Goal: Task Accomplishment & Management: Manage account settings

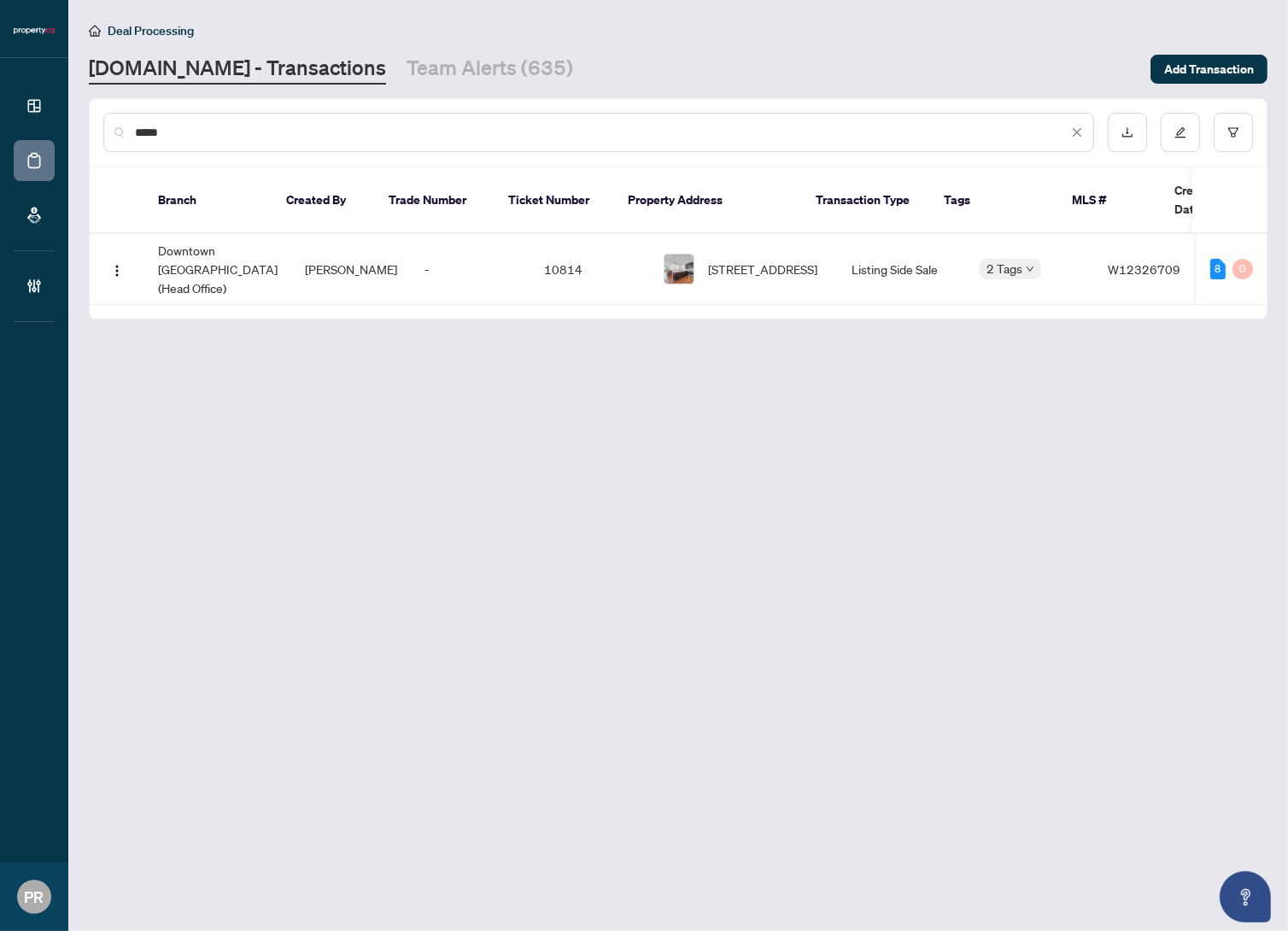
drag, startPoint x: 342, startPoint y: 133, endPoint x: 61, endPoint y: 120, distance: 281.3
click at [61, 120] on div "Dashboard Deal Processing Mortgage Referrals Brokerage Management PR Puvitha Ra…" at bounding box center [644, 466] width 1288 height 931
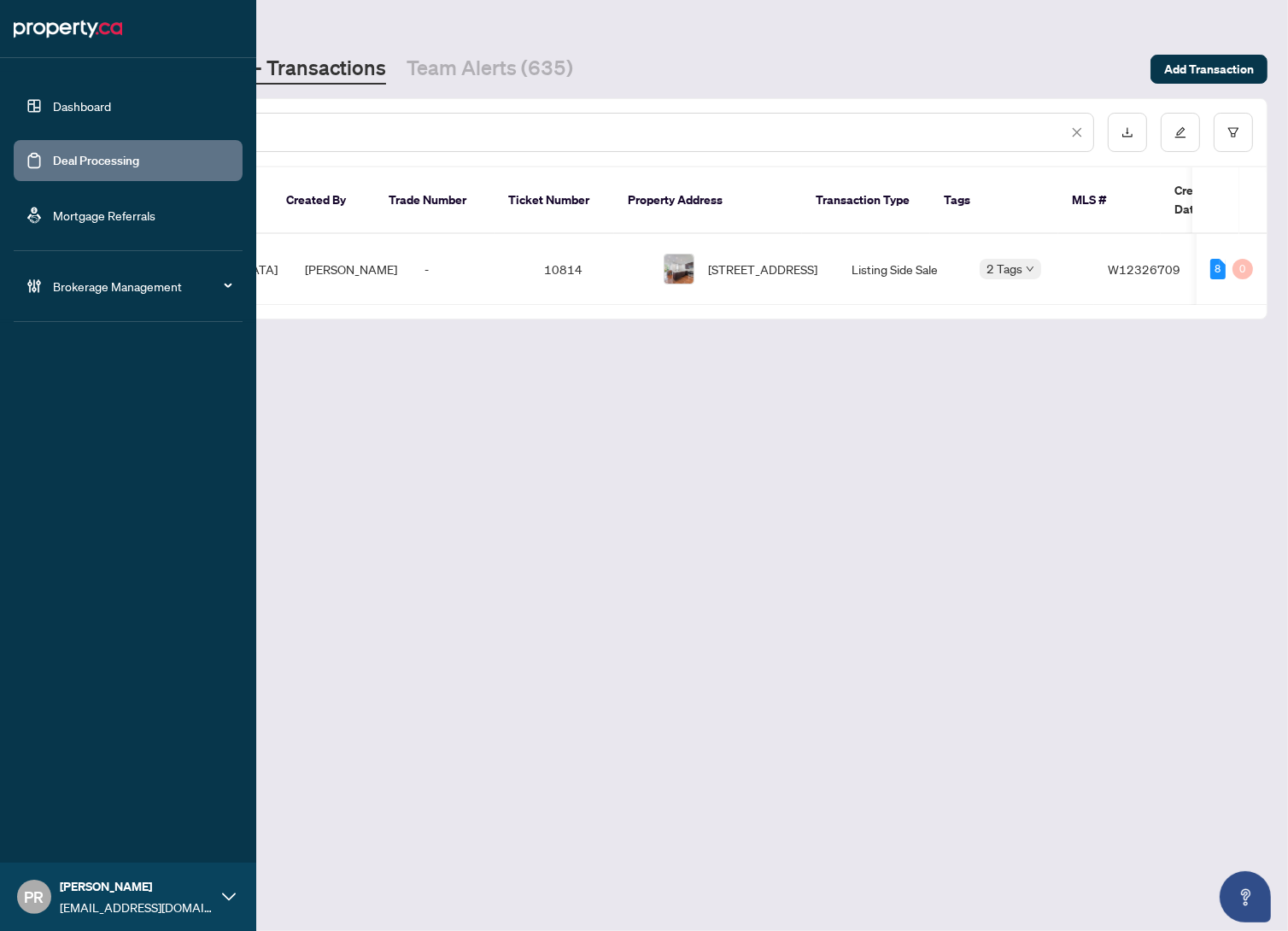
paste input "*********"
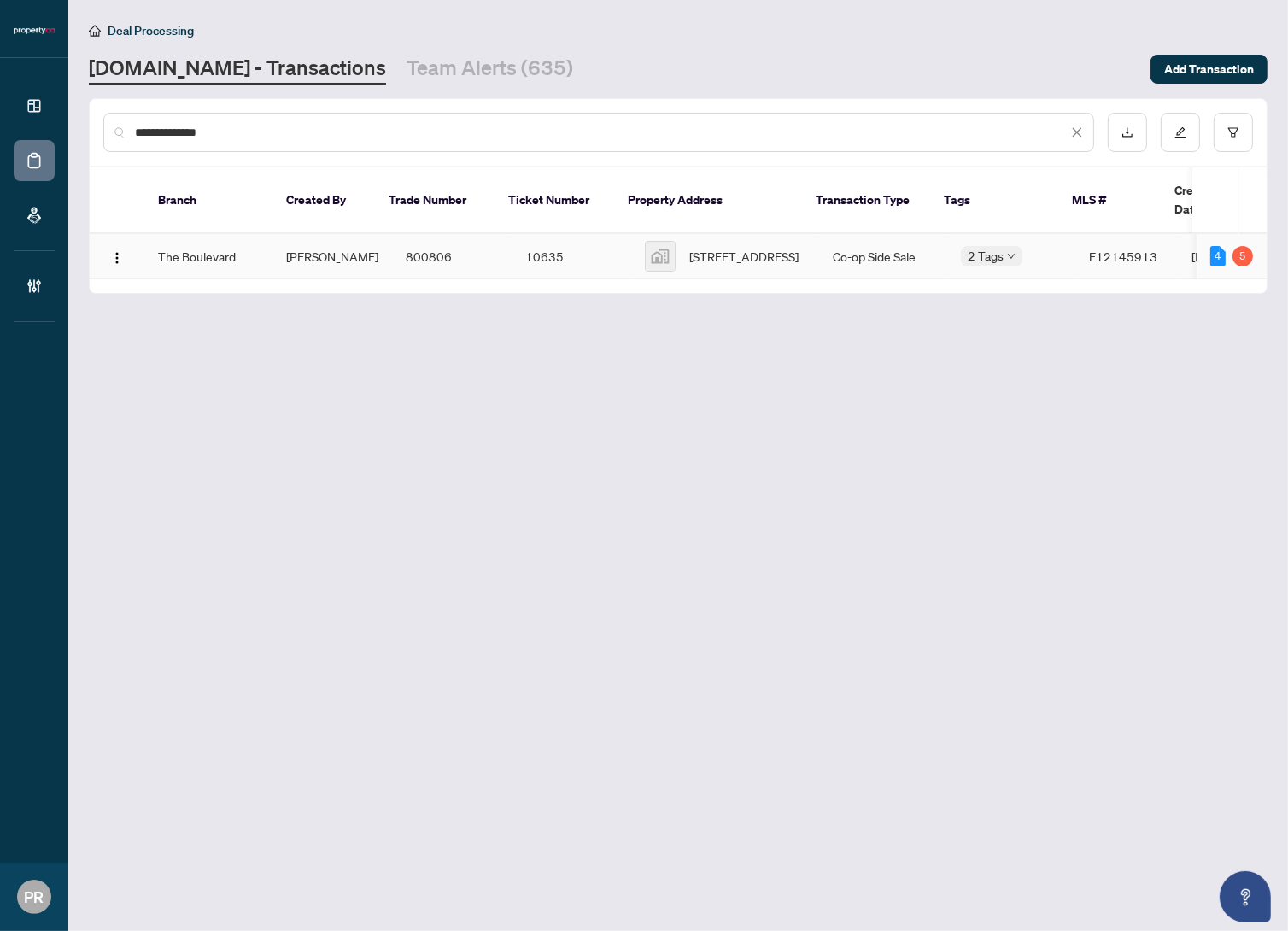
type input "**********"
click at [392, 251] on td "800806" at bounding box center [452, 257] width 120 height 45
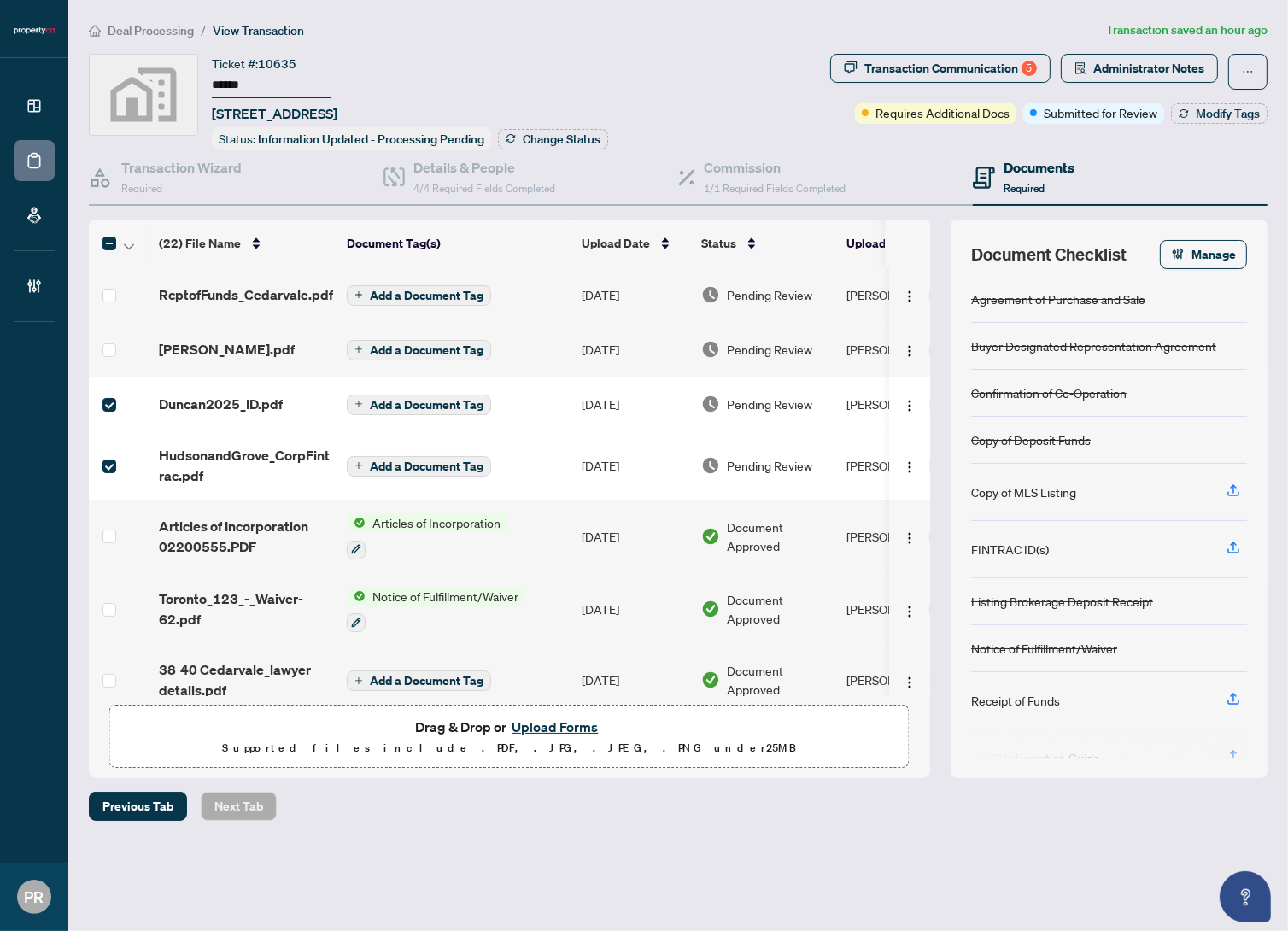
click at [107, 341] on label at bounding box center [109, 350] width 14 height 19
click at [117, 284] on td at bounding box center [120, 295] width 63 height 55
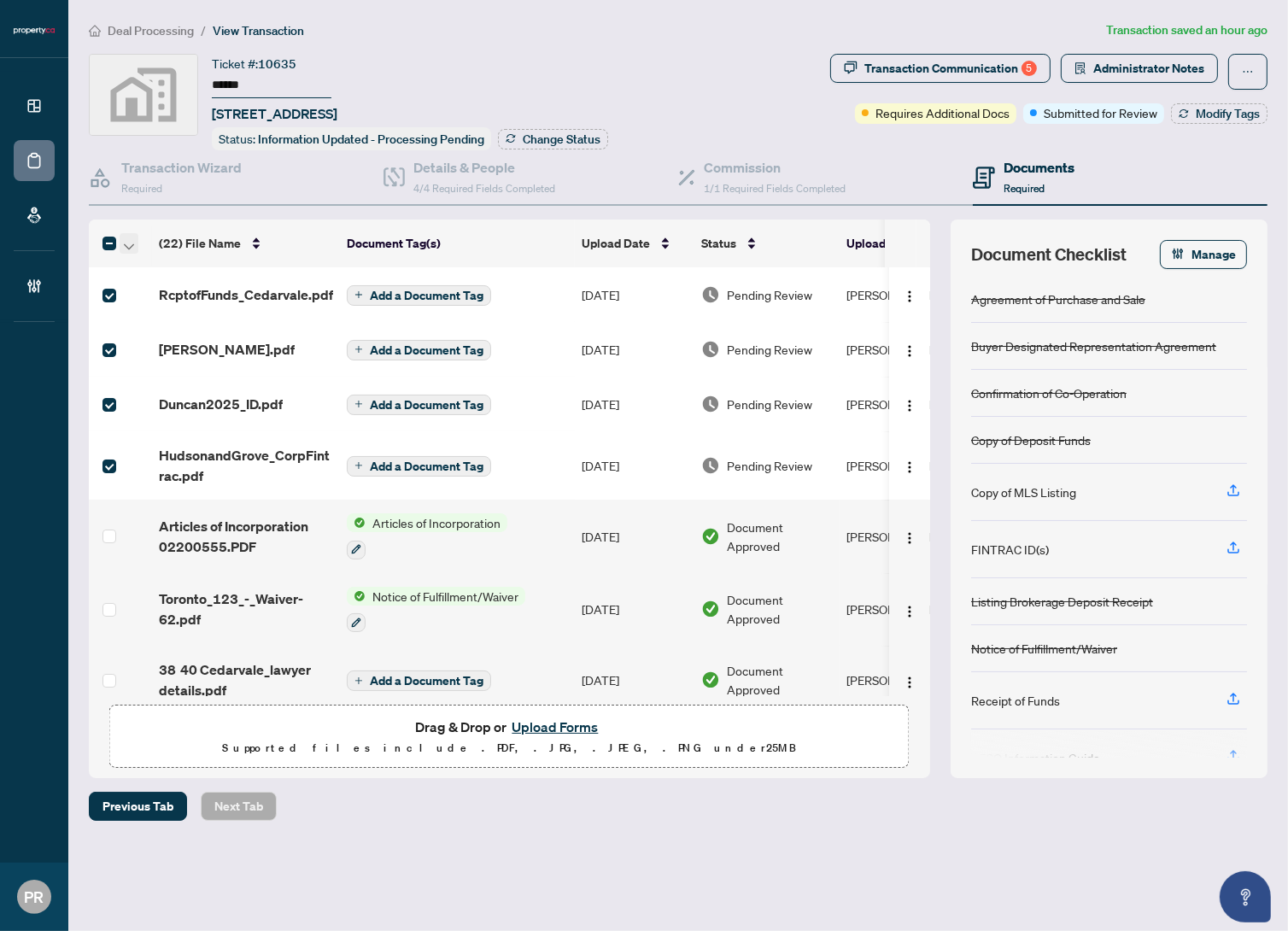
click at [125, 244] on icon "button" at bounding box center [129, 247] width 10 height 7
click at [179, 267] on span "Open Selected in New Tab(s)" at bounding box center [209, 271] width 152 height 19
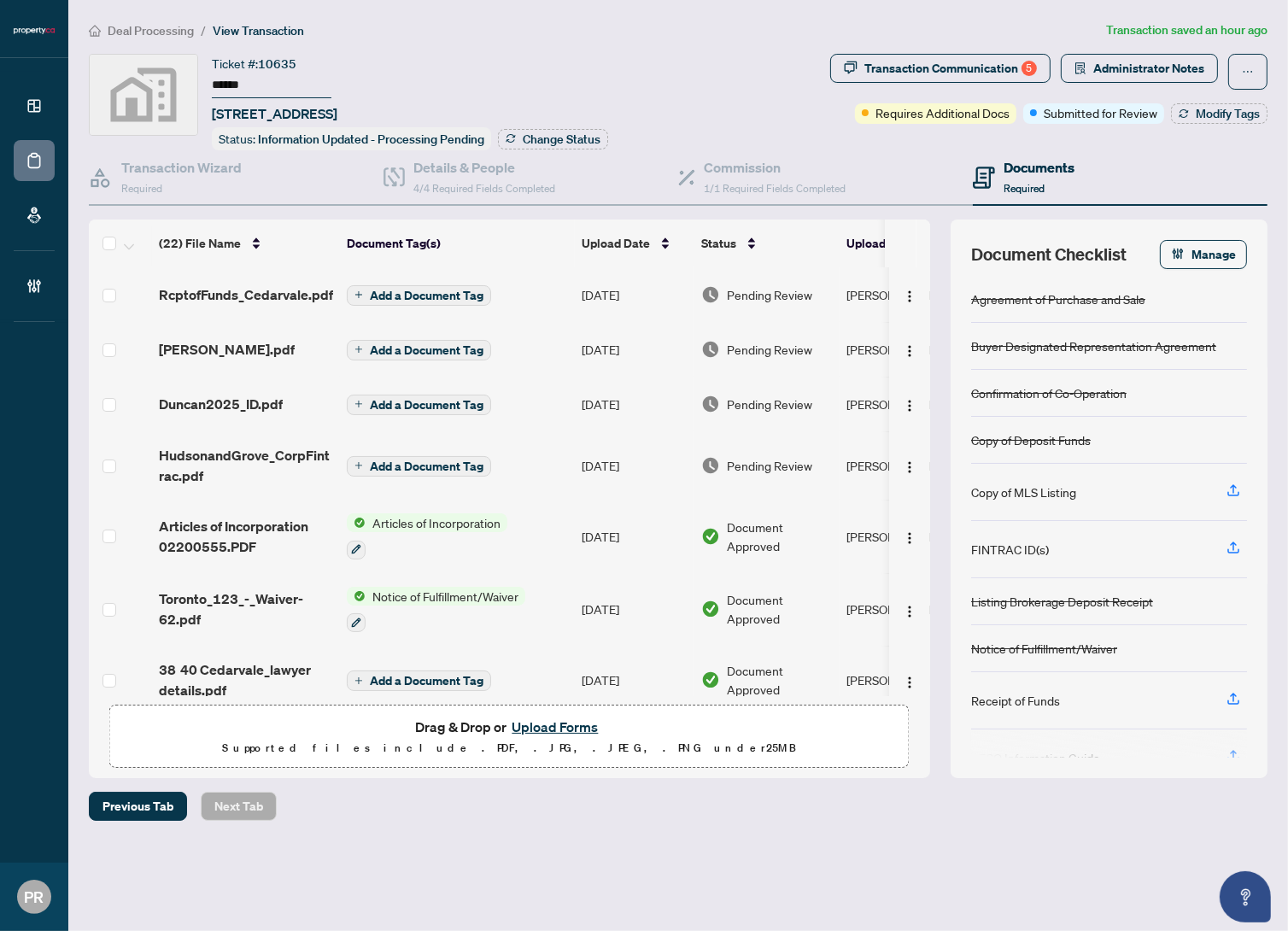
click at [275, 59] on span "10635" at bounding box center [277, 64] width 38 height 16
copy span "l"
click at [973, 74] on div "Transaction Communication 5" at bounding box center [950, 68] width 172 height 28
type textarea "**********"
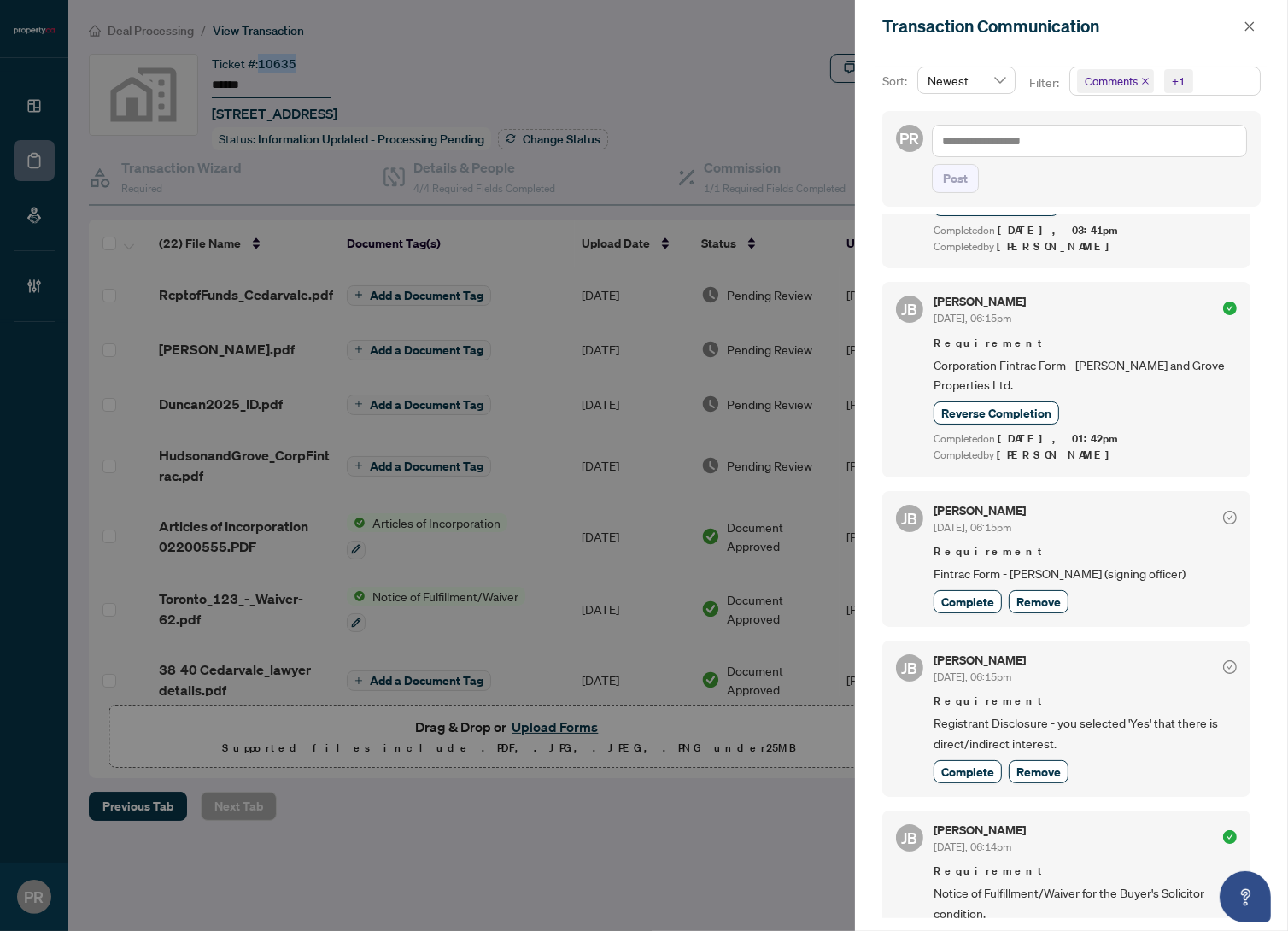
scroll to position [1164, 0]
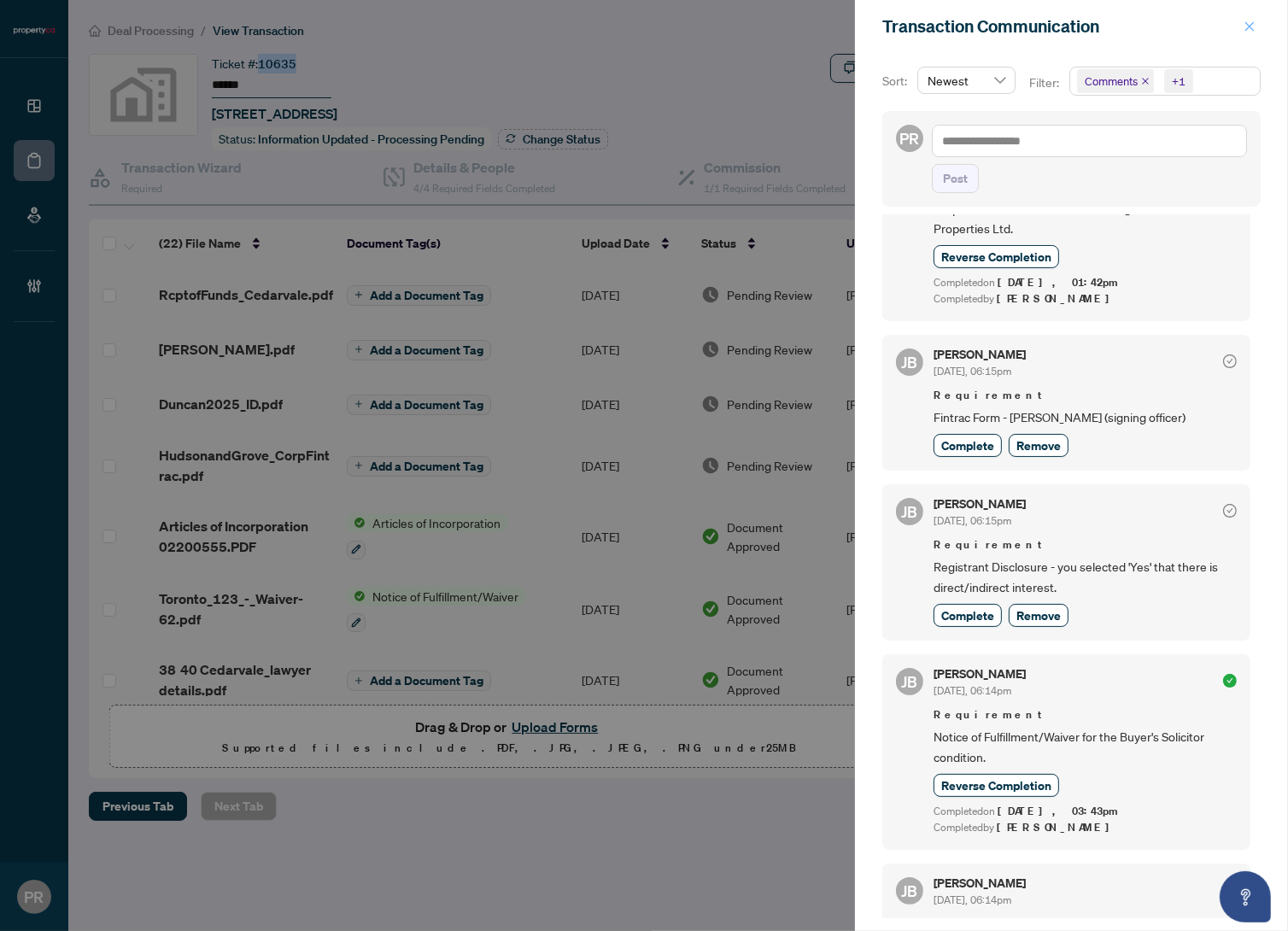
click at [1253, 29] on icon "close" at bounding box center [1250, 26] width 10 height 10
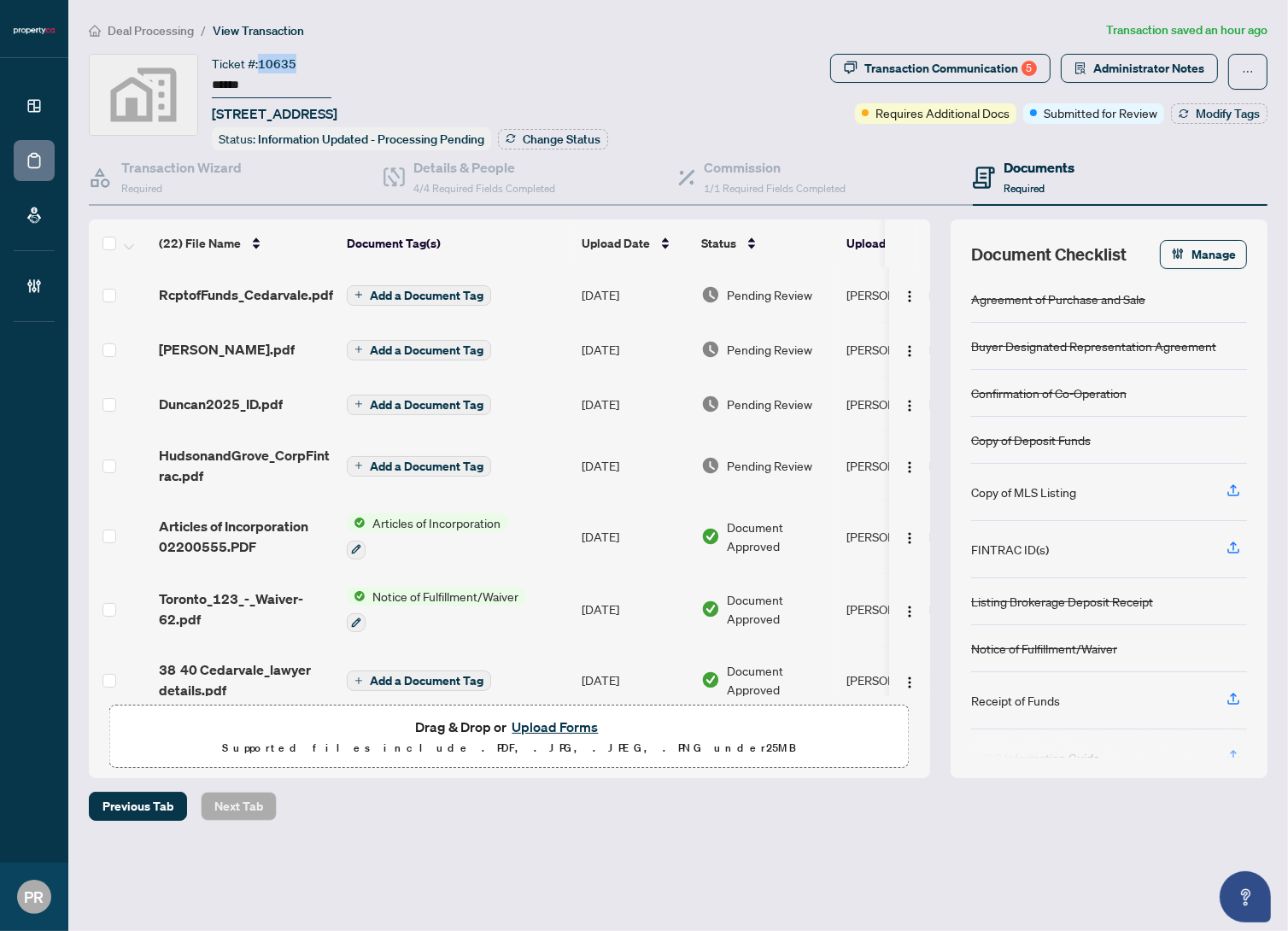
click at [182, 33] on span "Deal Processing" at bounding box center [151, 31] width 87 height 16
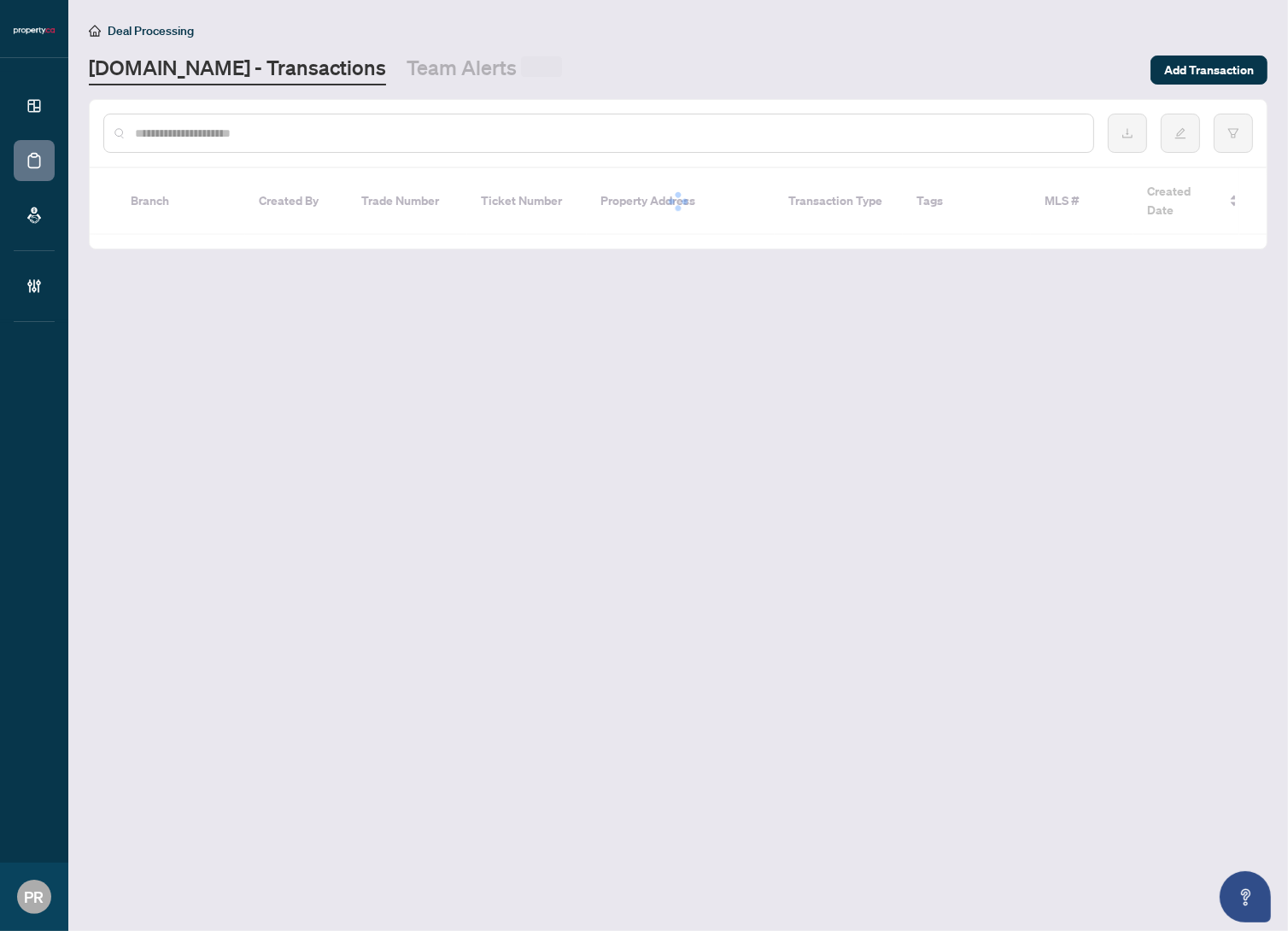
click at [329, 127] on input "text" at bounding box center [608, 133] width 945 height 19
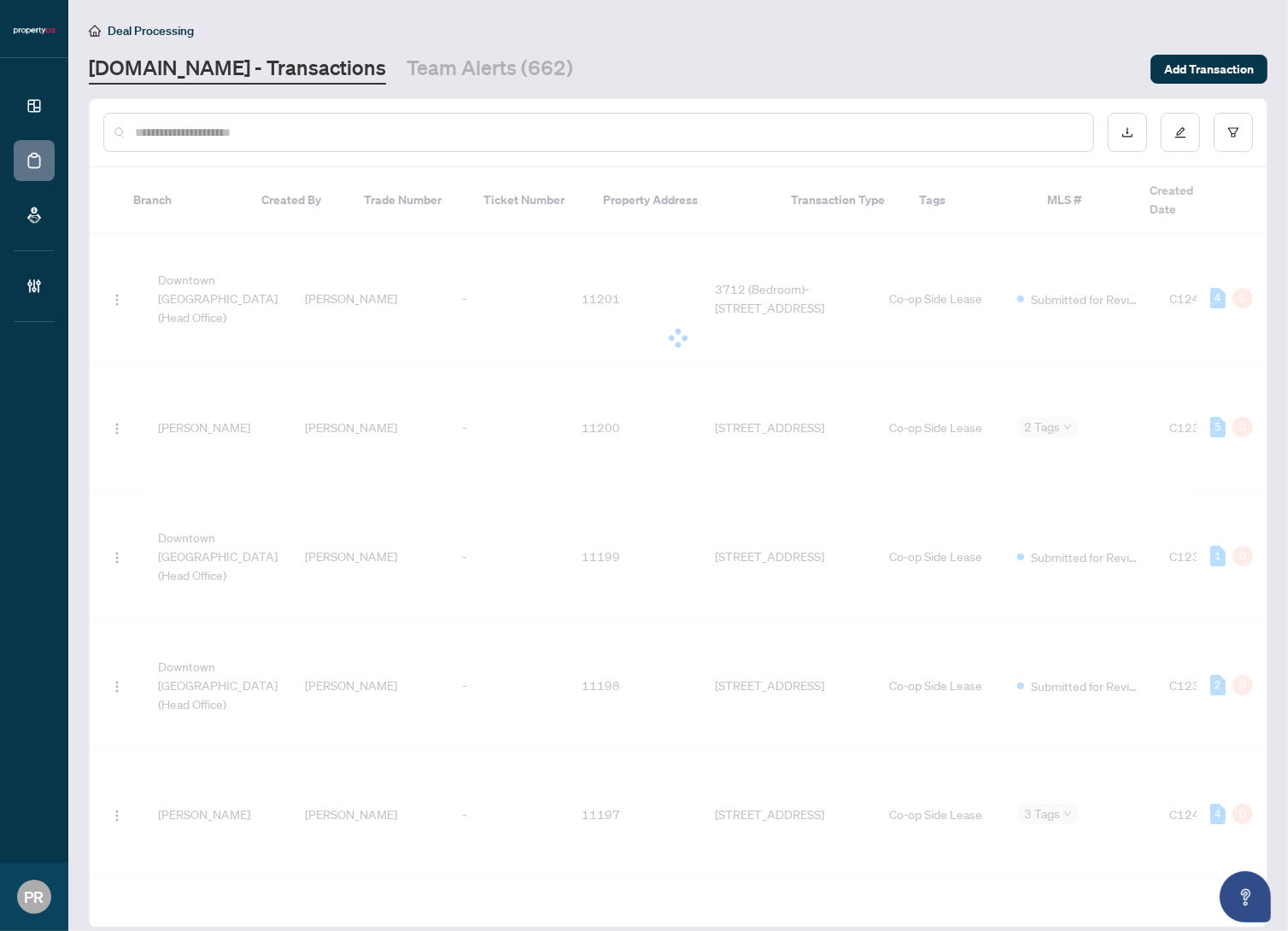
paste input "*********"
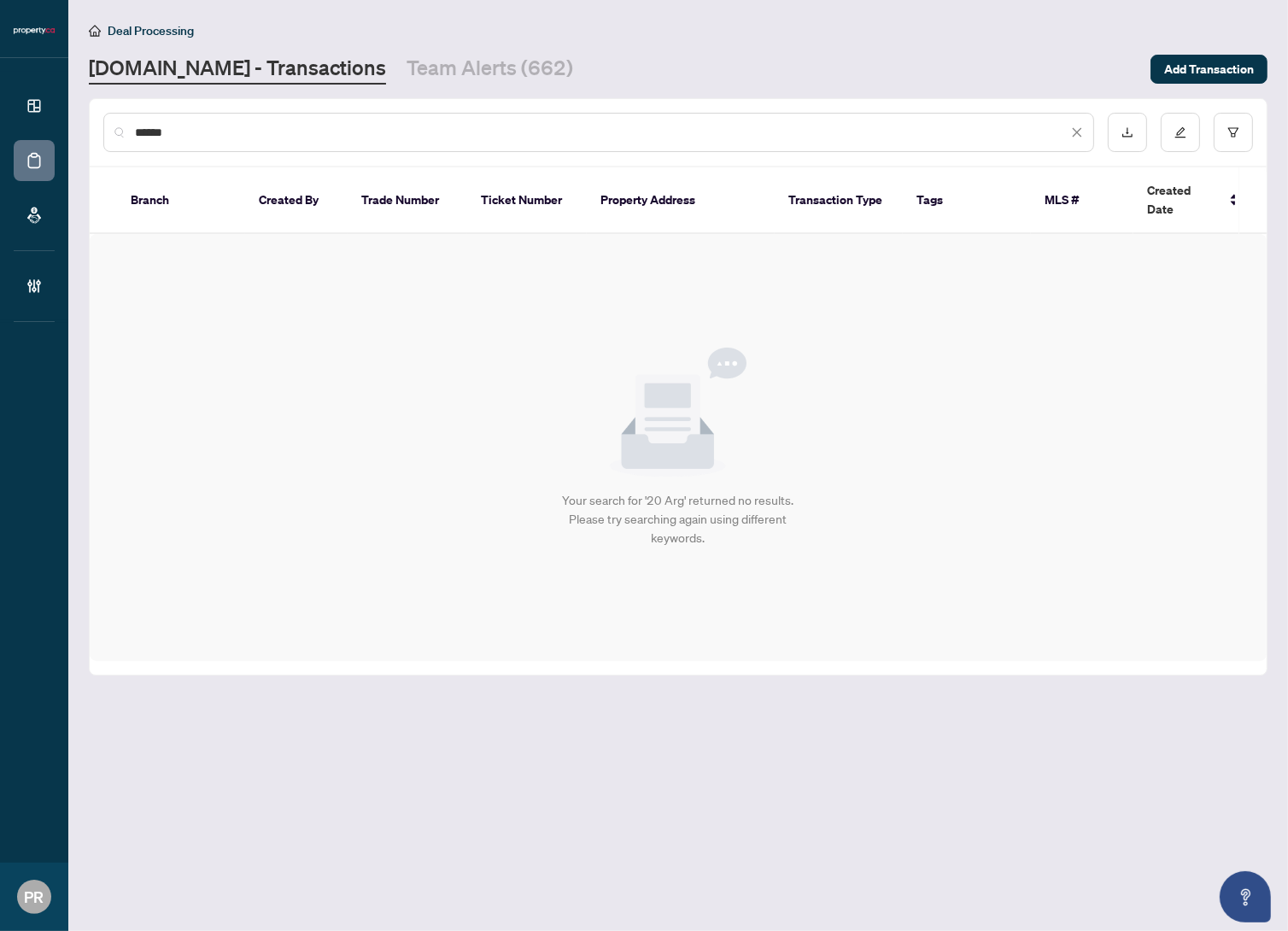
drag, startPoint x: 278, startPoint y: 140, endPoint x: 91, endPoint y: 127, distance: 187.5
click at [91, 127] on div "******" at bounding box center [678, 132] width 1177 height 67
paste input "****"
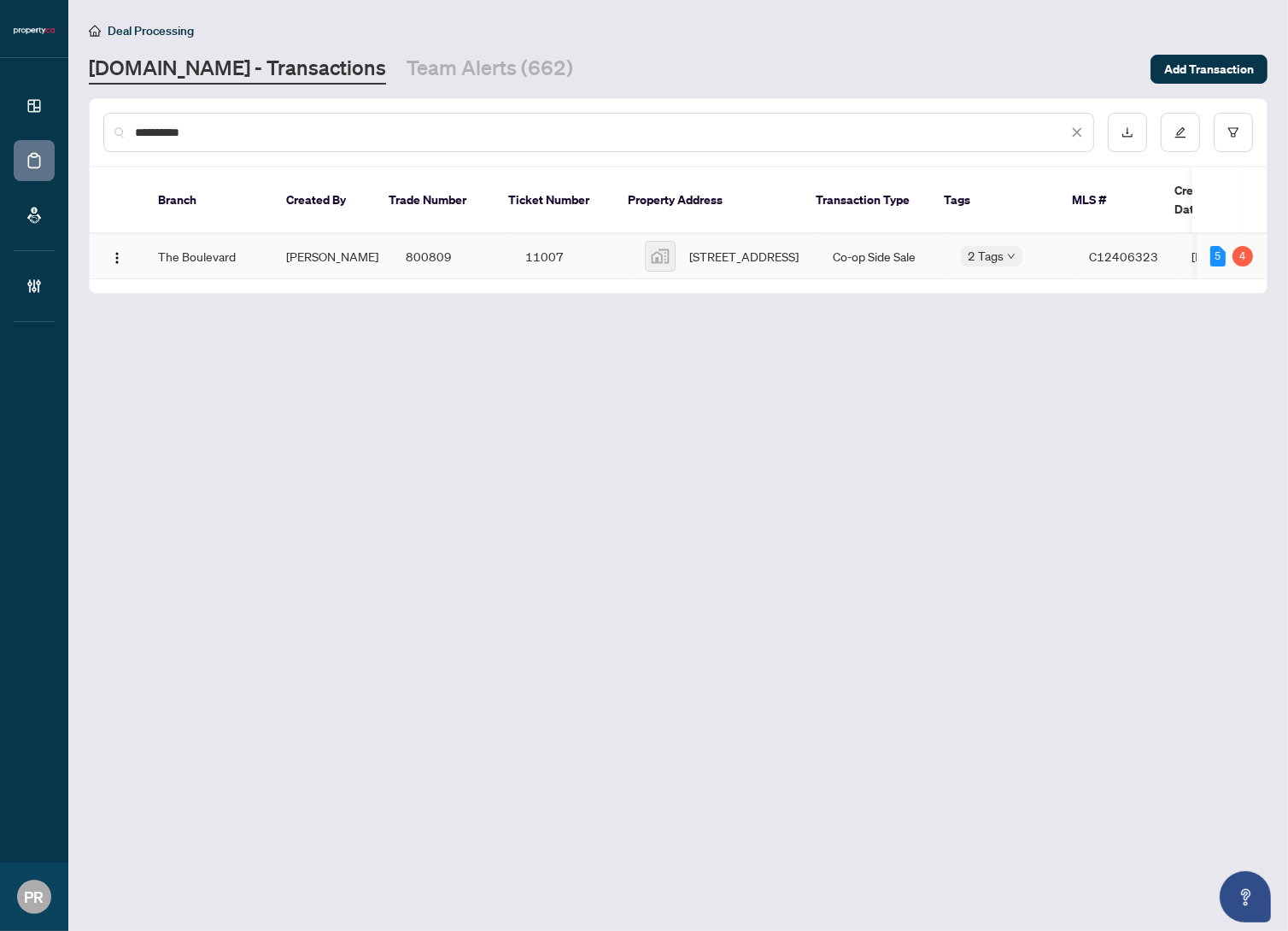
type input "**********"
click at [593, 257] on td "11007" at bounding box center [571, 257] width 120 height 45
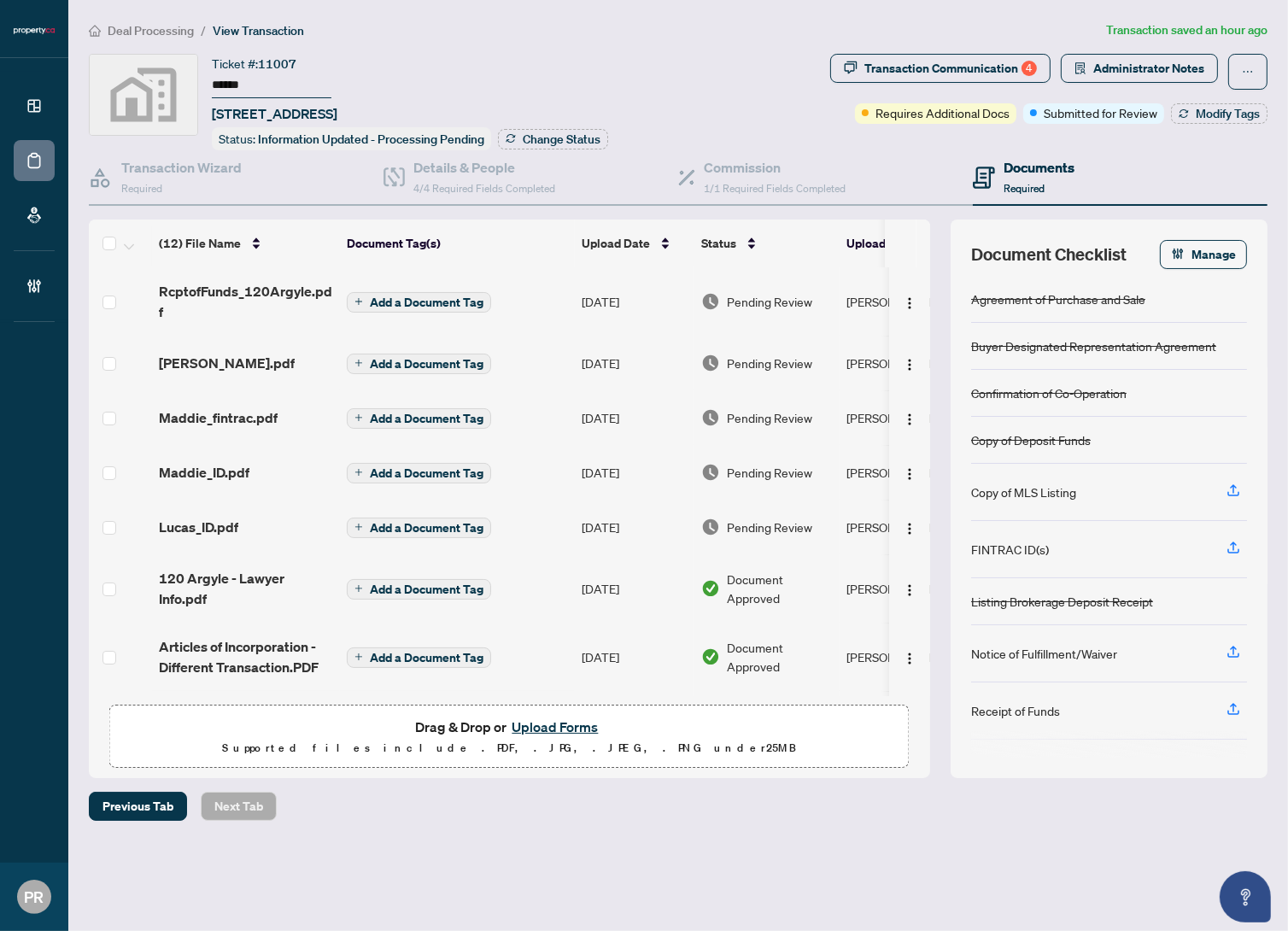
click at [504, 67] on div "Ticket #: 11007 ****** 120 Argyle Street, Toronto, ON, Canada Status: Informati…" at bounding box center [409, 101] width 396 height 96
click at [667, 73] on div "Ticket #: 11007 ****** 120 Argyle Street, Toronto, ON, Canada Status: Informati…" at bounding box center [457, 101] width 735 height 96
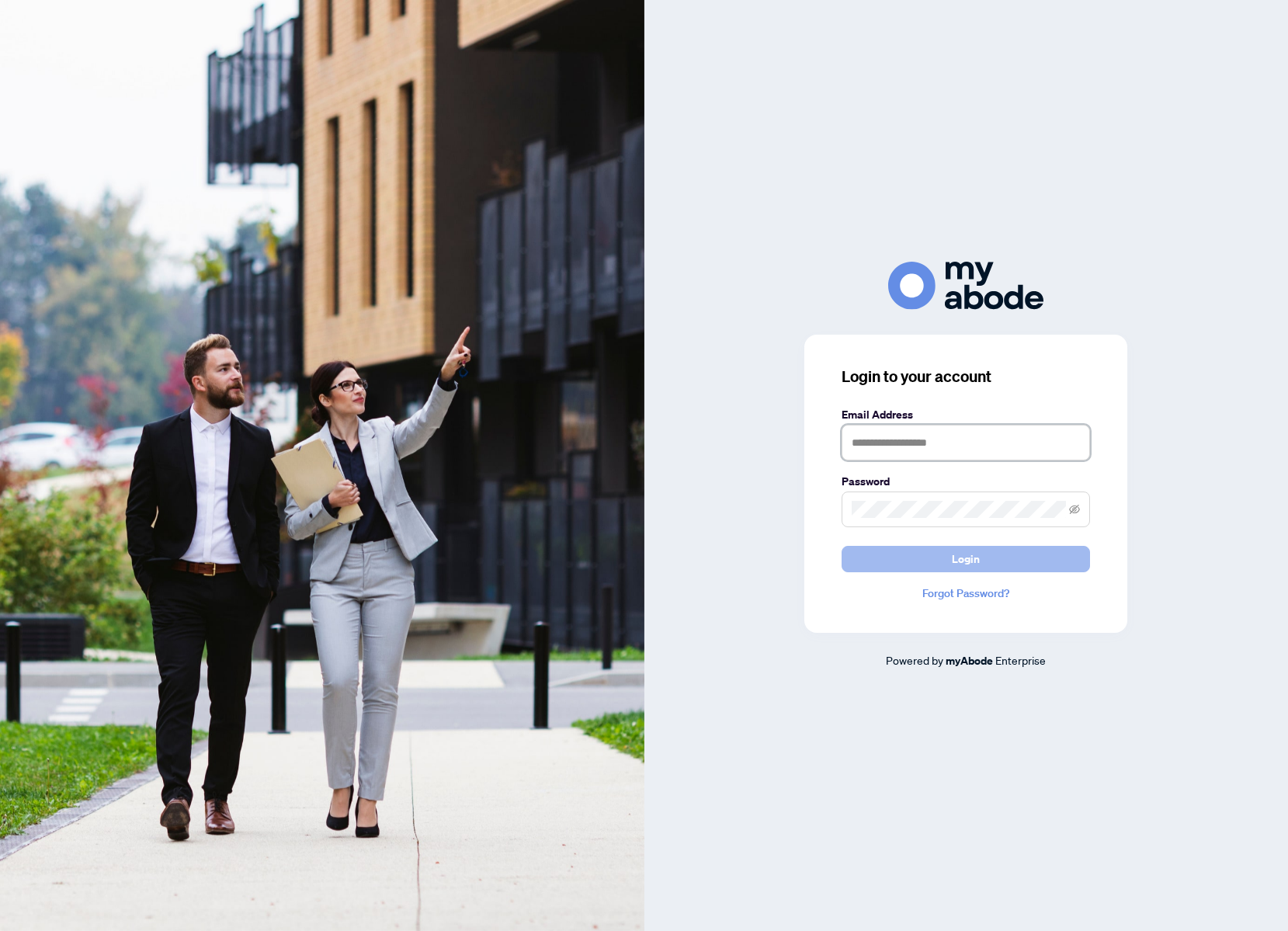
type input "**********"
click at [870, 548] on button "Login" at bounding box center [965, 559] width 248 height 27
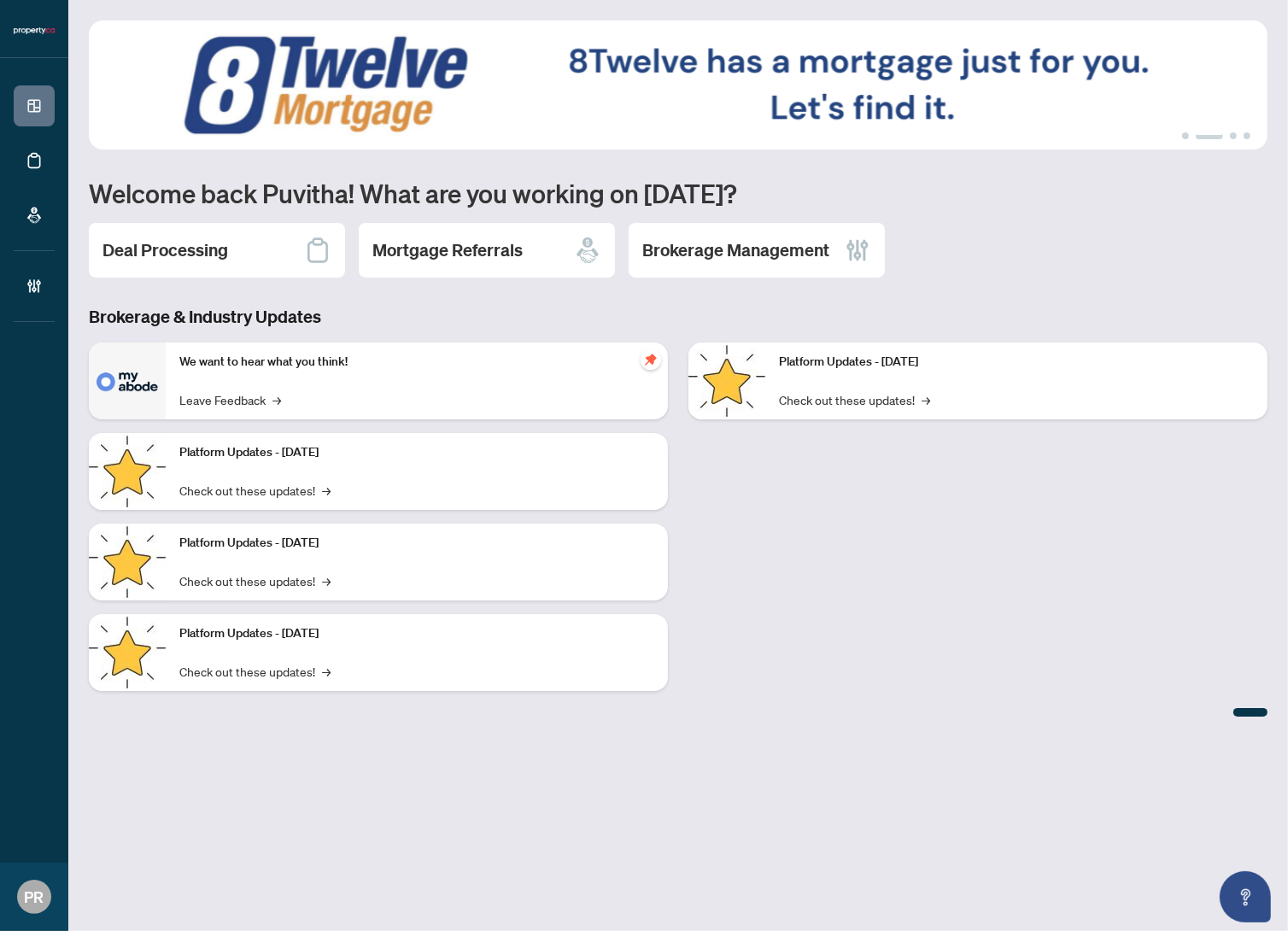
drag, startPoint x: 237, startPoint y: 264, endPoint x: 224, endPoint y: 267, distance: 13.3
click at [236, 264] on div "Deal Processing" at bounding box center [218, 250] width 257 height 55
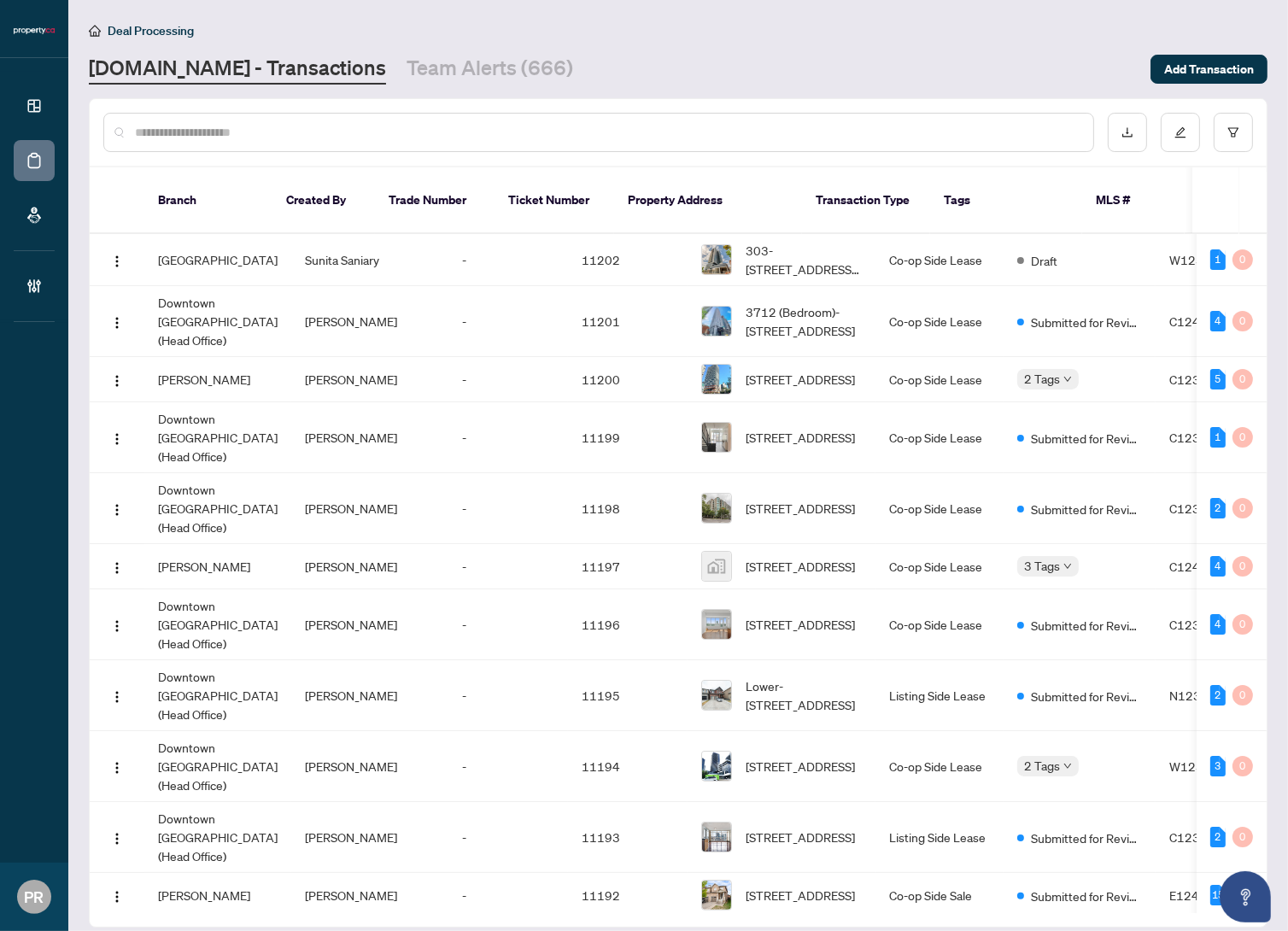
click at [272, 136] on input "text" at bounding box center [608, 133] width 945 height 19
paste input "*****"
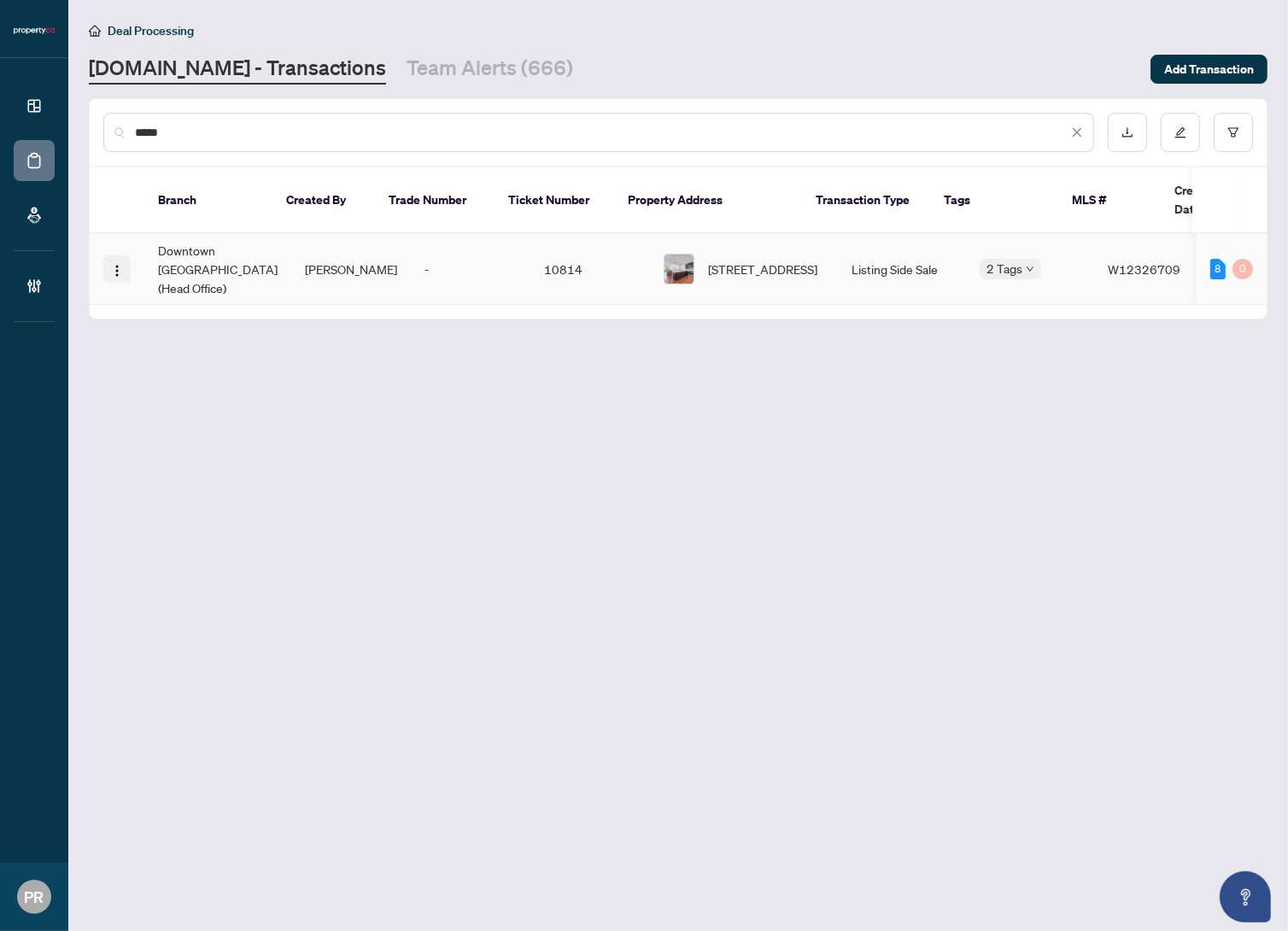
type input "*****"
click at [114, 264] on img "button" at bounding box center [117, 271] width 14 height 14
click at [166, 292] on span "Open in New Tab" at bounding box center [198, 301] width 163 height 19
click at [435, 54] on link "Team Alerts (666)" at bounding box center [490, 68] width 166 height 30
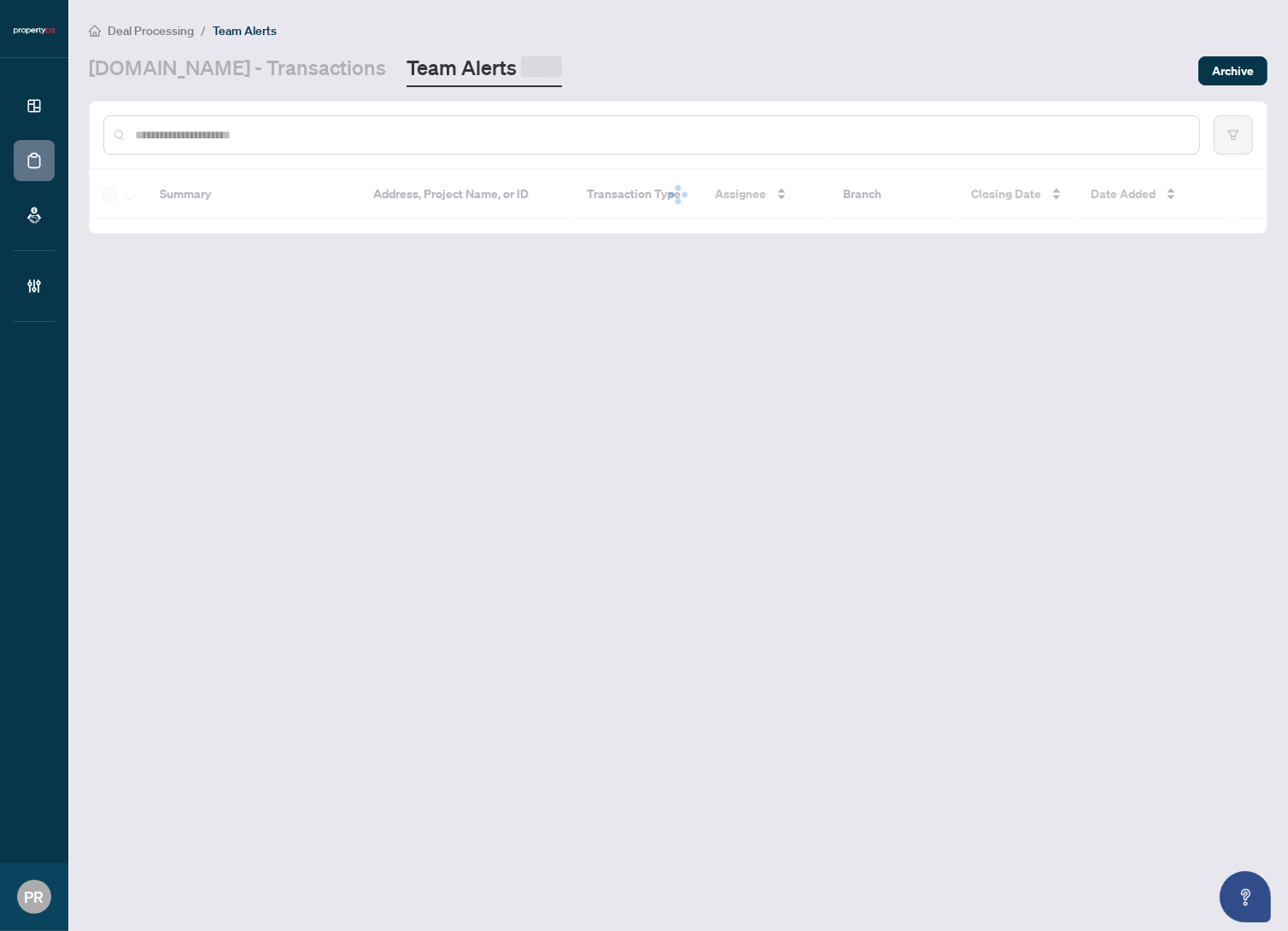
click at [320, 127] on input "text" at bounding box center [660, 135] width 1051 height 19
paste input "**********"
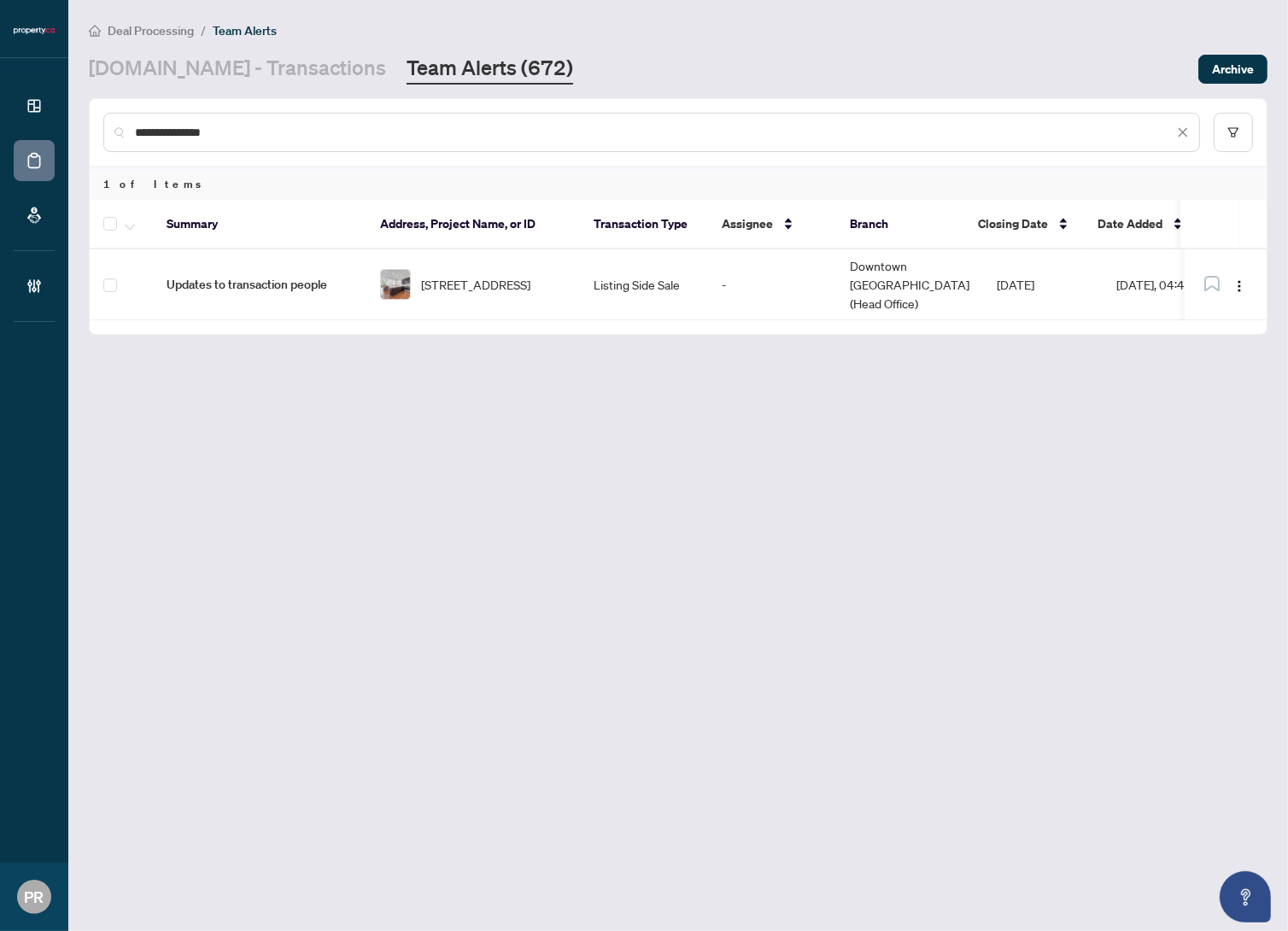
type input "**********"
click at [477, 280] on span "503-1910 Lake Shore Blvd, Toronto, Ontario M6S 1A2, Canada" at bounding box center [476, 284] width 109 height 19
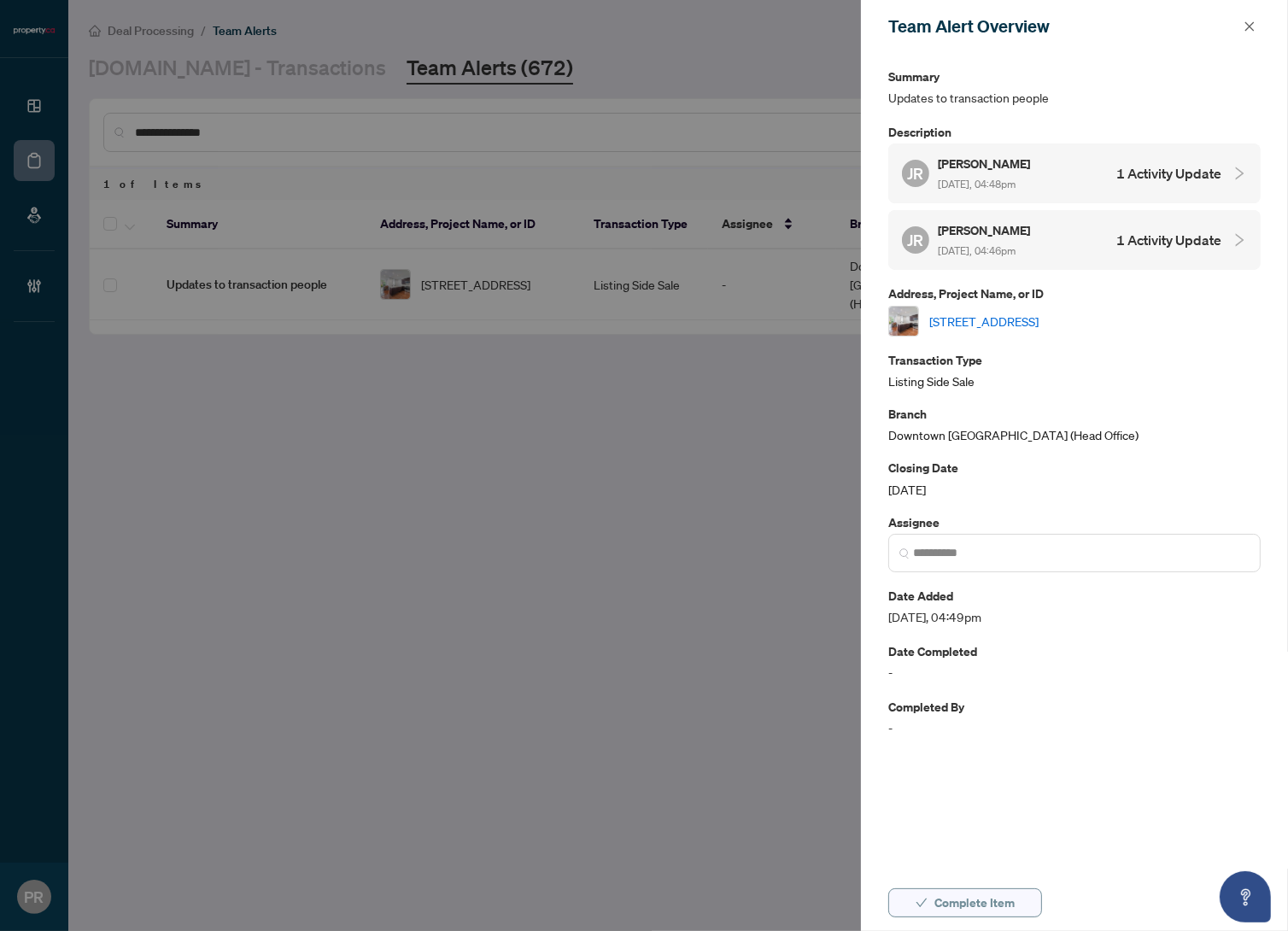
click at [943, 899] on span "Complete Item" at bounding box center [974, 903] width 81 height 28
click at [1245, 27] on icon "close" at bounding box center [1250, 27] width 12 height 12
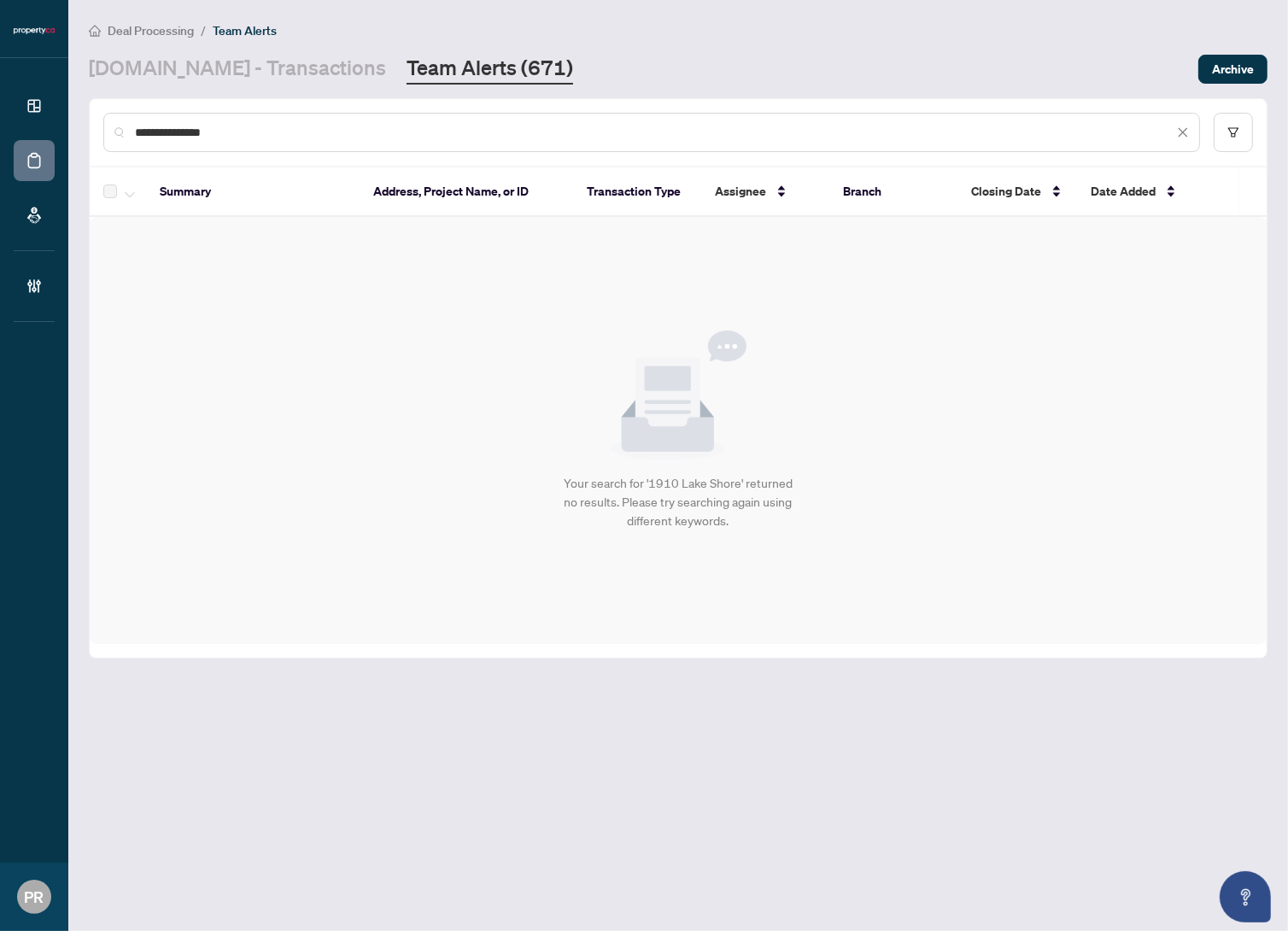
drag, startPoint x: 338, startPoint y: 59, endPoint x: 299, endPoint y: 66, distance: 39.6
click at [337, 59] on div "Property.ca - Transactions Team Alerts (671)" at bounding box center [331, 68] width 485 height 30
click at [299, 66] on link "Property.ca - Transactions" at bounding box center [237, 68] width 297 height 30
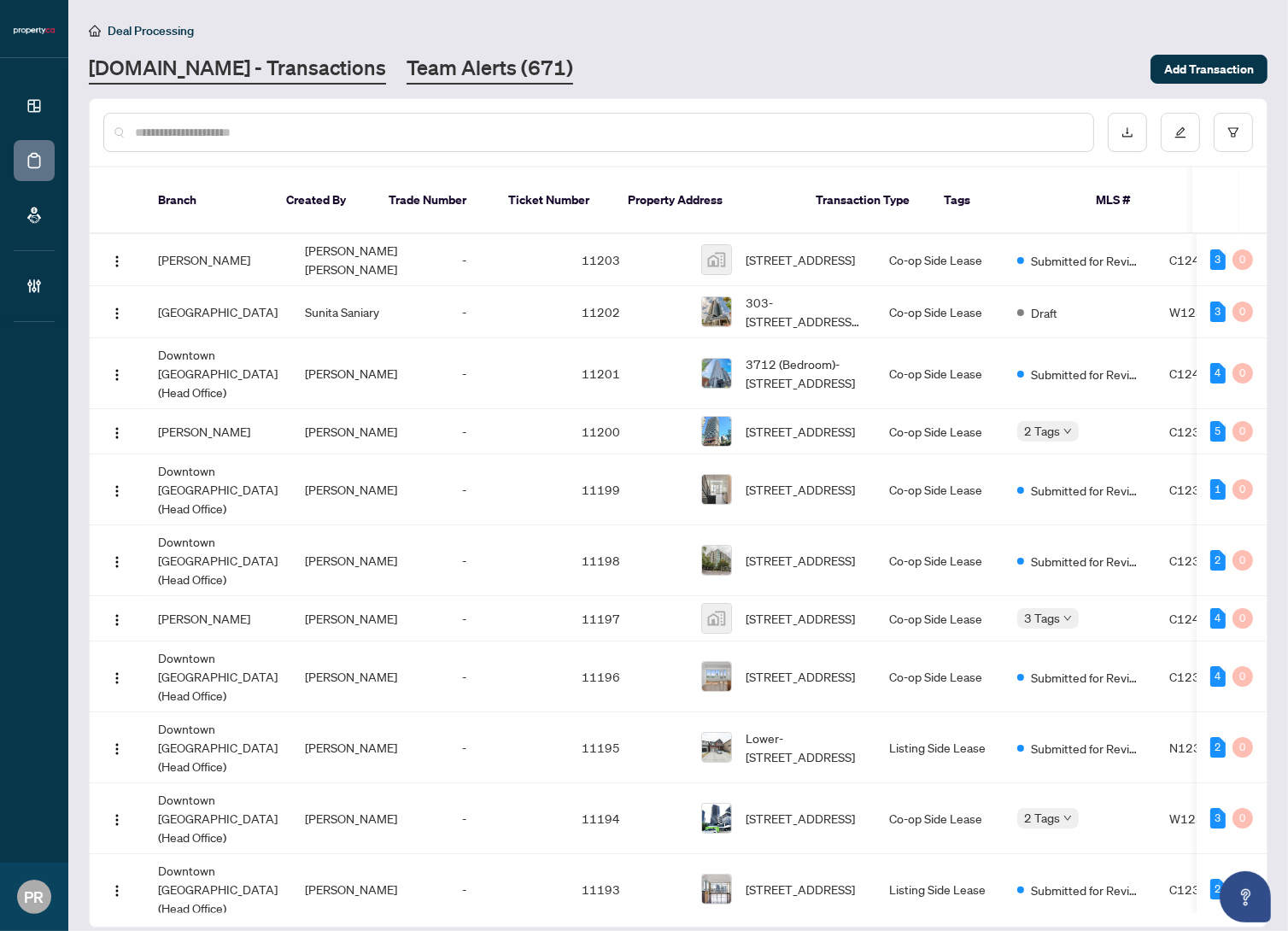
click at [407, 68] on link "Team Alerts (671)" at bounding box center [490, 68] width 166 height 30
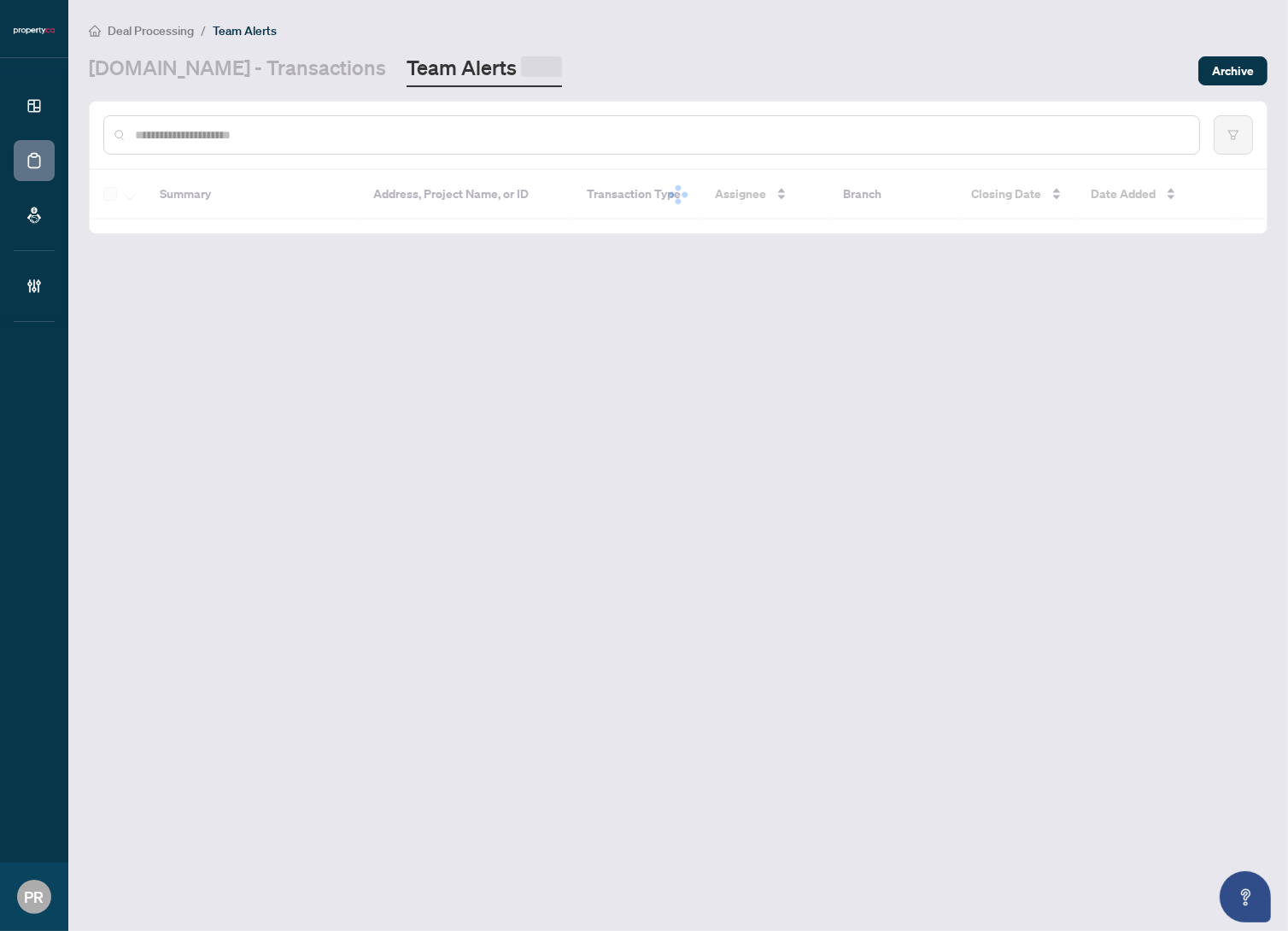
click at [154, 135] on input "text" at bounding box center [660, 135] width 1051 height 19
paste input "**********"
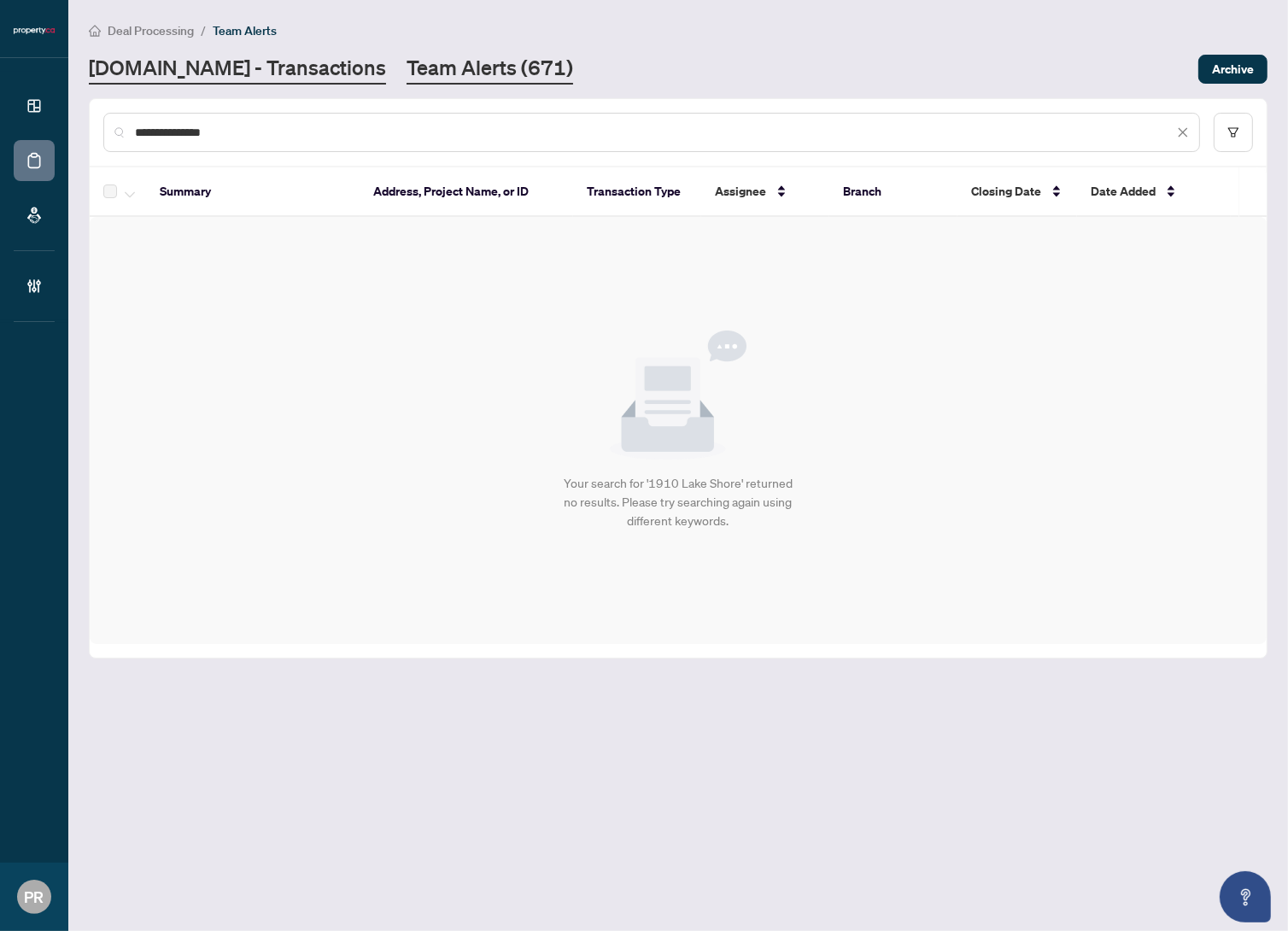
type input "**********"
click at [180, 68] on link "Property.ca - Transactions" at bounding box center [237, 68] width 297 height 30
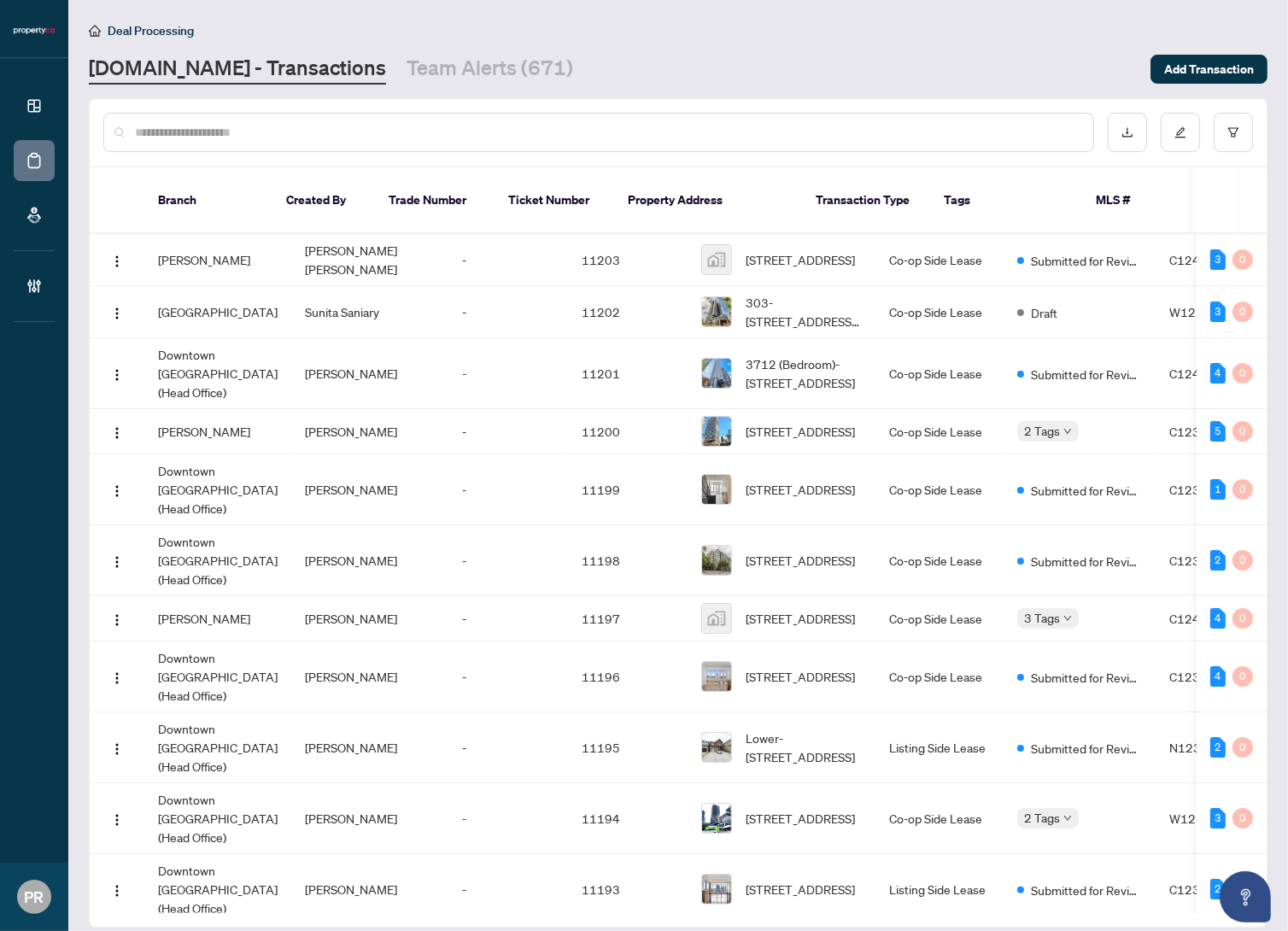
click at [254, 123] on input "text" at bounding box center [608, 133] width 945 height 19
paste input "**********"
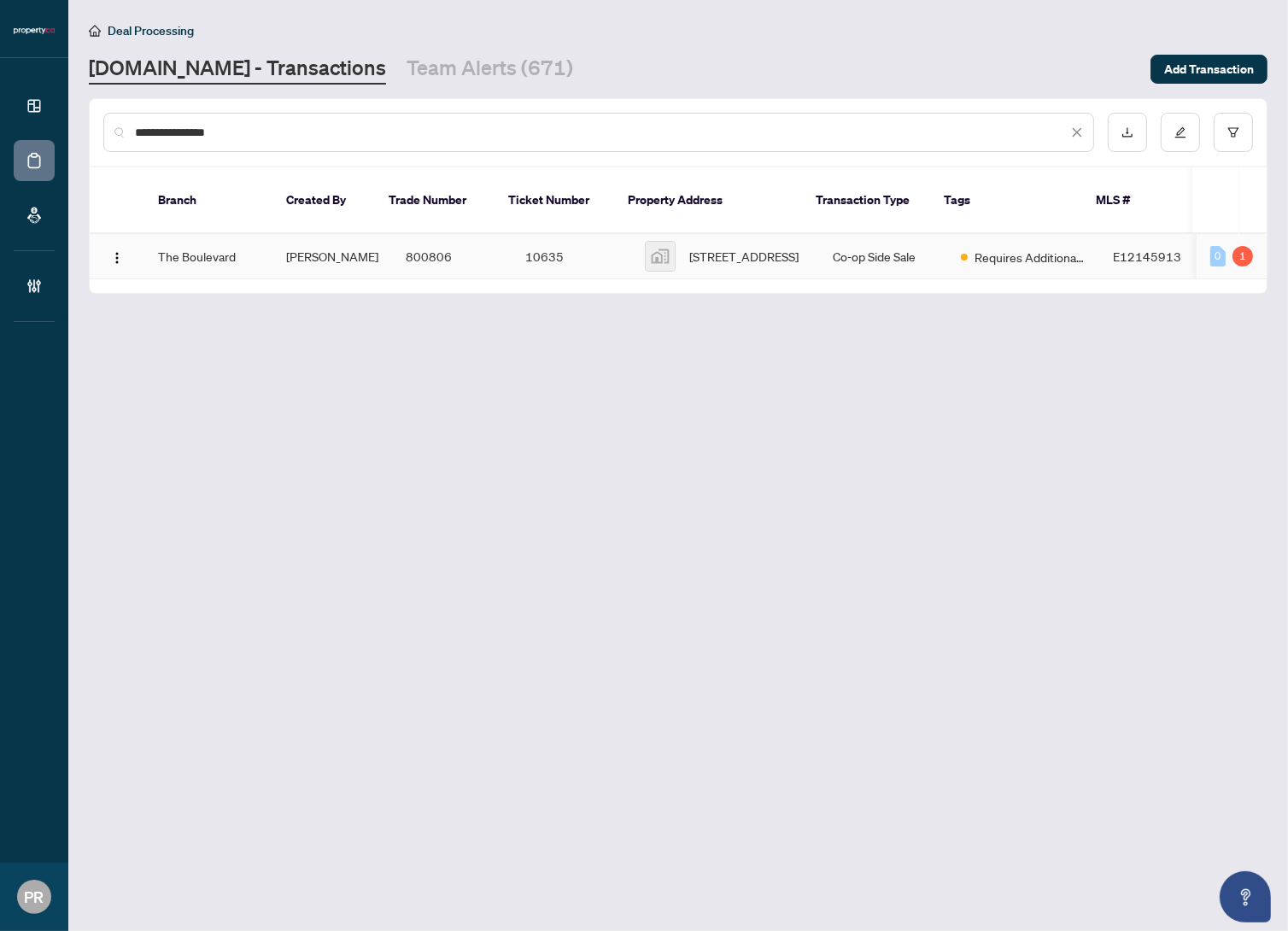
type input "**********"
click at [394, 234] on td "800806" at bounding box center [452, 257] width 120 height 45
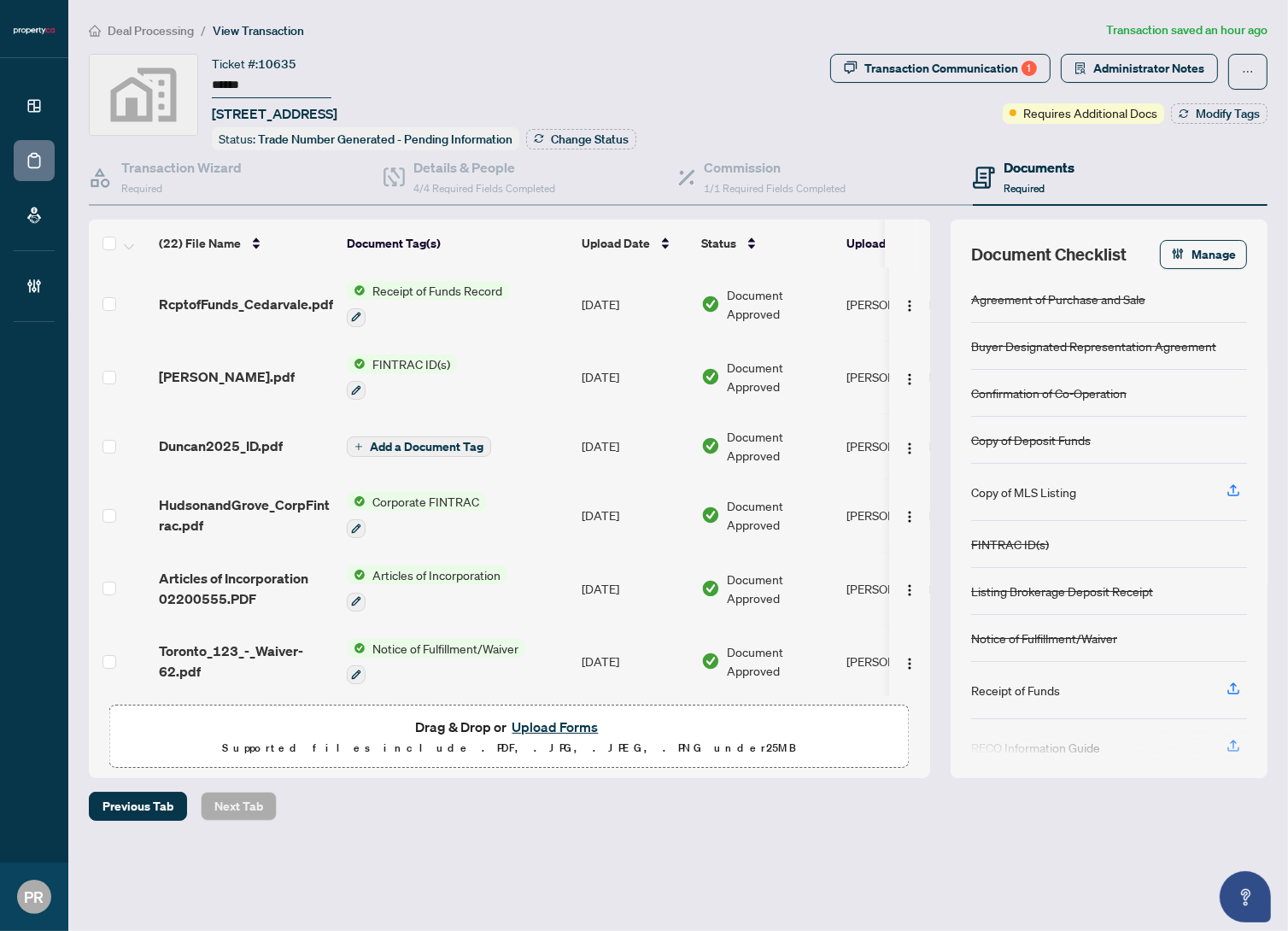
click at [238, 75] on input "******" at bounding box center [271, 86] width 120 height 25
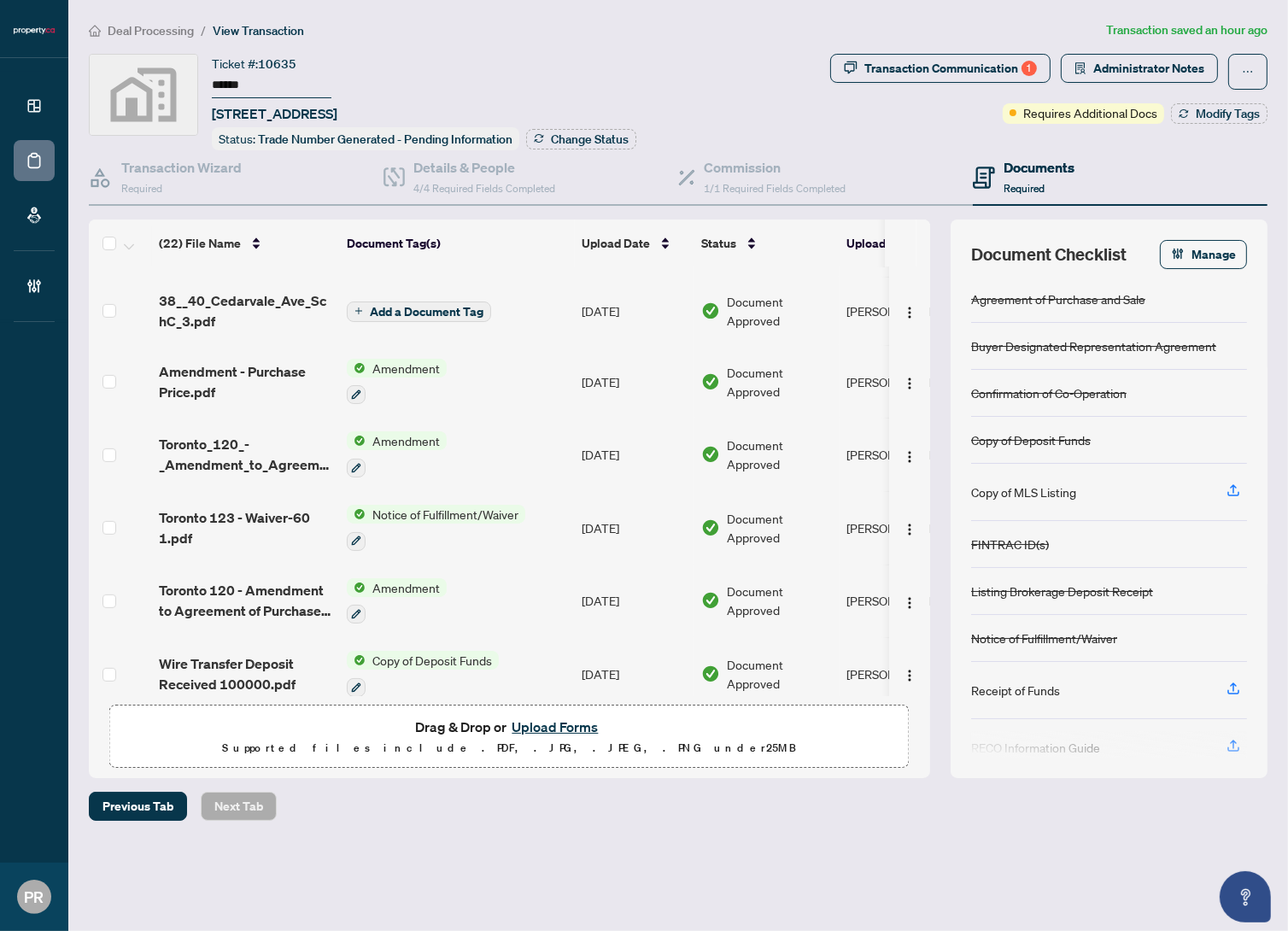
scroll to position [777, 0]
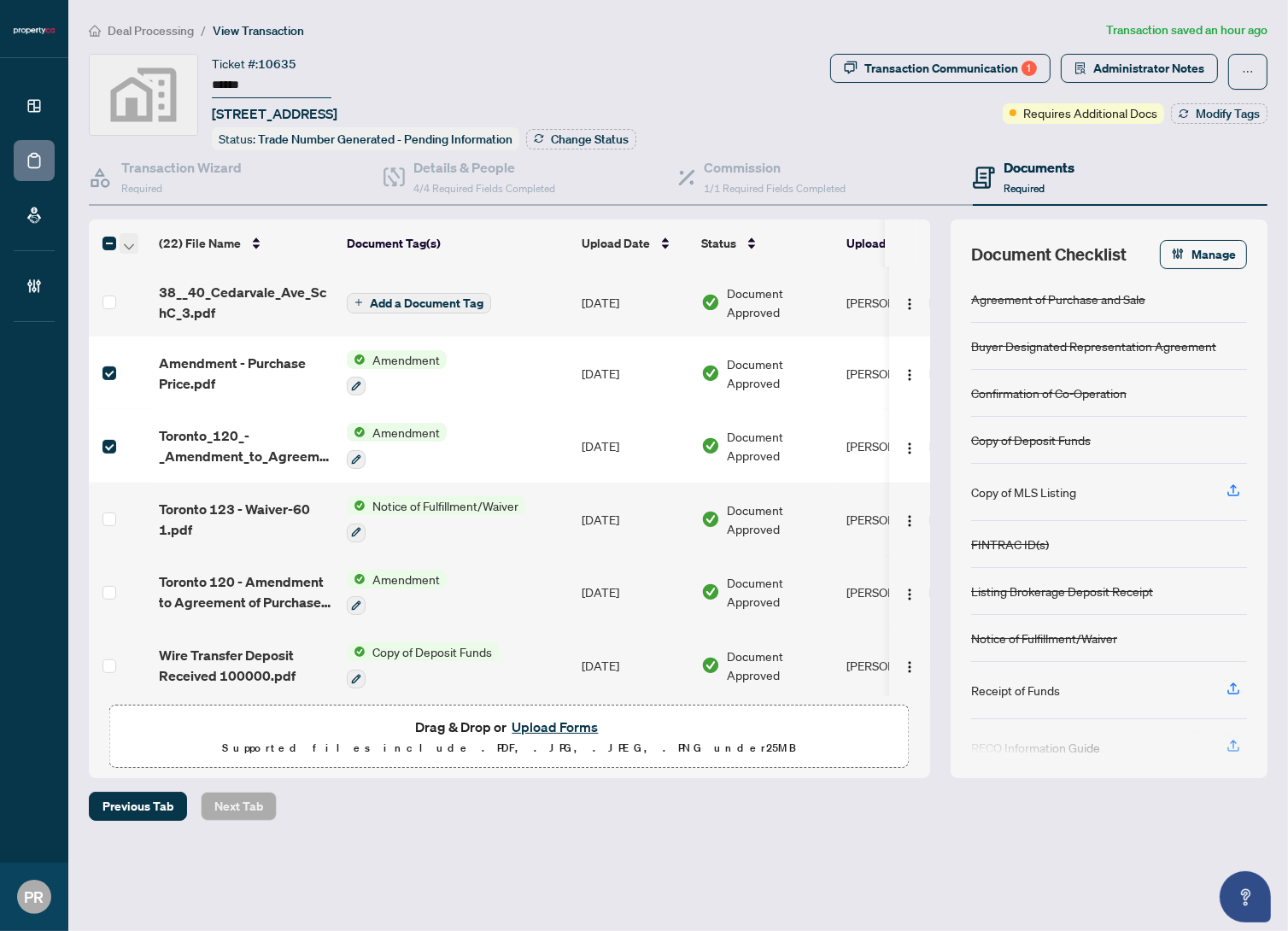
click at [128, 244] on icon "button" at bounding box center [129, 247] width 10 height 7
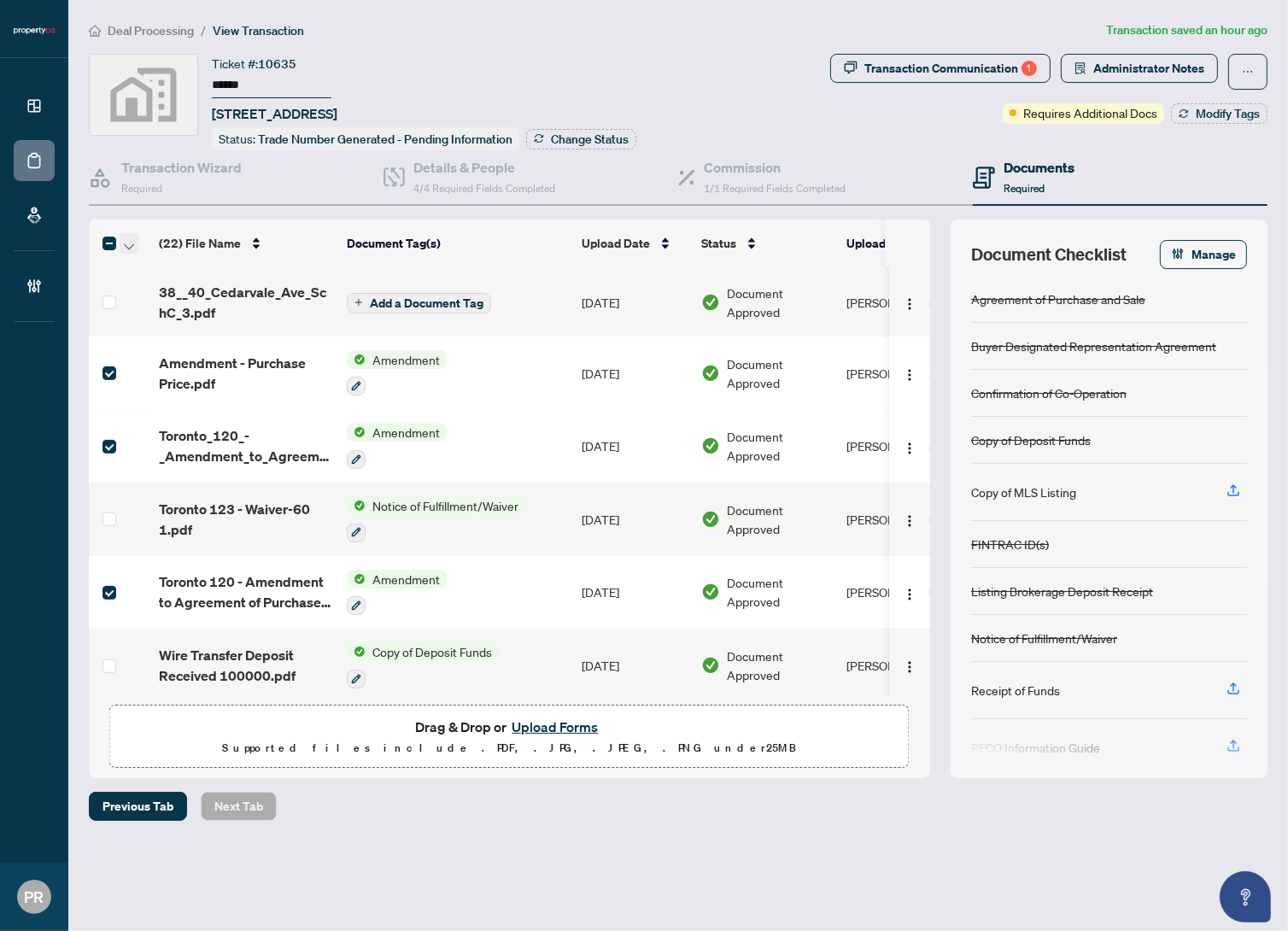
click at [131, 244] on icon "button" at bounding box center [129, 247] width 10 height 7
click at [155, 262] on span "Open Selected in New Tab(s)" at bounding box center [209, 271] width 152 height 19
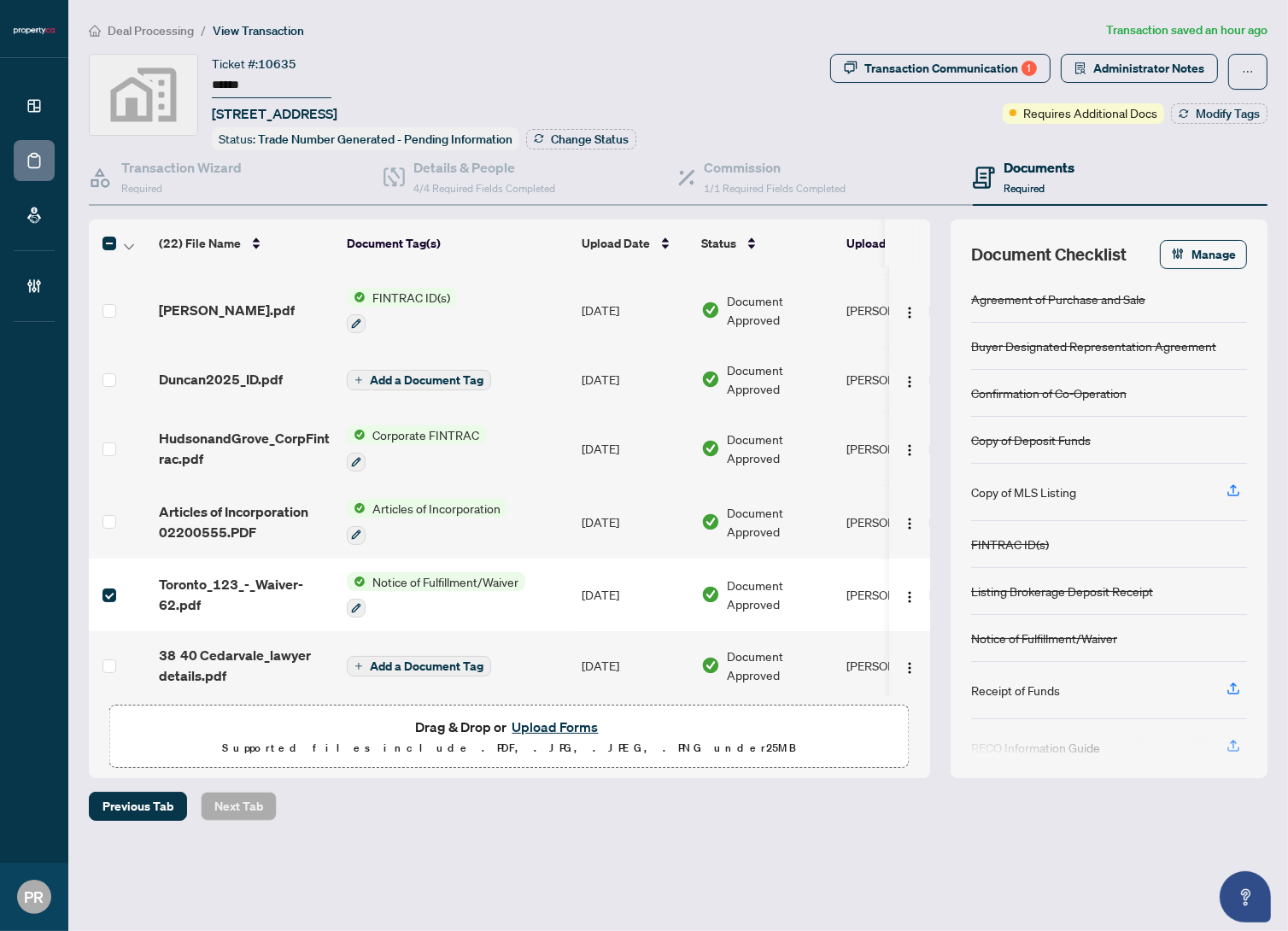
scroll to position [0, 0]
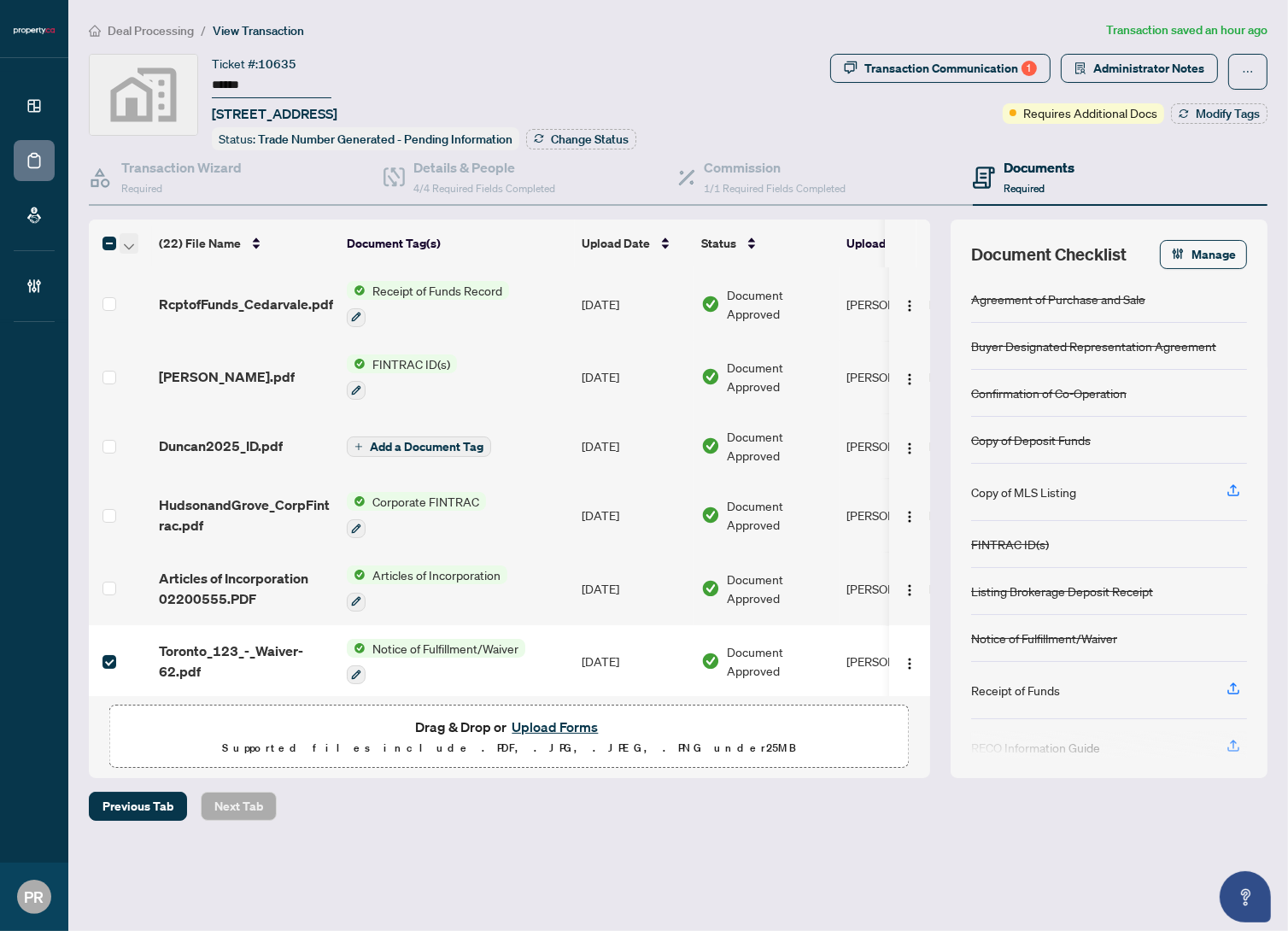
click at [121, 247] on button "button" at bounding box center [129, 244] width 19 height 21
click at [159, 271] on span "Open Selected in New Tab(s)" at bounding box center [209, 271] width 152 height 19
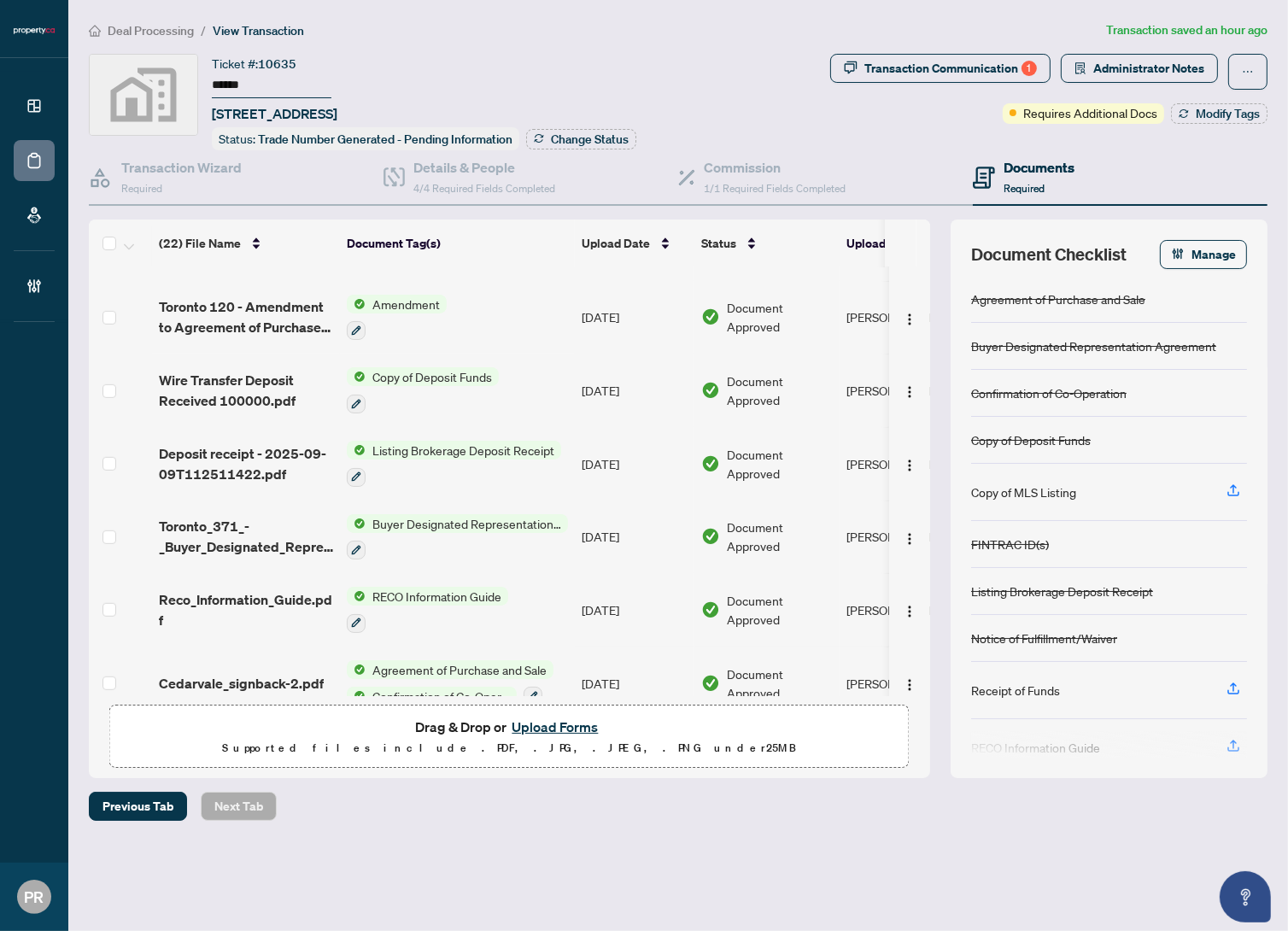
scroll to position [1143, 0]
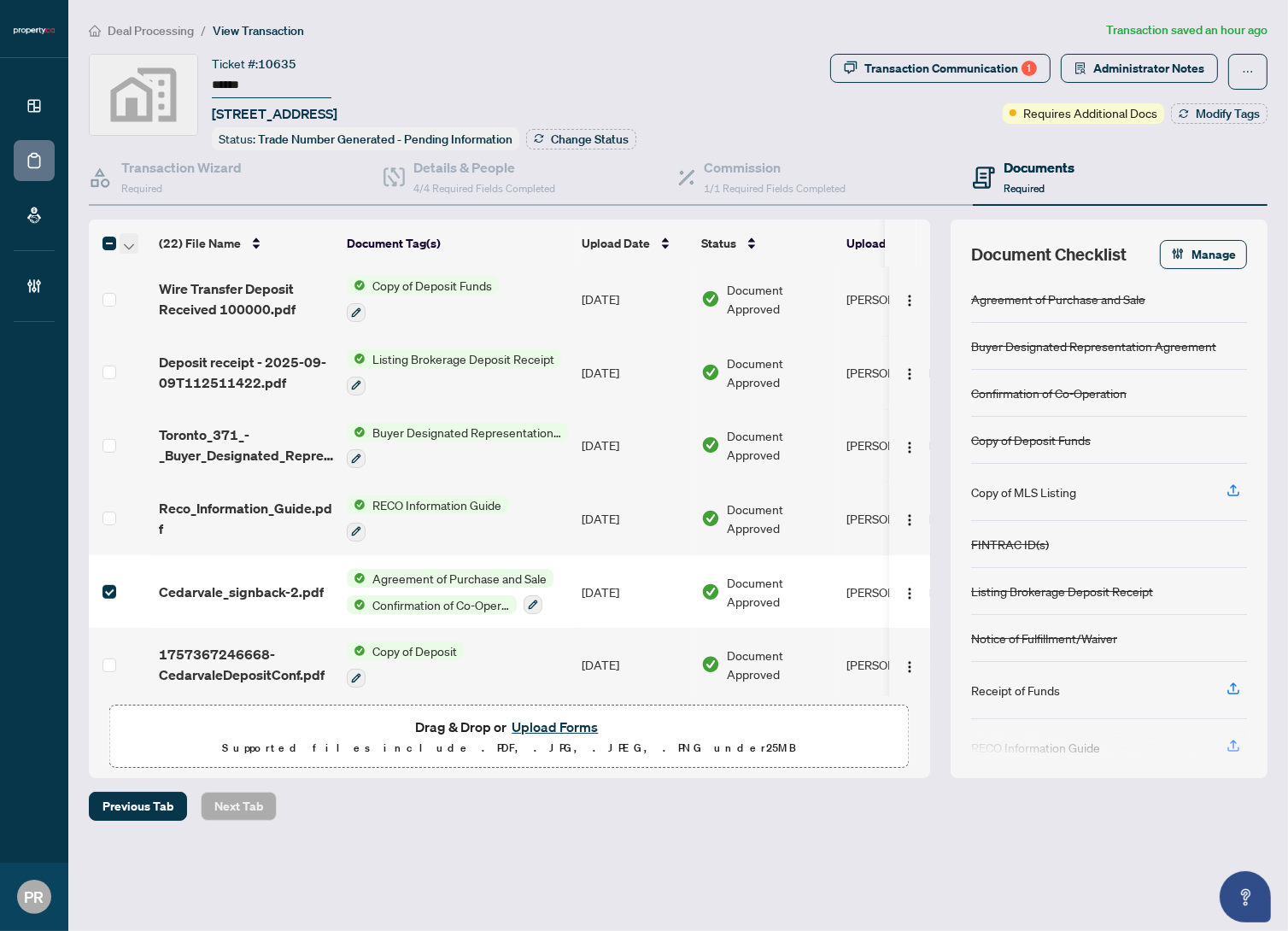
click at [124, 244] on icon "button" at bounding box center [129, 247] width 10 height 7
click at [160, 267] on span "Open Selected in New Tab(s)" at bounding box center [209, 271] width 152 height 19
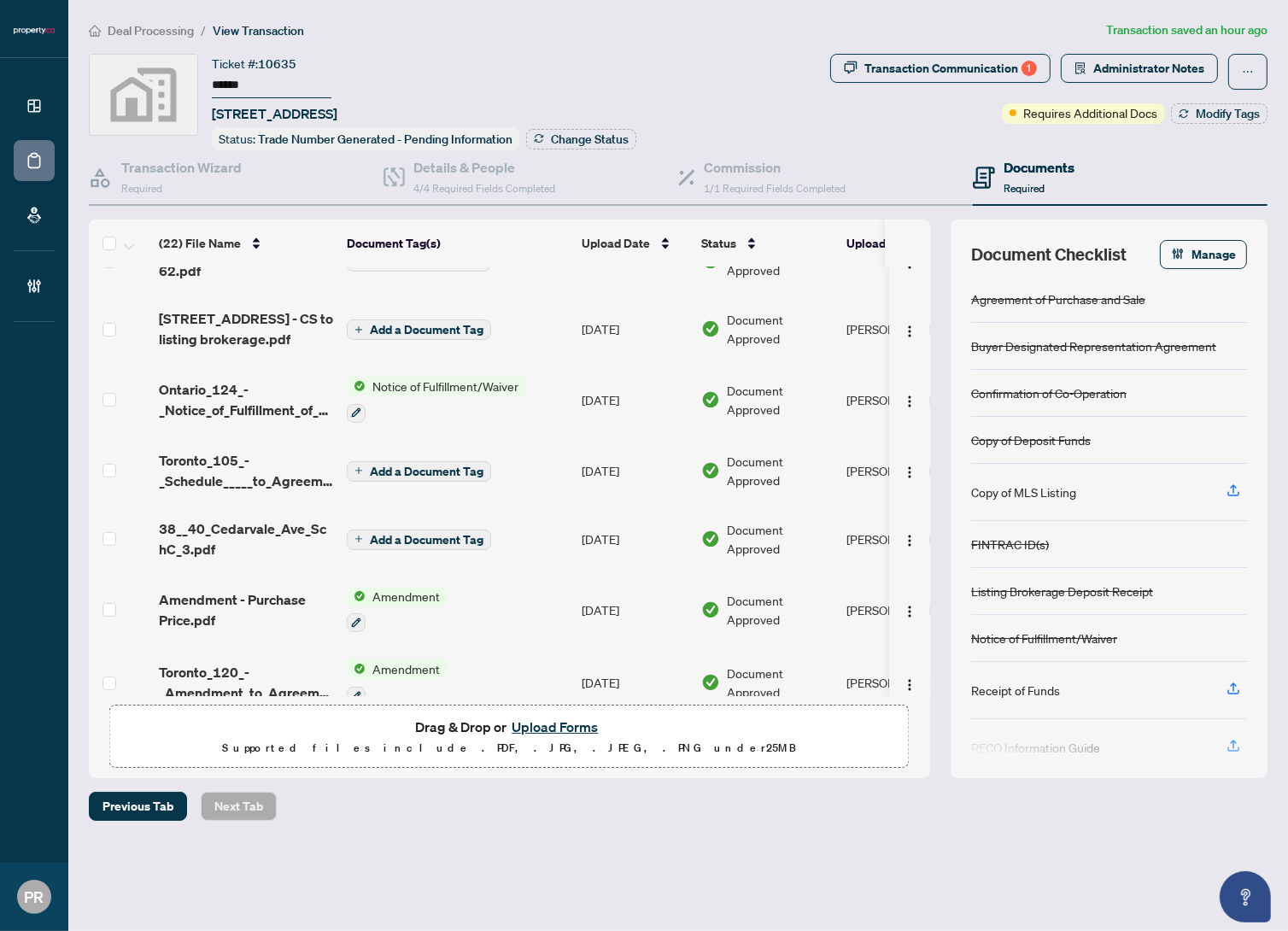
scroll to position [544, 0]
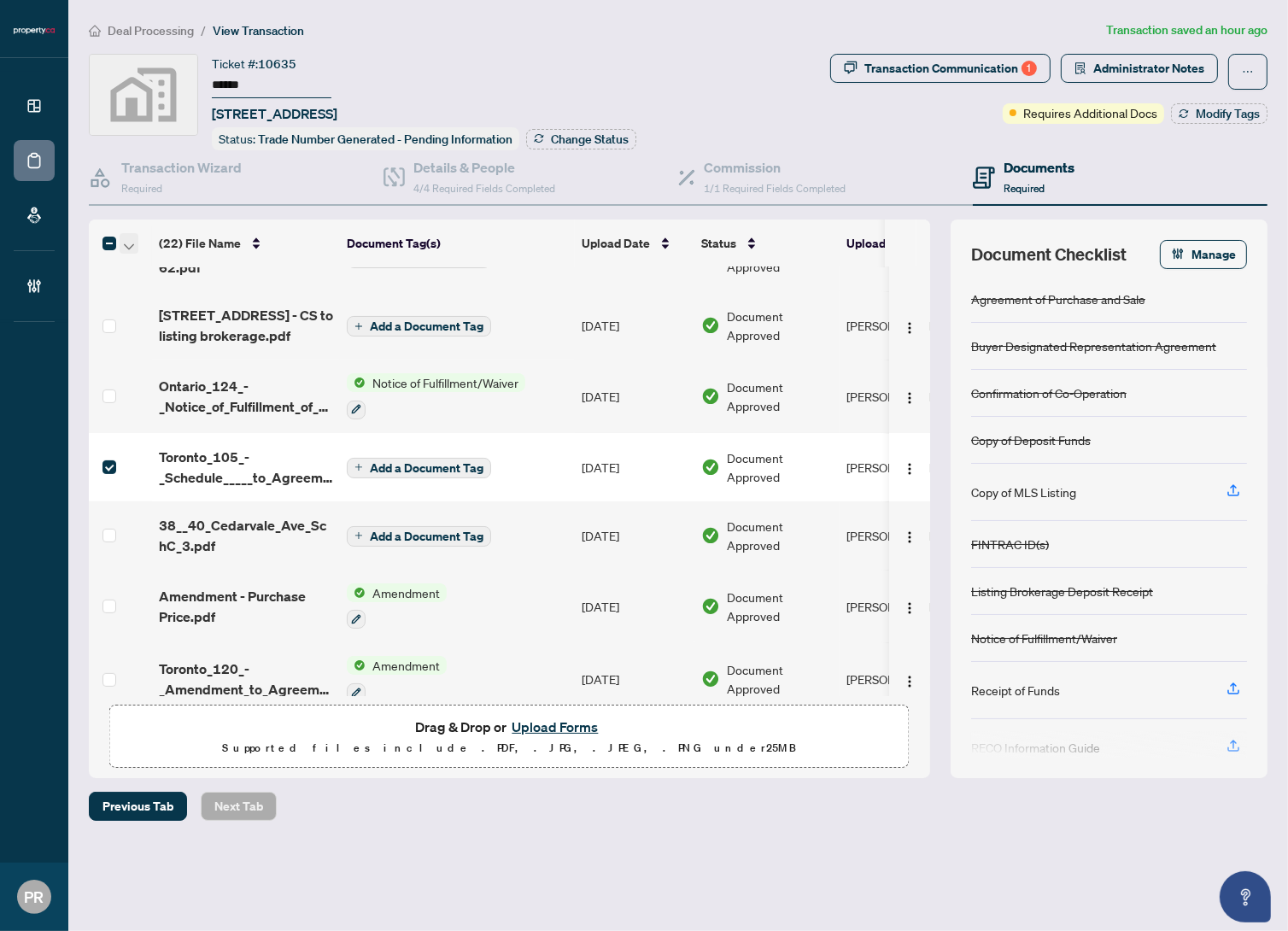
click at [128, 234] on span "button" at bounding box center [129, 244] width 10 height 19
click at [159, 265] on span "Open Selected in New Tab(s)" at bounding box center [209, 271] width 152 height 19
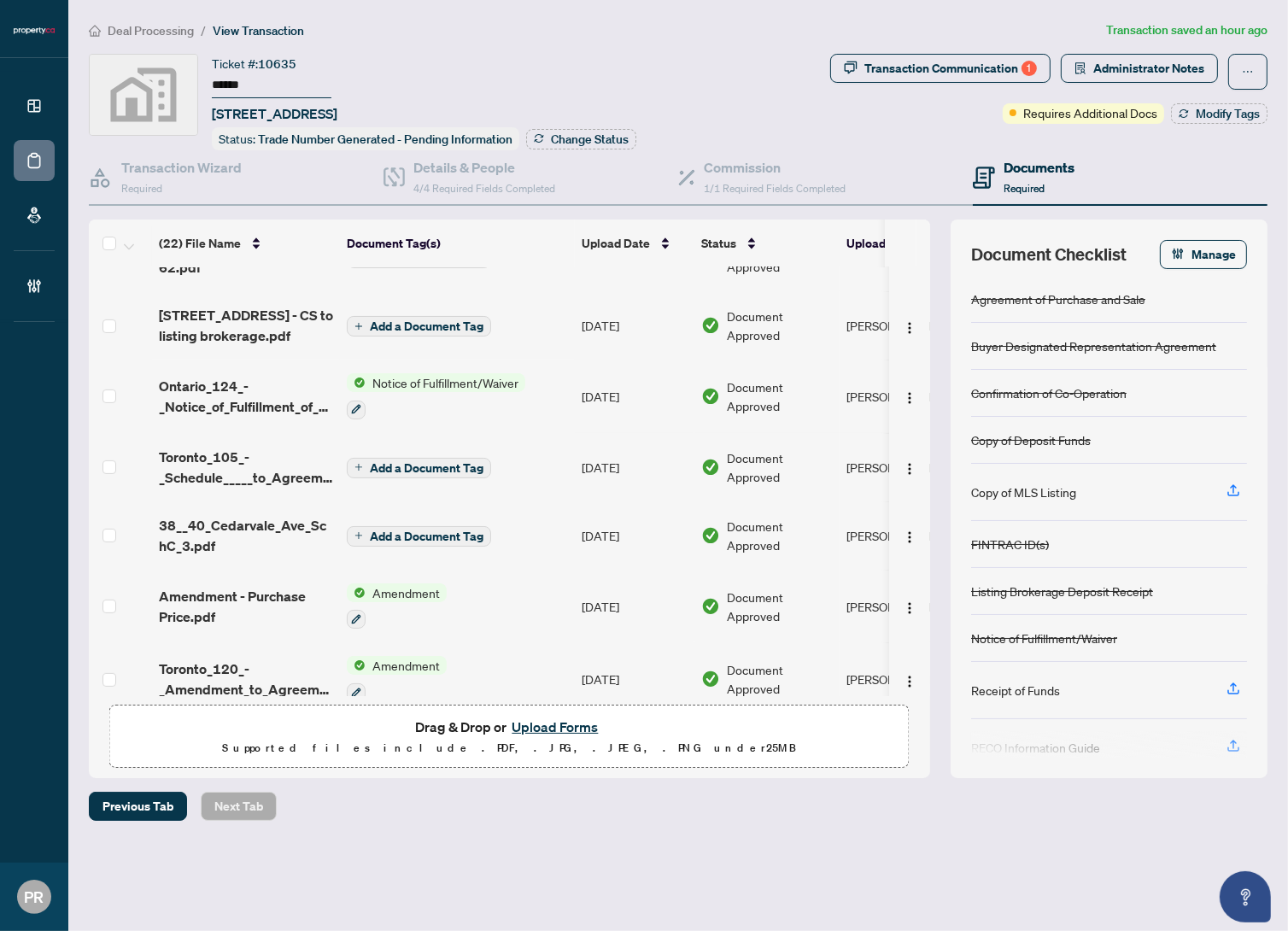
click at [122, 29] on span "Deal Processing" at bounding box center [151, 31] width 87 height 16
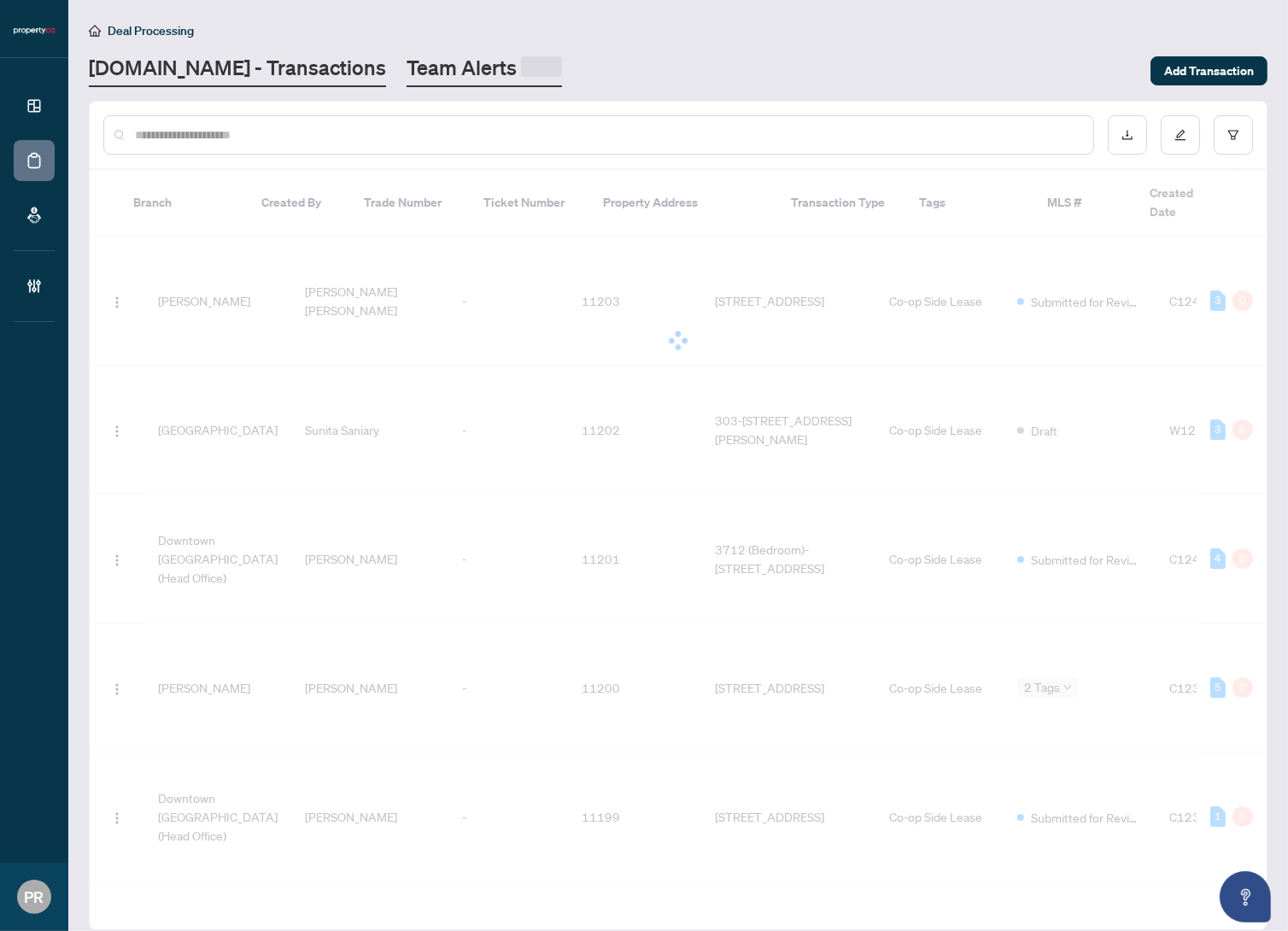
click at [413, 58] on link "Team Alerts" at bounding box center [484, 70] width 155 height 33
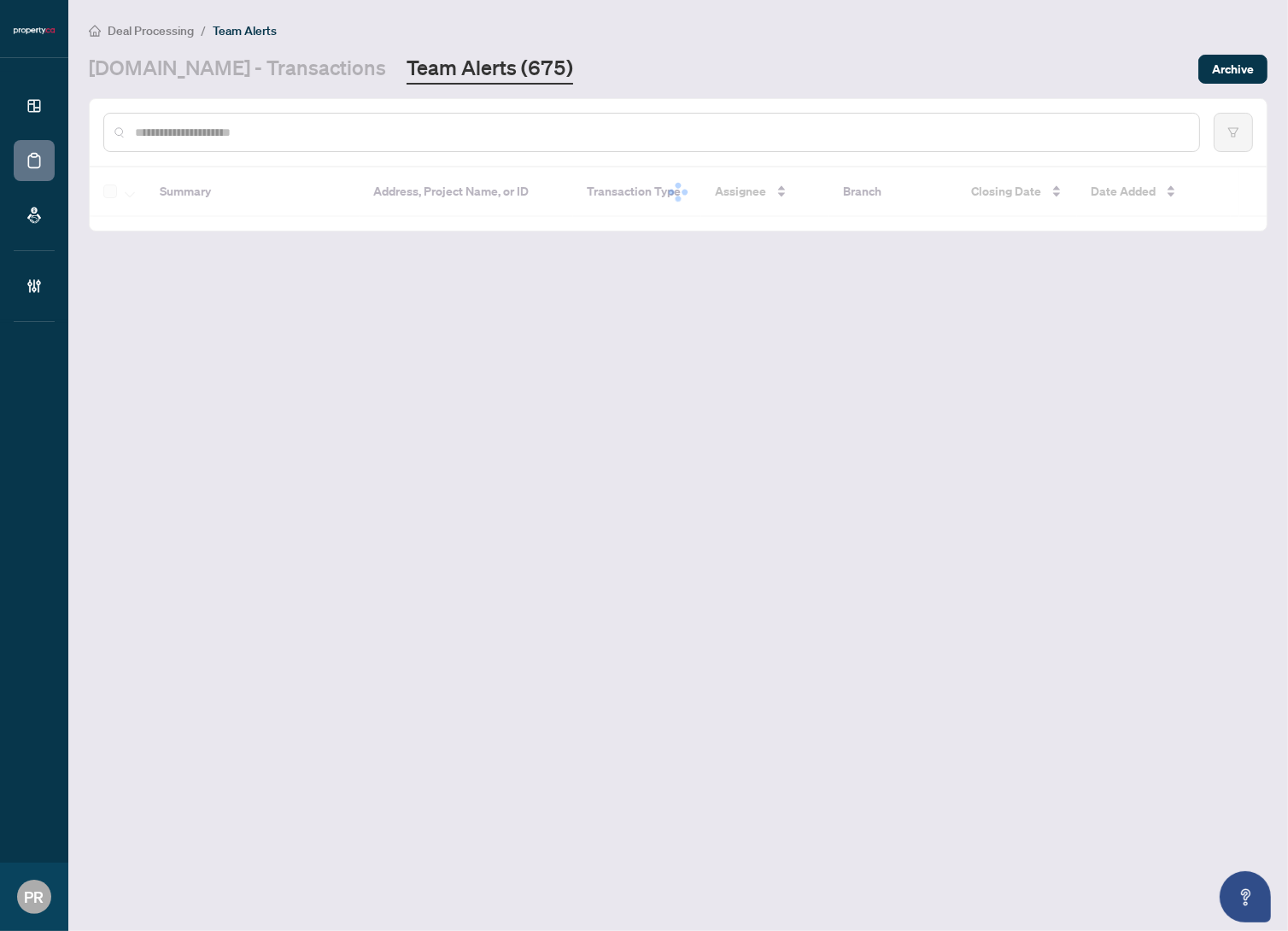
click at [283, 125] on input "text" at bounding box center [660, 133] width 1051 height 19
paste input "**********"
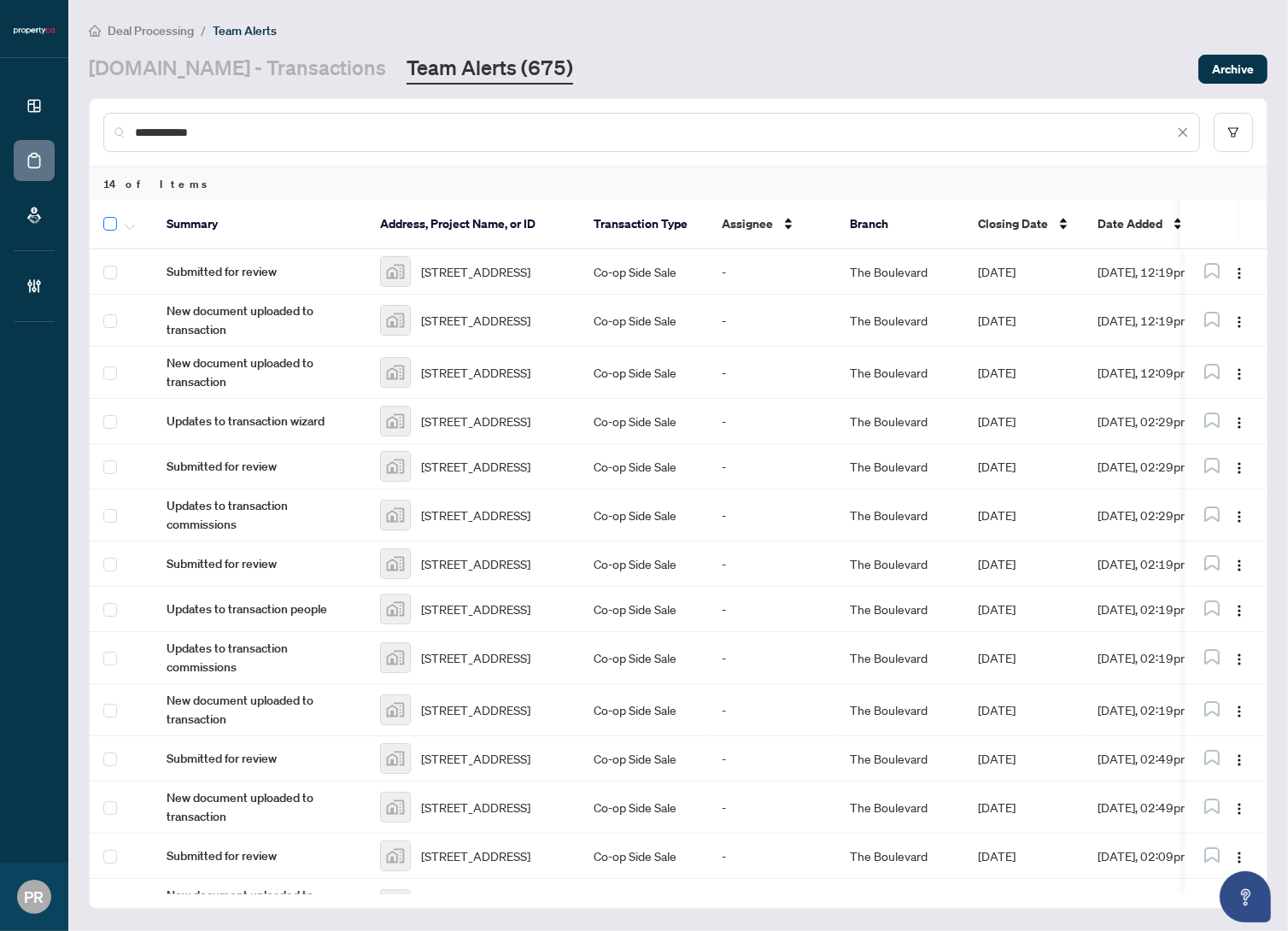
type input "**********"
click at [126, 224] on icon "button" at bounding box center [130, 227] width 10 height 7
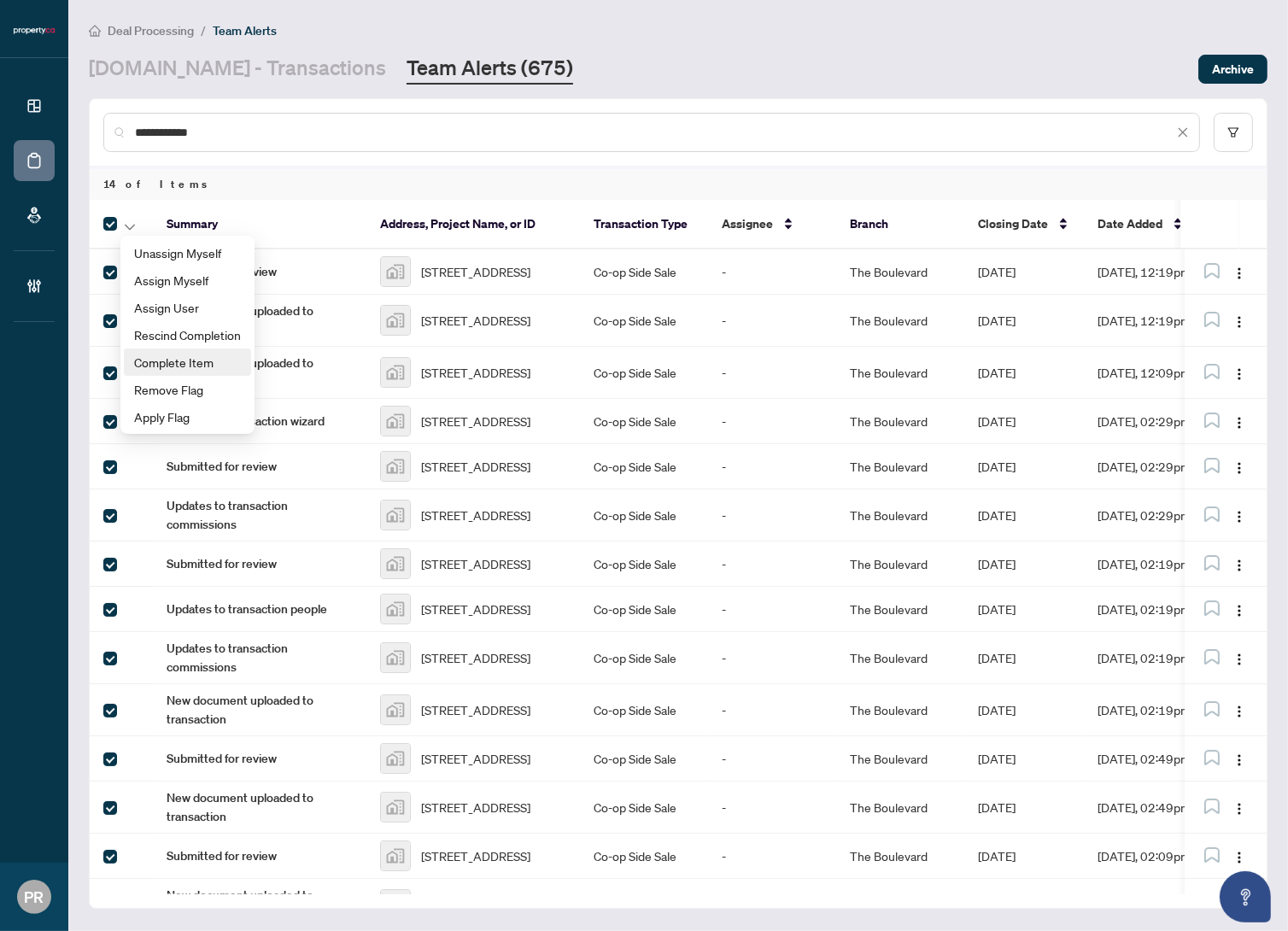
click at [208, 354] on span "Complete Item" at bounding box center [187, 362] width 107 height 19
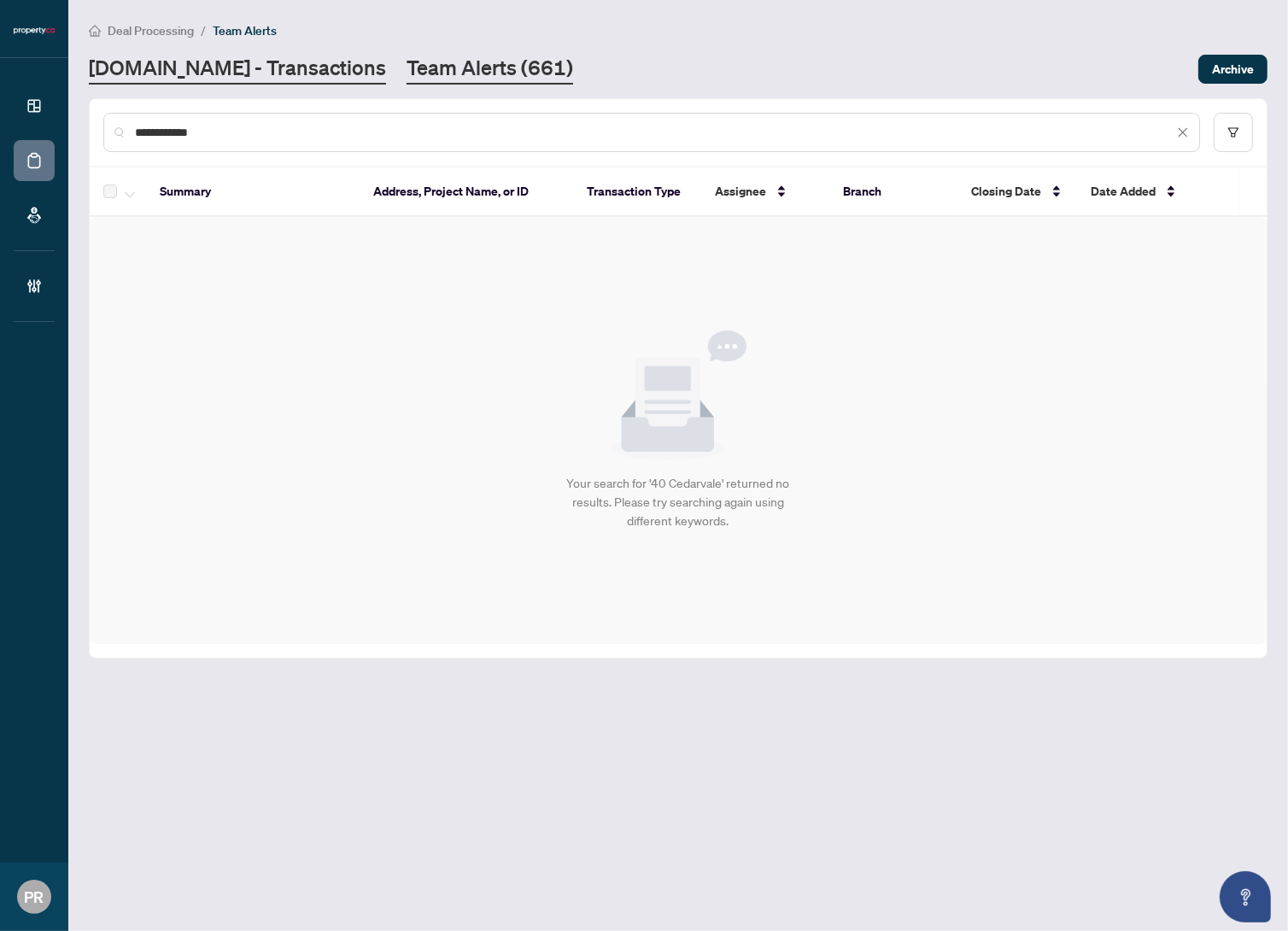
click at [250, 81] on link "Property.ca - Transactions" at bounding box center [237, 68] width 297 height 30
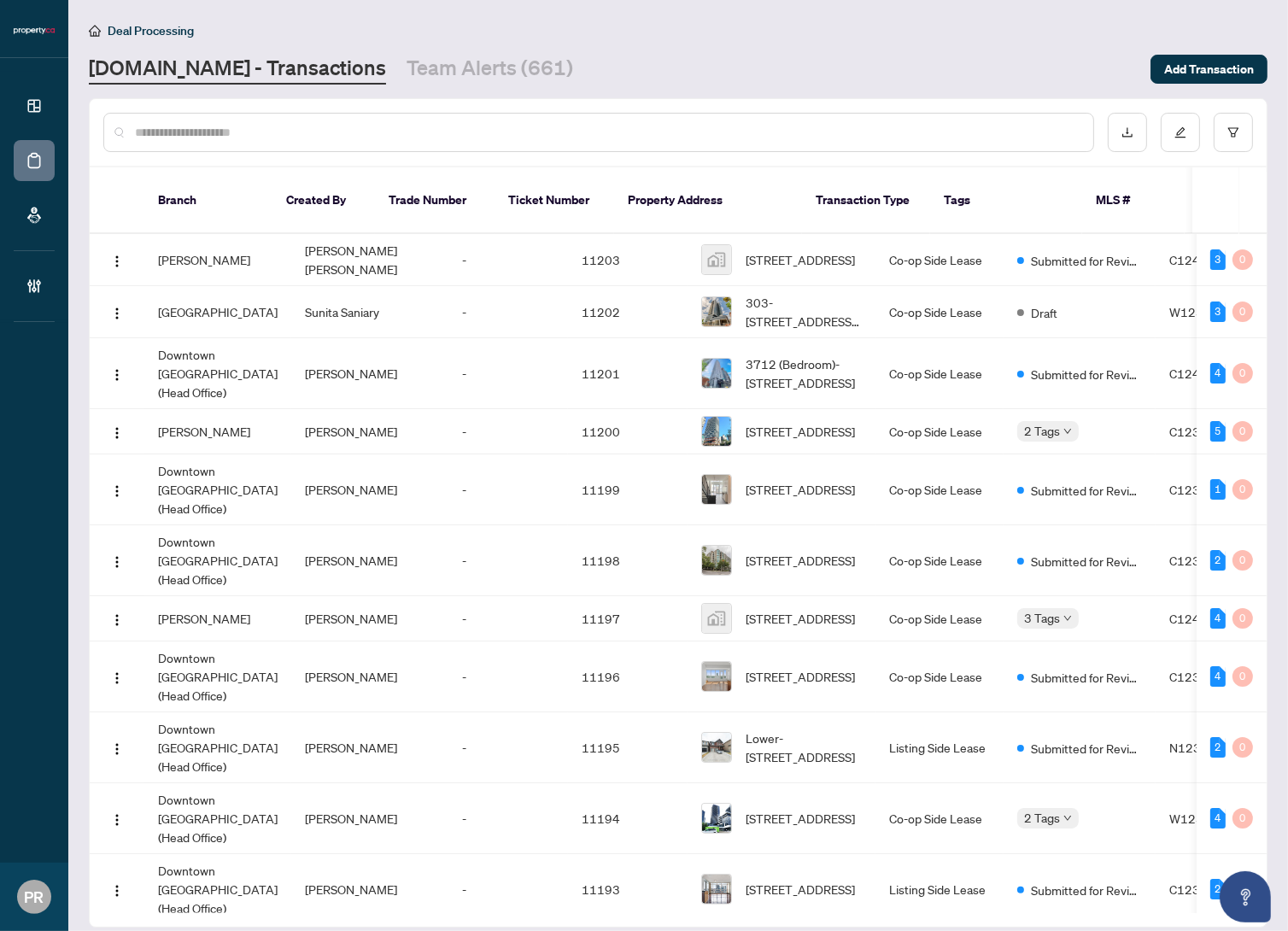
click at [399, 50] on div "Deal Processing Property.ca - Transactions Team Alerts (661) Add Transaction" at bounding box center [679, 53] width 1179 height 64
click at [407, 60] on link "Team Alerts (661)" at bounding box center [490, 68] width 166 height 30
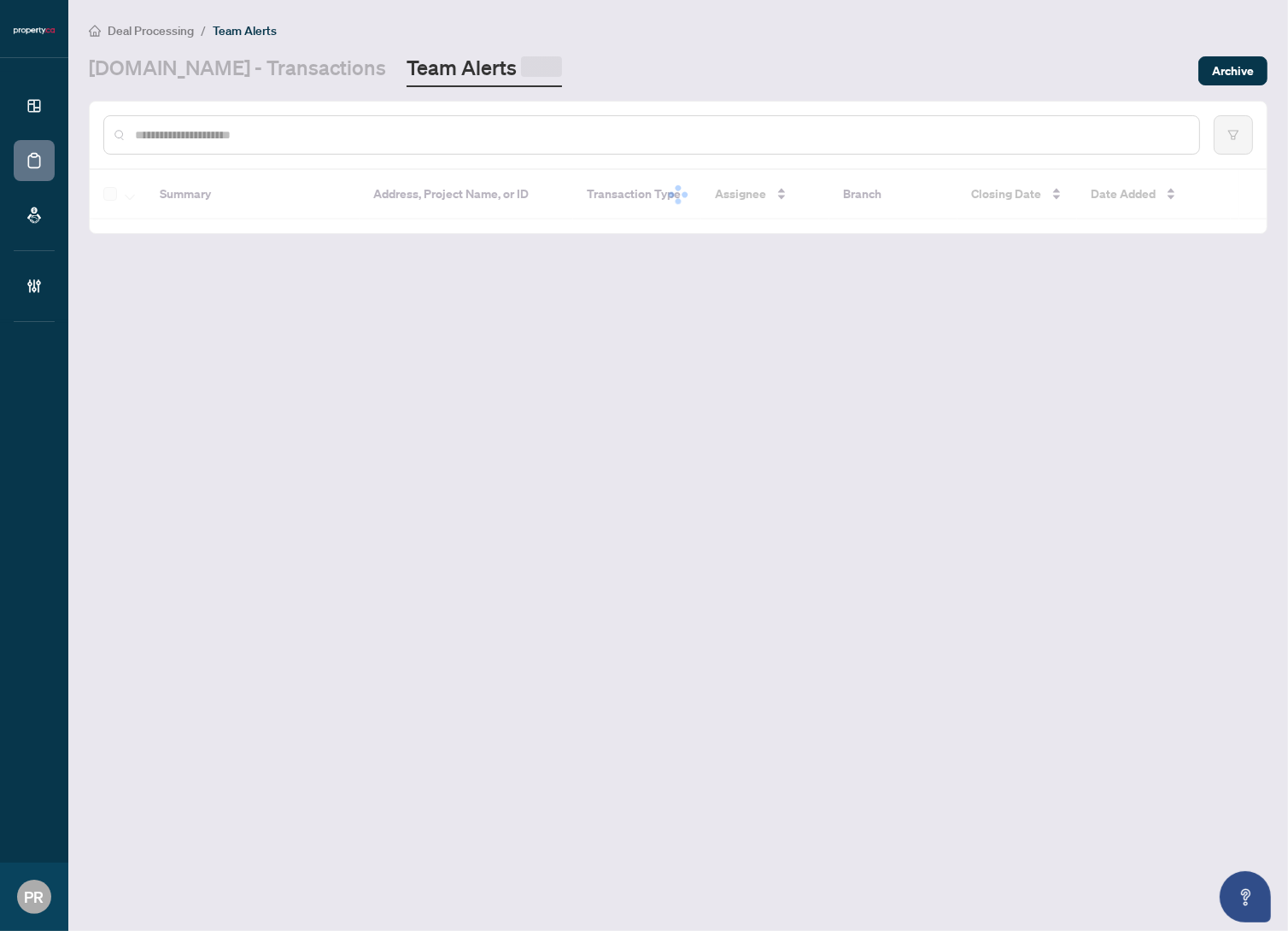
click at [276, 132] on input "text" at bounding box center [660, 135] width 1051 height 19
paste input "**********"
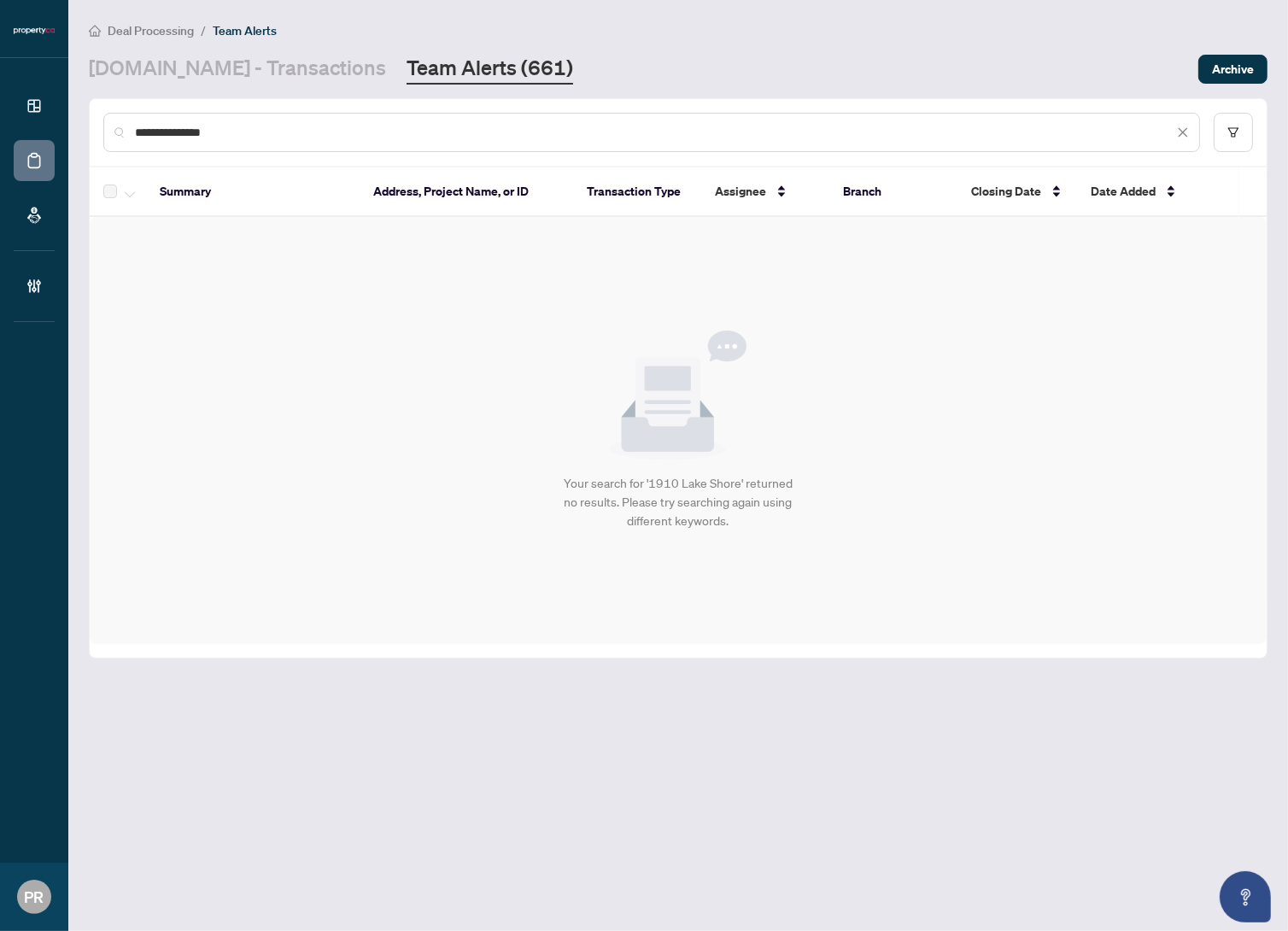
type input "**********"
click at [265, 81] on link "Property.ca - Transactions" at bounding box center [237, 68] width 297 height 30
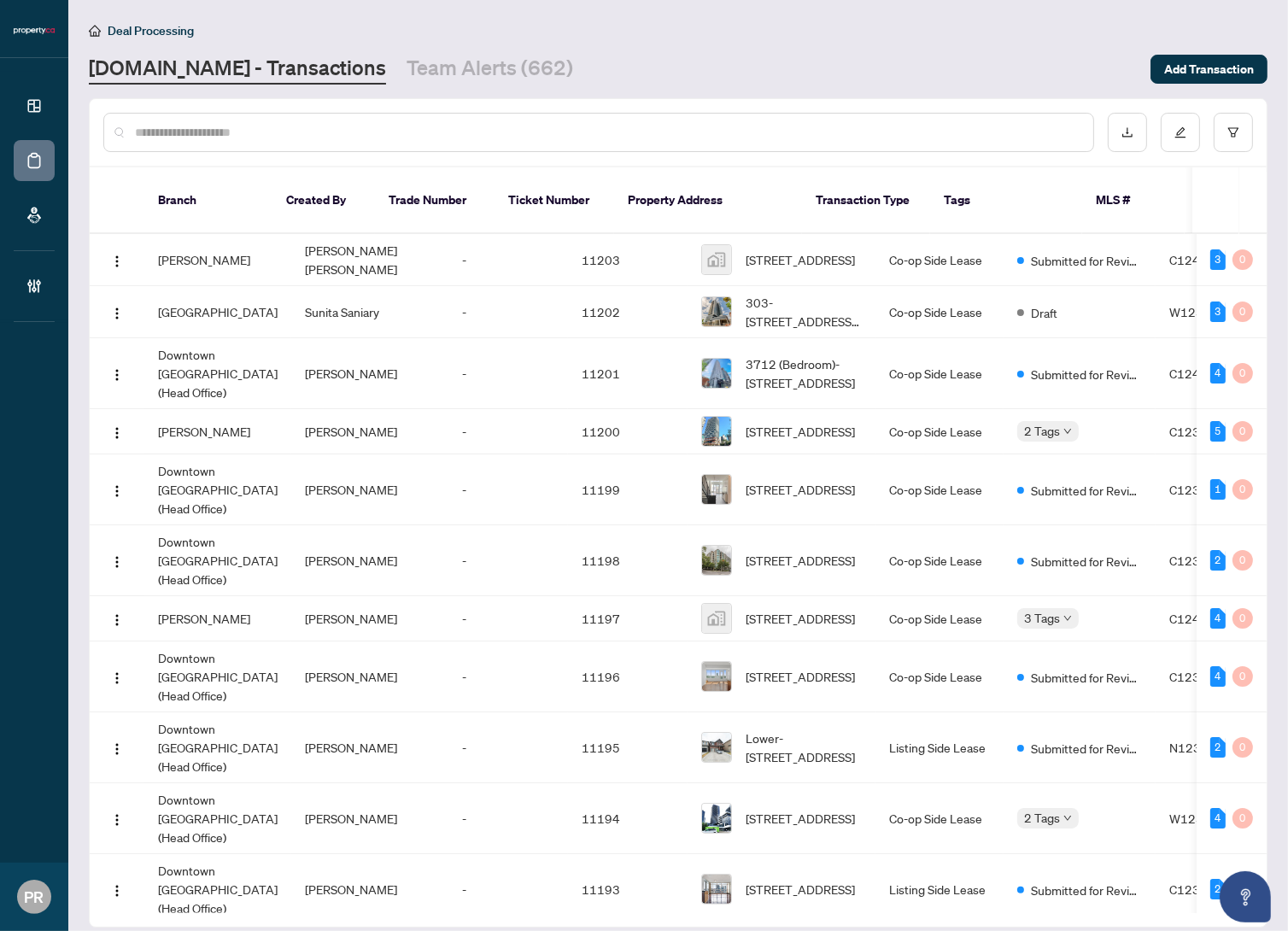
click at [263, 128] on input "text" at bounding box center [608, 133] width 945 height 19
paste input "*****"
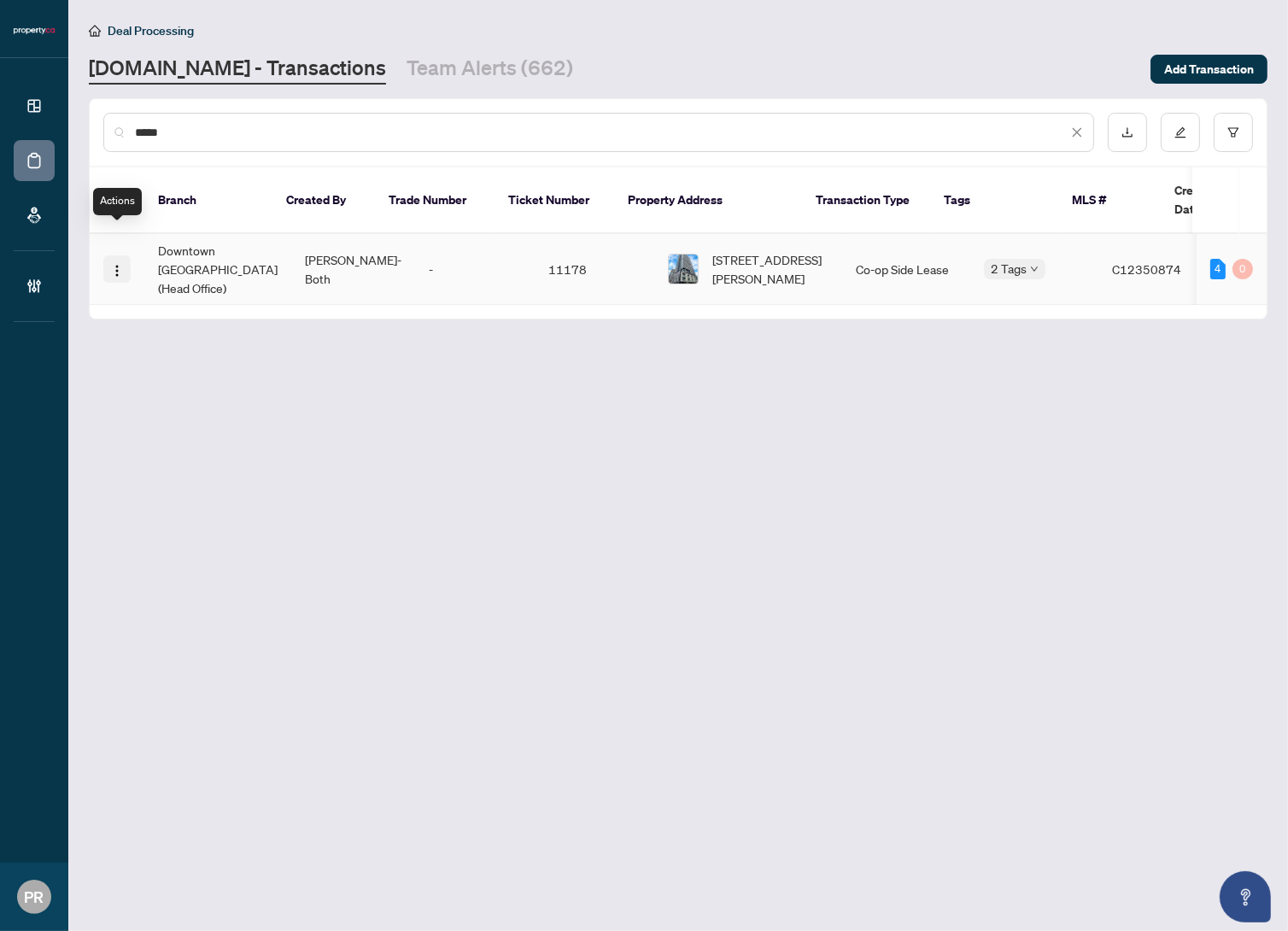
click at [114, 264] on img "button" at bounding box center [117, 271] width 14 height 14
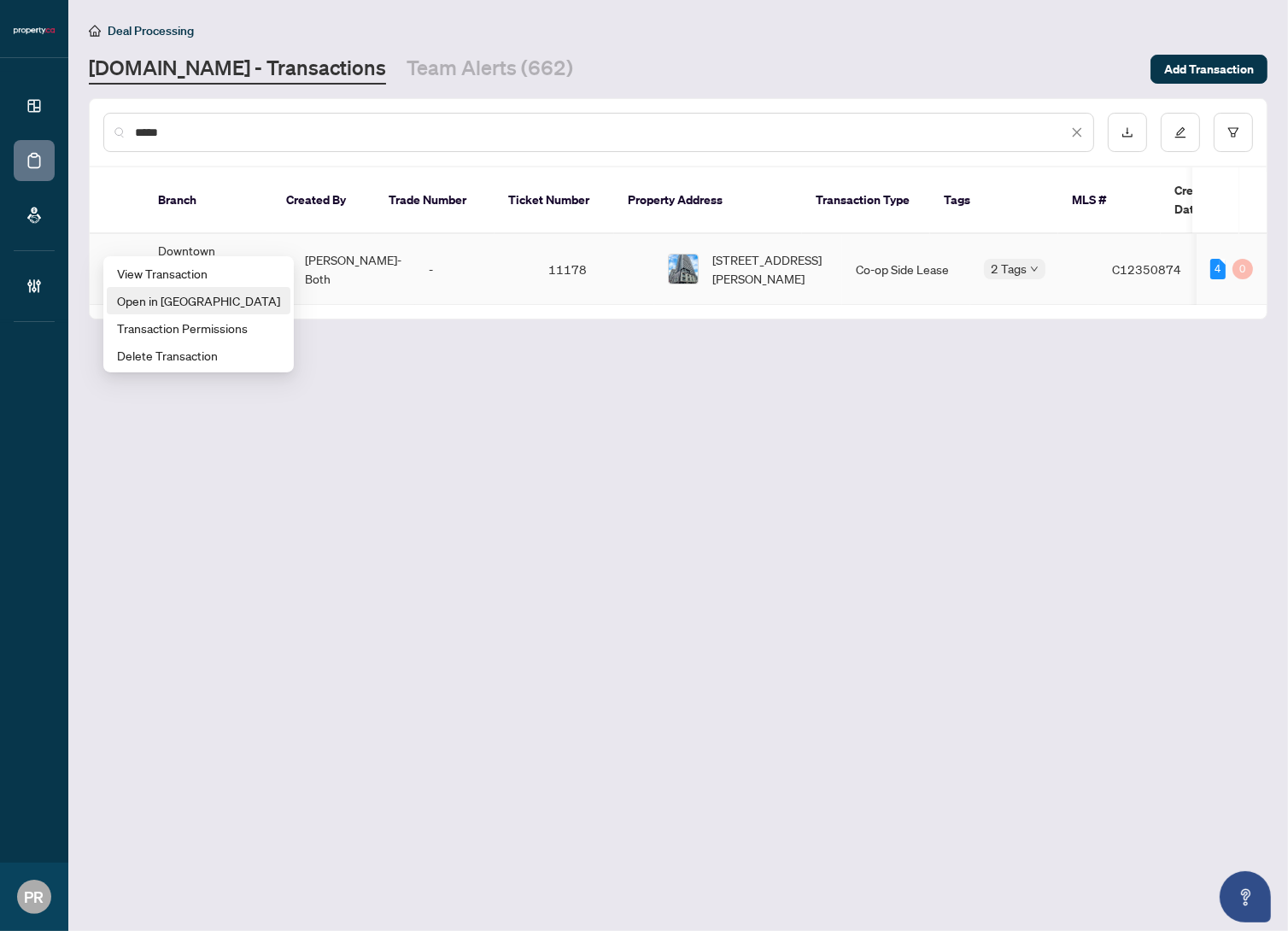
click at [157, 298] on span "Open in New Tab" at bounding box center [198, 301] width 163 height 19
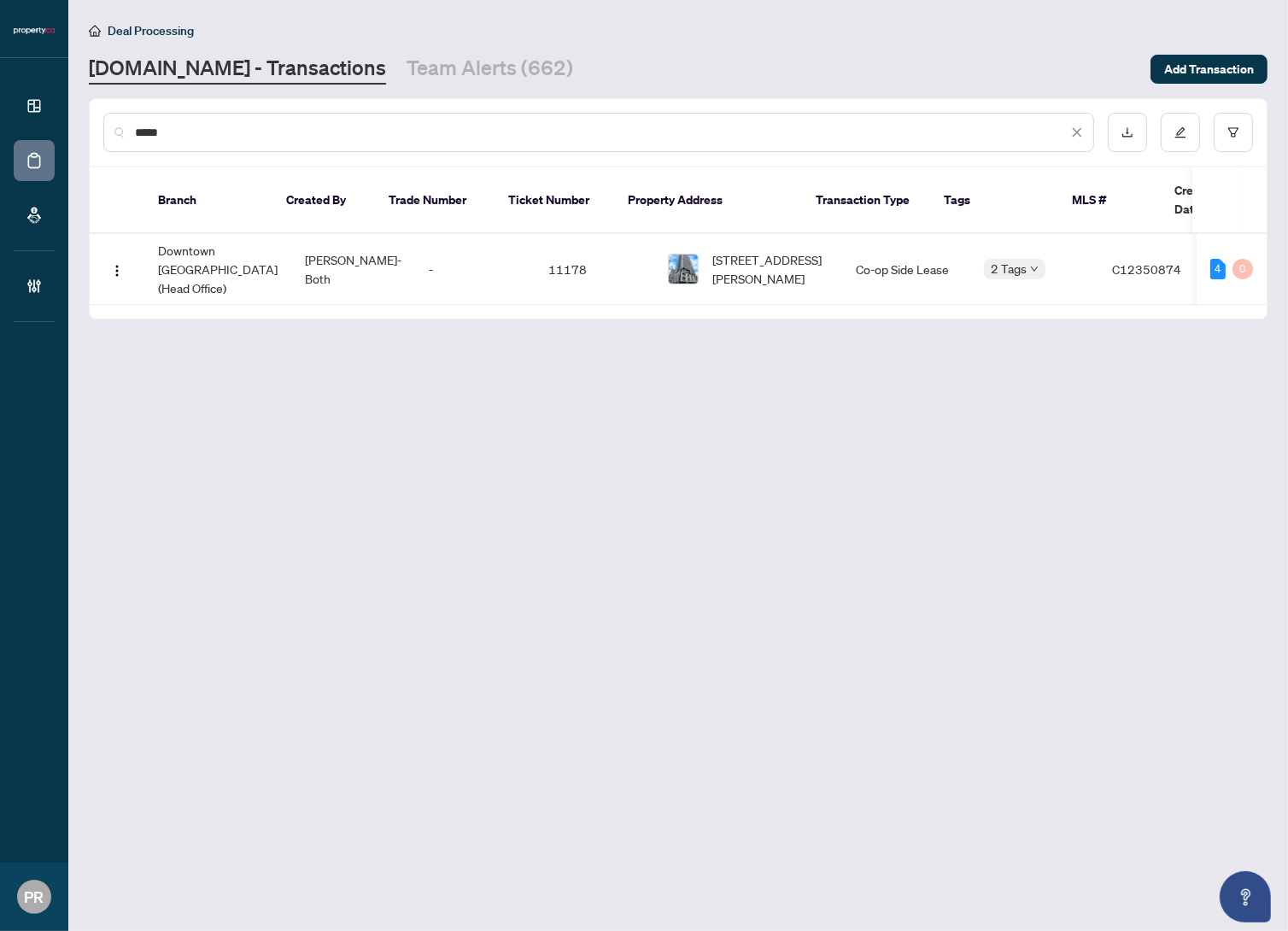
drag, startPoint x: 205, startPoint y: 146, endPoint x: 121, endPoint y: 133, distance: 85.0
click at [121, 133] on div "*****" at bounding box center [598, 132] width 991 height 39
paste input "*"
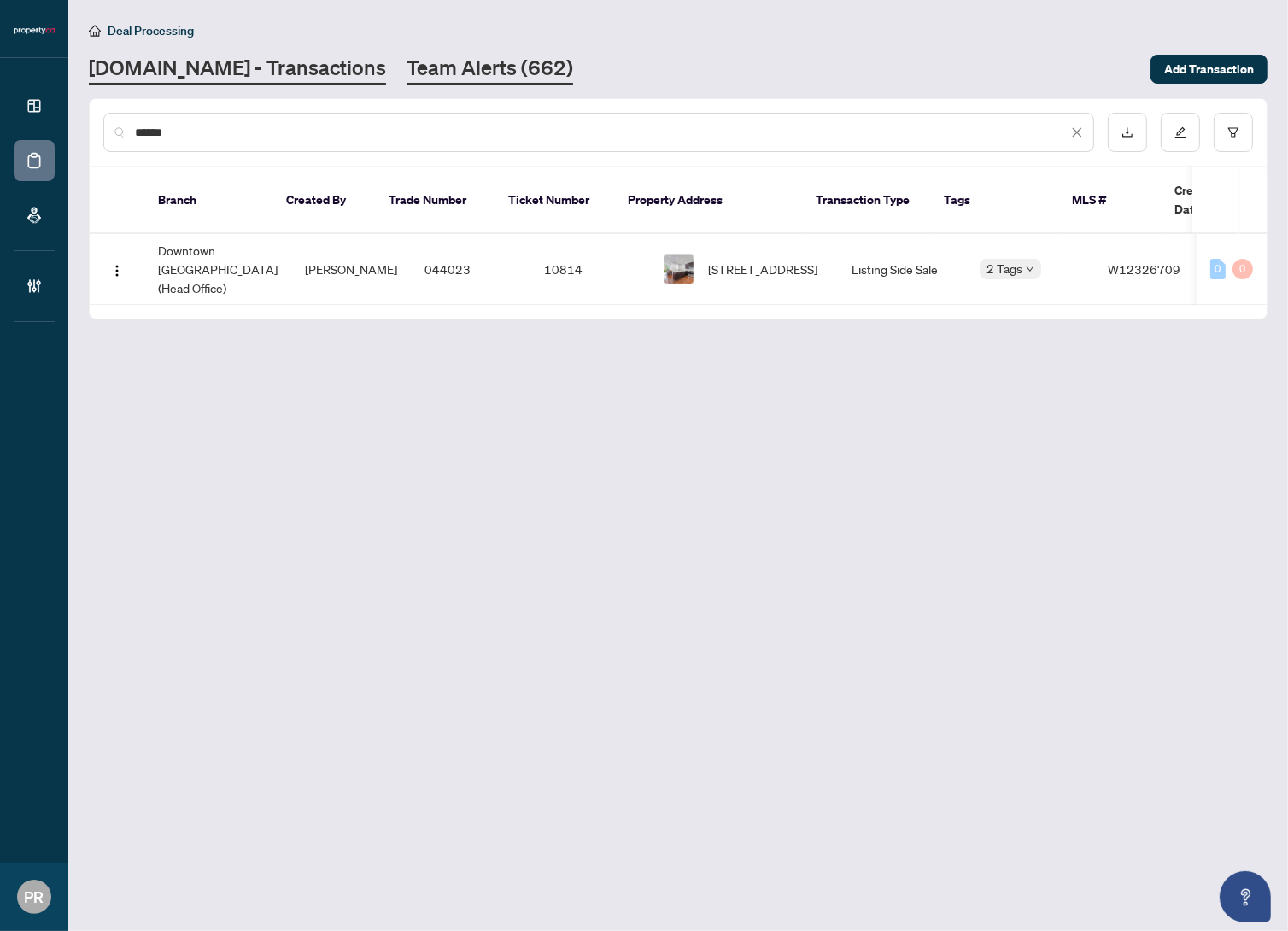
type input "******"
click at [408, 76] on link "Team Alerts (662)" at bounding box center [490, 68] width 166 height 30
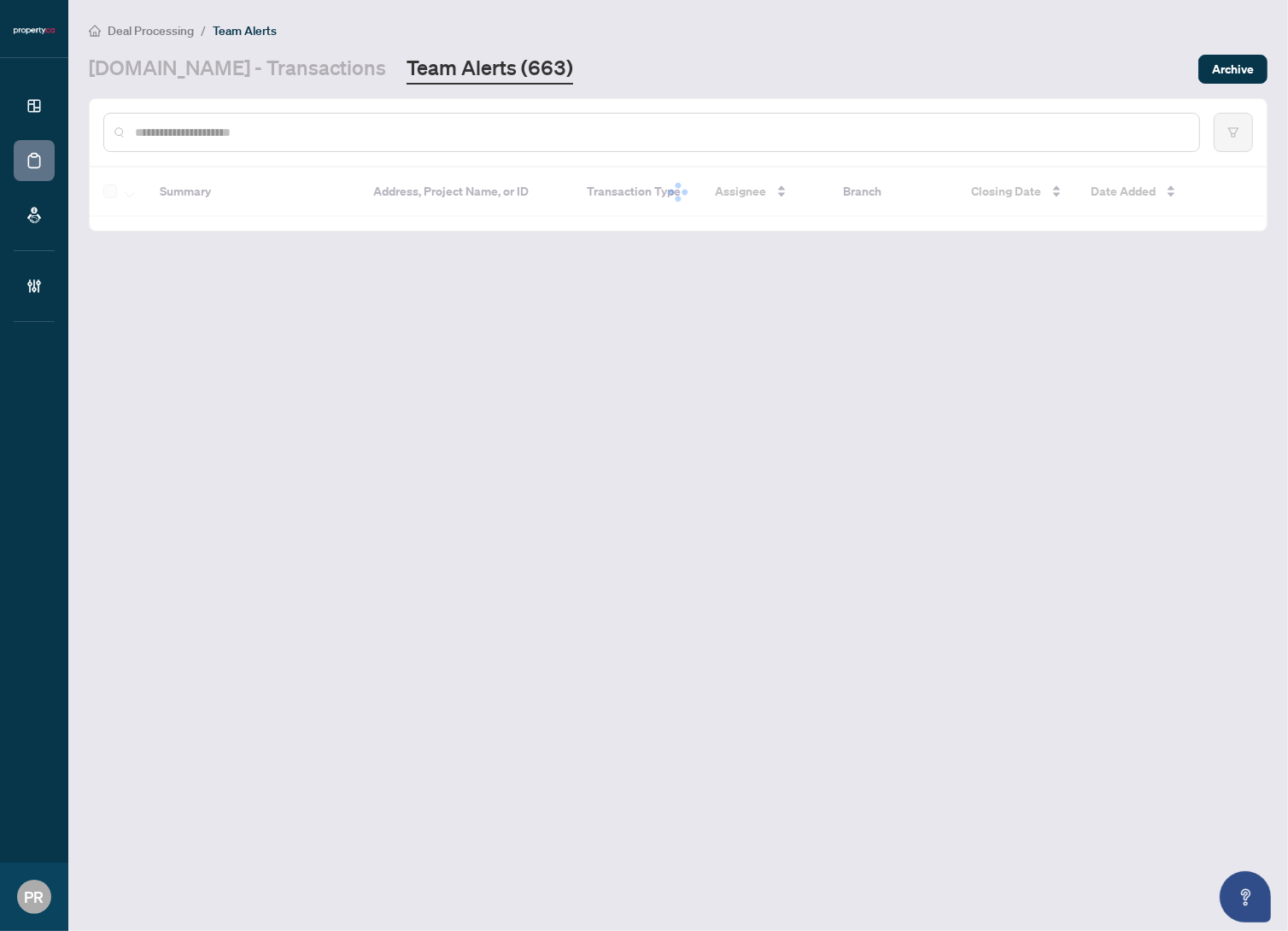
click at [273, 87] on main "Deal Processing / Team Alerts Property.ca - Transactions Team Alerts (663) Arch…" at bounding box center [679, 466] width 1220 height 931
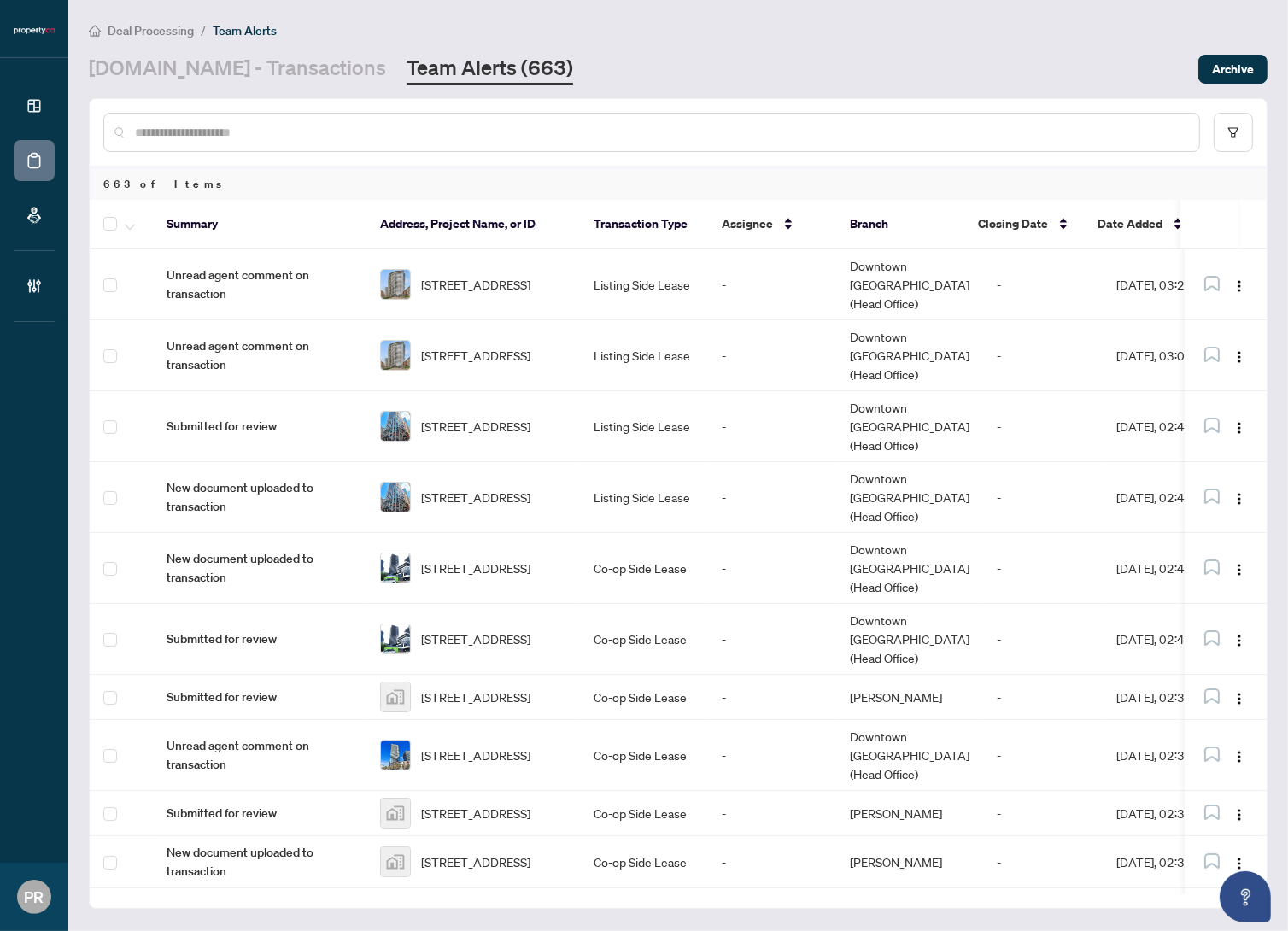
click at [301, 87] on main "Deal Processing / Team Alerts Property.ca - Transactions Team Alerts (663) Arch…" at bounding box center [679, 466] width 1220 height 931
click at [298, 81] on link "Property.ca - Transactions" at bounding box center [237, 68] width 297 height 30
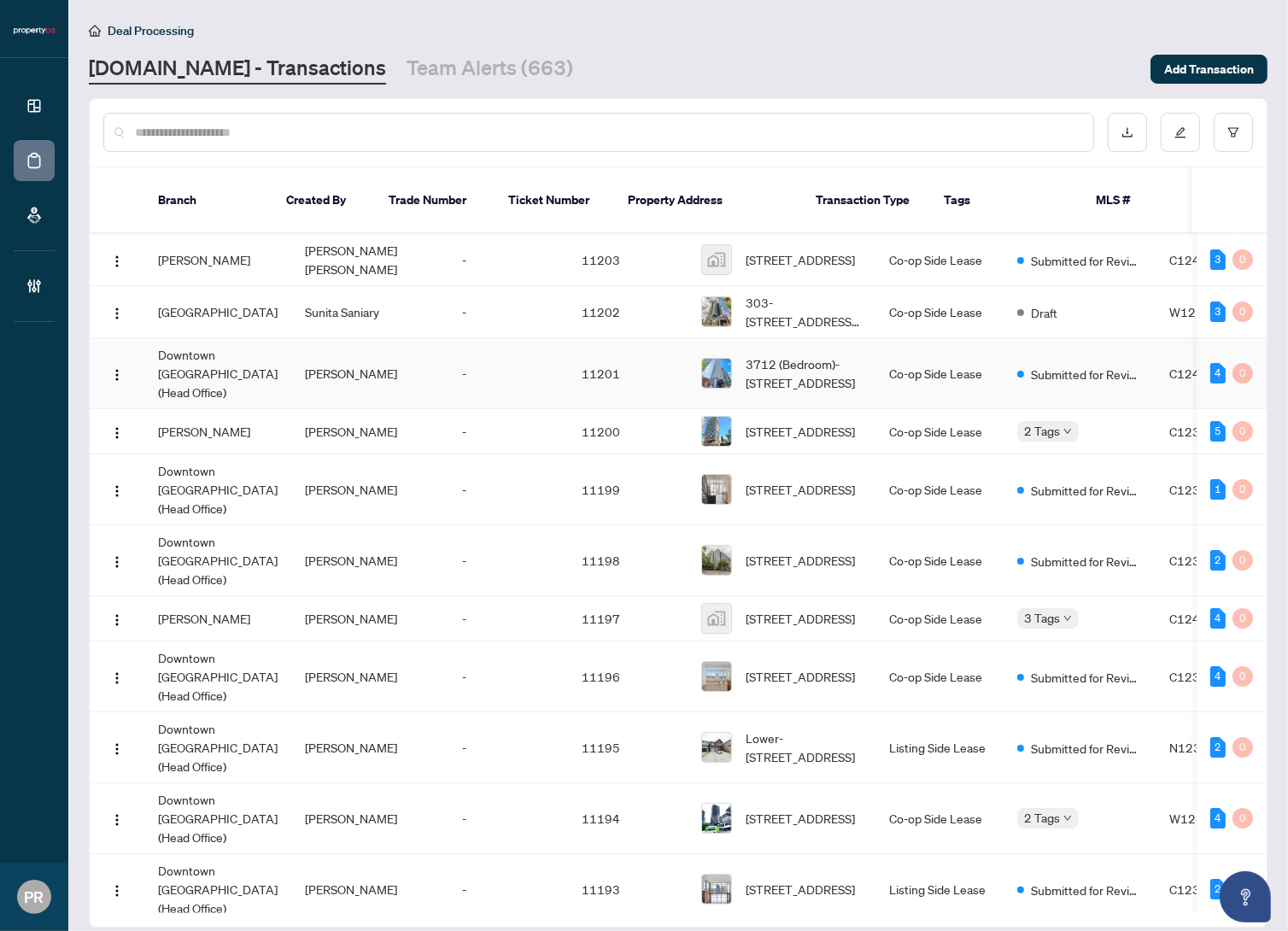
click at [180, 375] on td "Downtown Toronto (Head Office)" at bounding box center [218, 374] width 147 height 71
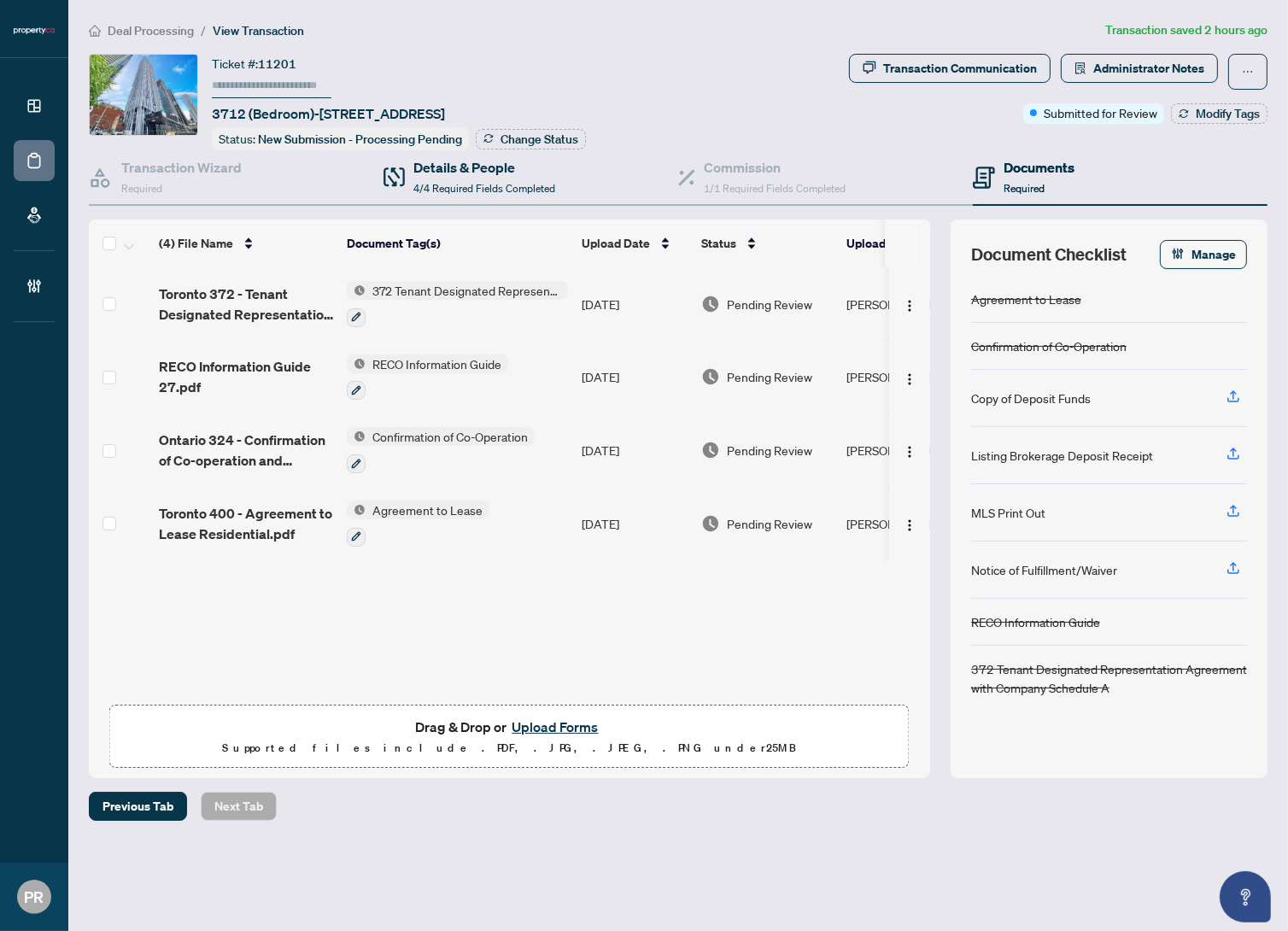
click at [459, 197] on div "Details & People 4/4 Required Fields Completed" at bounding box center [531, 178] width 295 height 55
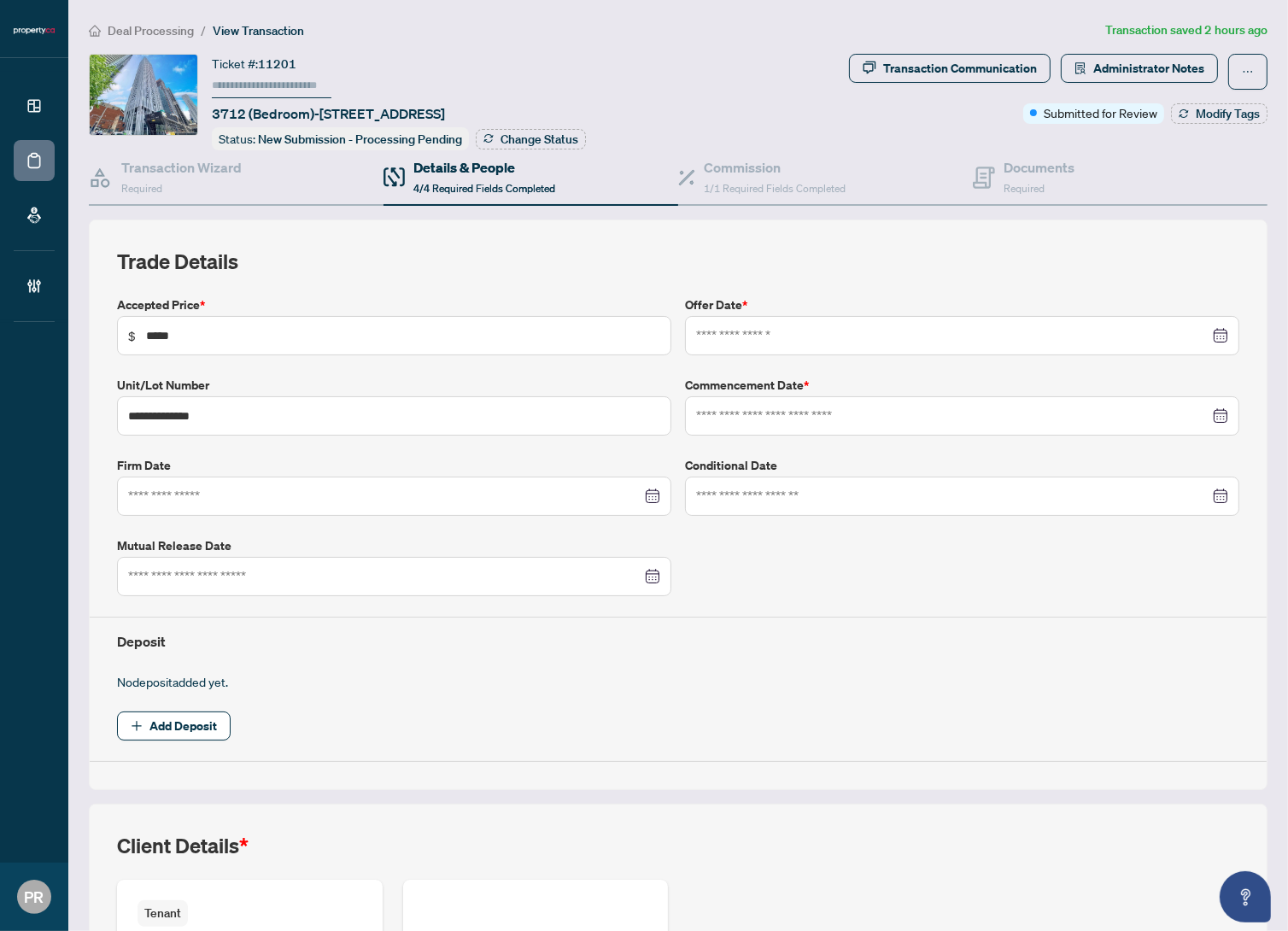
type input "**********"
click at [188, 174] on h4 "Transaction Wizard" at bounding box center [181, 167] width 120 height 21
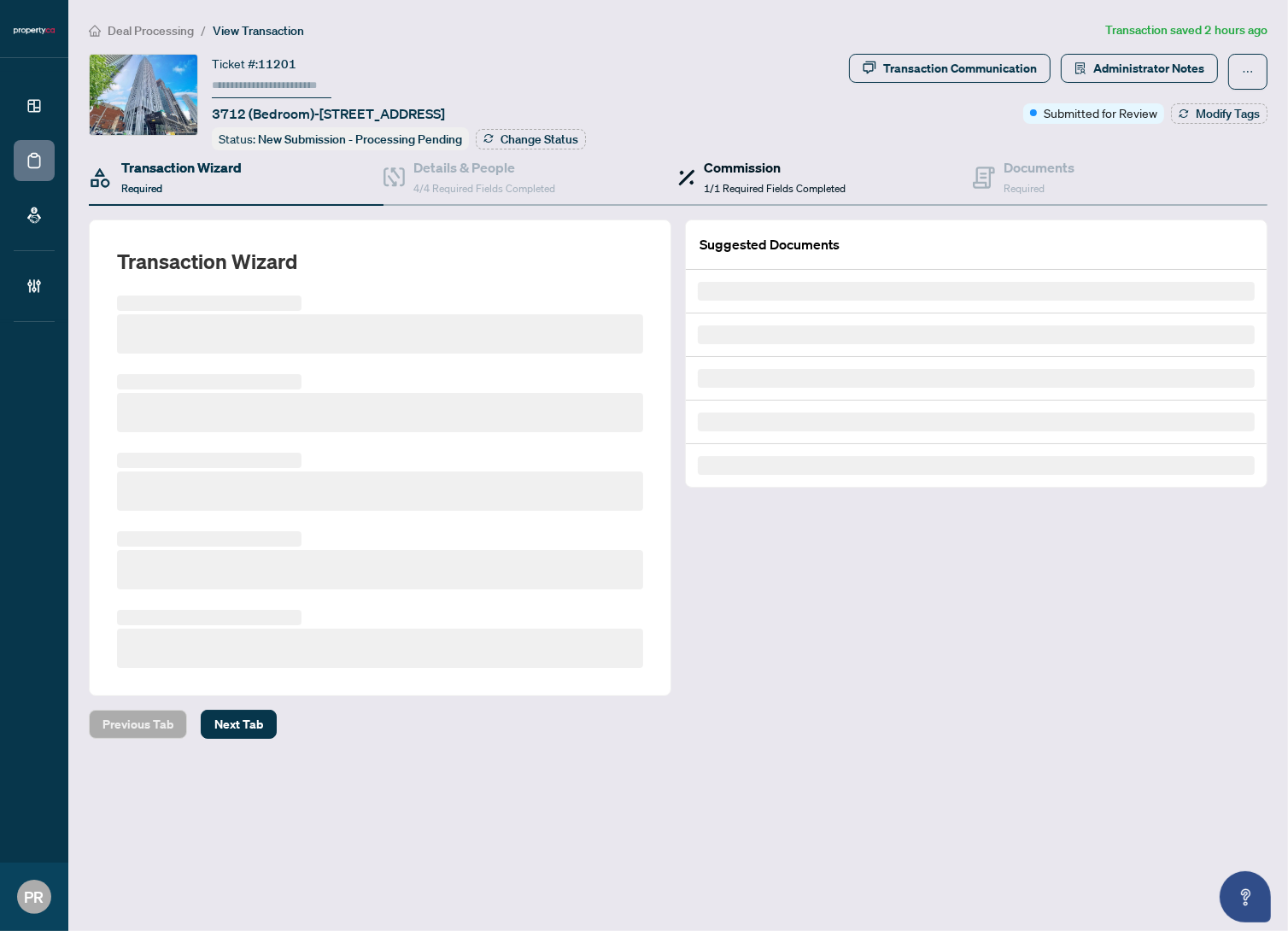
click at [813, 166] on h4 "Commission" at bounding box center [775, 167] width 142 height 21
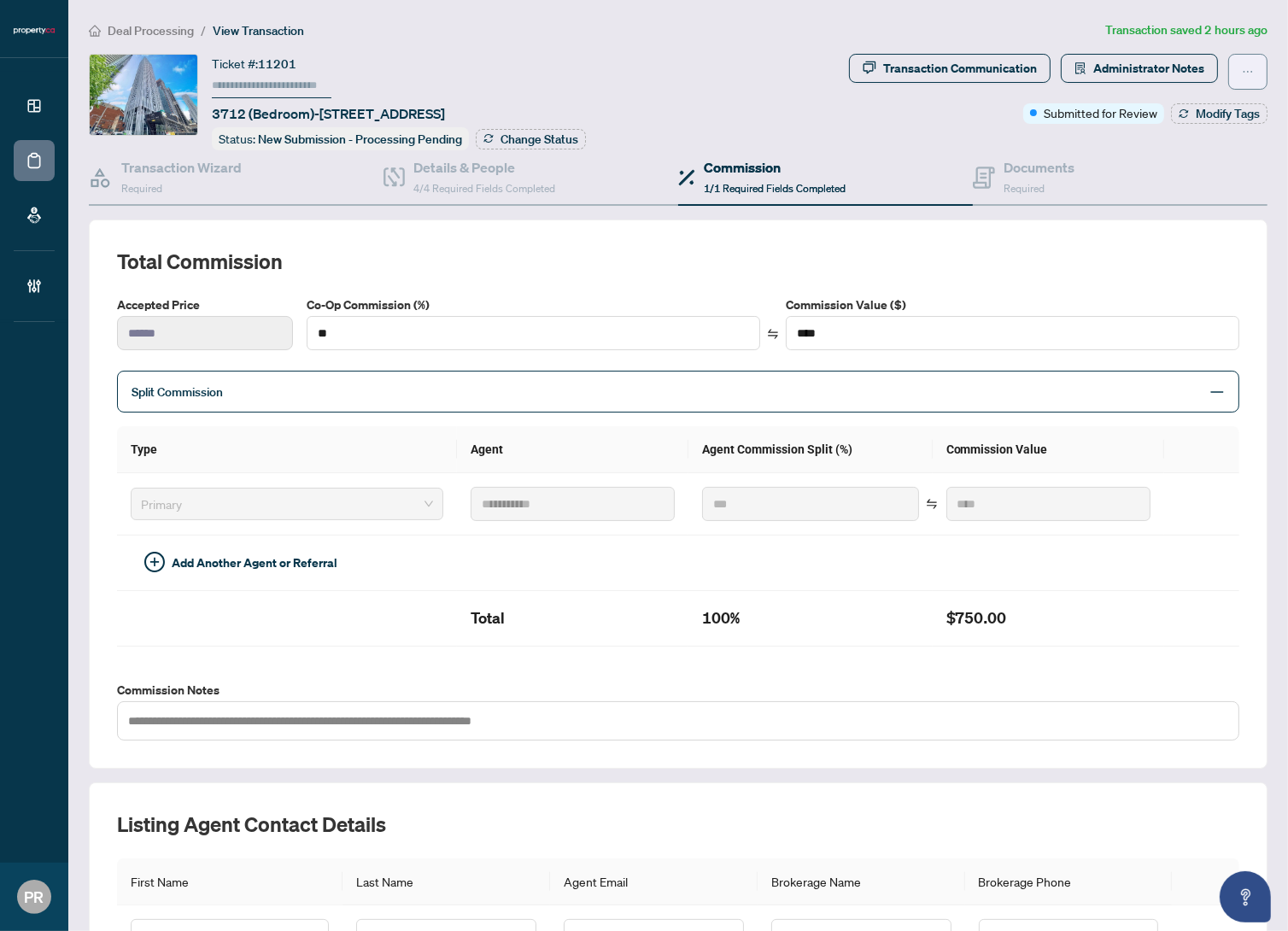
click at [1246, 67] on button "button" at bounding box center [1247, 71] width 39 height 36
click at [1220, 102] on span "Transaction Permissions" at bounding box center [1176, 109] width 131 height 19
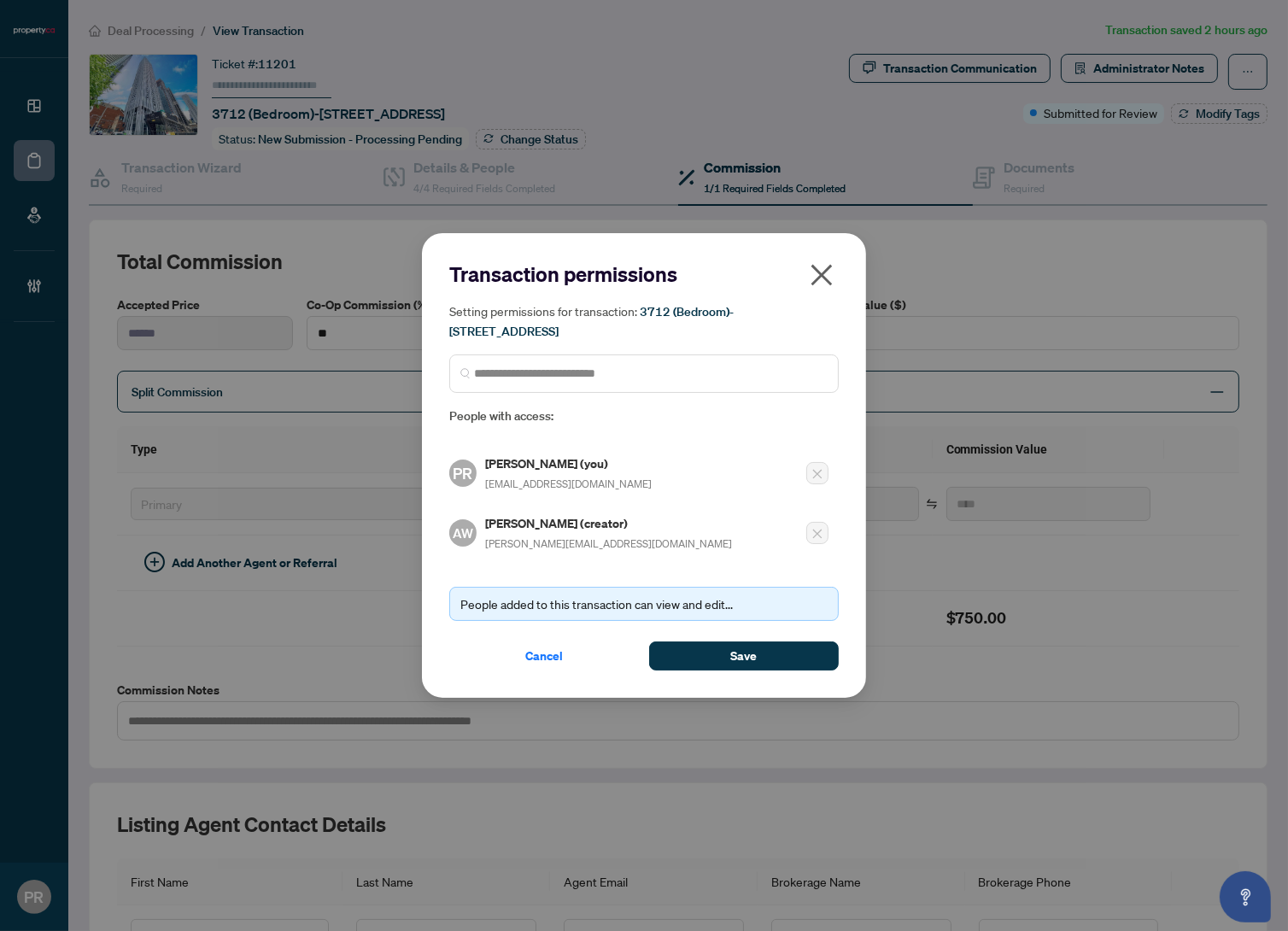
drag, startPoint x: 816, startPoint y: 286, endPoint x: 496, endPoint y: 257, distance: 321.3
click at [816, 286] on icon "close" at bounding box center [822, 276] width 28 height 28
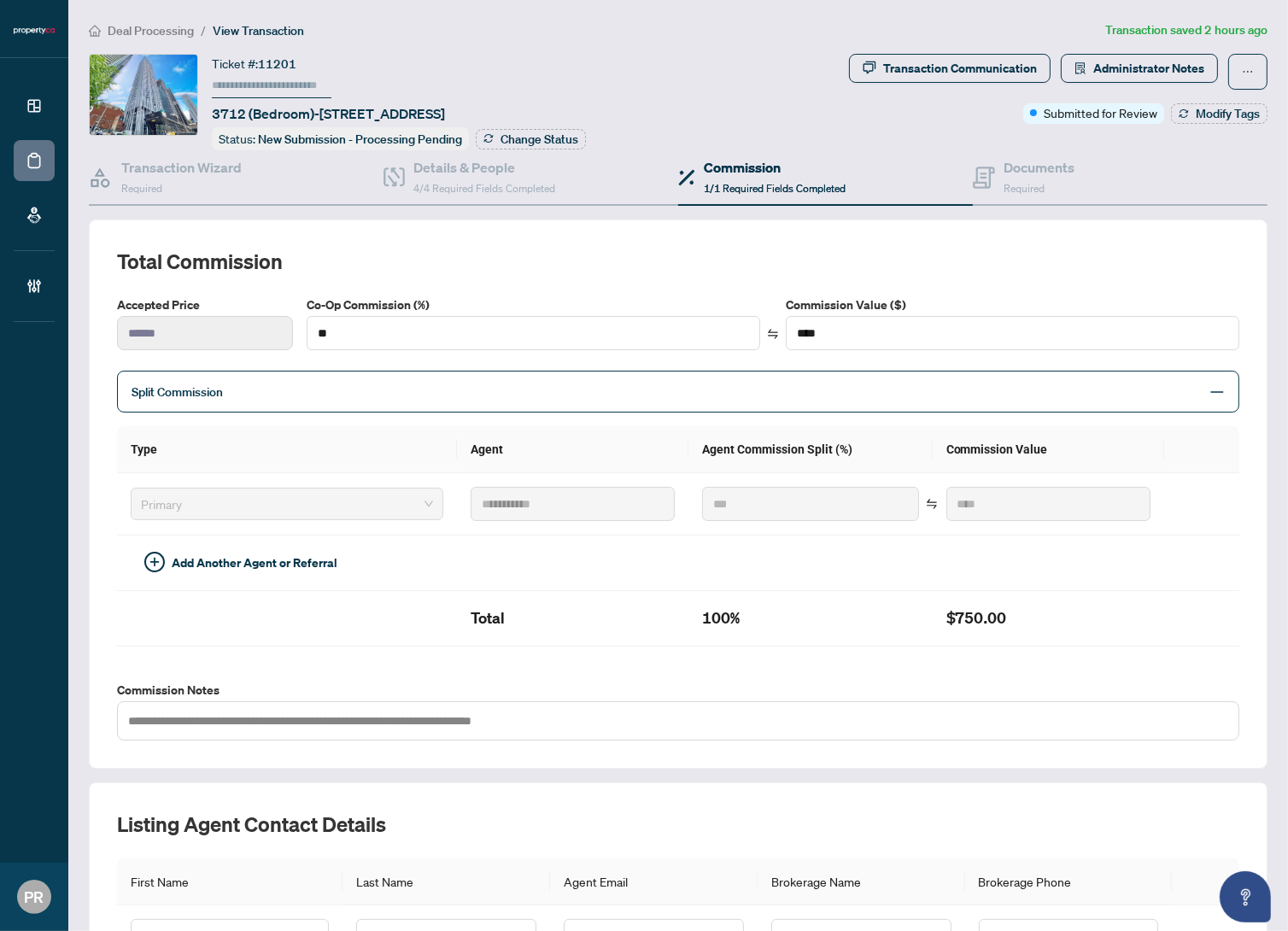
click at [165, 29] on span "Deal Processing" at bounding box center [151, 31] width 87 height 16
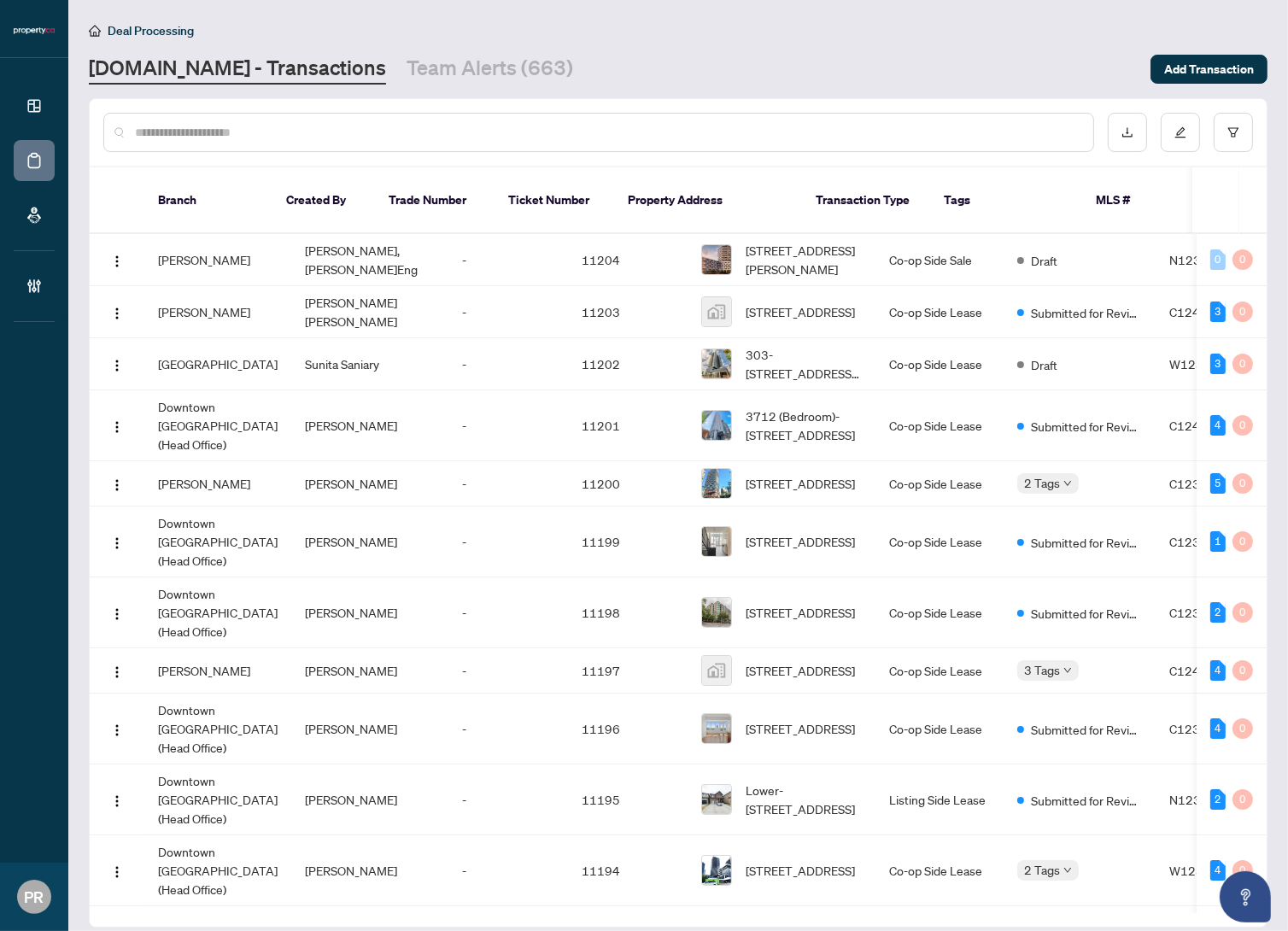
click at [725, 140] on input "text" at bounding box center [608, 133] width 945 height 19
paste input "*****"
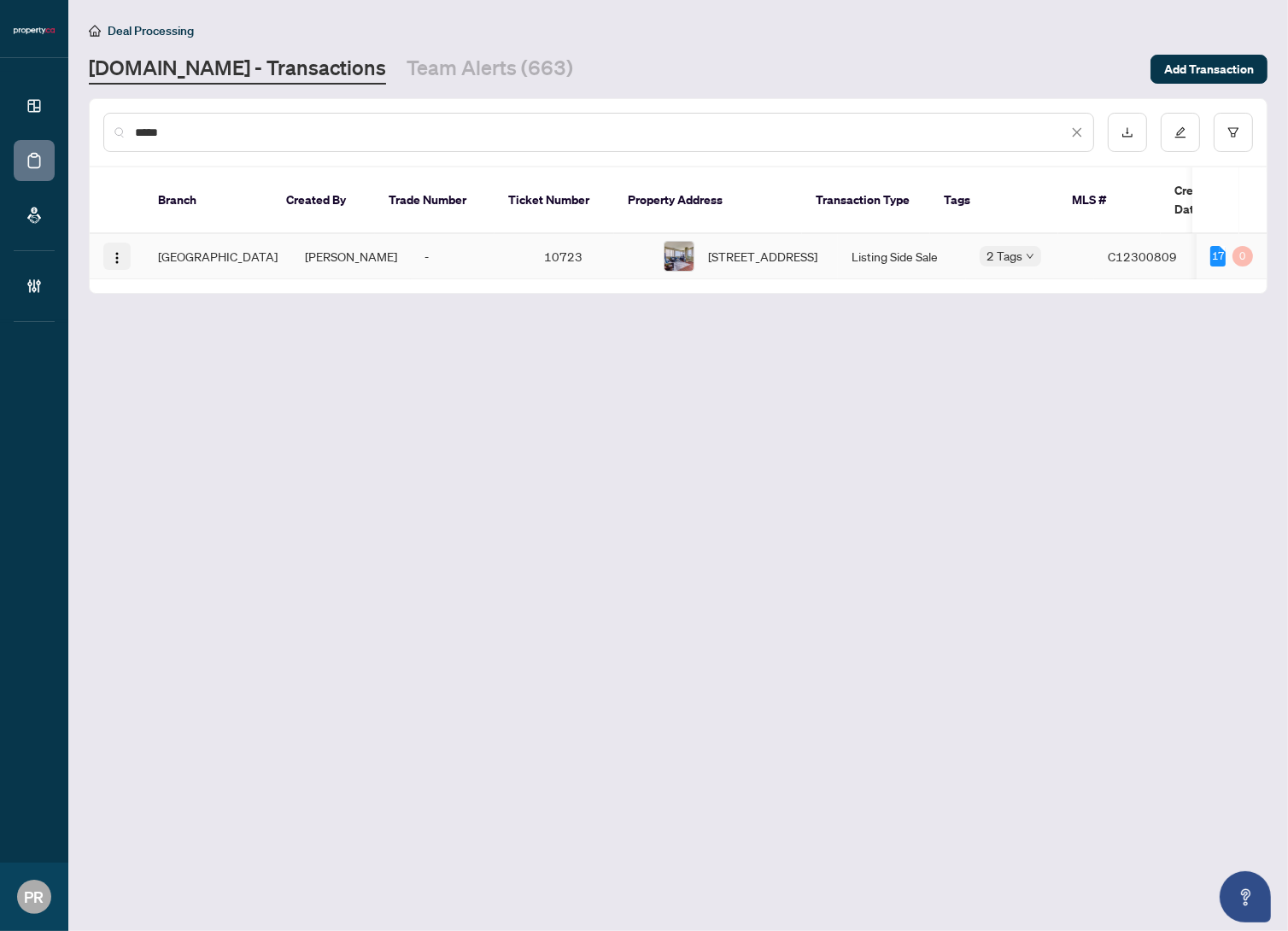
type input "*****"
click at [120, 251] on img "button" at bounding box center [117, 258] width 14 height 14
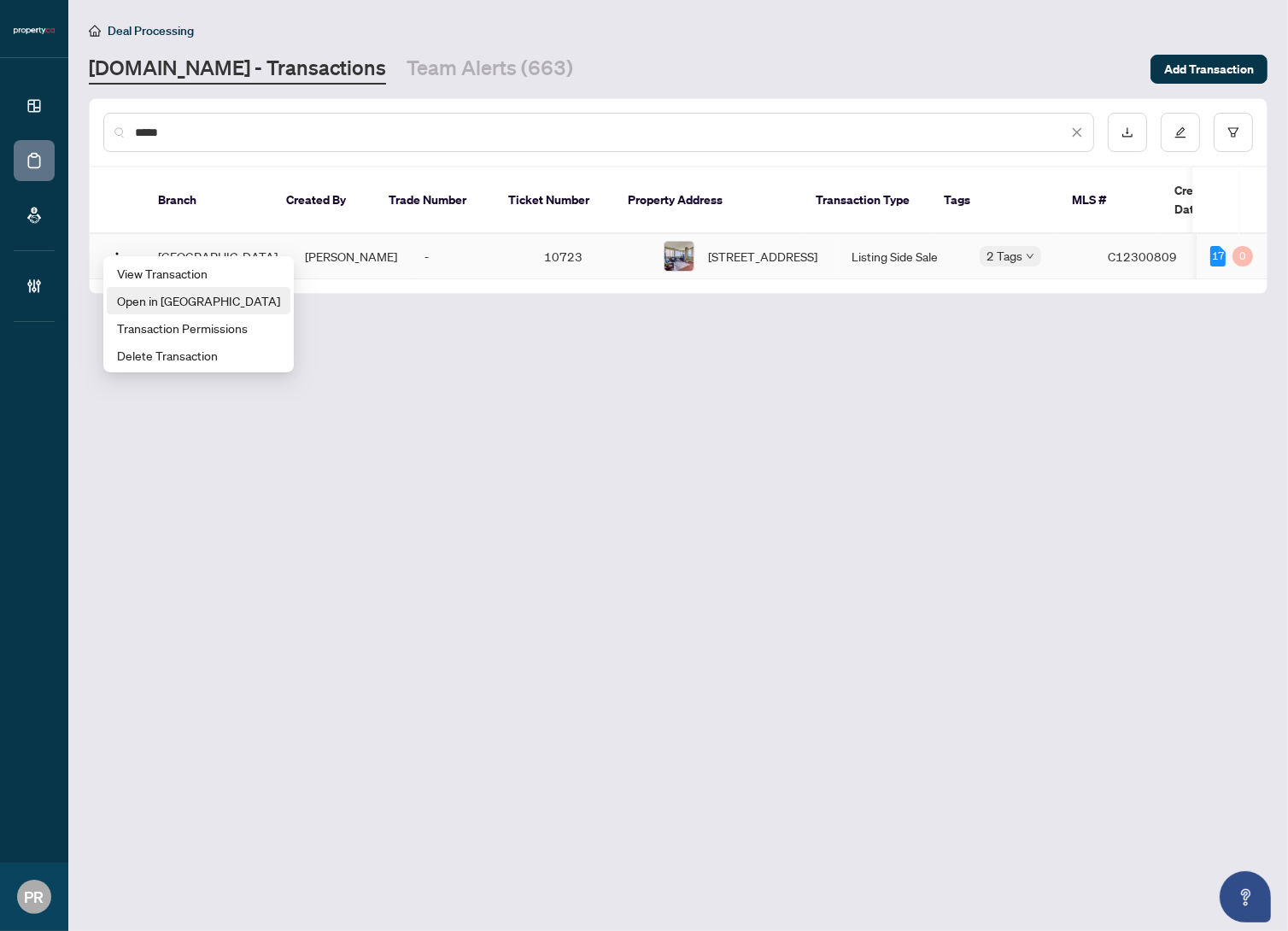
click at [198, 301] on span "Open in New Tab" at bounding box center [198, 301] width 163 height 19
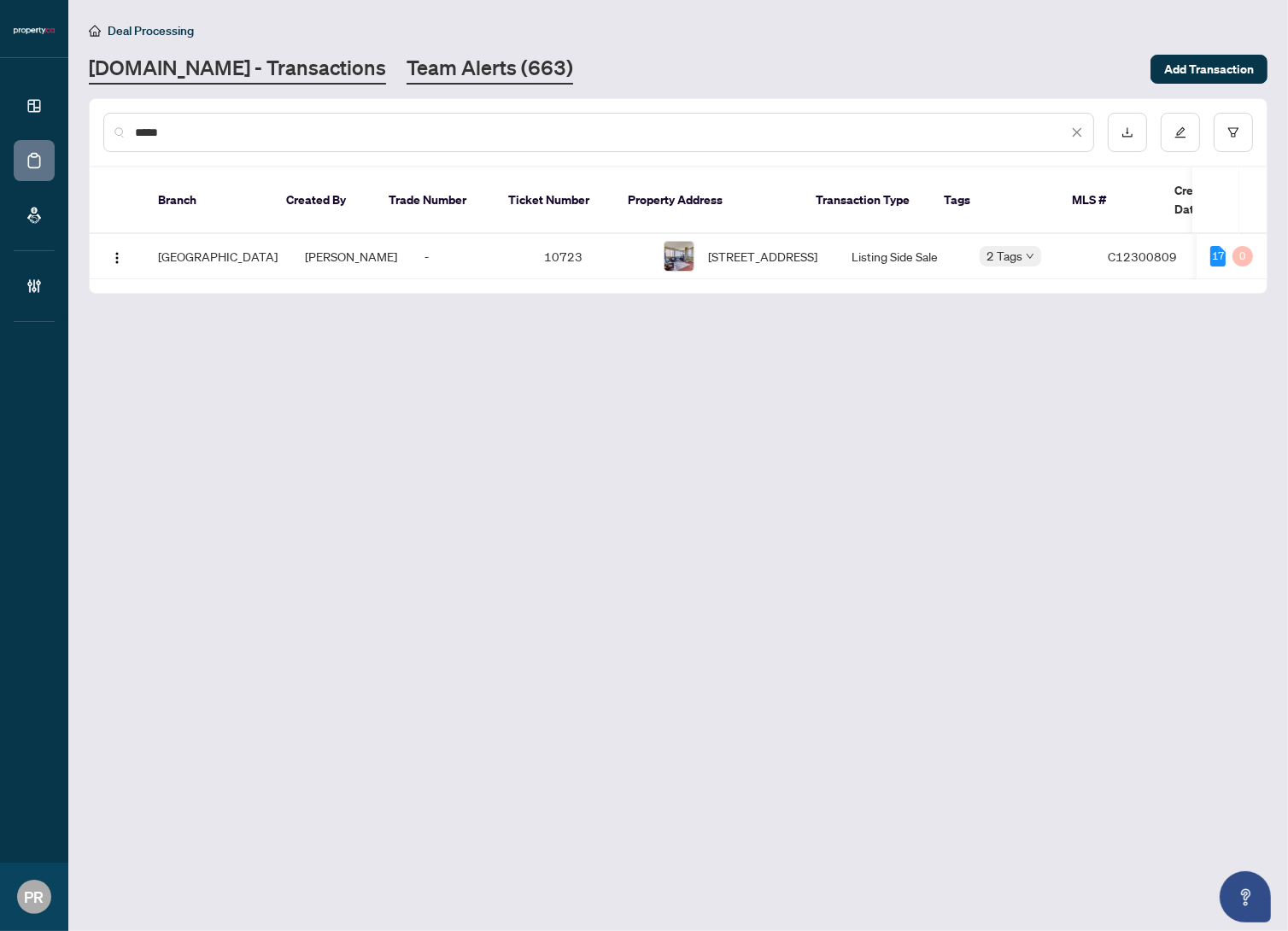
click at [467, 60] on link "Team Alerts (663)" at bounding box center [490, 68] width 166 height 30
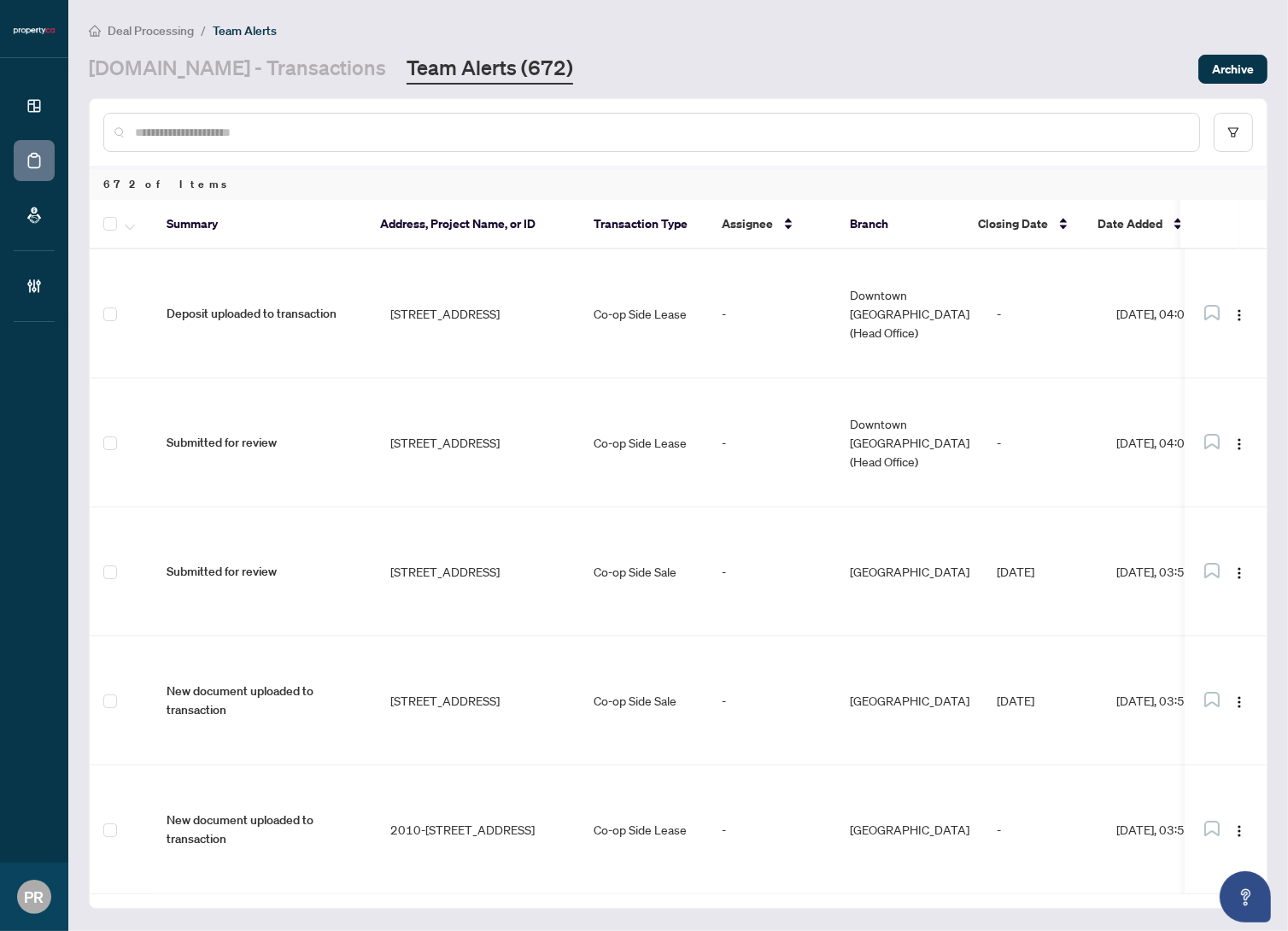
click at [308, 129] on input "text" at bounding box center [660, 133] width 1051 height 19
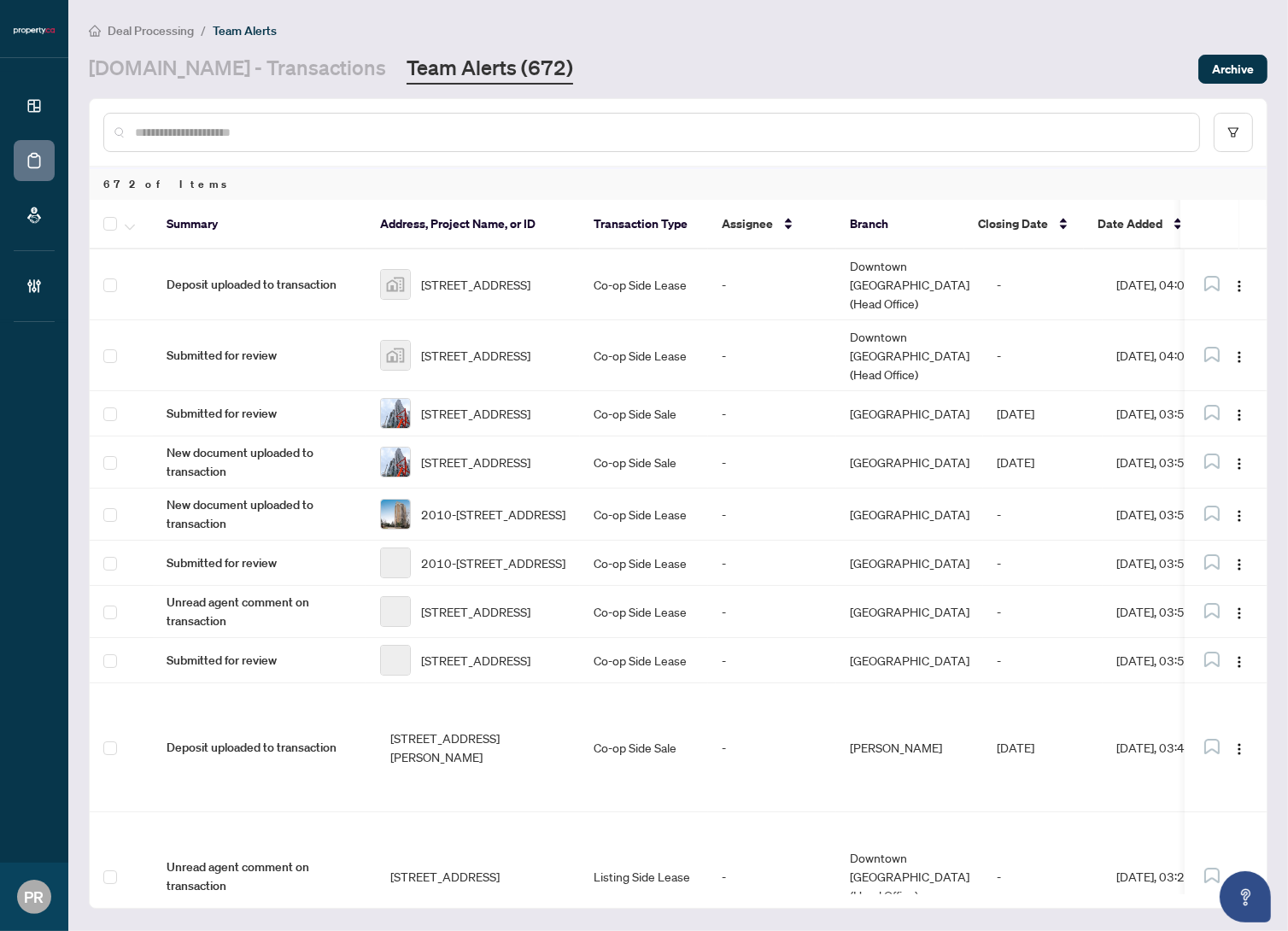
paste input "**********"
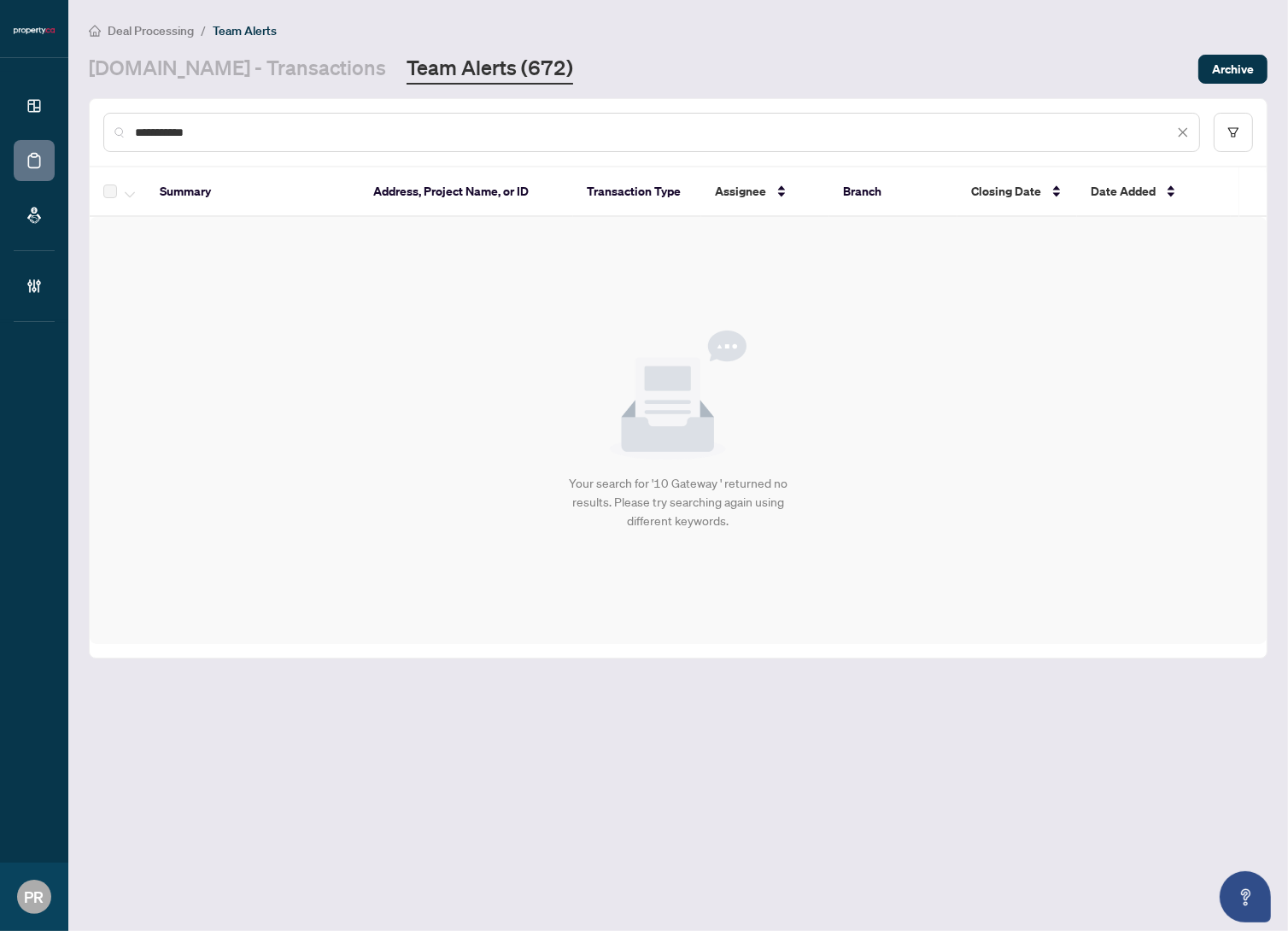
type input "**********"
click at [289, 63] on link "Property.ca - Transactions" at bounding box center [237, 68] width 297 height 30
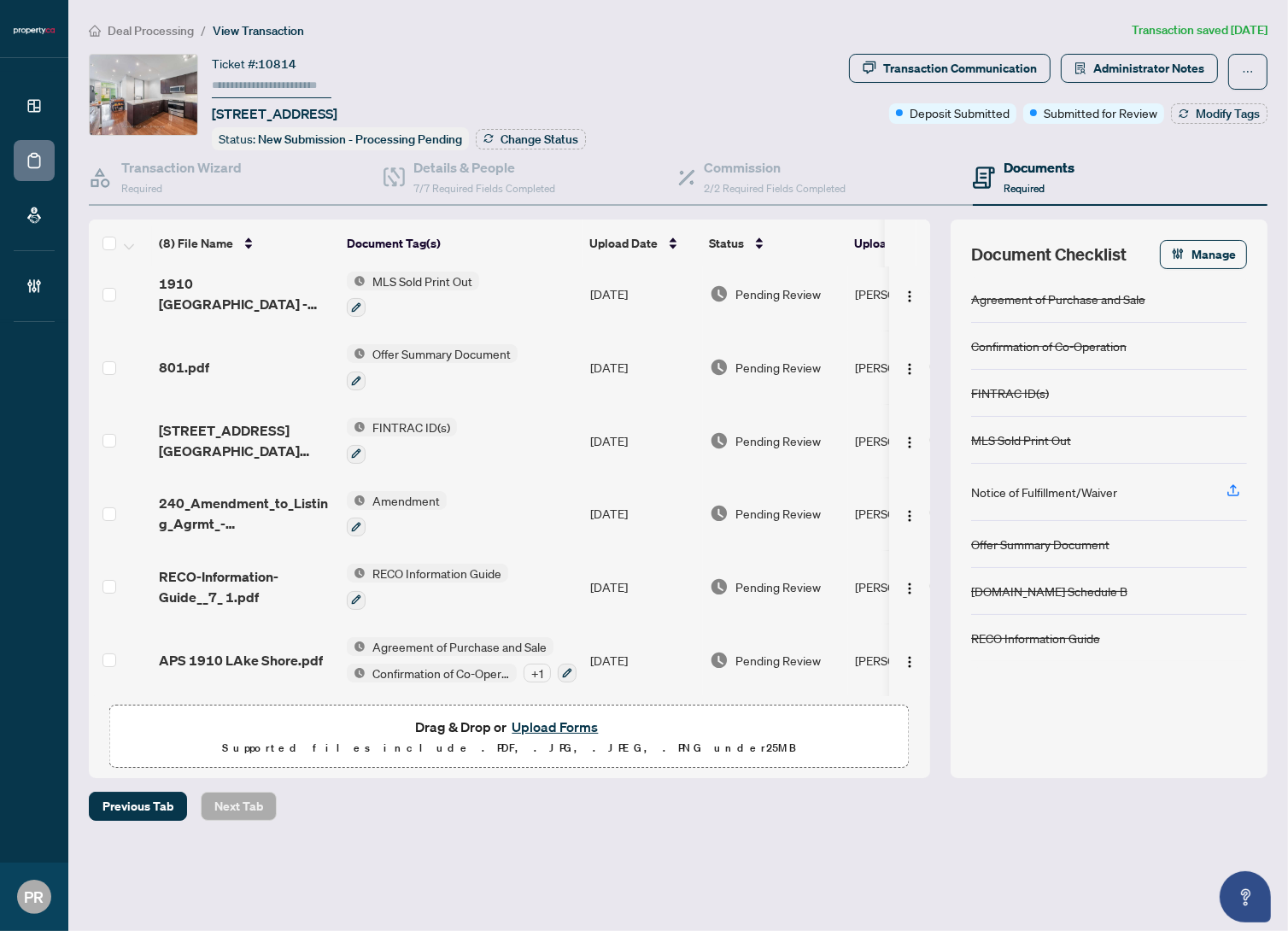
scroll to position [156, 0]
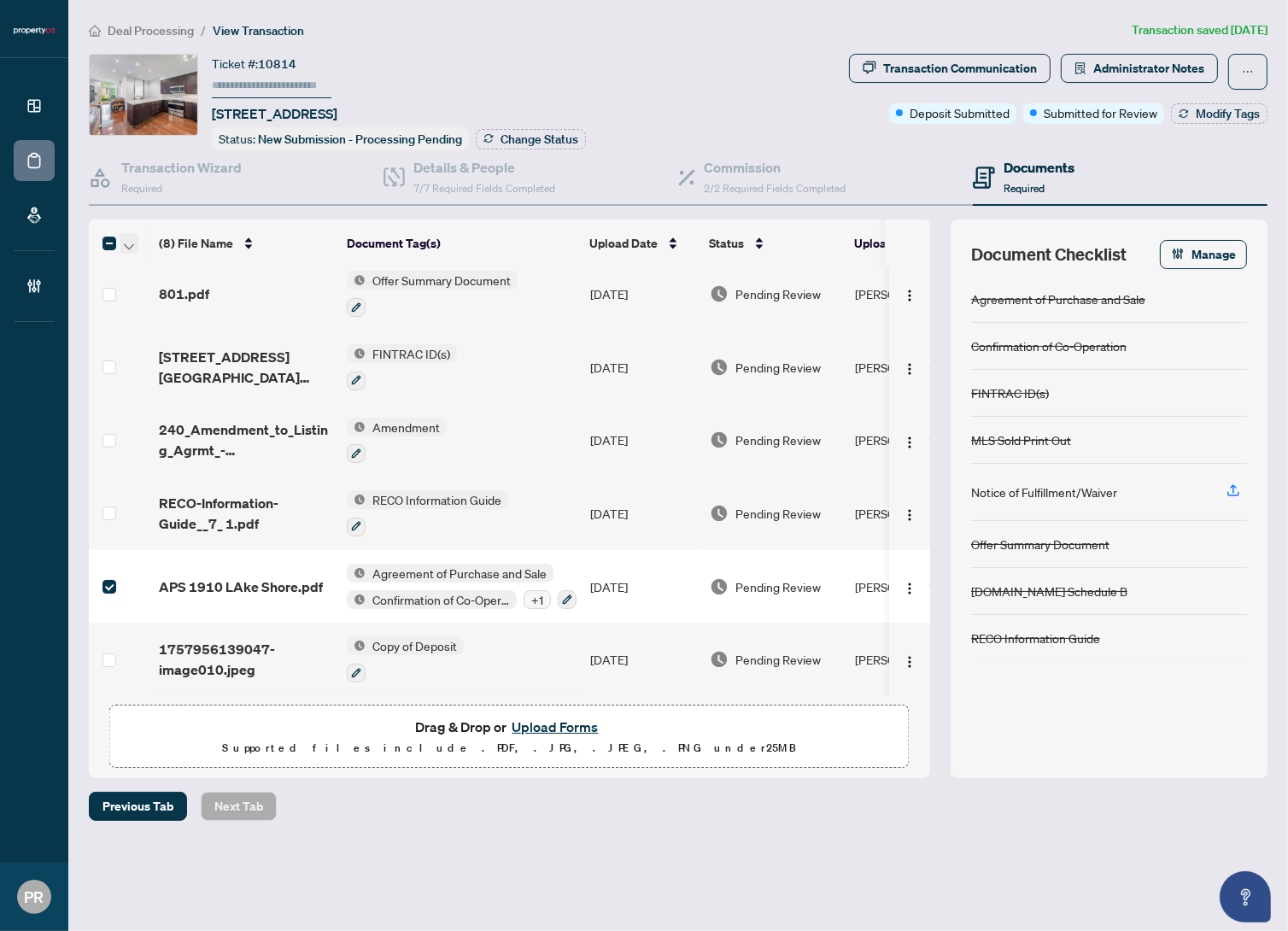
click at [134, 235] on button "button" at bounding box center [129, 244] width 19 height 21
click at [166, 263] on span "Open Selected in New Tab(s)" at bounding box center [209, 271] width 152 height 19
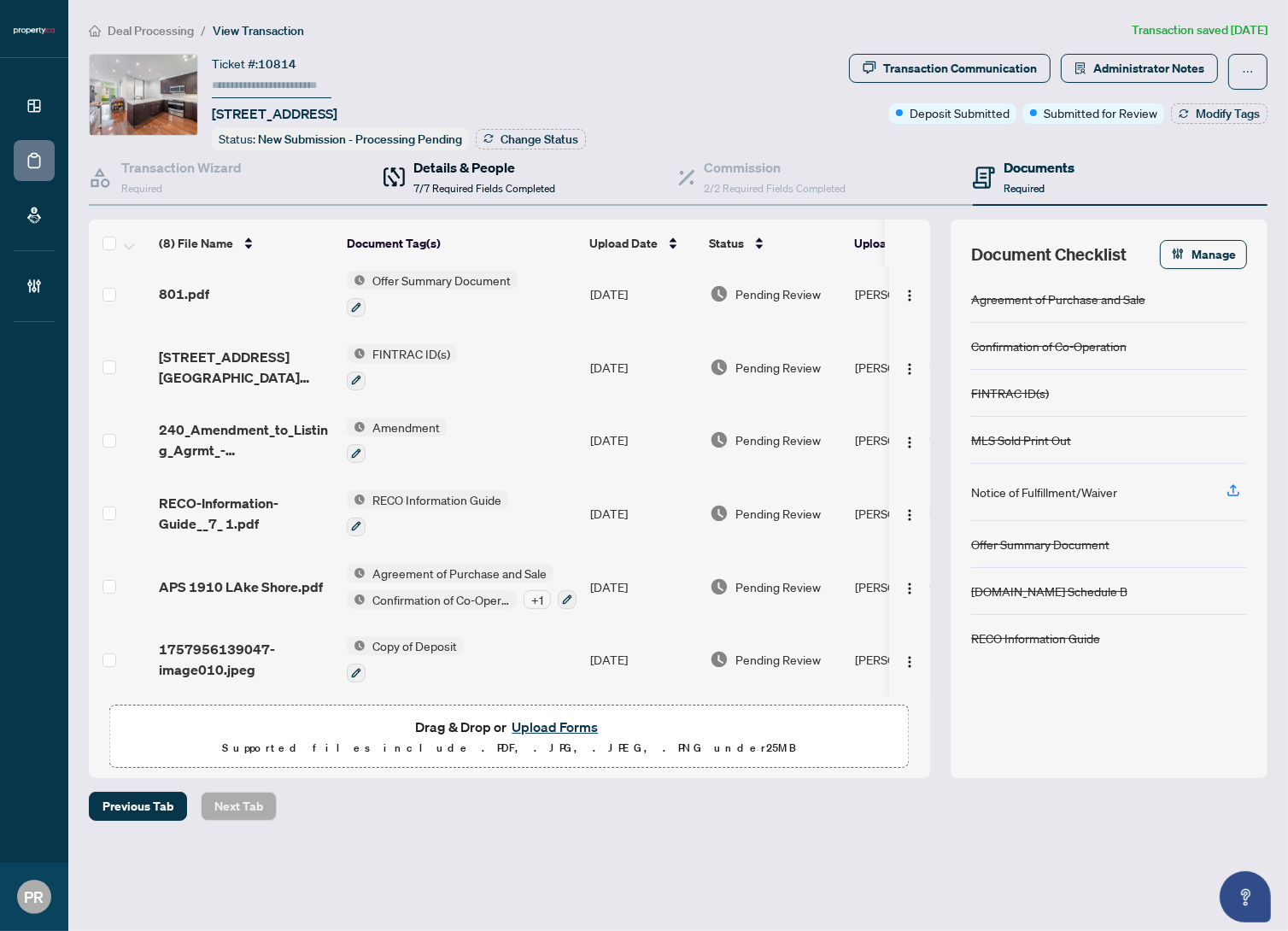
click at [494, 177] on div "Details & People 7/7 Required Fields Completed" at bounding box center [485, 177] width 142 height 40
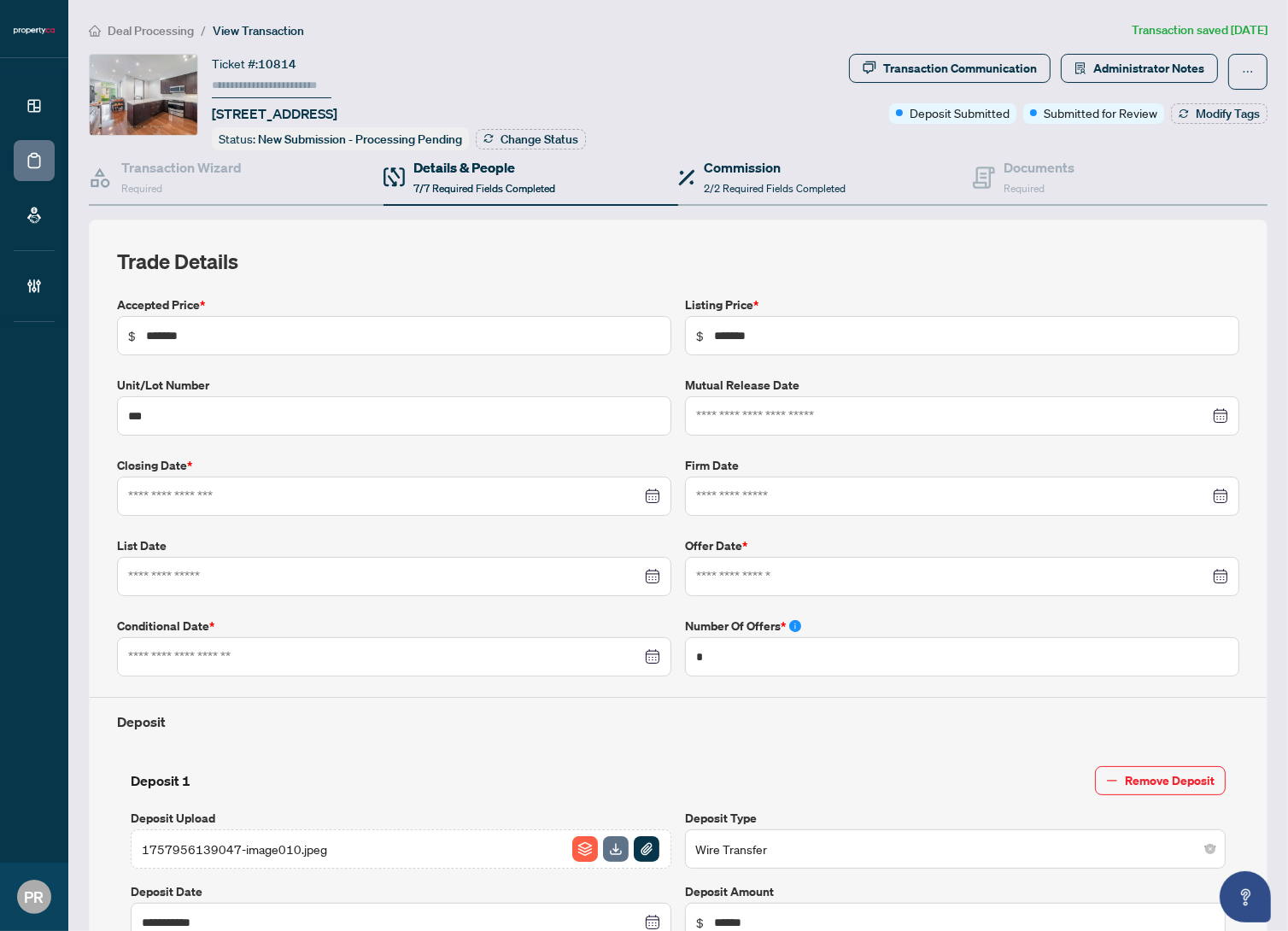
type input "**********"
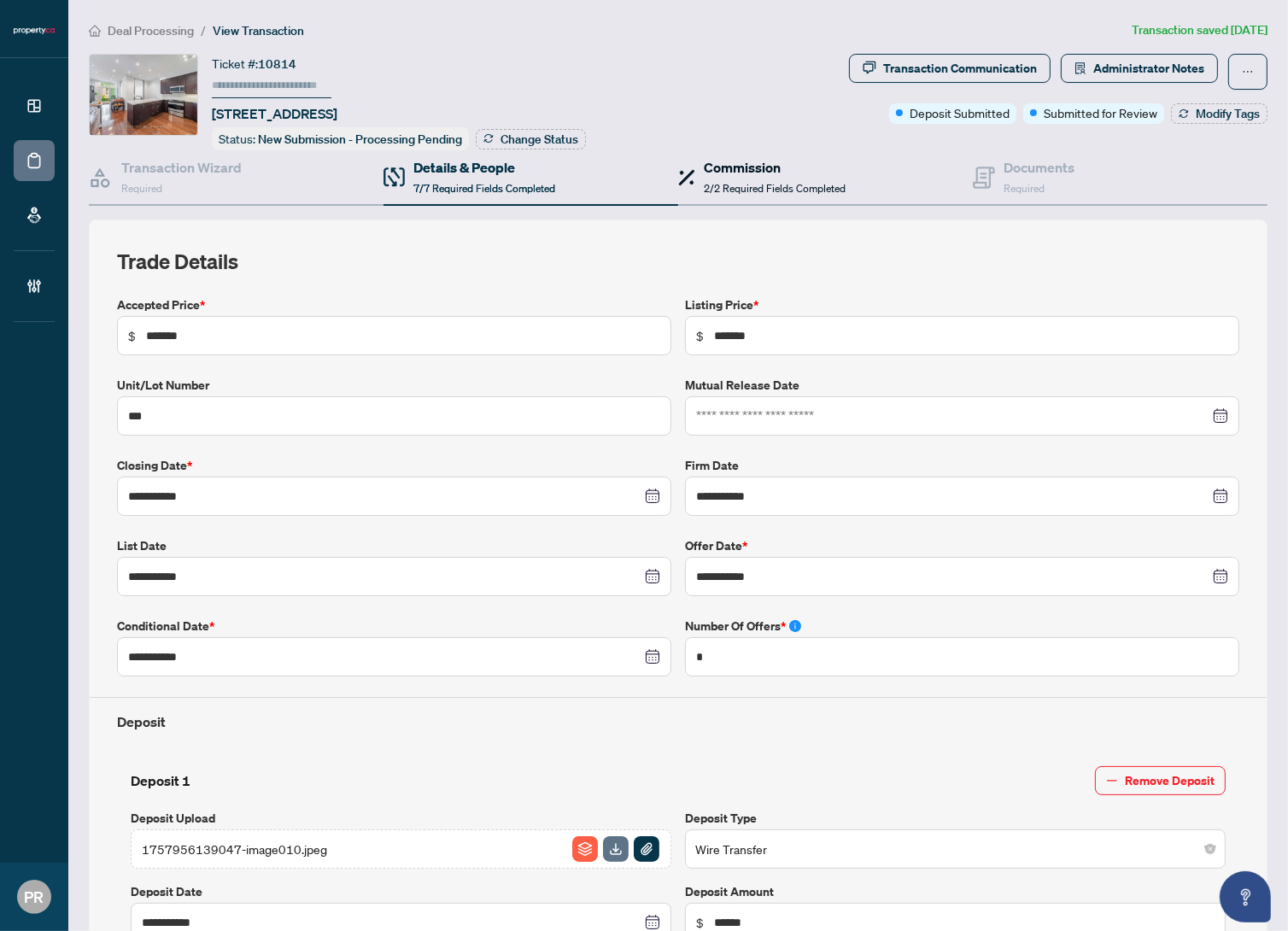
click at [810, 188] on span "2/2 Required Fields Completed" at bounding box center [775, 188] width 142 height 13
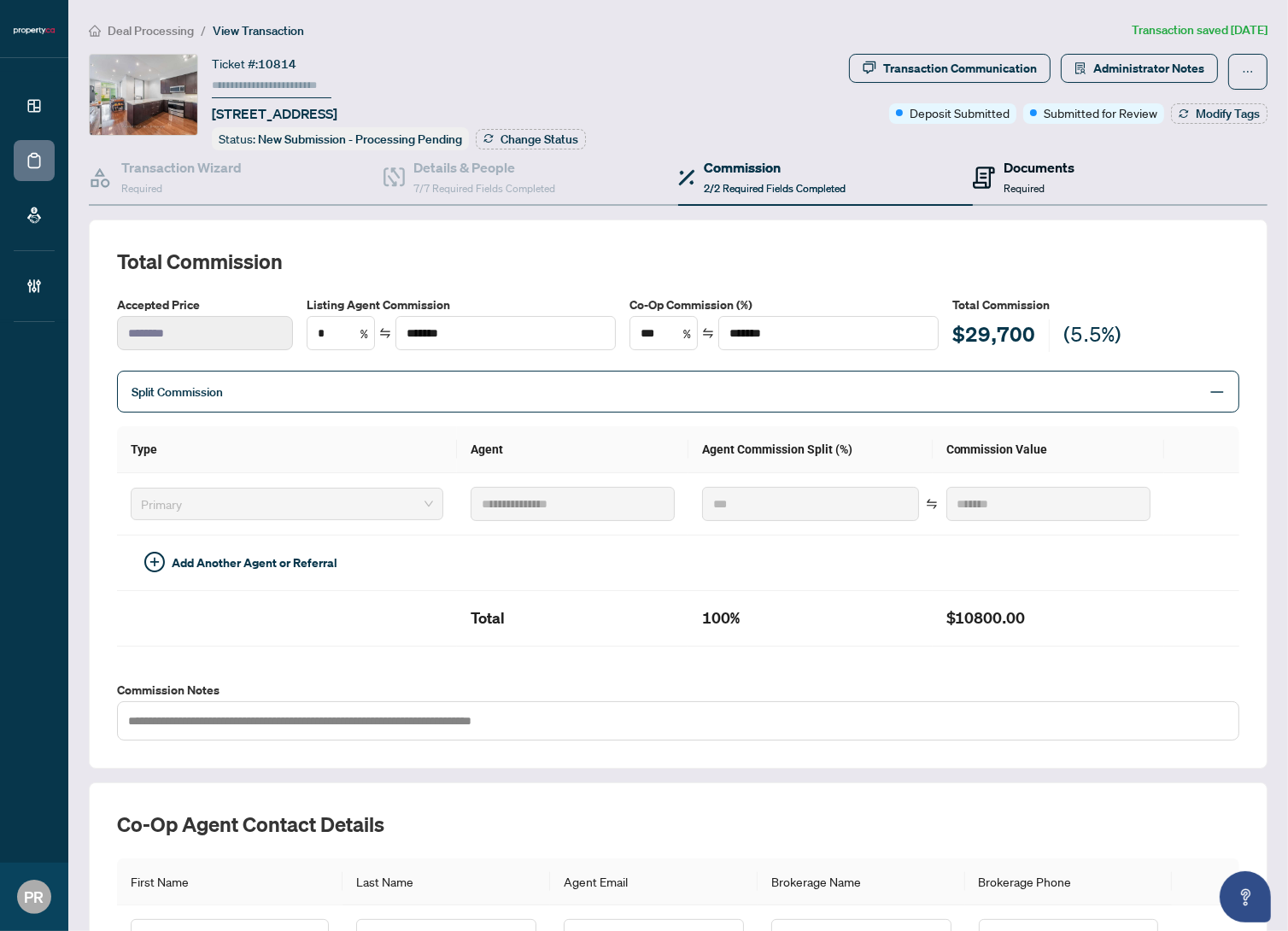
drag, startPoint x: 1028, startPoint y: 164, endPoint x: 1021, endPoint y: 176, distance: 13.9
click at [1028, 164] on h4 "Documents" at bounding box center [1039, 167] width 71 height 21
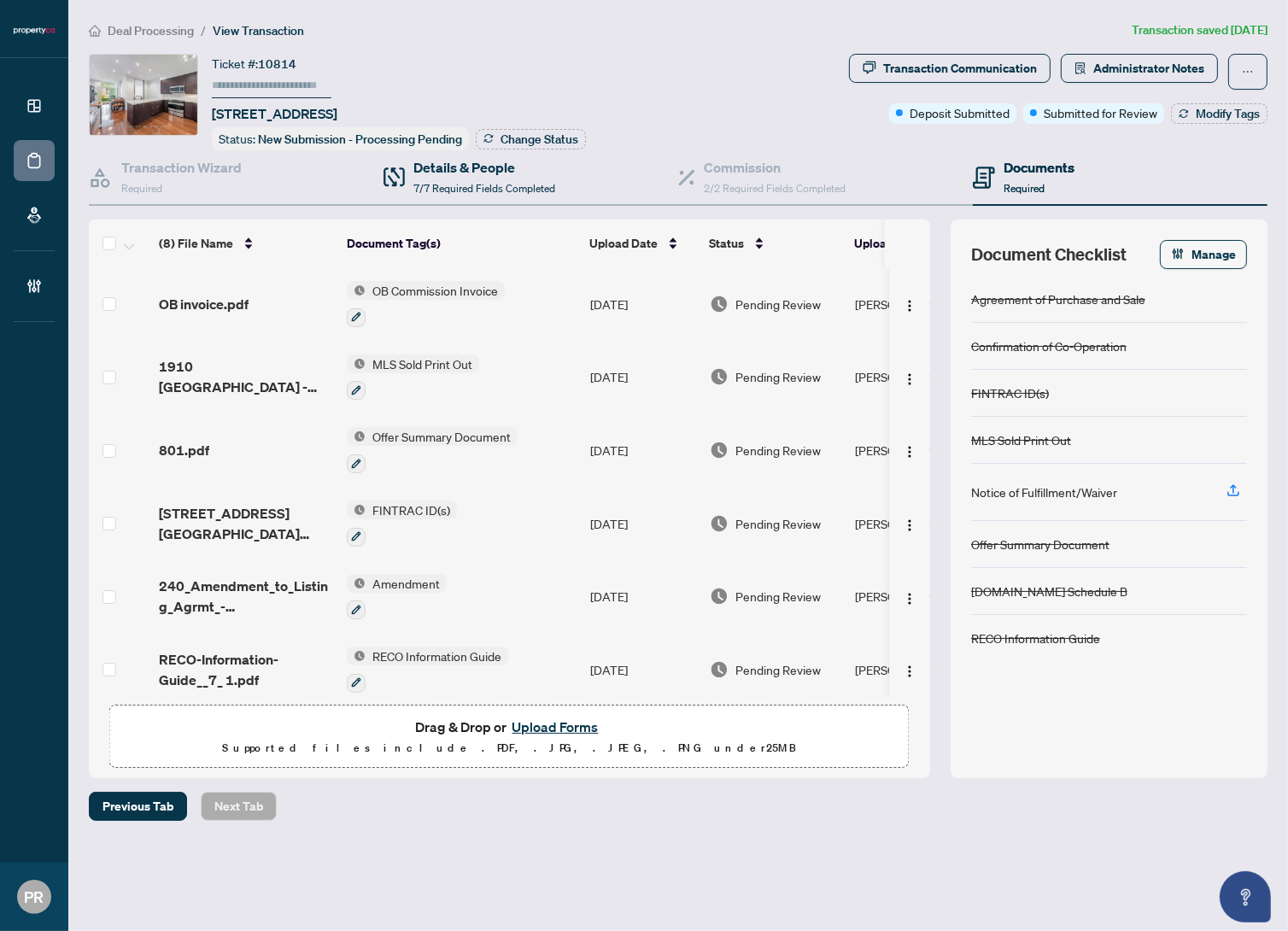
click at [350, 173] on div "Transaction Wizard Required" at bounding box center [237, 178] width 295 height 55
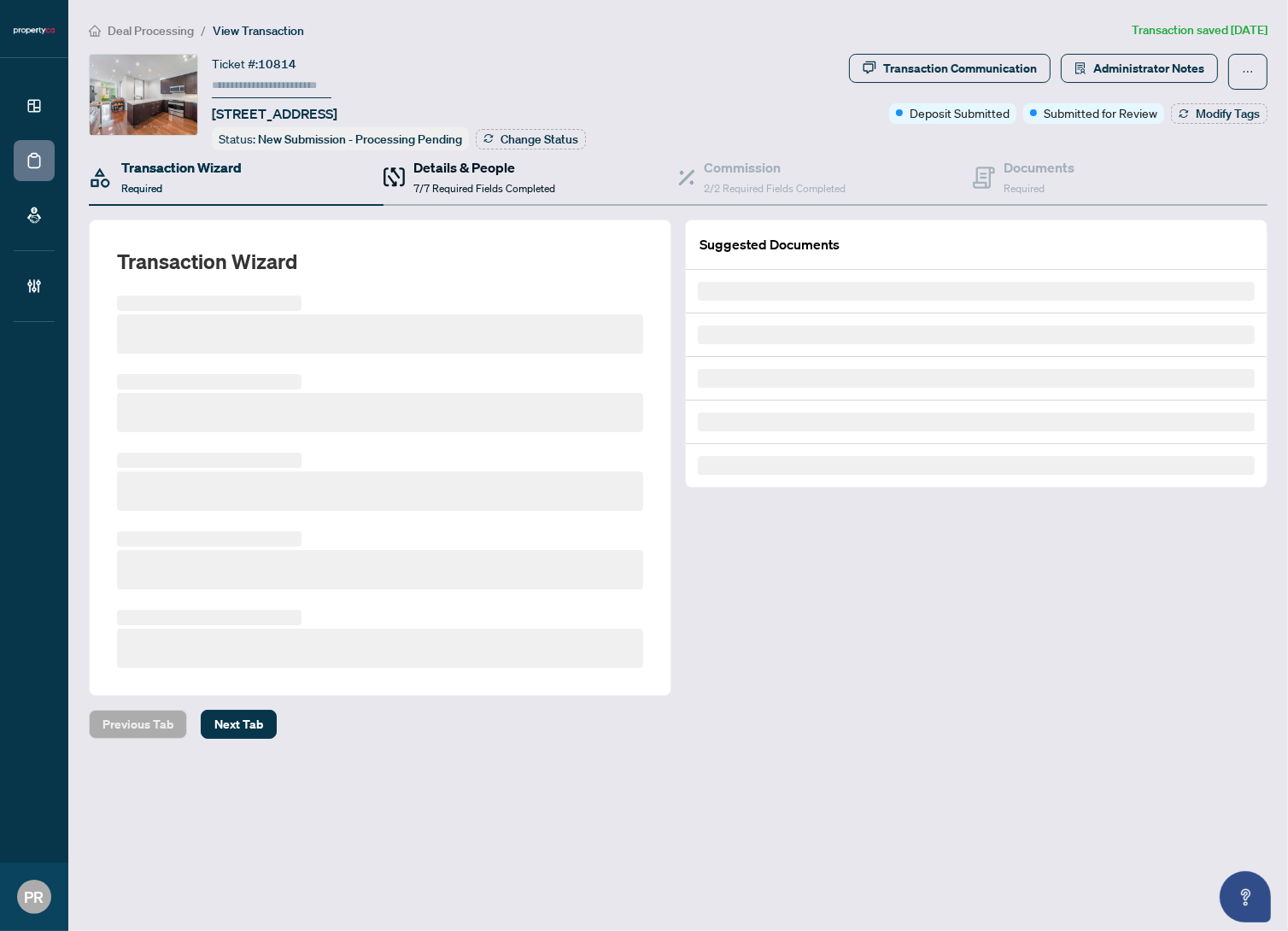
click at [478, 185] on span "7/7 Required Fields Completed" at bounding box center [485, 188] width 142 height 13
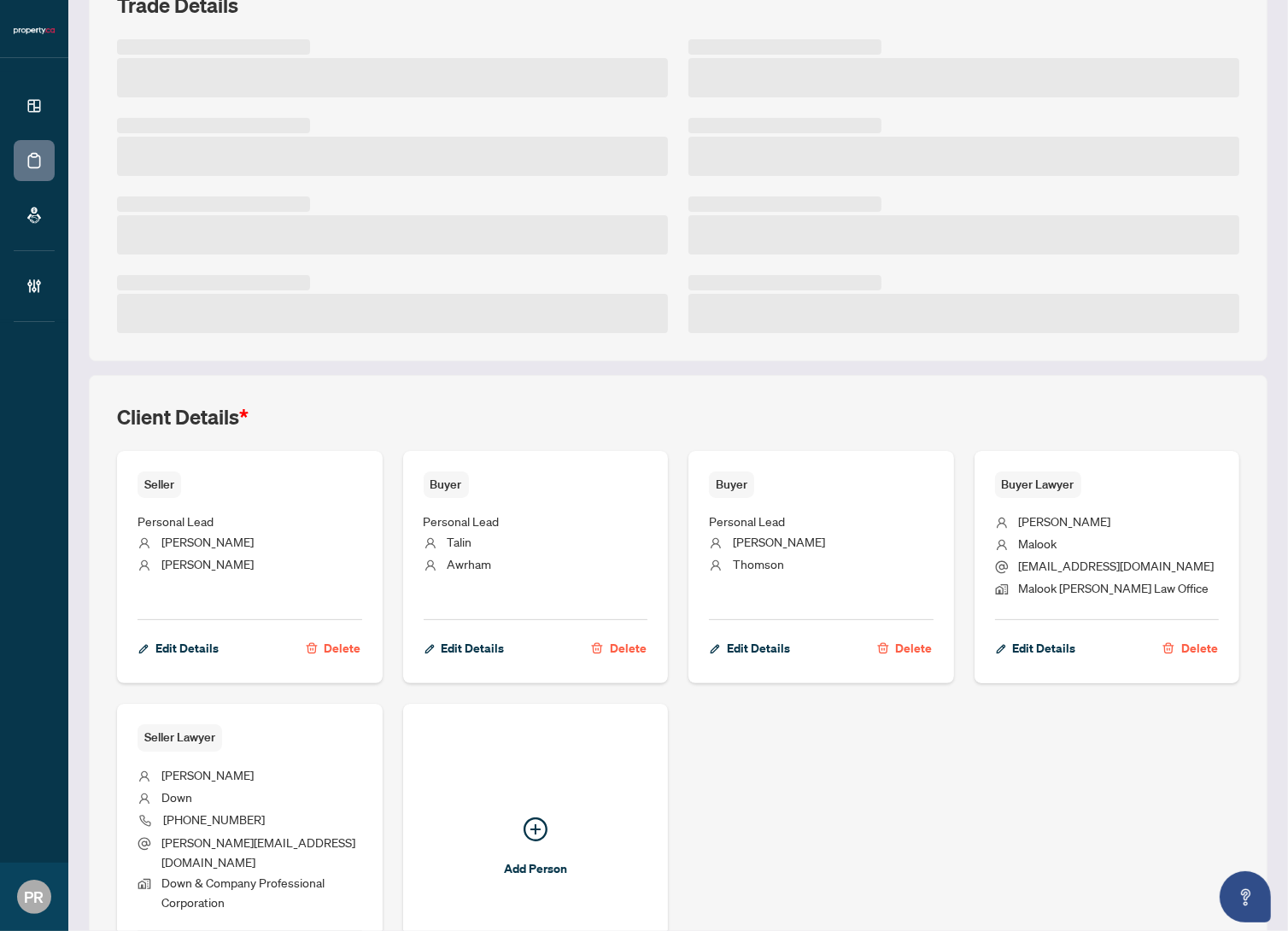
scroll to position [310, 0]
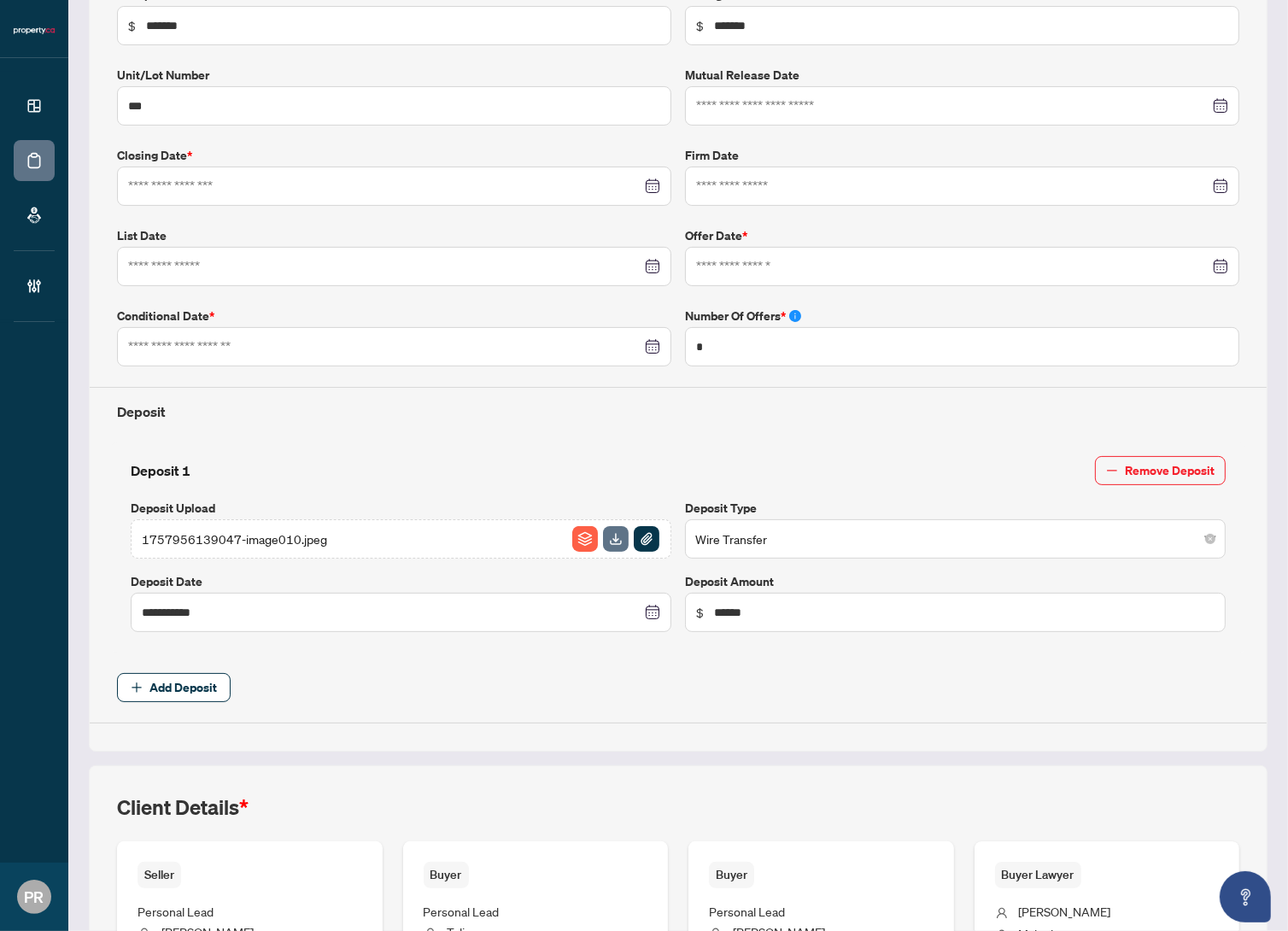
type input "**********"
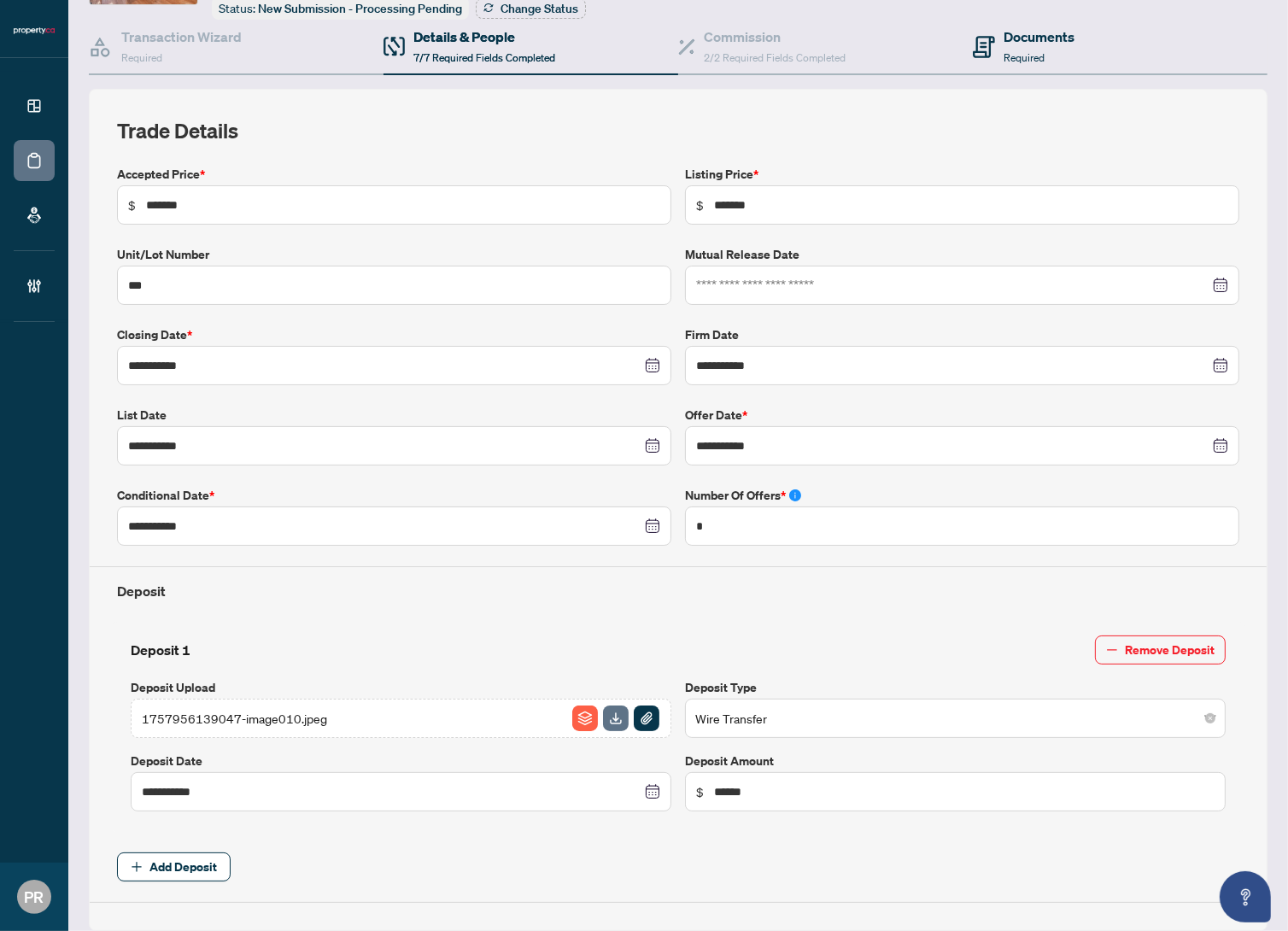
scroll to position [55, 0]
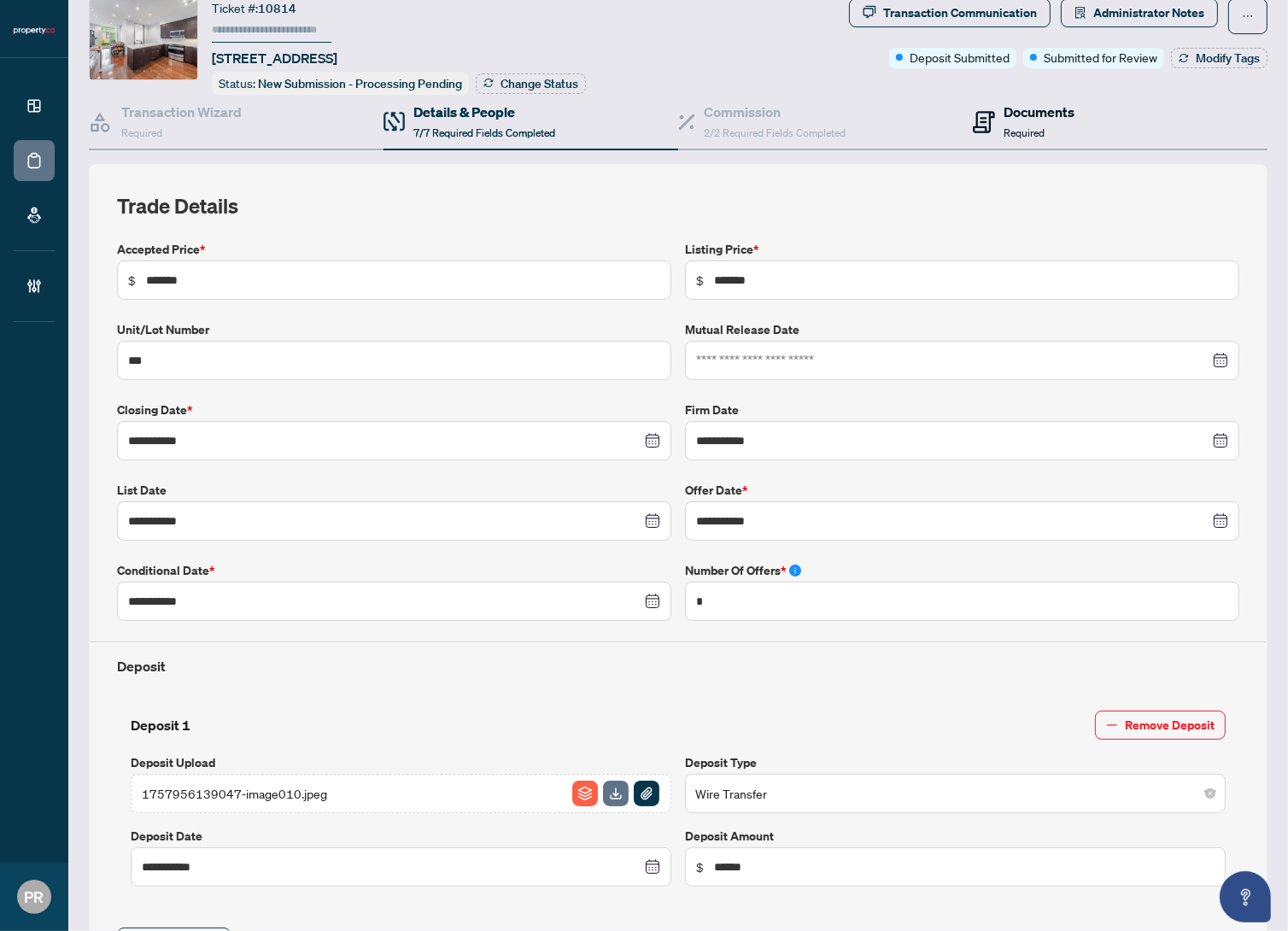
click at [1059, 128] on div "Documents Required" at bounding box center [1039, 121] width 71 height 40
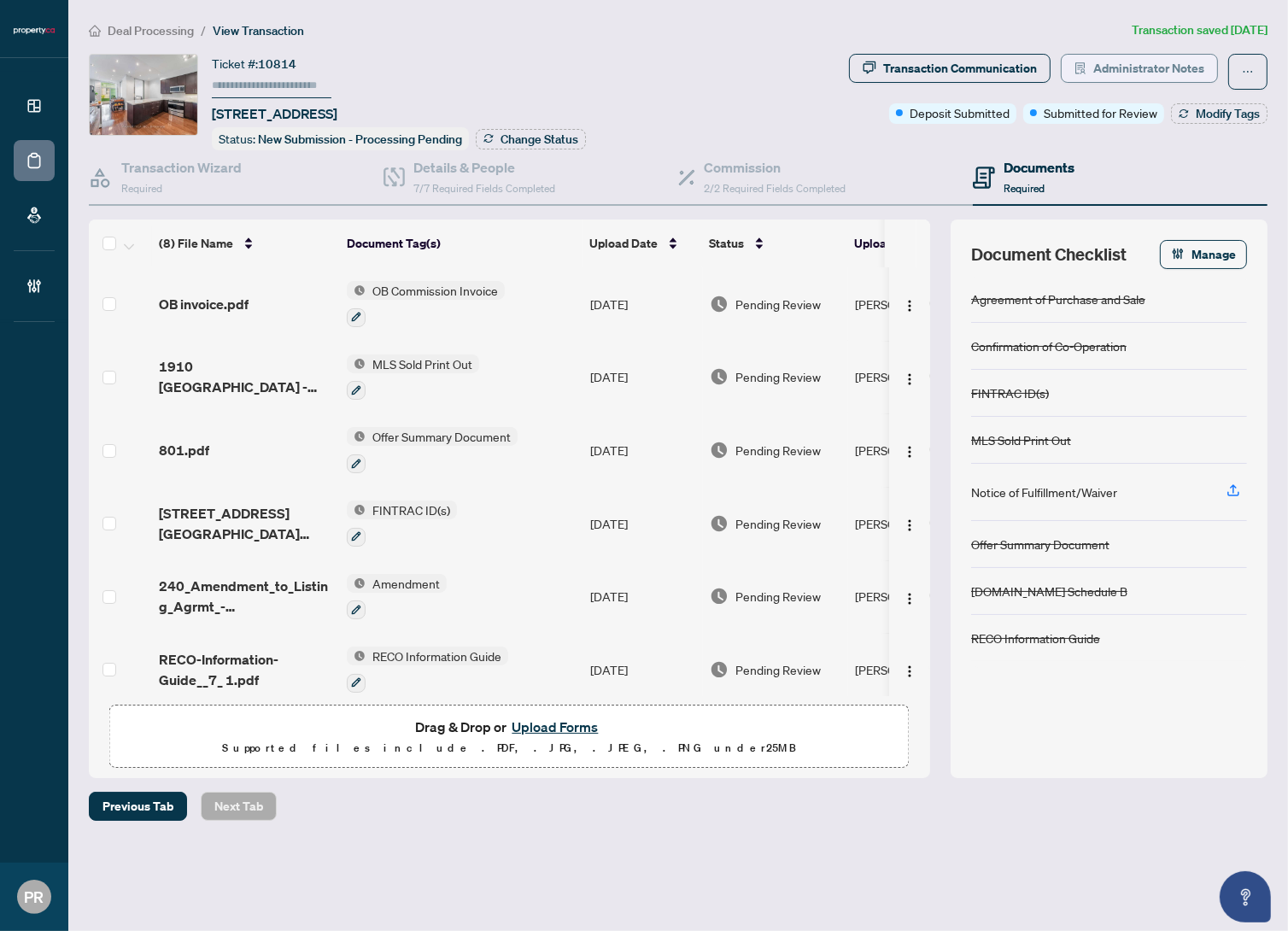
click at [1167, 79] on span "Administrator Notes" at bounding box center [1149, 68] width 111 height 28
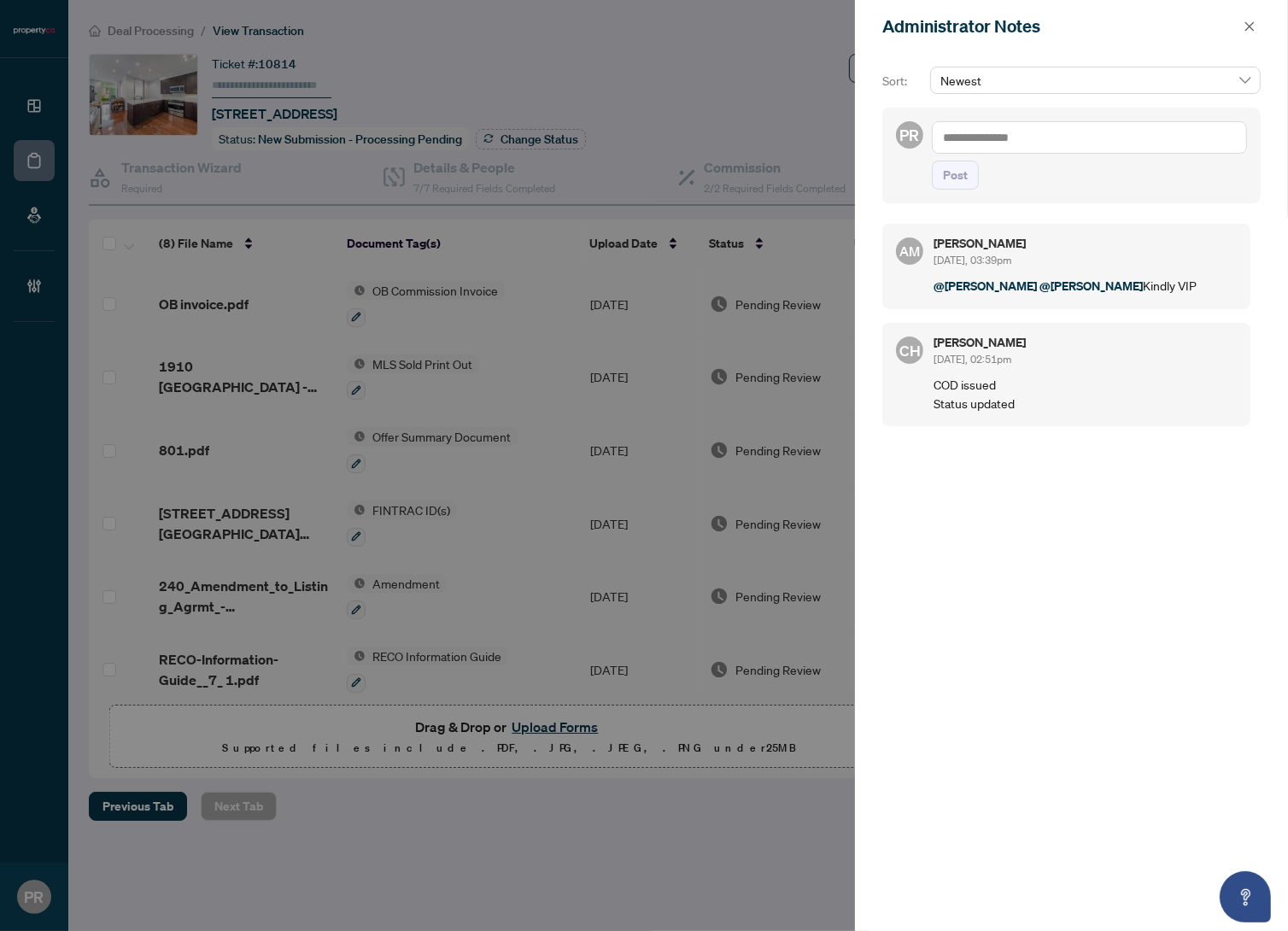
click at [1107, 148] on textarea at bounding box center [1090, 137] width 315 height 32
type textarea "**********"
click at [948, 177] on span "Post" at bounding box center [955, 175] width 25 height 28
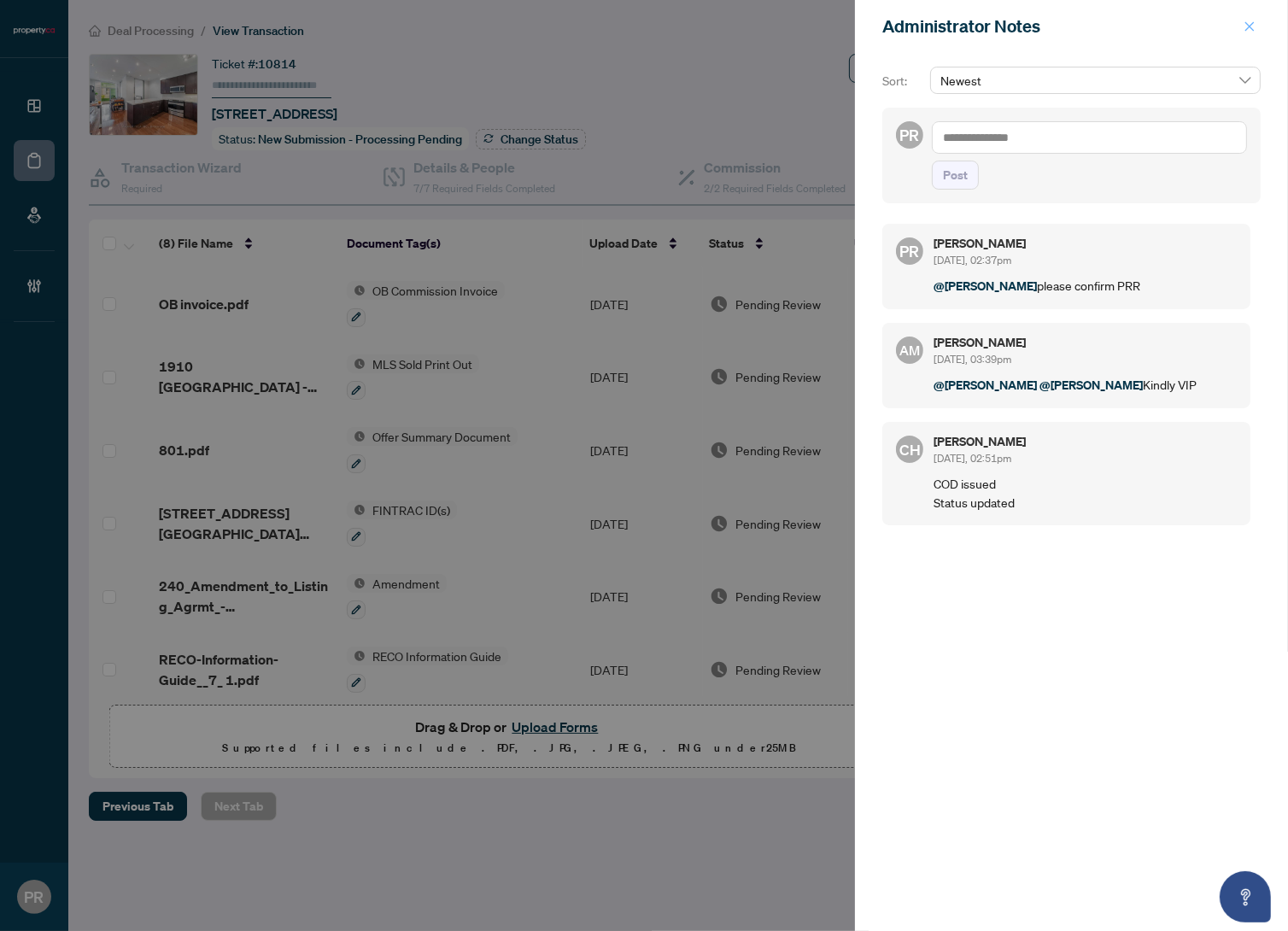
click at [1246, 24] on icon "close" at bounding box center [1250, 27] width 12 height 12
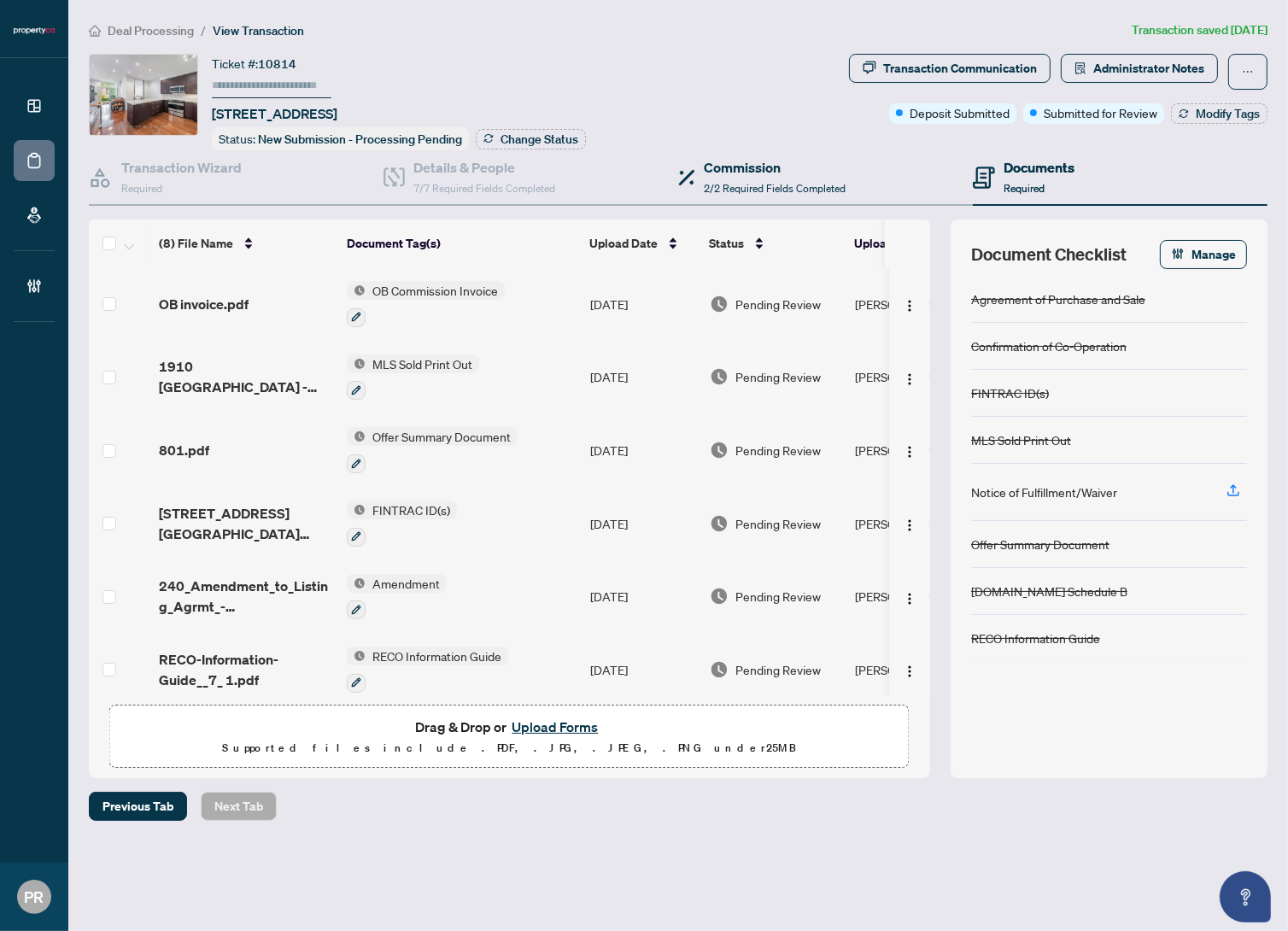
click at [801, 152] on div "Commission 2/2 Required Fields Completed" at bounding box center [826, 178] width 295 height 55
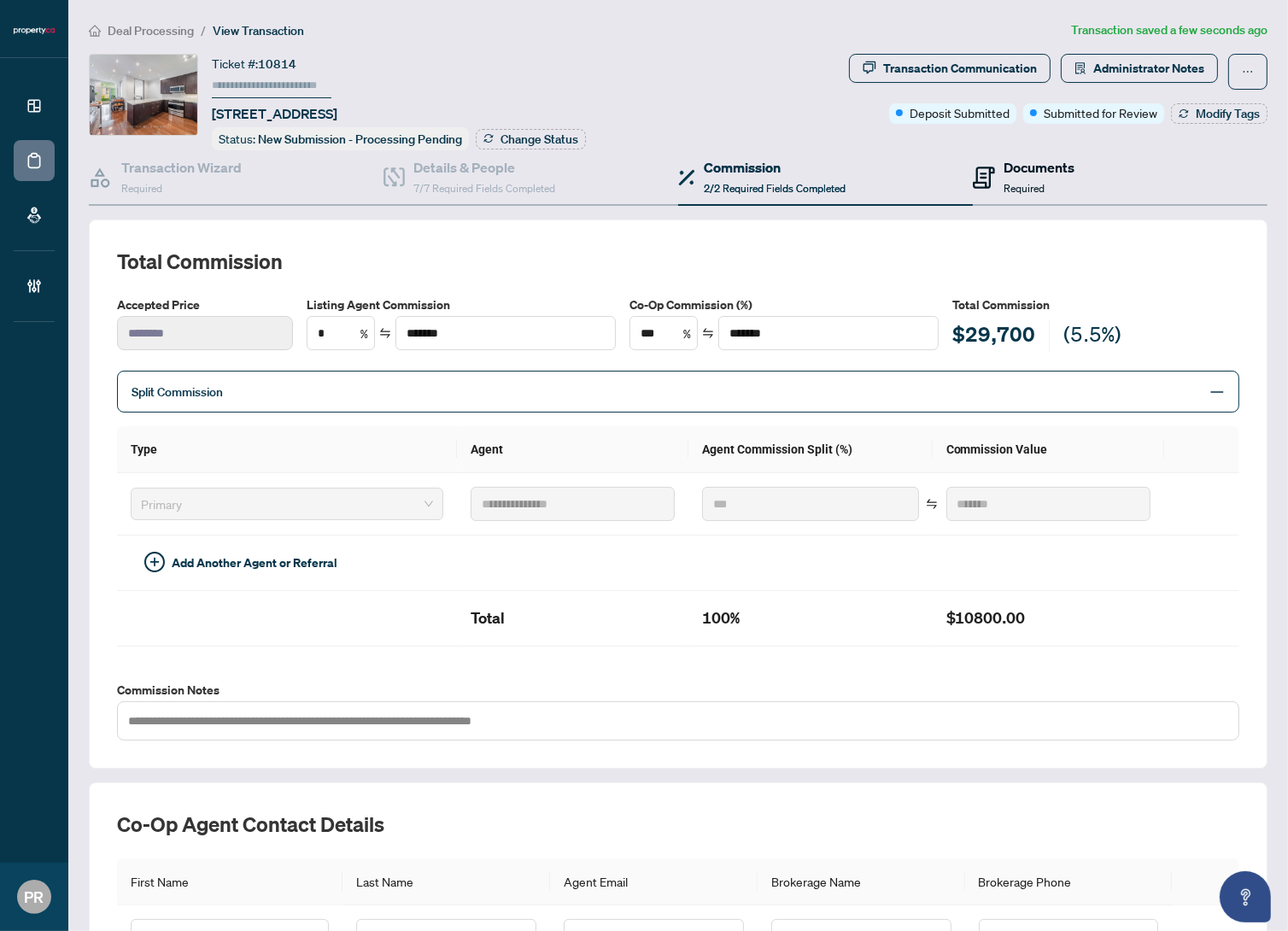
click at [986, 186] on span at bounding box center [985, 177] width 23 height 40
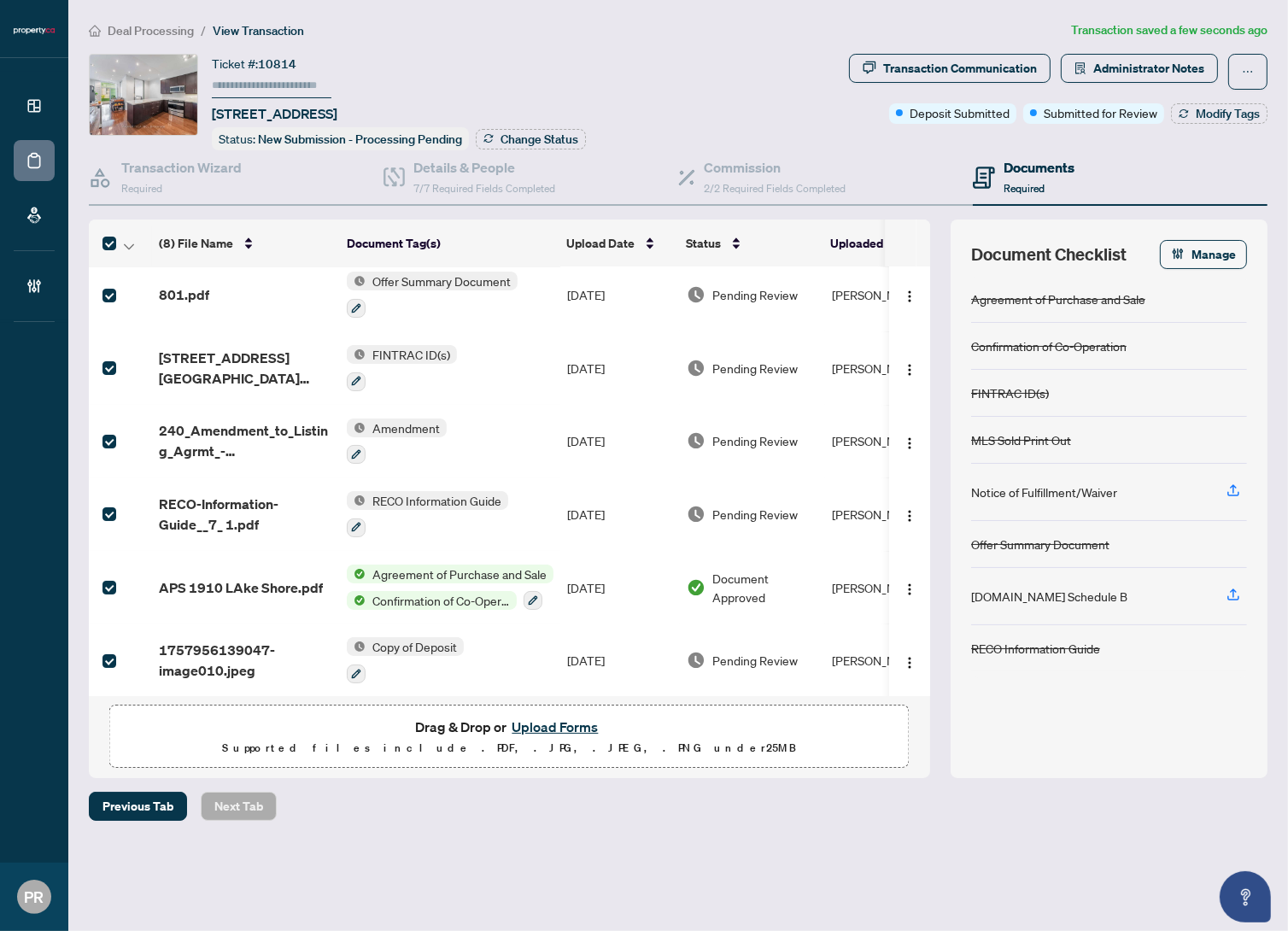
scroll to position [156, 0]
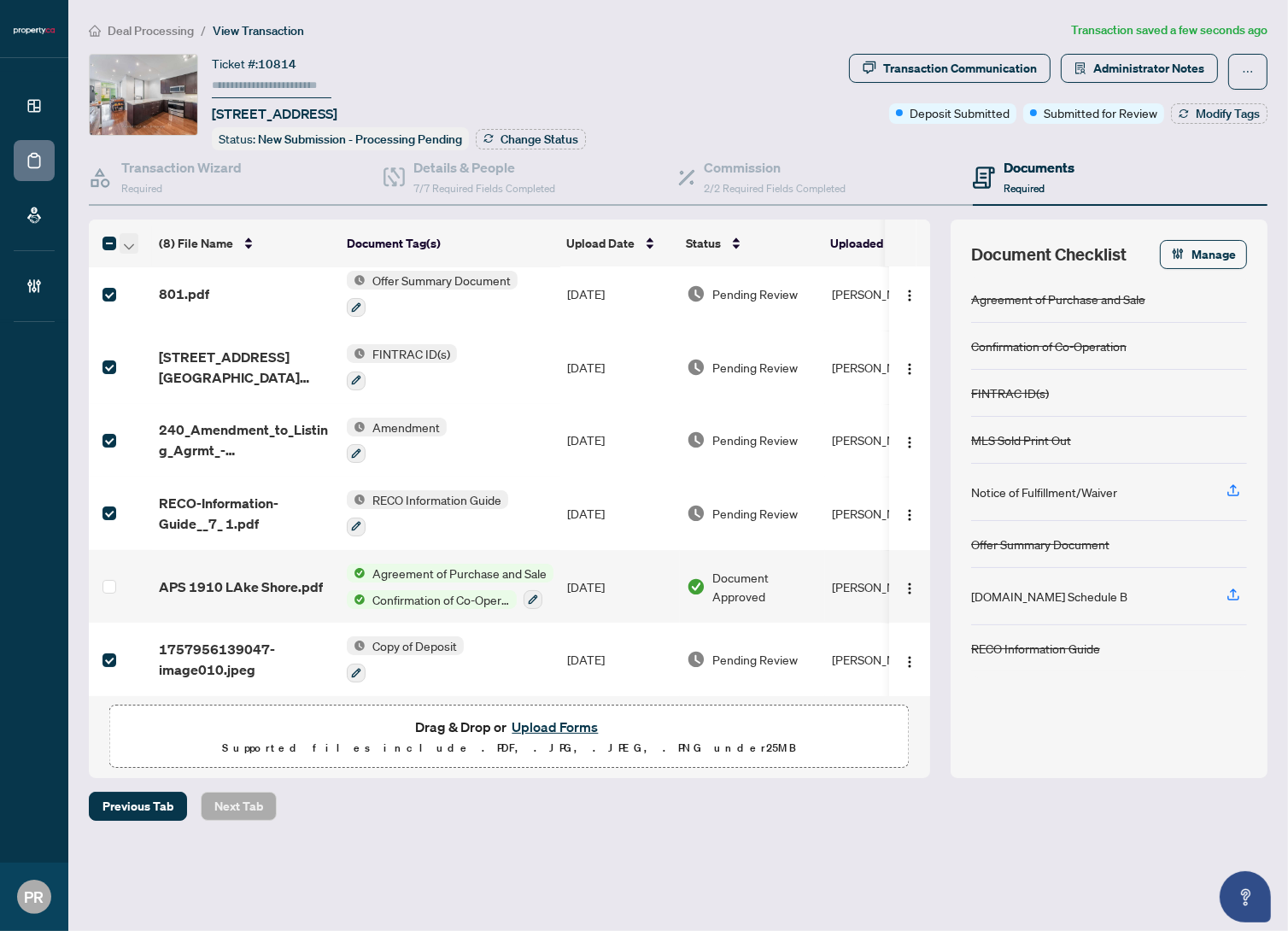
click at [130, 244] on icon "button" at bounding box center [129, 246] width 10 height 6
click at [151, 265] on span "Open Selected in New Tab(s)" at bounding box center [209, 271] width 152 height 19
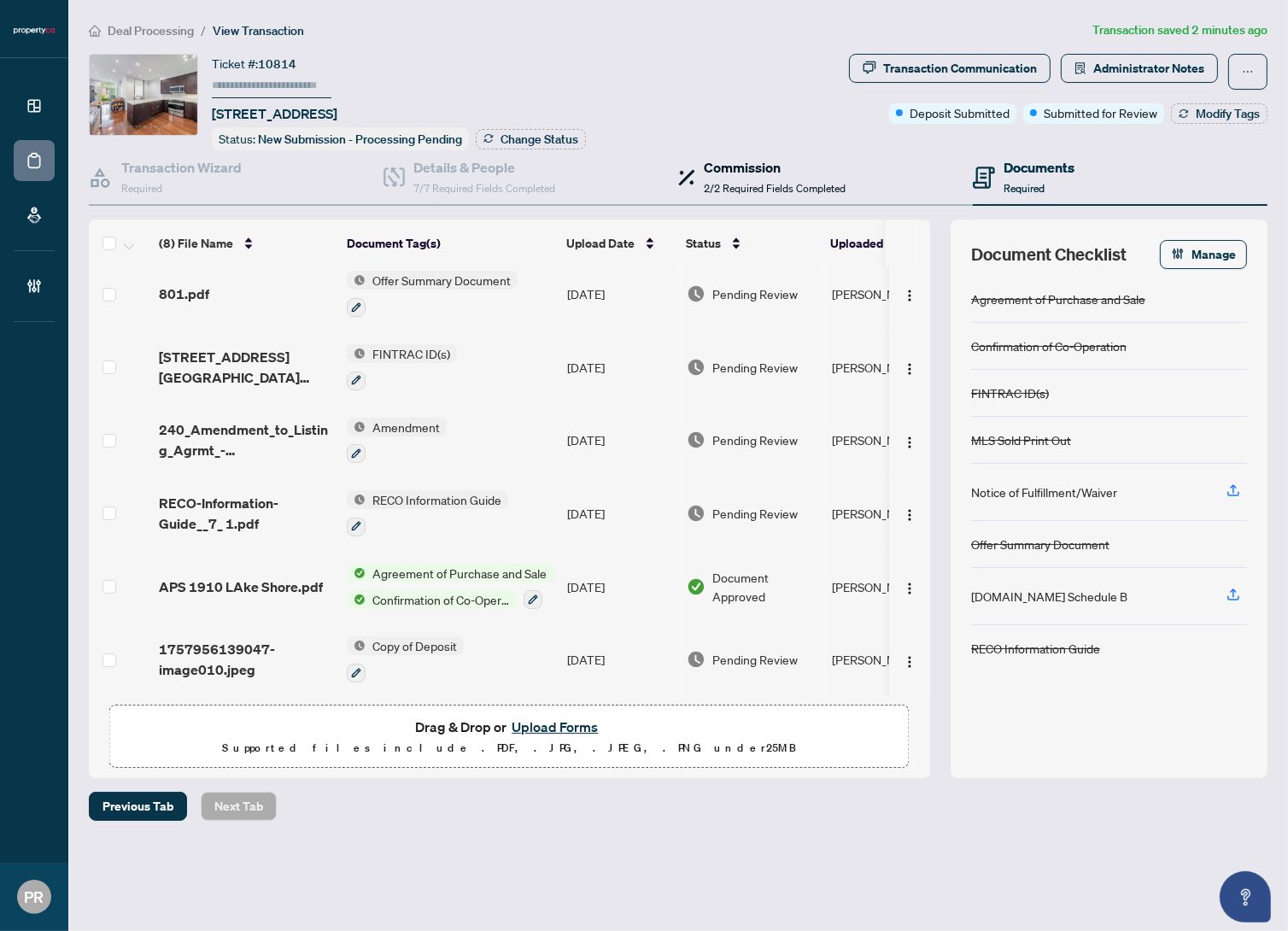
click at [763, 192] on div "Commission 2/2 Required Fields Completed" at bounding box center [775, 177] width 142 height 40
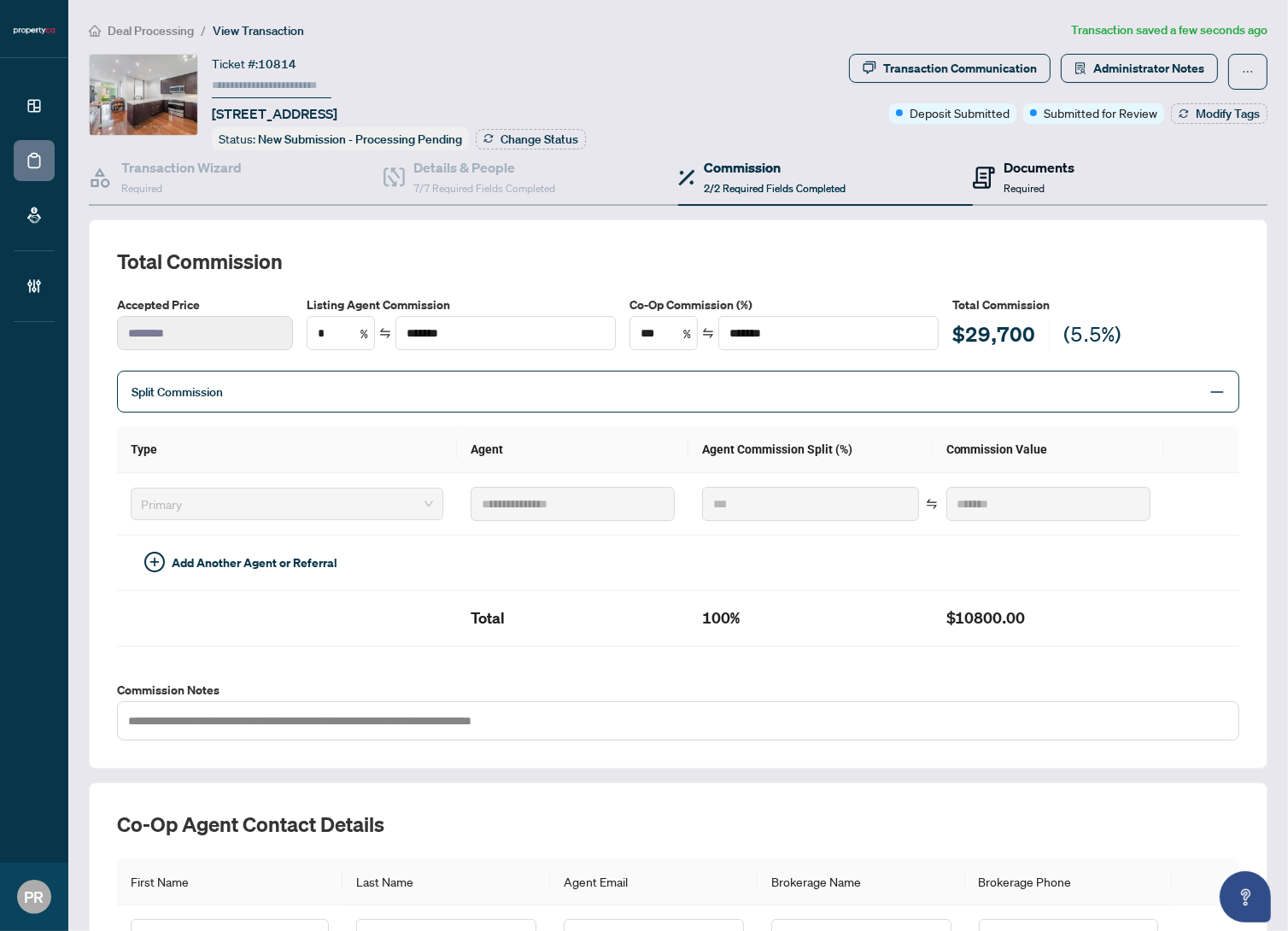
click at [1033, 187] on span "Required" at bounding box center [1024, 188] width 41 height 13
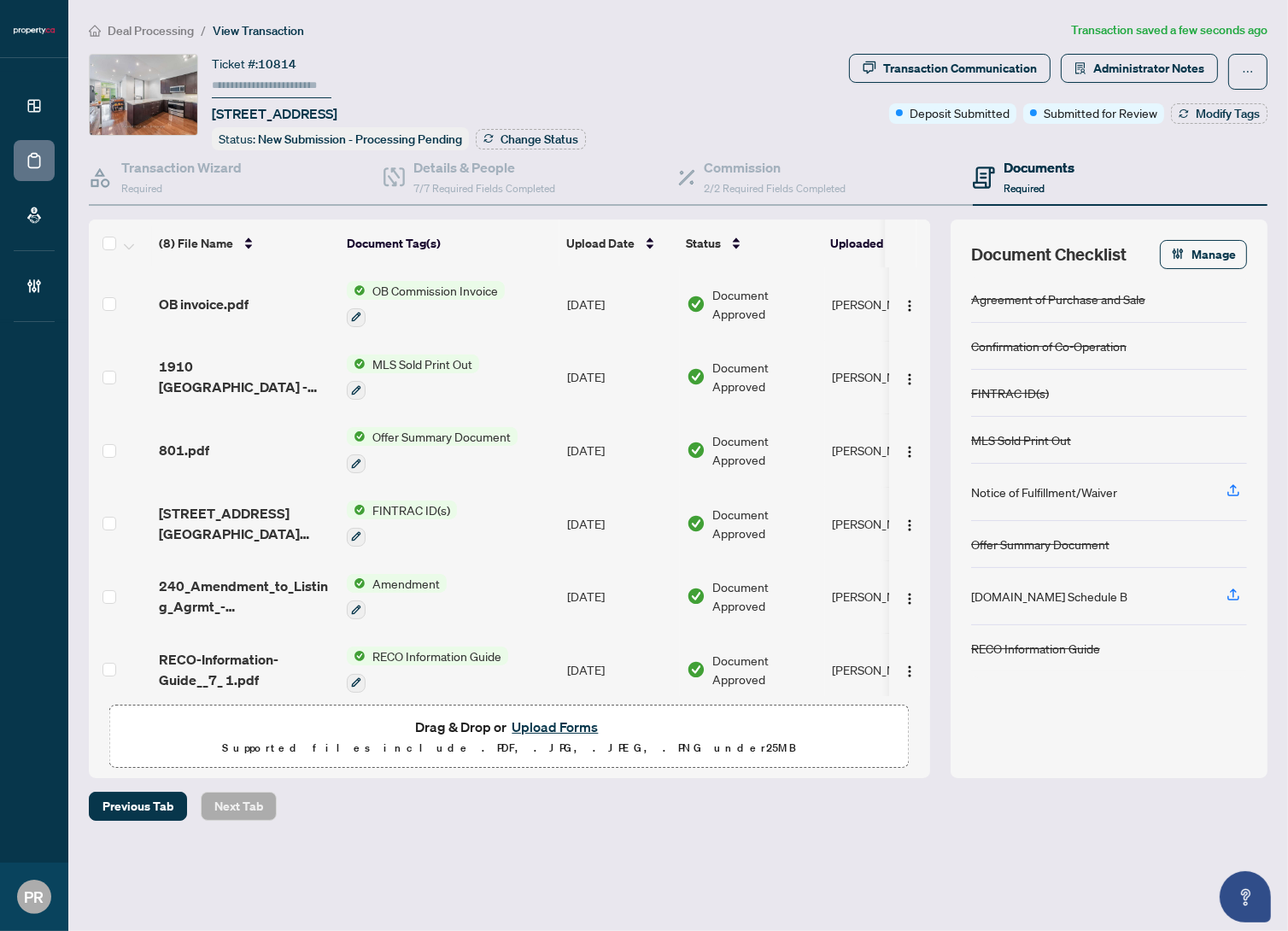
click at [300, 83] on input "text" at bounding box center [271, 86] width 120 height 25
type input "******"
click at [574, 137] on span "Change Status" at bounding box center [540, 140] width 78 height 12
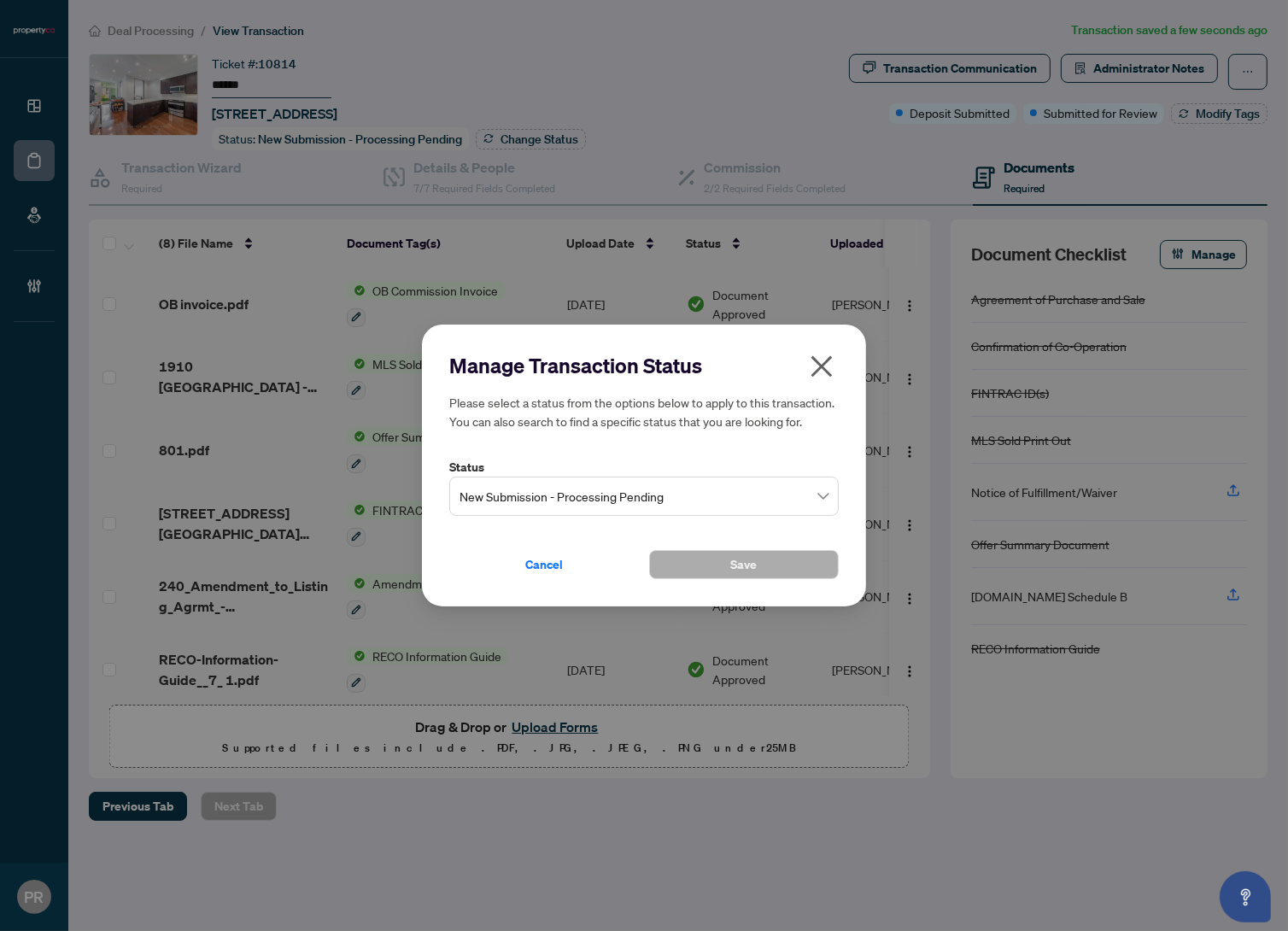
click at [726, 458] on label "Status" at bounding box center [643, 467] width 389 height 19
drag, startPoint x: 823, startPoint y: 505, endPoint x: 808, endPoint y: 518, distance: 19.8
click at [823, 506] on span "New Submission - Processing Pending" at bounding box center [644, 496] width 369 height 32
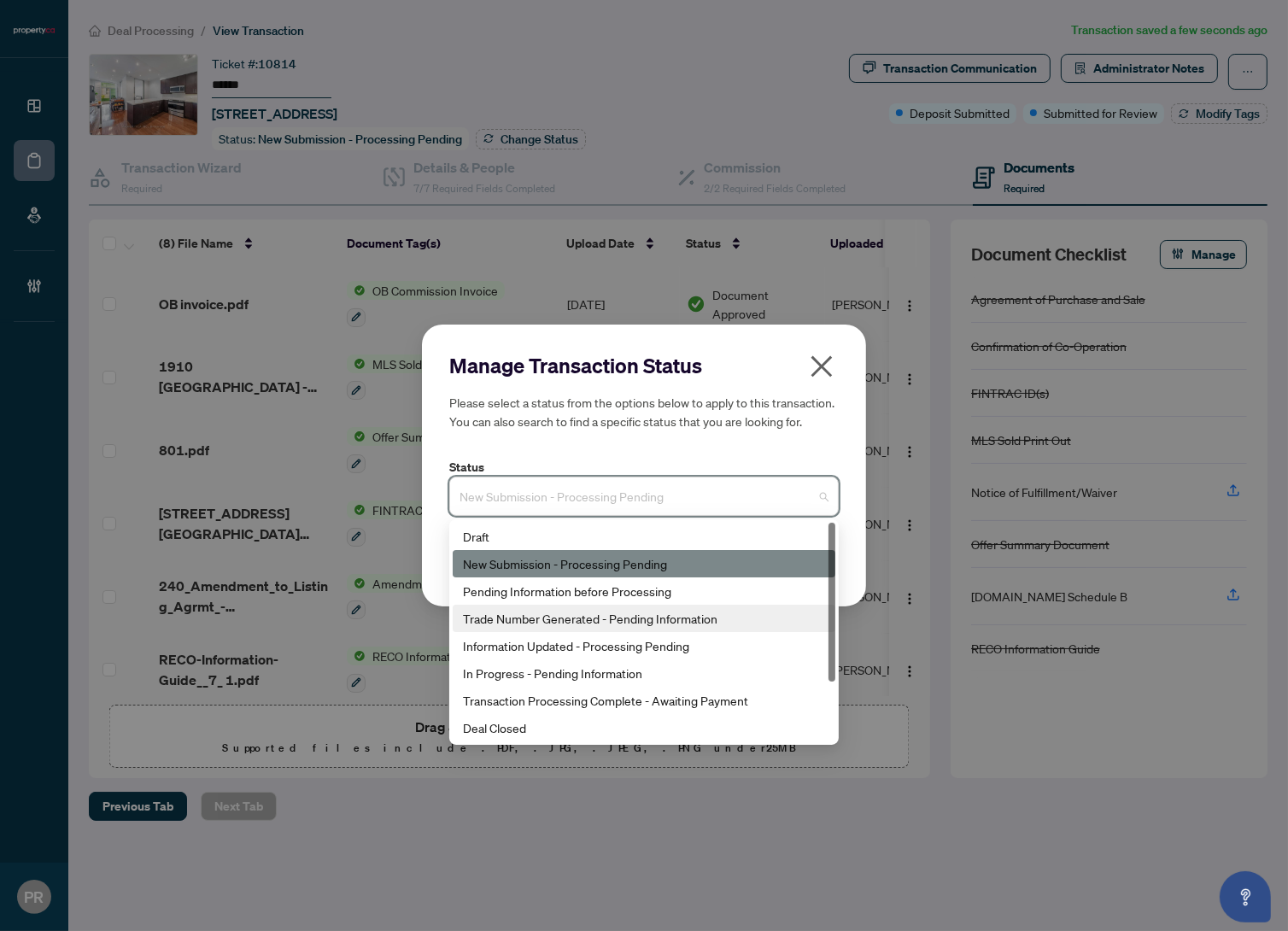
click at [705, 615] on div "Trade Number Generated - Pending Information" at bounding box center [644, 619] width 362 height 19
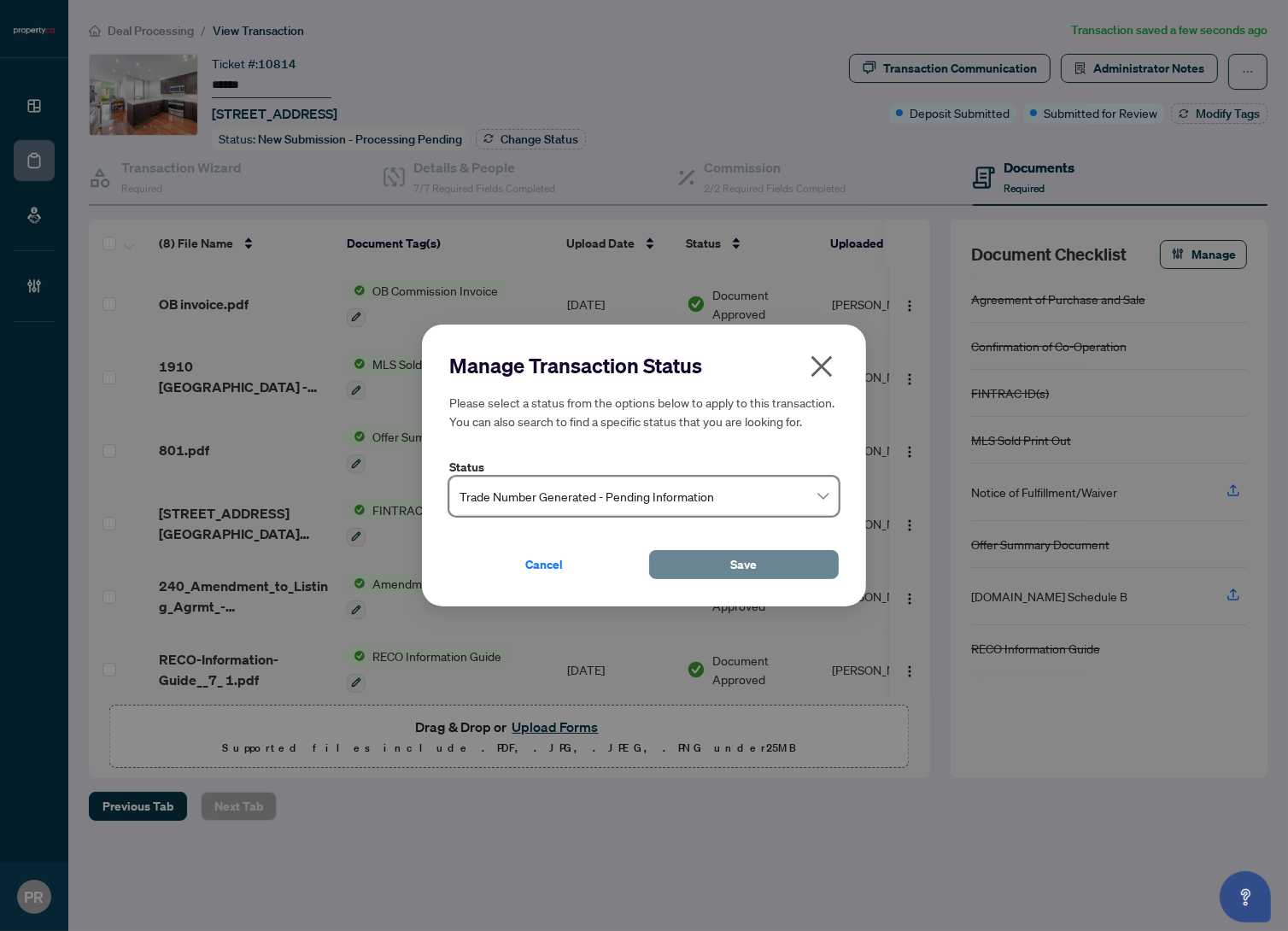
click at [743, 554] on span "Save" at bounding box center [745, 565] width 27 height 28
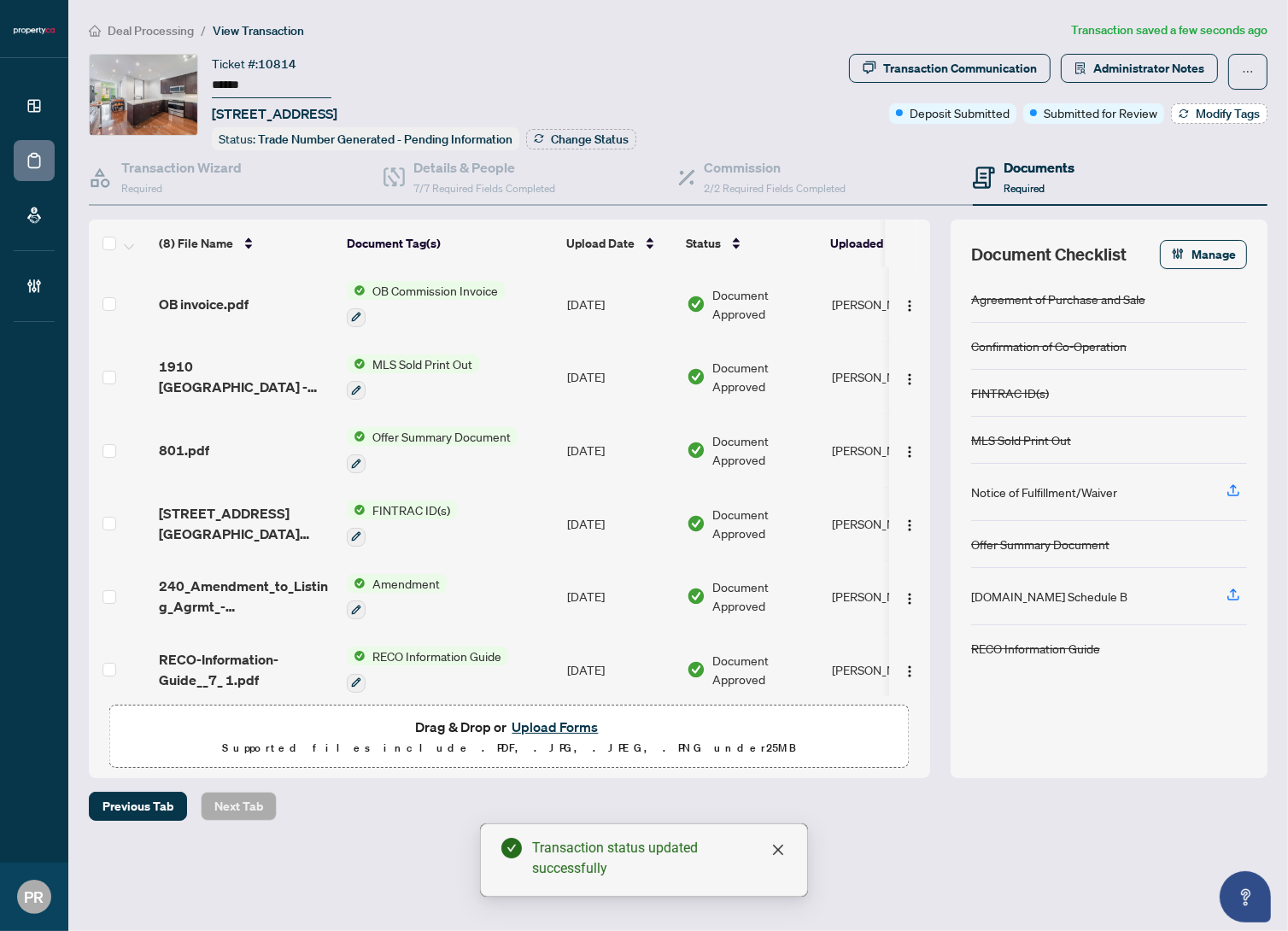
click at [1192, 113] on button "Modify Tags" at bounding box center [1219, 114] width 96 height 21
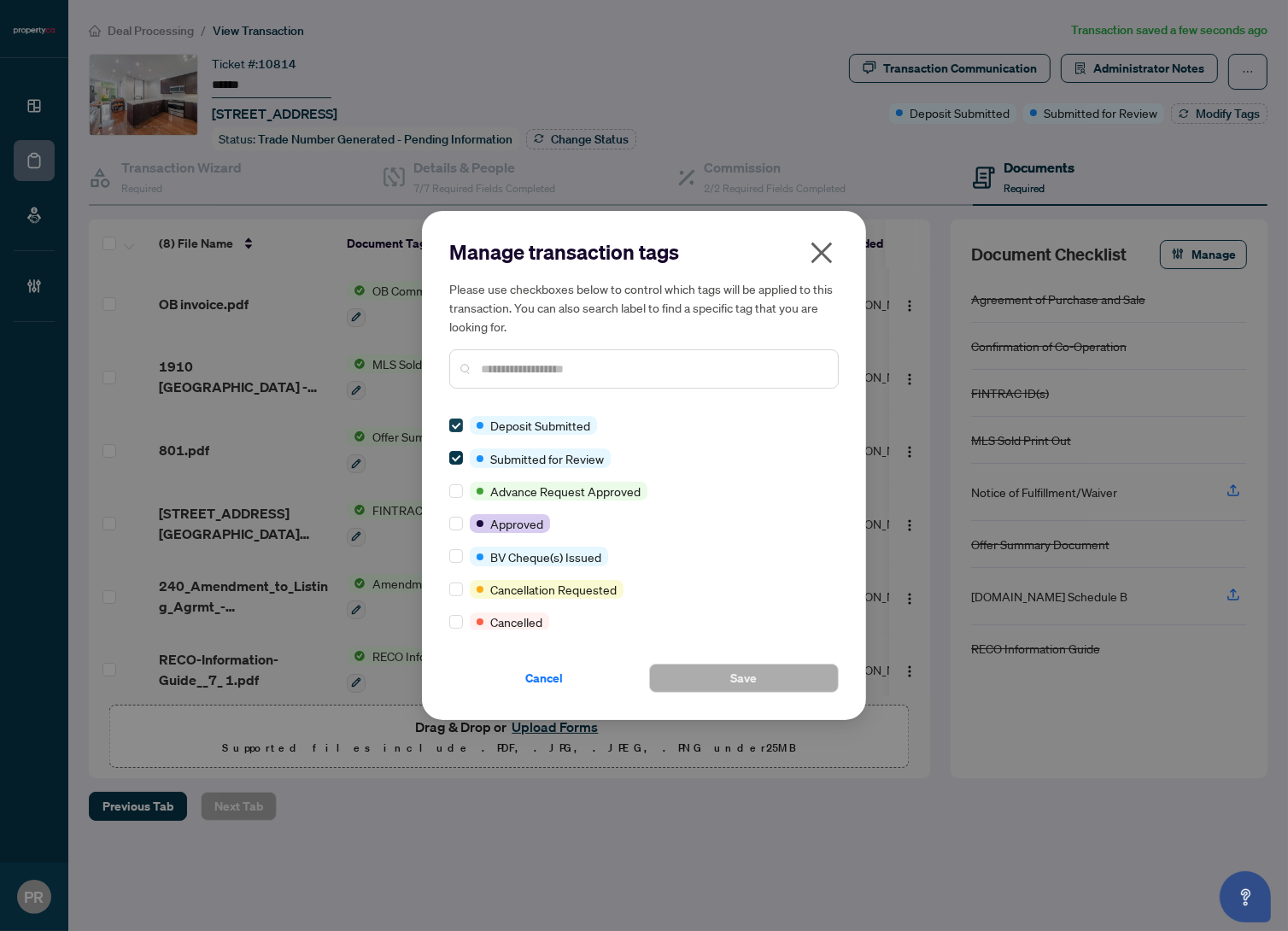
click at [458, 416] on label at bounding box center [456, 426] width 14 height 19
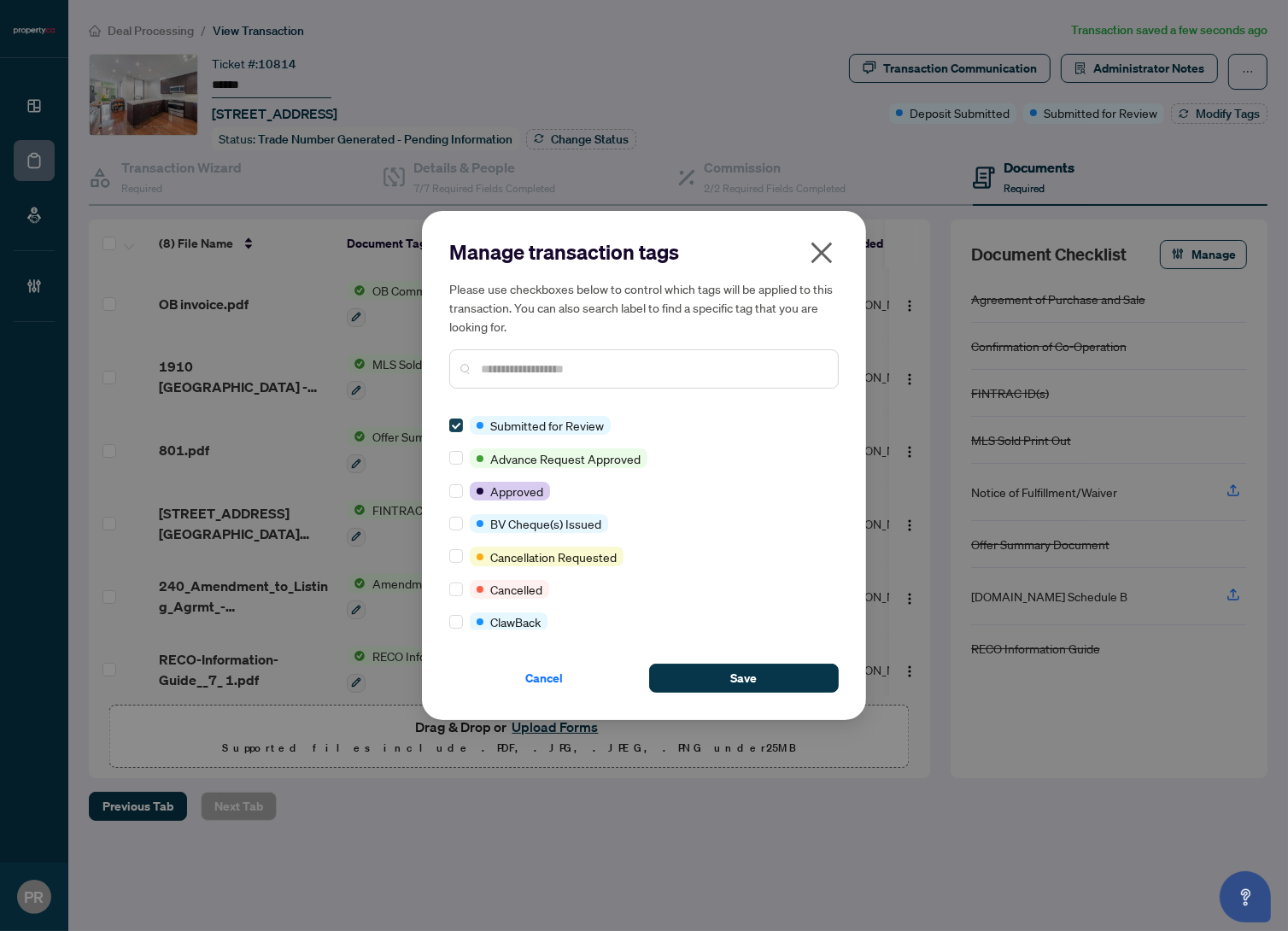
click at [459, 416] on label at bounding box center [456, 426] width 14 height 19
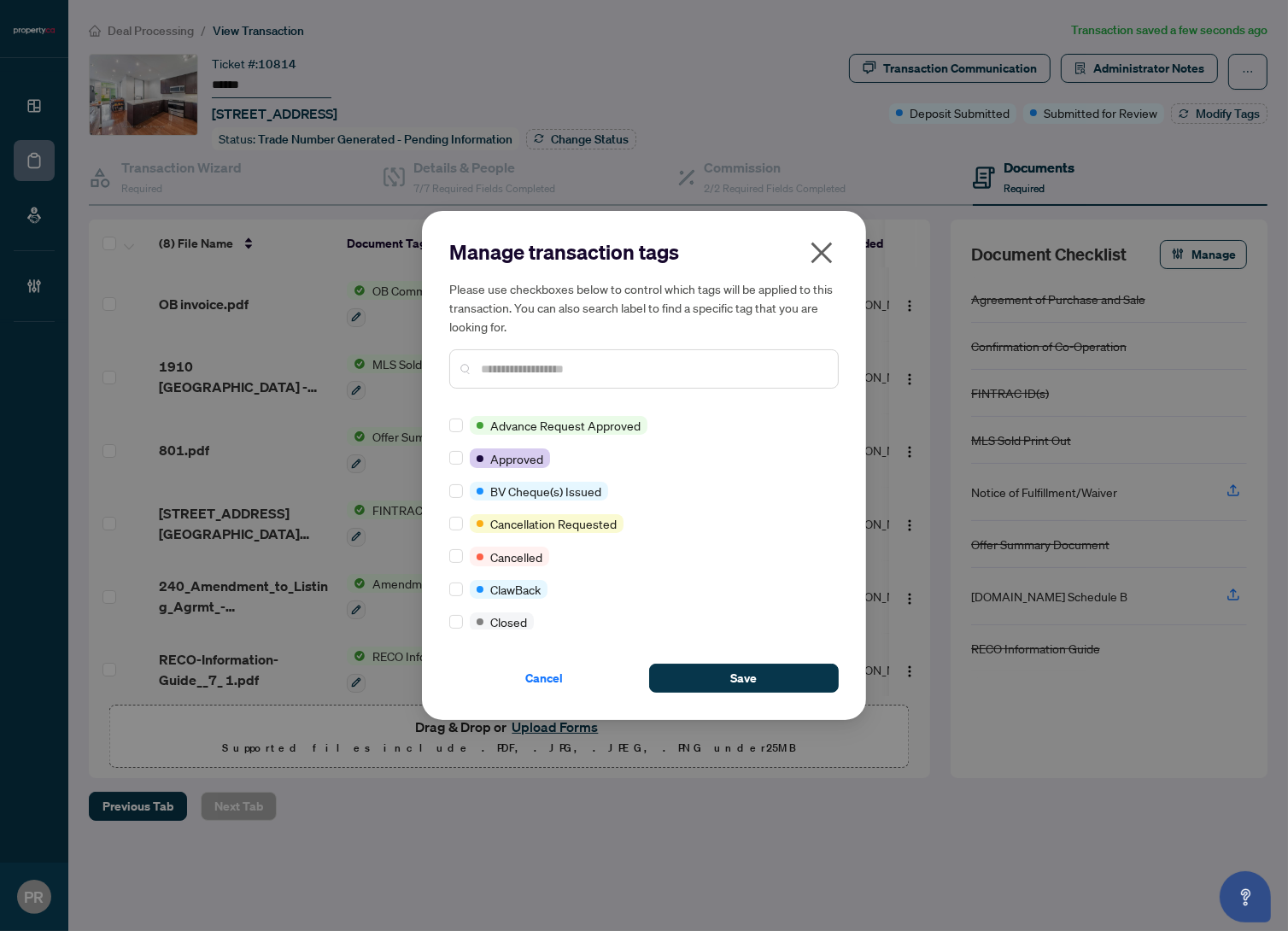
click at [582, 352] on div at bounding box center [643, 368] width 389 height 39
click at [587, 369] on input "text" at bounding box center [653, 369] width 343 height 19
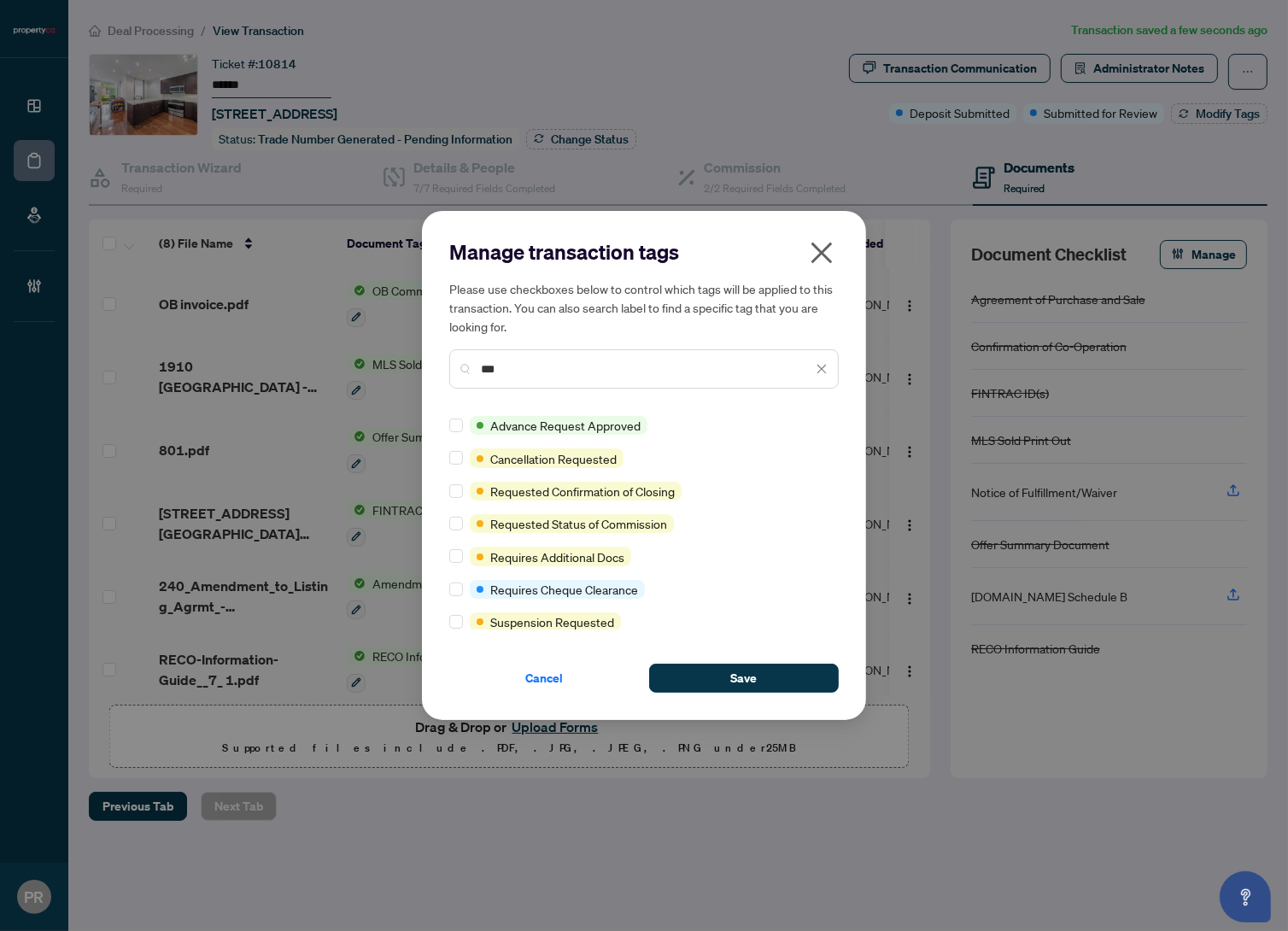
type input "***"
click at [461, 553] on div at bounding box center [459, 557] width 21 height 19
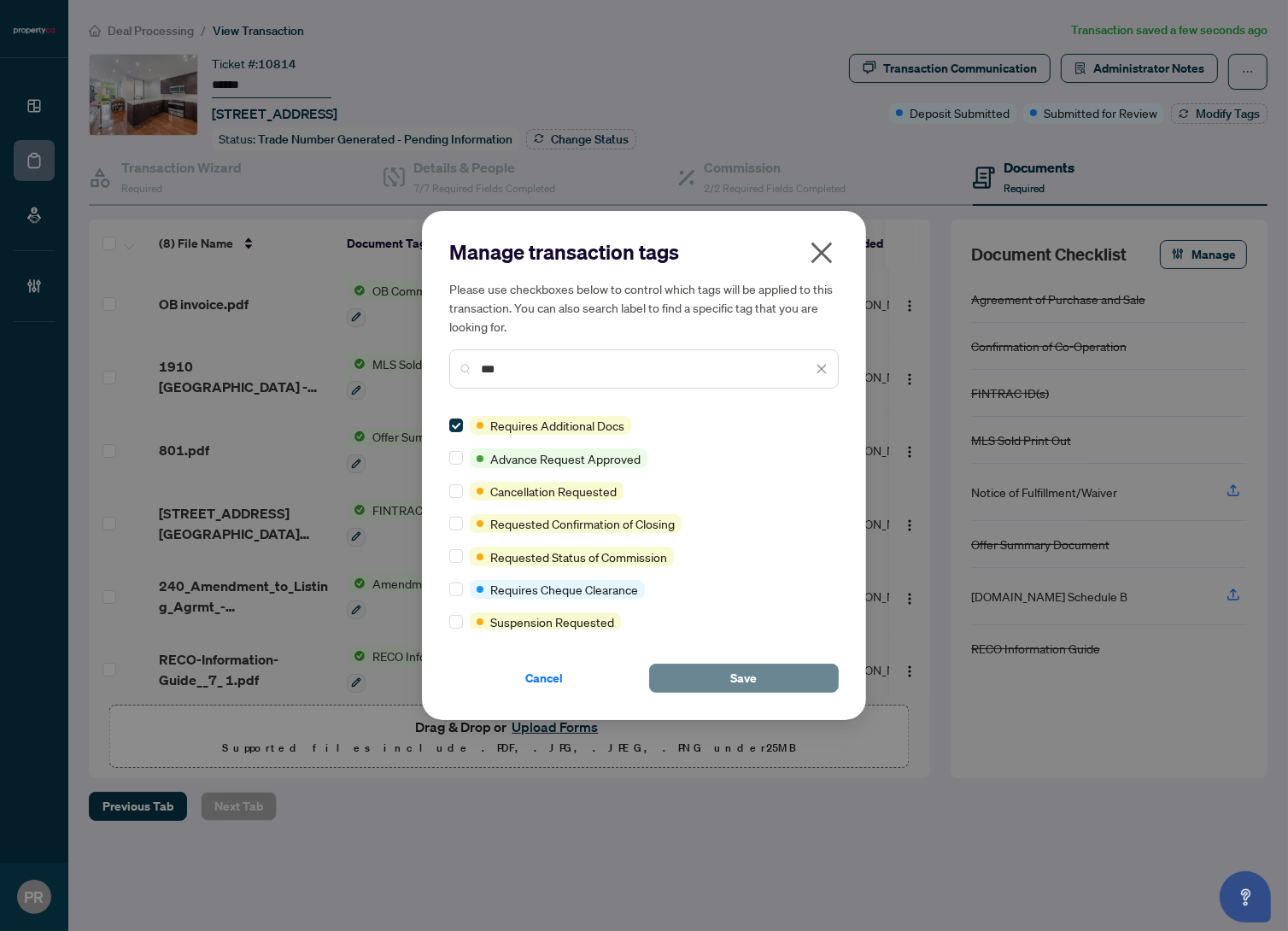
click at [757, 688] on button "Save" at bounding box center [744, 679] width 190 height 29
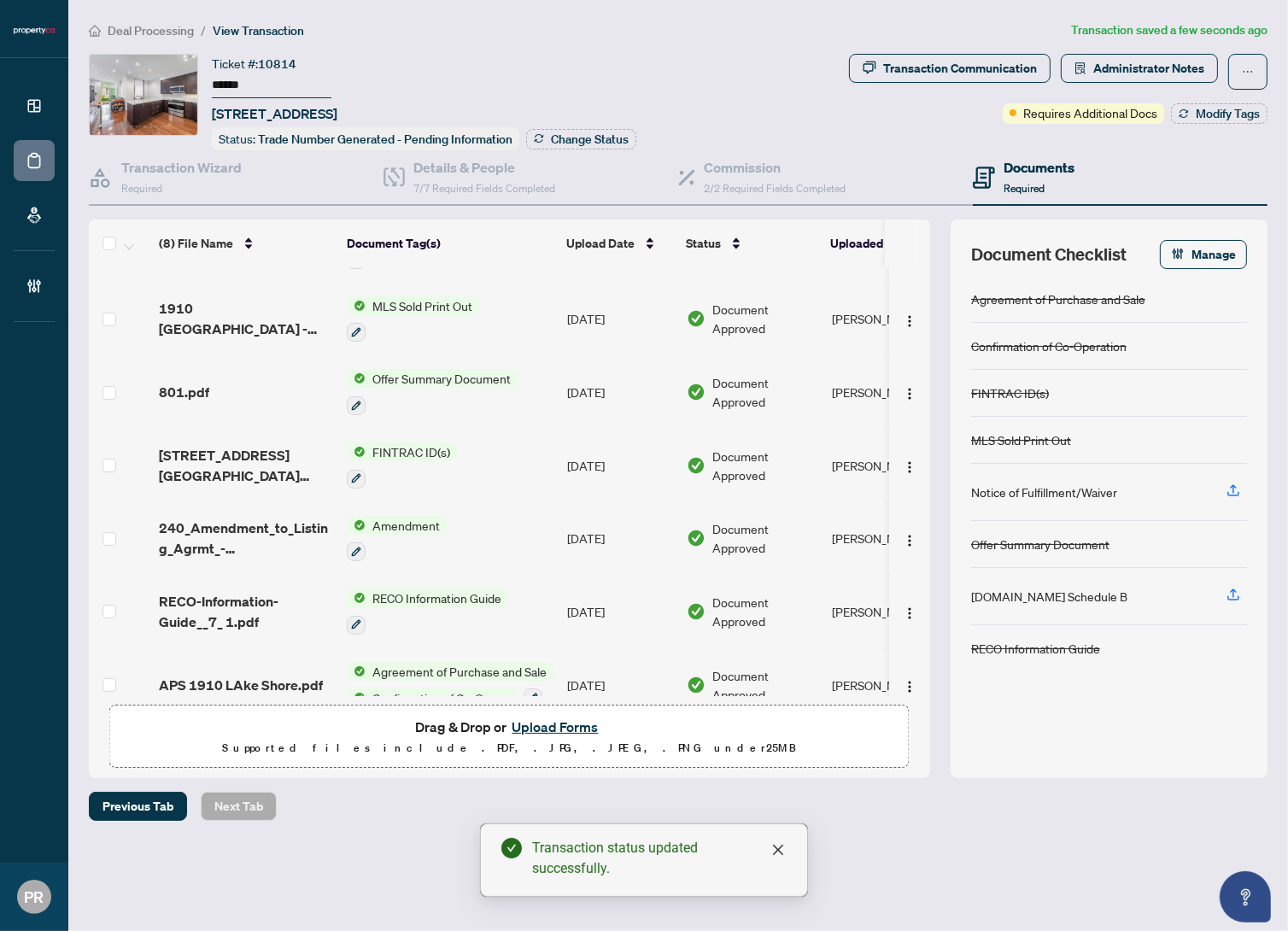
scroll to position [1, 0]
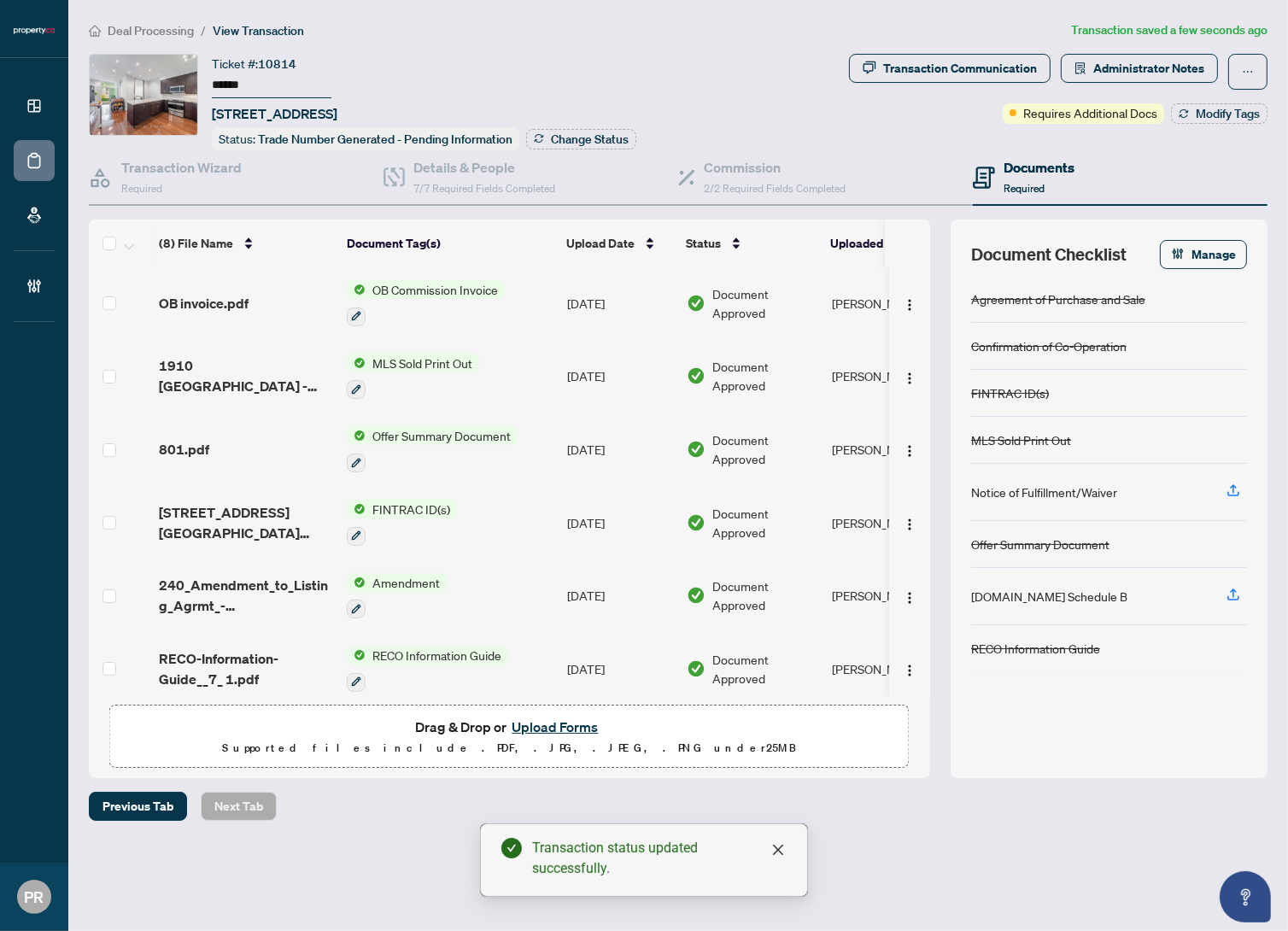
drag, startPoint x: 346, startPoint y: 105, endPoint x: 244, endPoint y: 101, distance: 102.1
click at [244, 103] on span "503-1910 Lake Shore Blvd, Toronto, Ontario M6S 1A2, Canada" at bounding box center [274, 114] width 126 height 21
copy span "1910 Lake Shore"
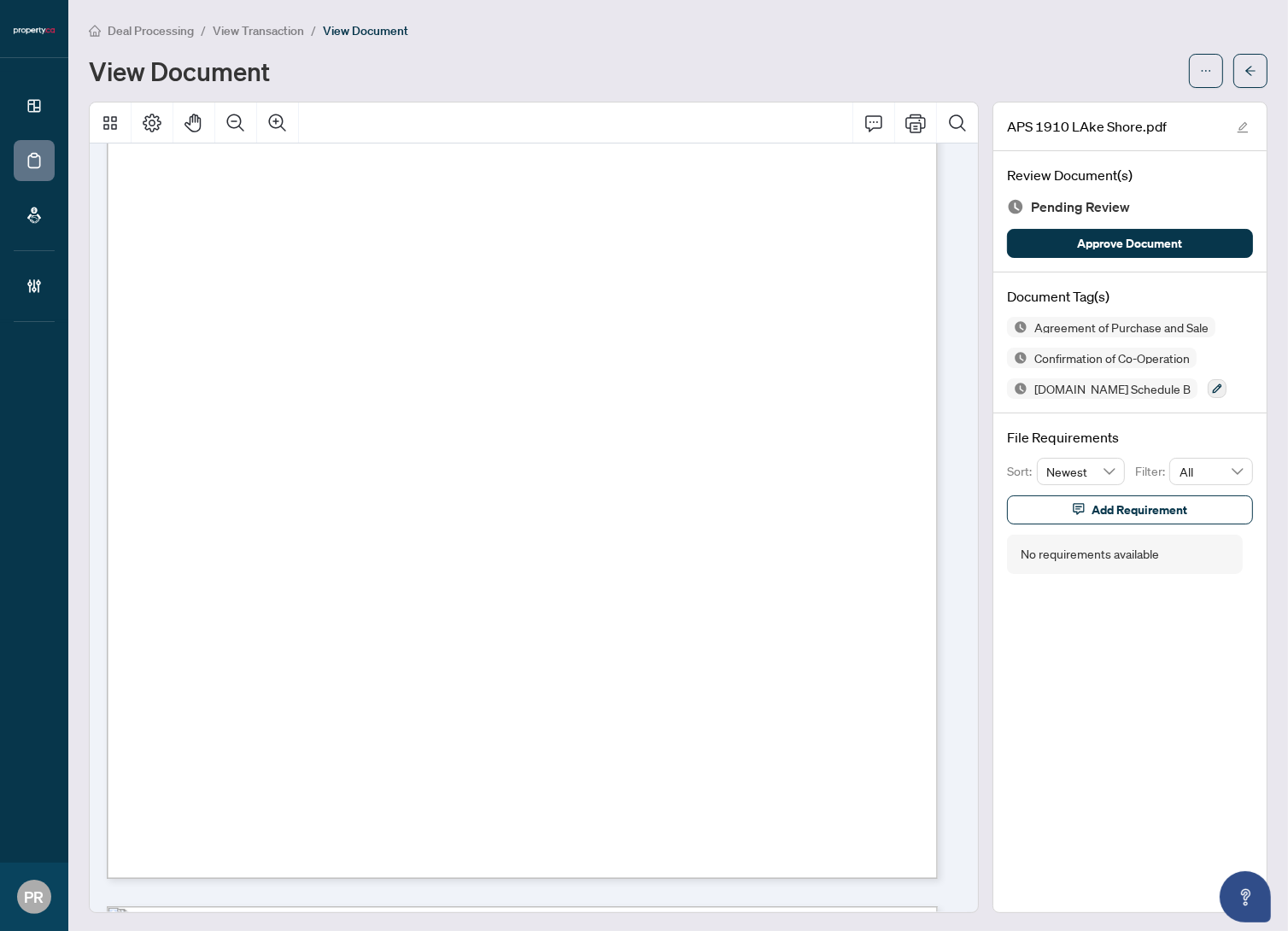
scroll to position [2330, 0]
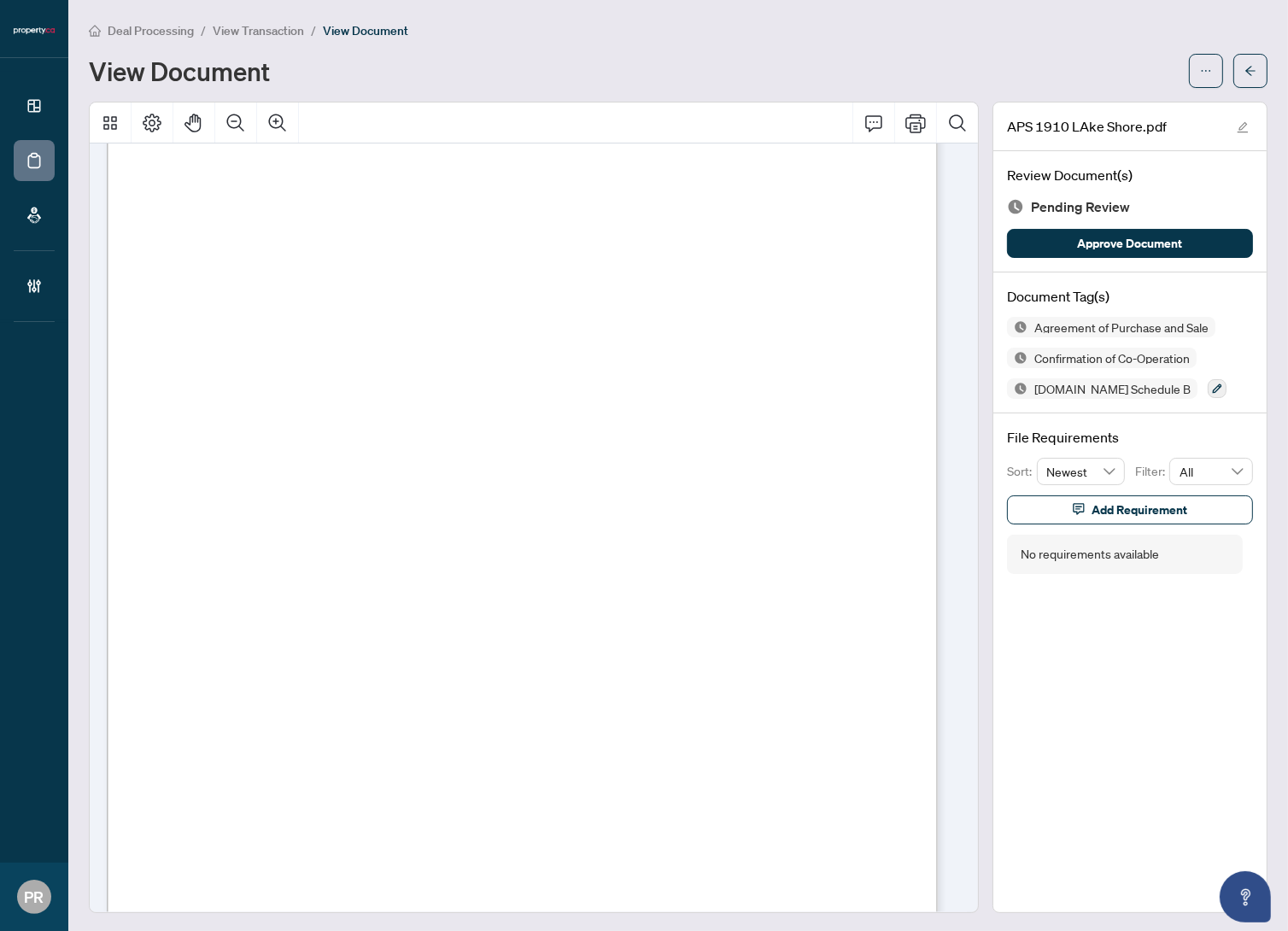
click at [333, 204] on div "Form 101 Revised 2024 Page 1 of 7 © 2025, Ontario Real Estate Association (“ORE…" at bounding box center [767, 891] width 1322 height 1710
click at [325, 209] on span "Talin Awrham" at bounding box center [342, 214] width 88 height 10
click at [360, 209] on span "Talin Awrham" at bounding box center [342, 214] width 88 height 10
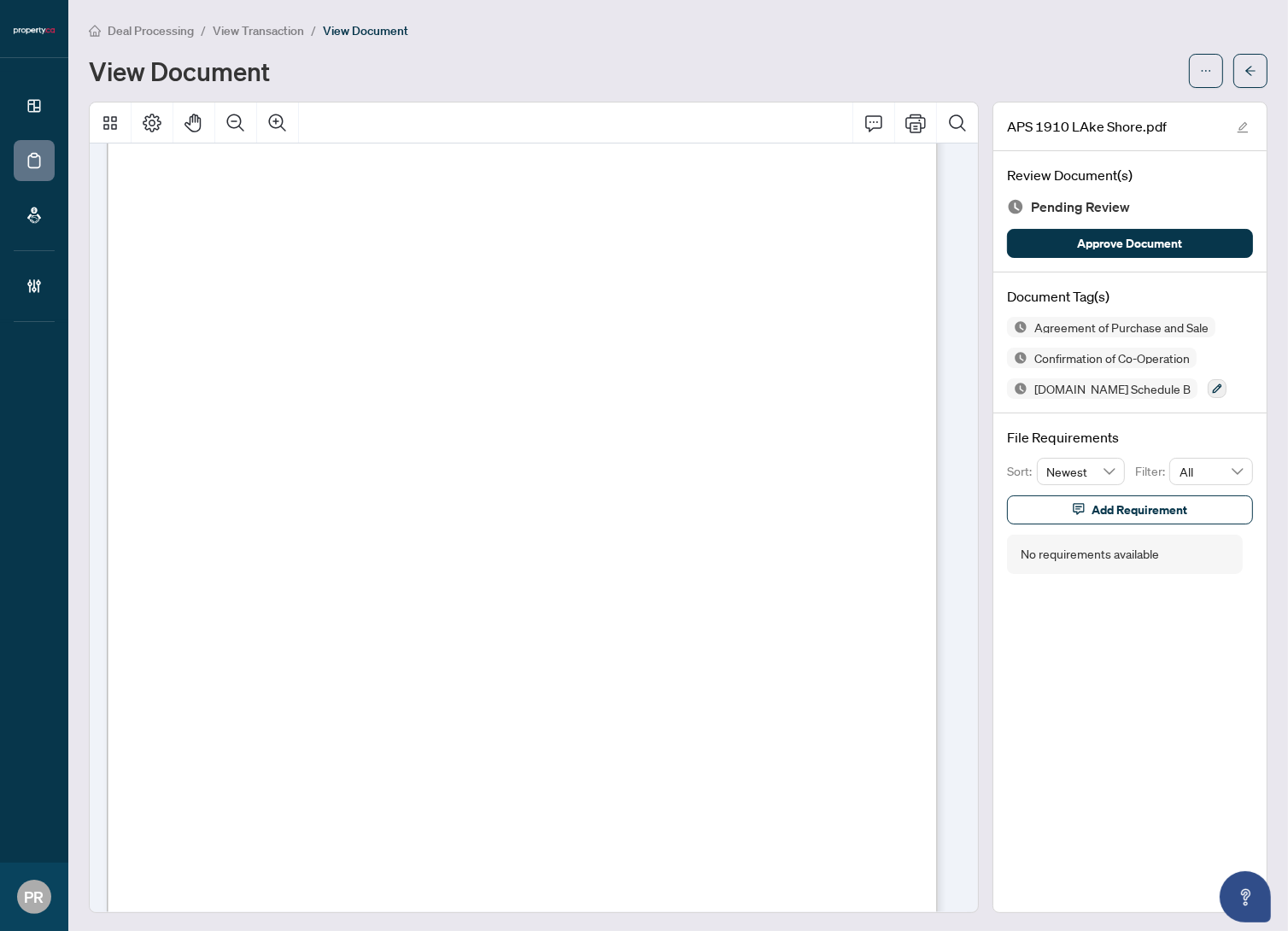
click at [615, 216] on span "[PERSON_NAME]" at bounding box center [633, 214] width 89 height 10
click at [673, 214] on span "[PERSON_NAME]" at bounding box center [633, 214] width 89 height 10
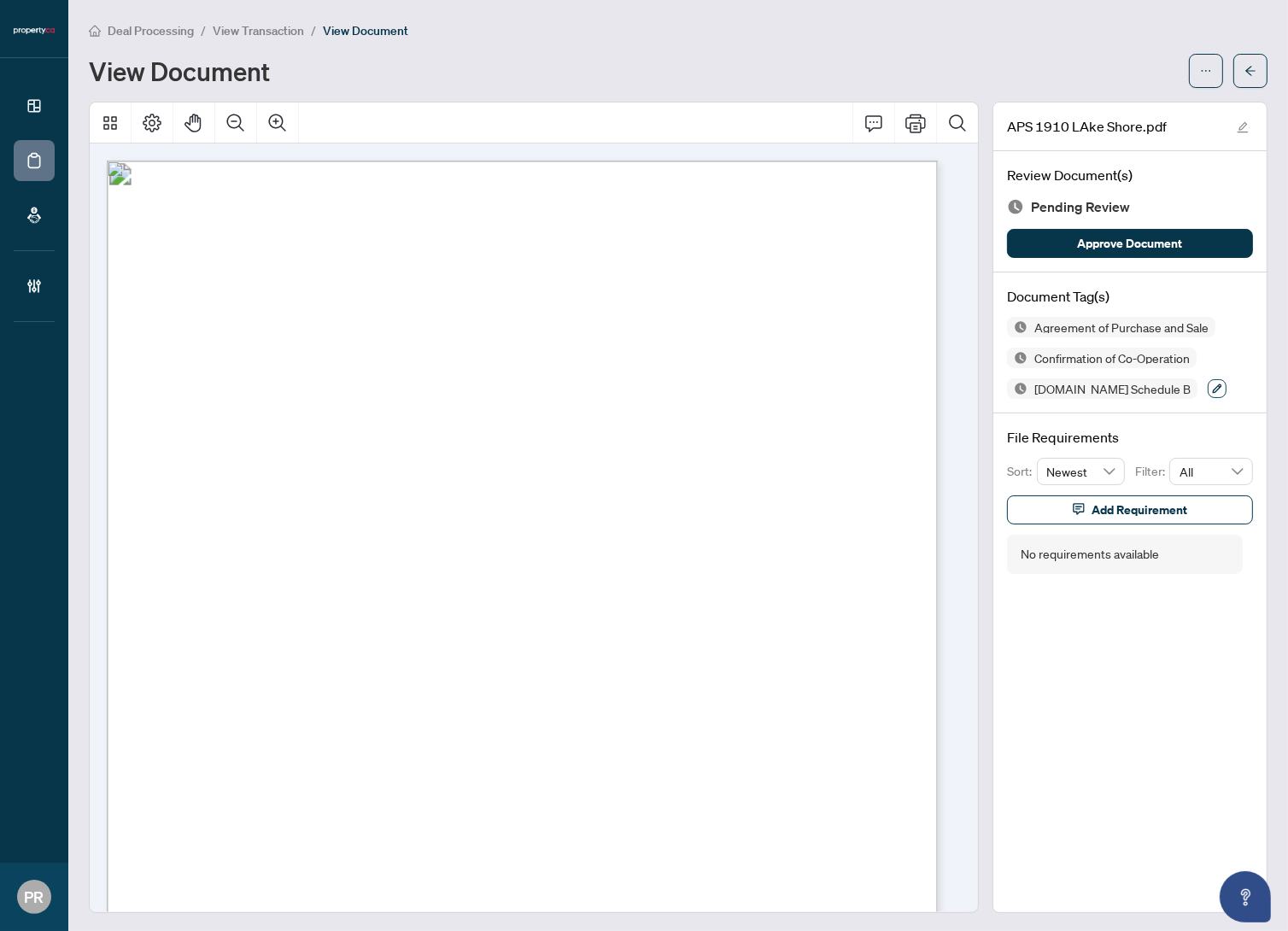
click at [1208, 380] on button "button" at bounding box center [1218, 389] width 19 height 19
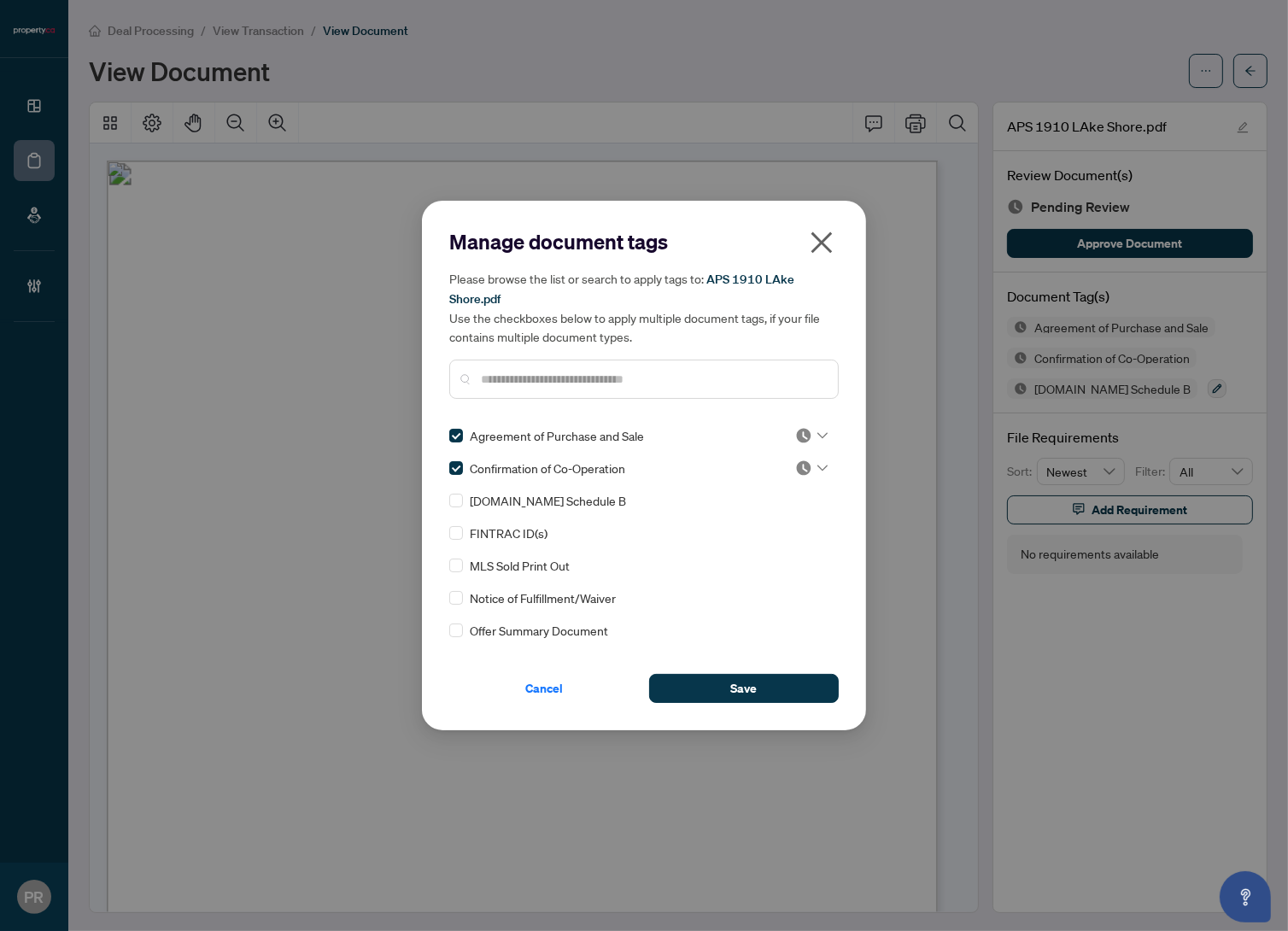
click at [799, 435] on img at bounding box center [804, 436] width 17 height 17
click at [745, 512] on div "Approved" at bounding box center [755, 518] width 109 height 19
click at [797, 473] on img at bounding box center [804, 468] width 17 height 17
click at [771, 545] on div "Approved" at bounding box center [755, 551] width 109 height 19
click at [729, 680] on button "Save" at bounding box center [744, 689] width 190 height 29
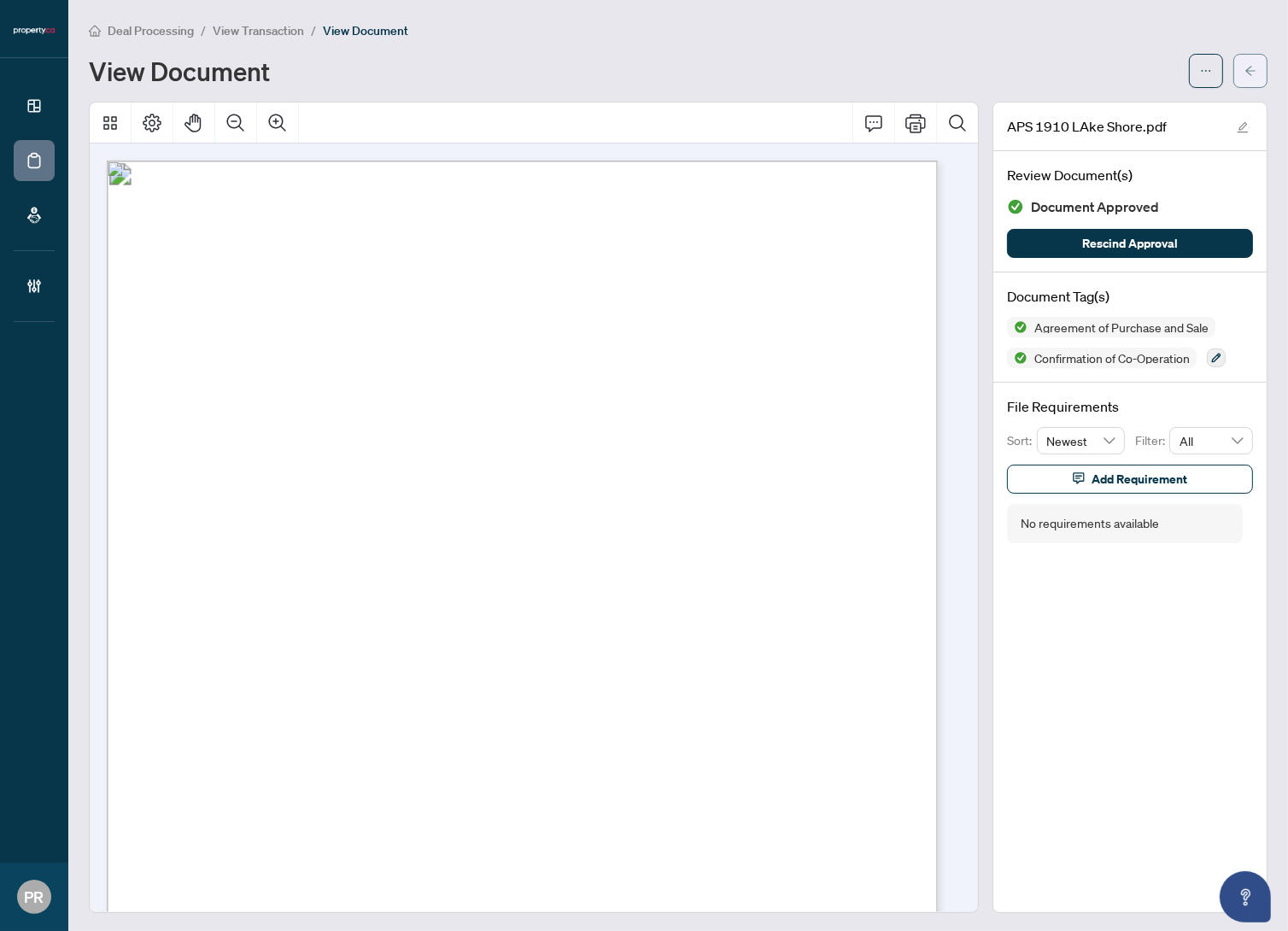
click at [1245, 73] on icon "arrow-left" at bounding box center [1251, 71] width 12 height 12
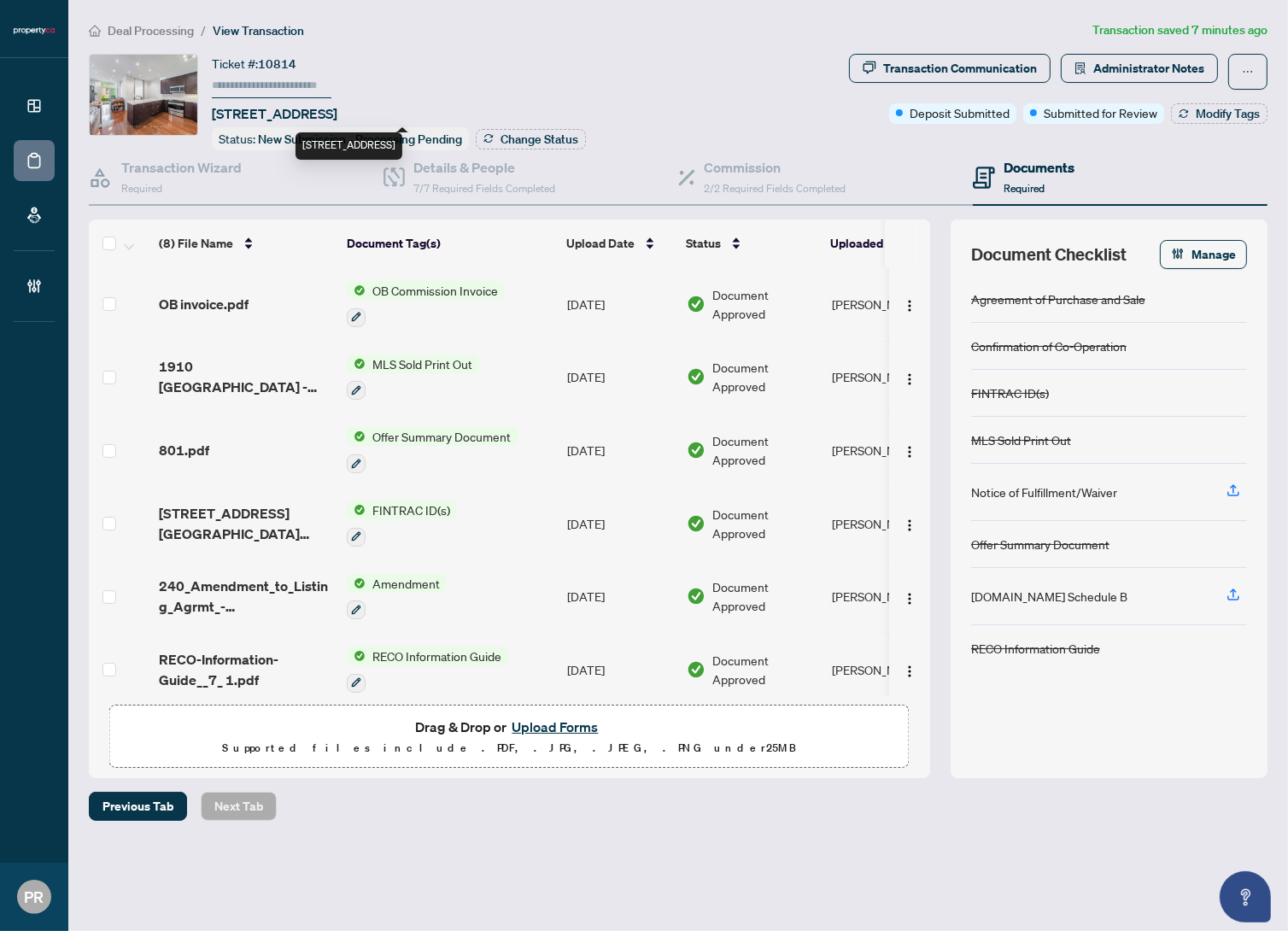
drag, startPoint x: 346, startPoint y: 110, endPoint x: 242, endPoint y: 110, distance: 104.0
click at [242, 110] on span "503-1910 Lake Shore Blvd, Toronto, Ontario M6S 1A2, Canada" at bounding box center [274, 114] width 126 height 21
copy span "1910 Lake Shore"
click at [301, 82] on input "text" at bounding box center [271, 86] width 120 height 25
type input "******"
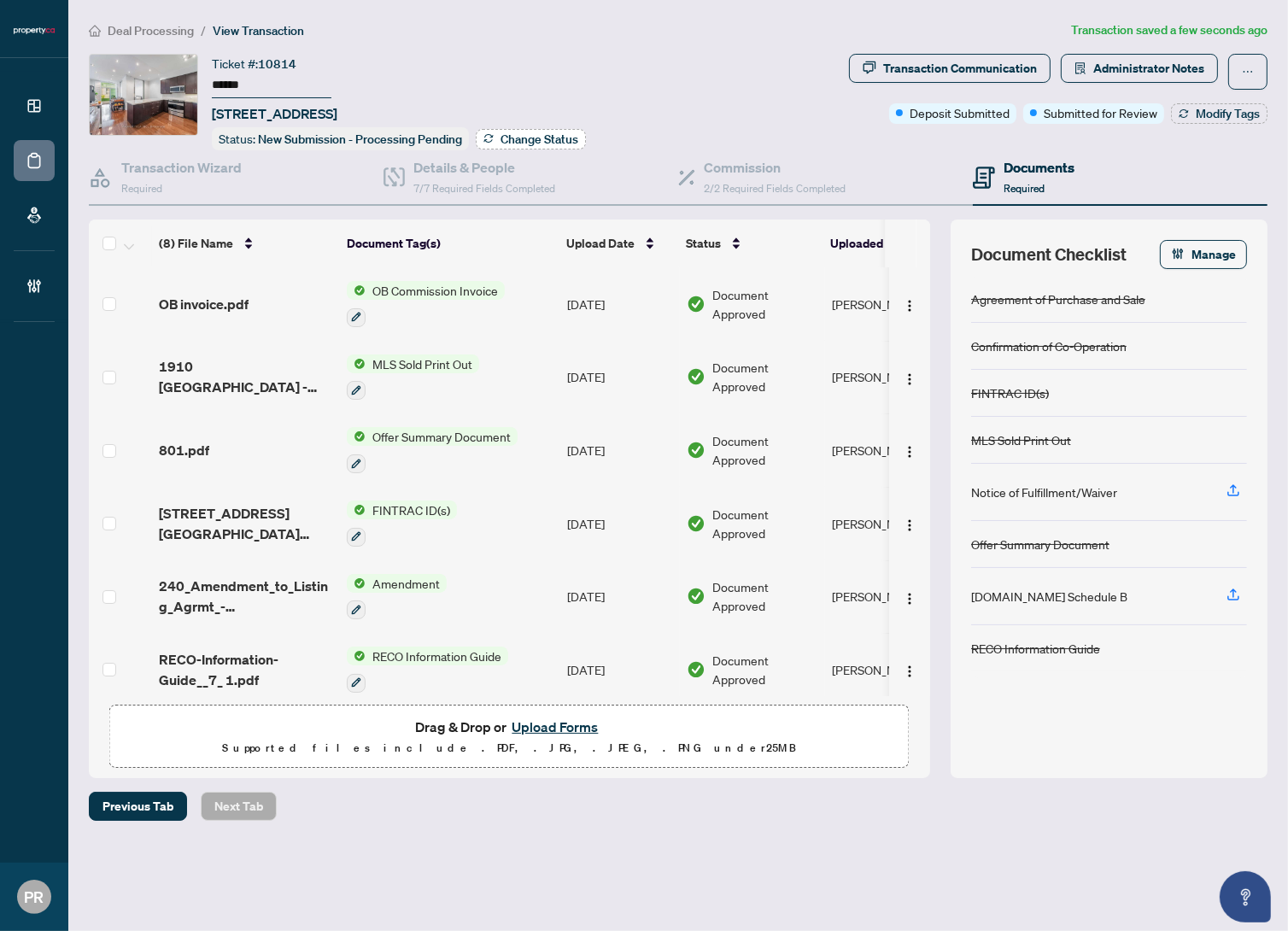
click at [526, 152] on div "Details & People 7/7 Required Fields Completed" at bounding box center [531, 178] width 295 height 55
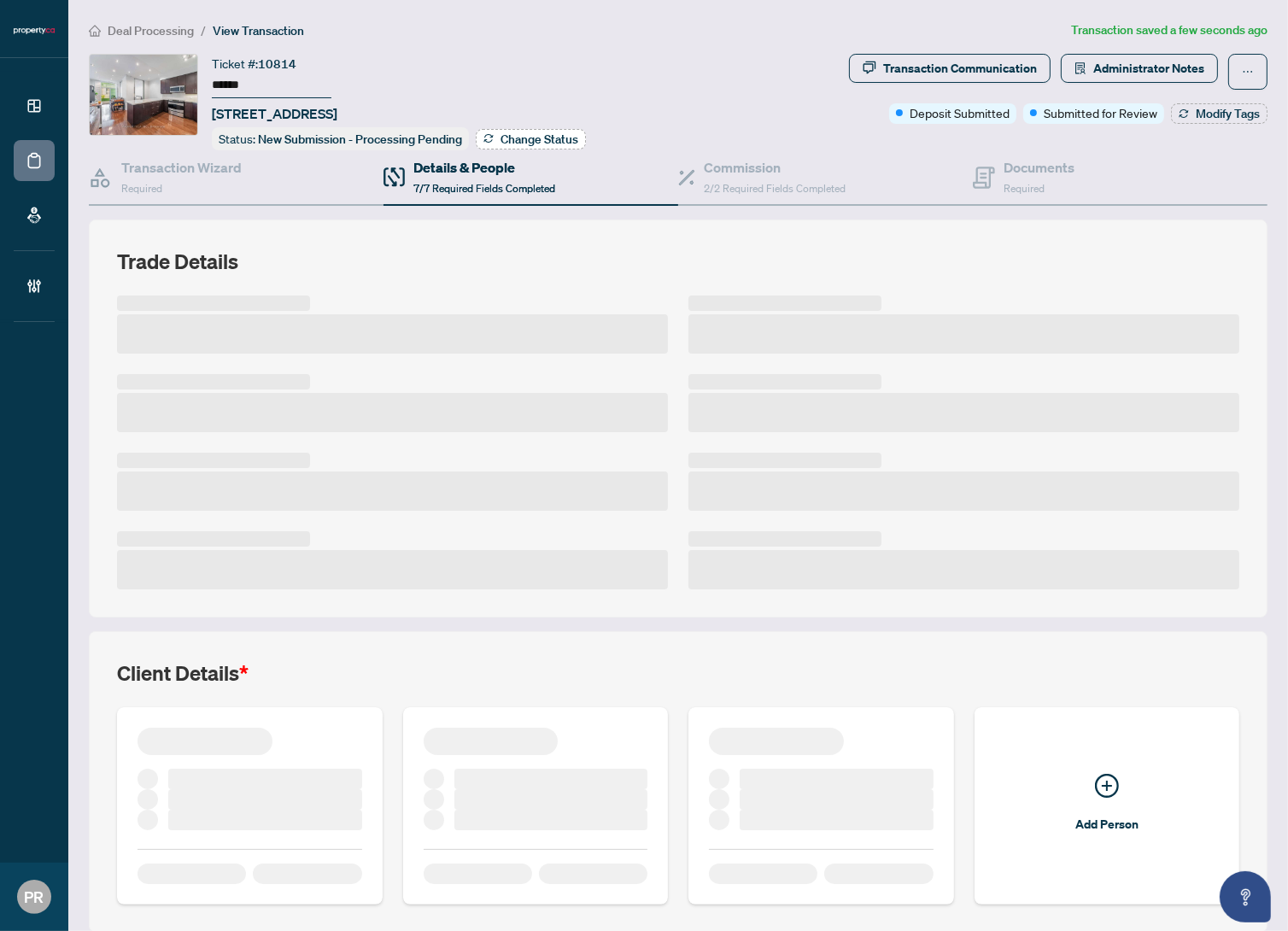
click at [523, 146] on button "Change Status" at bounding box center [530, 140] width 110 height 21
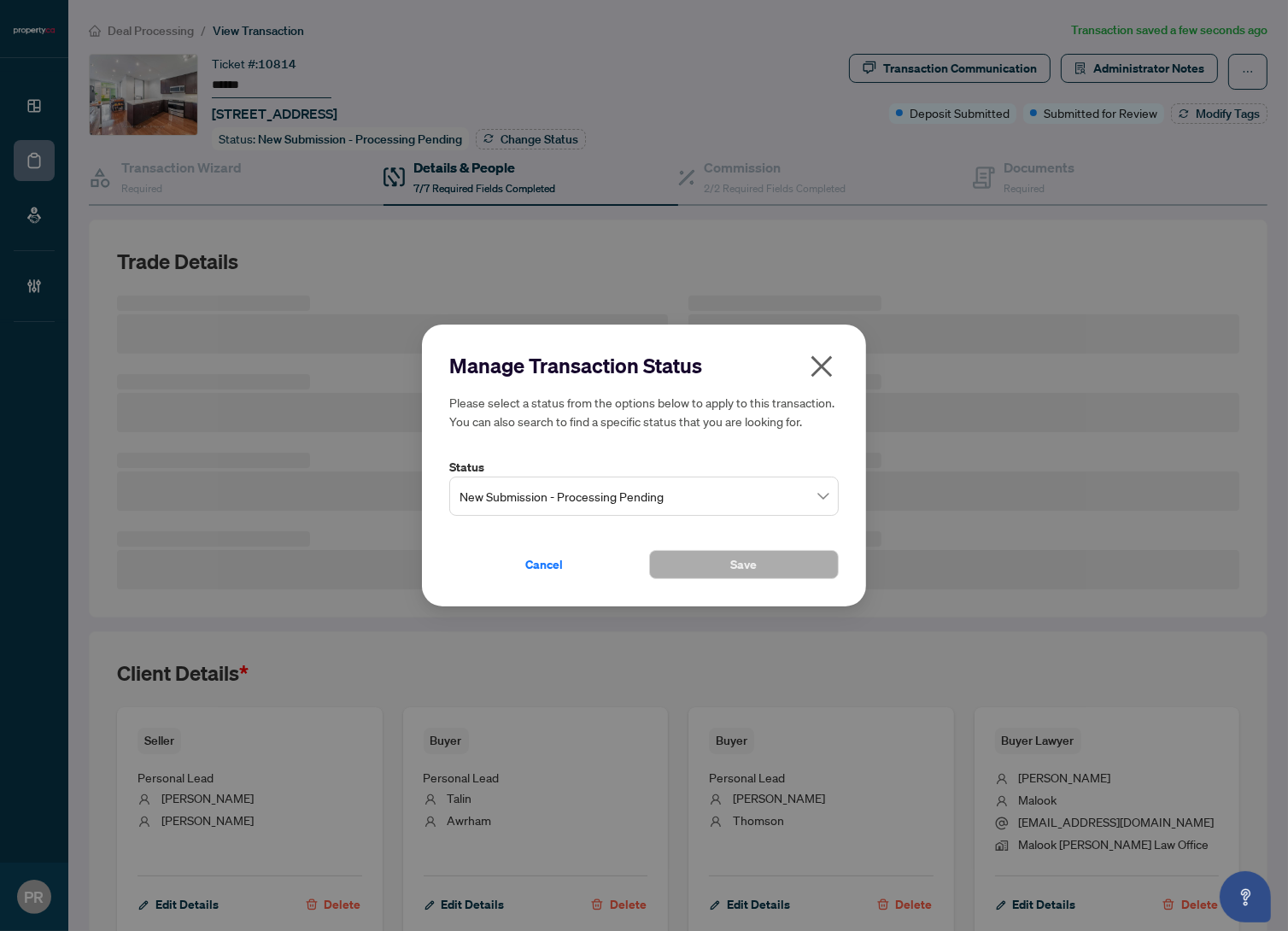
click at [681, 504] on span "New Submission - Processing Pending" at bounding box center [644, 496] width 369 height 32
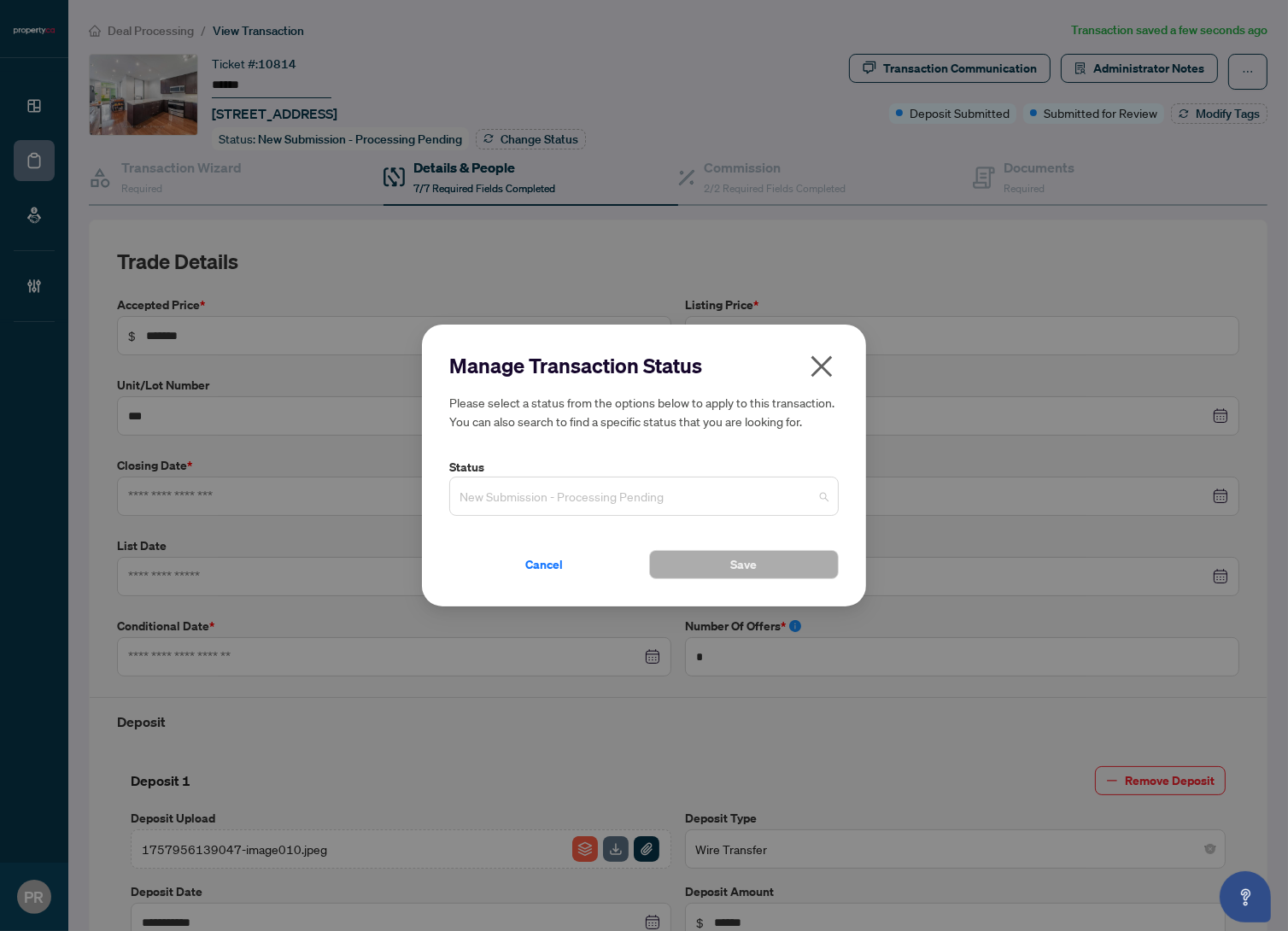
type input "**********"
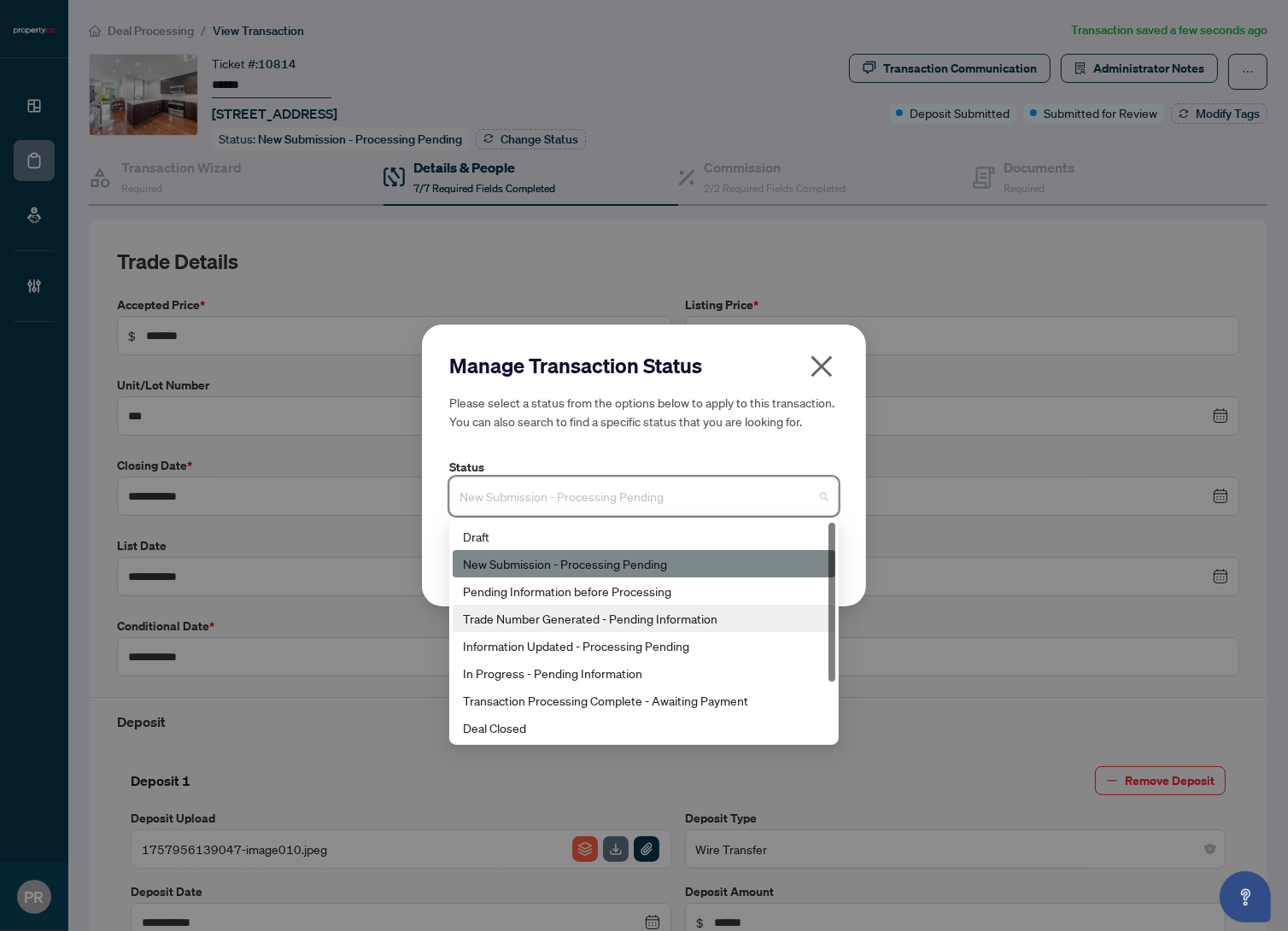
click at [671, 616] on div "Trade Number Generated - Pending Information" at bounding box center [644, 619] width 362 height 19
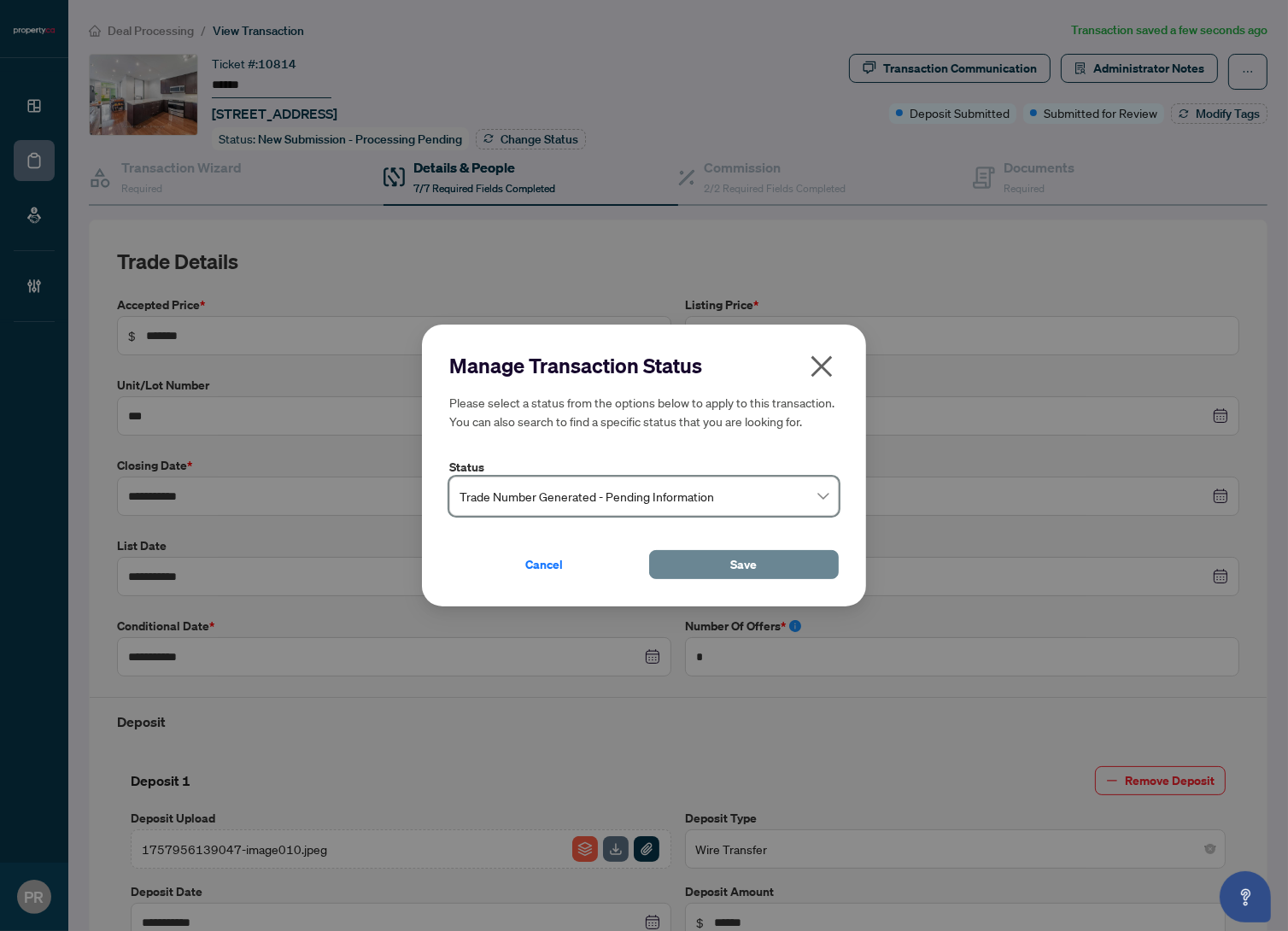
click at [697, 559] on button "Save" at bounding box center [744, 565] width 190 height 29
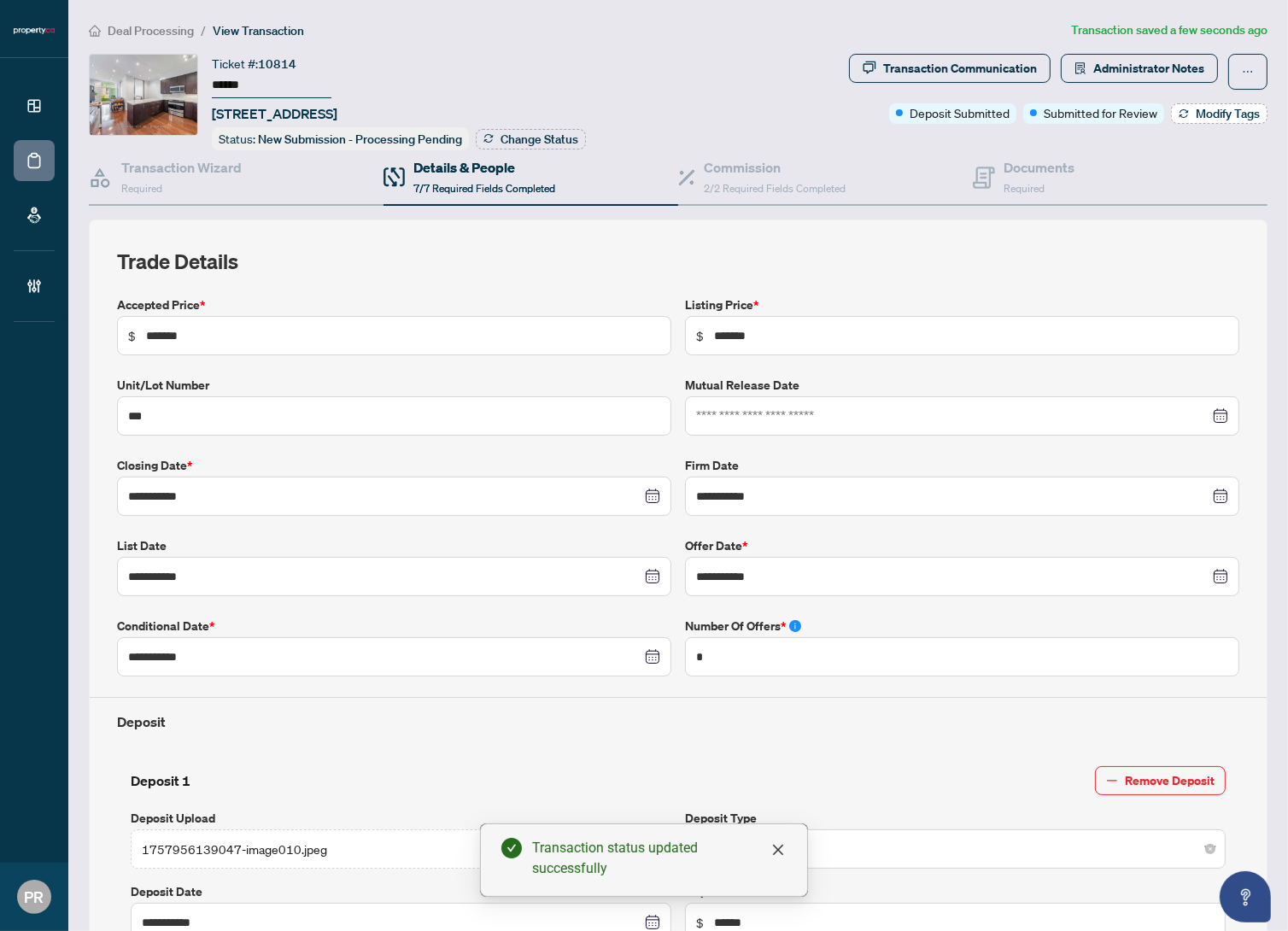
click at [1196, 119] on span "Modify Tags" at bounding box center [1228, 114] width 64 height 12
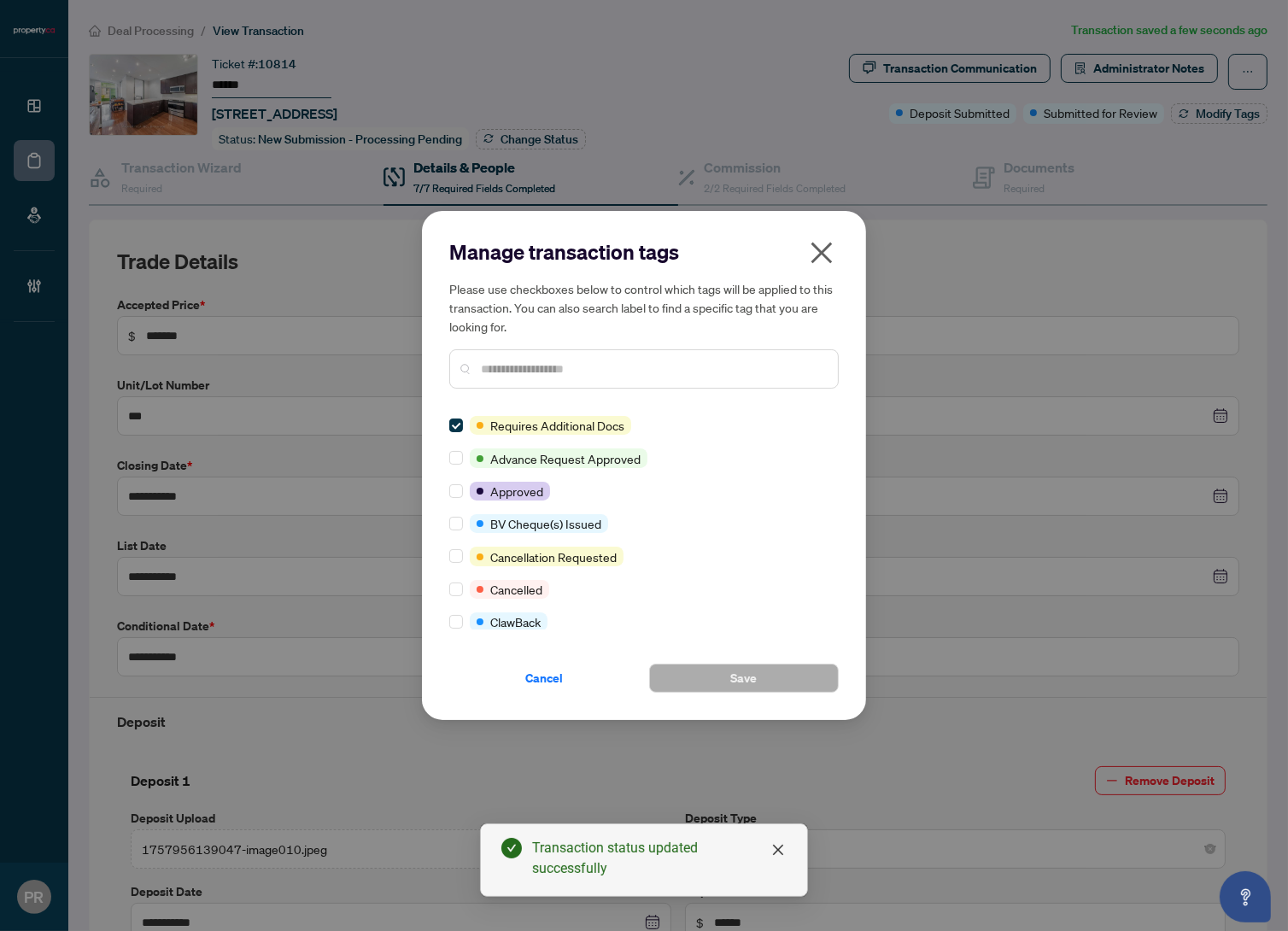
click at [602, 385] on div at bounding box center [643, 368] width 389 height 39
click at [602, 380] on div at bounding box center [643, 368] width 389 height 39
click at [602, 360] on input "text" at bounding box center [653, 369] width 343 height 19
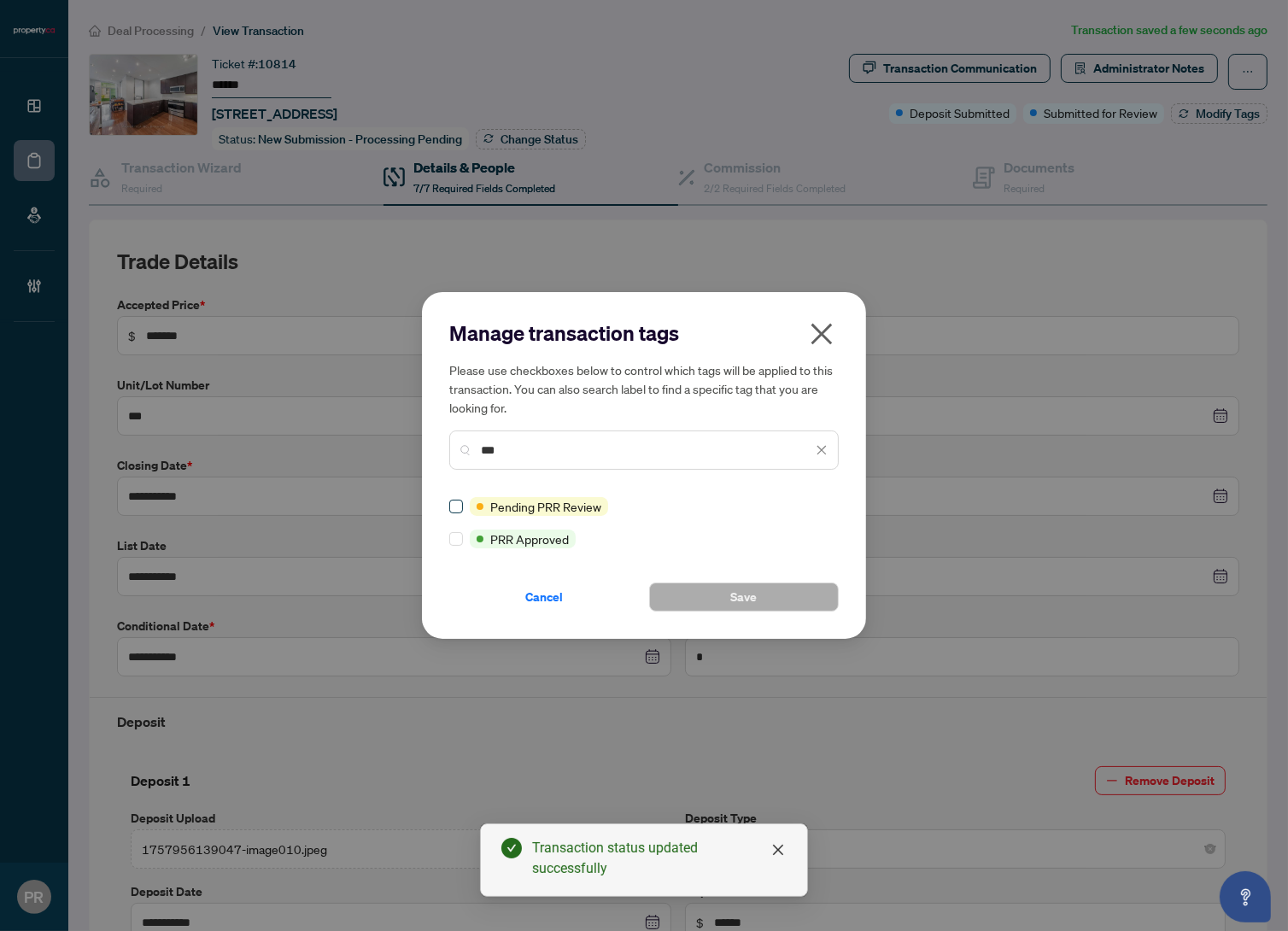
type input "***"
click at [707, 594] on button "Save" at bounding box center [744, 597] width 190 height 29
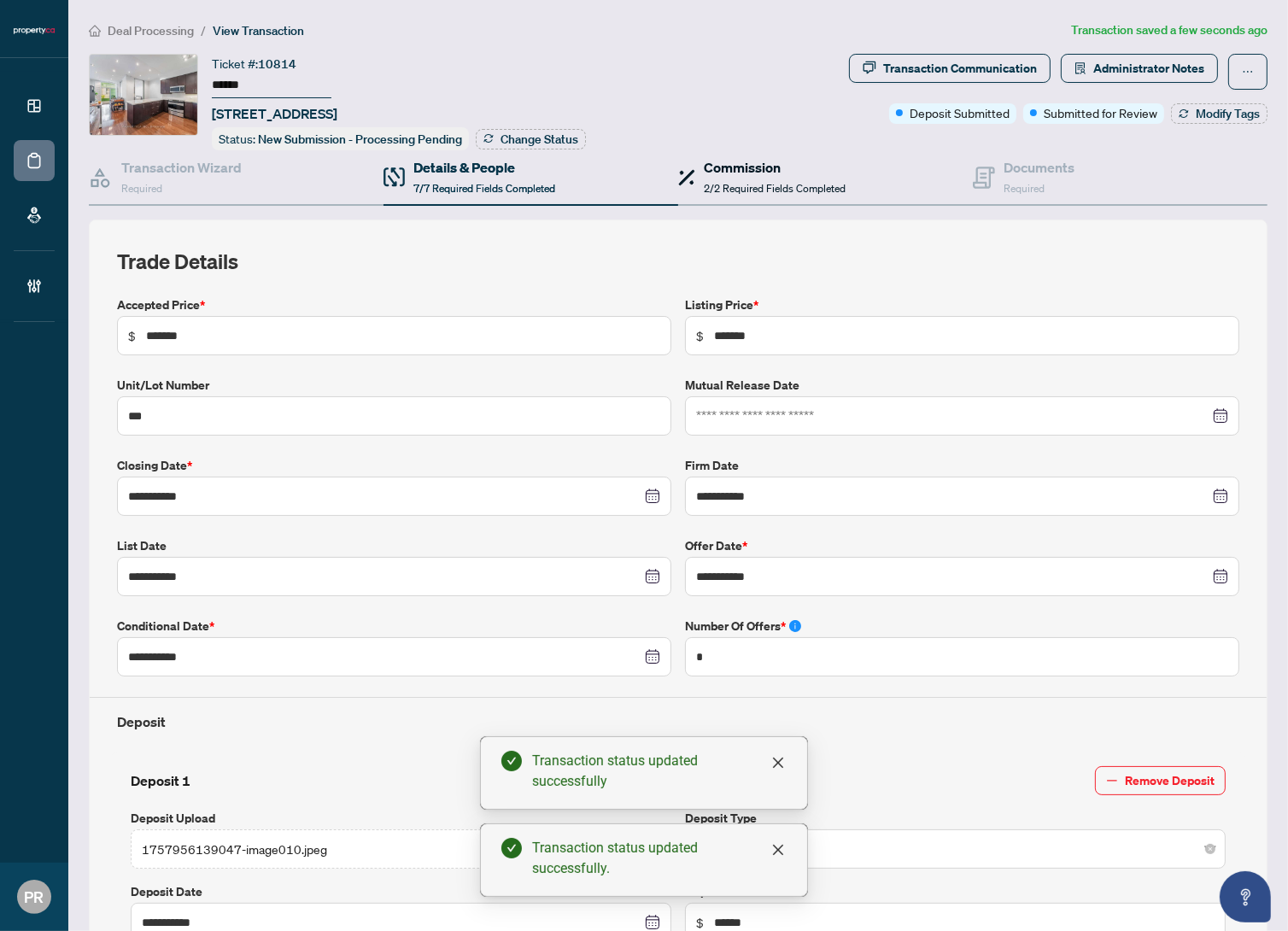
click at [790, 162] on h4 "Commission" at bounding box center [775, 167] width 142 height 21
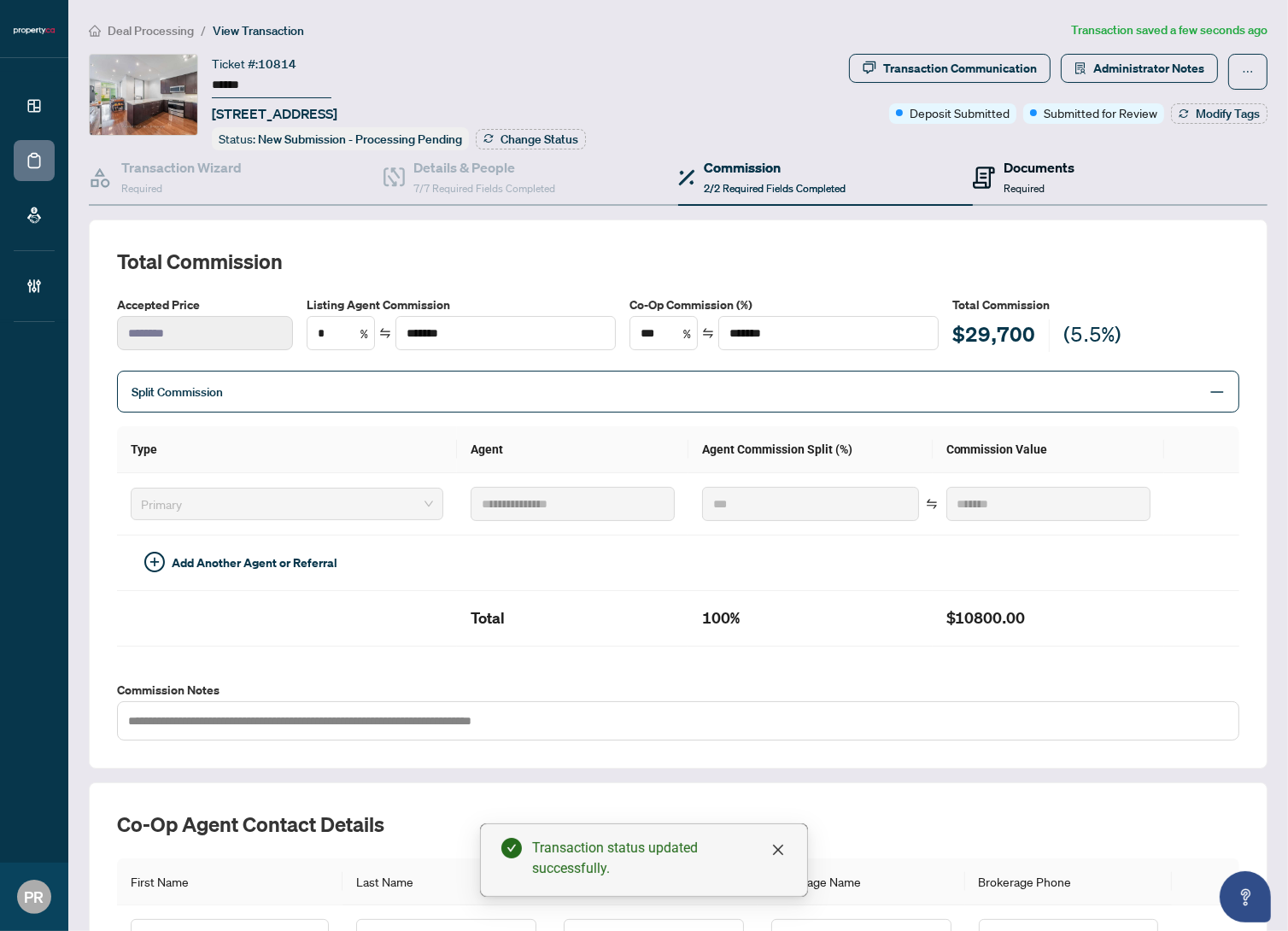
click at [1051, 175] on div "Documents Required" at bounding box center [1039, 177] width 71 height 40
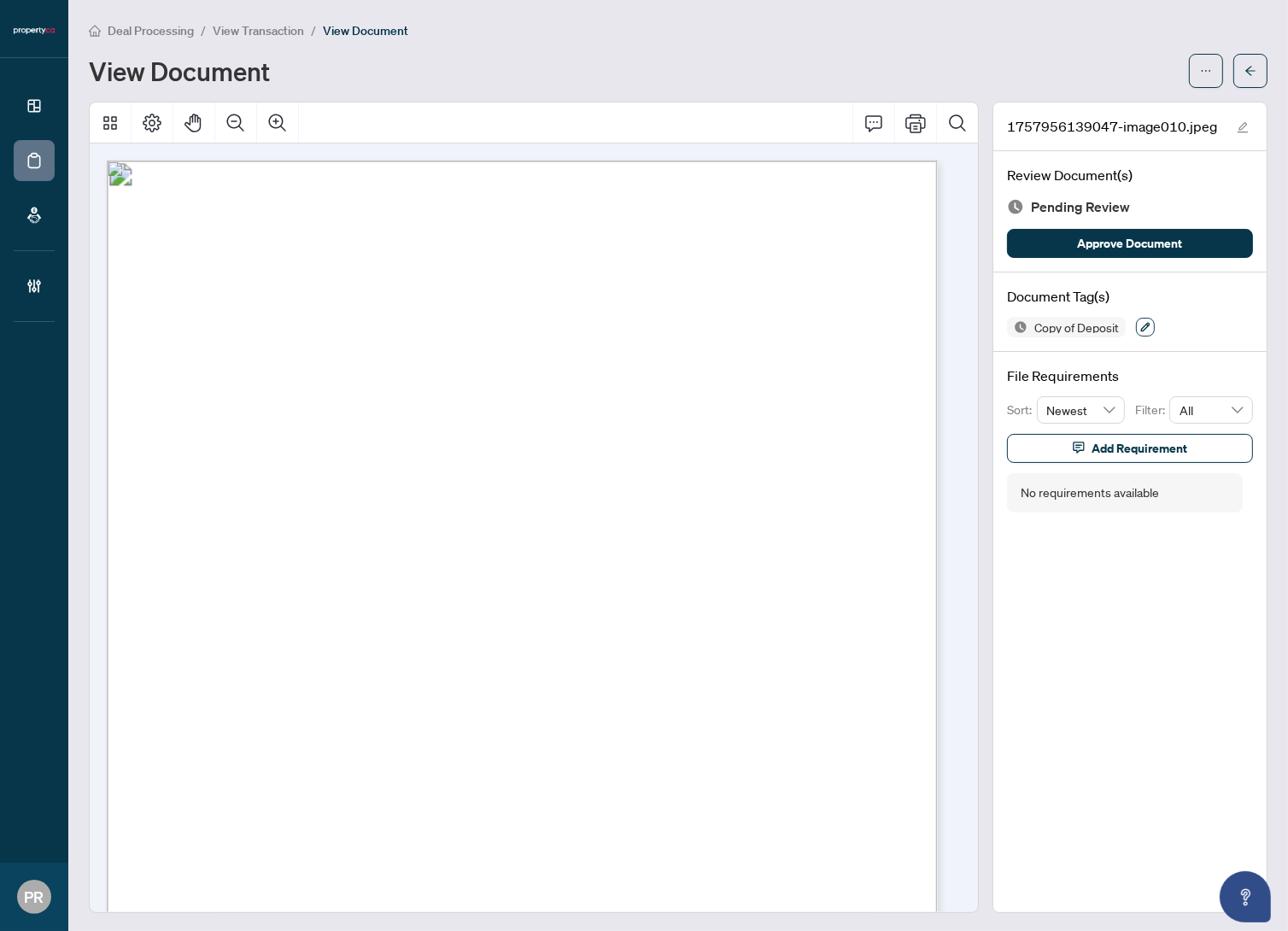
click at [1142, 324] on icon "button" at bounding box center [1146, 328] width 10 height 10
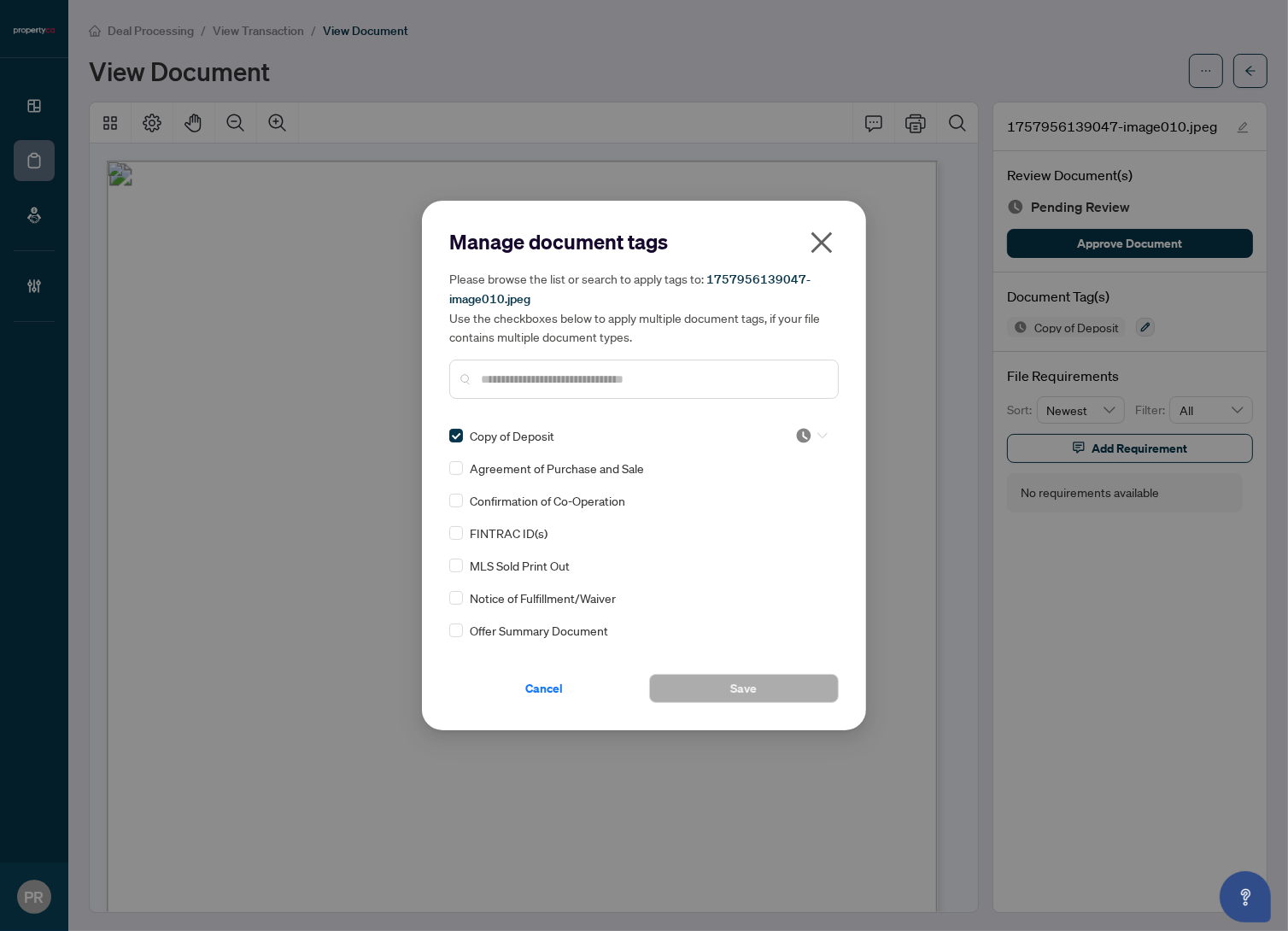
click at [818, 429] on div at bounding box center [811, 436] width 32 height 17
click at [788, 523] on div "Approved" at bounding box center [755, 518] width 109 height 19
click at [743, 683] on span "Save" at bounding box center [745, 689] width 27 height 28
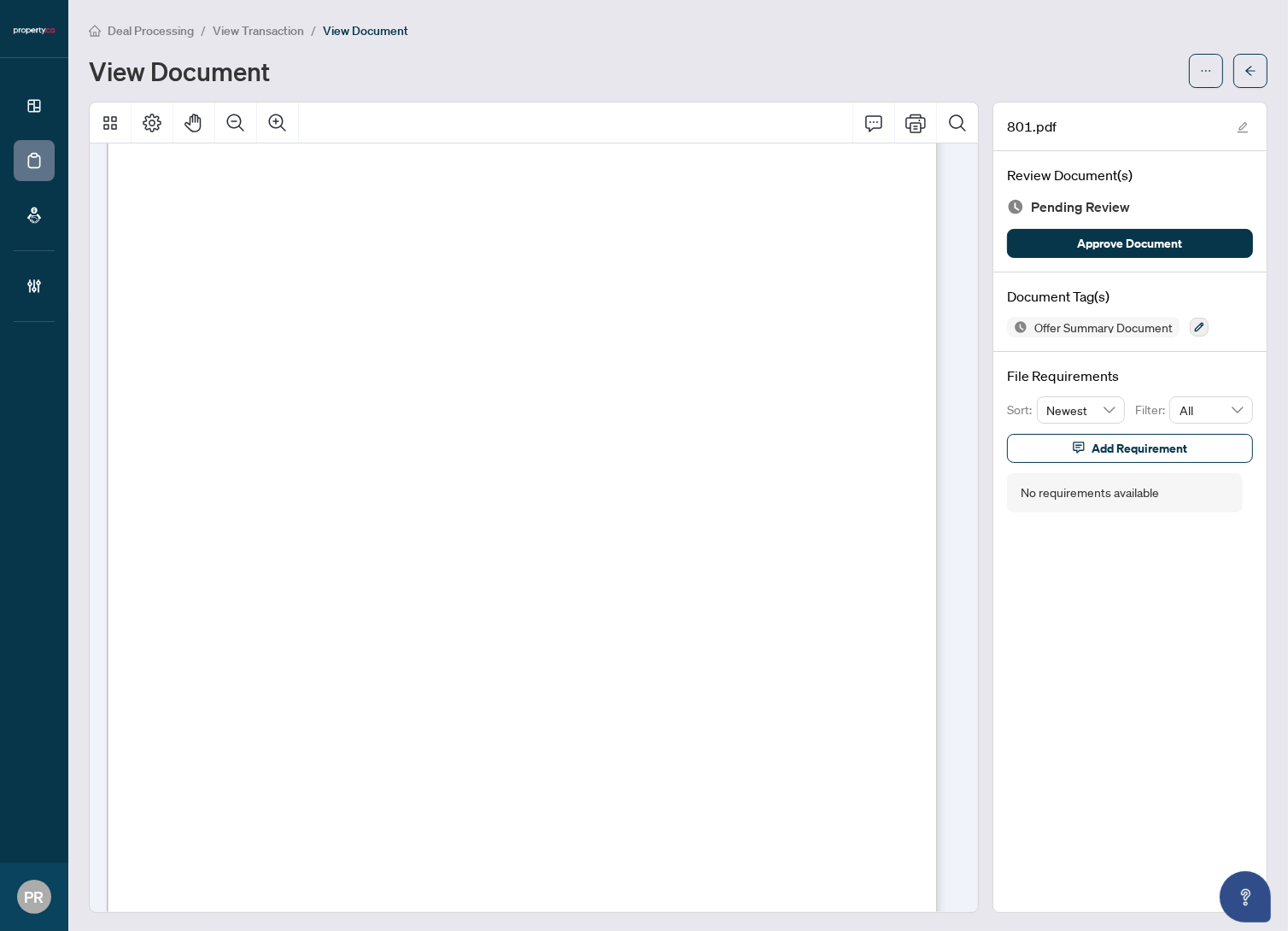
scroll to position [232, 0]
click at [1190, 326] on button "button" at bounding box center [1200, 328] width 19 height 19
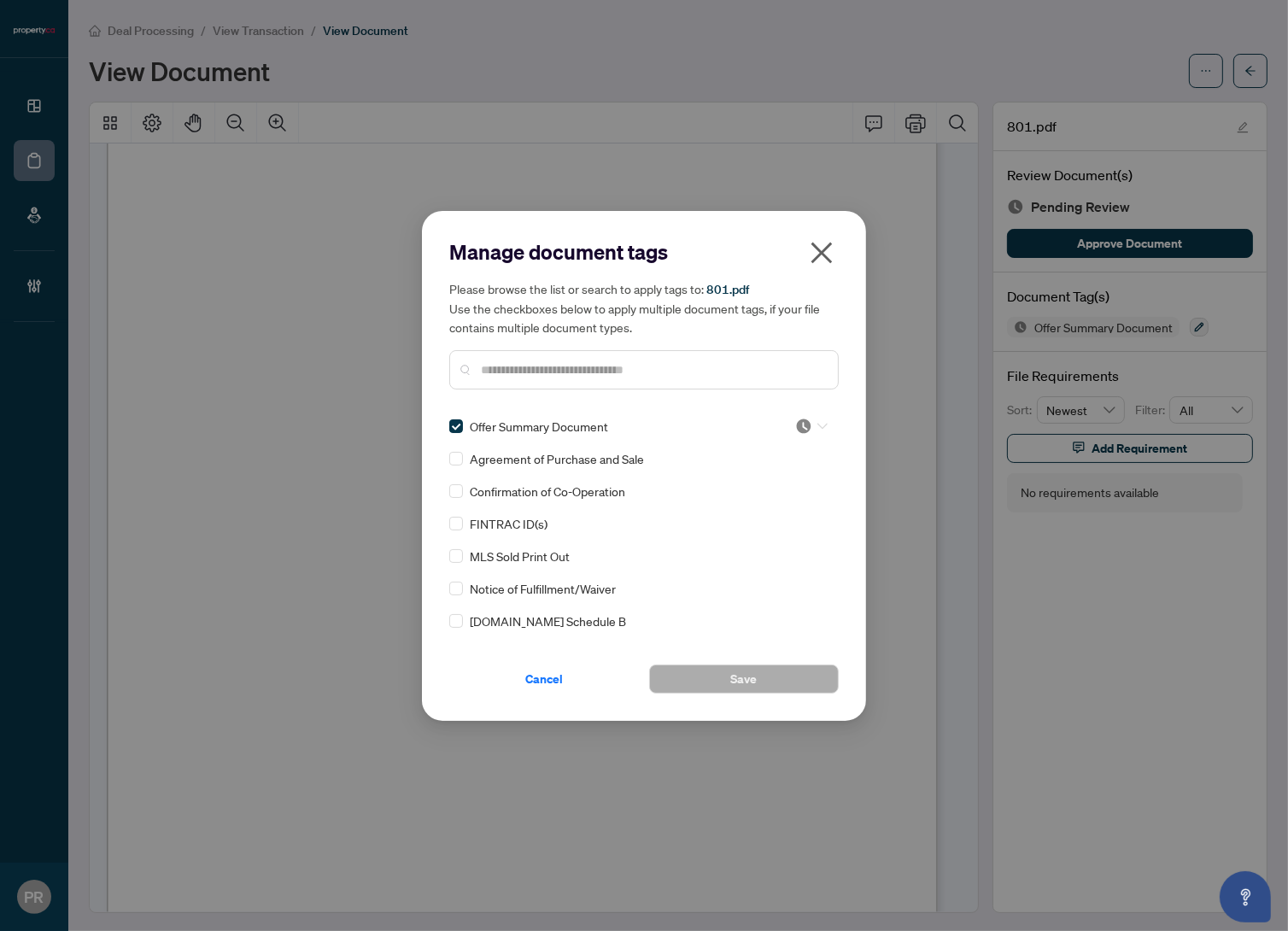
click at [797, 435] on input "search" at bounding box center [804, 426] width 17 height 26
click at [768, 511] on div "Approved" at bounding box center [755, 510] width 109 height 19
click at [734, 672] on span "Save" at bounding box center [745, 680] width 27 height 28
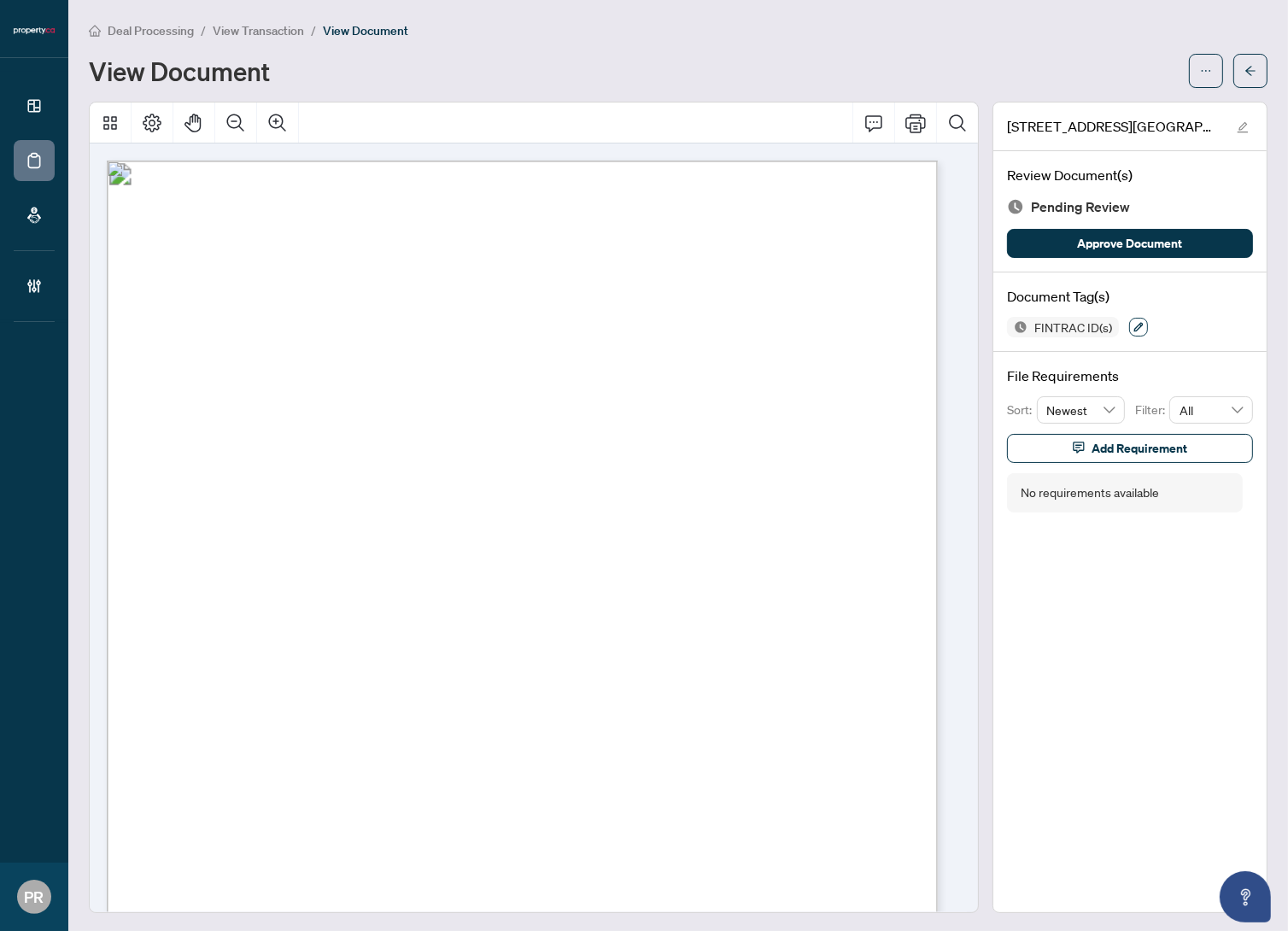
click at [1134, 330] on span "button" at bounding box center [1139, 328] width 10 height 11
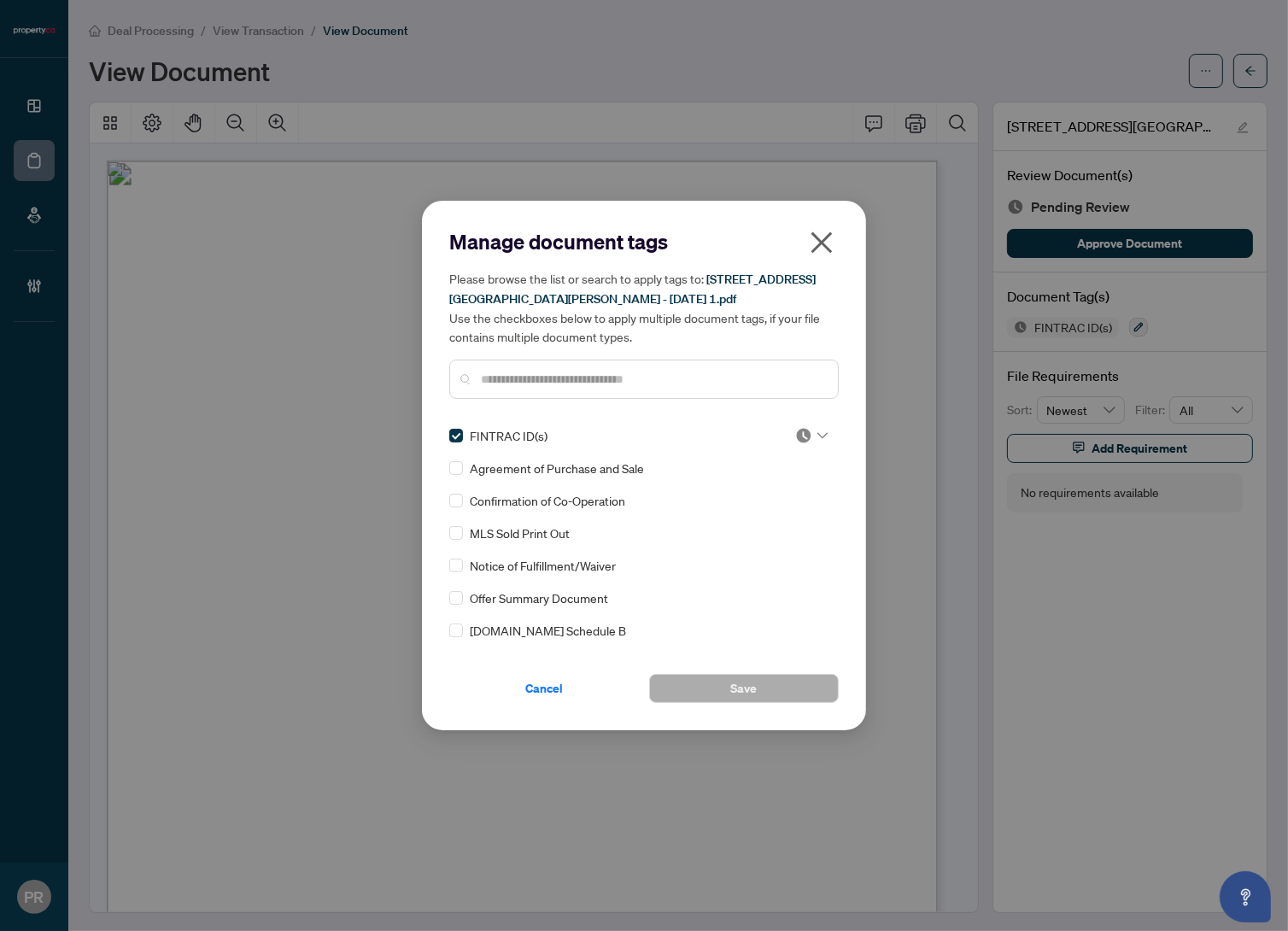
click at [817, 435] on icon at bounding box center [823, 436] width 10 height 7
click at [744, 521] on div "Approved" at bounding box center [755, 518] width 109 height 19
click at [727, 683] on button "Save" at bounding box center [744, 689] width 190 height 29
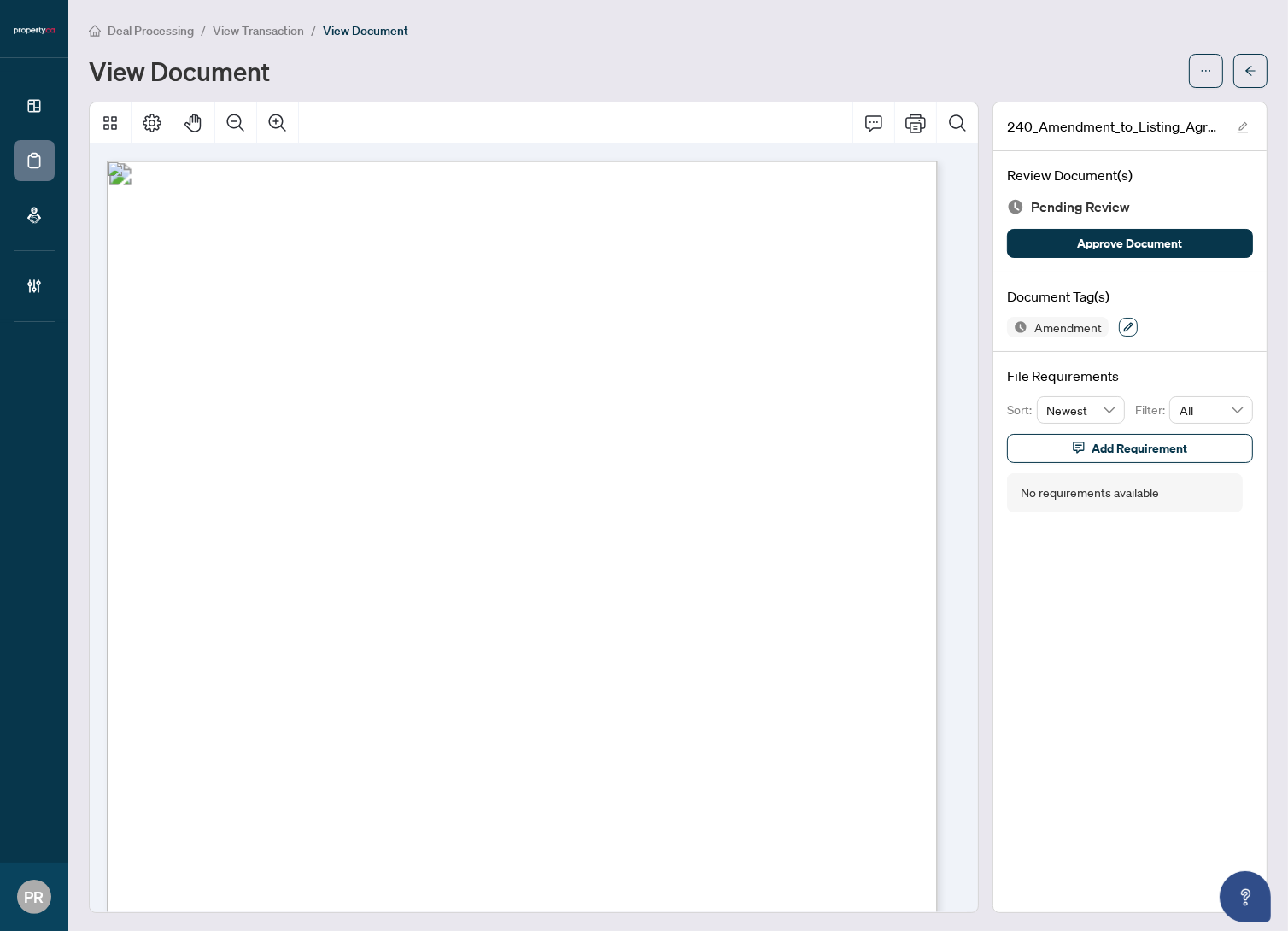
click at [1124, 325] on icon "button" at bounding box center [1129, 328] width 10 height 10
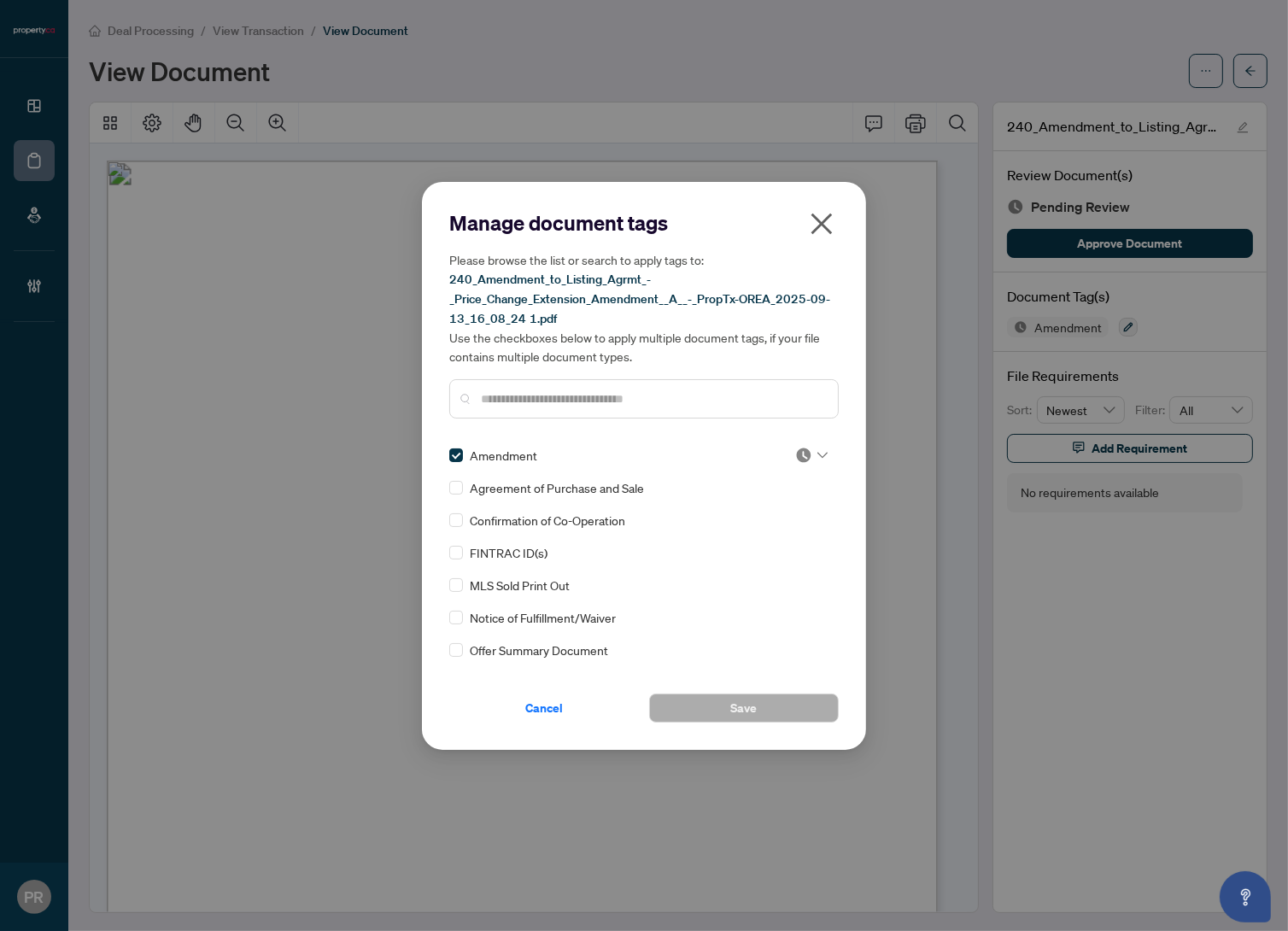
click at [797, 456] on img at bounding box center [804, 455] width 17 height 17
click at [764, 538] on div "Approved" at bounding box center [755, 537] width 109 height 19
click at [728, 700] on button "Save" at bounding box center [744, 708] width 190 height 29
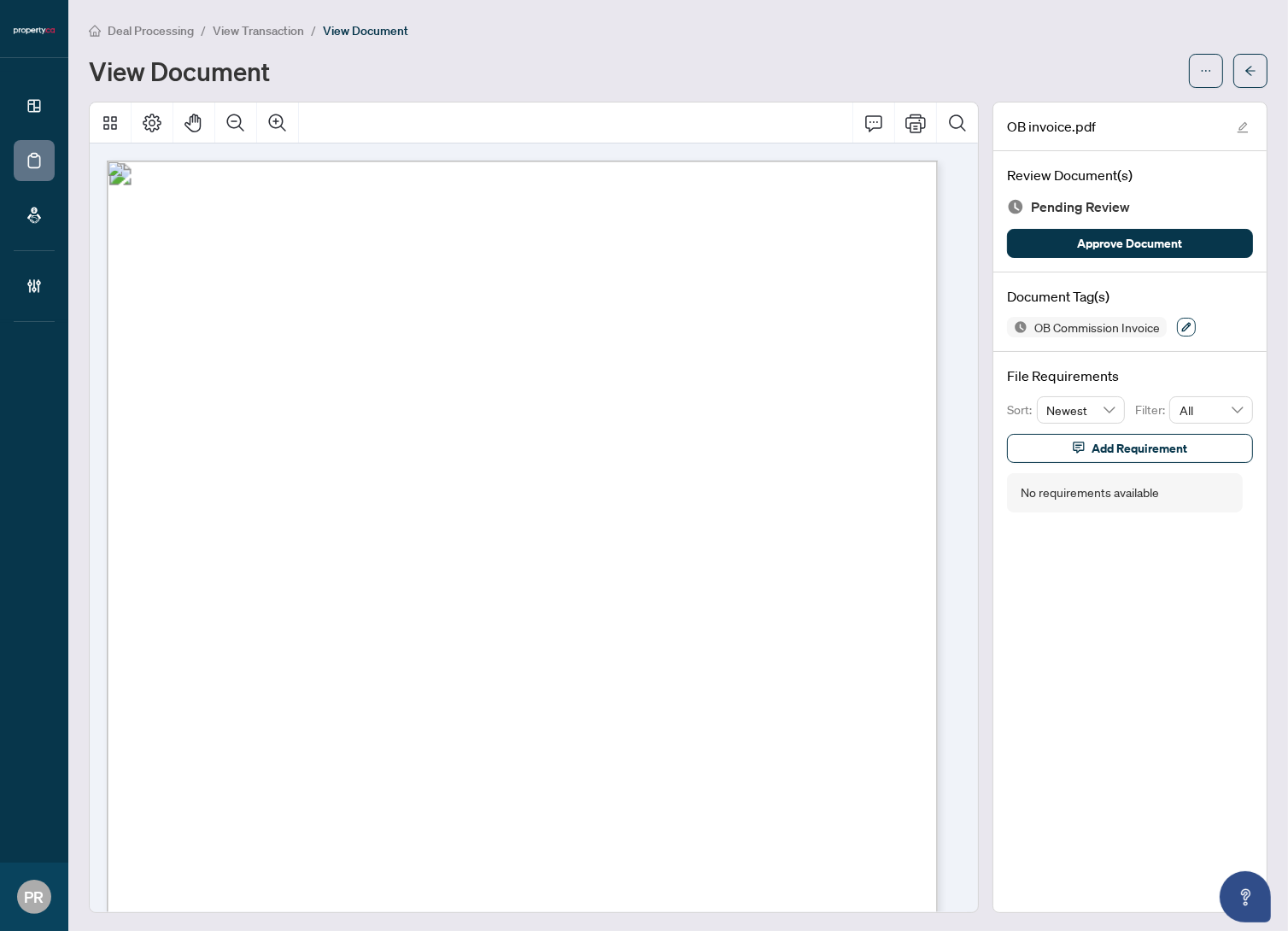
click at [1181, 322] on icon "button" at bounding box center [1187, 328] width 10 height 10
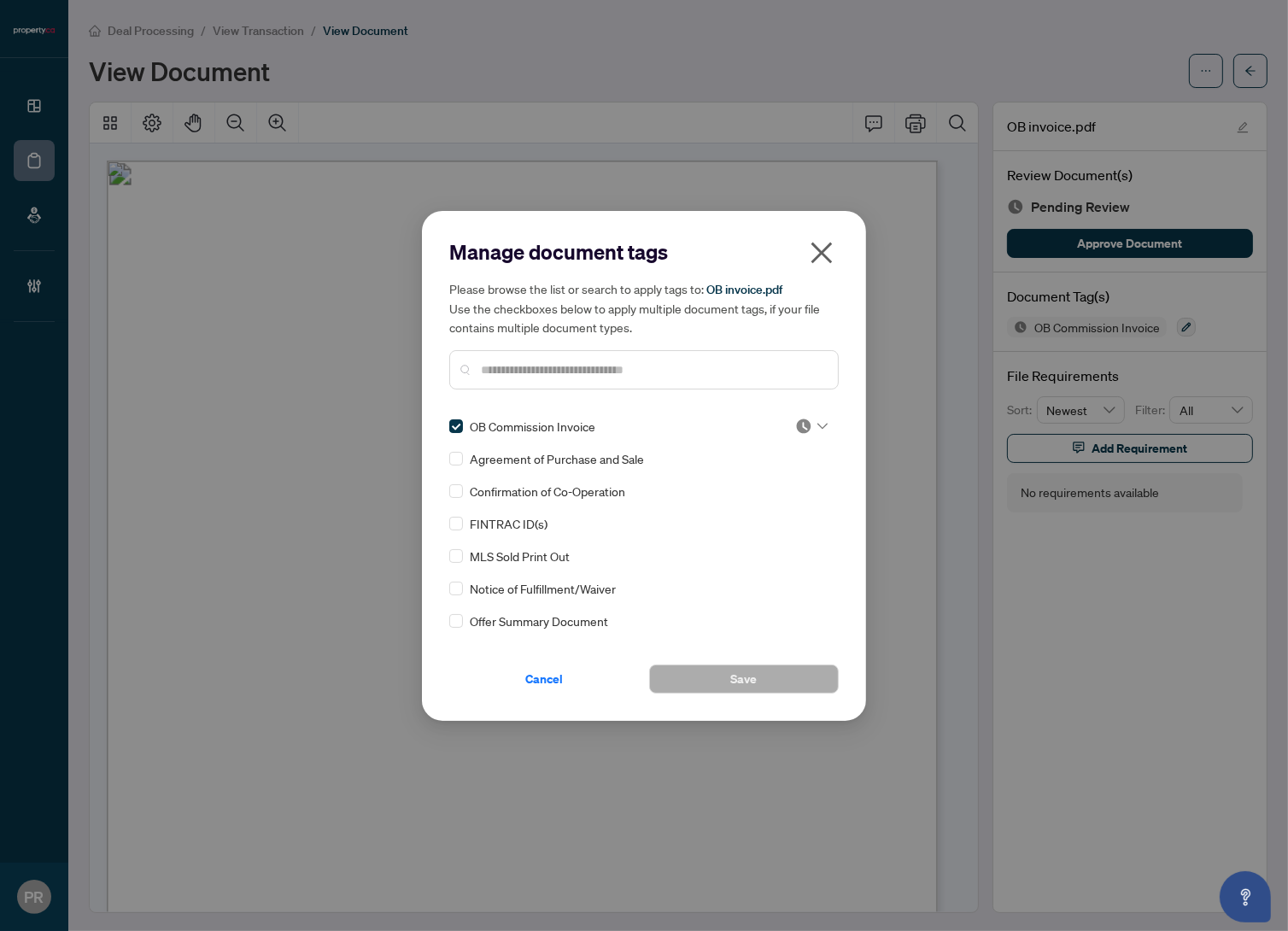
click at [796, 426] on img at bounding box center [804, 426] width 17 height 17
click at [771, 513] on div "Approved" at bounding box center [755, 510] width 109 height 19
click at [750, 684] on span "Save" at bounding box center [745, 680] width 27 height 28
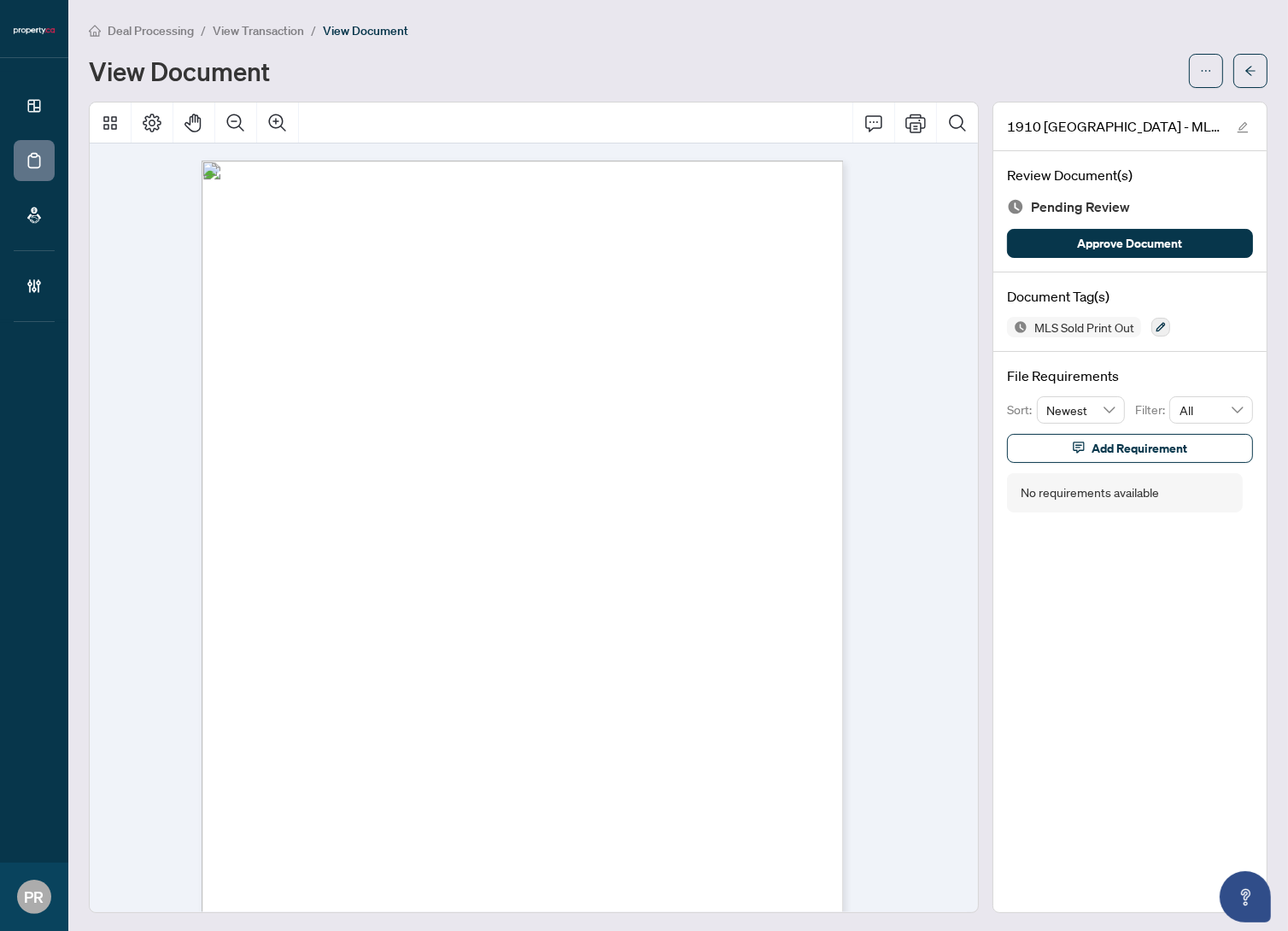
click at [1158, 333] on div at bounding box center [1161, 328] width 19 height 21
click at [1152, 318] on button "button" at bounding box center [1161, 328] width 19 height 19
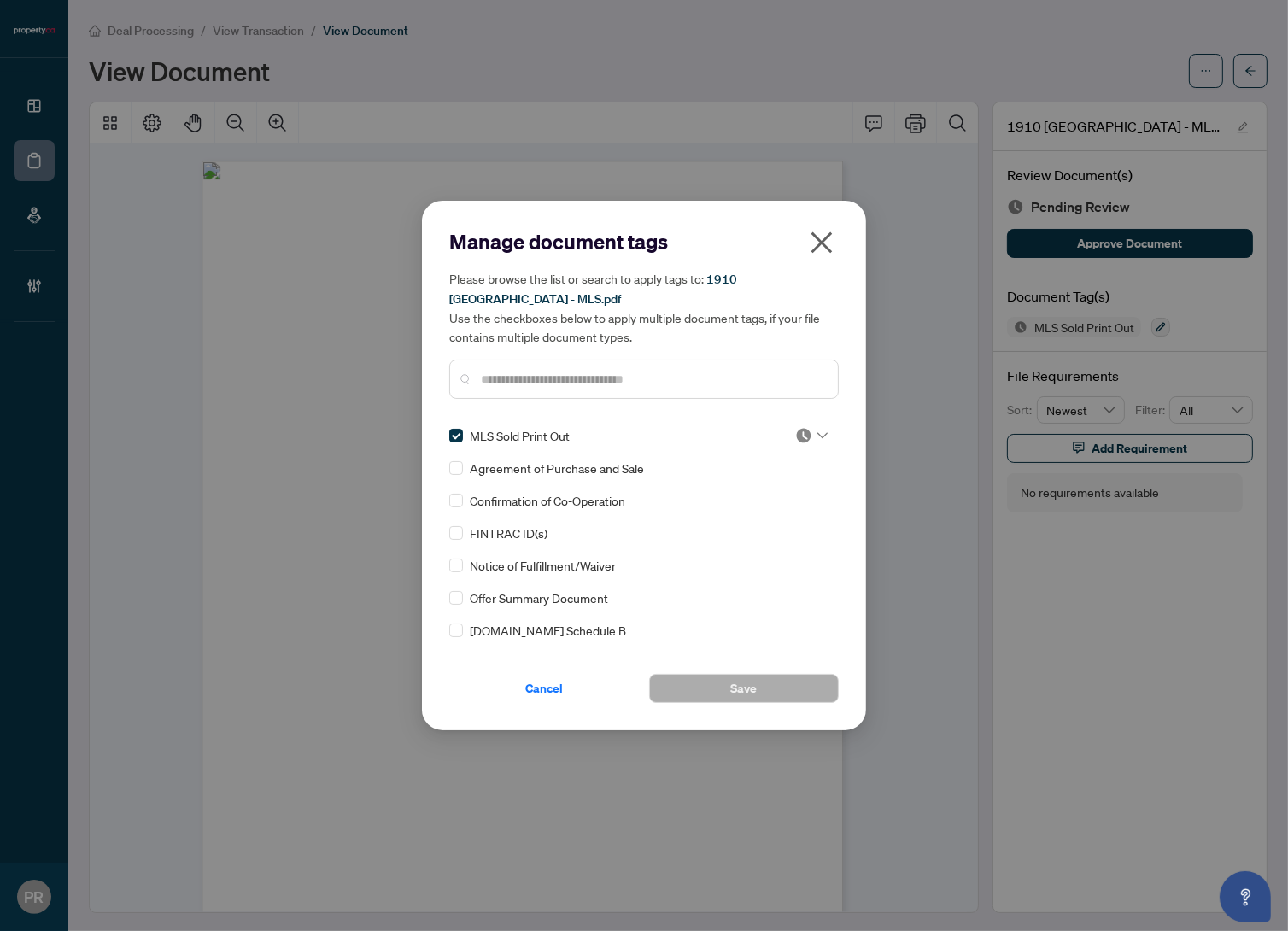
click at [799, 435] on img at bounding box center [804, 436] width 17 height 17
drag, startPoint x: 794, startPoint y: 509, endPoint x: 794, endPoint y: 520, distance: 11.0
click at [794, 509] on div "Approved" at bounding box center [755, 518] width 109 height 19
click at [756, 687] on span "Save" at bounding box center [745, 689] width 27 height 28
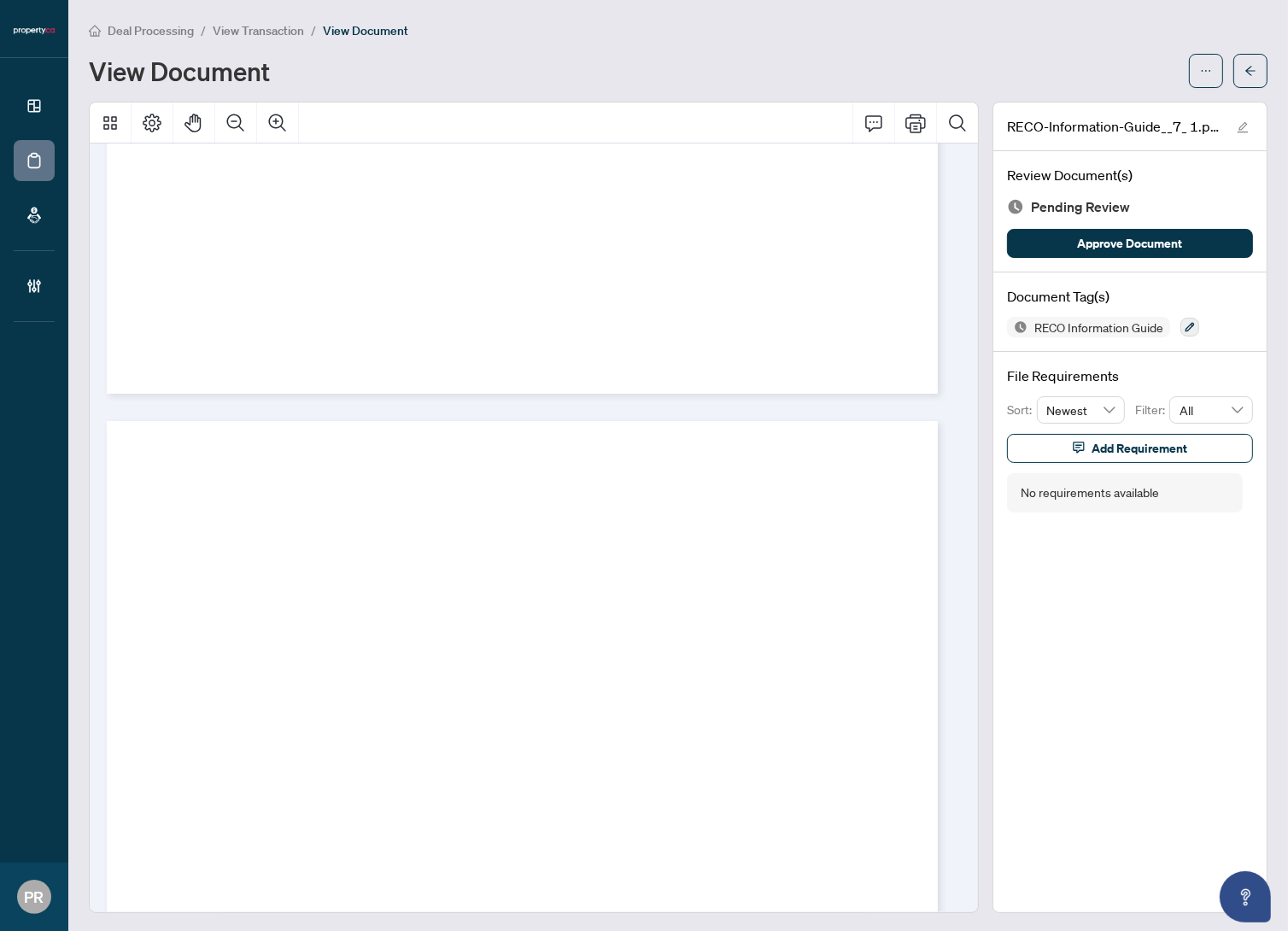
scroll to position [13286, 0]
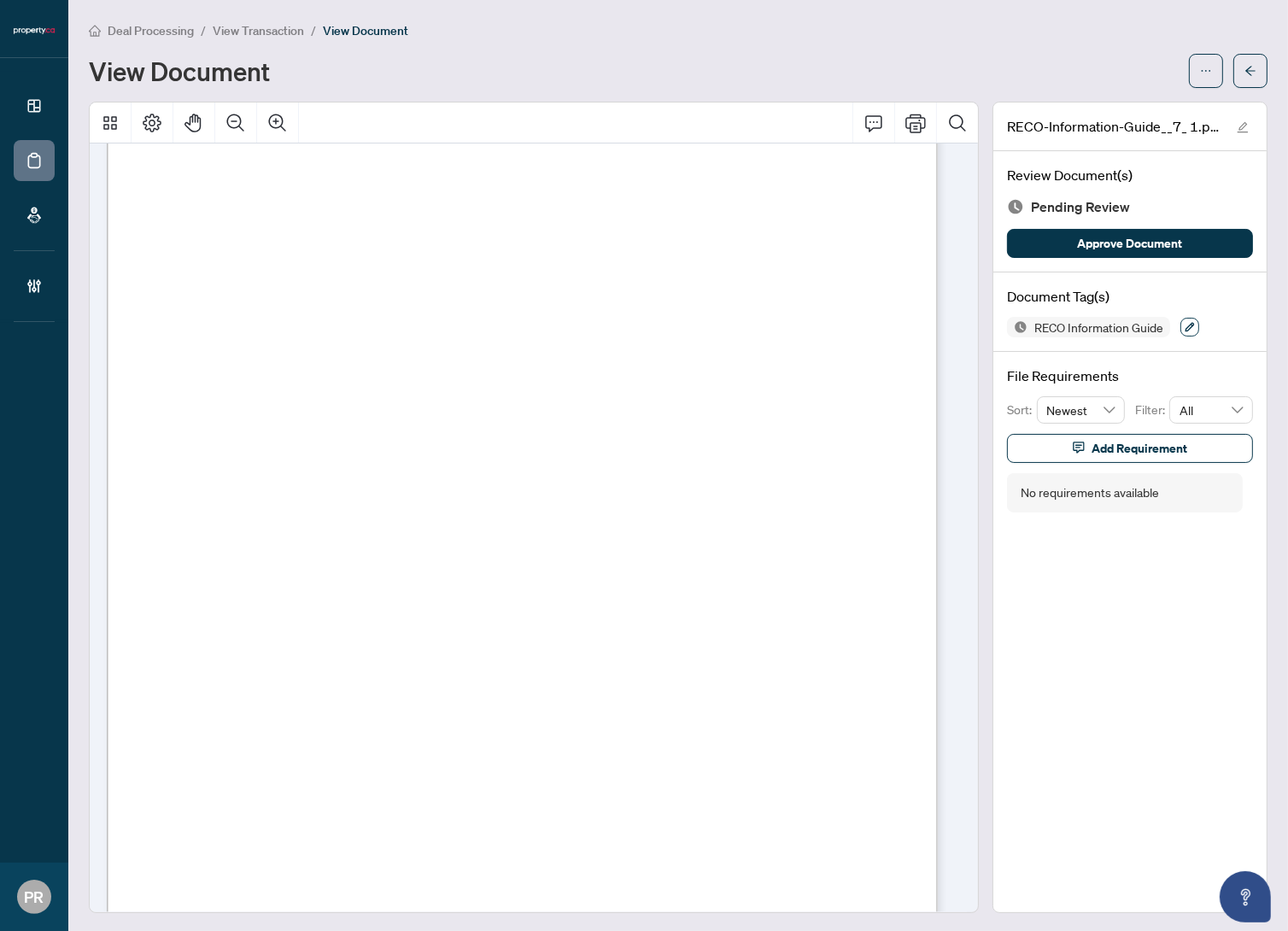
click at [1181, 318] on button "button" at bounding box center [1190, 328] width 19 height 19
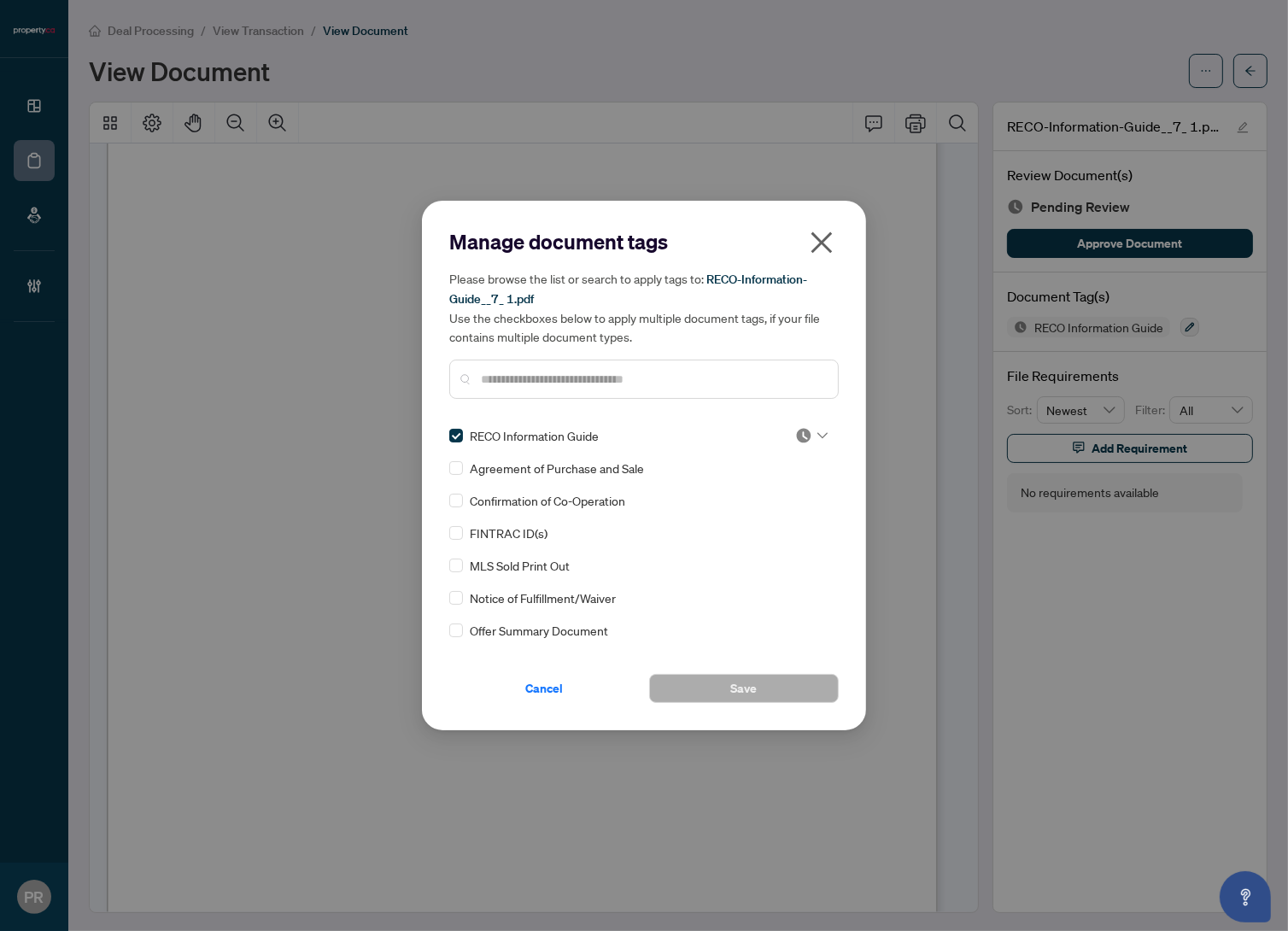
click at [817, 435] on icon at bounding box center [823, 436] width 10 height 7
click at [786, 514] on div "Approved" at bounding box center [755, 518] width 109 height 19
click at [749, 696] on span "Save" at bounding box center [745, 689] width 27 height 28
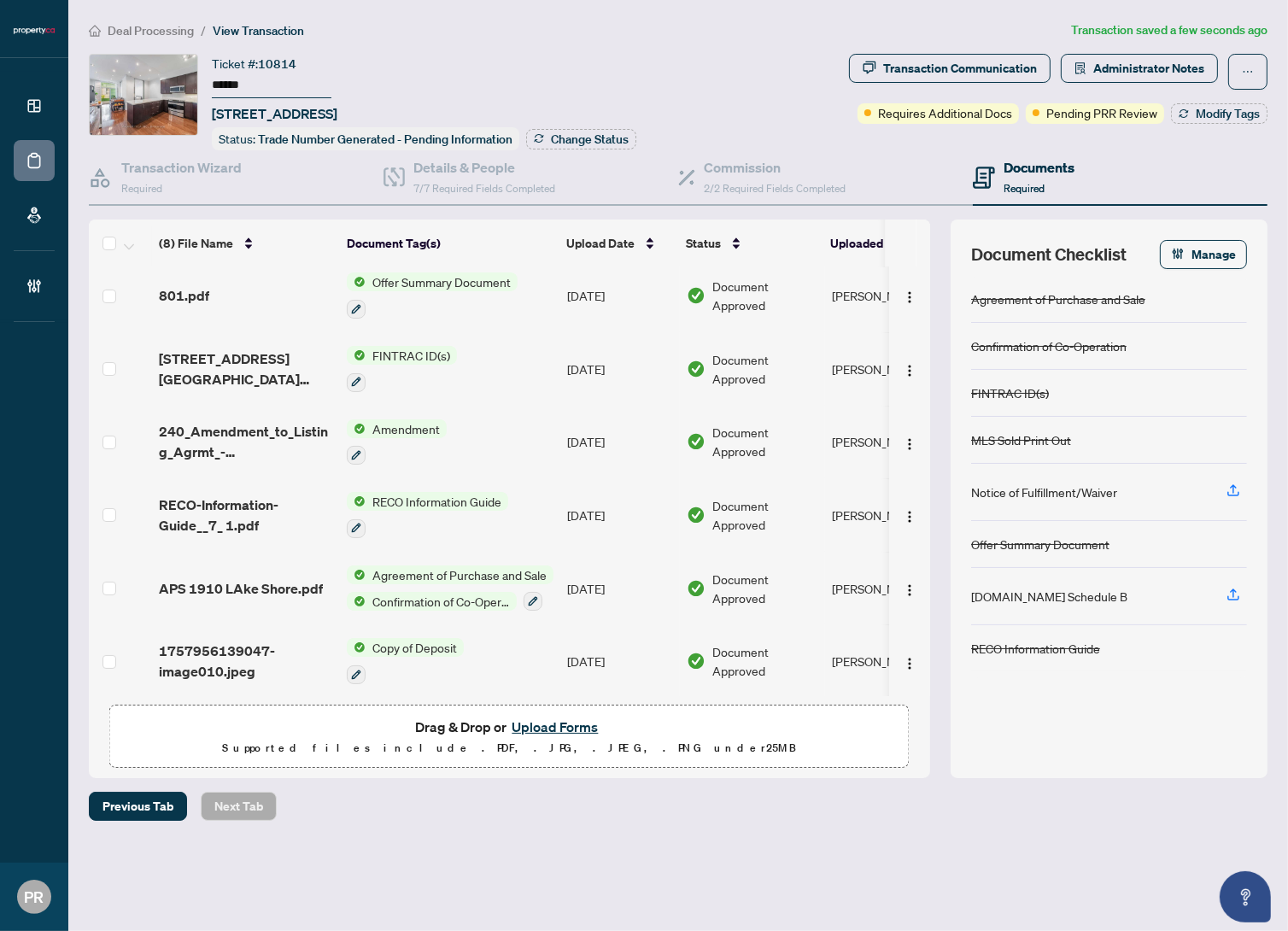
scroll to position [156, 0]
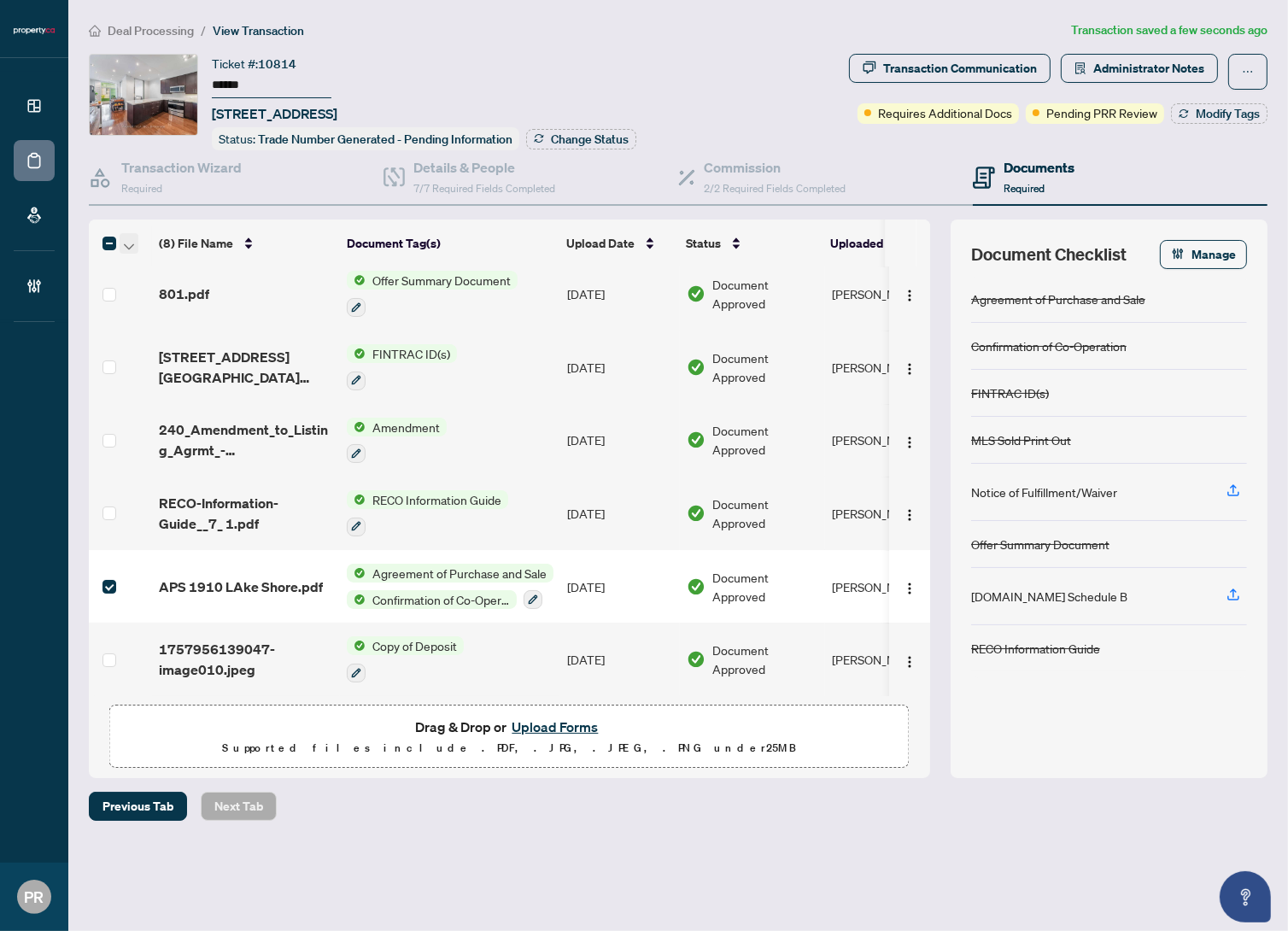
click at [125, 246] on span "button" at bounding box center [129, 244] width 10 height 19
click at [138, 257] on ul "Open Selected in New Tab(s) Download Selected Archive Selected" at bounding box center [209, 298] width 179 height 89
click at [145, 262] on span "Open Selected in New Tab(s)" at bounding box center [209, 271] width 152 height 19
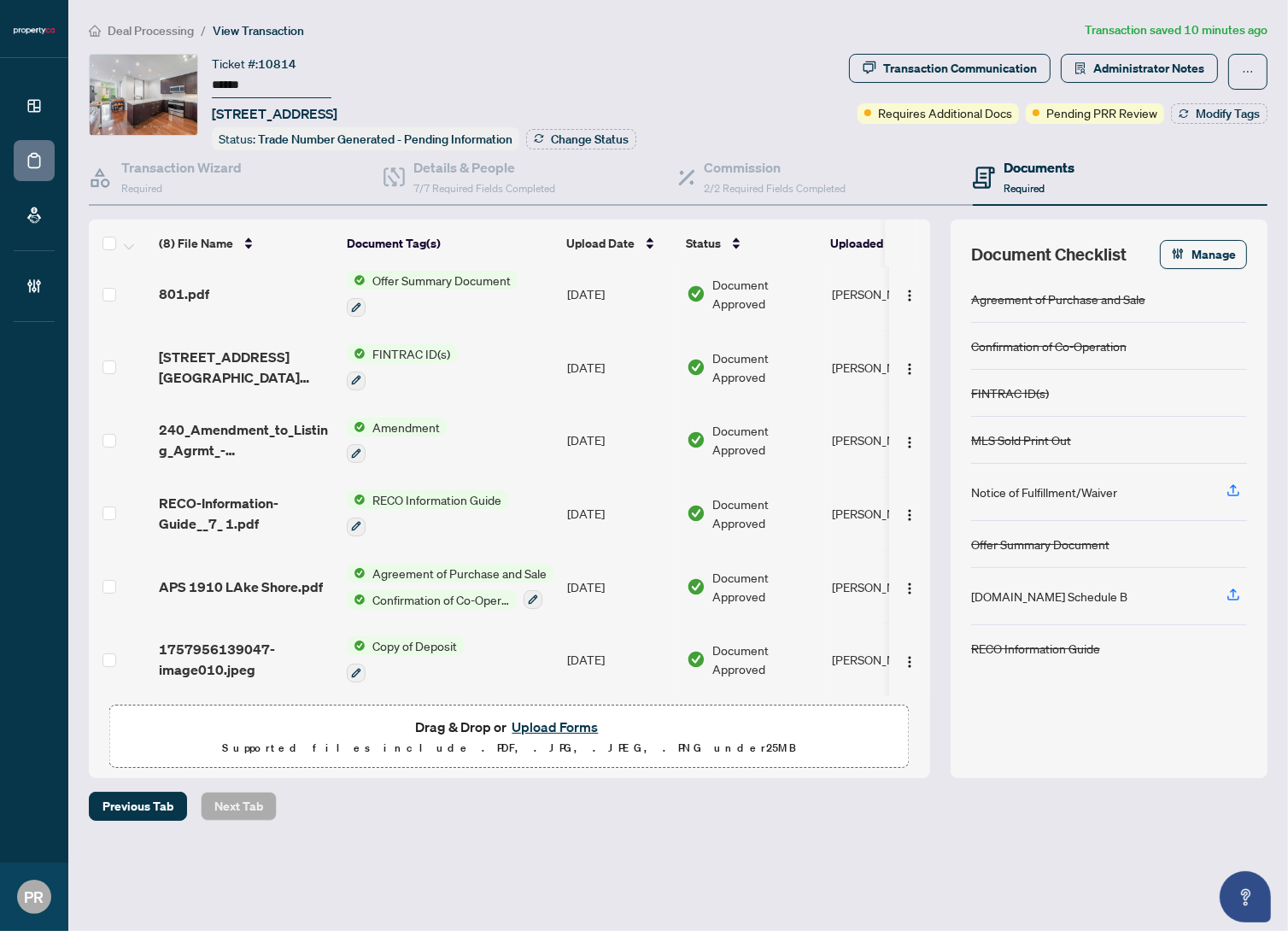
click at [222, 77] on input "******" at bounding box center [271, 86] width 120 height 25
drag, startPoint x: 344, startPoint y: 116, endPoint x: 242, endPoint y: 113, distance: 102.0
click at [242, 113] on span "503-1910 Lake Shore Blvd, Toronto, Ontario M6S 1A2, Canada" at bounding box center [274, 114] width 126 height 21
copy span "1910 Lake Shore"
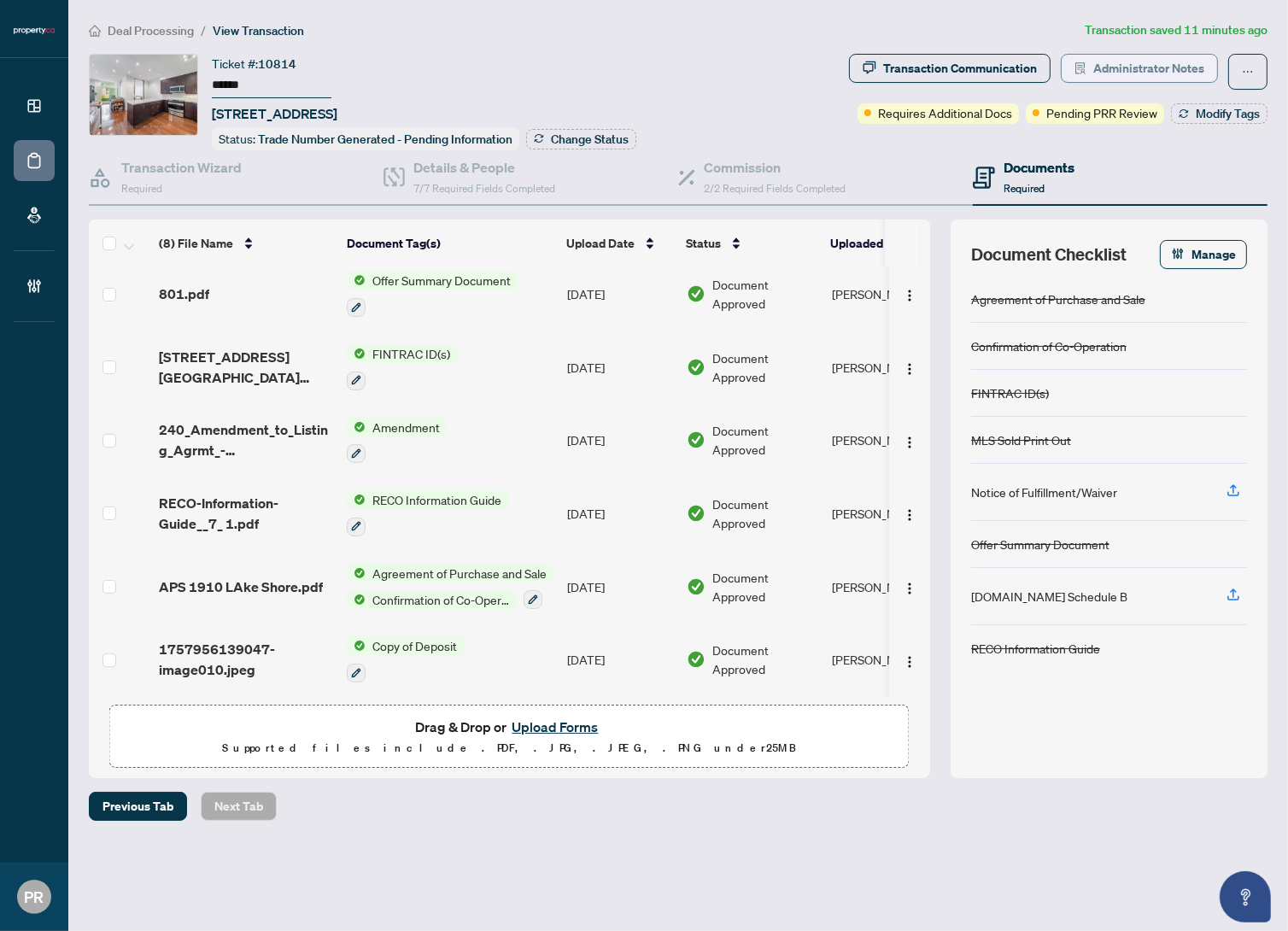
click at [1086, 75] on span "button" at bounding box center [1081, 68] width 12 height 28
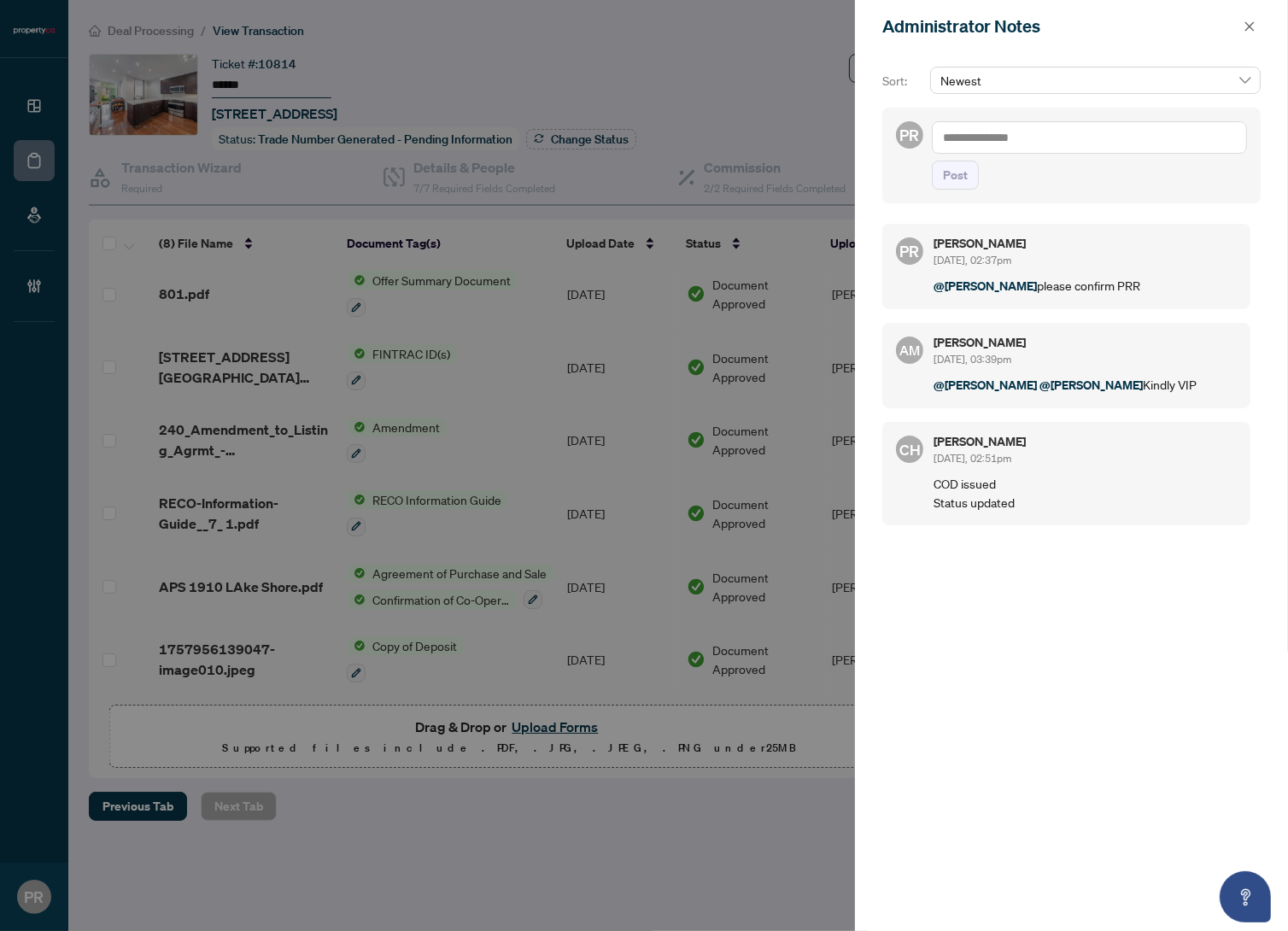
click at [1241, 40] on div "Administrator Notes" at bounding box center [1072, 26] width 433 height 53
click at [1241, 34] on button "button" at bounding box center [1250, 27] width 23 height 21
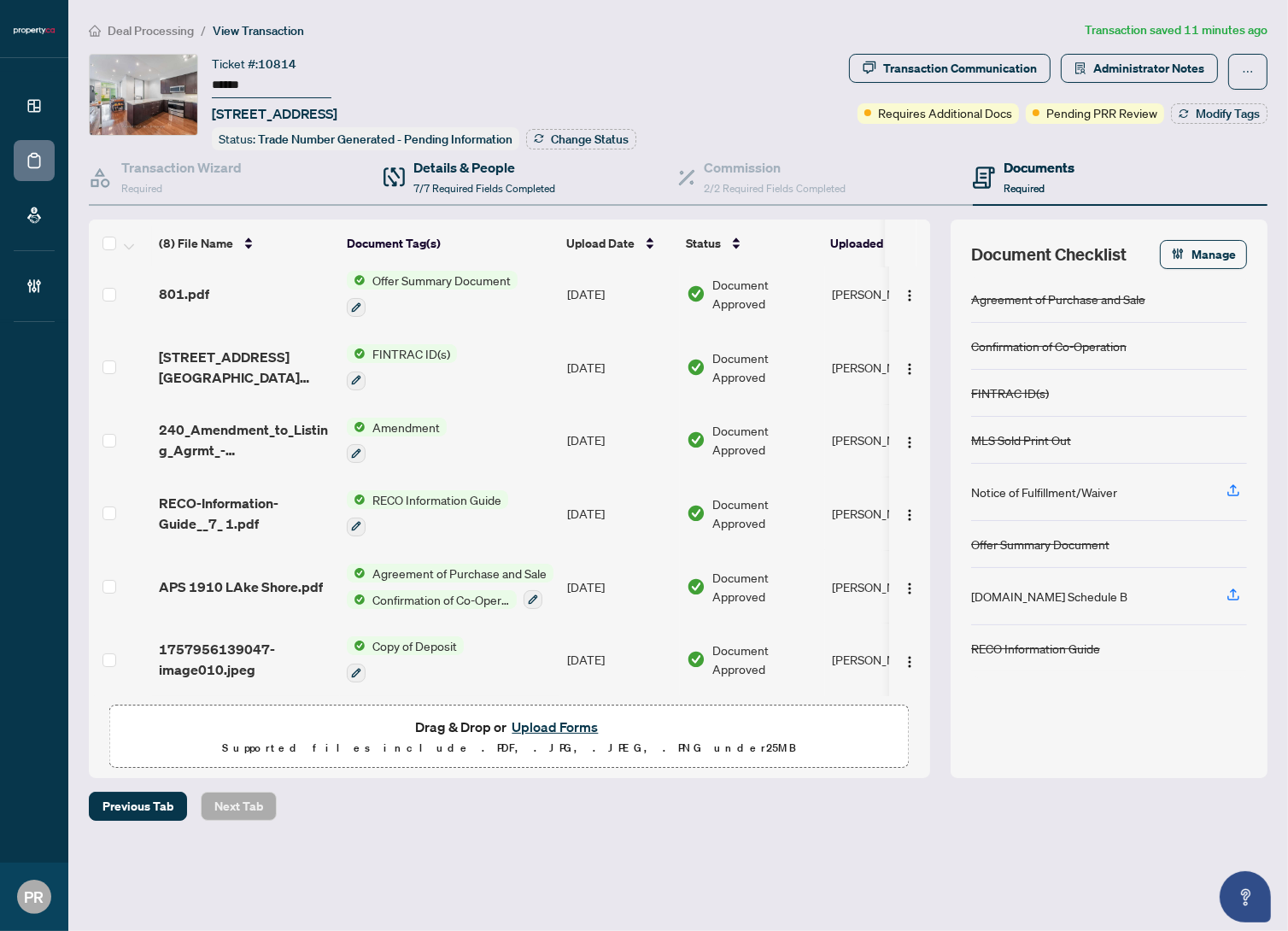
click at [452, 196] on div "Details & People 7/7 Required Fields Completed" at bounding box center [531, 178] width 295 height 55
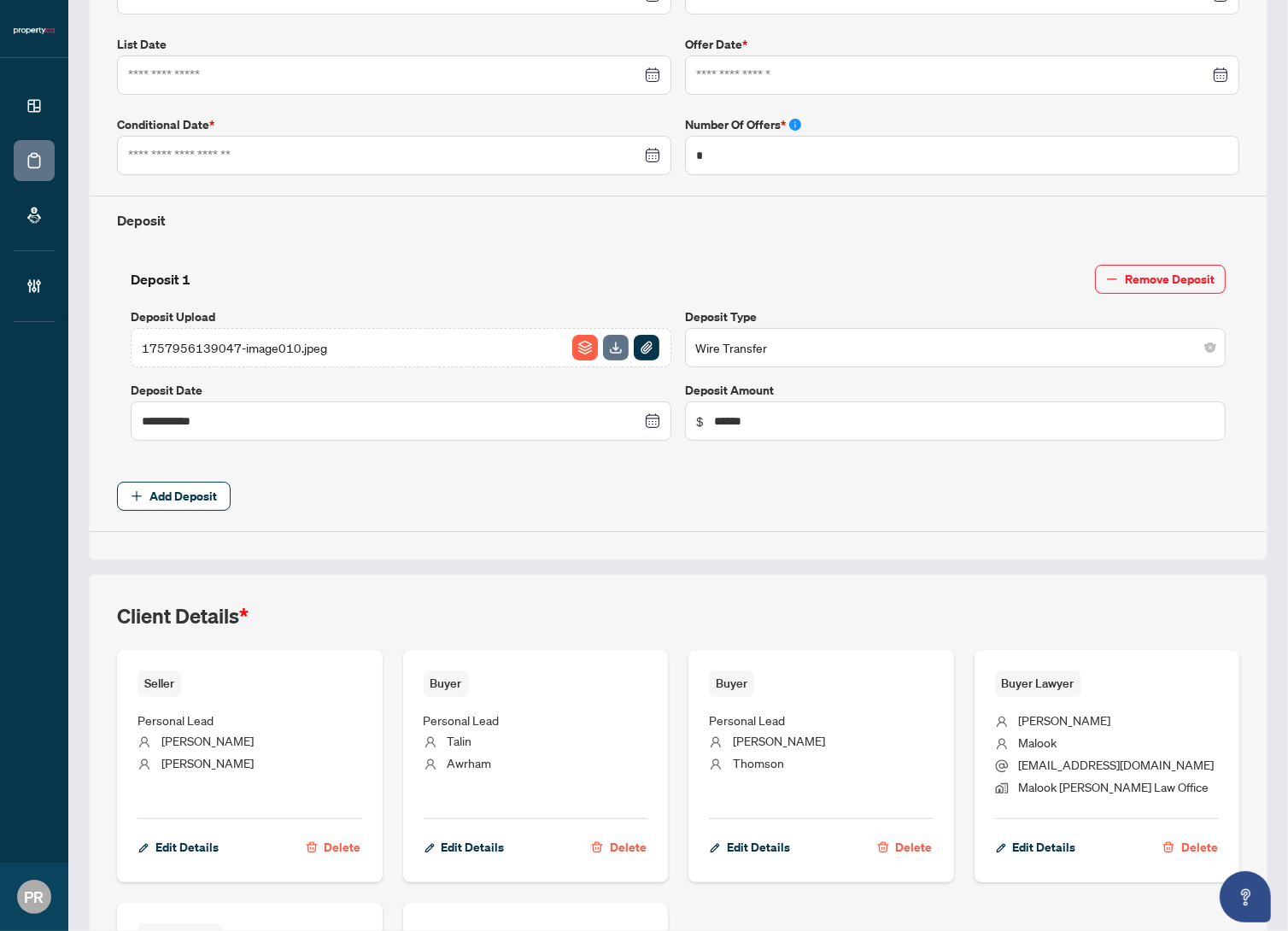
type input "**********"
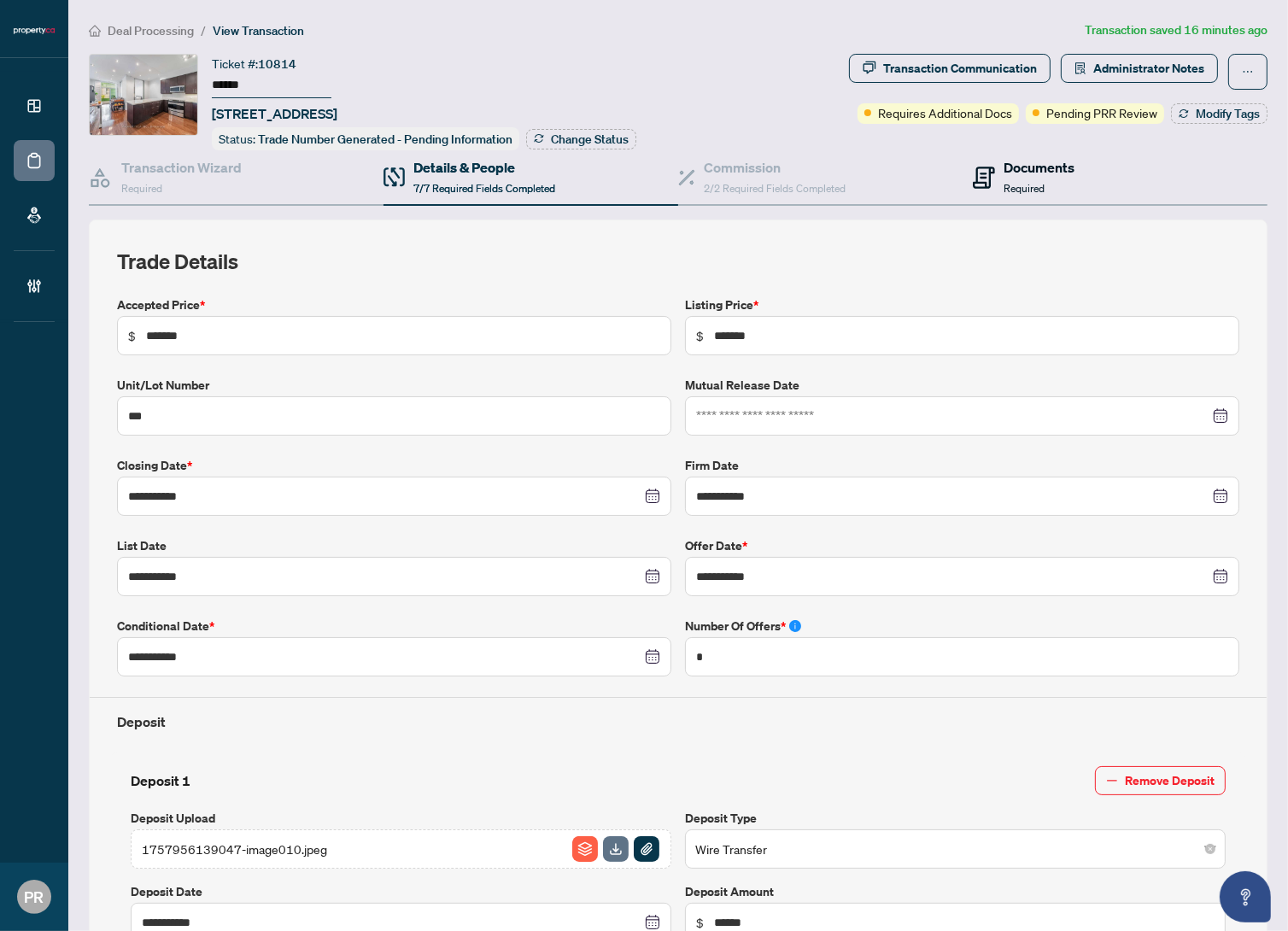
click at [1005, 184] on span "Required" at bounding box center [1024, 188] width 41 height 13
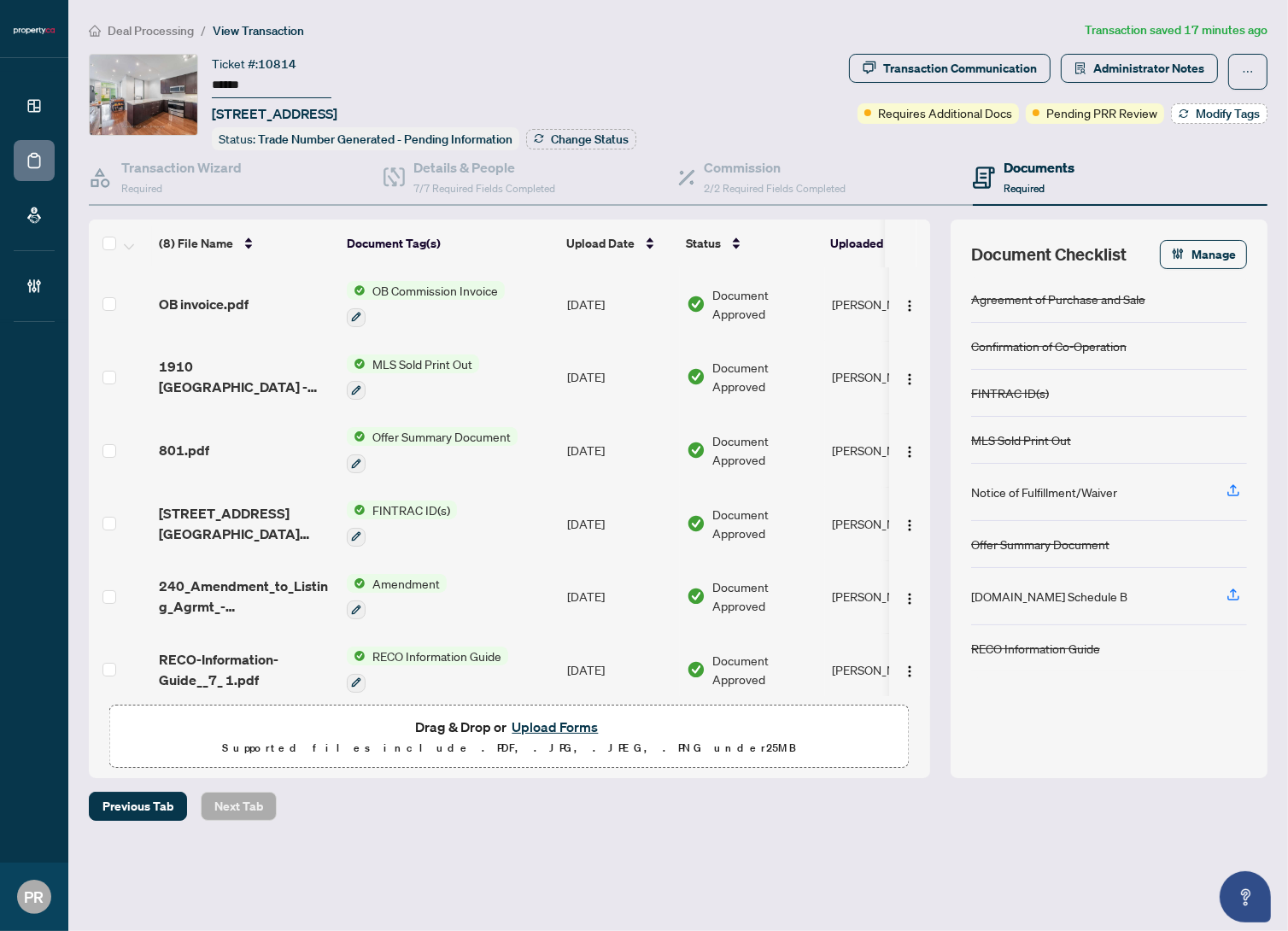
click at [1201, 109] on span "Modify Tags" at bounding box center [1228, 114] width 64 height 12
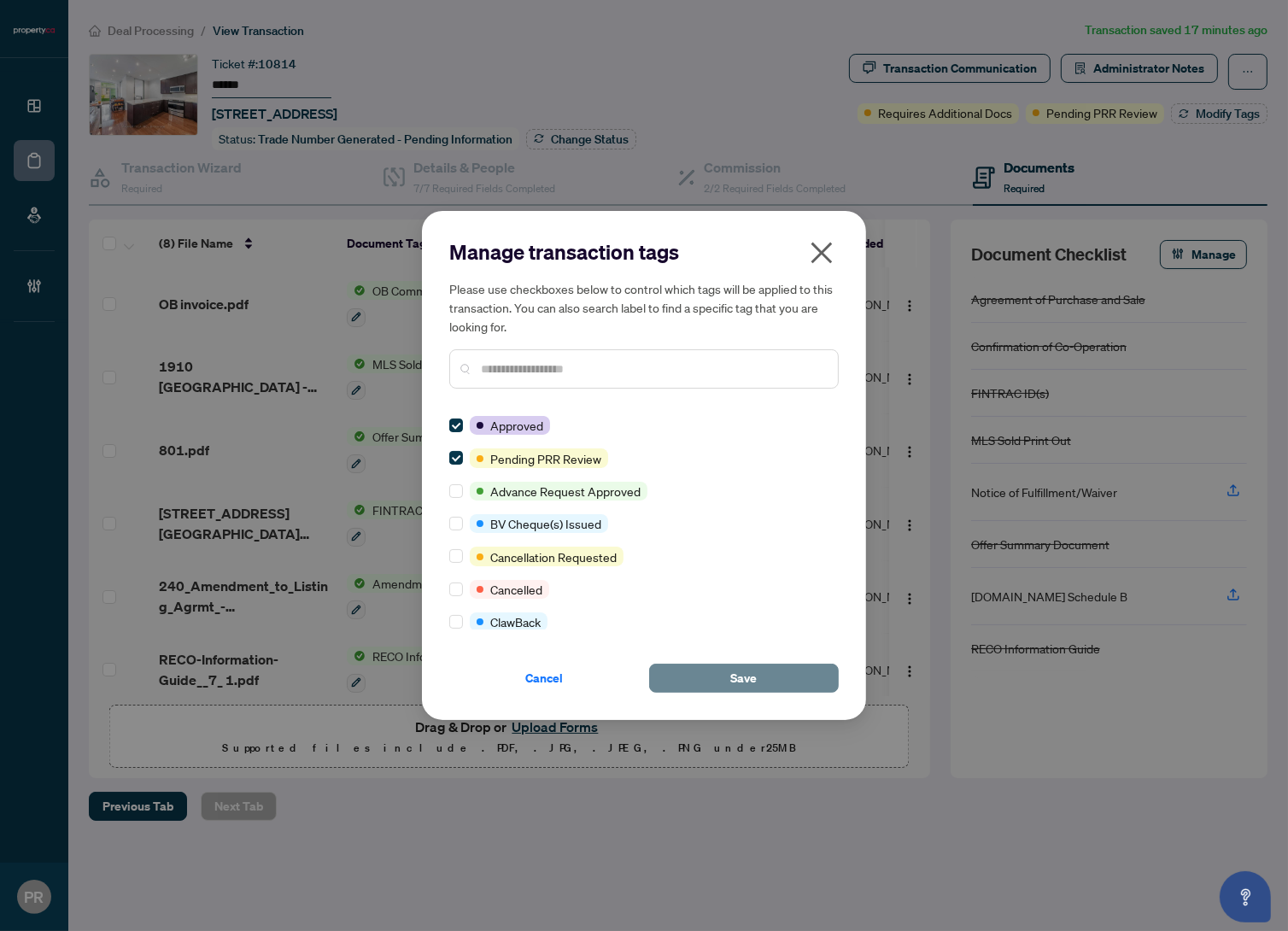
click at [756, 692] on button "Save" at bounding box center [744, 679] width 190 height 29
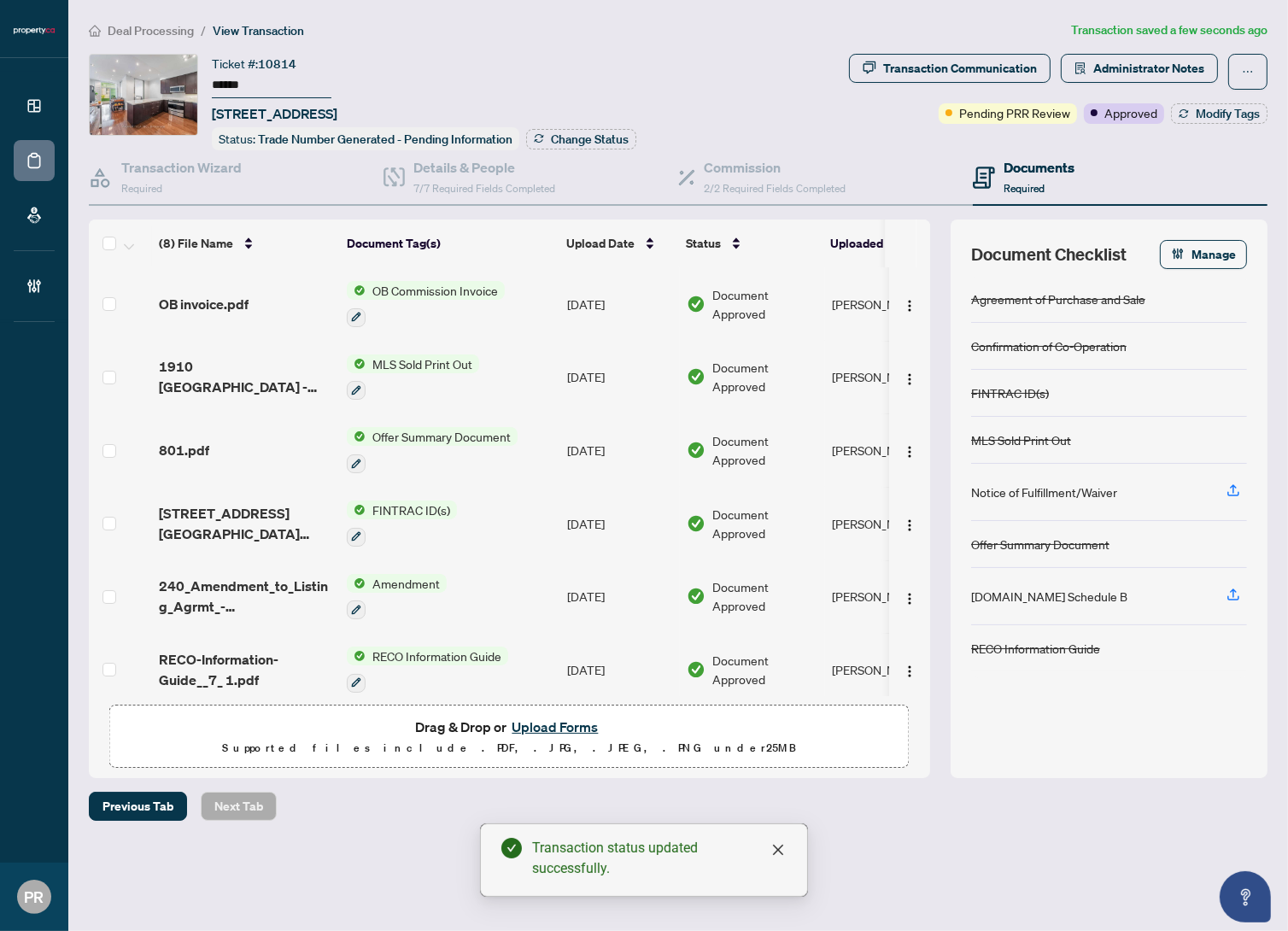
scroll to position [156, 0]
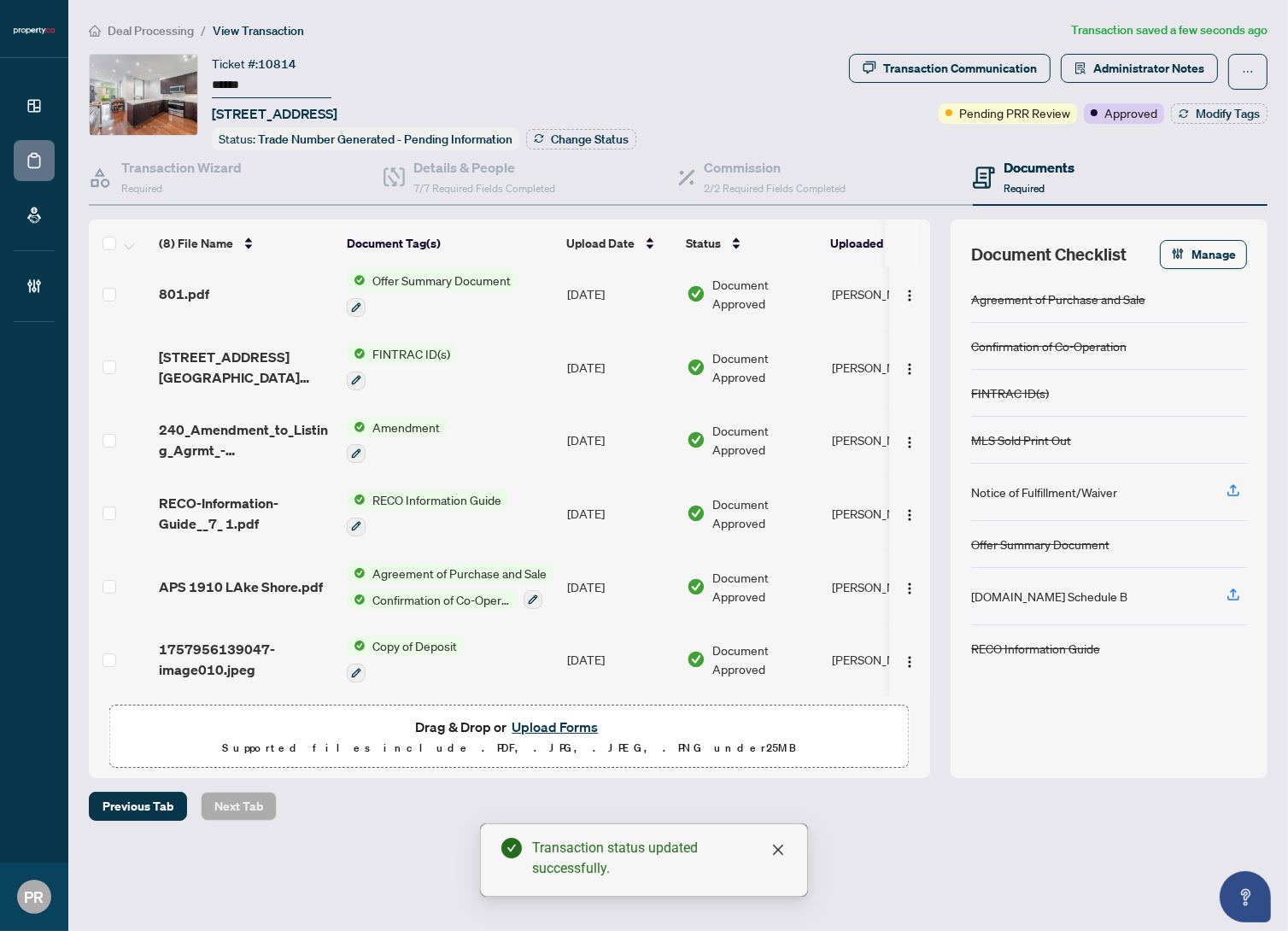
click at [613, 569] on td "Sep/15/2025" at bounding box center [621, 587] width 120 height 74
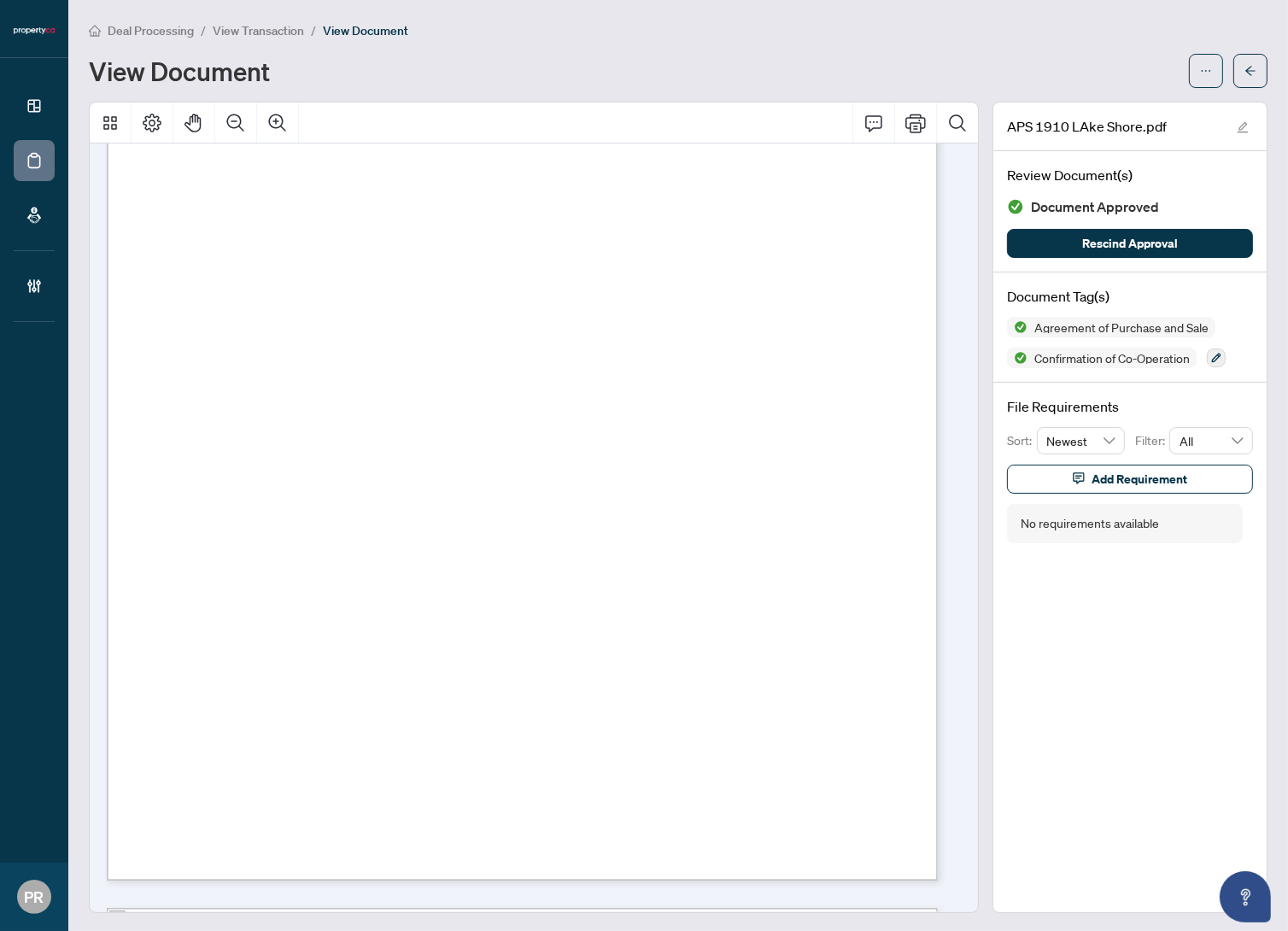
scroll to position [9243, 0]
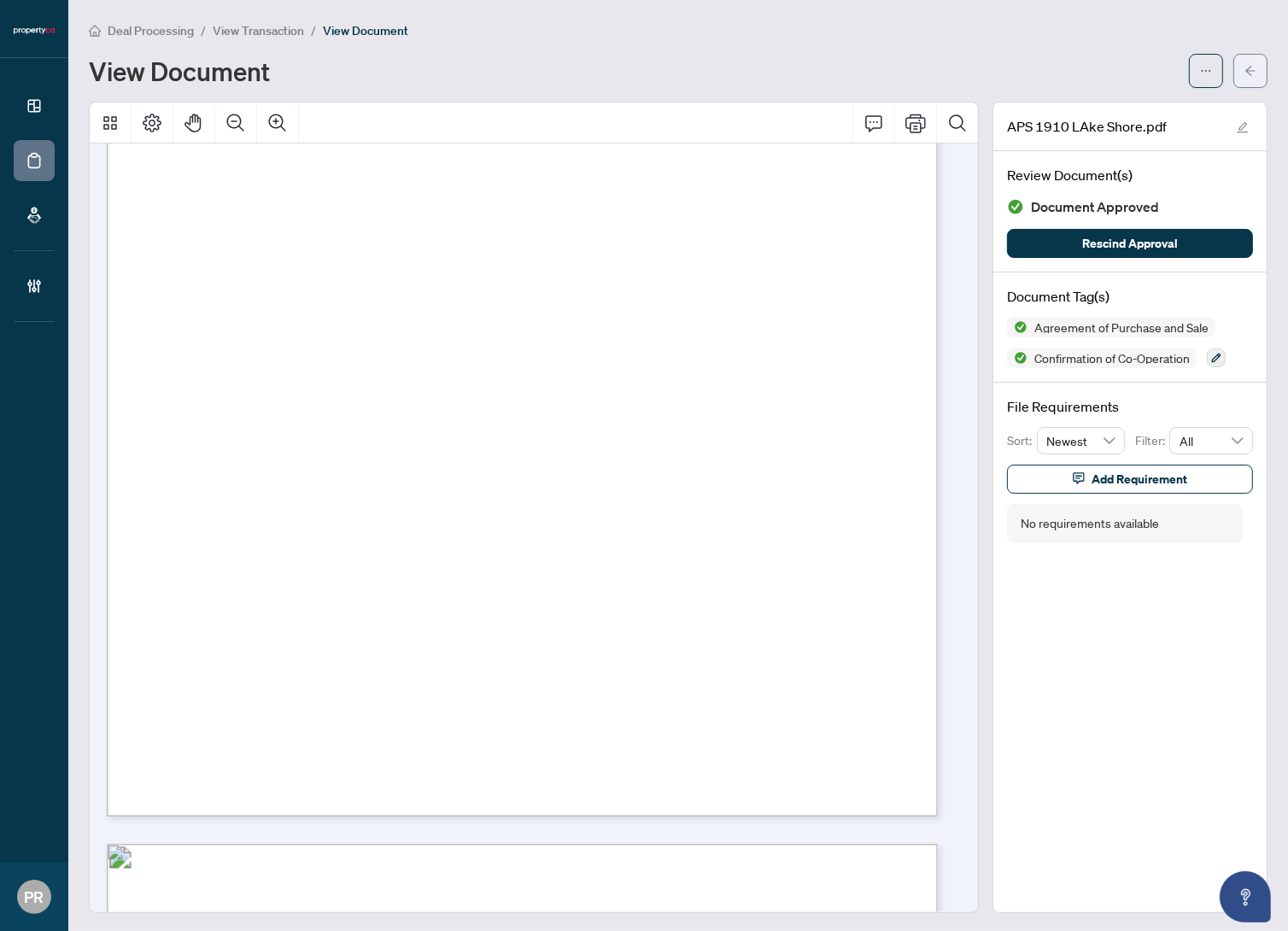
click at [1233, 68] on button "button" at bounding box center [1250, 70] width 34 height 34
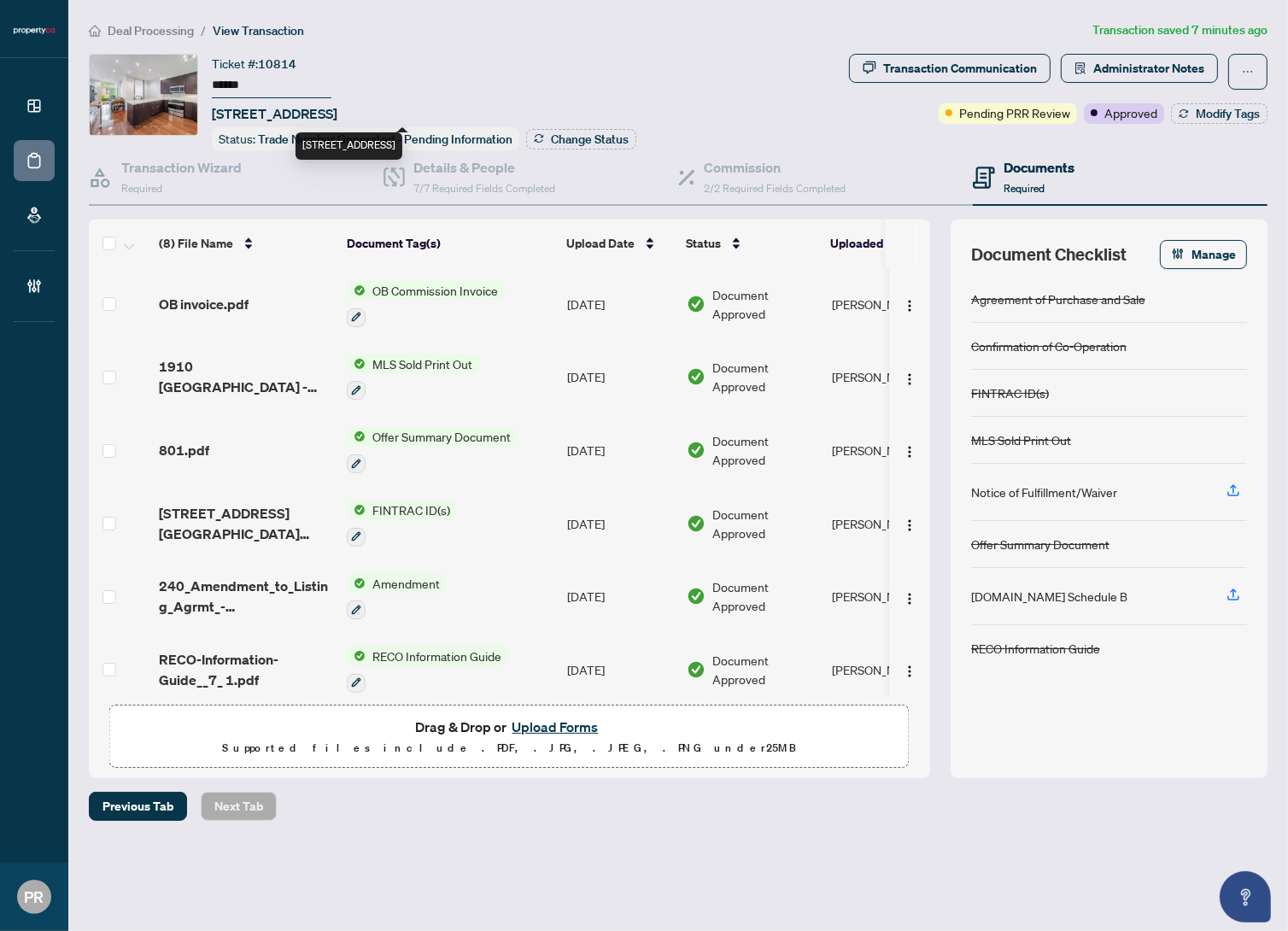
drag, startPoint x: 208, startPoint y: 115, endPoint x: 374, endPoint y: 113, distance: 166.0
click at [374, 113] on div "Ticket #: 10814 ****** 503-1910 Lake Shore Blvd, Toronto, Ontario M6S 1A2, Cana…" at bounding box center [465, 101] width 753 height 96
copy span "503-1910 Lake Shore Blvd"
click at [564, 726] on button "Upload Forms" at bounding box center [554, 727] width 96 height 23
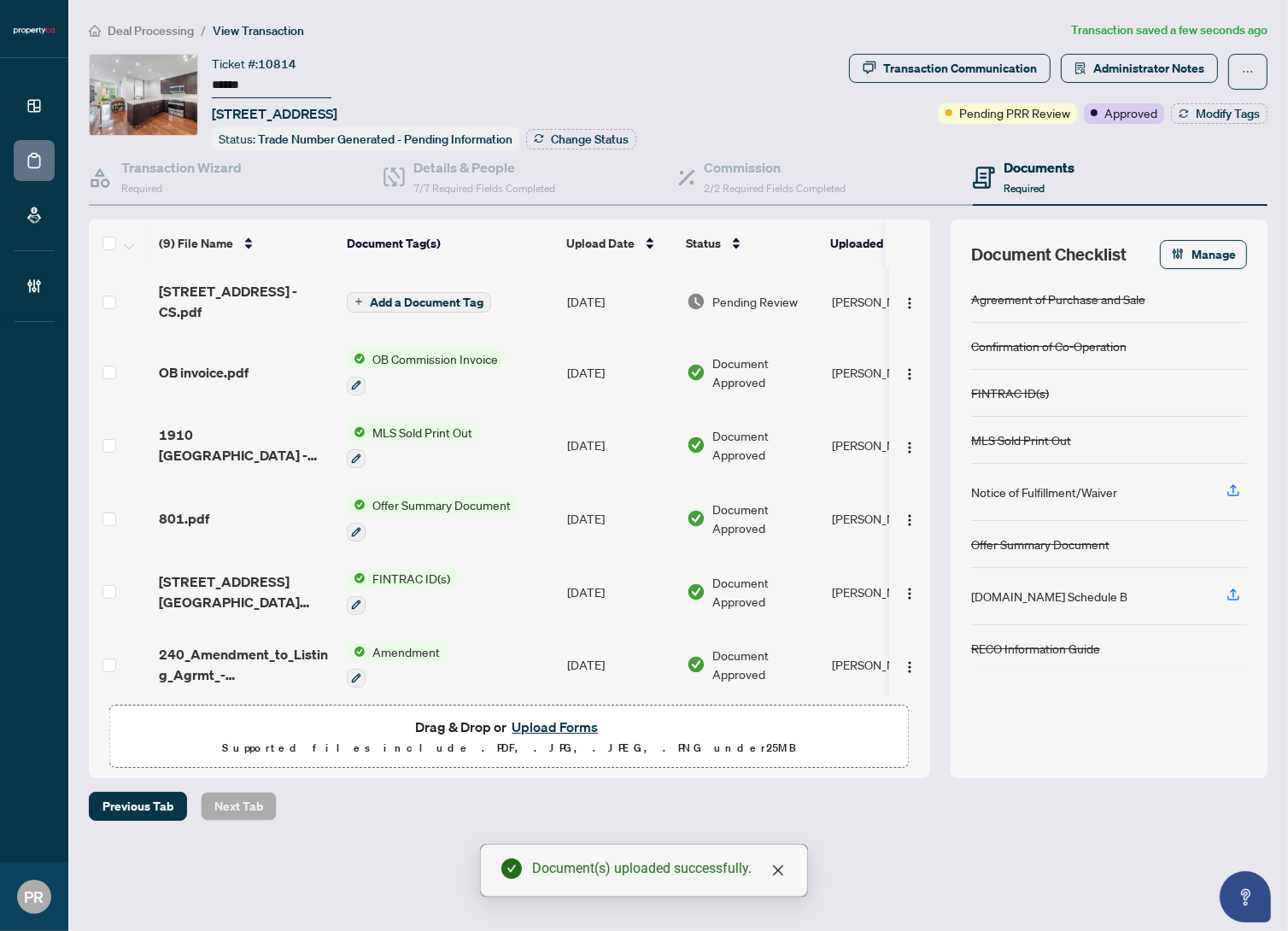
click at [395, 301] on span "Add a Document Tag" at bounding box center [426, 303] width 114 height 12
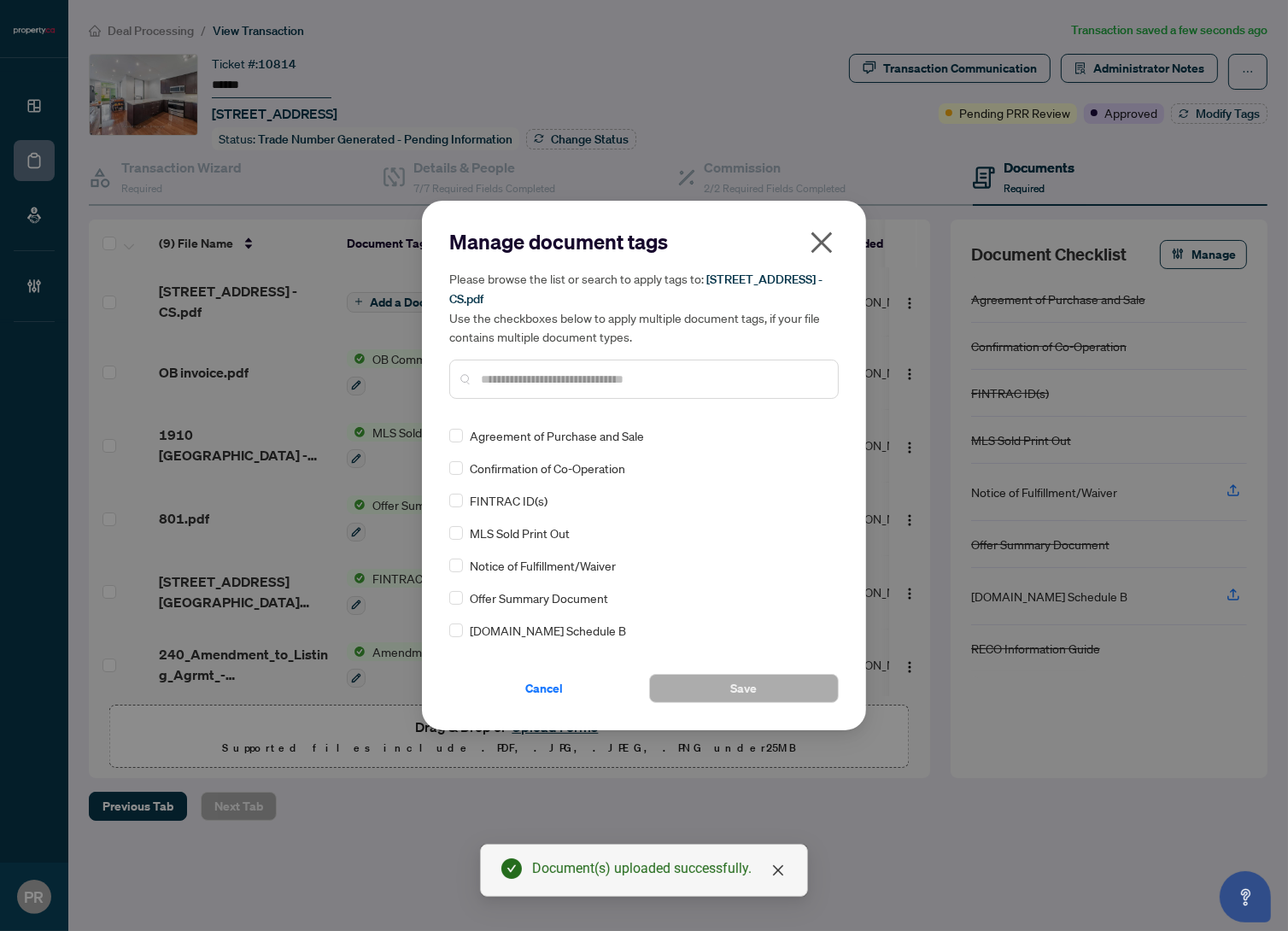
click at [538, 372] on input "text" at bounding box center [653, 380] width 343 height 19
drag, startPoint x: 538, startPoint y: 693, endPoint x: 538, endPoint y: 661, distance: 32.0
click at [538, 693] on span "Cancel" at bounding box center [543, 689] width 37 height 28
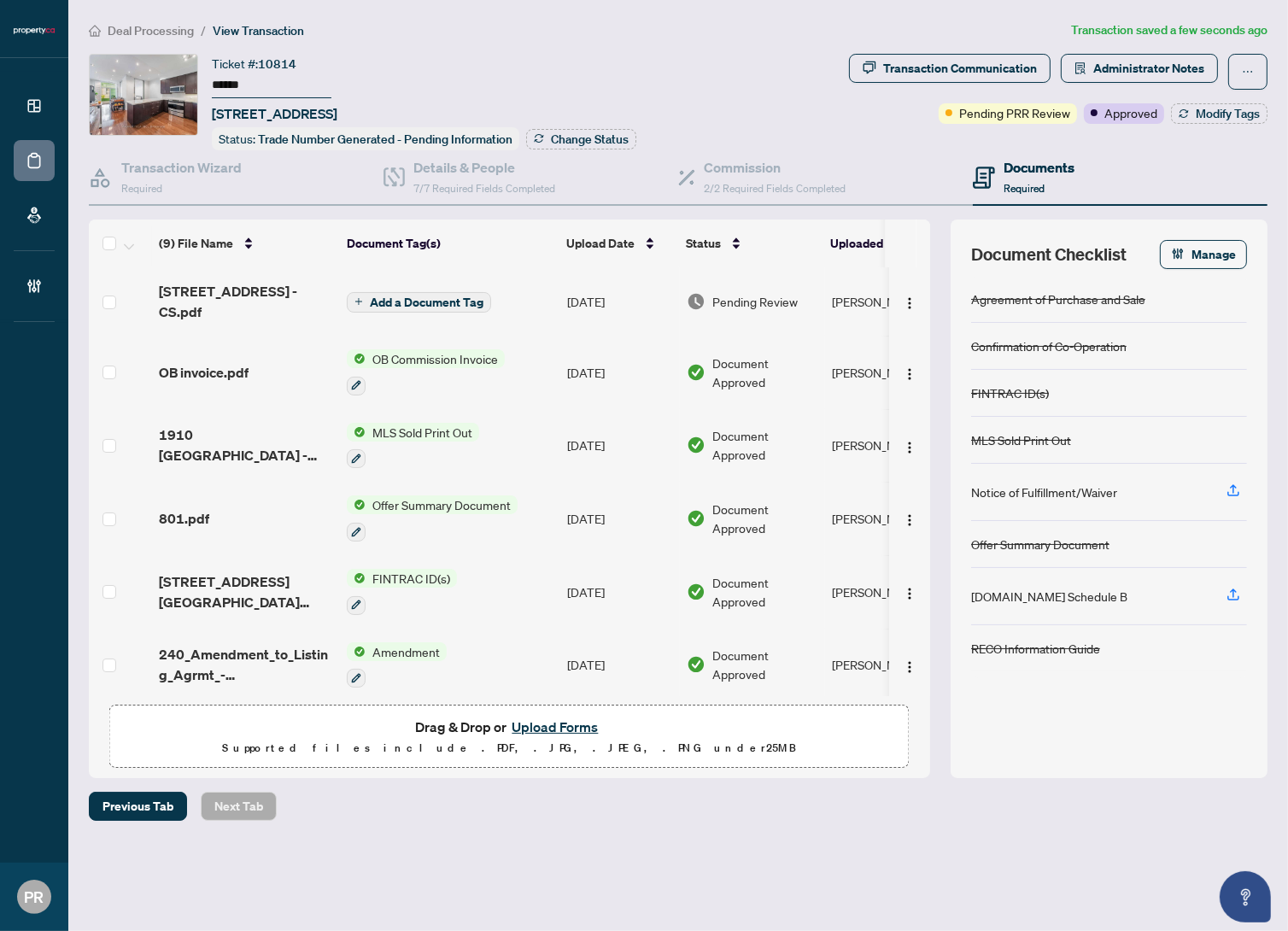
click at [674, 296] on td "[DATE]" at bounding box center [621, 302] width 120 height 68
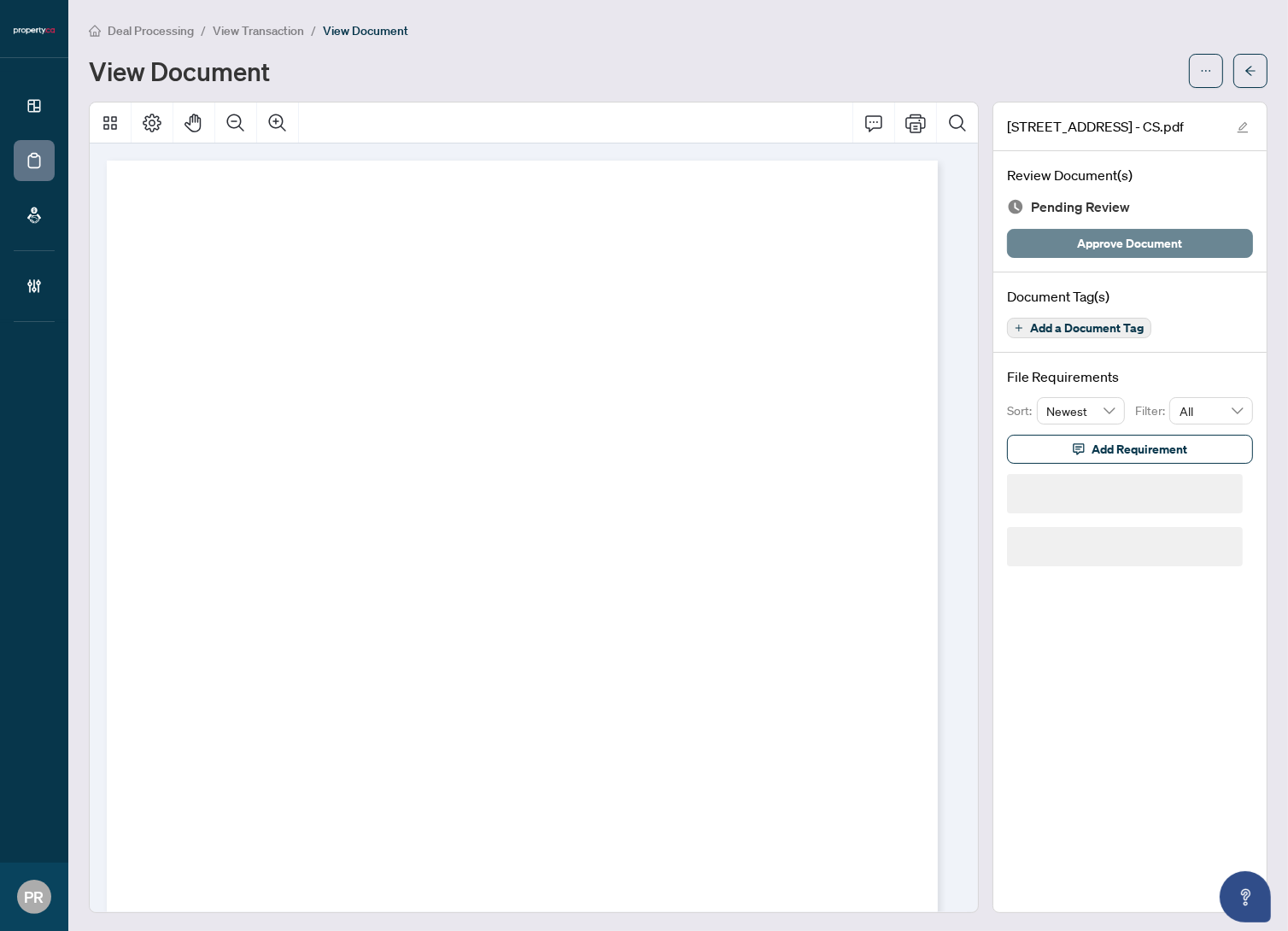
click at [1119, 232] on span "Approve Document" at bounding box center [1130, 244] width 105 height 28
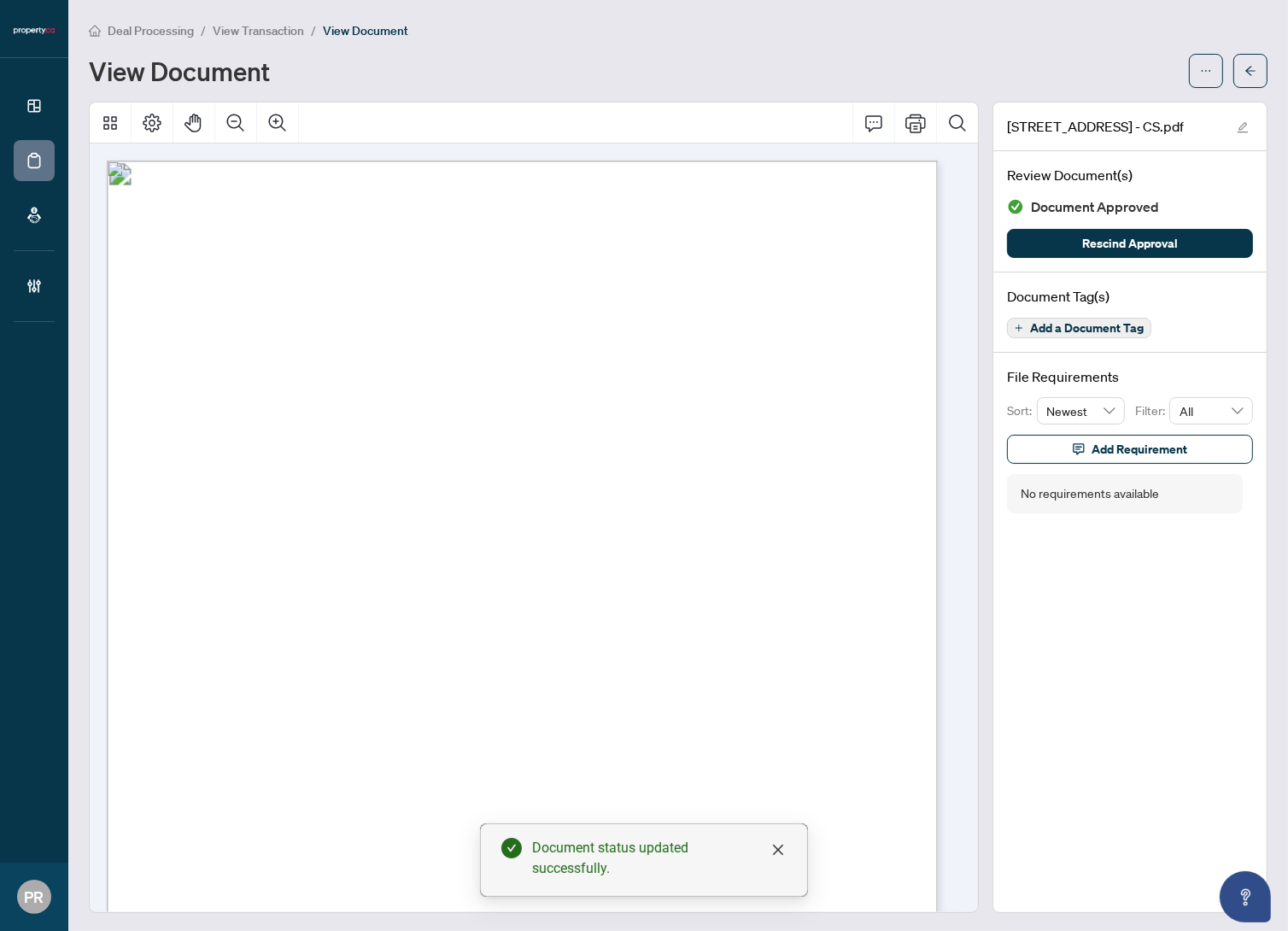
click at [1246, 69] on icon "arrow-left" at bounding box center [1251, 70] width 10 height 10
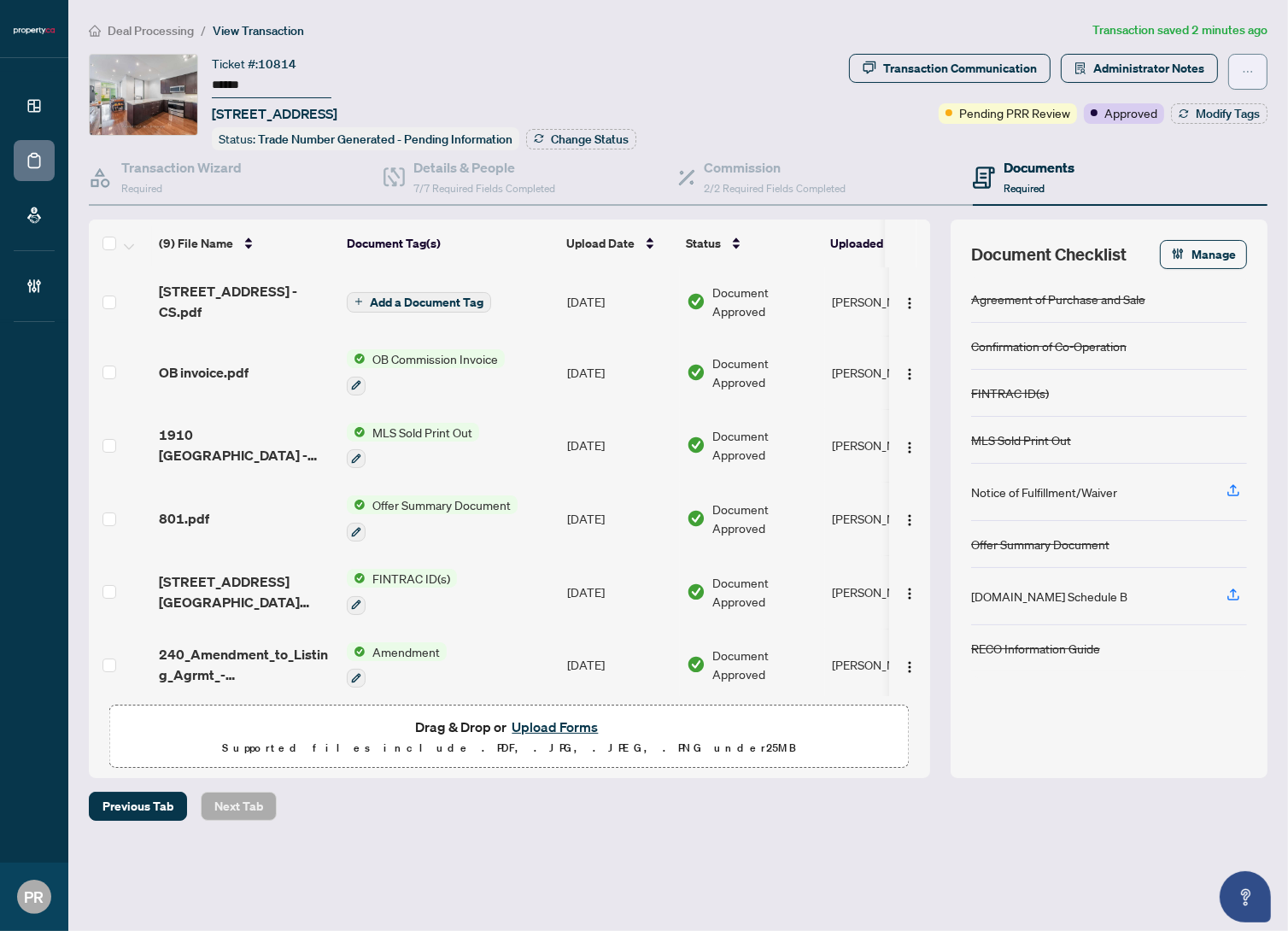
click at [1243, 68] on icon "ellipsis" at bounding box center [1248, 72] width 12 height 12
click at [1239, 102] on span "Transaction Permissions" at bounding box center [1188, 109] width 131 height 19
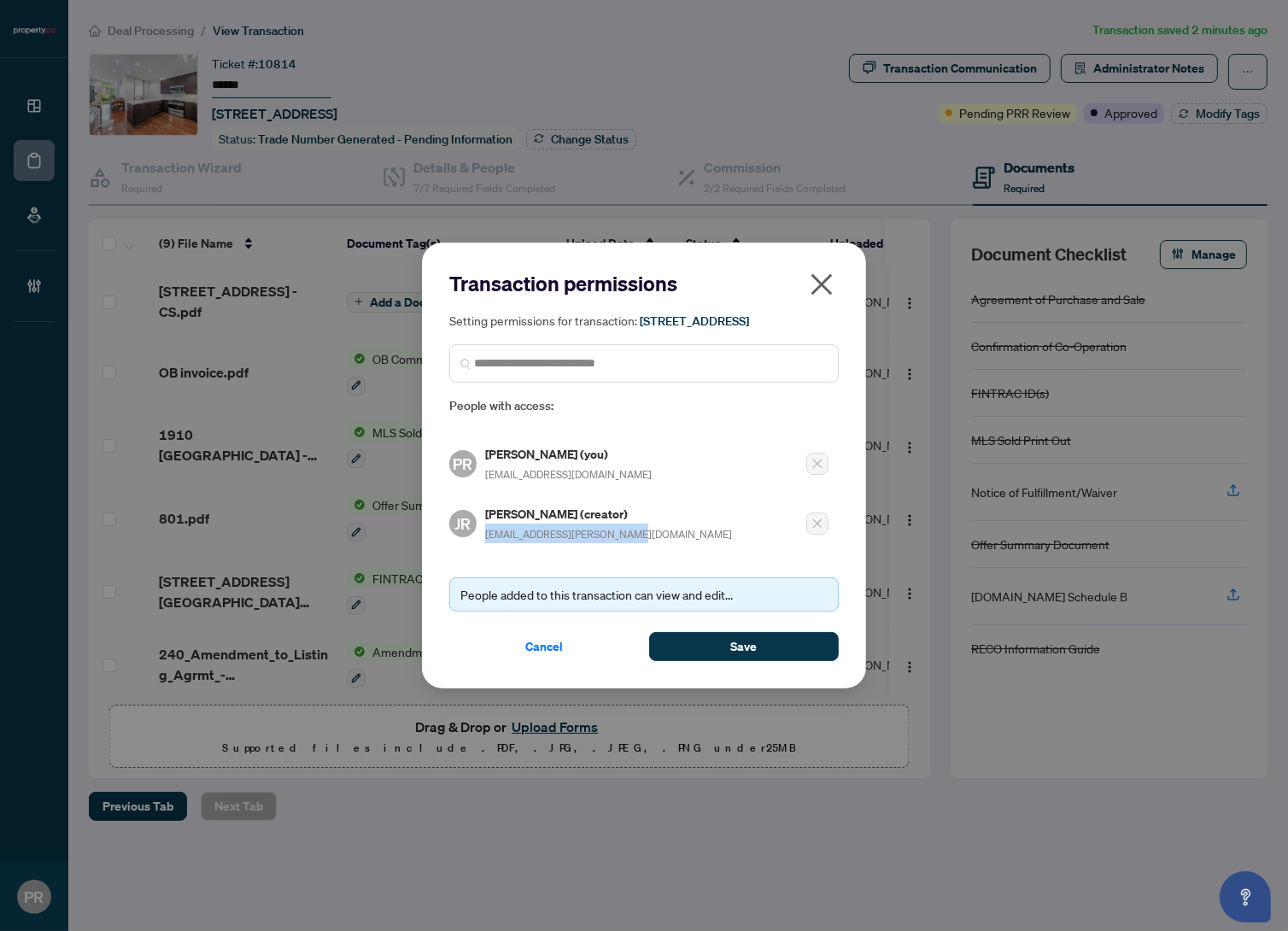
drag, startPoint x: 635, startPoint y: 541, endPoint x: 484, endPoint y: 552, distance: 151.4
click at [484, 552] on div "Transaction permissions Setting permissions for transaction: 503-1910 Lake Shor…" at bounding box center [643, 465] width 389 height 390
copy span "jordan.rasberry@property.ca"
click at [818, 274] on icon "close" at bounding box center [822, 284] width 22 height 22
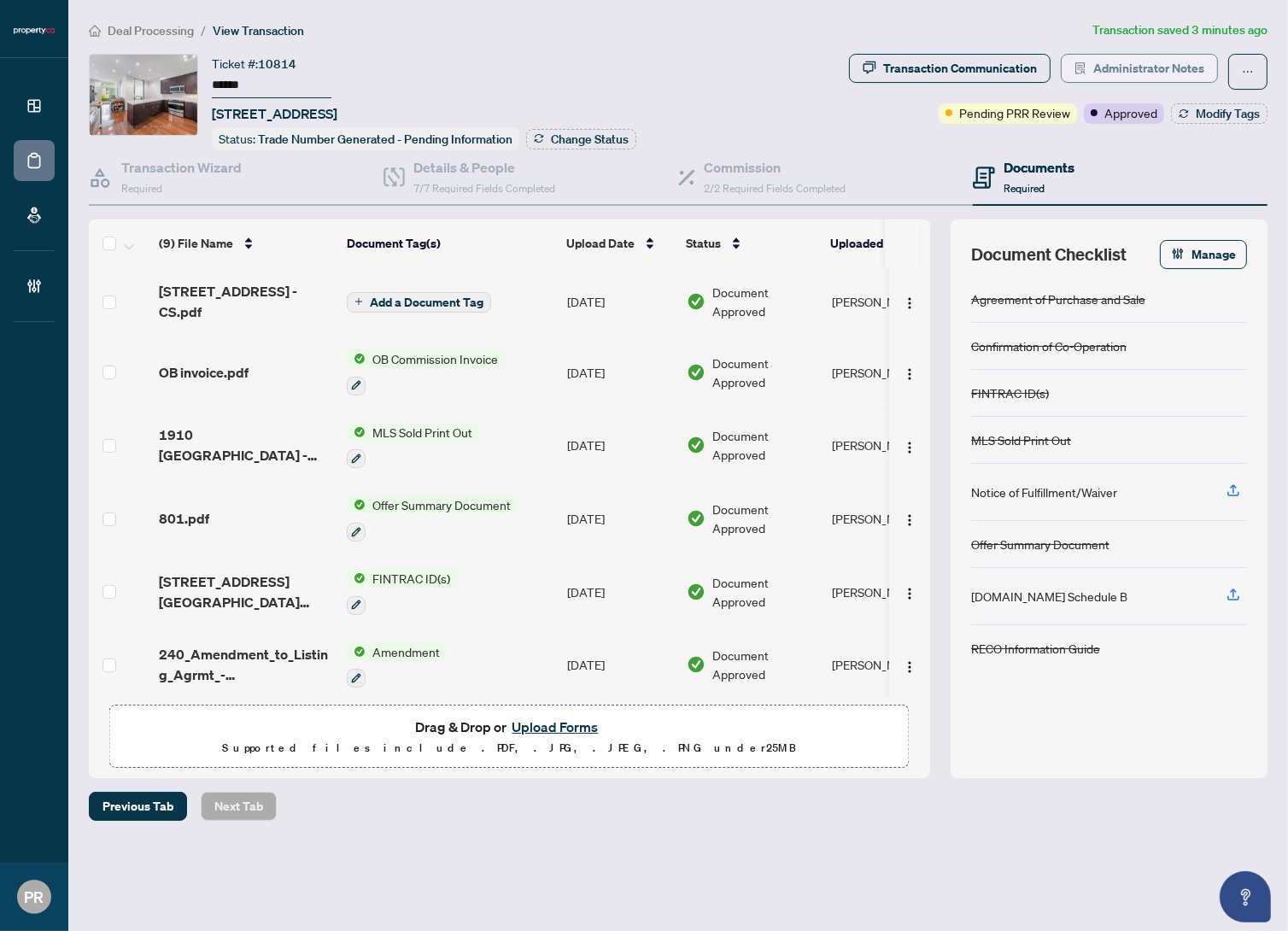
click at [1153, 55] on span "Administrator Notes" at bounding box center [1149, 68] width 111 height 28
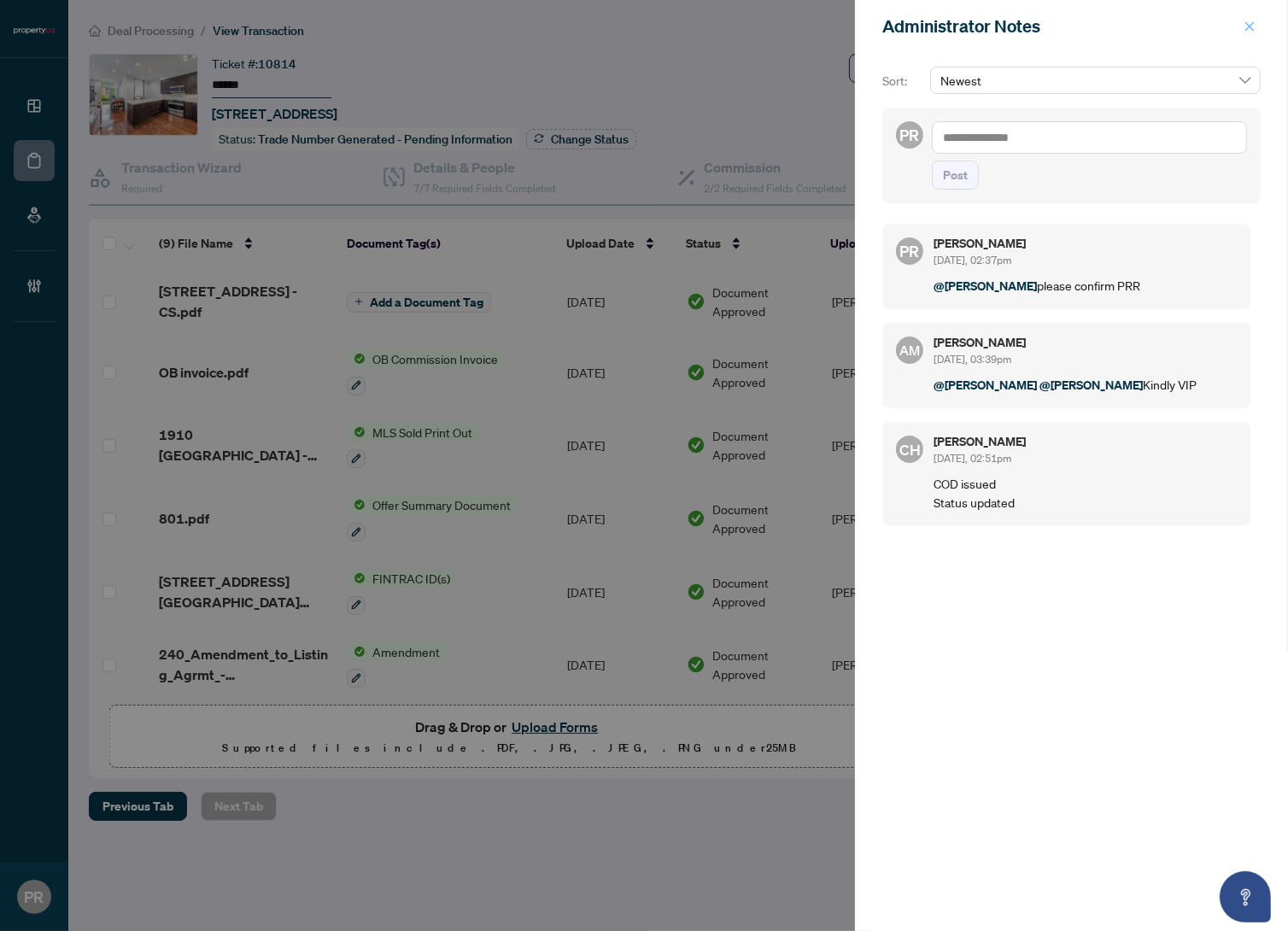
click at [1245, 30] on icon "close" at bounding box center [1250, 27] width 12 height 12
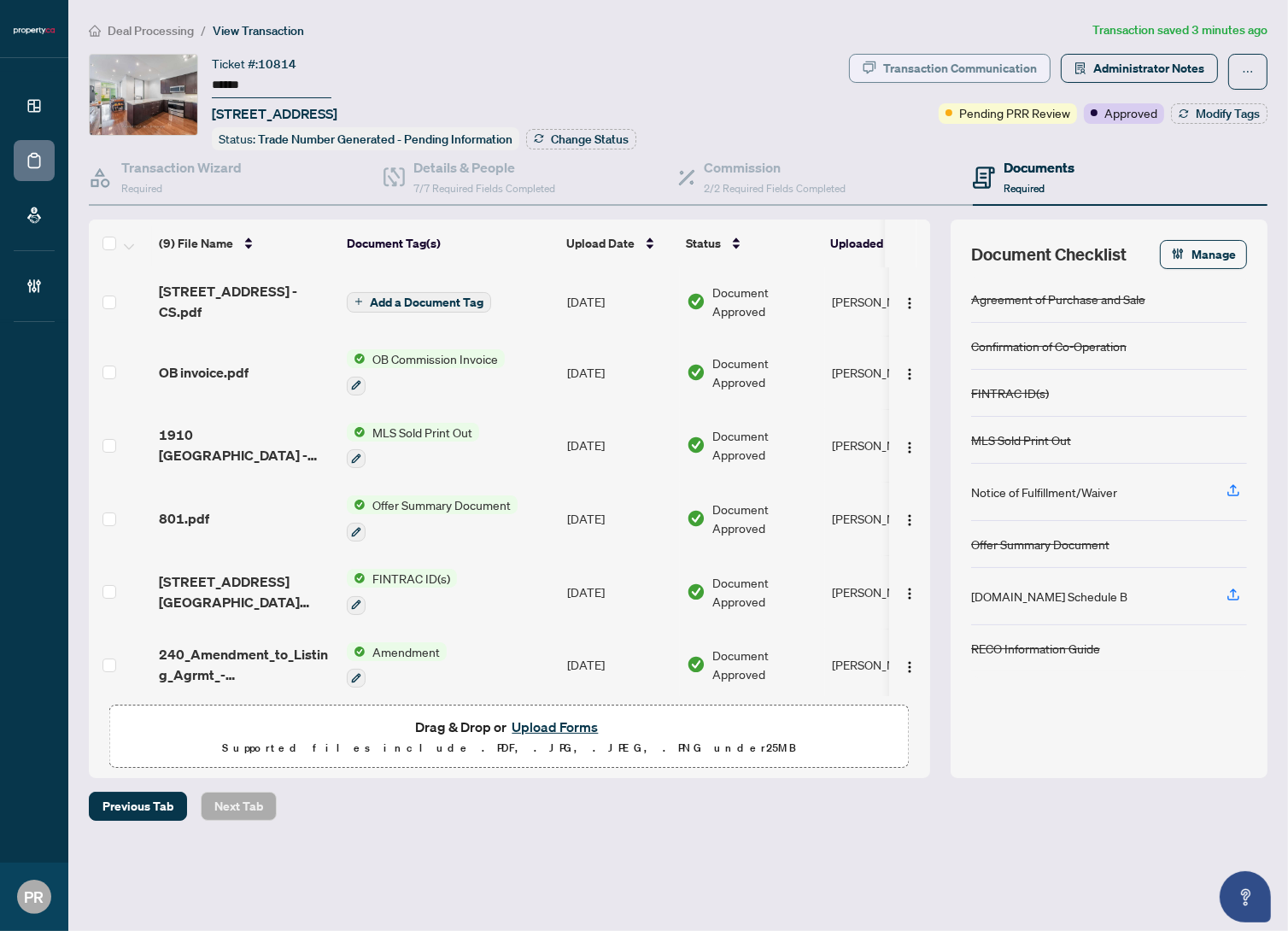
click at [930, 71] on div "Transaction Communication" at bounding box center [959, 68] width 153 height 28
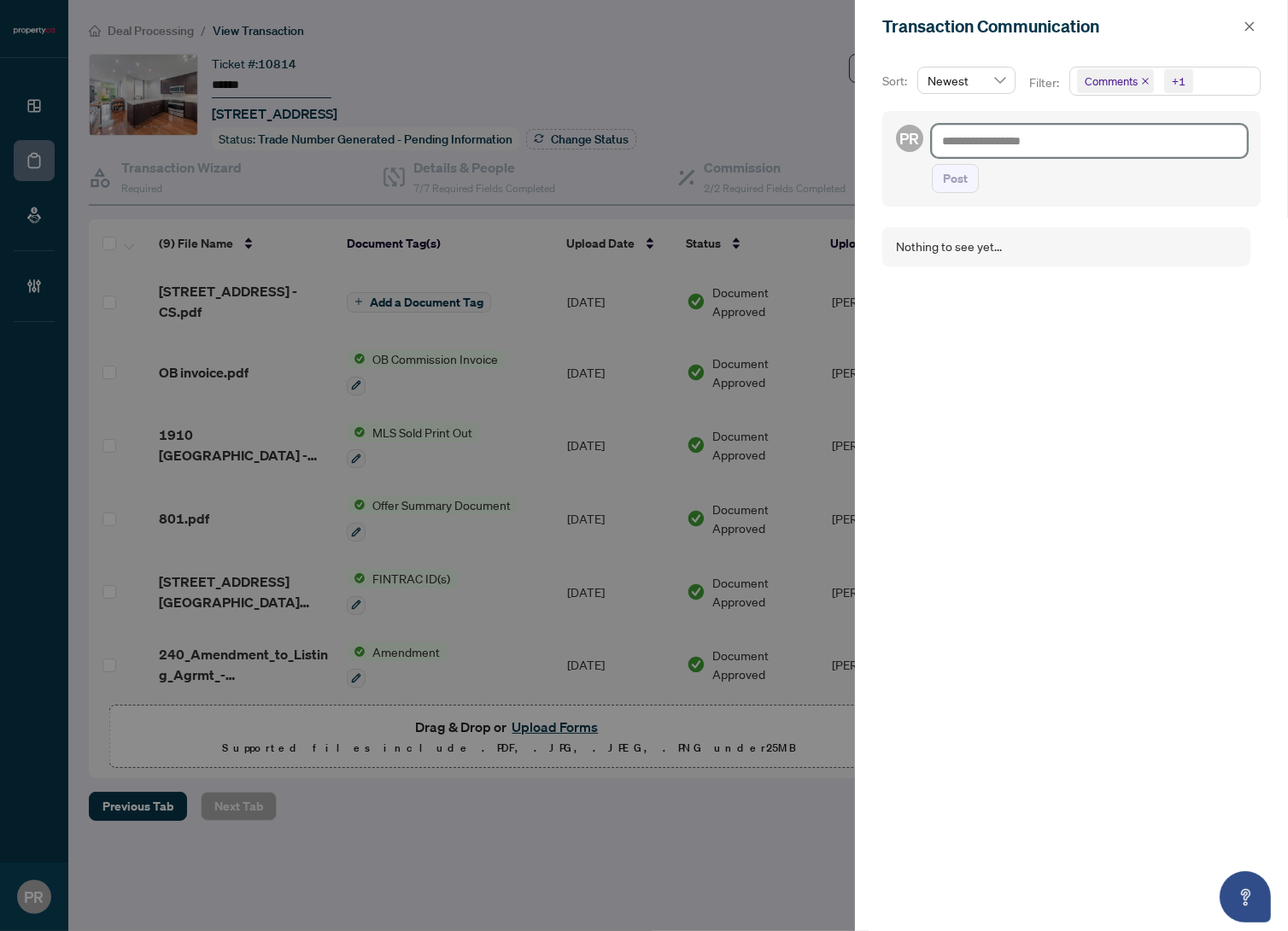
drag, startPoint x: 1096, startPoint y: 140, endPoint x: 982, endPoint y: 171, distance: 118.1
click at [1096, 140] on textarea at bounding box center [1090, 140] width 315 height 32
paste textarea "**********"
type textarea "**********"
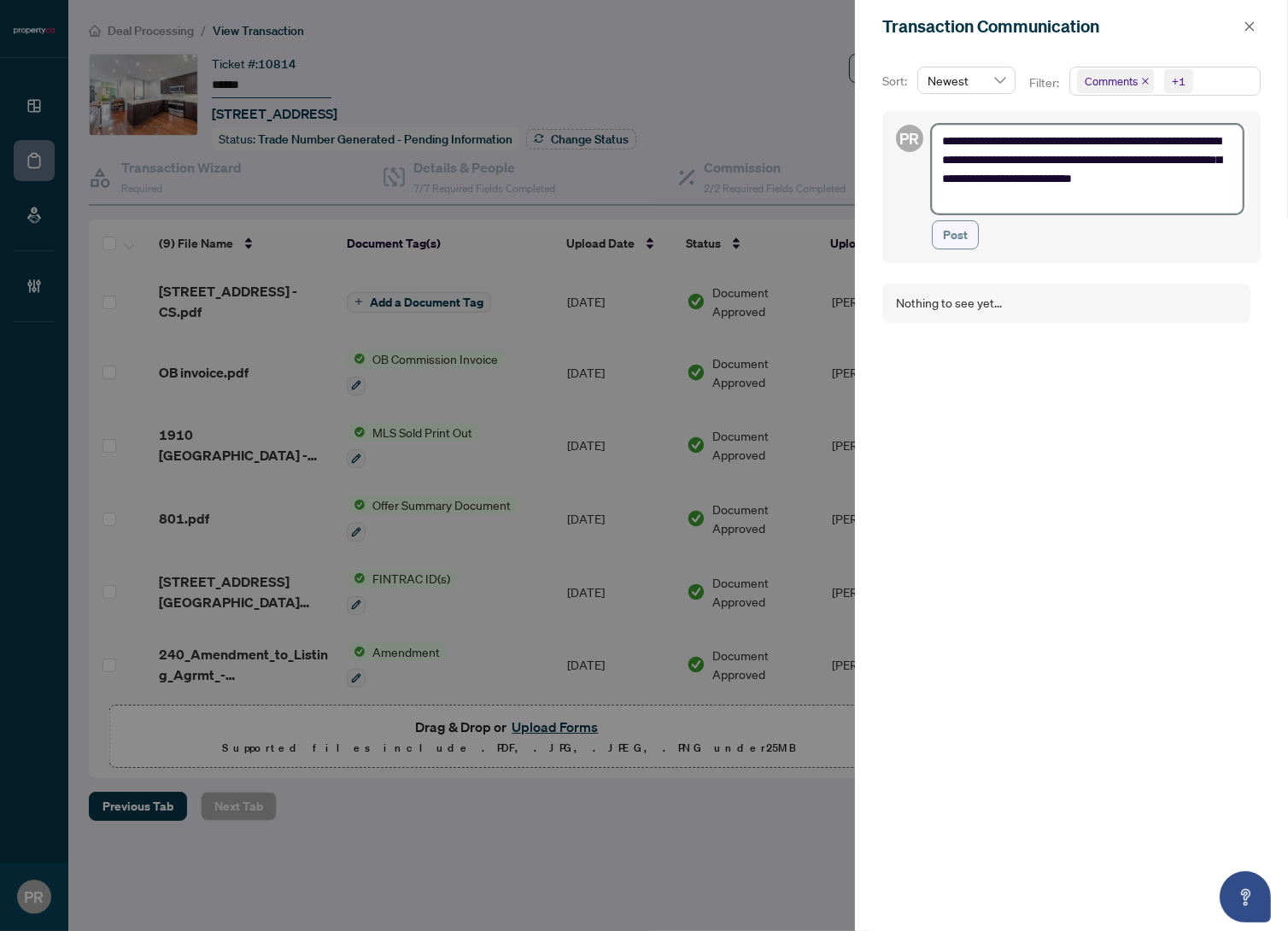
type textarea "**********"
click at [943, 234] on span "Post" at bounding box center [955, 235] width 25 height 28
type textarea "**********"
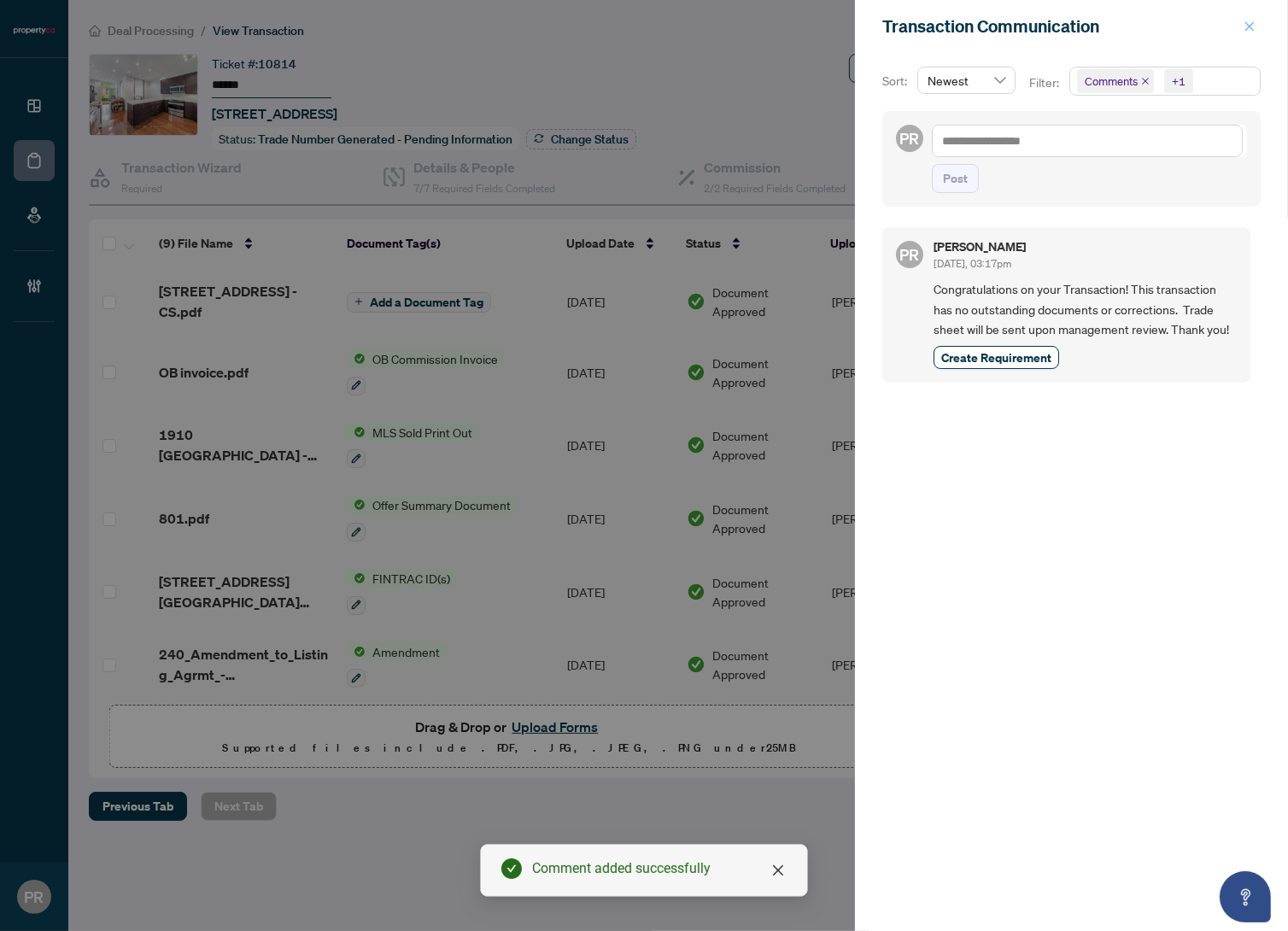
click at [1240, 29] on button "button" at bounding box center [1250, 27] width 23 height 21
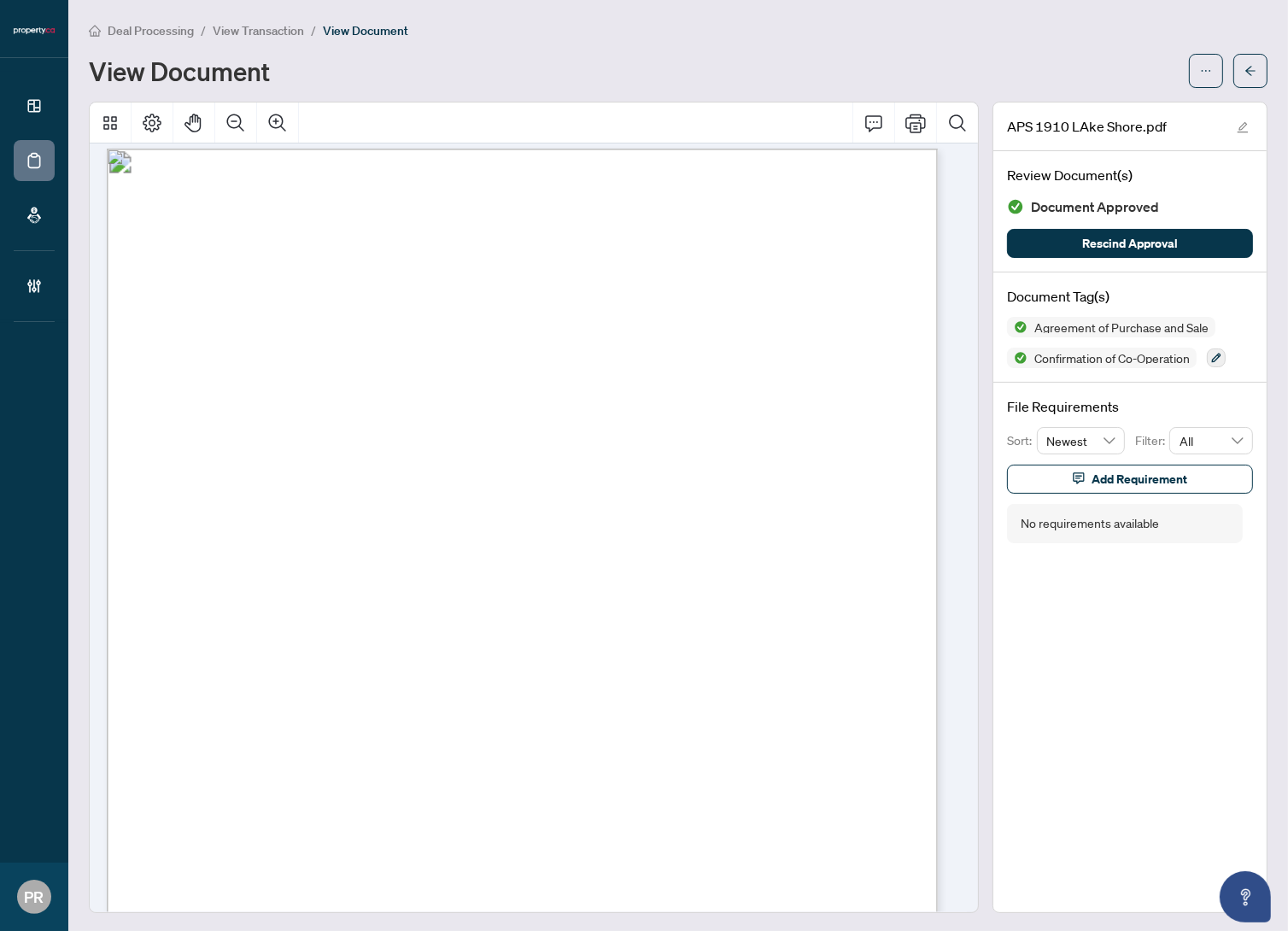
scroll to position [2330, 0]
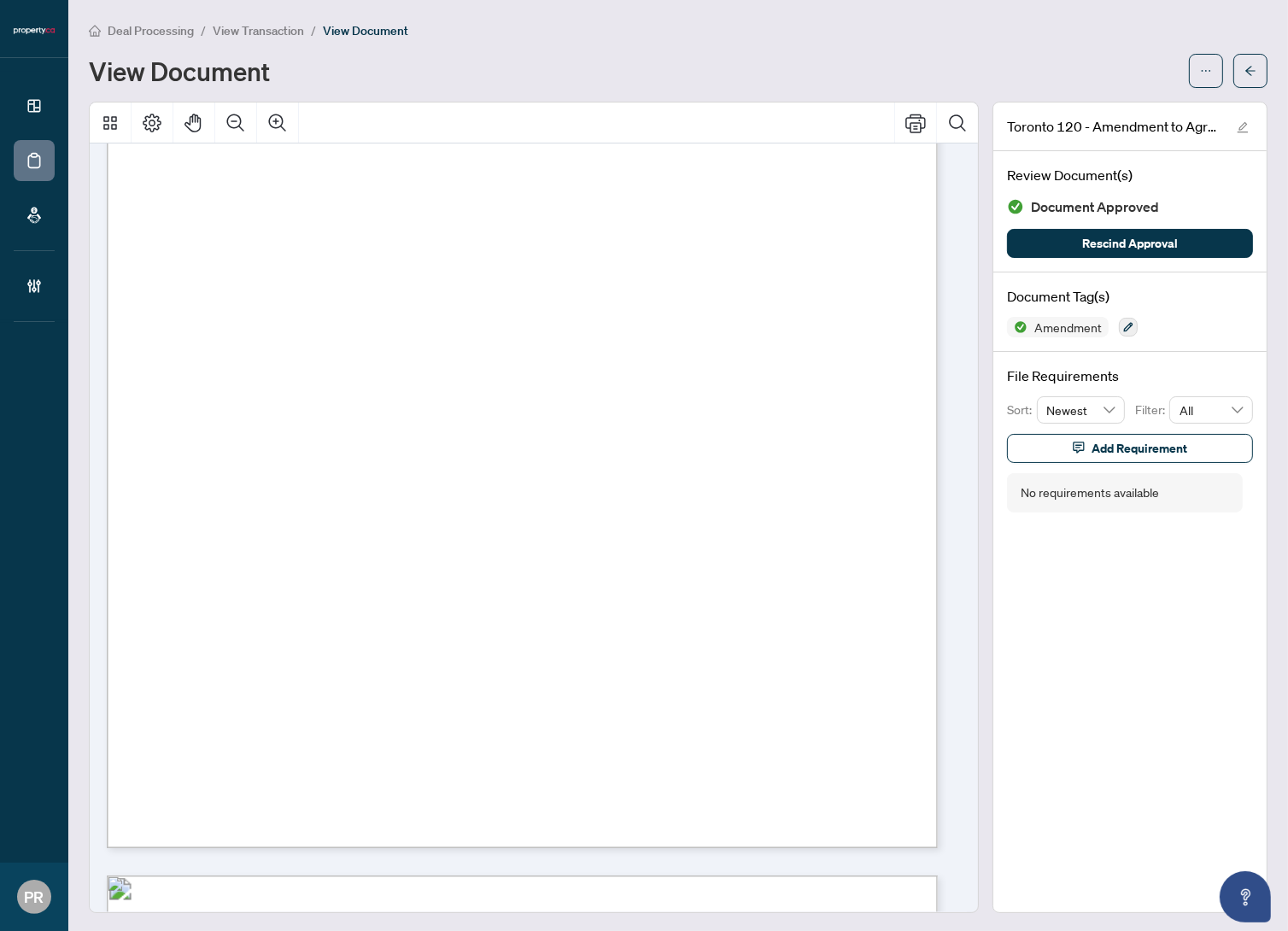
scroll to position [232, 0]
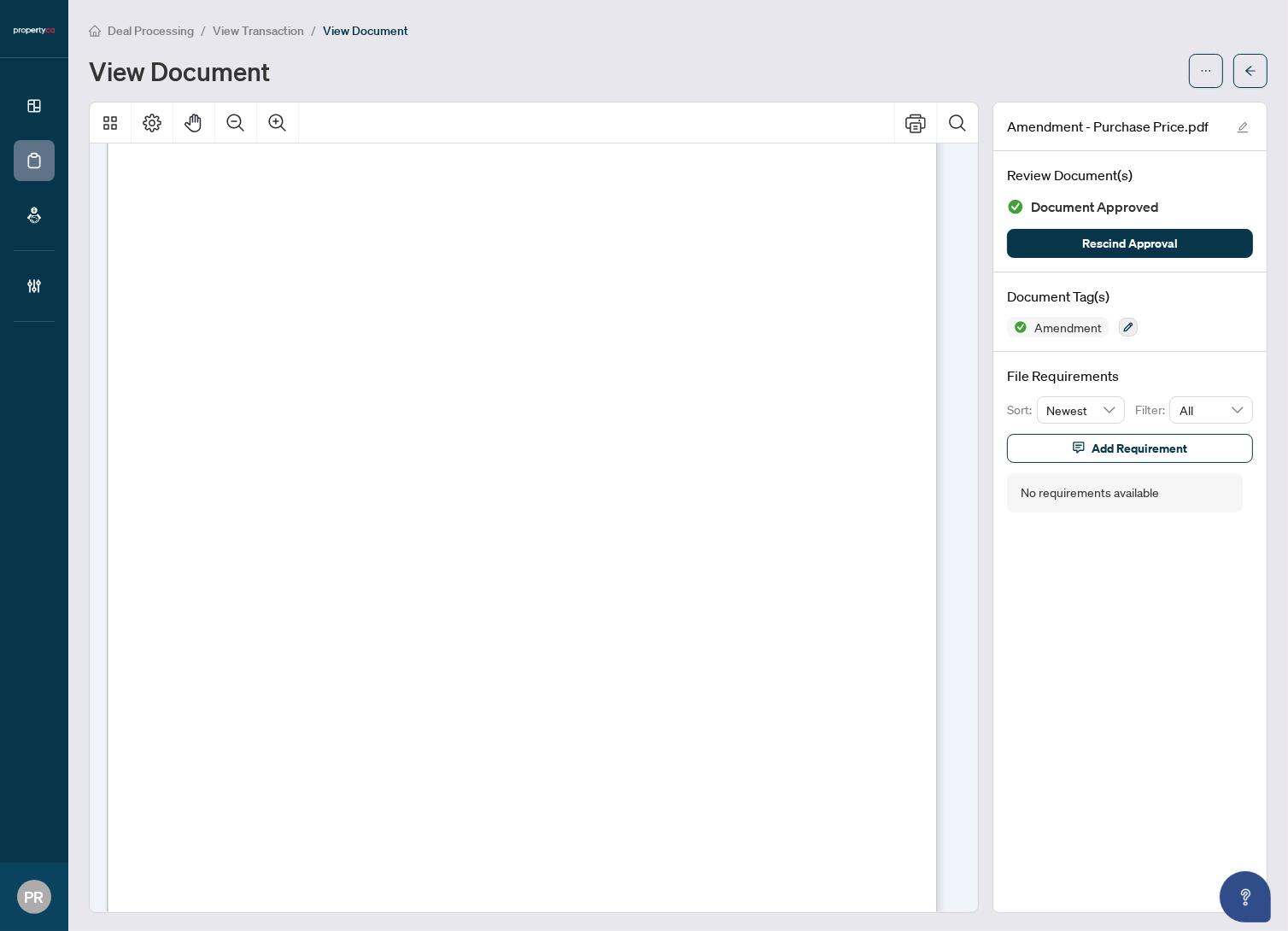
scroll to position [154, 0]
click at [570, 519] on div "Page 1" at bounding box center [767, 861] width 1322 height 1710
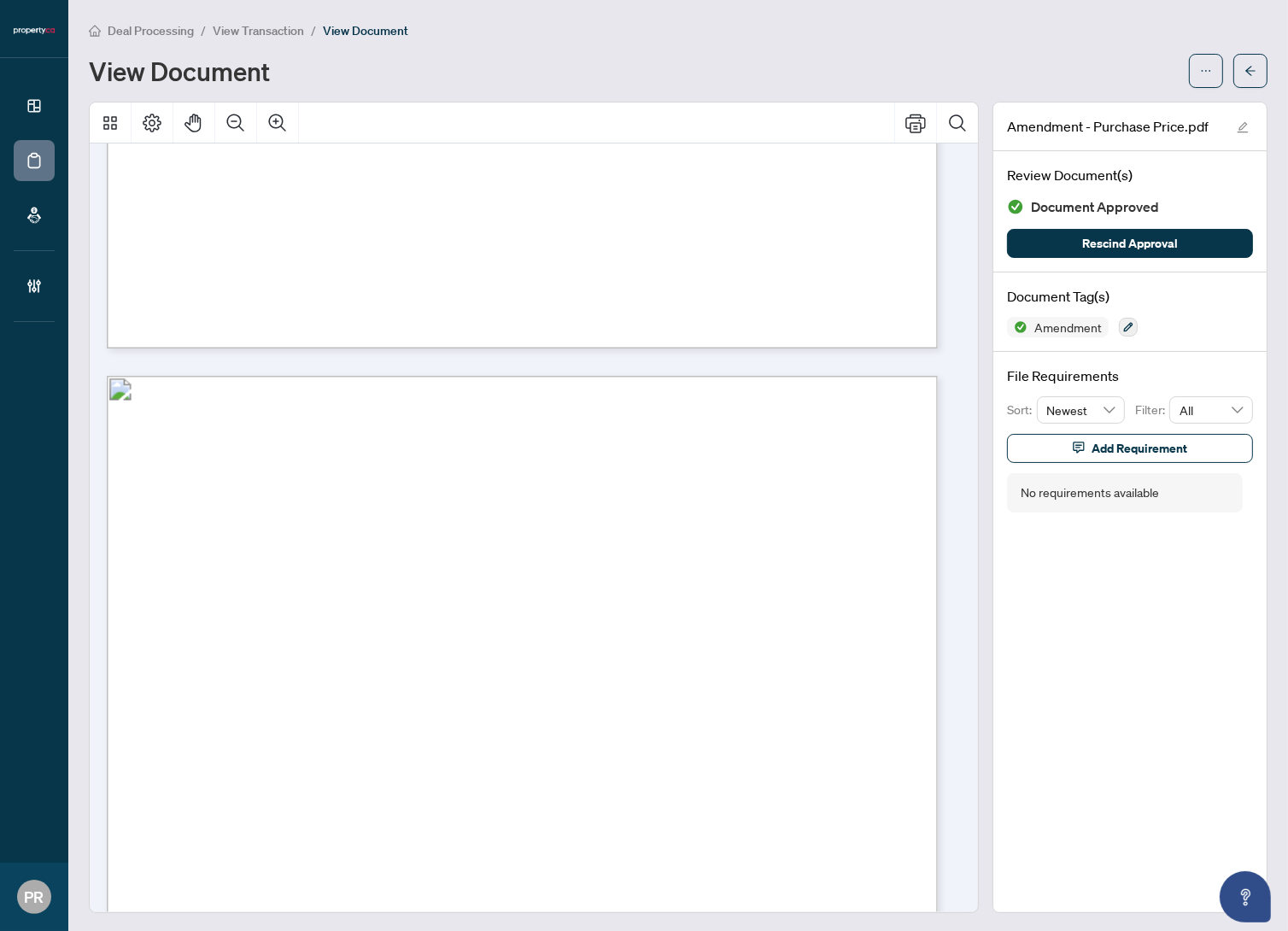
scroll to position [1164, 0]
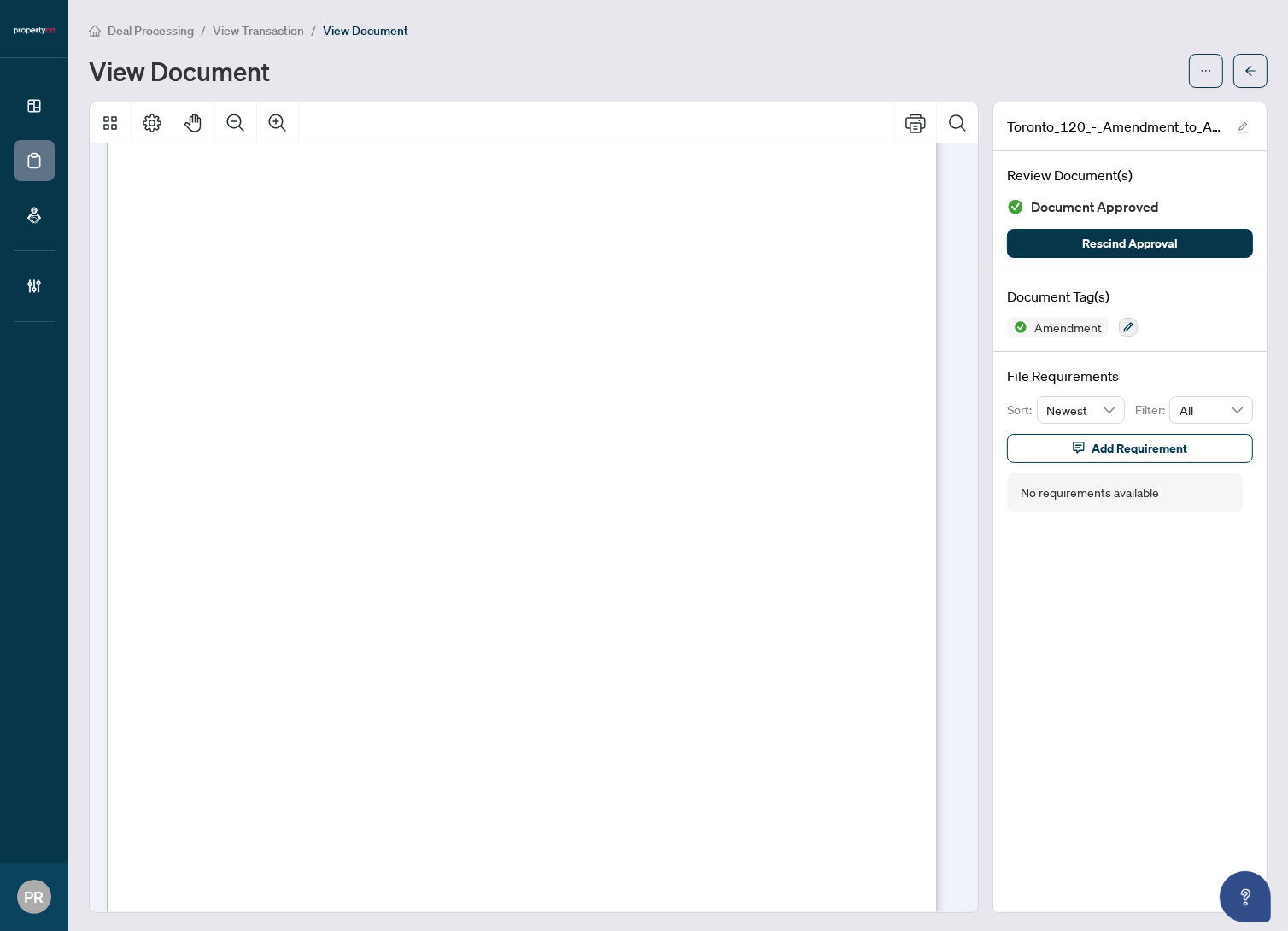
scroll to position [77, 0]
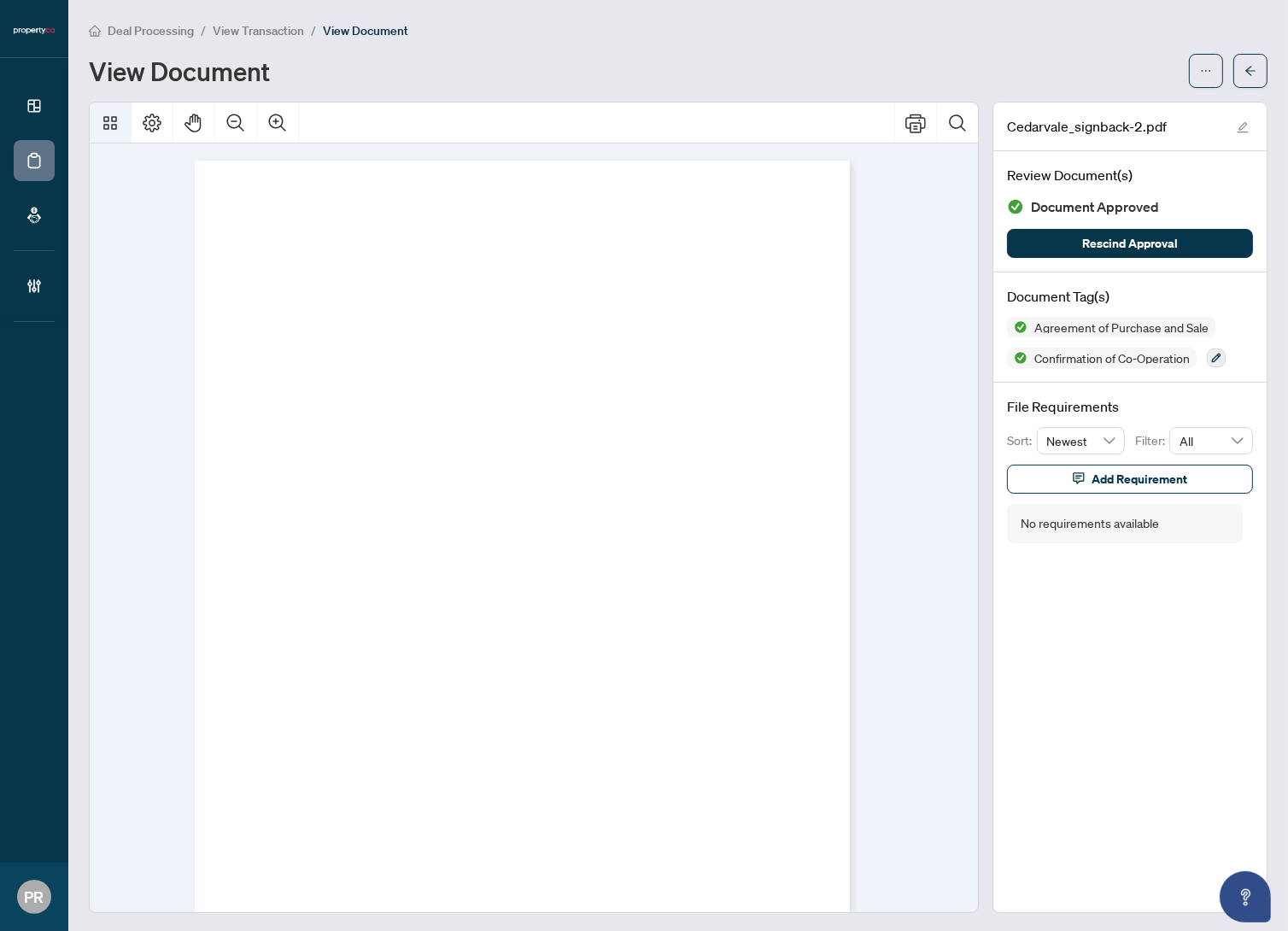
click at [120, 128] on button "Thumbnails" at bounding box center [109, 122] width 41 height 41
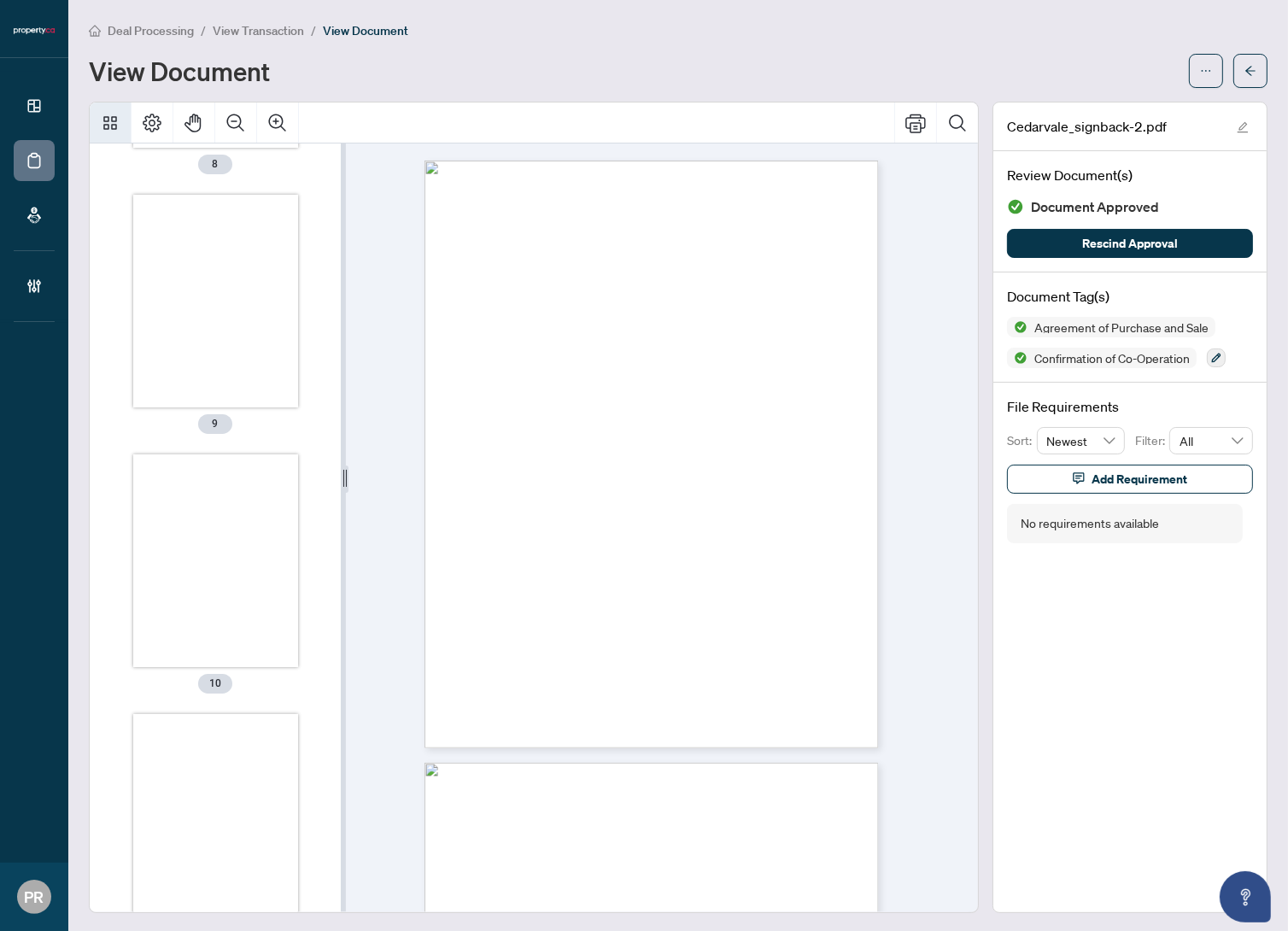
scroll to position [2097, 0]
click at [218, 496] on div "Thumbnails" at bounding box center [216, 511] width 166 height 214
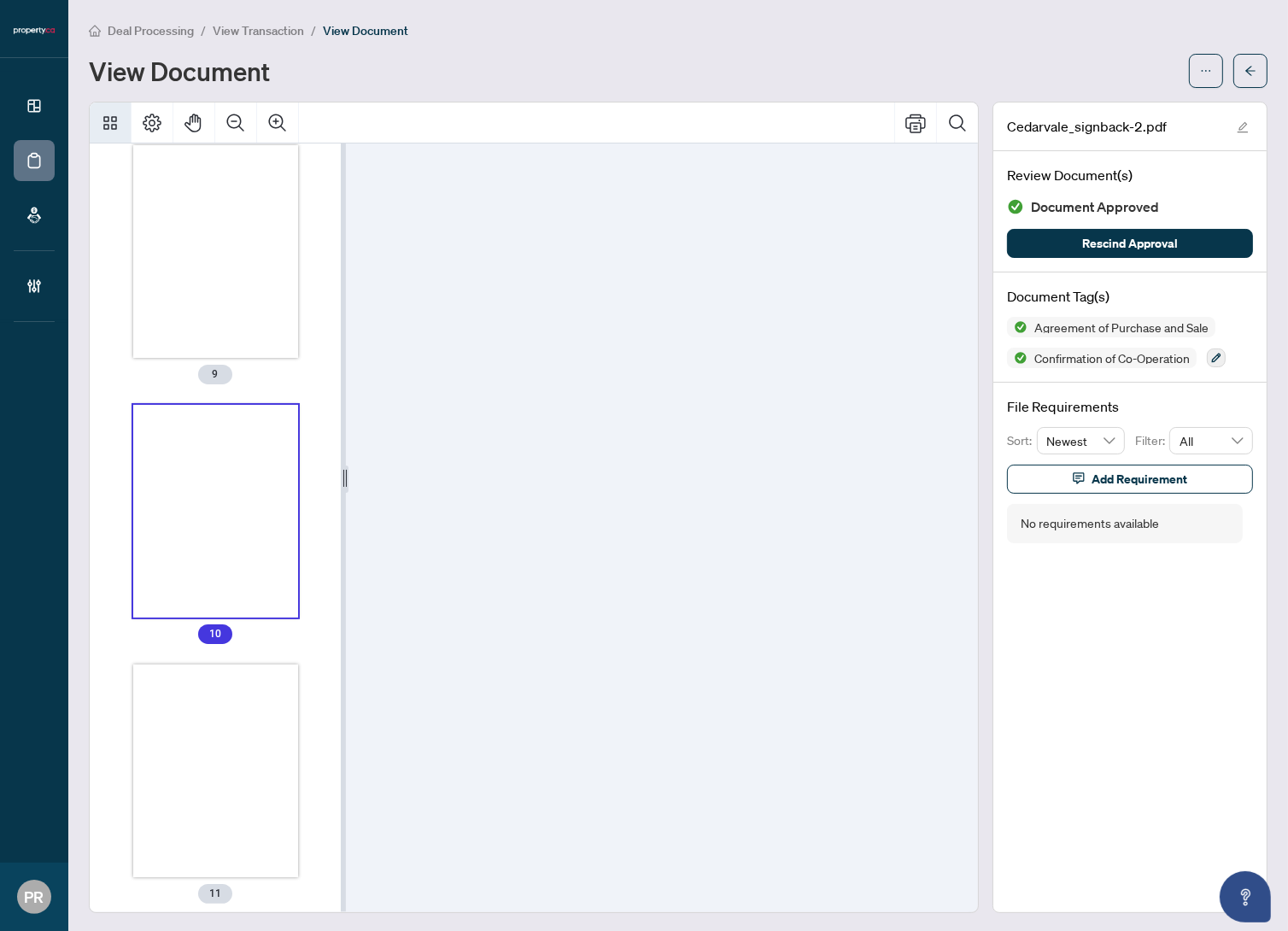
scroll to position [5422, 0]
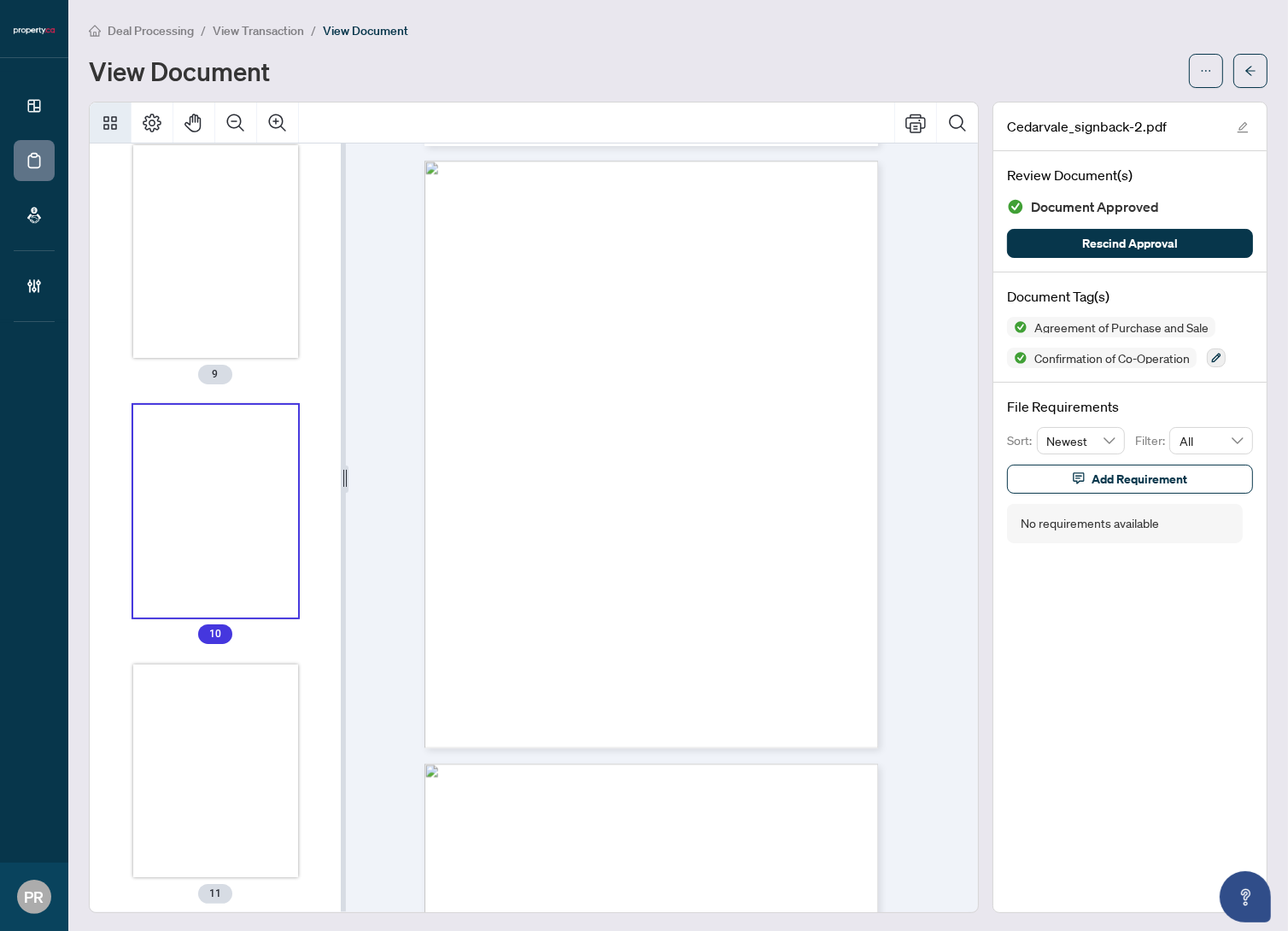
click at [120, 112] on button "Thumbnails" at bounding box center [109, 122] width 41 height 41
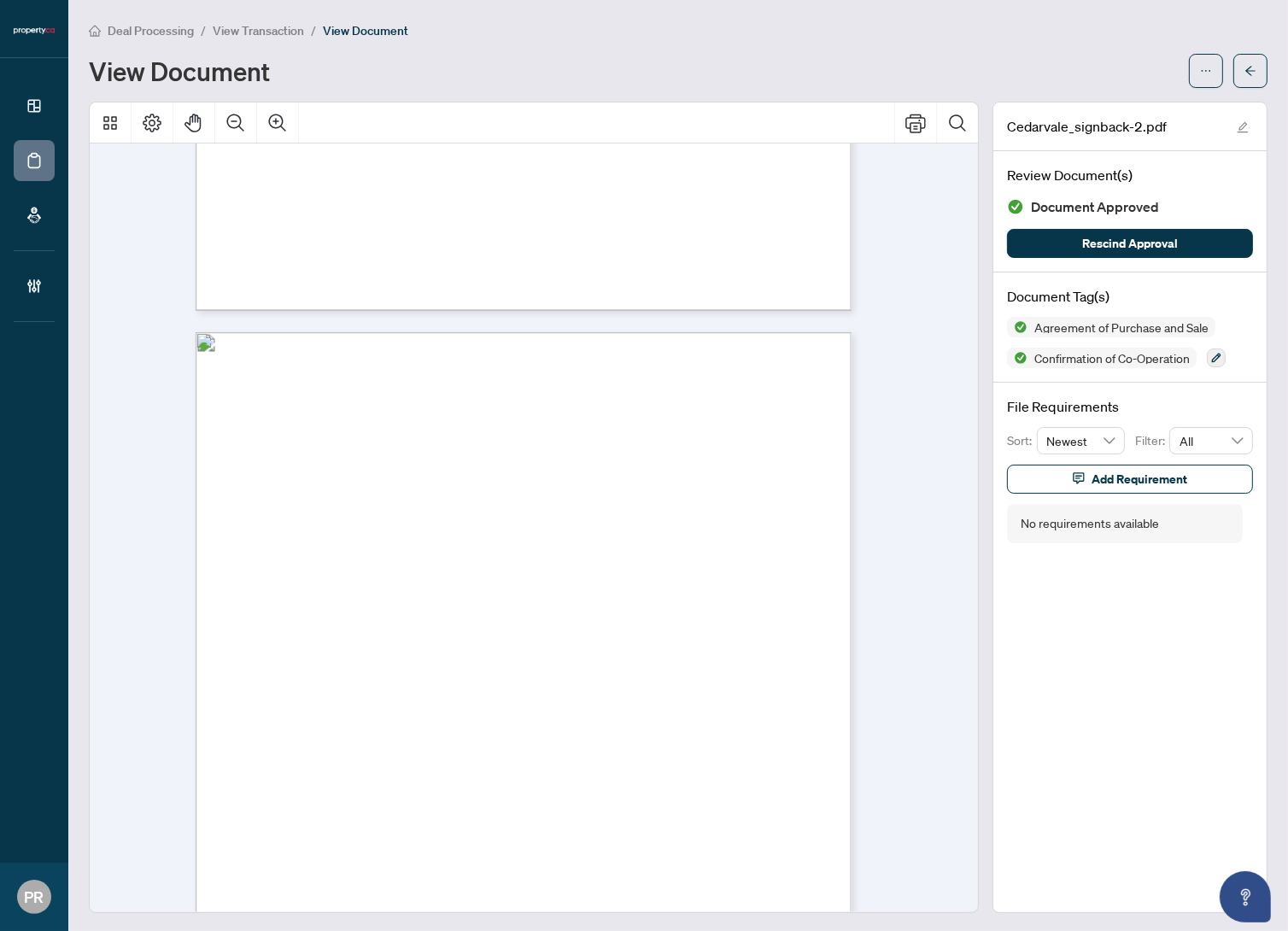
scroll to position [8766, 0]
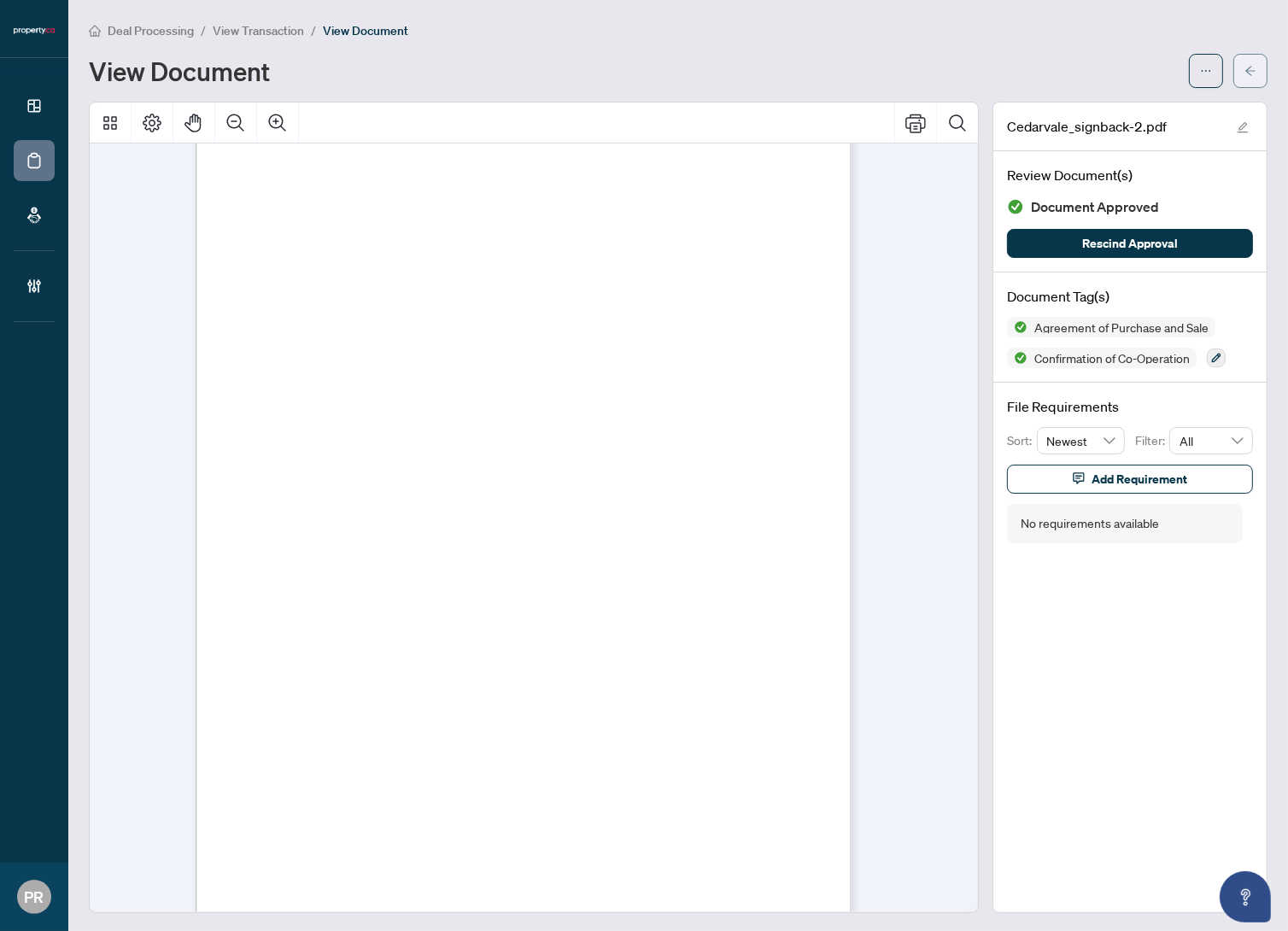
click at [1245, 77] on span "button" at bounding box center [1251, 71] width 12 height 28
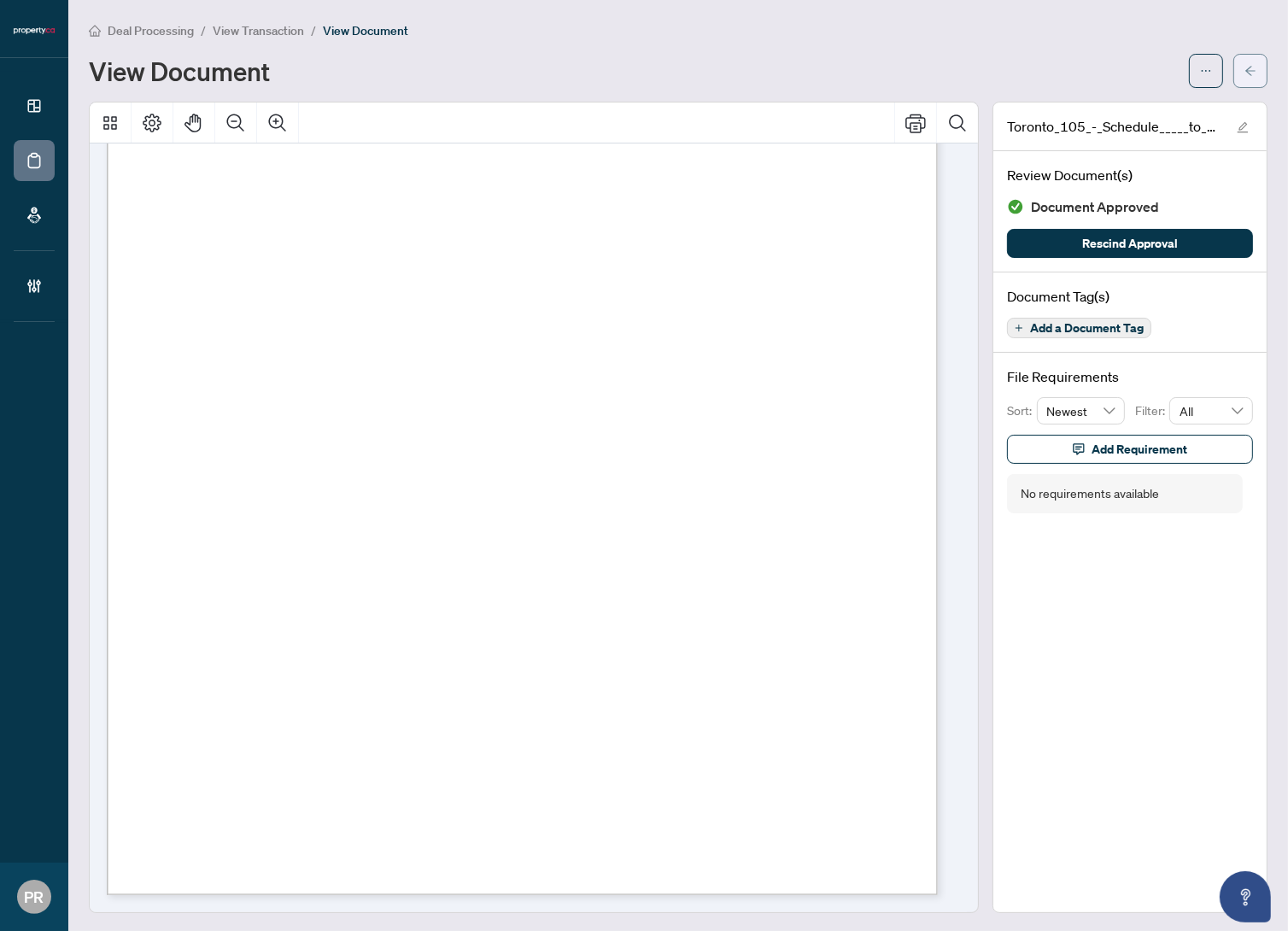
click at [1245, 76] on span "button" at bounding box center [1251, 71] width 12 height 28
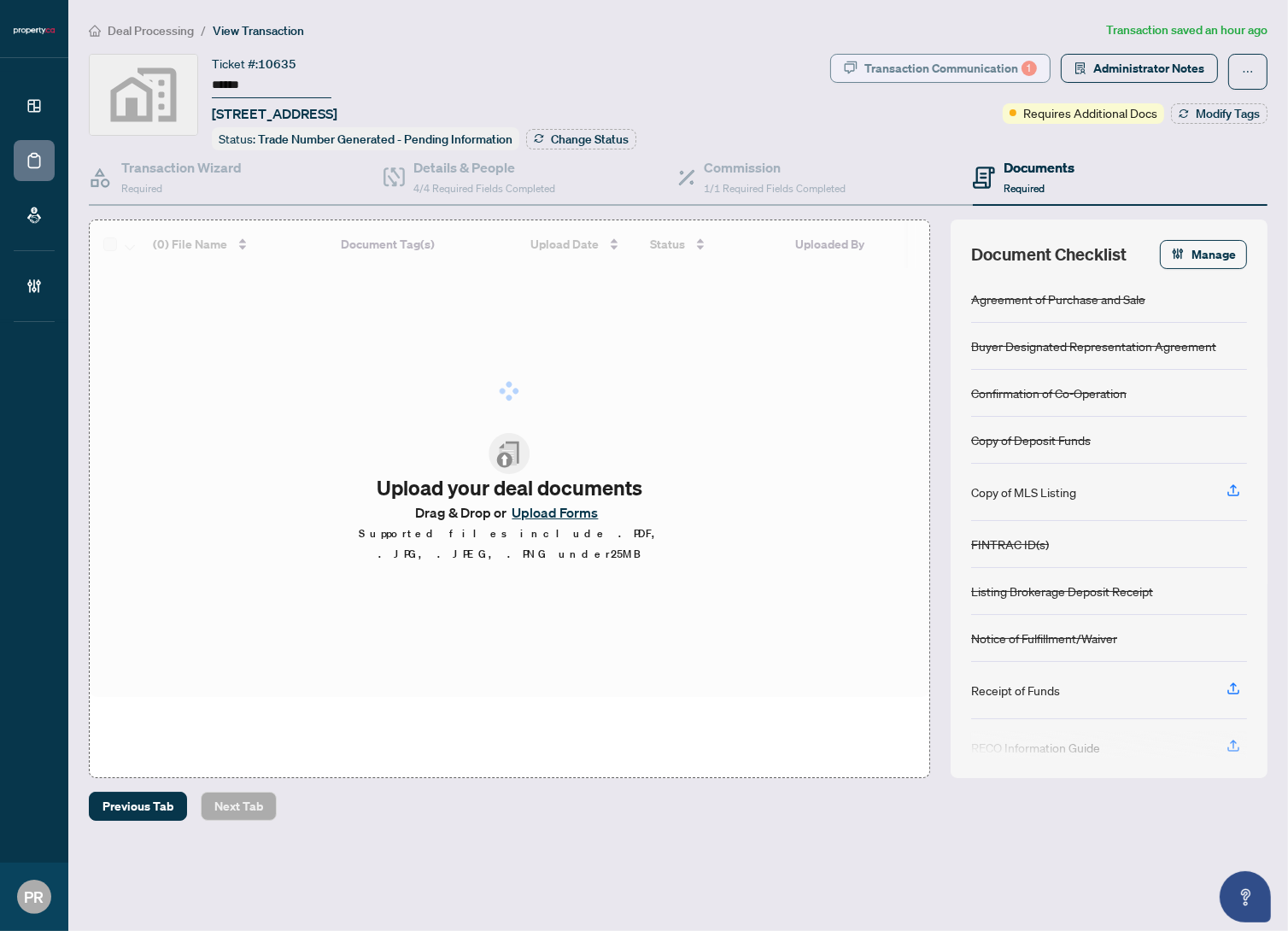
click at [943, 78] on div "Transaction Communication 1" at bounding box center [950, 68] width 172 height 28
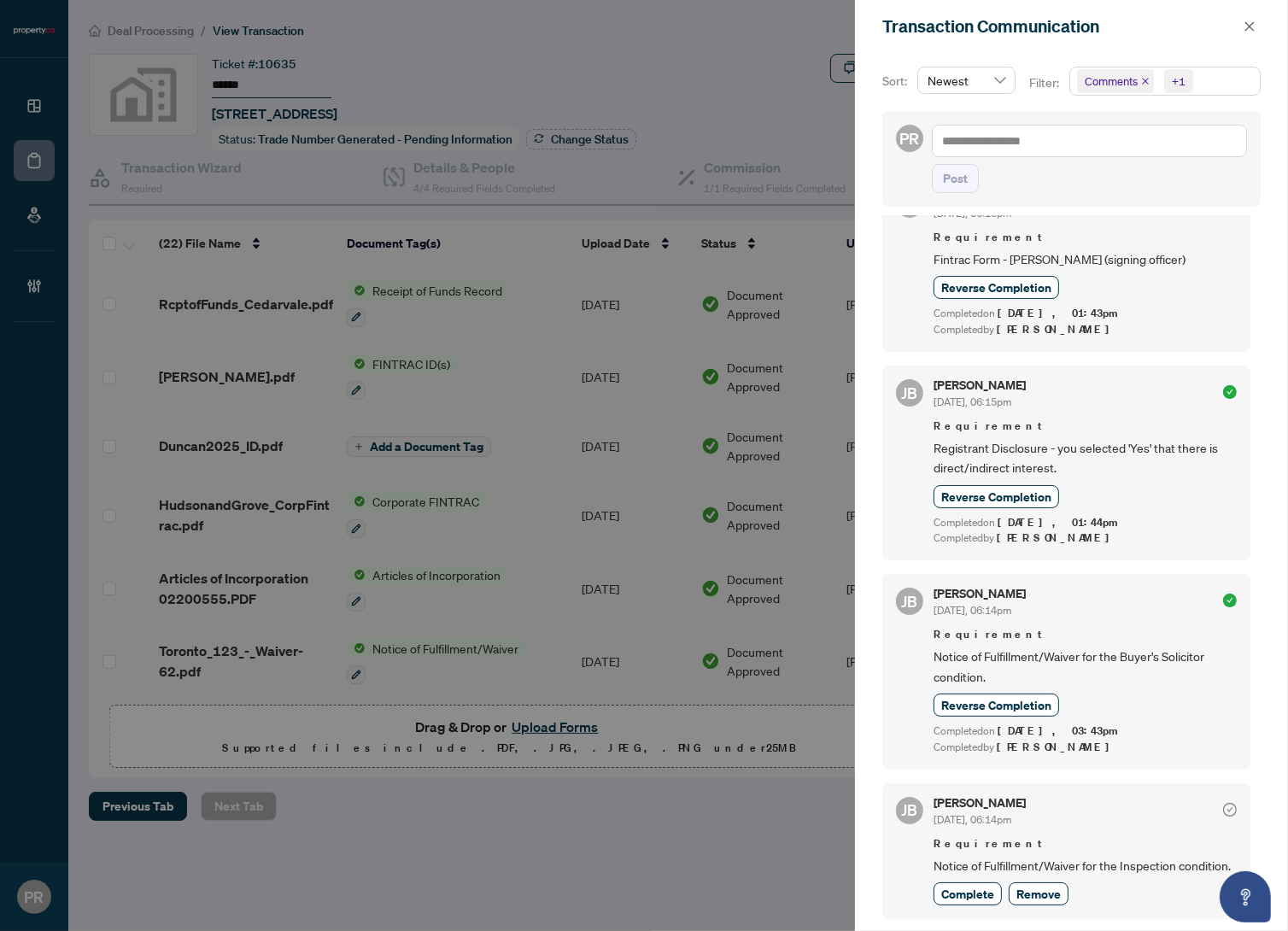
scroll to position [3, 0]
click at [959, 884] on span "Complete" at bounding box center [967, 893] width 53 height 18
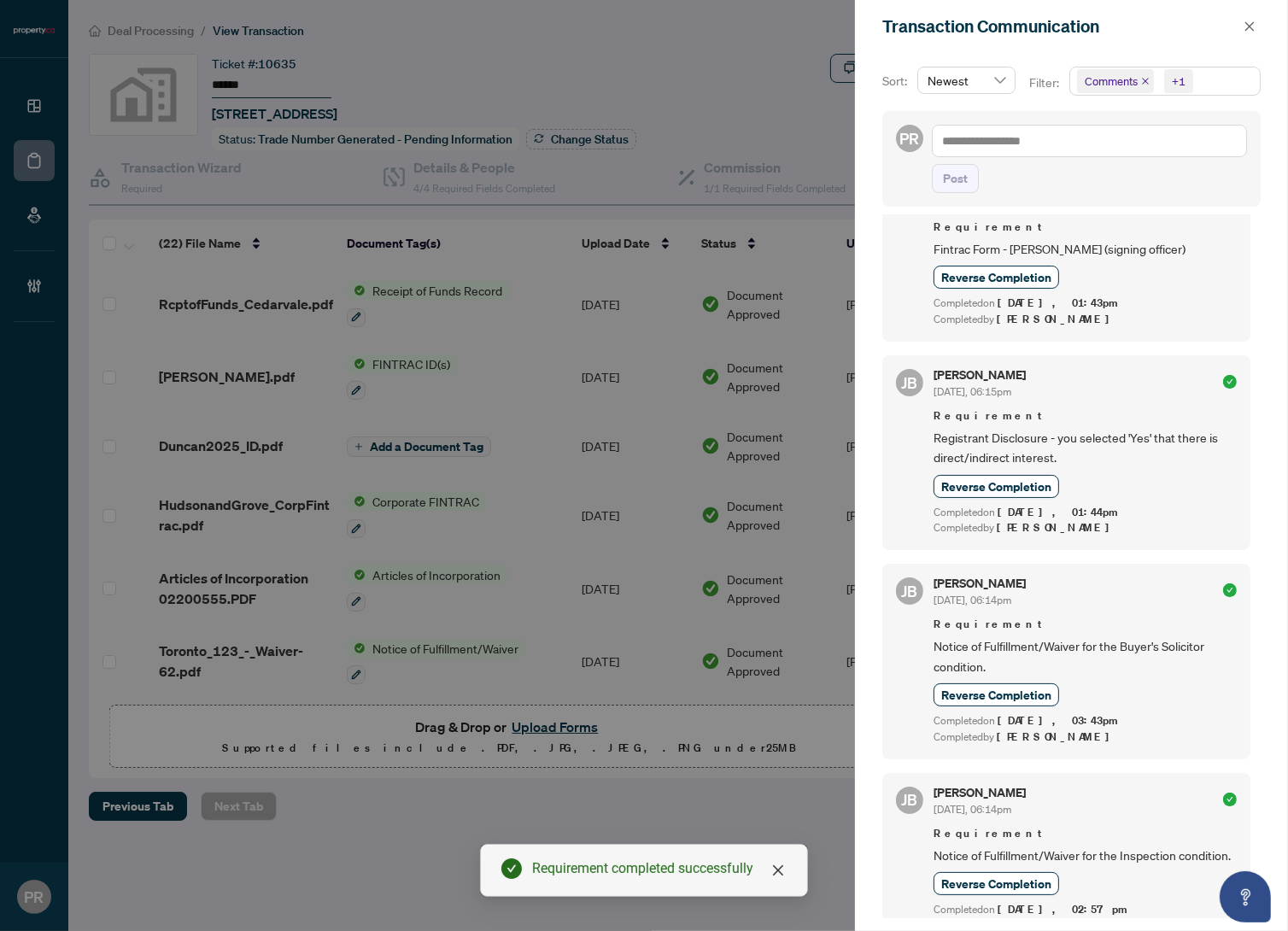
drag, startPoint x: 1246, startPoint y: 30, endPoint x: 1122, endPoint y: 139, distance: 165.1
click at [1246, 29] on icon "close" at bounding box center [1250, 27] width 12 height 12
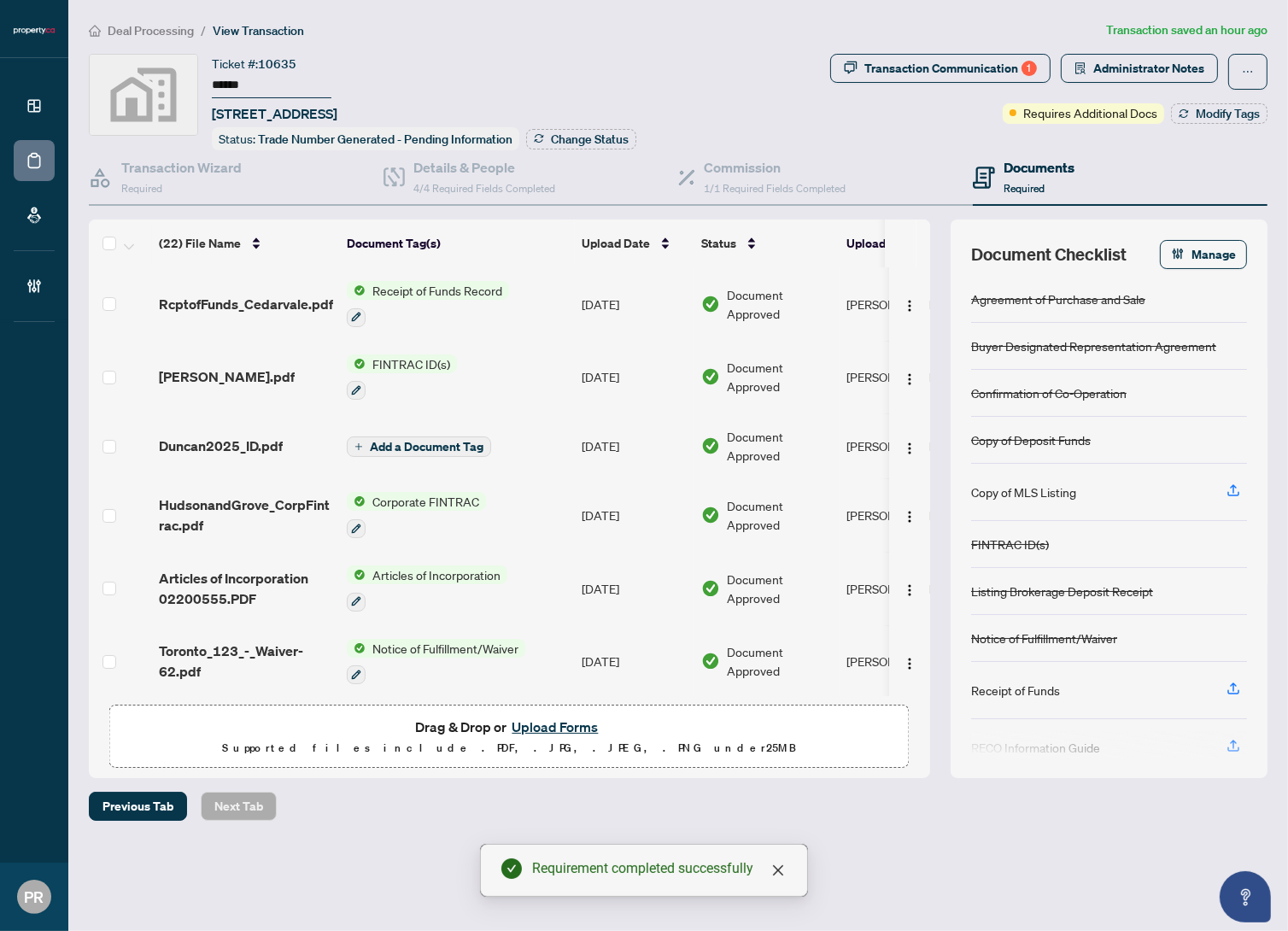
click at [1199, 125] on div "Transaction Communication 1 Administrator Notes Requires Additional Docs Modify…" at bounding box center [1049, 101] width 445 height 96
click at [1203, 114] on span "Modify Tags" at bounding box center [1228, 114] width 64 height 12
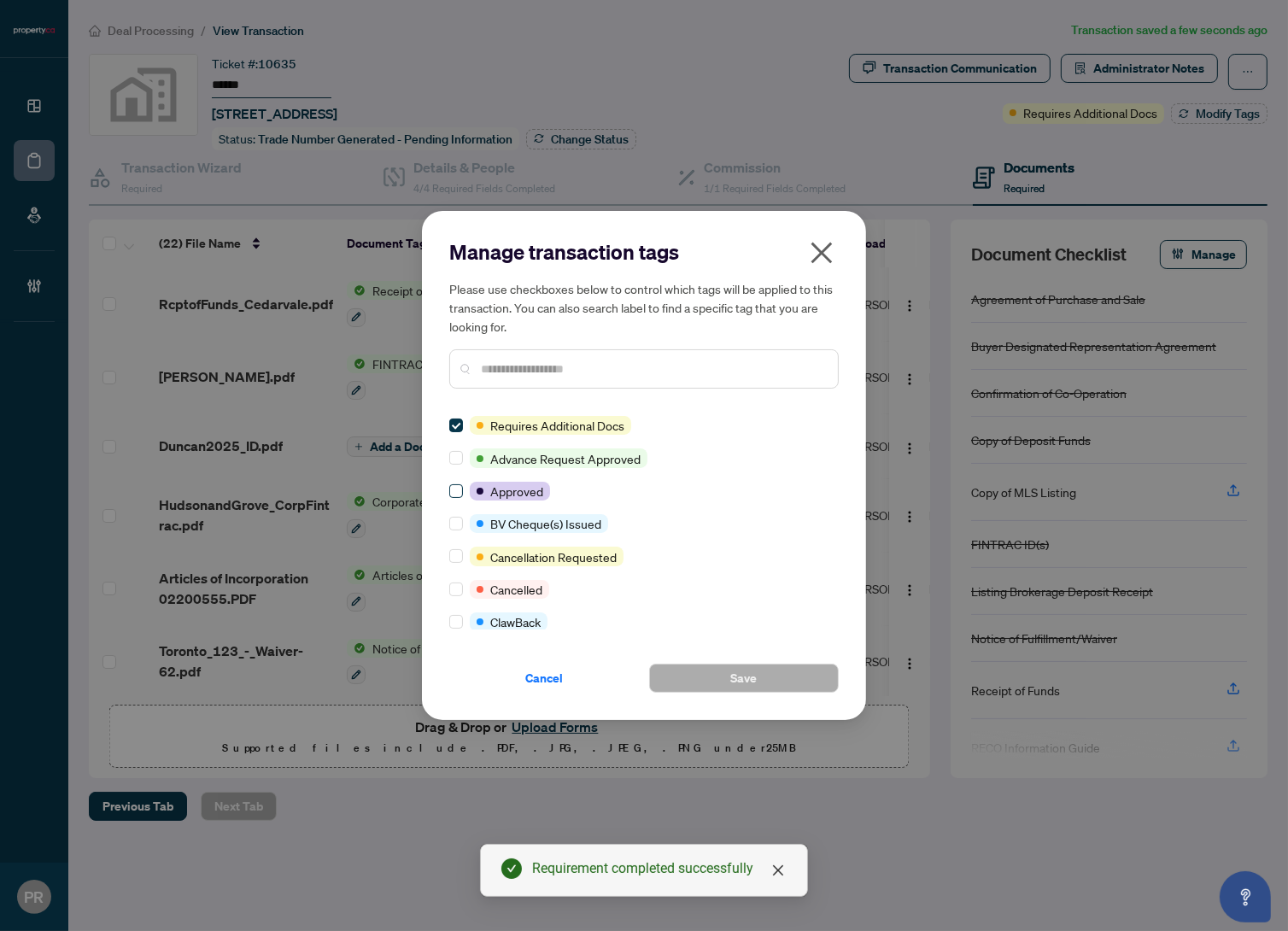
scroll to position [0, 0]
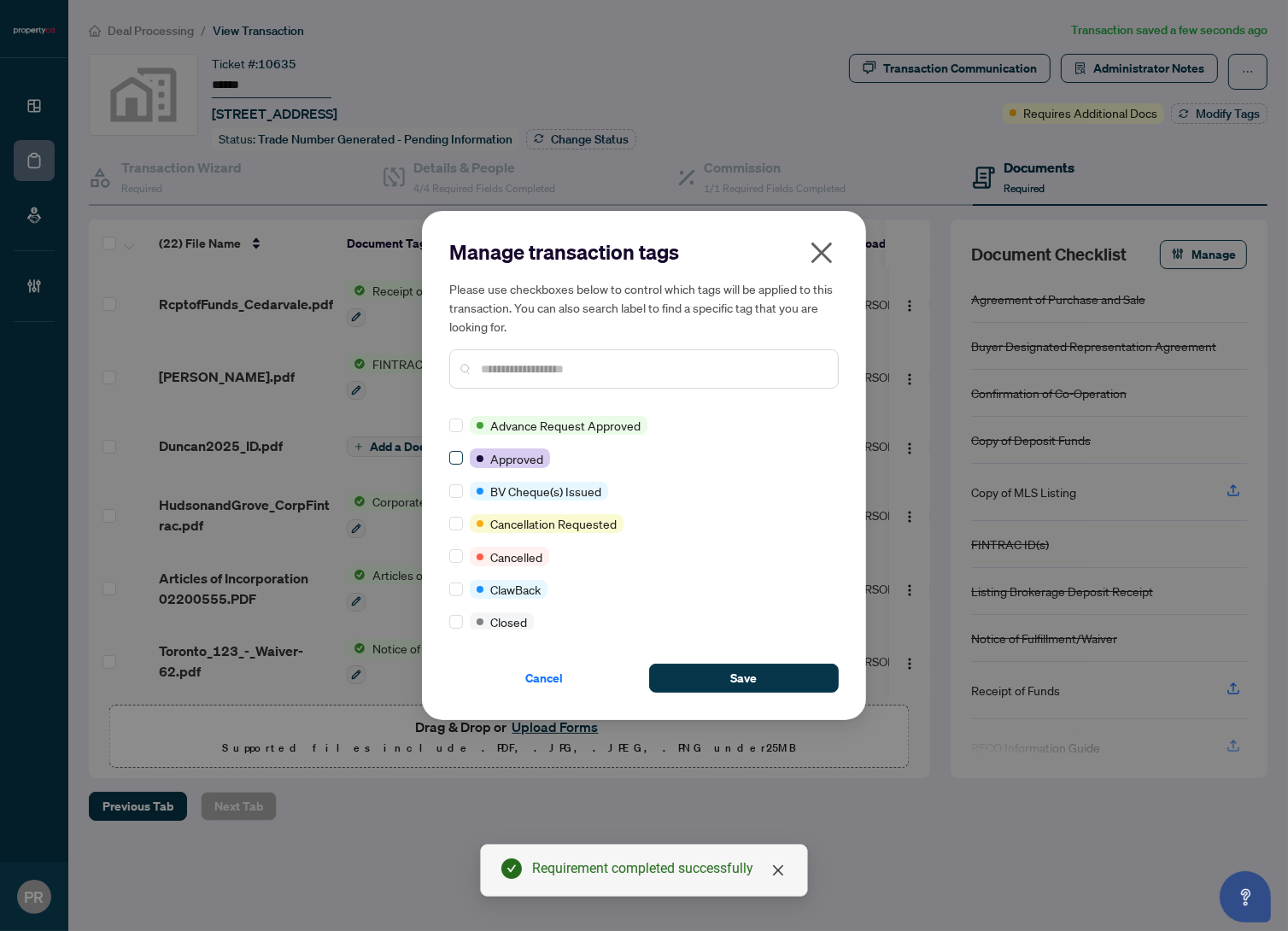
click at [455, 470] on div "Advance Request Approved Approved BV Cheque(s) Issued Cancellation Requested Ca…" at bounding box center [643, 523] width 389 height 213
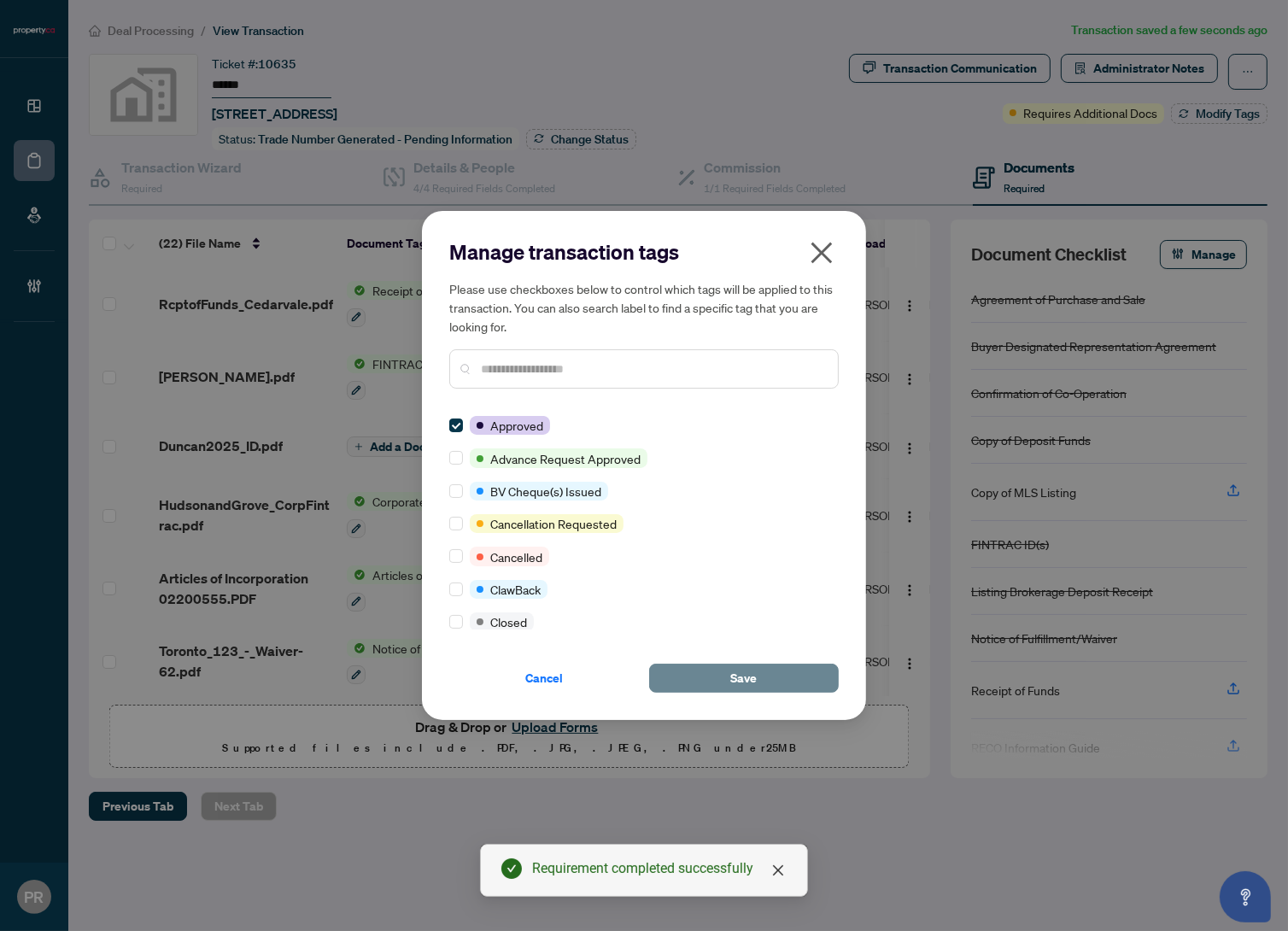
click at [759, 687] on button "Save" at bounding box center [744, 679] width 190 height 29
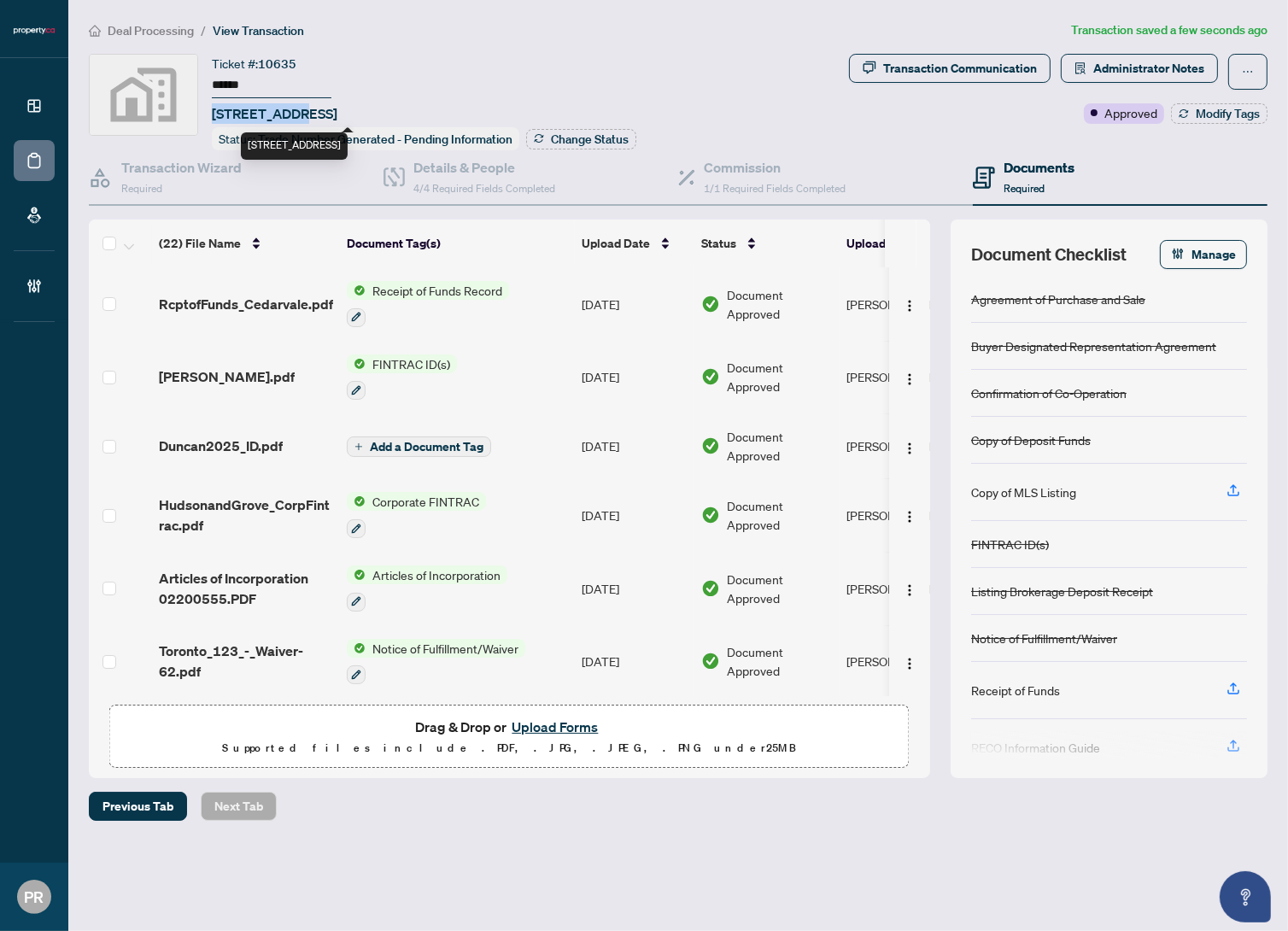
drag, startPoint x: 293, startPoint y: 117, endPoint x: 211, endPoint y: 116, distance: 82.0
click at [211, 116] on span "40 Cedarvale Avenue, East York, ON, Canada" at bounding box center [274, 114] width 126 height 21
copy span "40 Cedarvale"
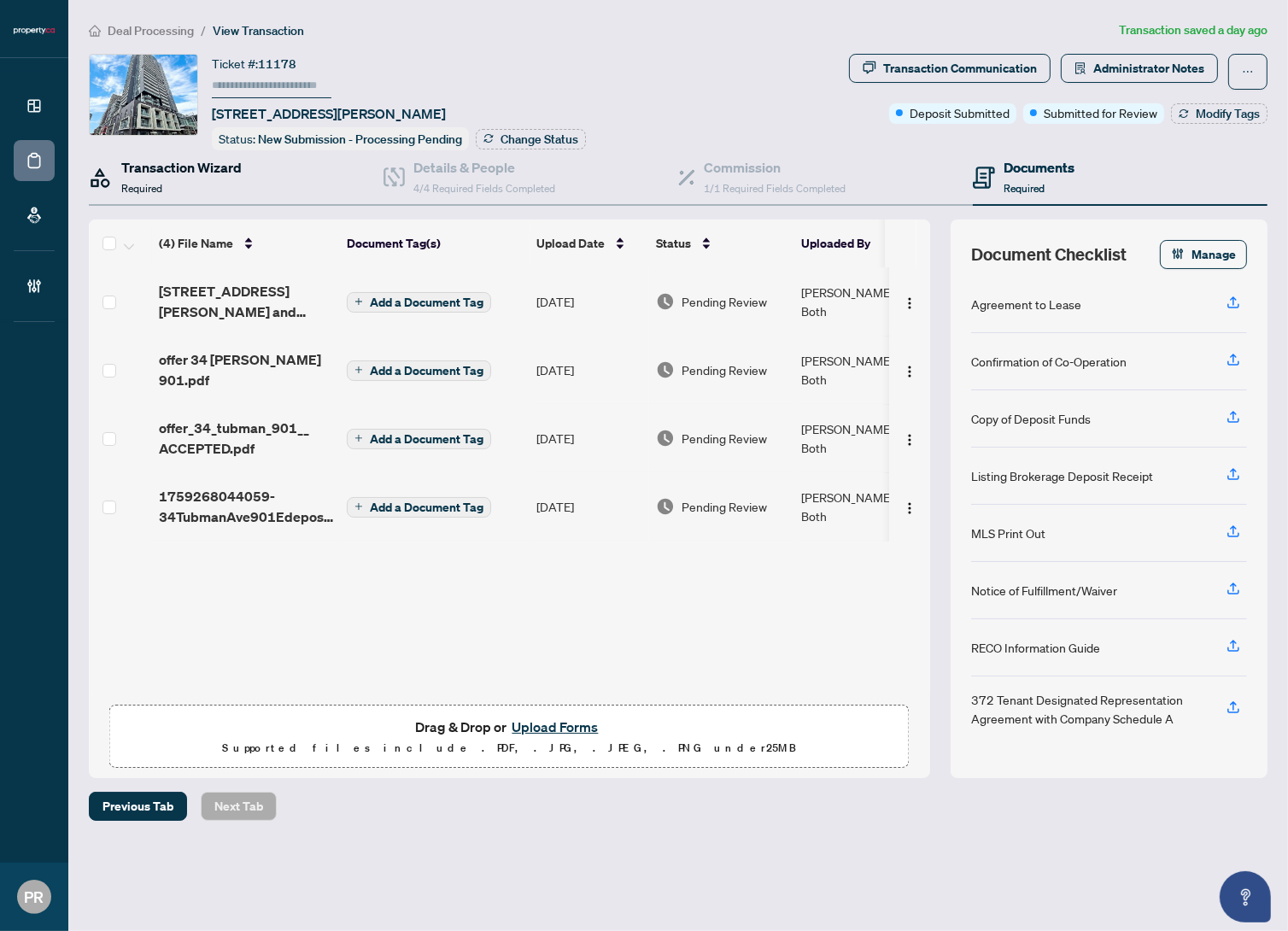
click at [212, 193] on div "Transaction Wizard Required" at bounding box center [181, 177] width 120 height 40
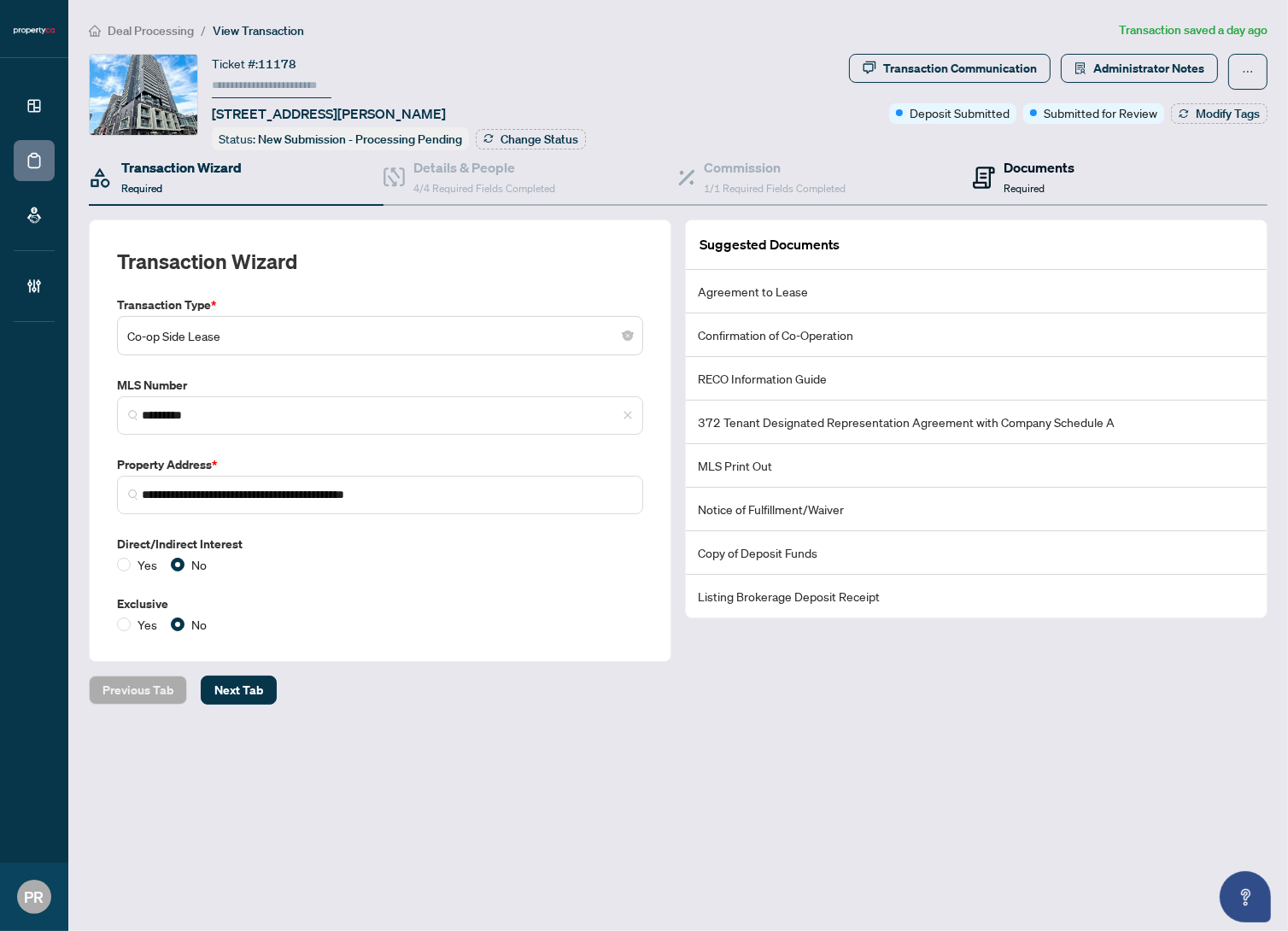
click at [1011, 162] on h4 "Documents" at bounding box center [1039, 167] width 71 height 21
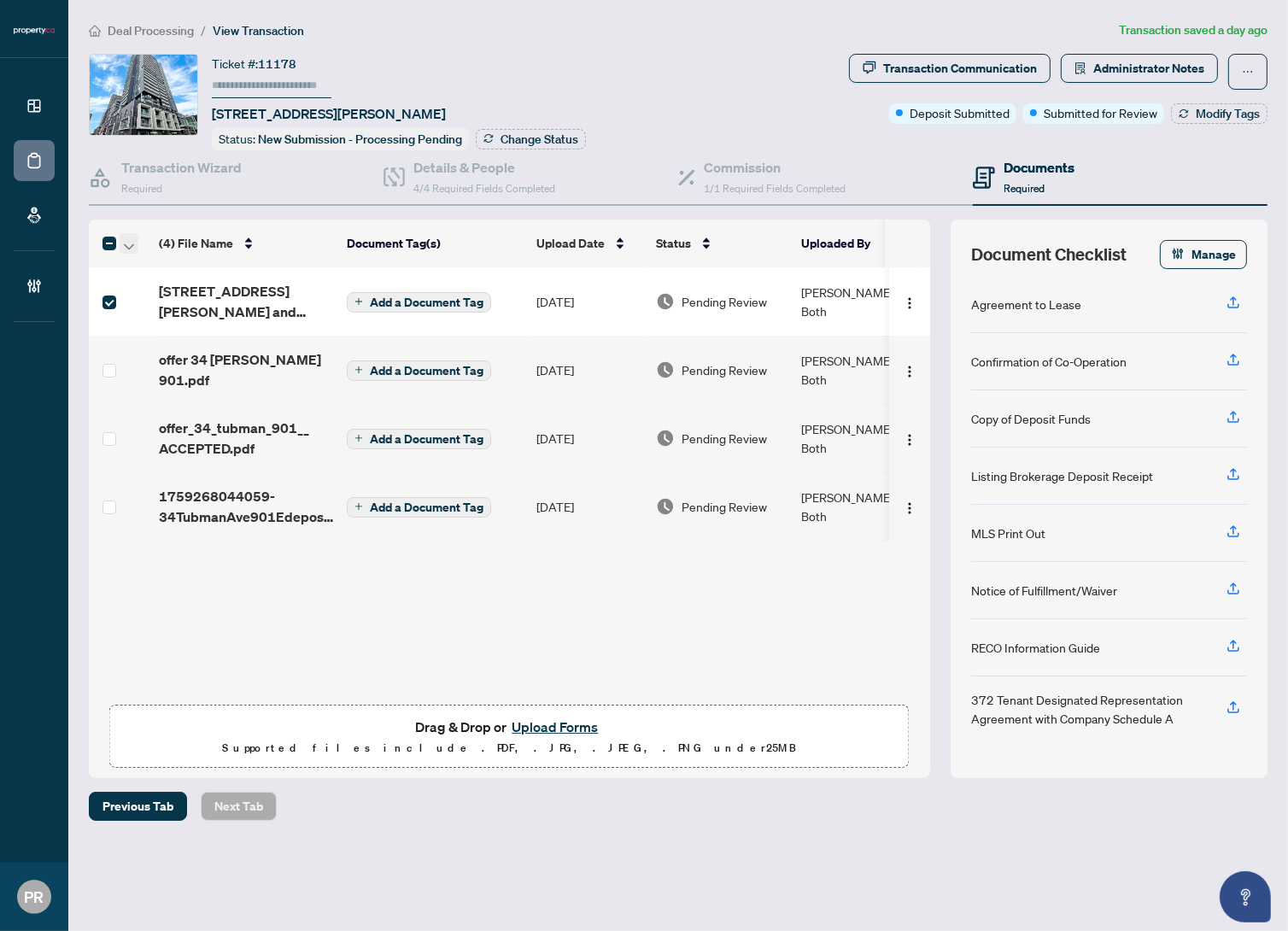
click at [121, 236] on button "button" at bounding box center [129, 244] width 19 height 21
click at [172, 257] on ul "Open Selected in New Tab(s) Download Selected Archive Selected" at bounding box center [209, 298] width 179 height 89
click at [185, 266] on span "Open Selected in New Tab(s)" at bounding box center [209, 271] width 152 height 19
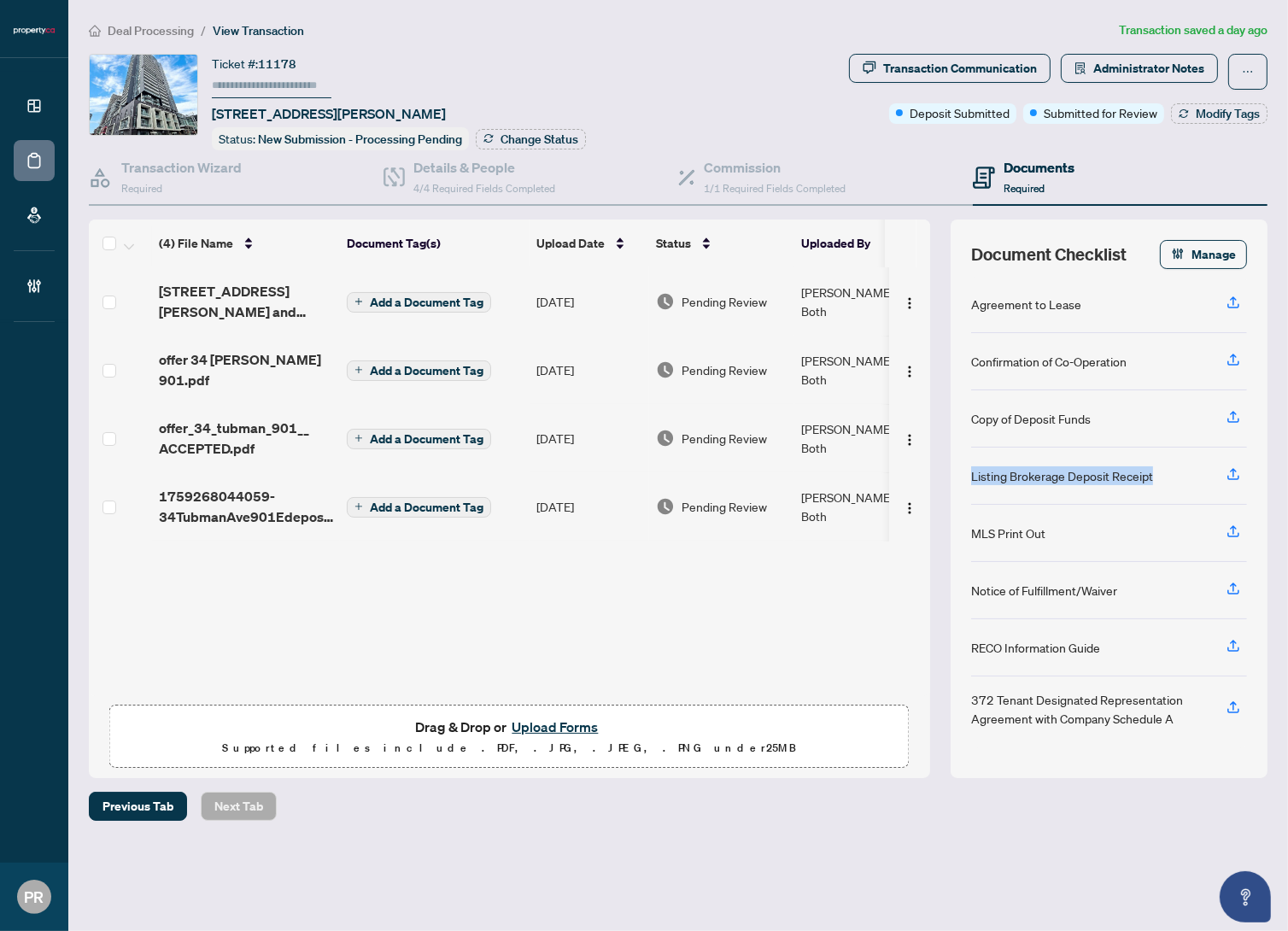
drag, startPoint x: 1173, startPoint y: 466, endPoint x: 962, endPoint y: 466, distance: 211.0
click at [962, 466] on div "Document Checklist Manage Agreement to Lease Confirmation of Co-Operation Copy …" at bounding box center [1109, 498] width 317 height 559
click at [1194, 118] on button "Modify Tags" at bounding box center [1219, 114] width 96 height 21
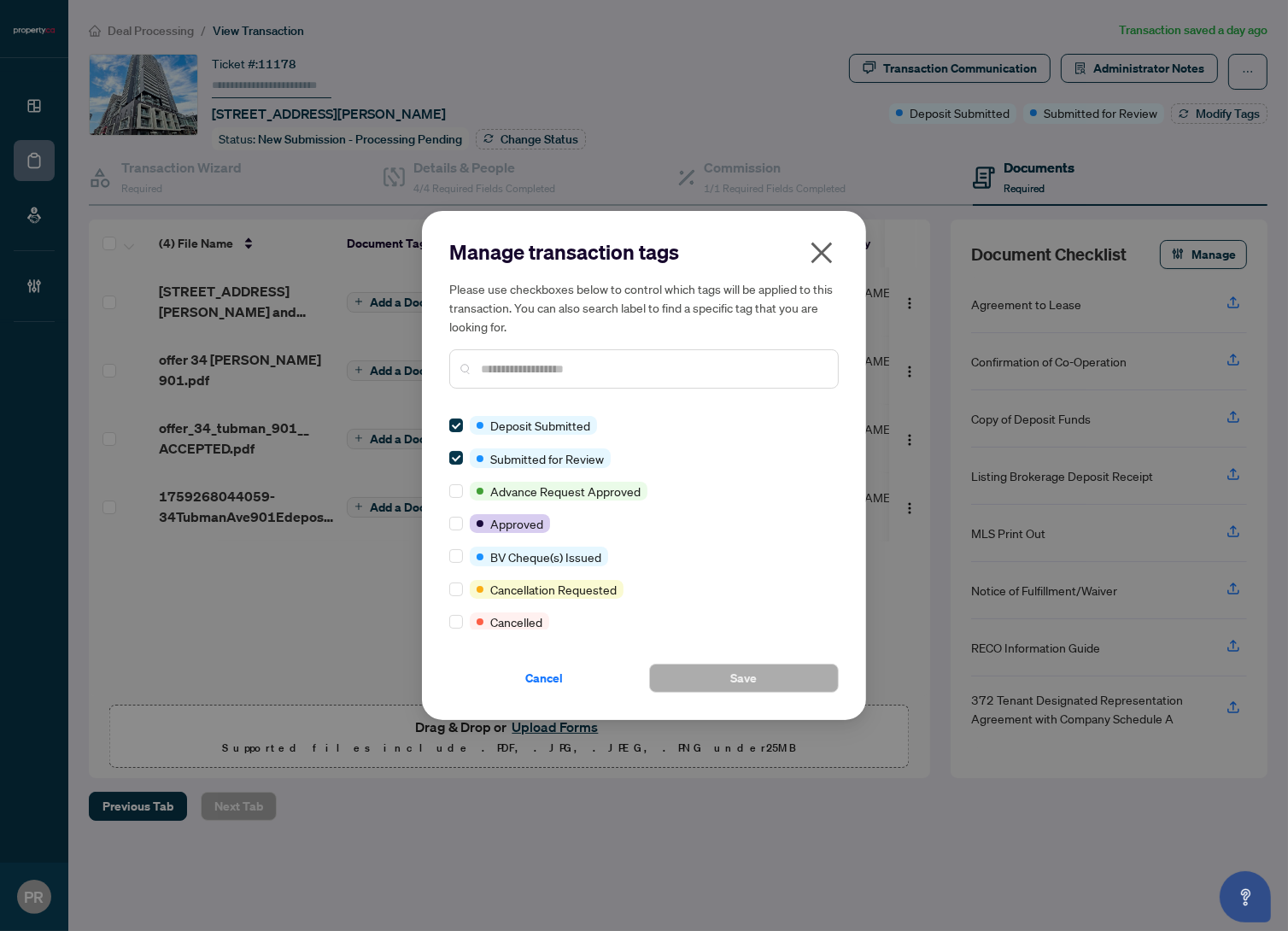
click at [595, 352] on div at bounding box center [643, 368] width 389 height 39
click at [600, 368] on input "text" at bounding box center [653, 369] width 343 height 19
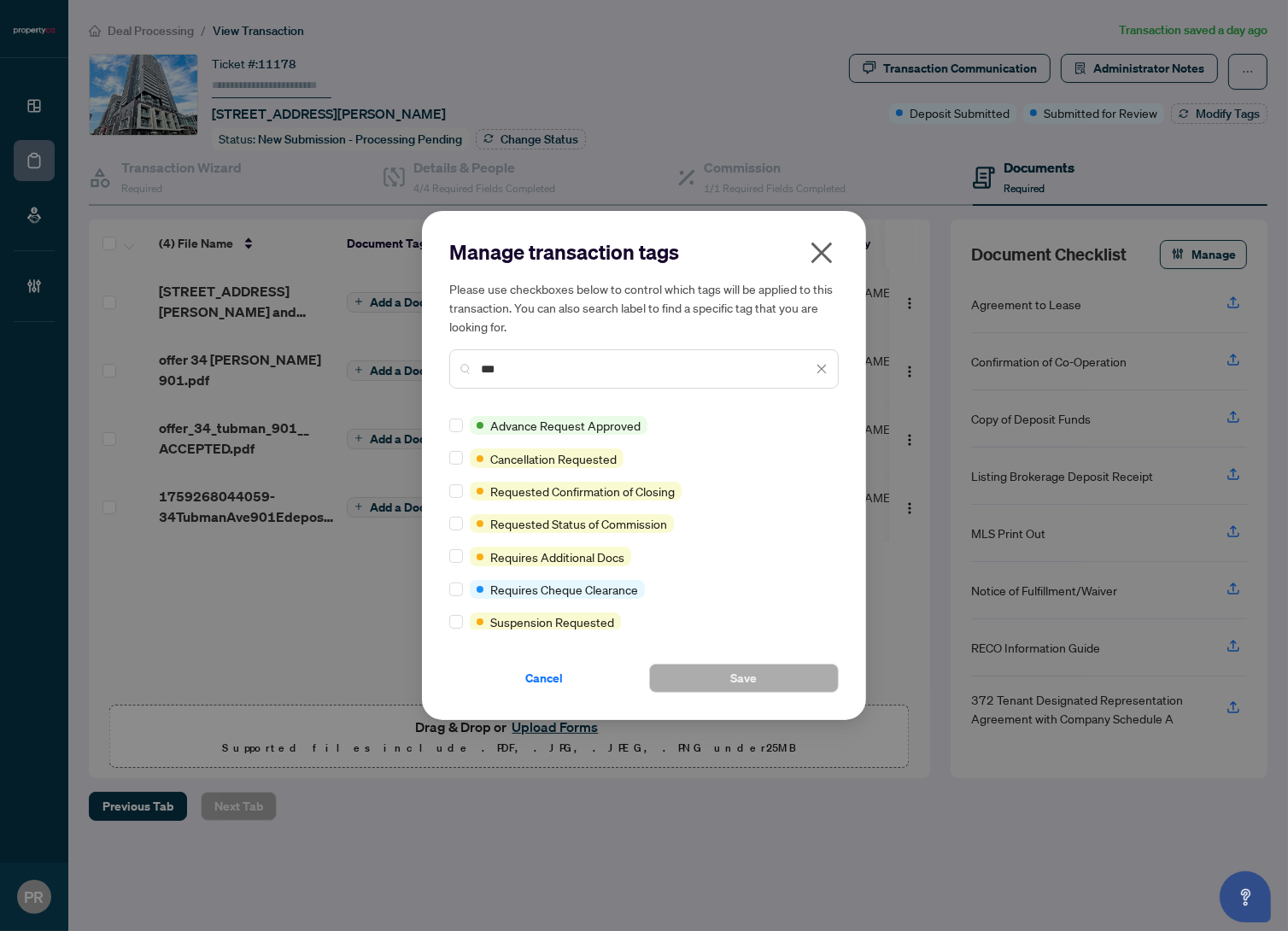
type input "***"
click at [823, 246] on icon "close" at bounding box center [822, 253] width 28 height 28
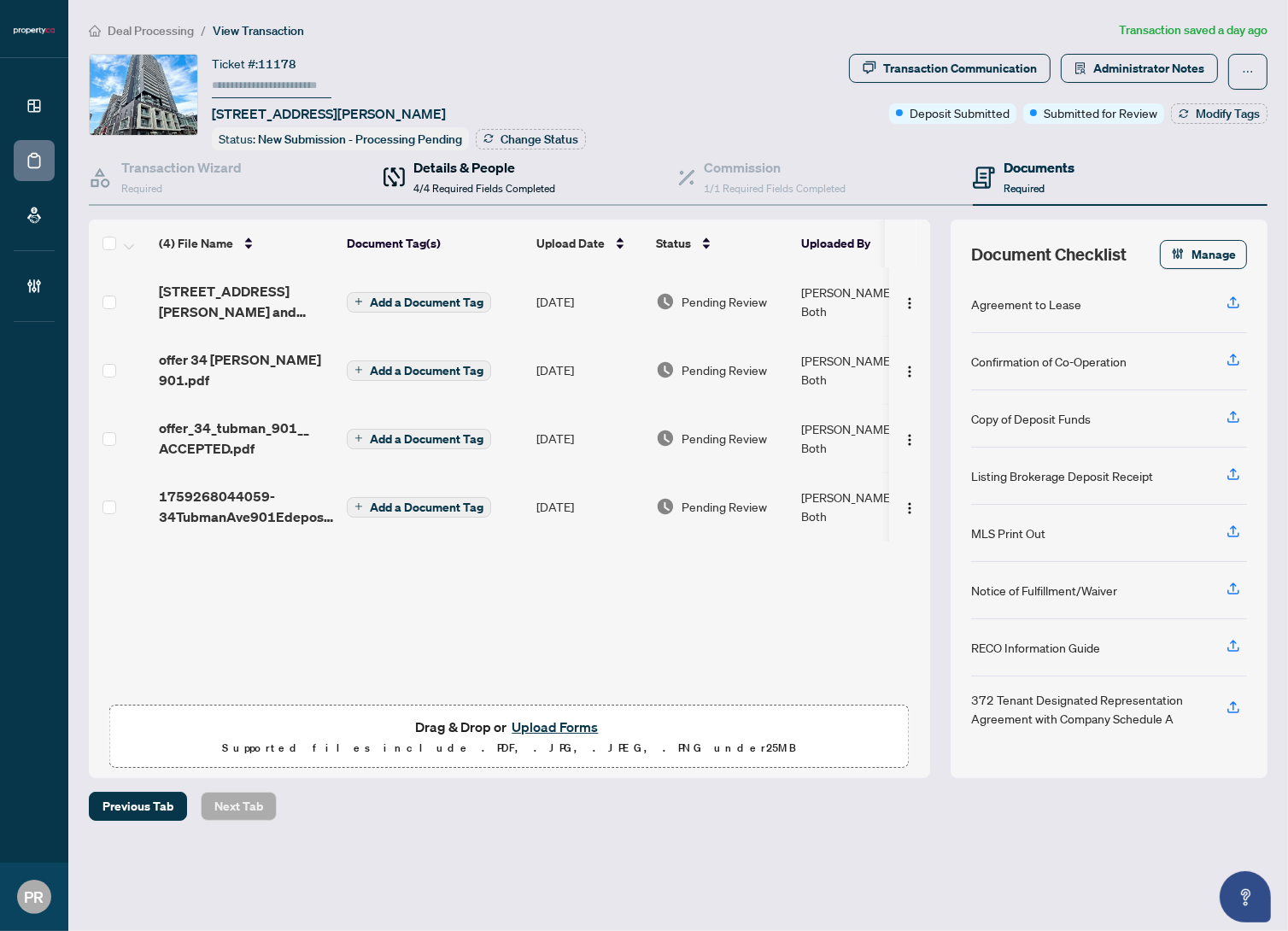
click at [435, 183] on span "4/4 Required Fields Completed" at bounding box center [485, 188] width 142 height 13
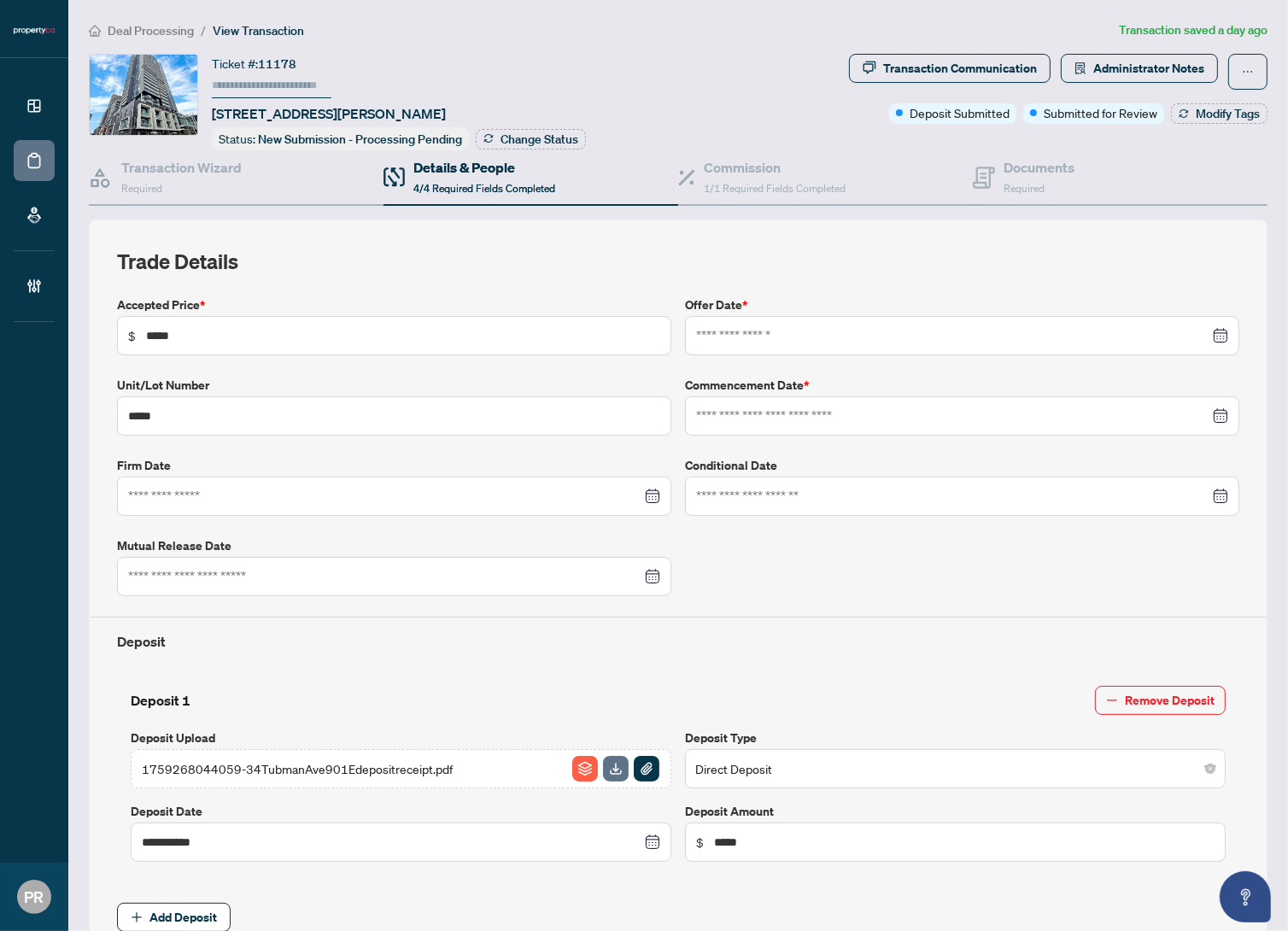
type input "**********"
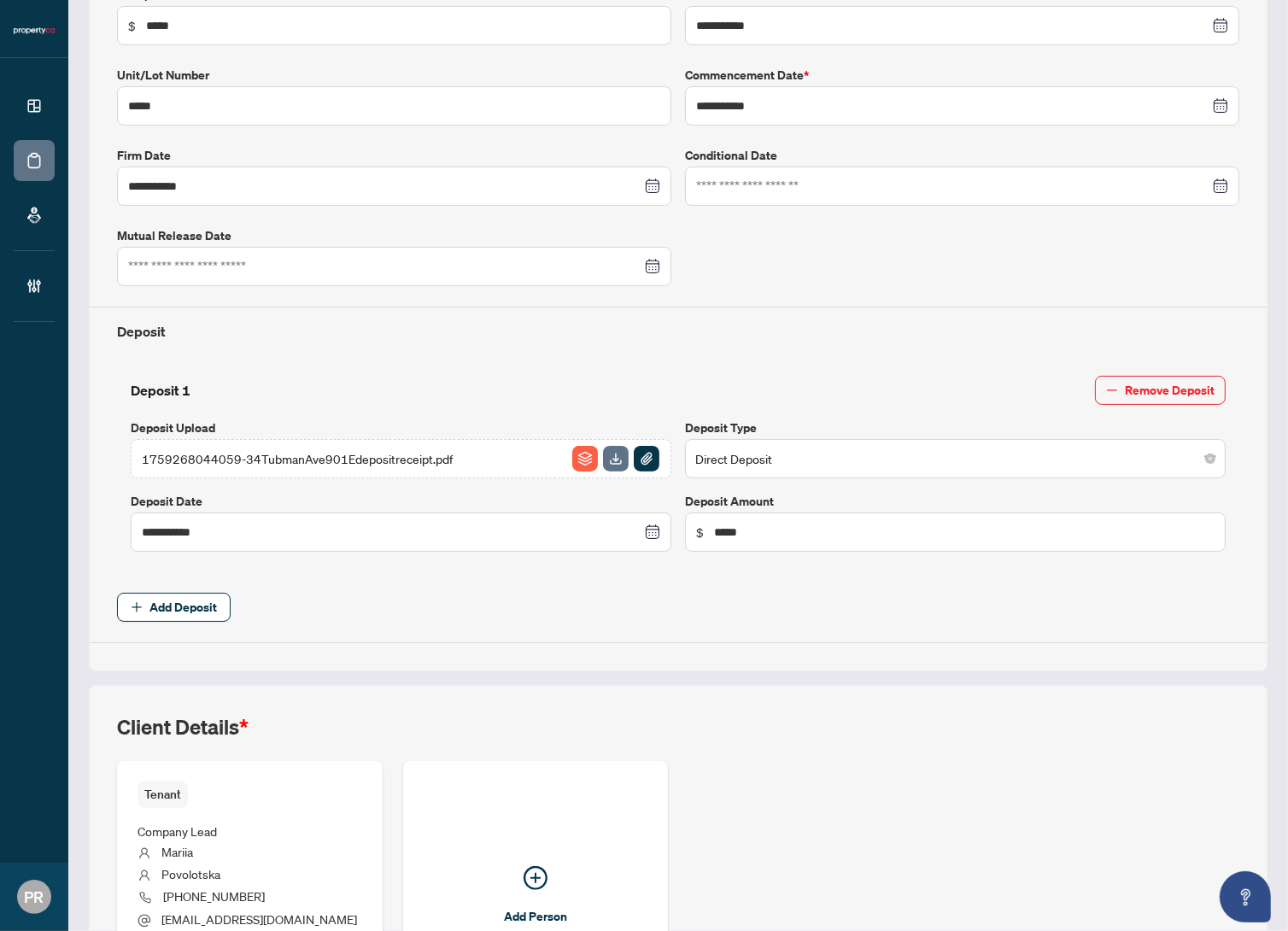
scroll to position [499, 0]
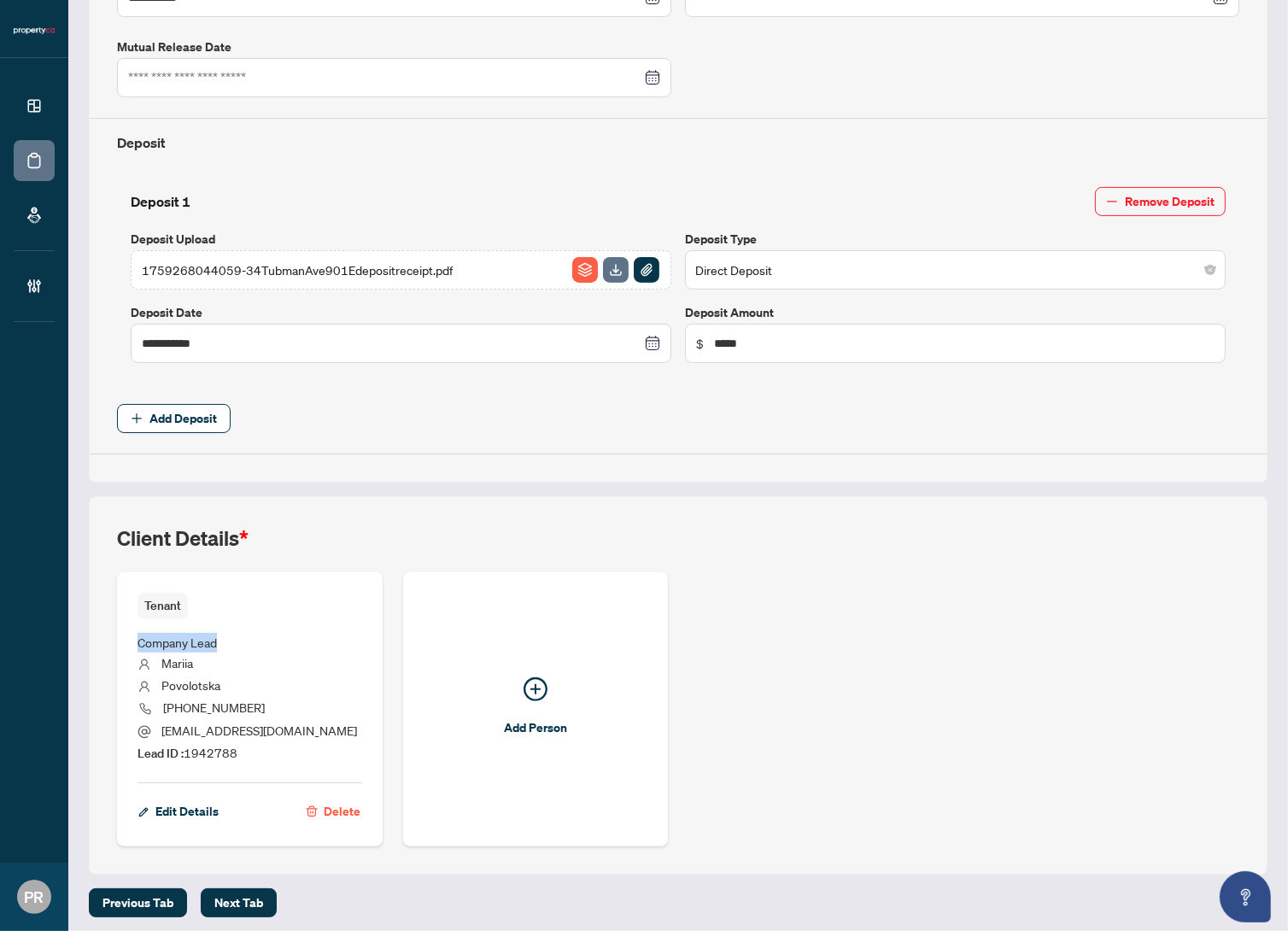
drag, startPoint x: 220, startPoint y: 639, endPoint x: 345, endPoint y: 33, distance: 618.8
click at [138, 639] on li "Company Lead" at bounding box center [250, 642] width 224 height 20
click at [250, 641] on li "Company Lead" at bounding box center [250, 642] width 224 height 20
click at [175, 635] on span "Company Lead" at bounding box center [178, 642] width 80 height 16
drag, startPoint x: 145, startPoint y: 634, endPoint x: 184, endPoint y: 635, distance: 39.0
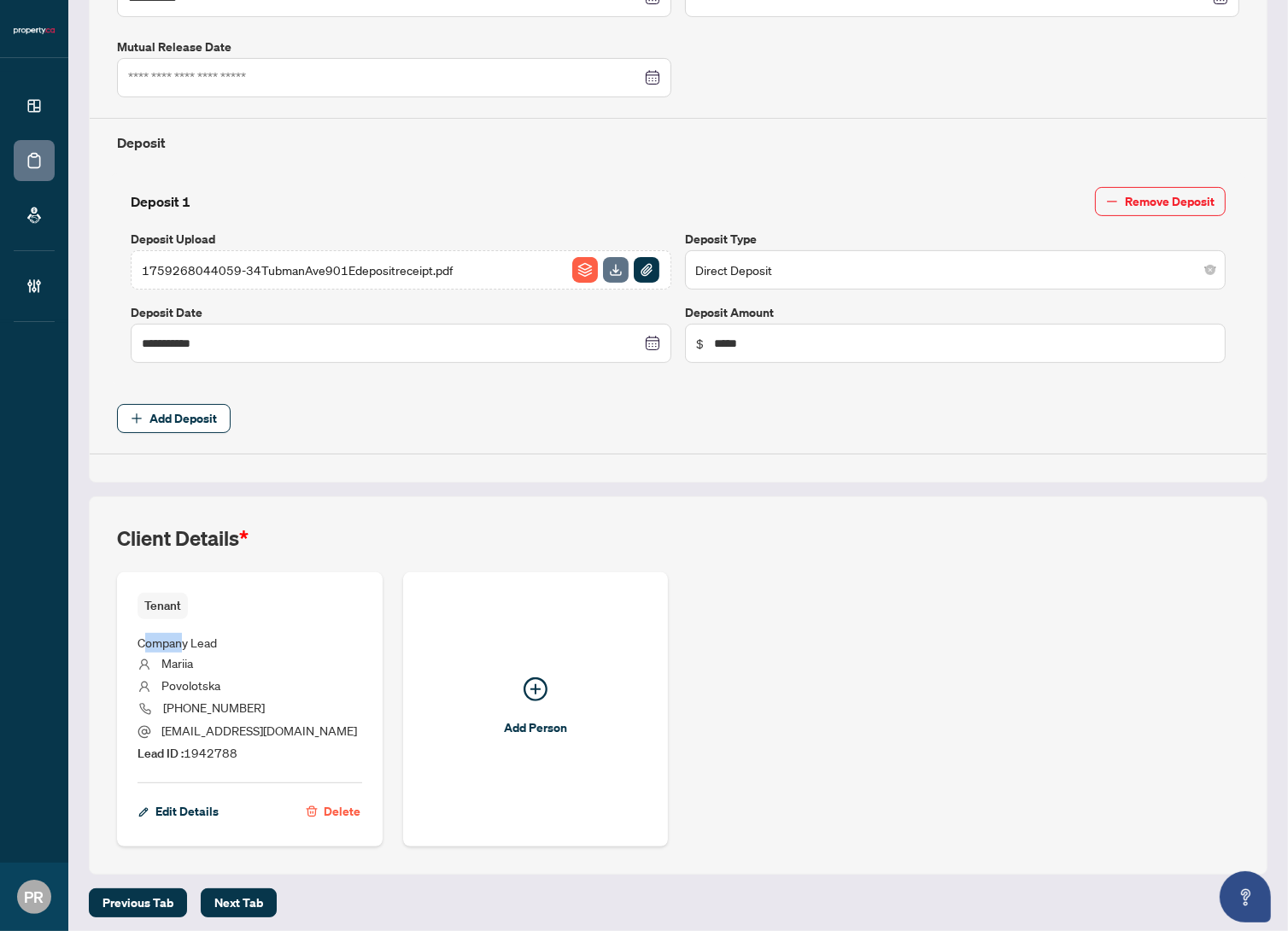
click at [184, 635] on span "Company Lead" at bounding box center [178, 642] width 80 height 16
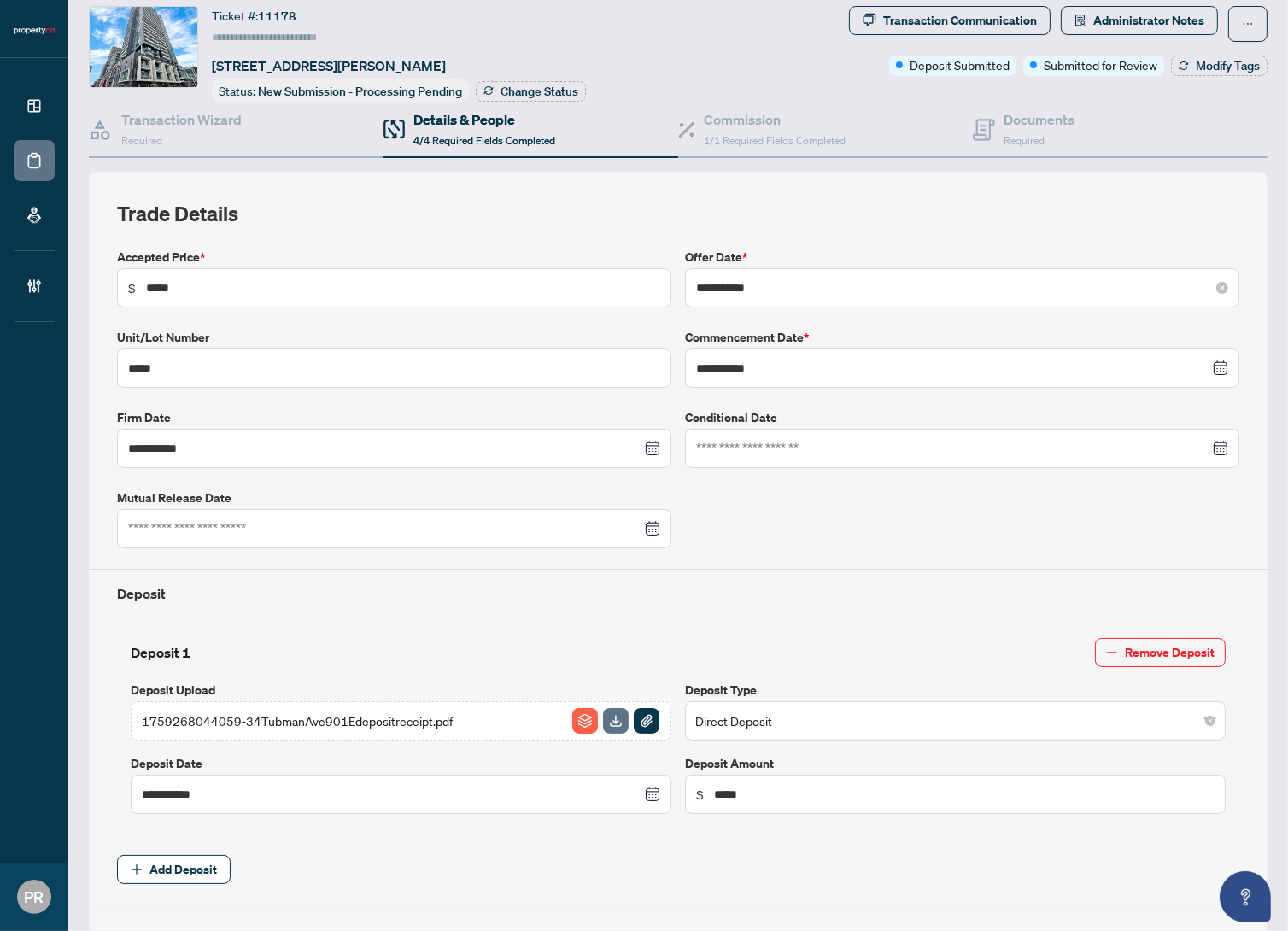
scroll to position [0, 0]
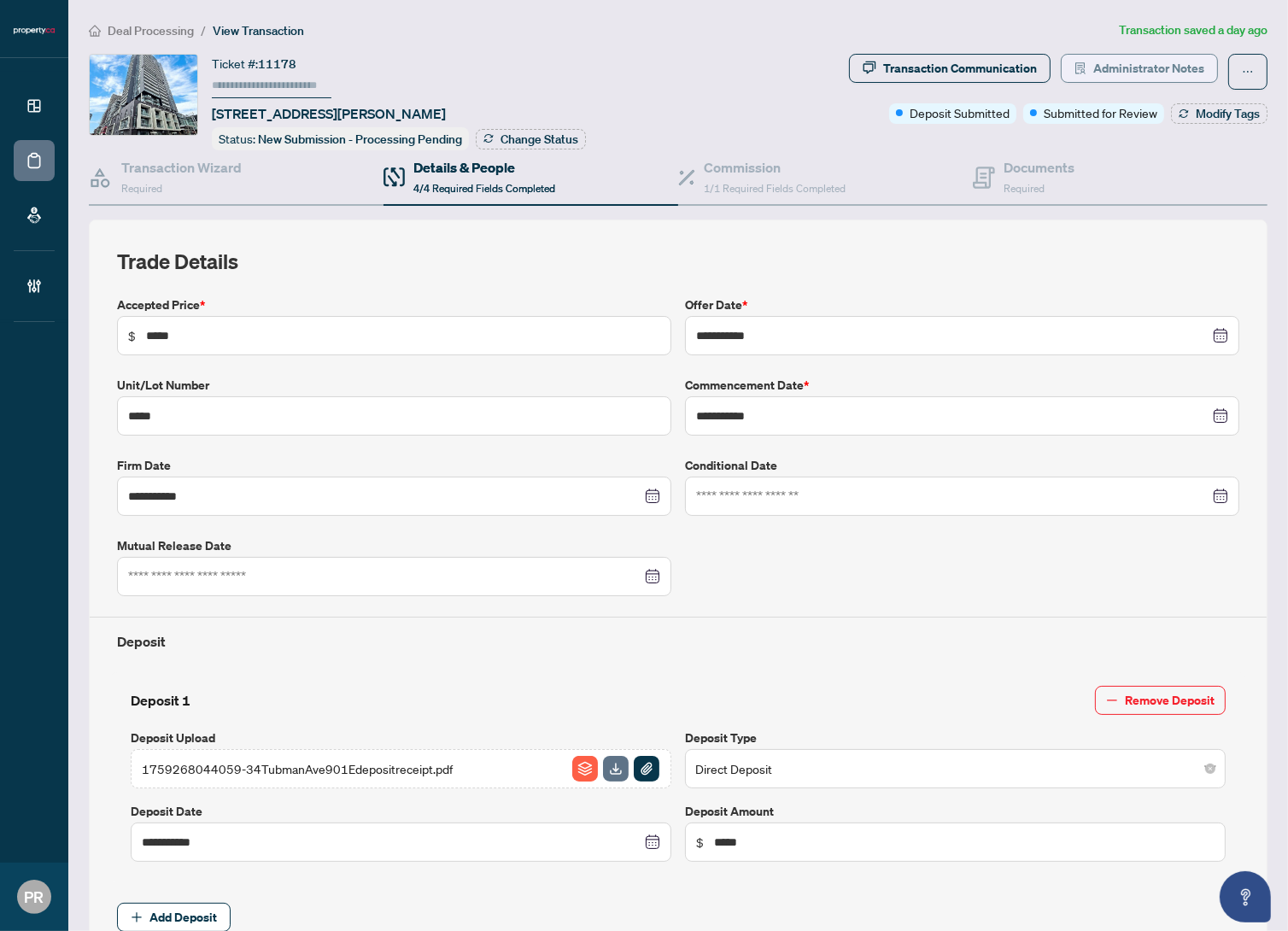
click at [1123, 68] on span "Administrator Notes" at bounding box center [1149, 68] width 111 height 28
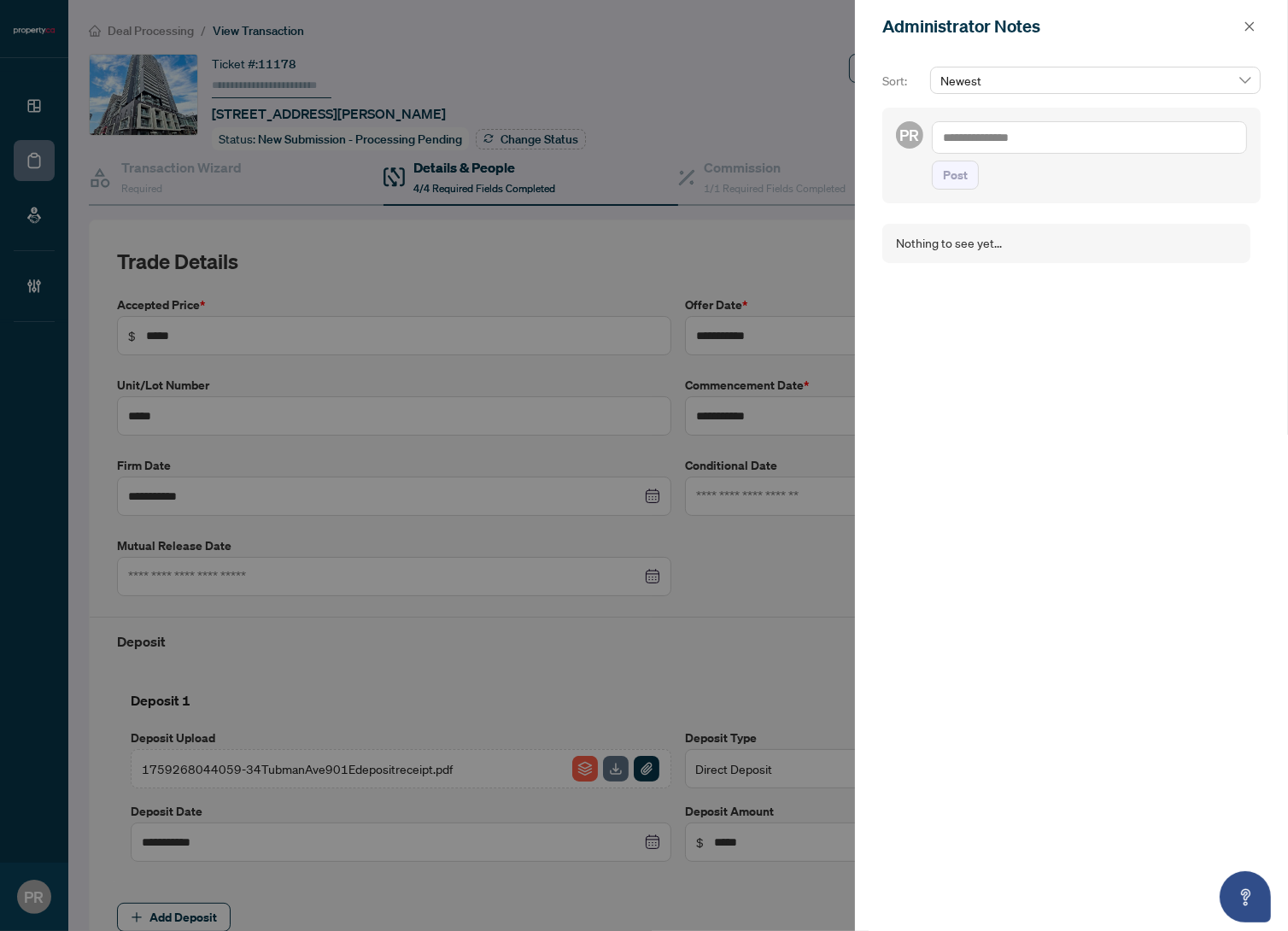
click at [1121, 137] on textarea at bounding box center [1090, 137] width 315 height 32
type textarea "*****"
click at [1249, 29] on icon "close" at bounding box center [1250, 27] width 12 height 12
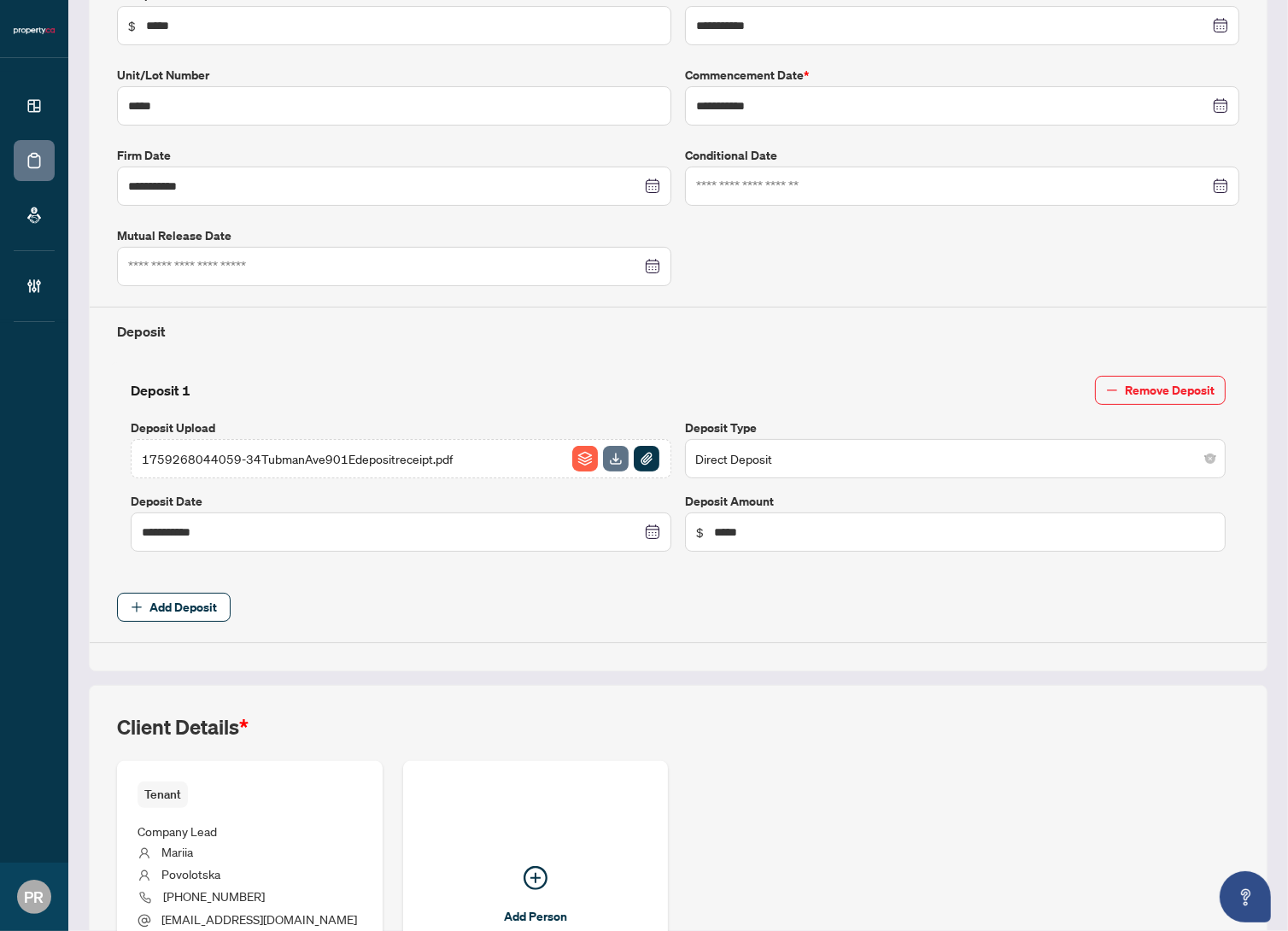
scroll to position [499, 0]
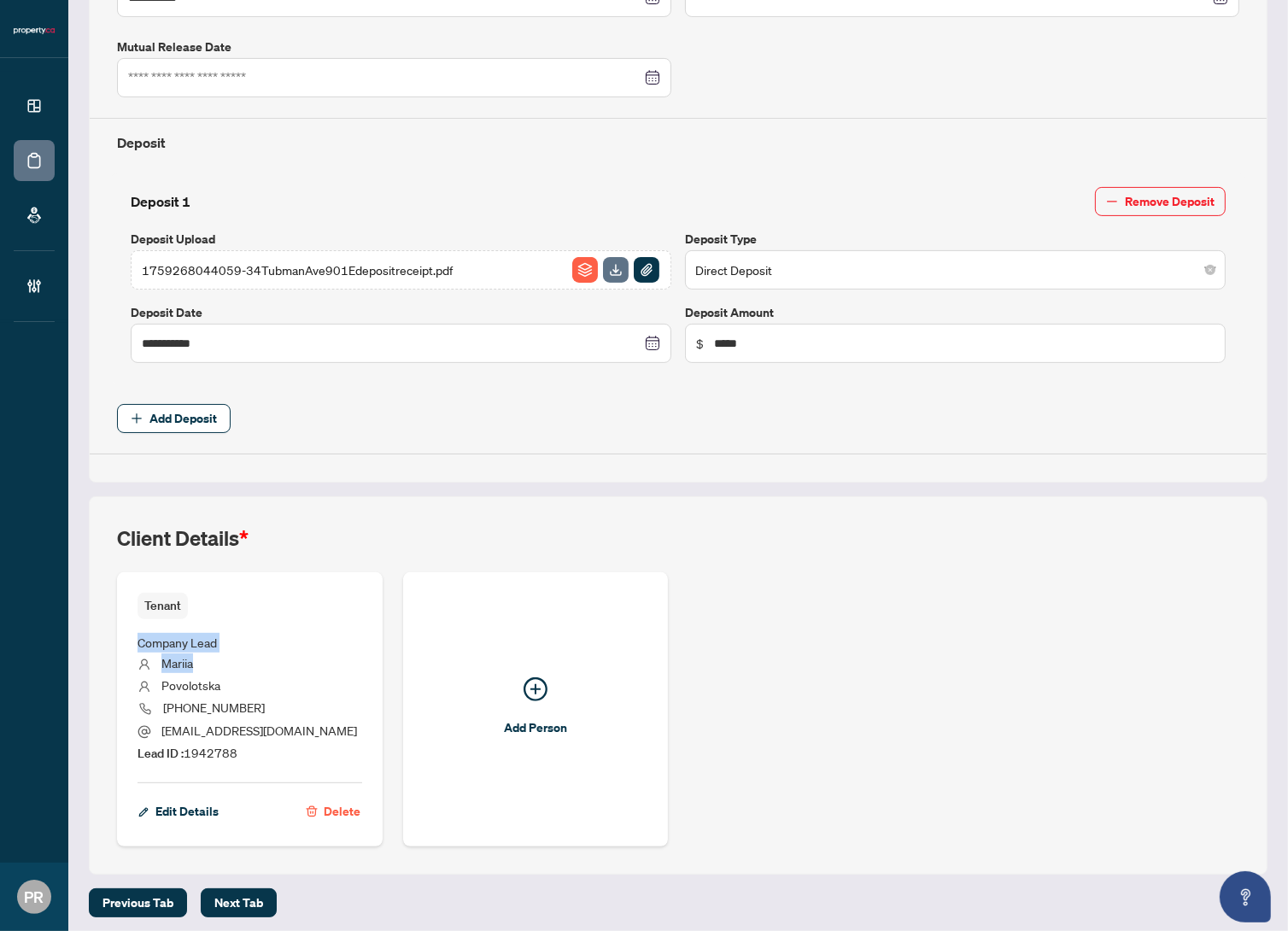
drag, startPoint x: 135, startPoint y: 631, endPoint x: 234, endPoint y: 652, distance: 101.2
click at [234, 652] on div "Tenant Company Lead Mariia Povolotska (437) 433-7149 mariia.povolotskaya@gmail.…" at bounding box center [250, 709] width 266 height 274
click at [234, 654] on li "Mariia" at bounding box center [250, 665] width 224 height 23
click at [248, 531] on span "*" at bounding box center [244, 538] width 10 height 26
click at [248, 529] on span "*" at bounding box center [244, 538] width 10 height 26
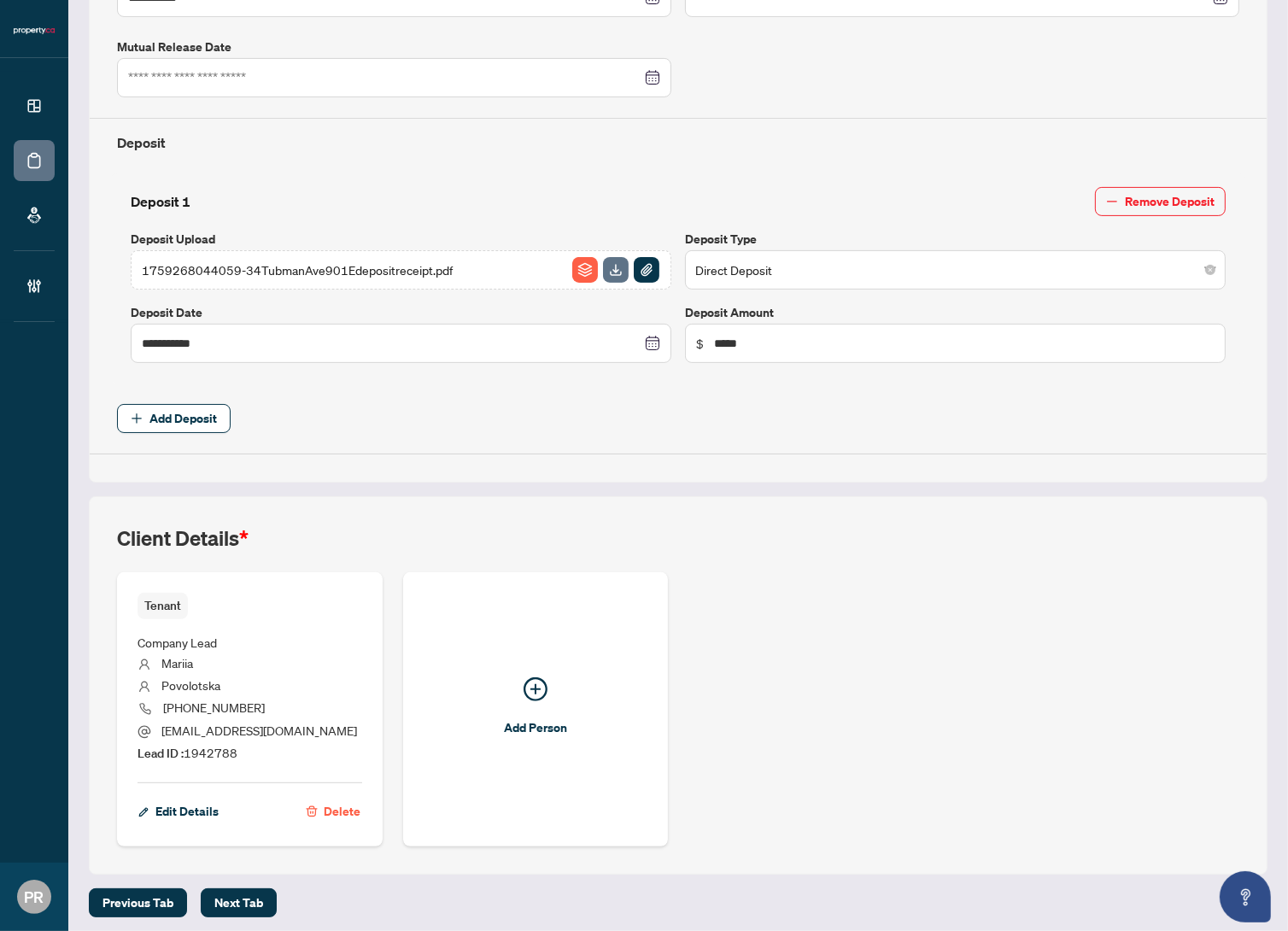
click at [248, 532] on span "*" at bounding box center [244, 538] width 10 height 26
click at [247, 532] on span "*" at bounding box center [244, 538] width 10 height 26
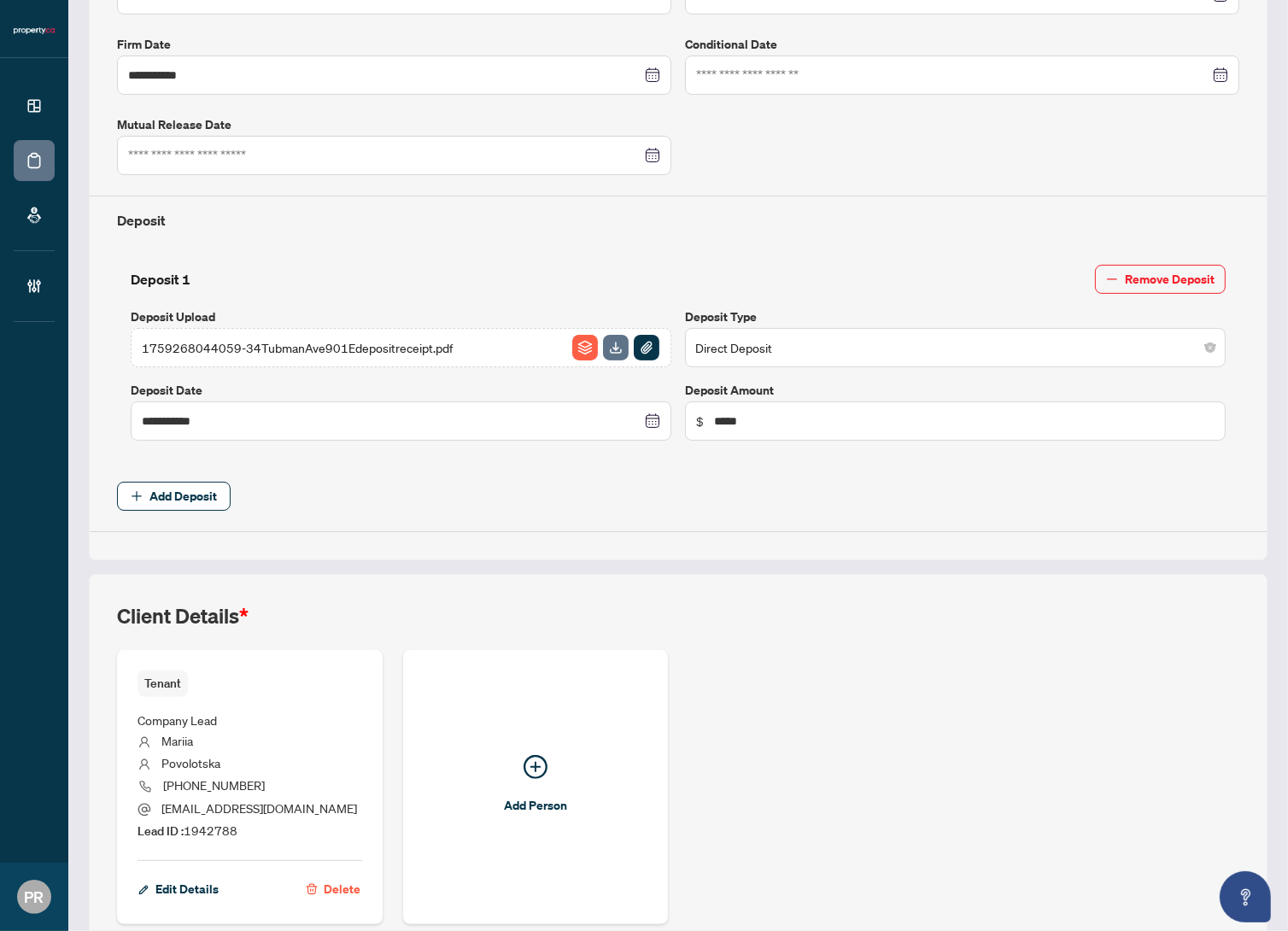
click at [168, 713] on span "Company Lead" at bounding box center [178, 720] width 80 height 16
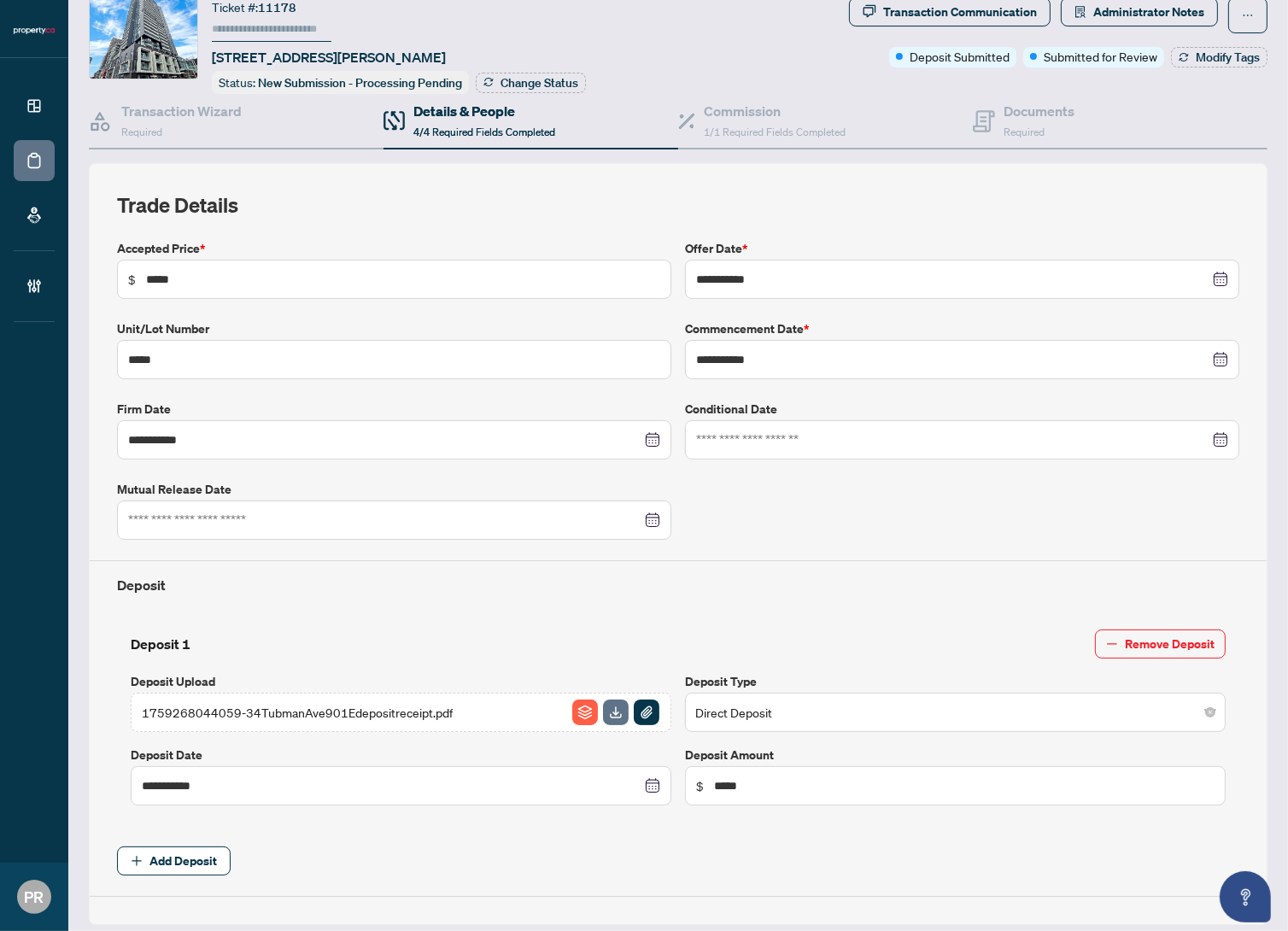
scroll to position [0, 0]
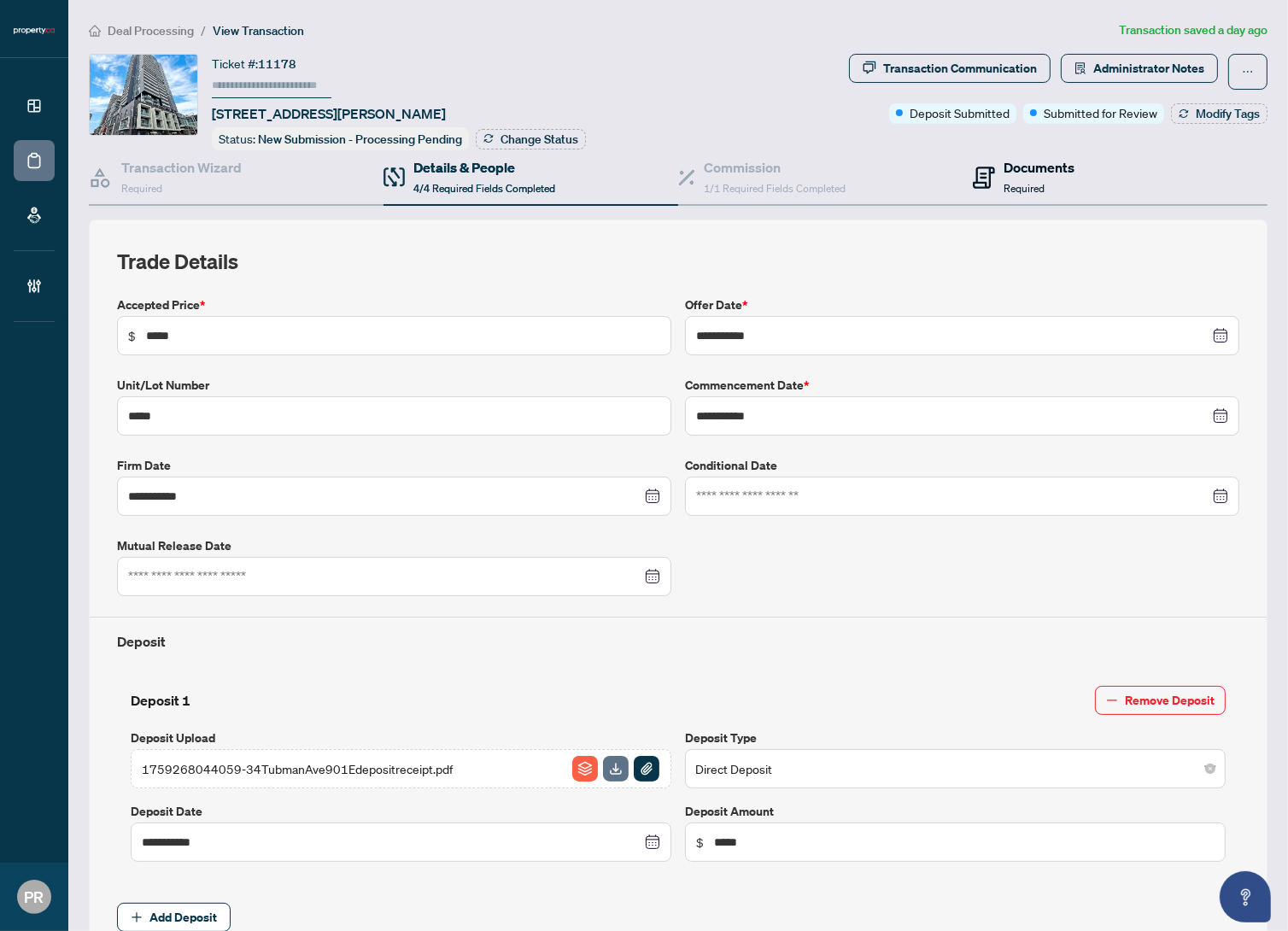
click at [1018, 172] on h4 "Documents" at bounding box center [1039, 167] width 71 height 21
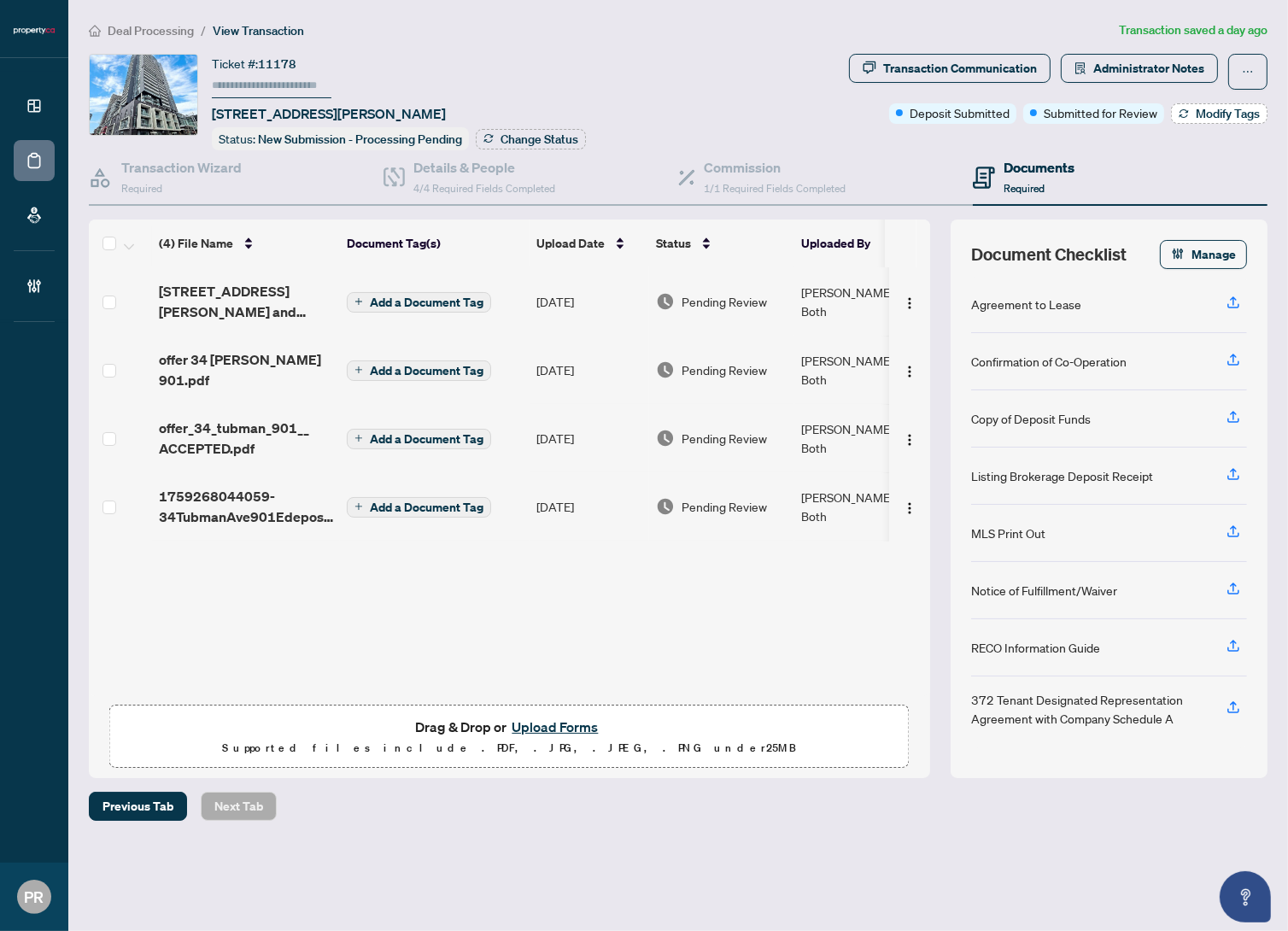
click at [1229, 112] on span "Modify Tags" at bounding box center [1228, 114] width 64 height 12
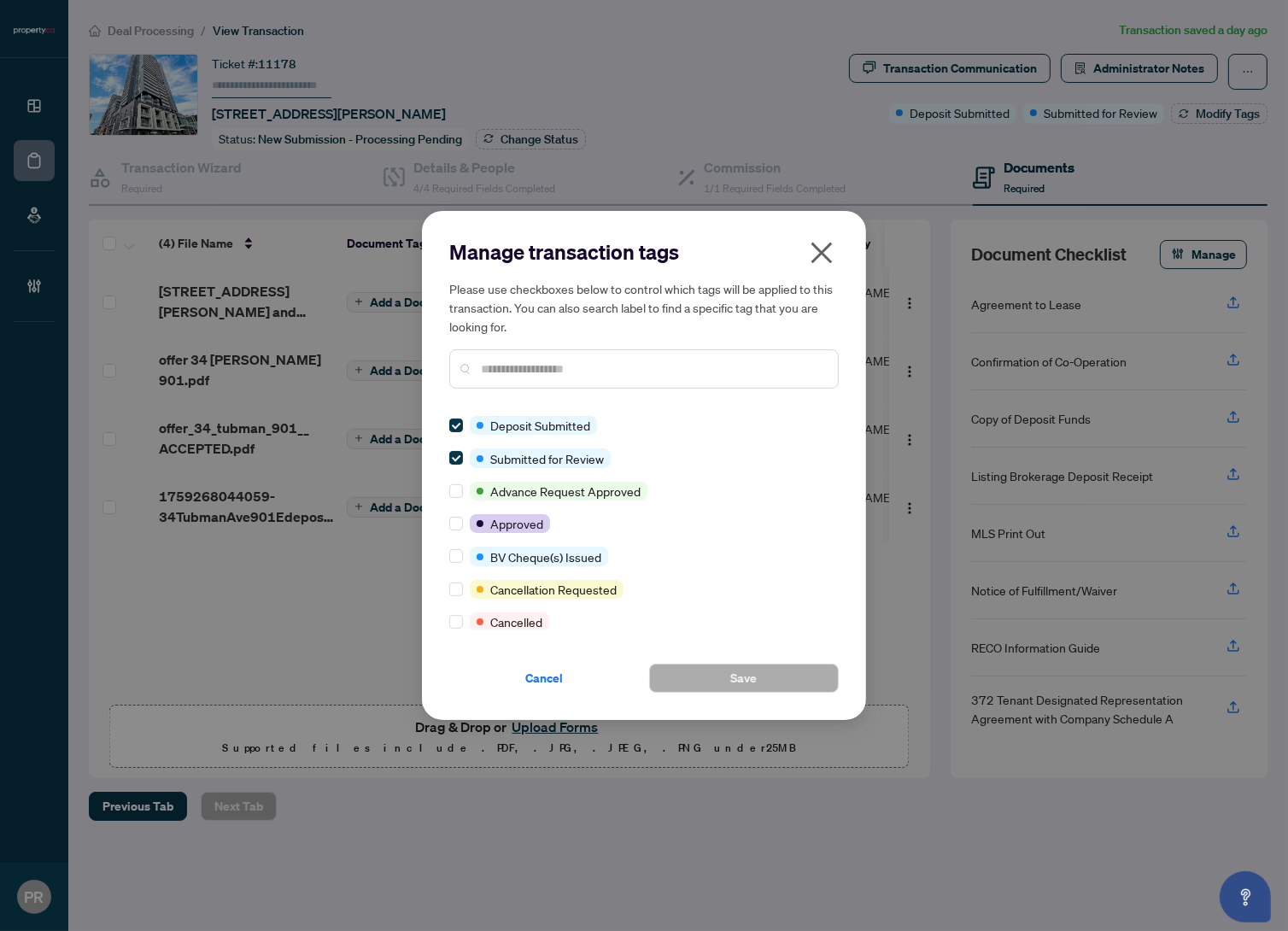
click at [566, 361] on input "text" at bounding box center [653, 369] width 343 height 19
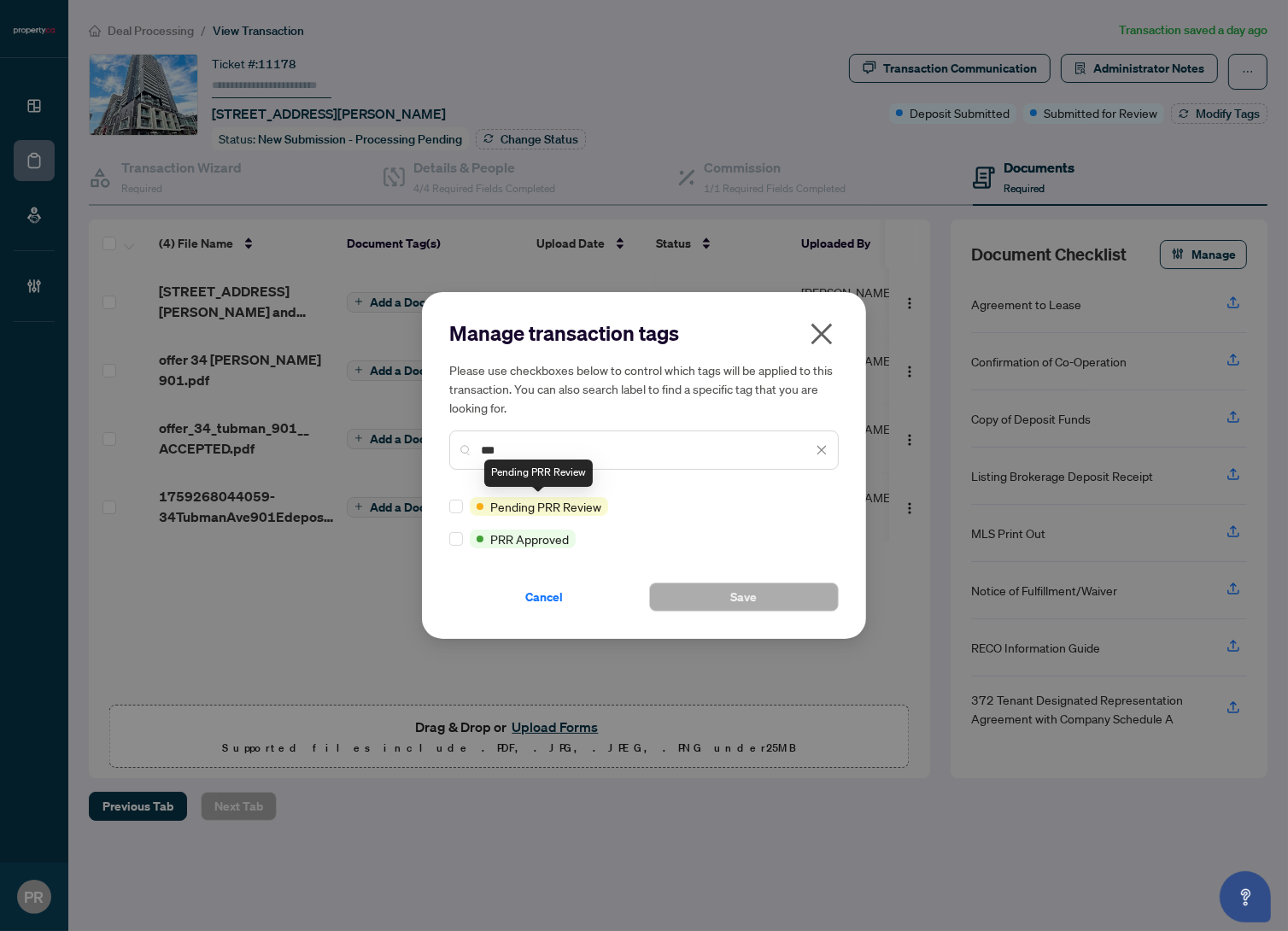
type input "***"
click at [576, 513] on span "Pending PRR Review" at bounding box center [546, 507] width 111 height 19
drag, startPoint x: 497, startPoint y: 505, endPoint x: 594, endPoint y: 505, distance: 97.0
click at [594, 505] on span "Pending PRR Review" at bounding box center [546, 507] width 111 height 19
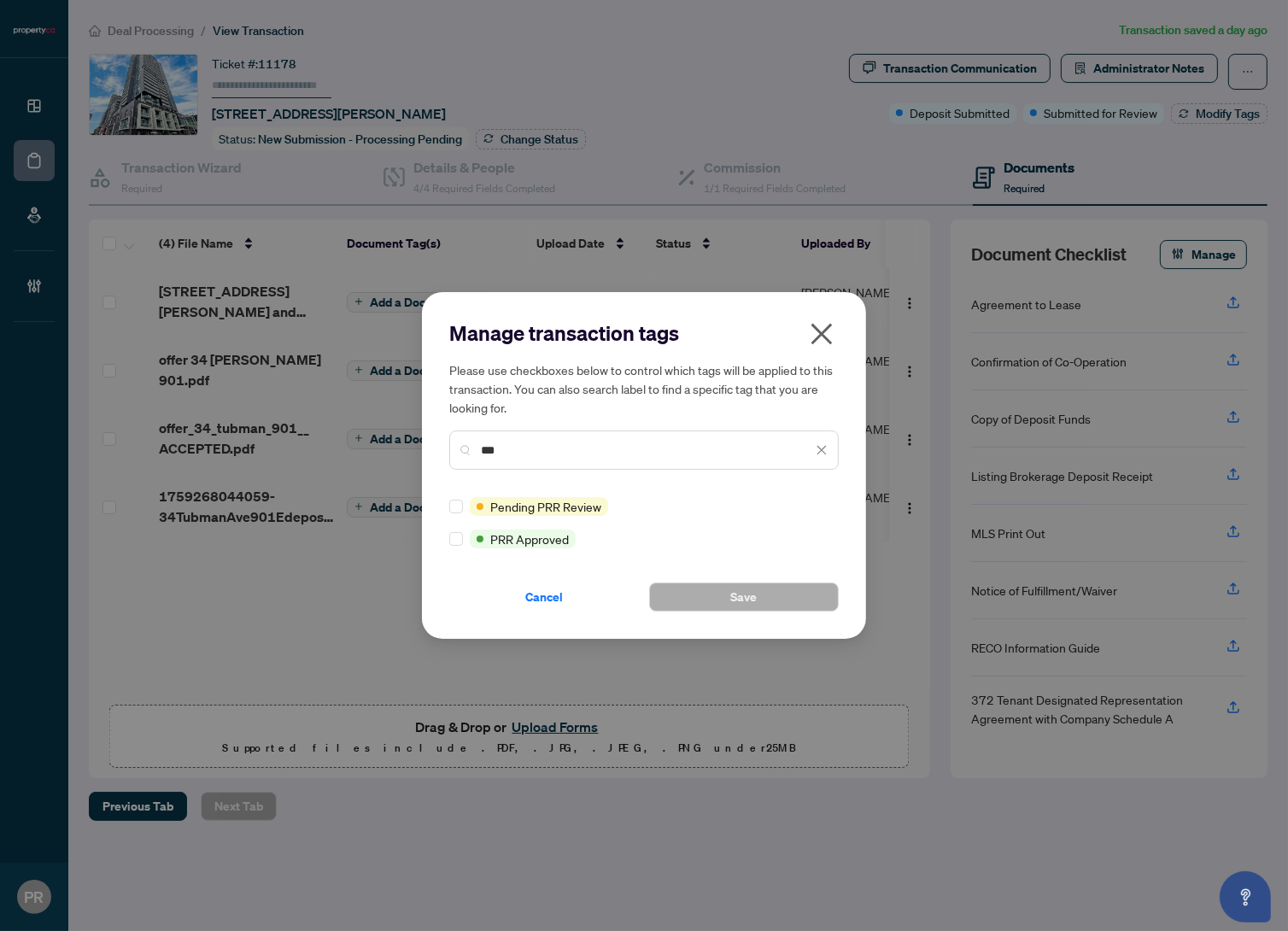
click at [825, 335] on icon "close" at bounding box center [822, 335] width 28 height 28
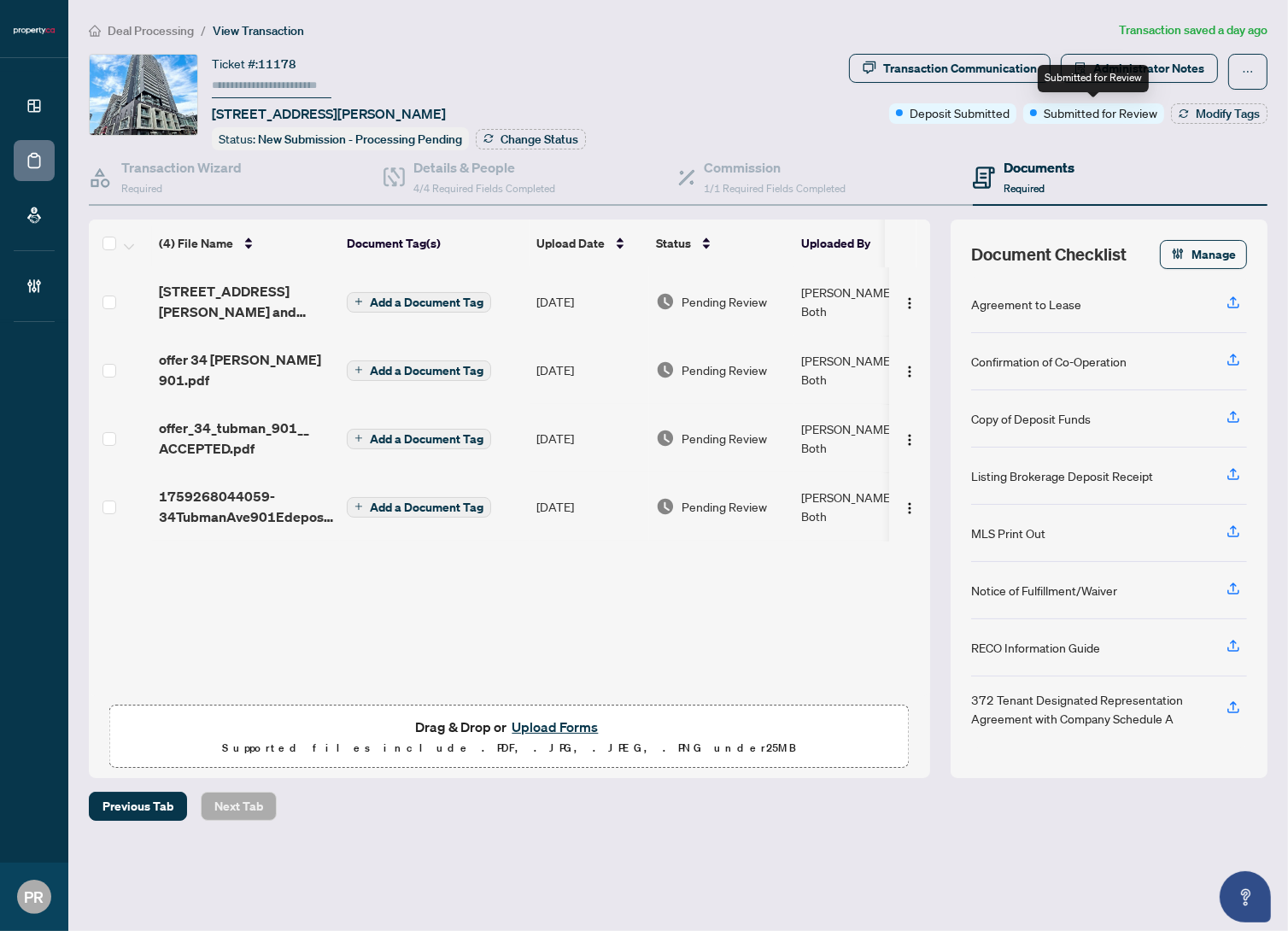
click at [1169, 119] on div "Deposit Submitted Submitted for Review Modify Tags" at bounding box center [1078, 114] width 379 height 21
click at [504, 168] on h4 "Details & People" at bounding box center [485, 167] width 142 height 21
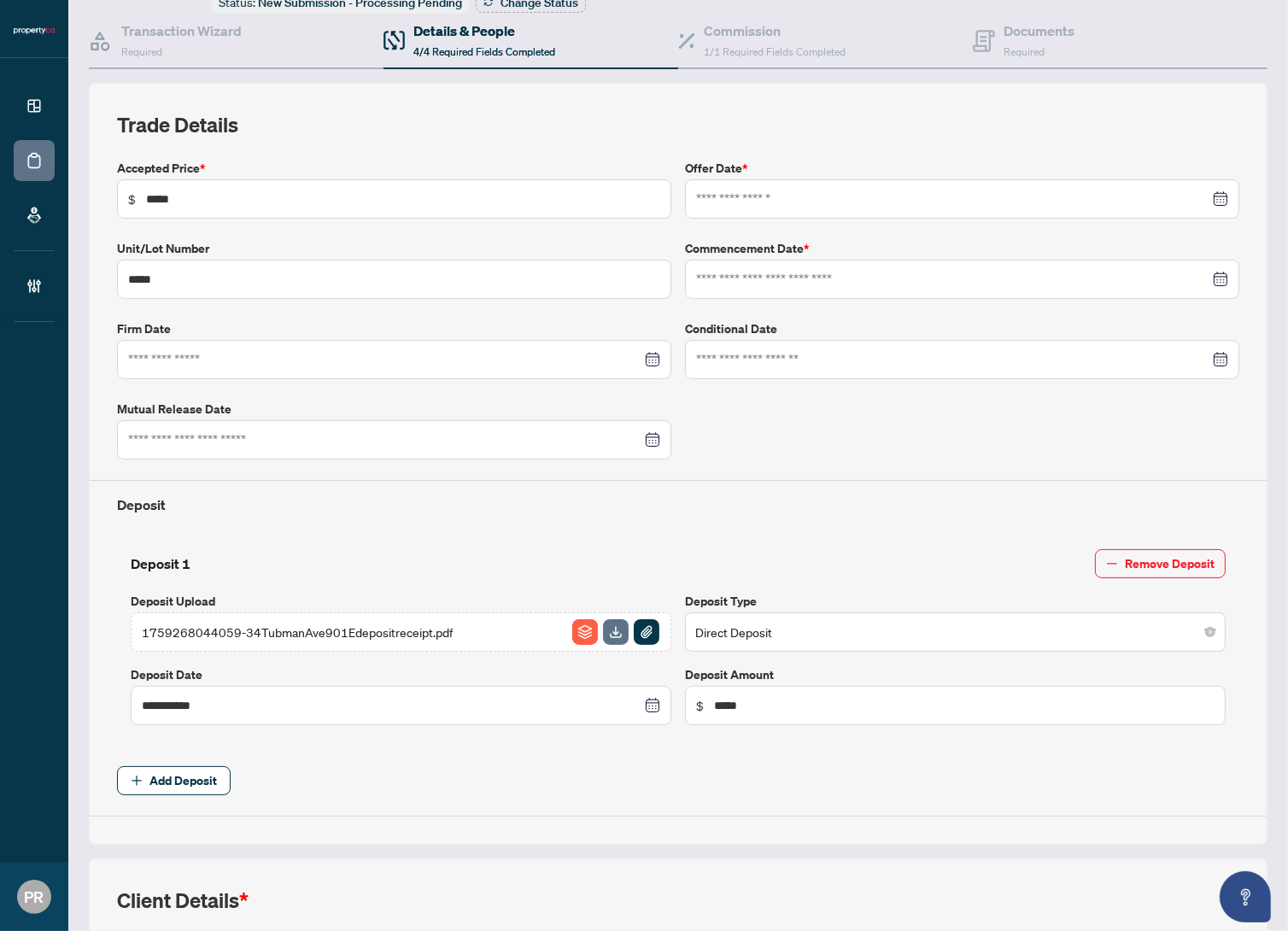
type input "**********"
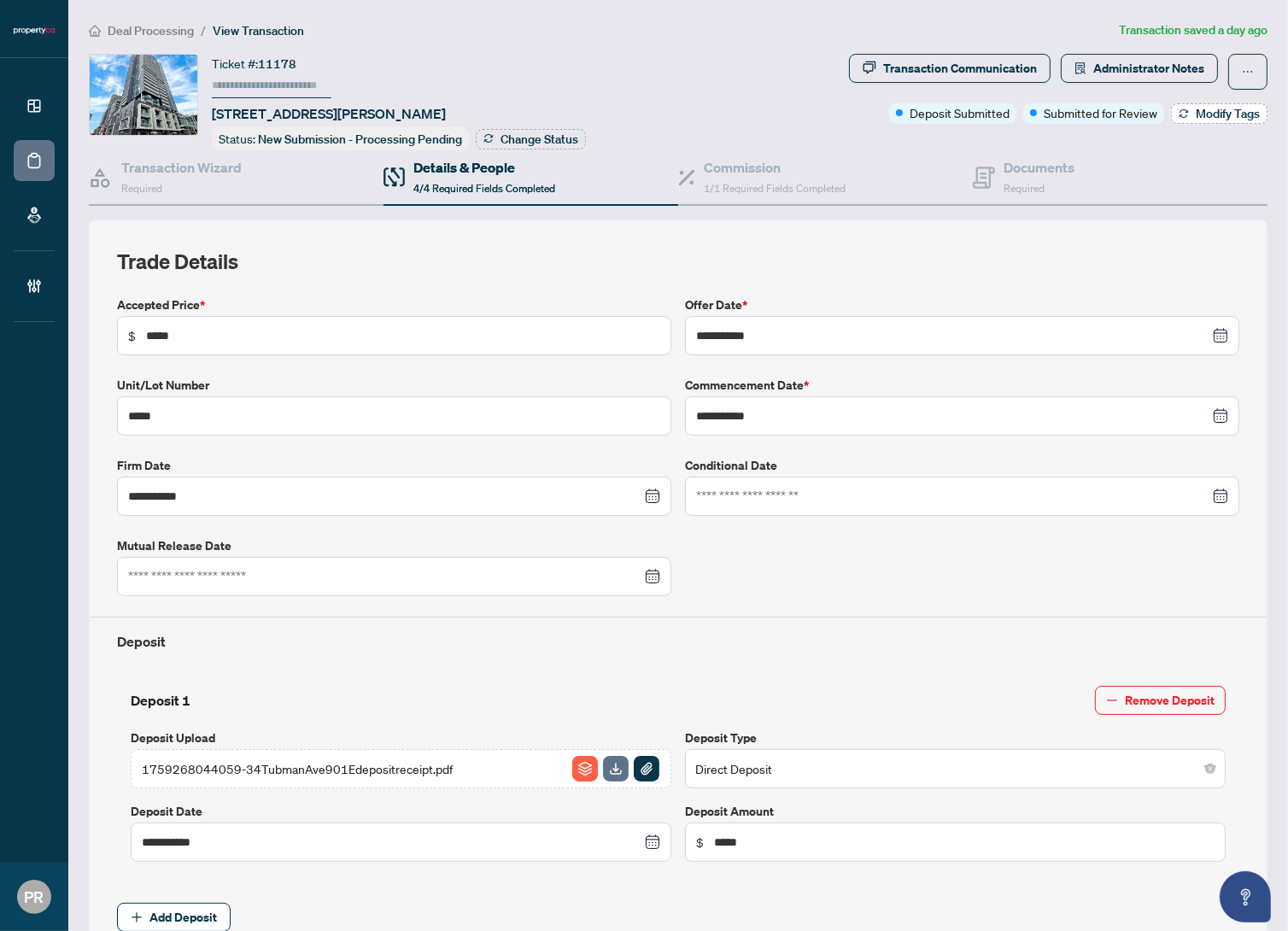
click at [1196, 107] on span "Modify Tags" at bounding box center [1228, 114] width 64 height 12
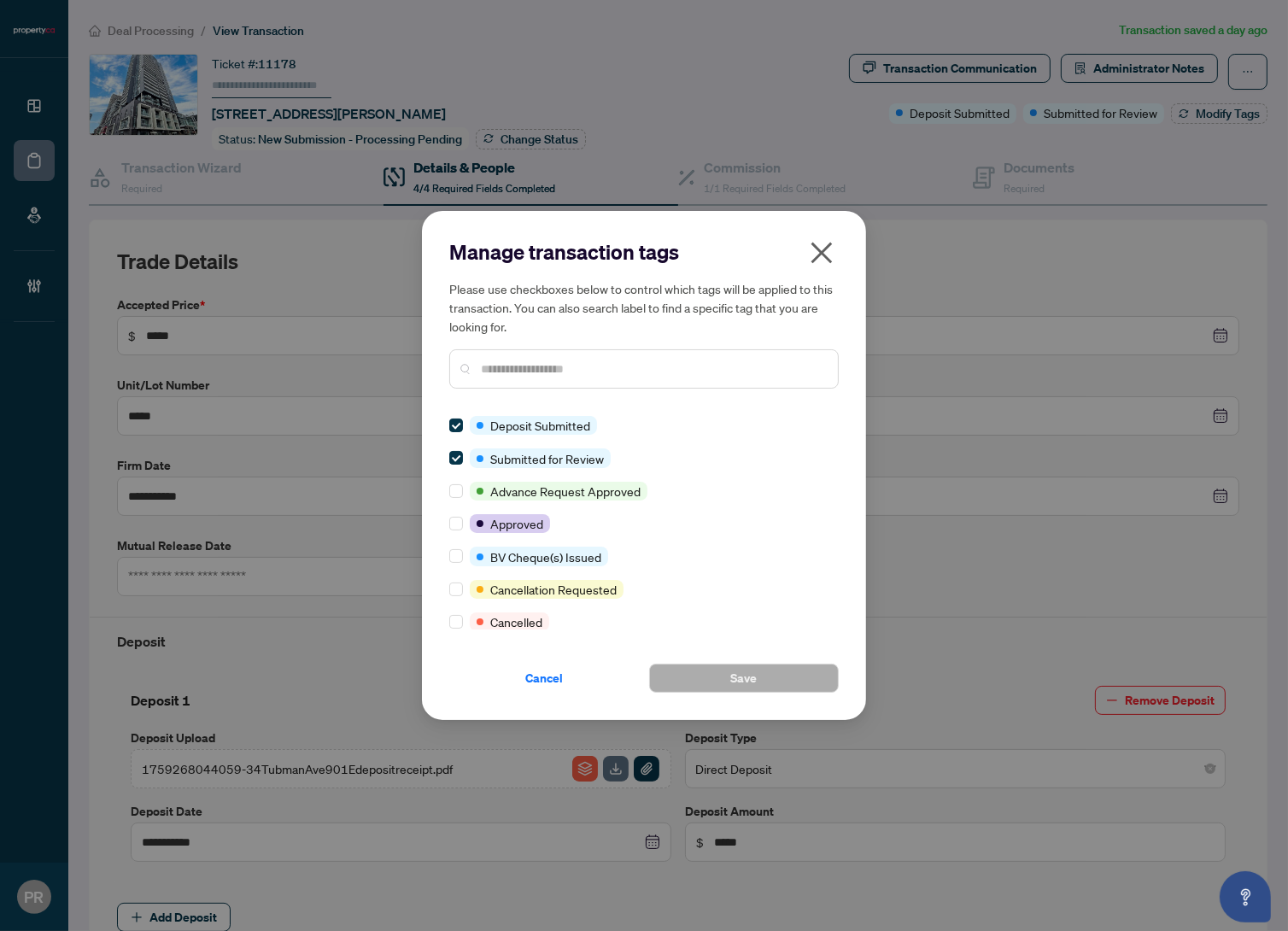
click at [803, 257] on h2 "Manage transaction tags" at bounding box center [643, 252] width 389 height 28
click at [816, 260] on icon "close" at bounding box center [822, 253] width 22 height 22
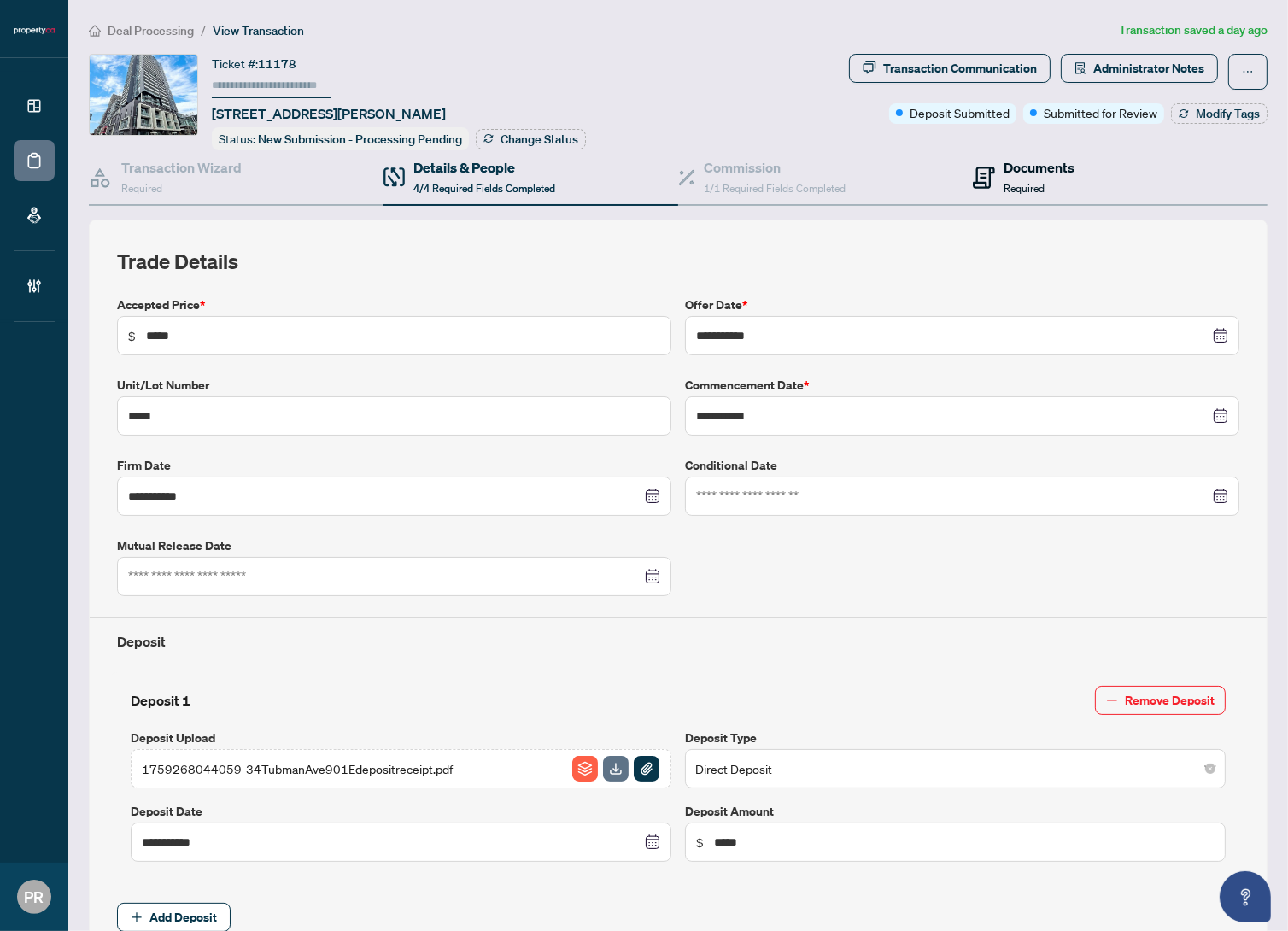
click at [992, 186] on div "Documents Required" at bounding box center [1024, 177] width 101 height 40
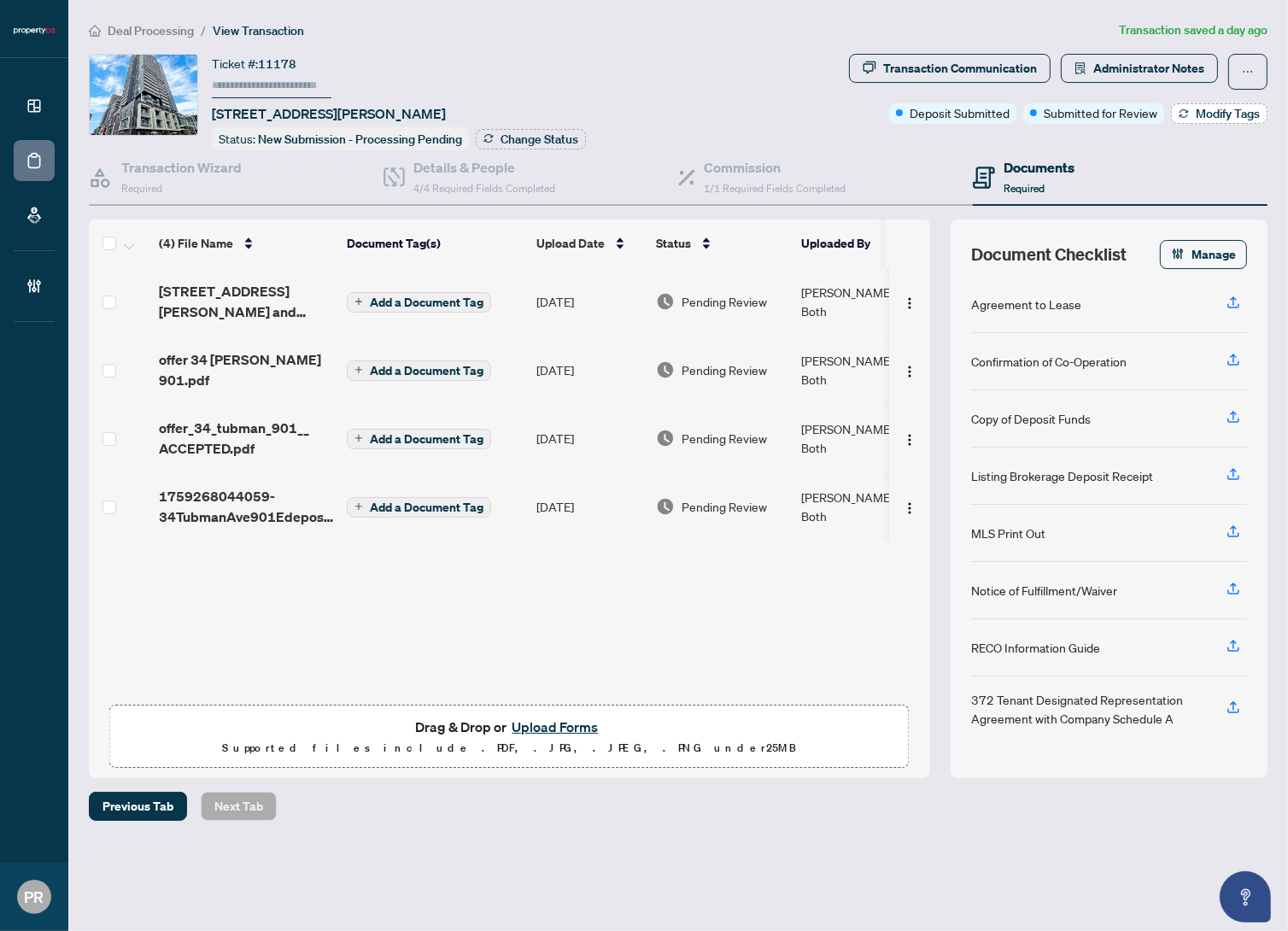
click at [1203, 109] on span "Modify Tags" at bounding box center [1228, 114] width 64 height 12
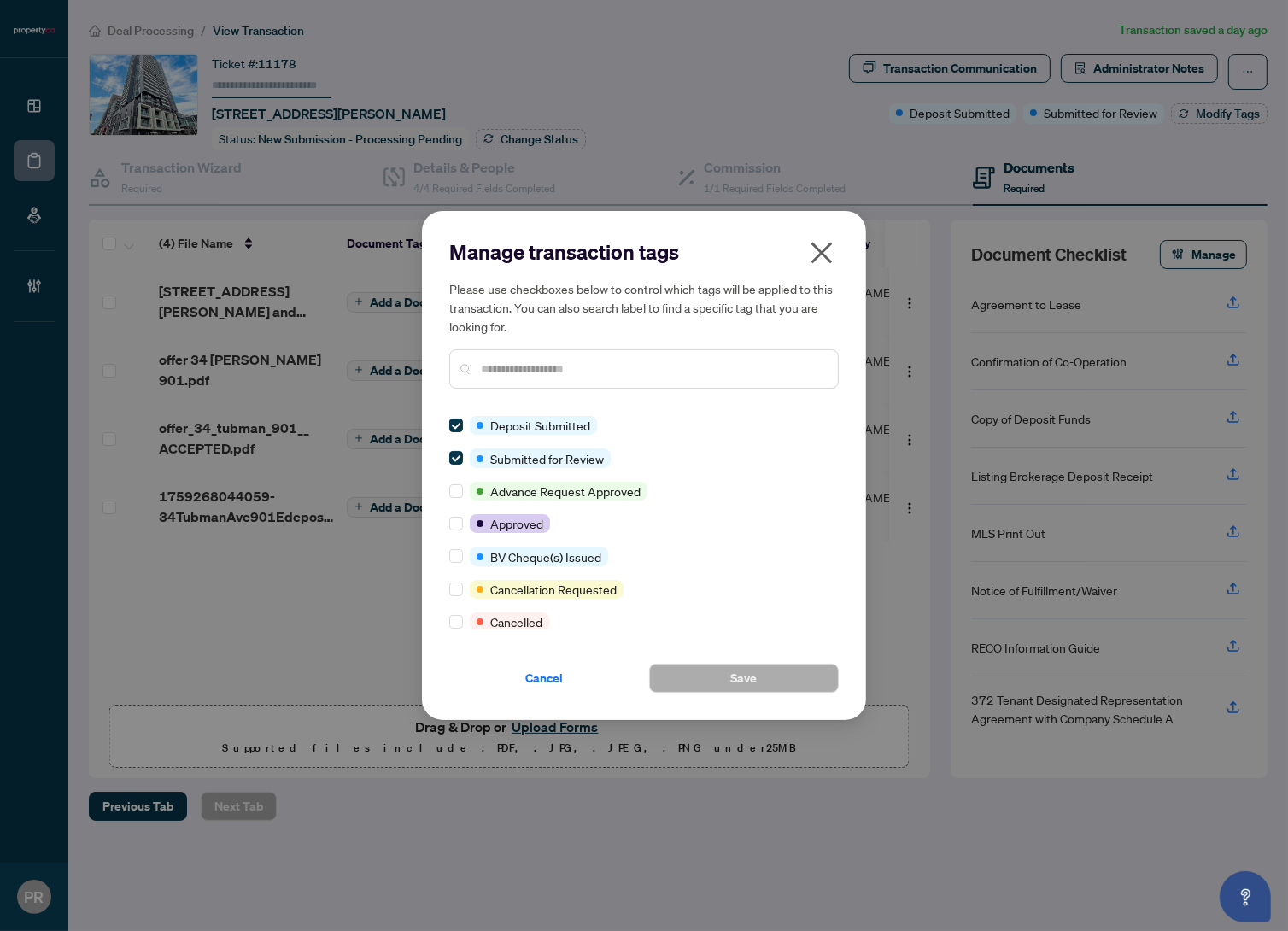
click at [843, 248] on div "Manage transaction tags Please use checkboxes below to control which tags will …" at bounding box center [644, 465] width 445 height 509
click at [834, 252] on icon "close" at bounding box center [822, 253] width 28 height 28
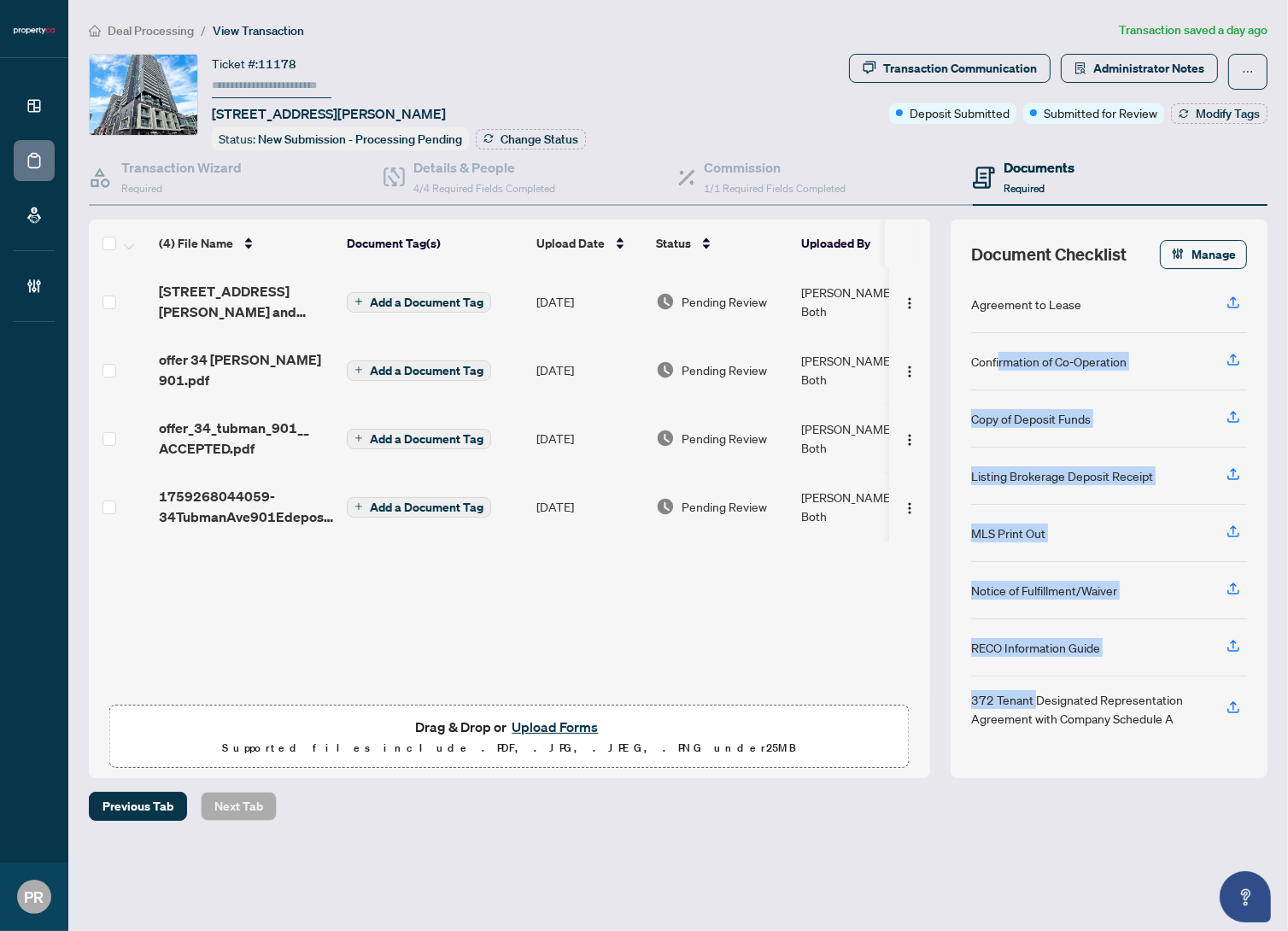
drag, startPoint x: 1032, startPoint y: 694, endPoint x: 999, endPoint y: 329, distance: 366.5
click at [999, 329] on div "Agreement to Lease Confirmation of Co-Operation Copy of Deposit Funds Listing B…" at bounding box center [1109, 511] width 276 height 472
click at [1200, 112] on span "Modify Tags" at bounding box center [1228, 114] width 64 height 12
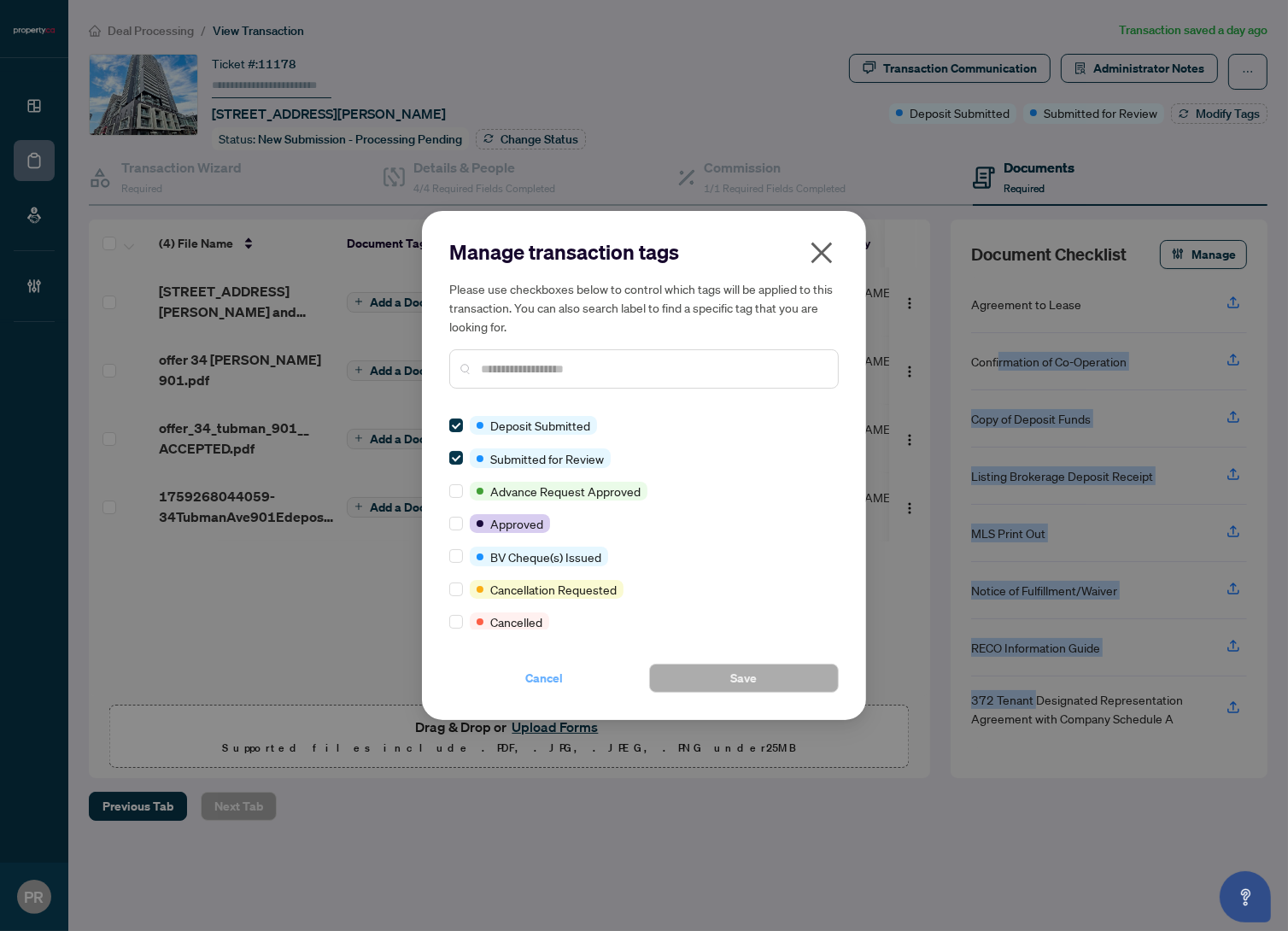
click at [538, 691] on span "Cancel" at bounding box center [543, 679] width 37 height 28
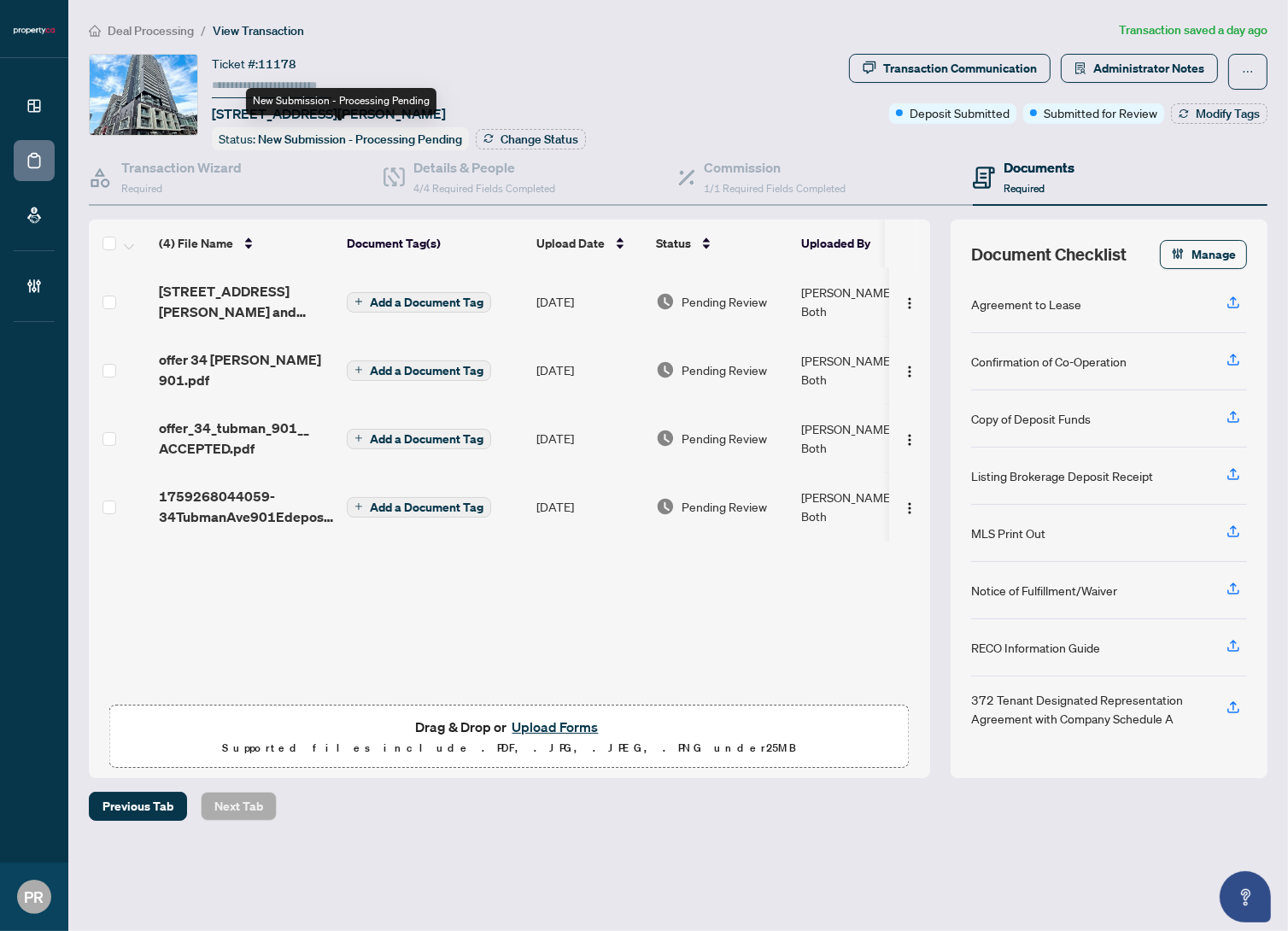
click at [232, 143] on div "Status: New Submission - Processing Pending" at bounding box center [340, 139] width 257 height 23
click at [506, 133] on span "Change Status" at bounding box center [540, 140] width 78 height 12
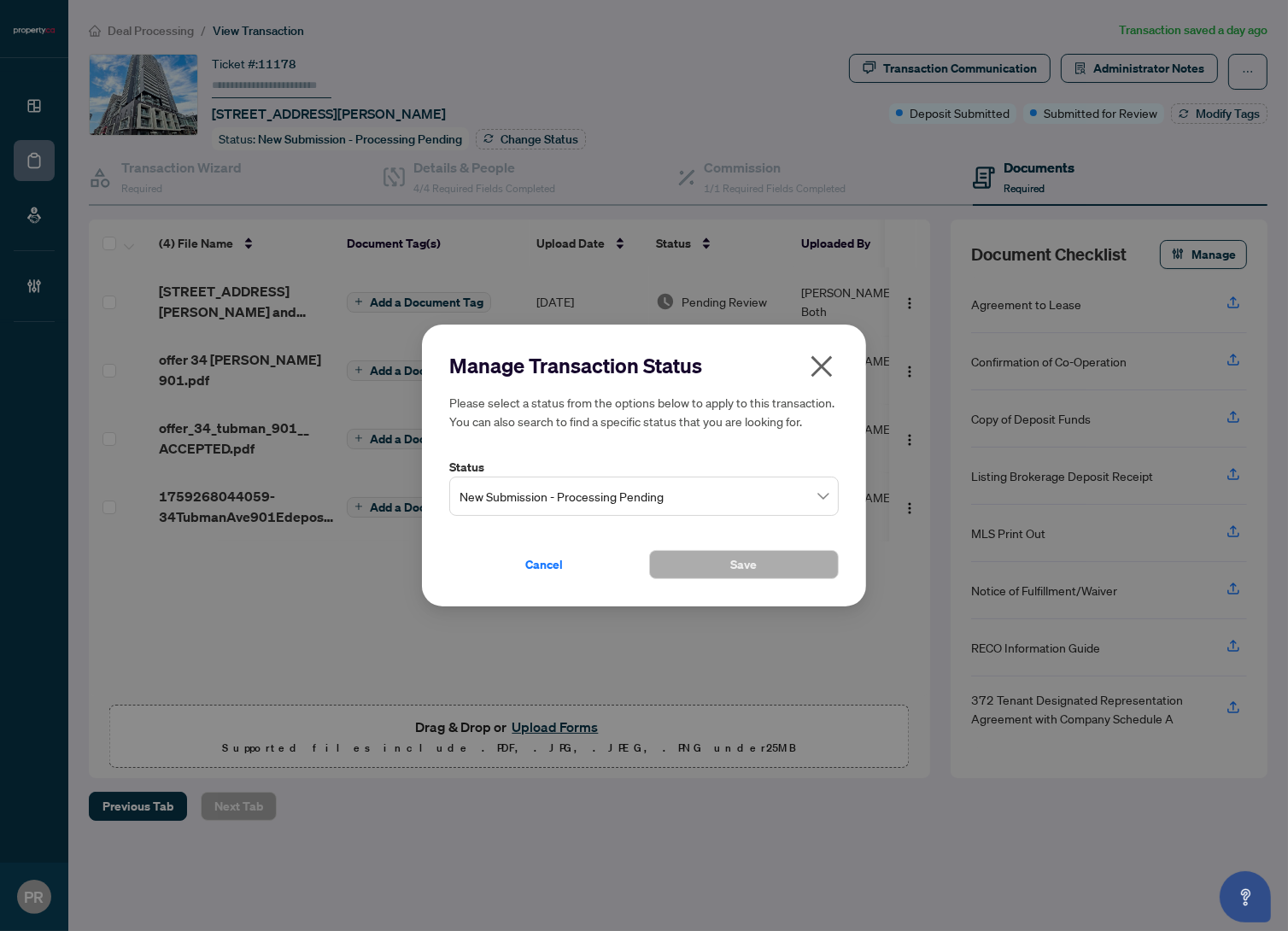
click at [591, 498] on span "New Submission - Processing Pending" at bounding box center [644, 496] width 369 height 32
click at [829, 381] on span "button" at bounding box center [822, 370] width 28 height 35
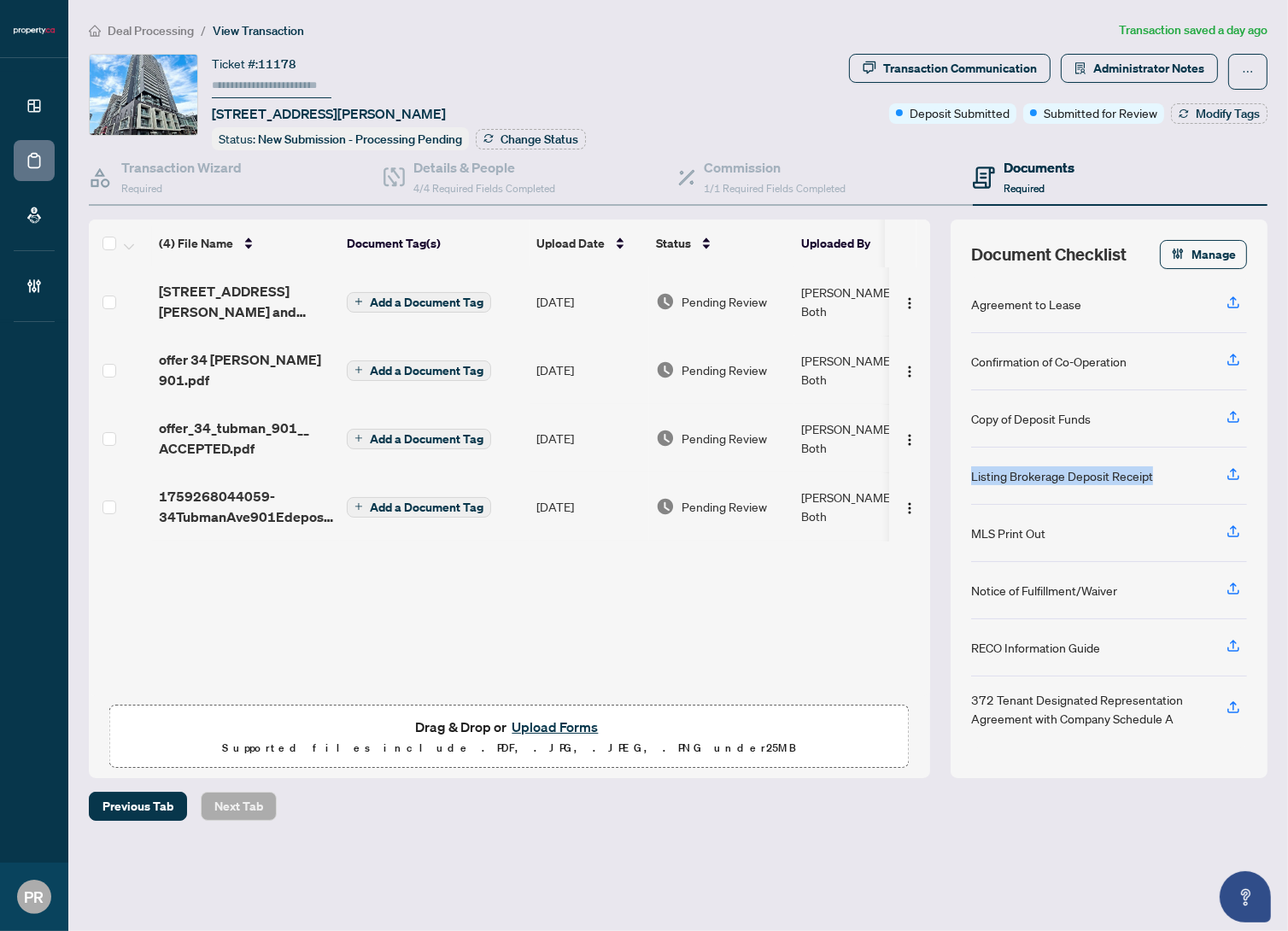
drag, startPoint x: 1166, startPoint y: 465, endPoint x: 967, endPoint y: 479, distance: 199.5
click at [967, 479] on div "Document Checklist Manage Agreement to Lease Confirmation of Co-Operation Copy …" at bounding box center [1109, 498] width 317 height 559
click at [777, 170] on h4 "Commission" at bounding box center [775, 167] width 142 height 21
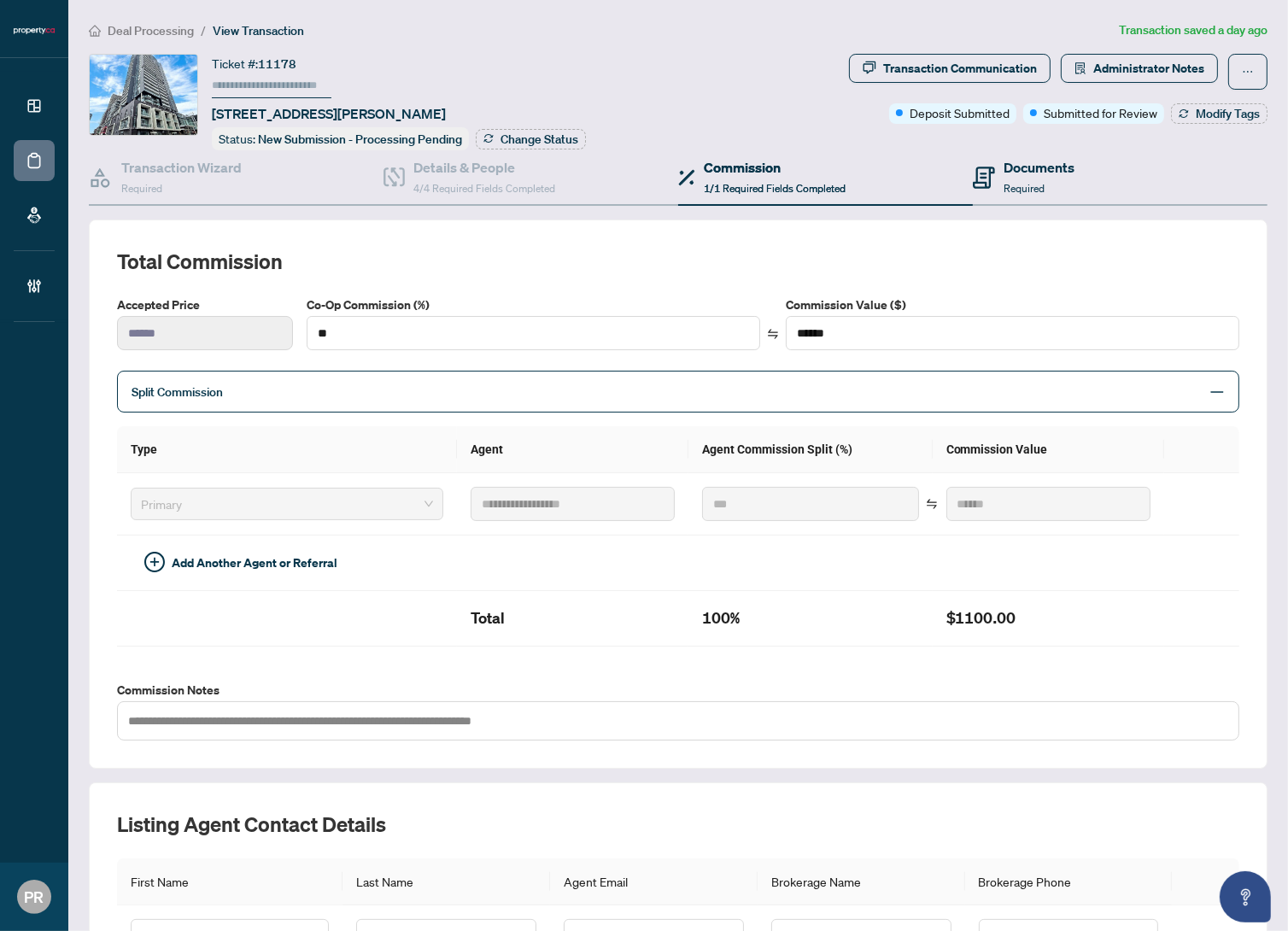
click at [1099, 196] on div "Documents Required" at bounding box center [1121, 178] width 295 height 55
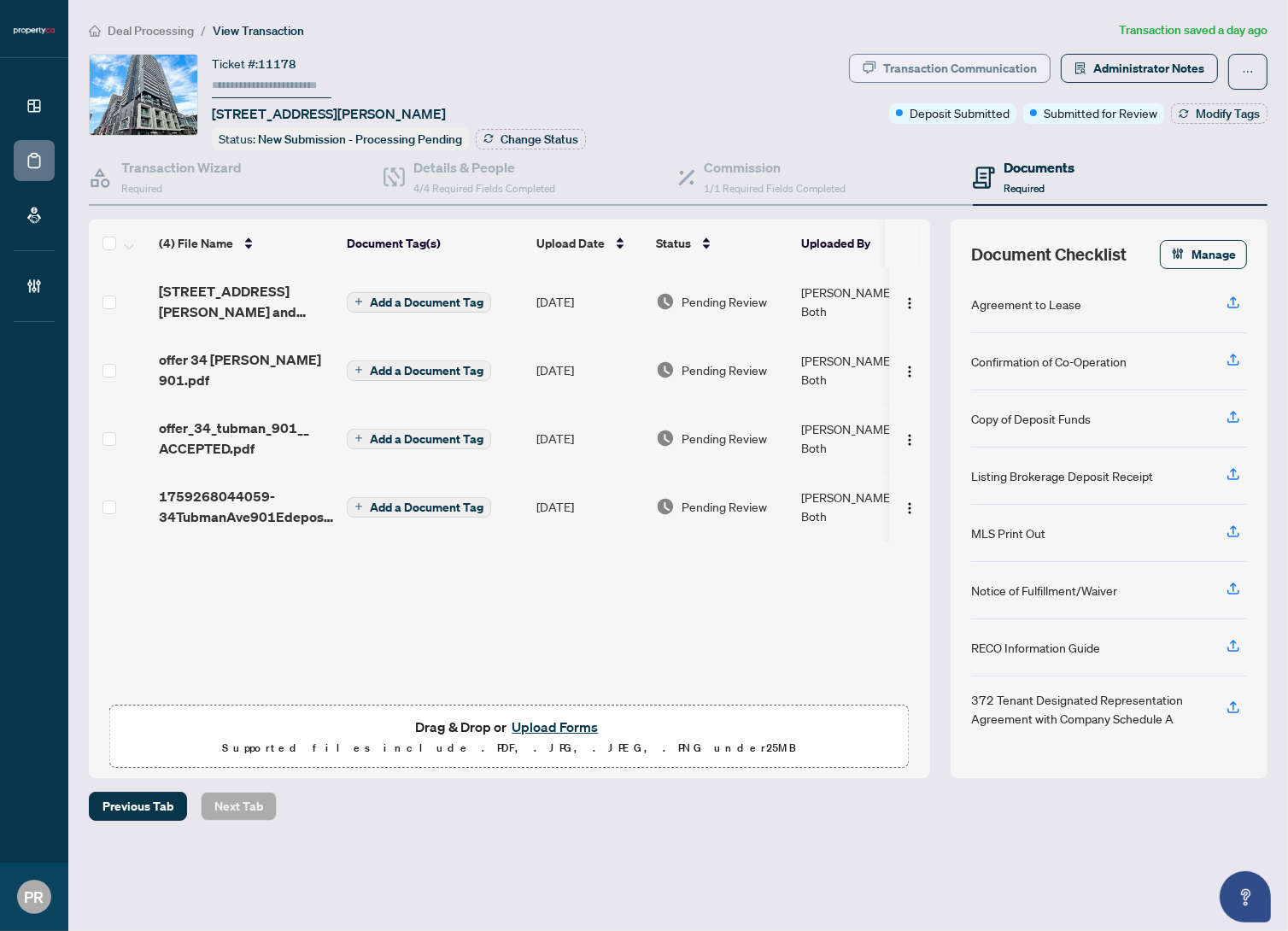
click at [983, 68] on div "Transaction Communication" at bounding box center [959, 68] width 153 height 28
type textarea "**********"
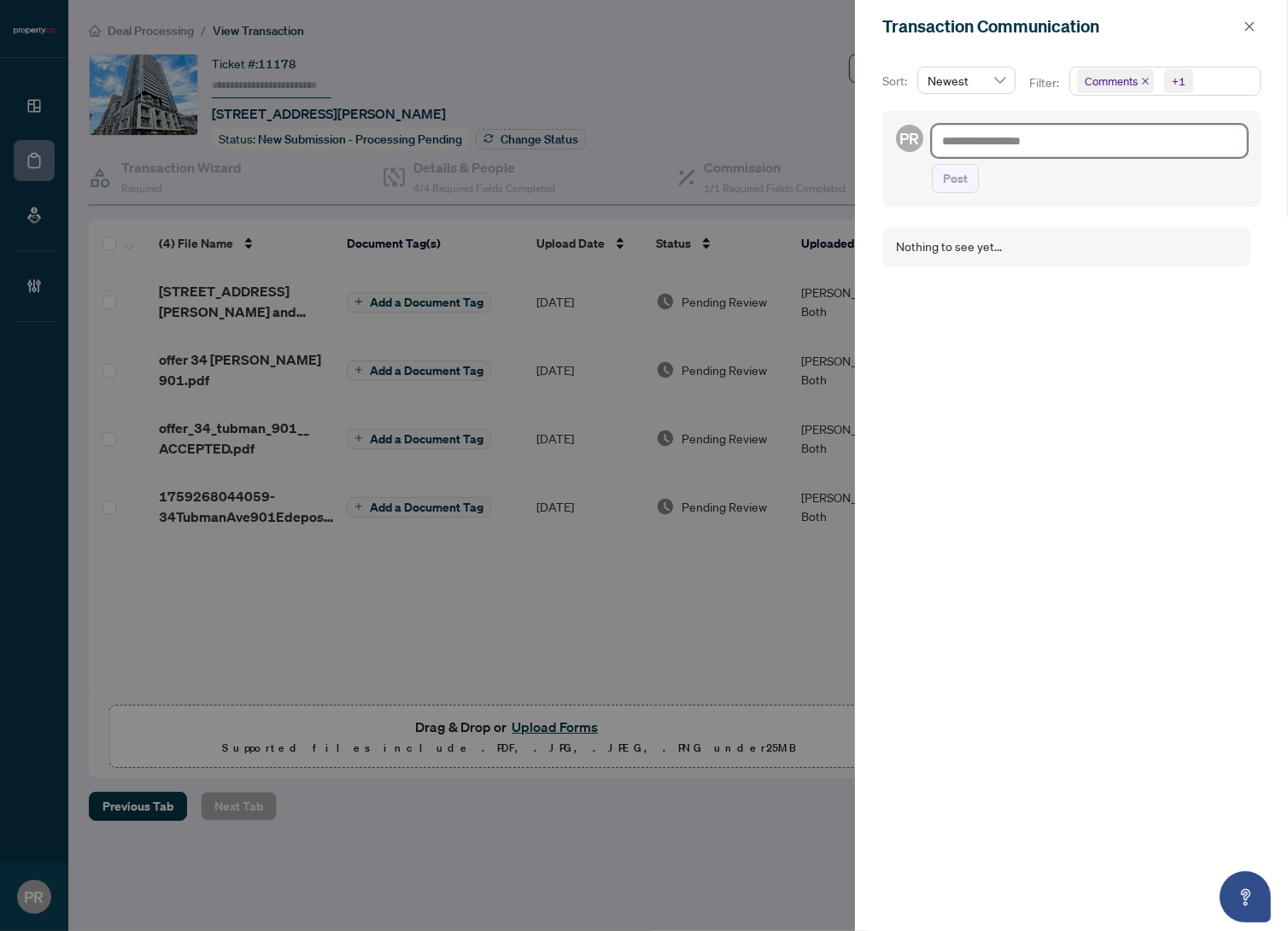
click at [1054, 144] on textarea at bounding box center [1090, 140] width 315 height 32
click at [1257, 35] on button "button" at bounding box center [1250, 27] width 23 height 21
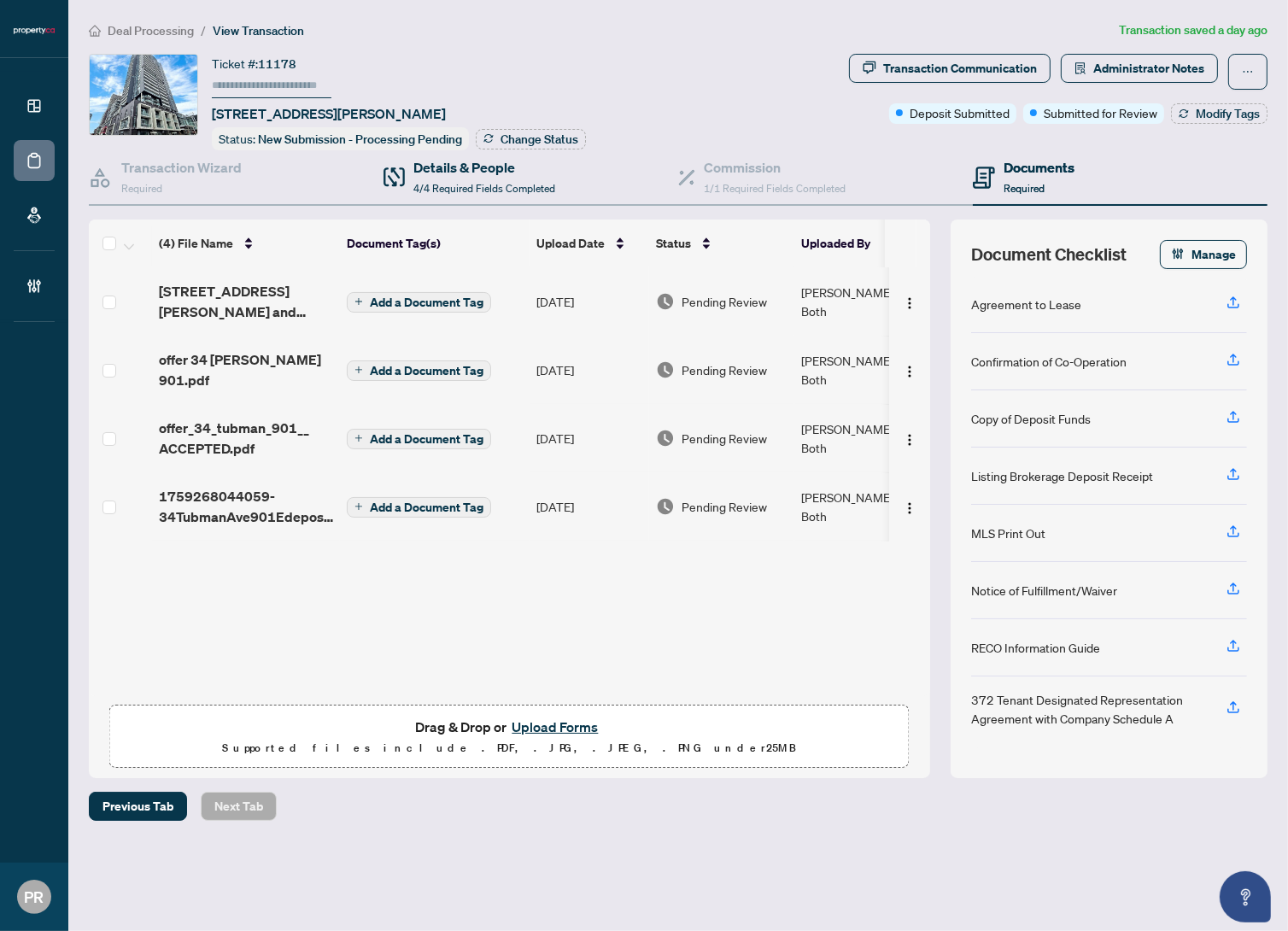
click at [412, 202] on div "Details & People 4/4 Required Fields Completed" at bounding box center [531, 178] width 295 height 55
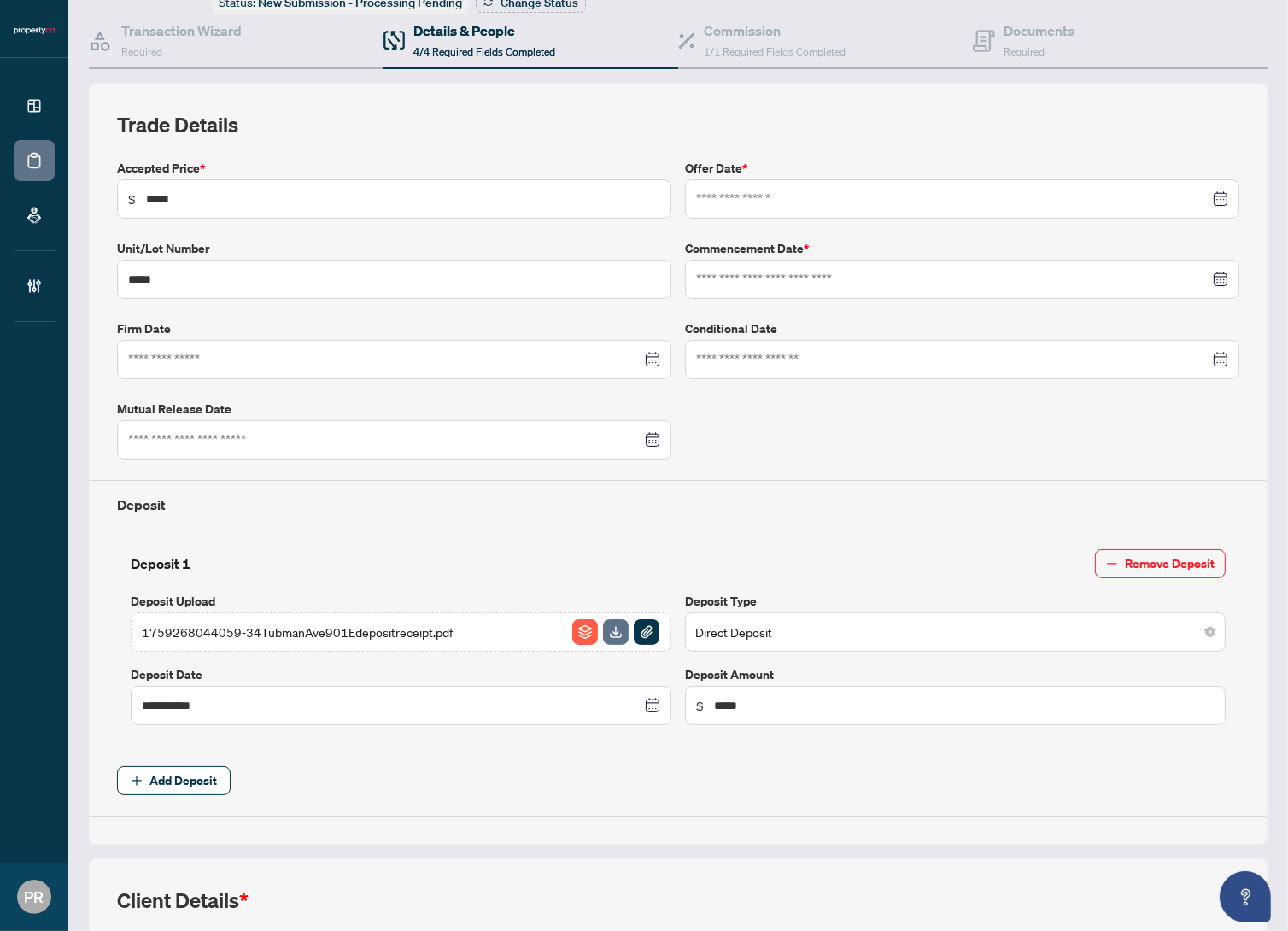
type input "**********"
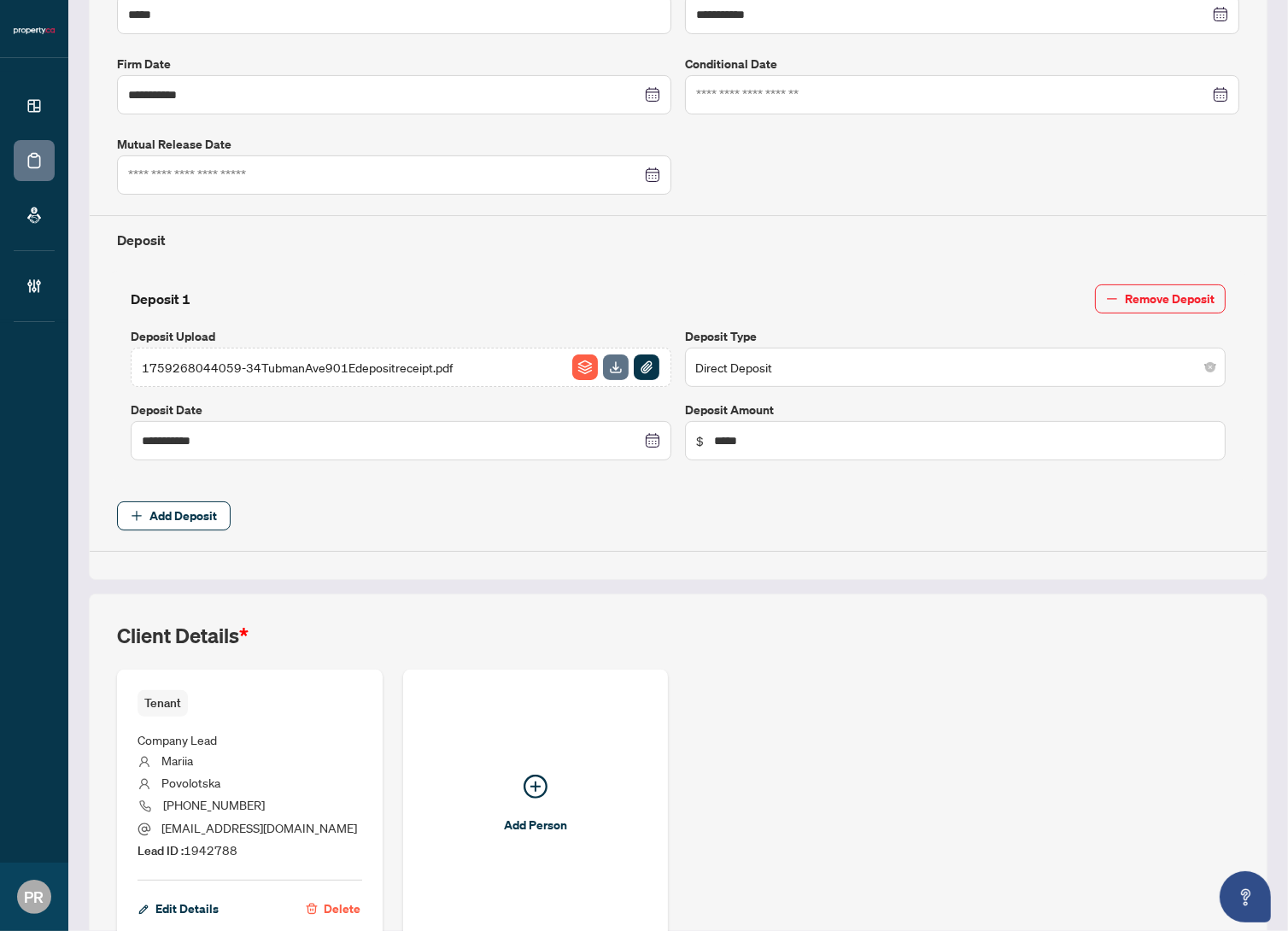
scroll to position [499, 0]
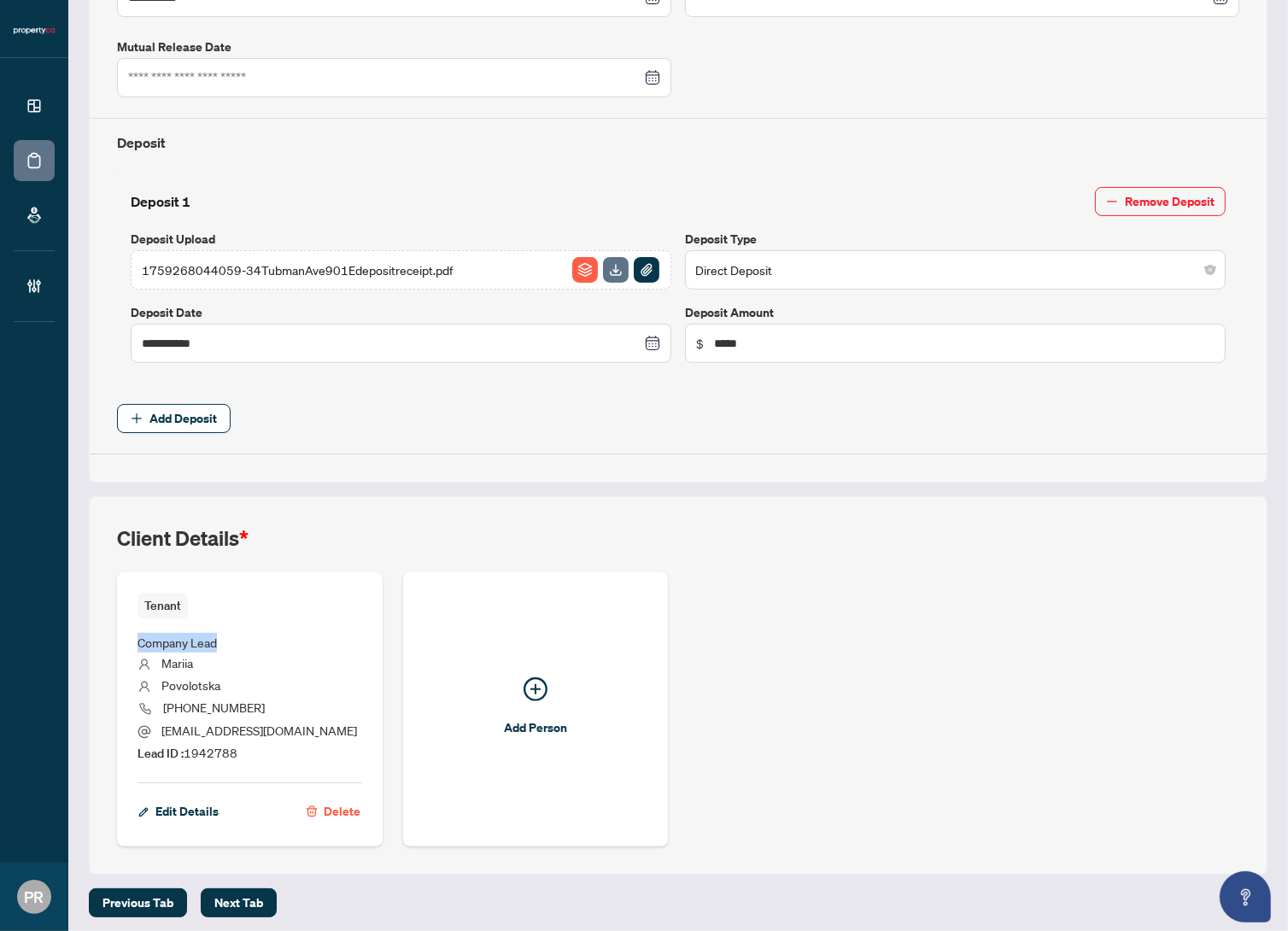
drag, startPoint x: 133, startPoint y: 639, endPoint x: 216, endPoint y: 638, distance: 83.0
click at [216, 638] on div "Tenant Company Lead Mariia Povolotska (437) 433-7149 mariia.povolotskaya@gmail.…" at bounding box center [250, 709] width 266 height 274
click at [161, 661] on span "Mariia" at bounding box center [177, 663] width 31 height 16
drag, startPoint x: 172, startPoint y: 683, endPoint x: 182, endPoint y: 686, distance: 10.4
click at [173, 683] on span "Povolotska" at bounding box center [191, 686] width 59 height 16
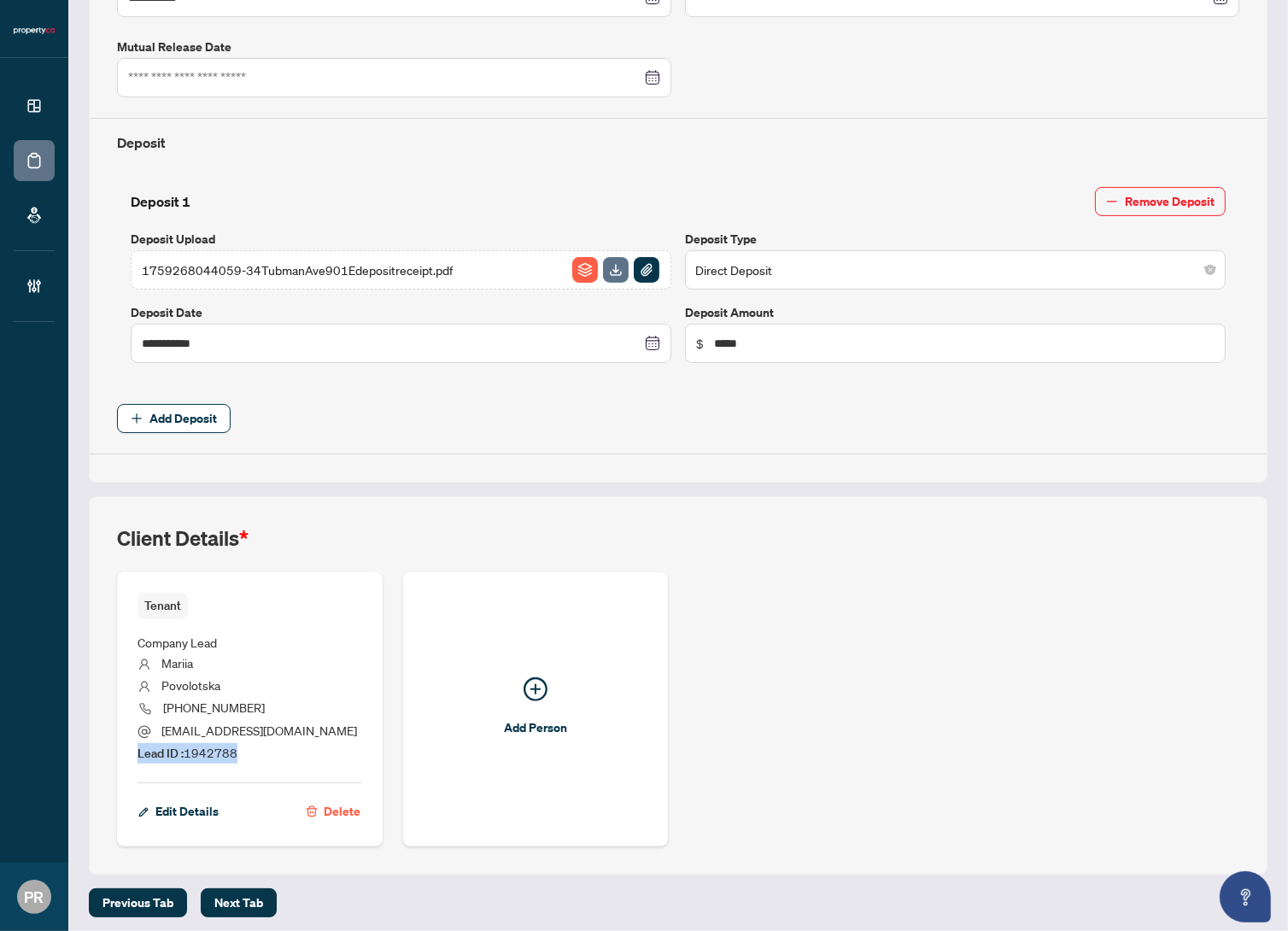
drag, startPoint x: 127, startPoint y: 746, endPoint x: 265, endPoint y: 750, distance: 138.1
click at [265, 750] on div "Tenant Company Lead Mariia Povolotska (437) 433-7149 mariia.povolotskaya@gmail.…" at bounding box center [250, 709] width 266 height 274
click at [265, 750] on li "Lead ID : 1942788" at bounding box center [250, 754] width 224 height 21
click at [213, 745] on span "Lead ID : 1942788" at bounding box center [187, 752] width 100 height 16
drag, startPoint x: 153, startPoint y: 743, endPoint x: 264, endPoint y: 745, distance: 111.0
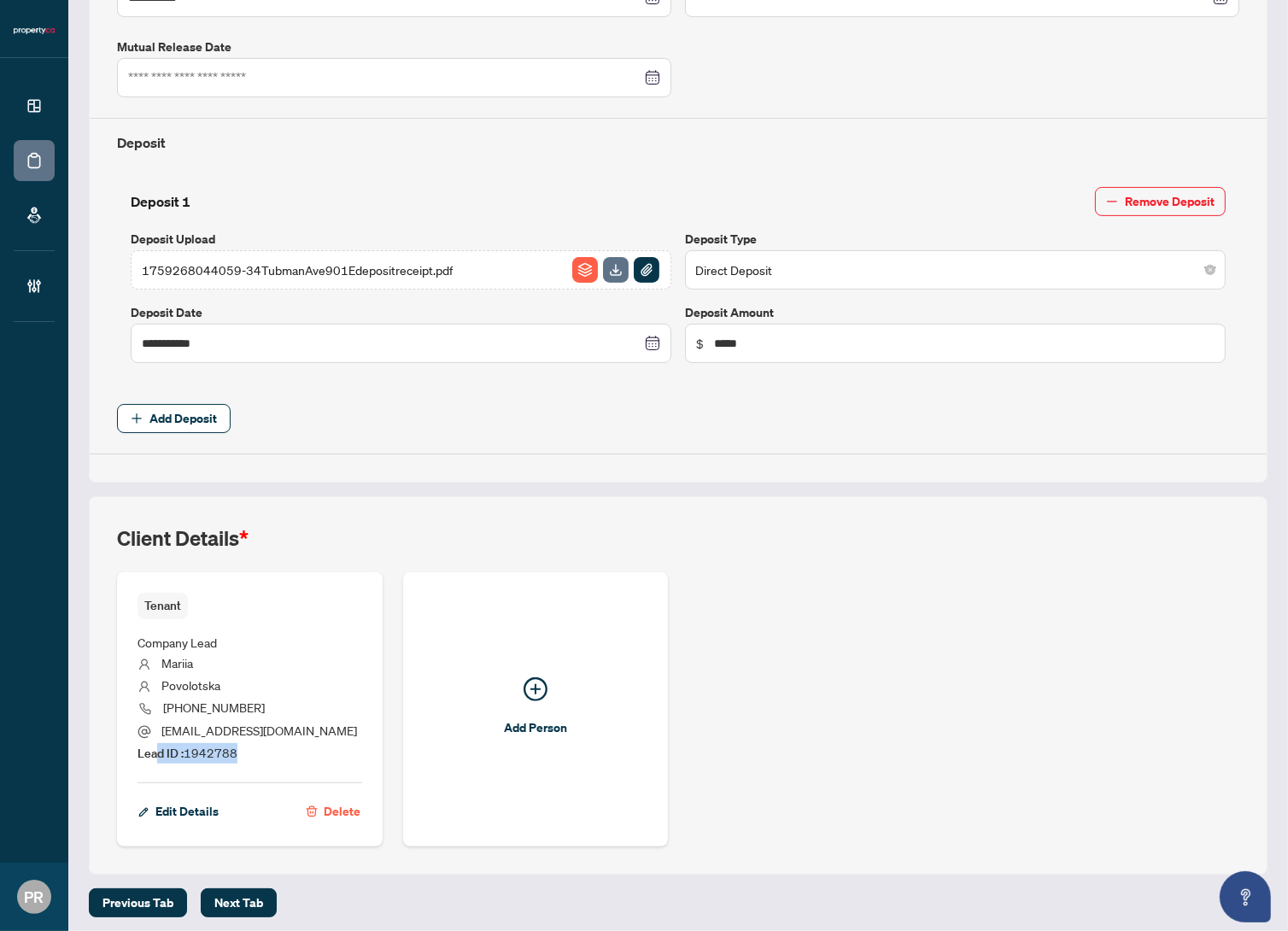
click at [264, 745] on li "Lead ID : 1942788" at bounding box center [250, 754] width 224 height 21
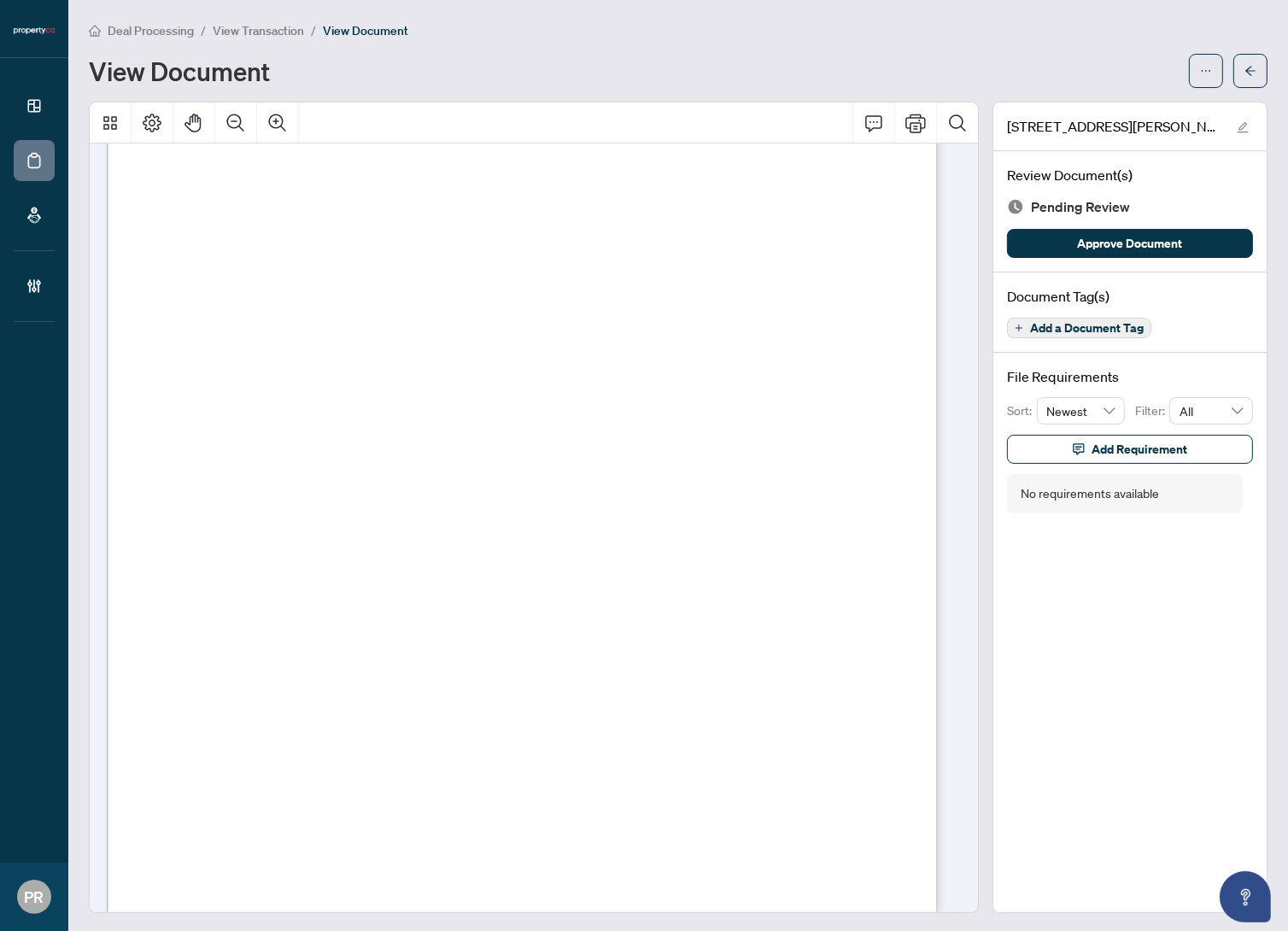
scroll to position [1398, 0]
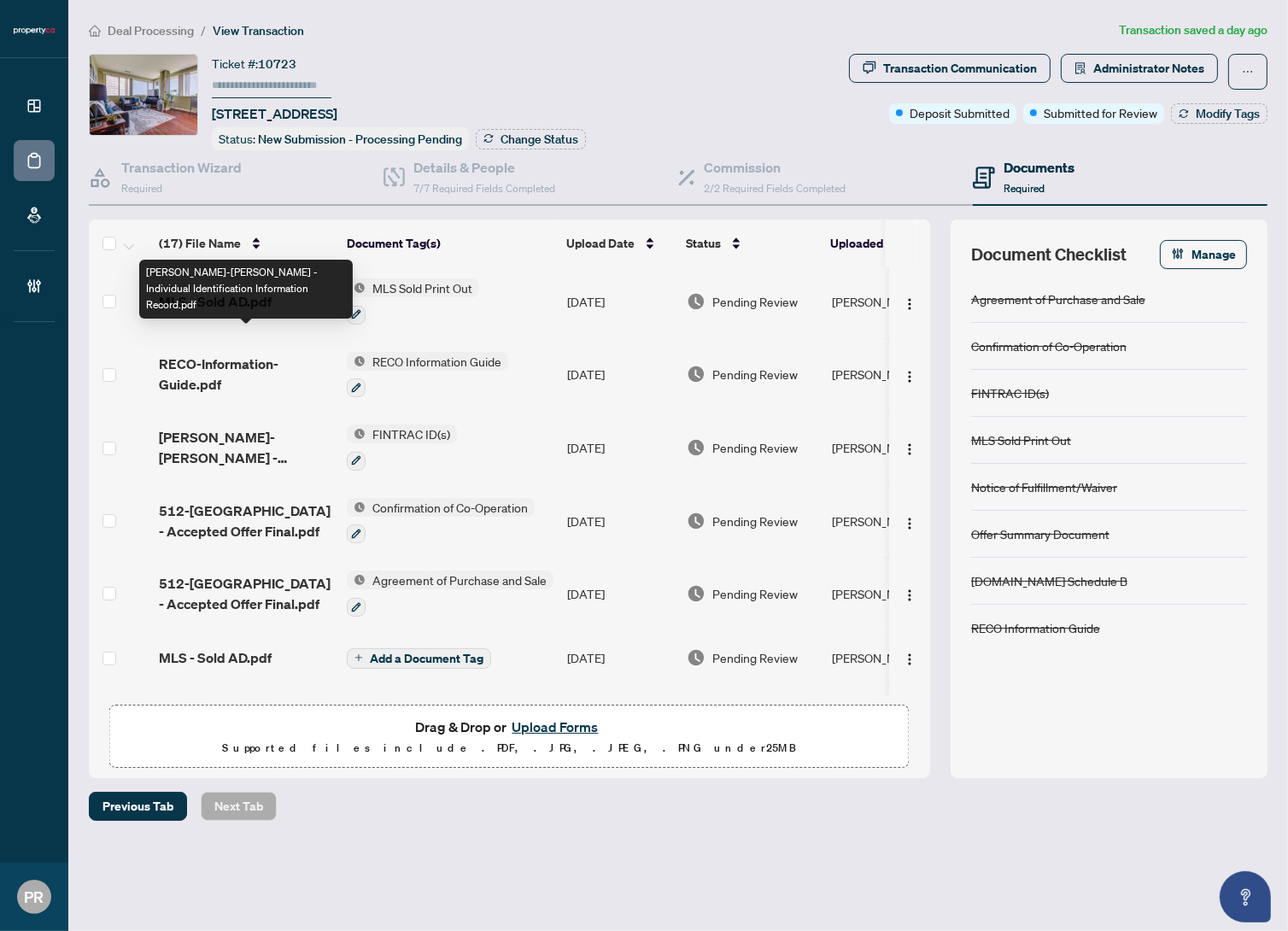
scroll to position [387, 0]
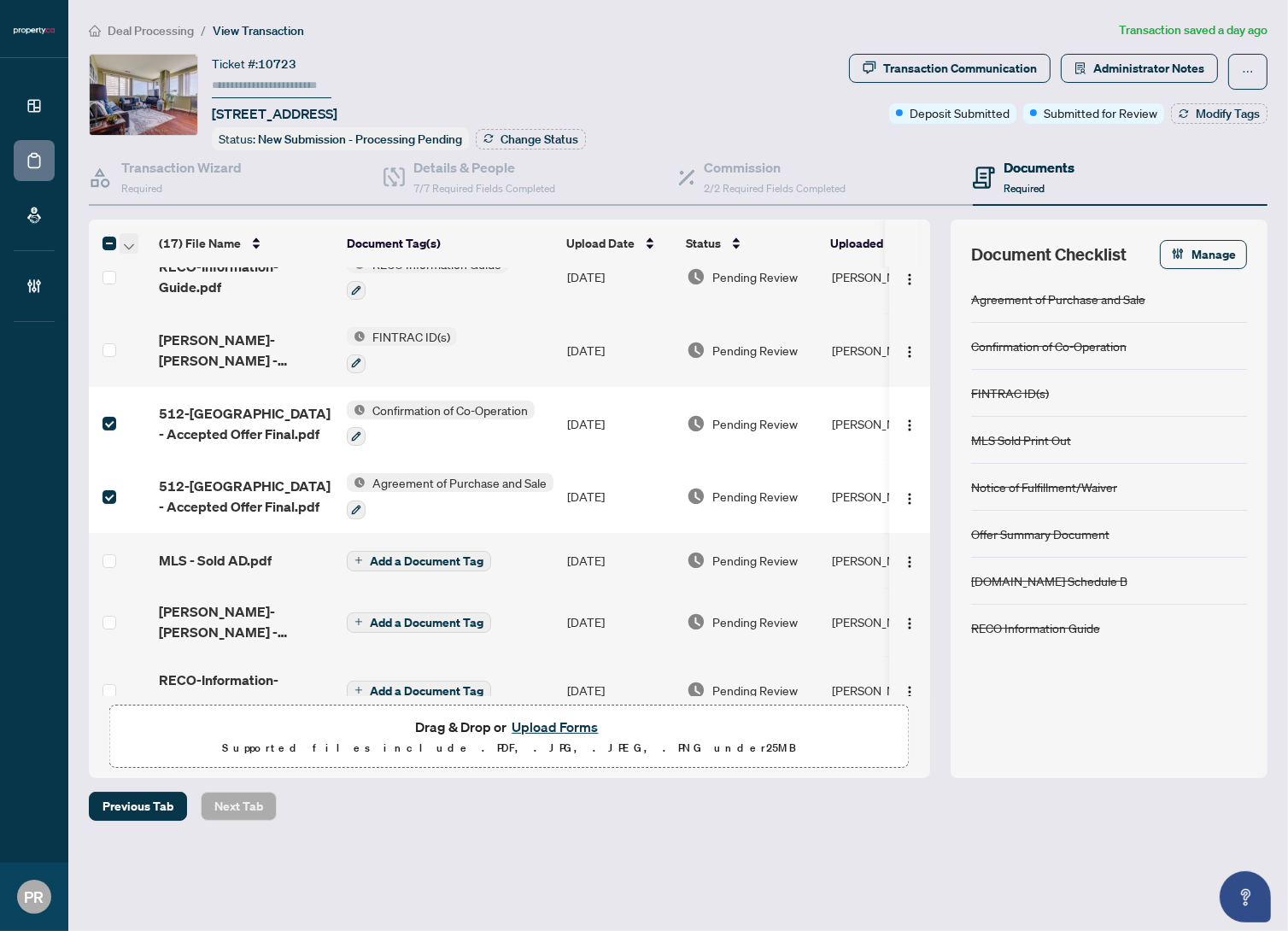
click at [130, 244] on icon "button" at bounding box center [129, 246] width 10 height 6
click at [158, 265] on span "Open Selected in New Tab(s)" at bounding box center [209, 271] width 152 height 19
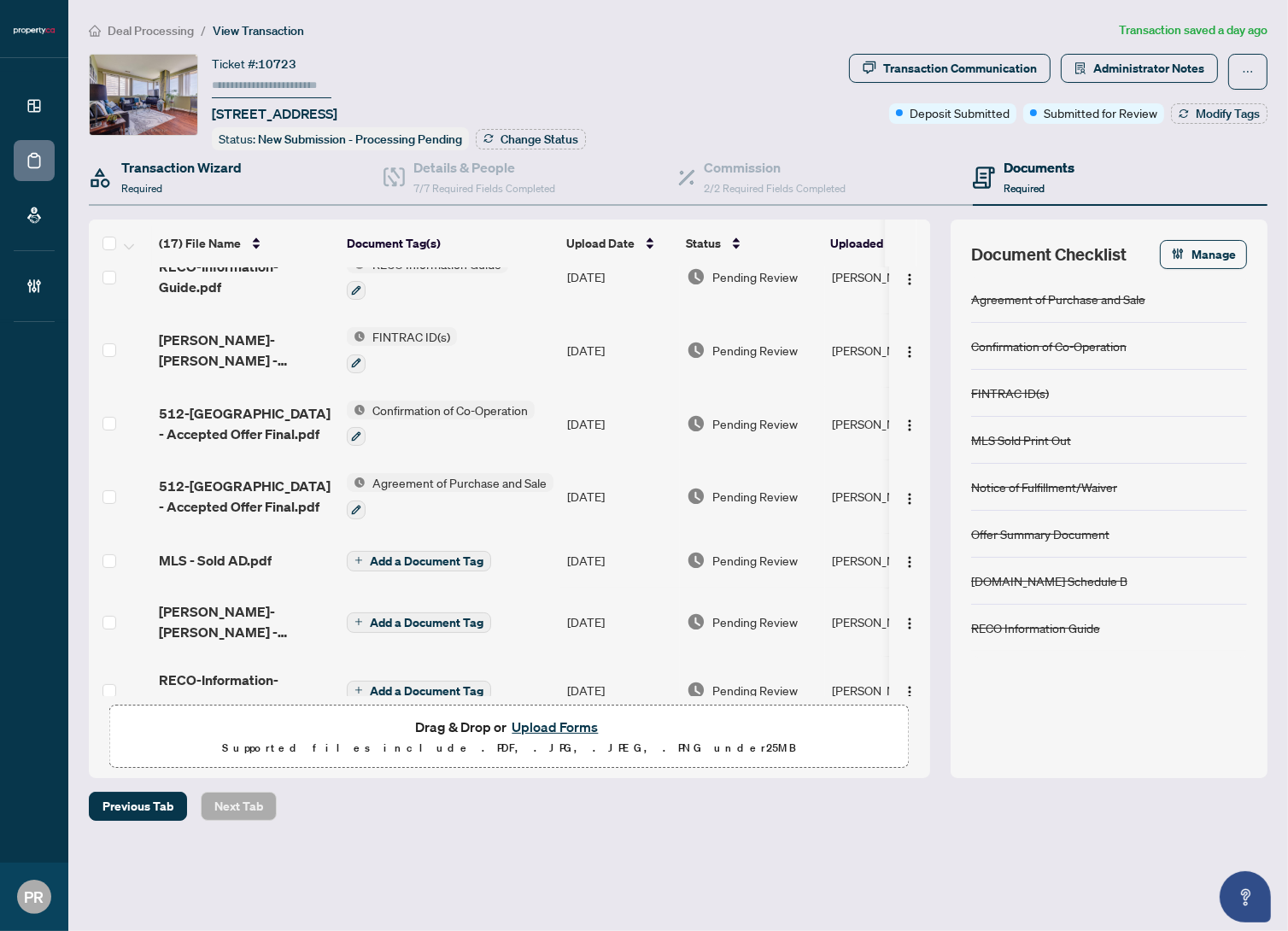
click at [233, 194] on div "Transaction Wizard Required" at bounding box center [237, 178] width 295 height 55
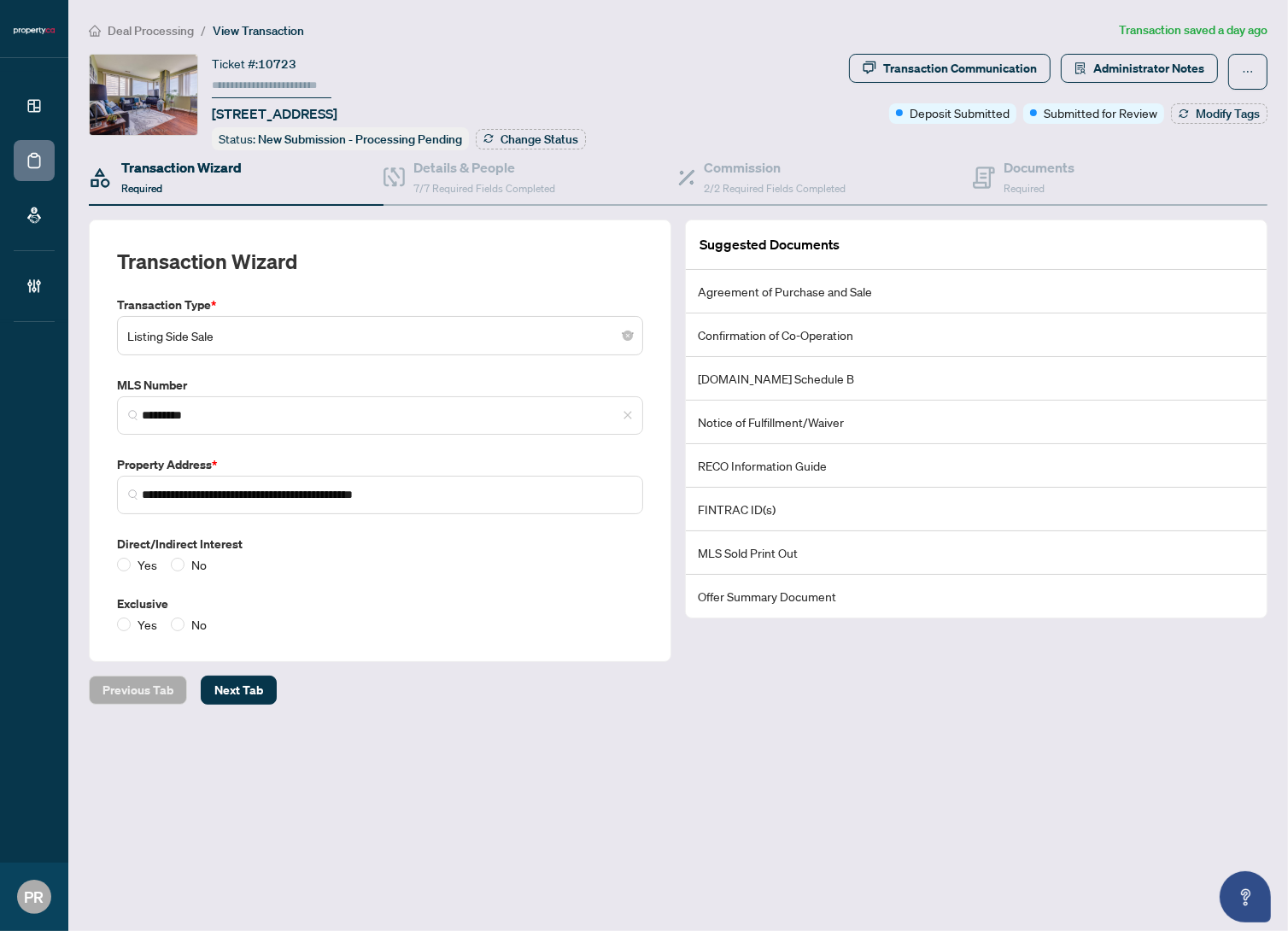
type input "**********"
click at [222, 400] on span "*********" at bounding box center [380, 415] width 526 height 38
click at [455, 194] on div "Details & People 7/7 Required Fields Completed" at bounding box center [531, 178] width 295 height 55
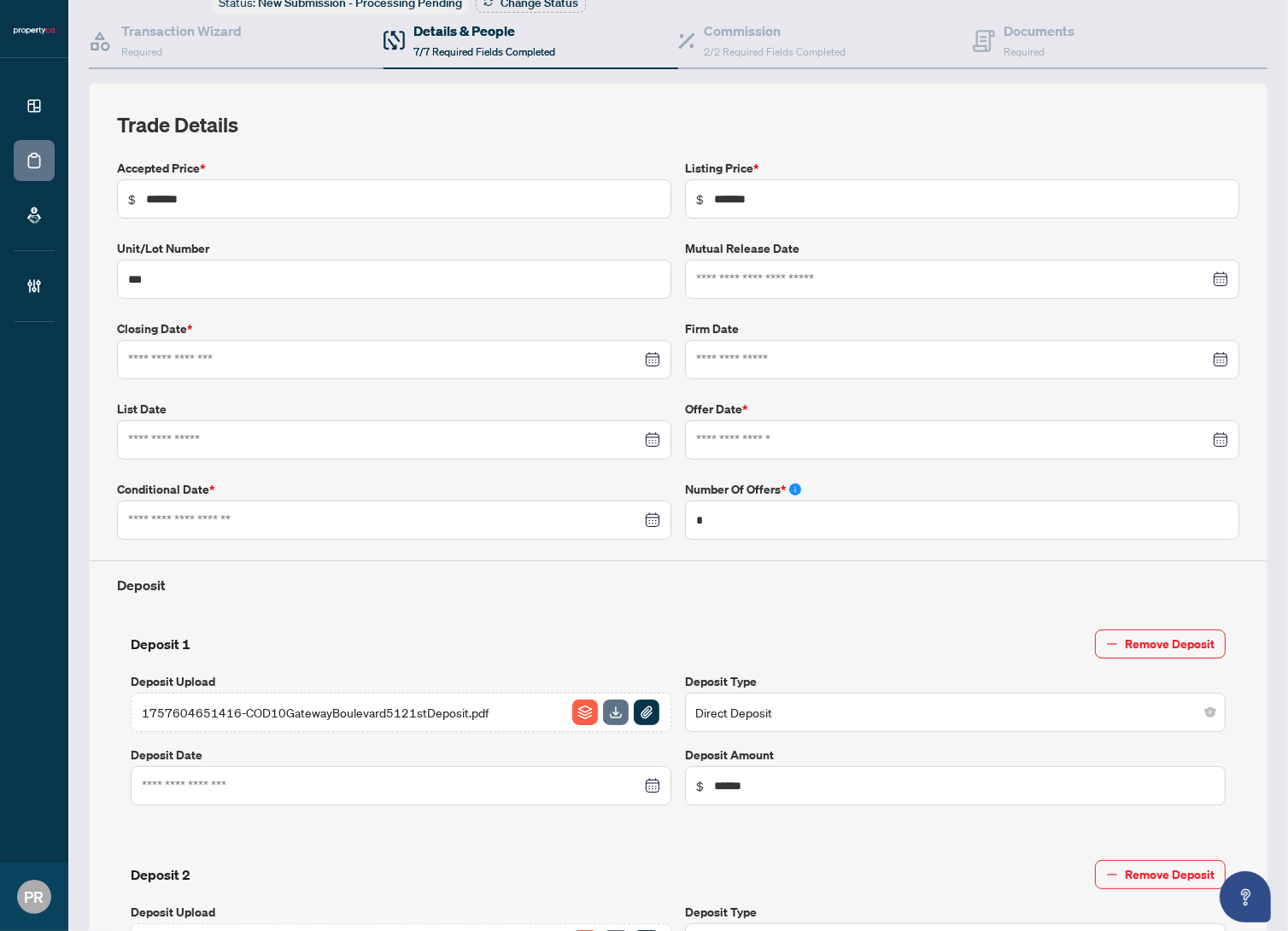
type input "**********"
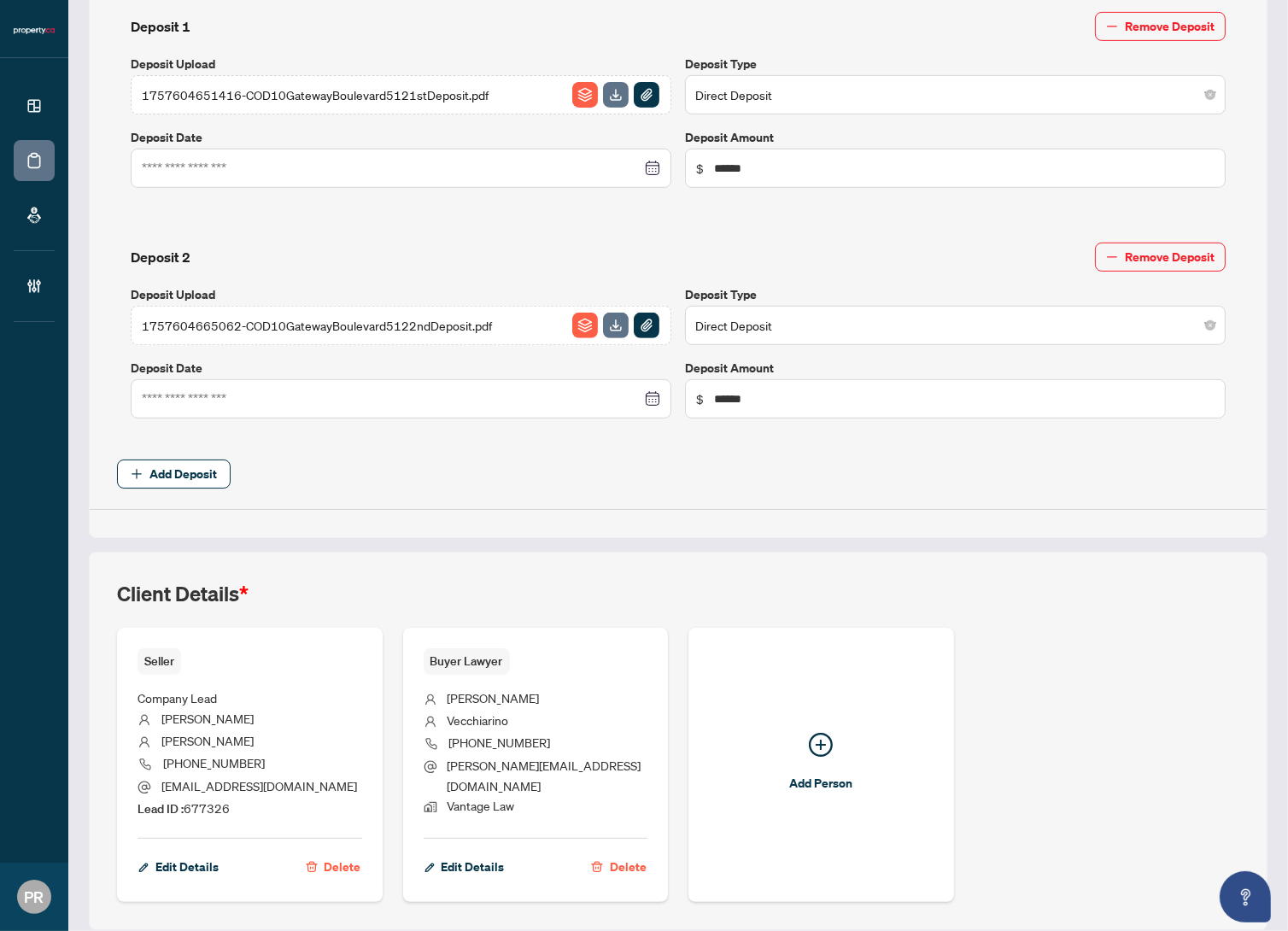
scroll to position [810, 0]
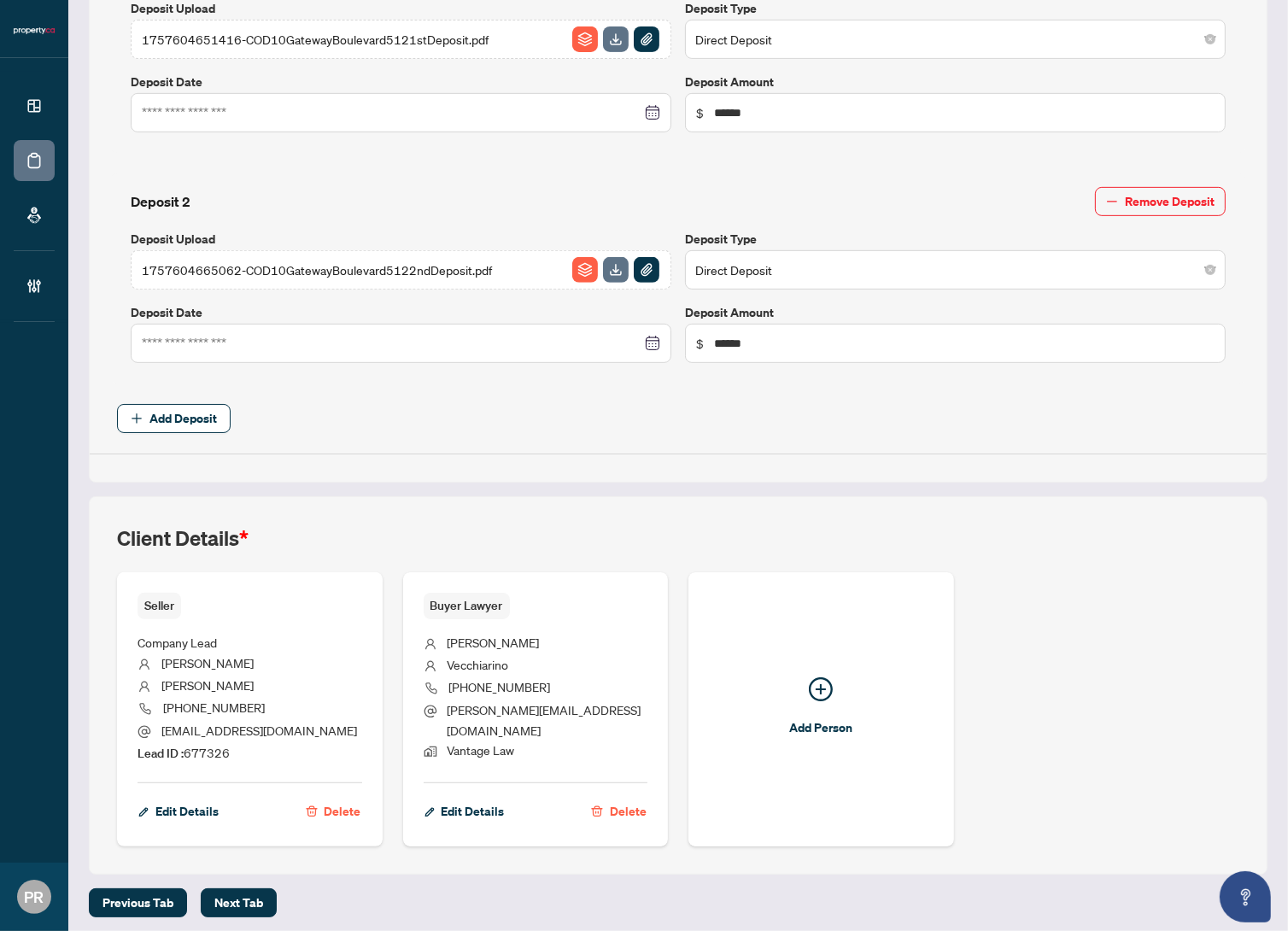
click at [212, 745] on span "Lead ID : 677326" at bounding box center [184, 752] width 92 height 16
copy span "677326"
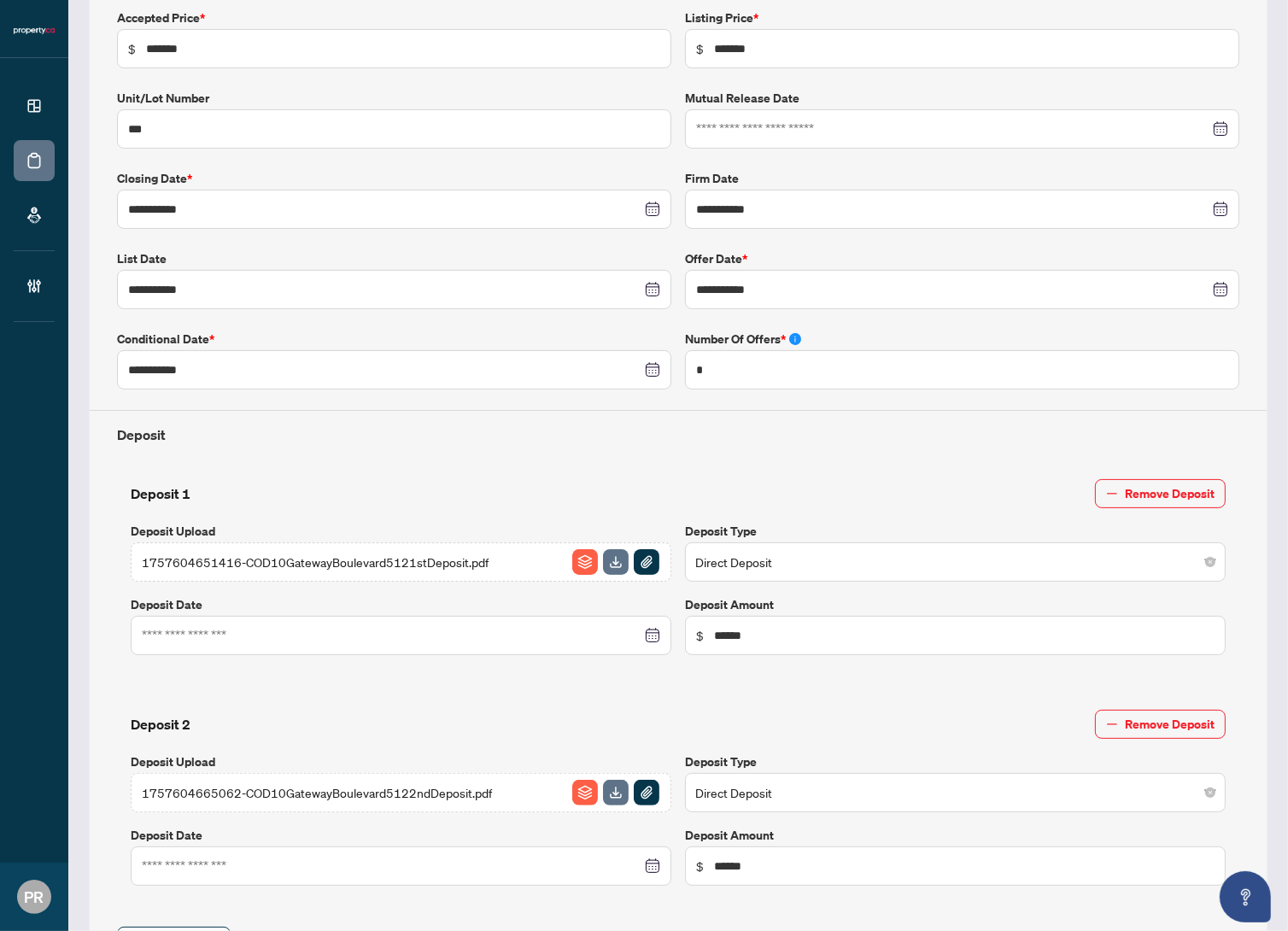
scroll to position [111, 0]
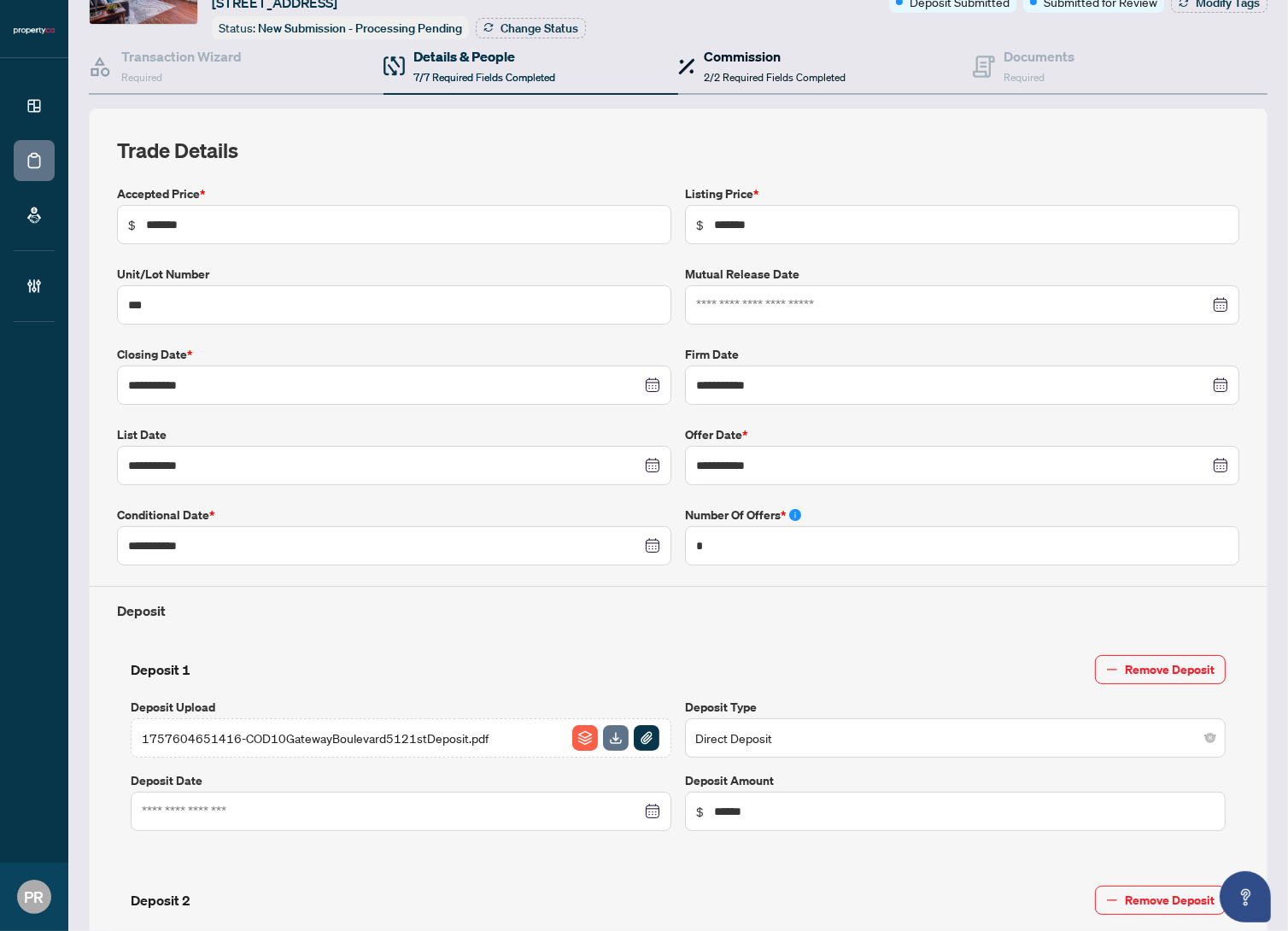
click at [797, 53] on h4 "Commission" at bounding box center [775, 56] width 142 height 21
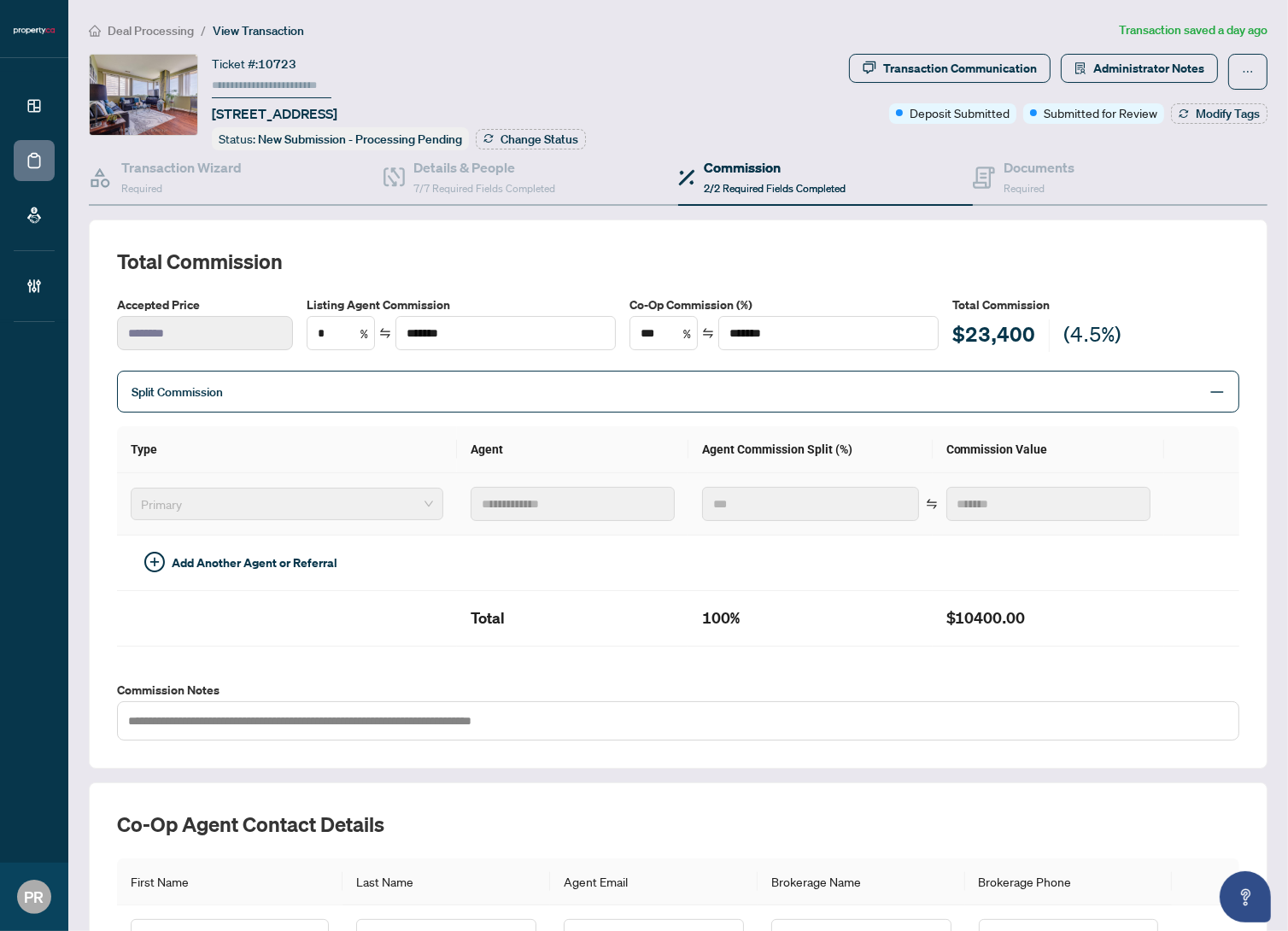
click at [457, 508] on td "**********" at bounding box center [573, 505] width 232 height 62
drag, startPoint x: 1043, startPoint y: 179, endPoint x: 821, endPoint y: 15, distance: 276.0
click at [1043, 179] on div "Documents Required" at bounding box center [1039, 177] width 71 height 40
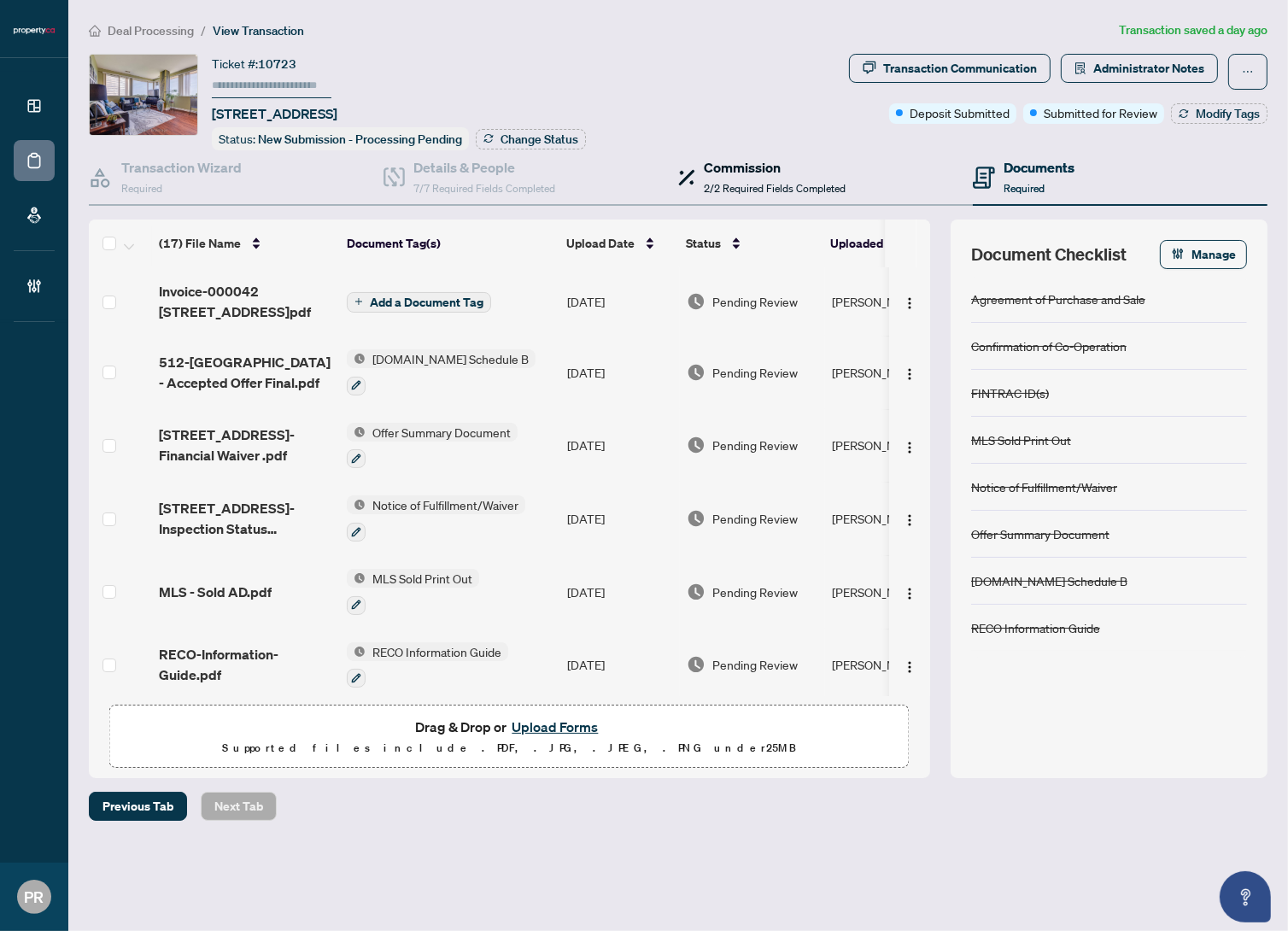
click at [695, 181] on div "Commission 2/2 Required Fields Completed" at bounding box center [762, 177] width 167 height 40
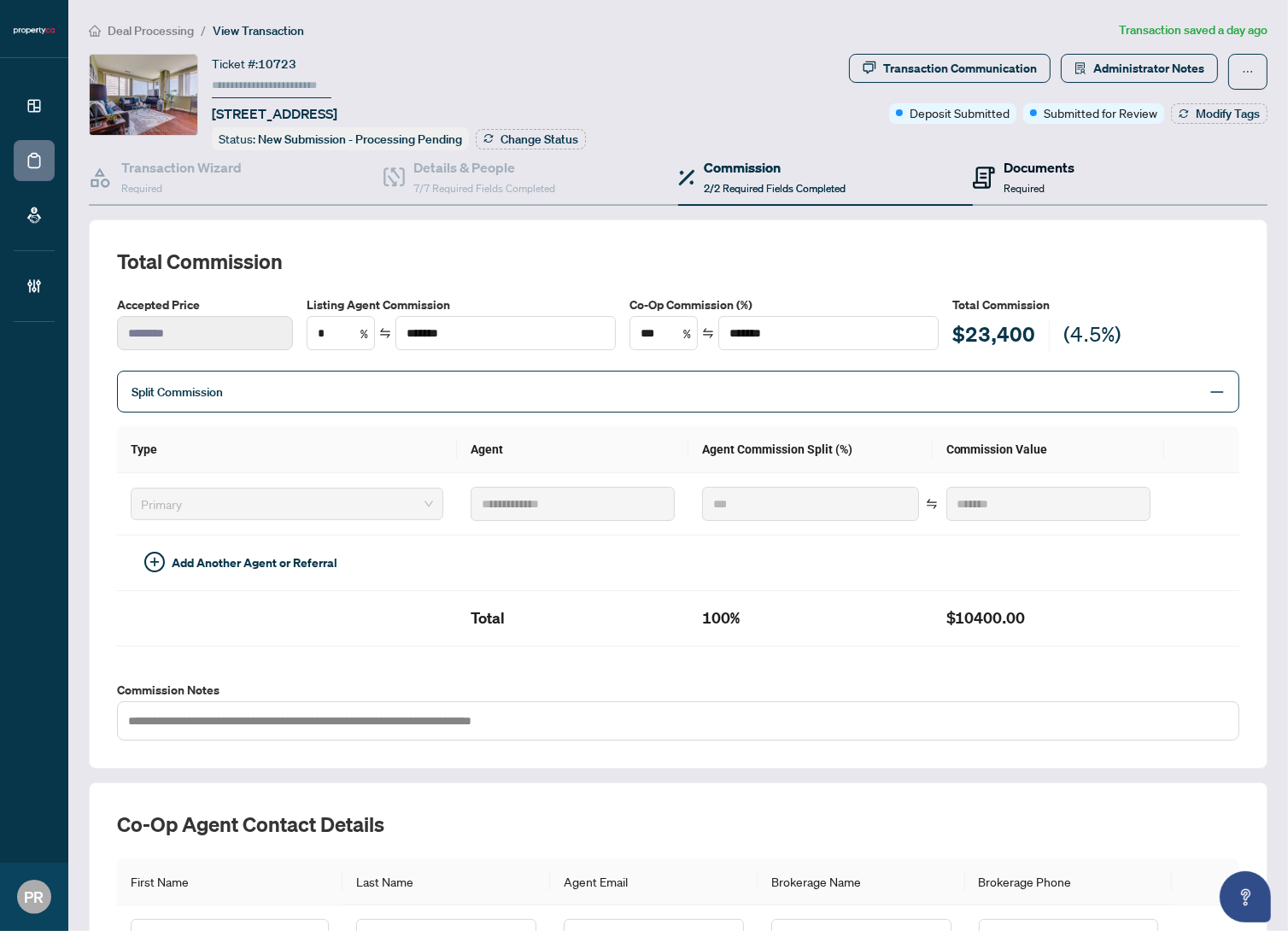
click at [1004, 182] on span "Required" at bounding box center [1024, 188] width 41 height 13
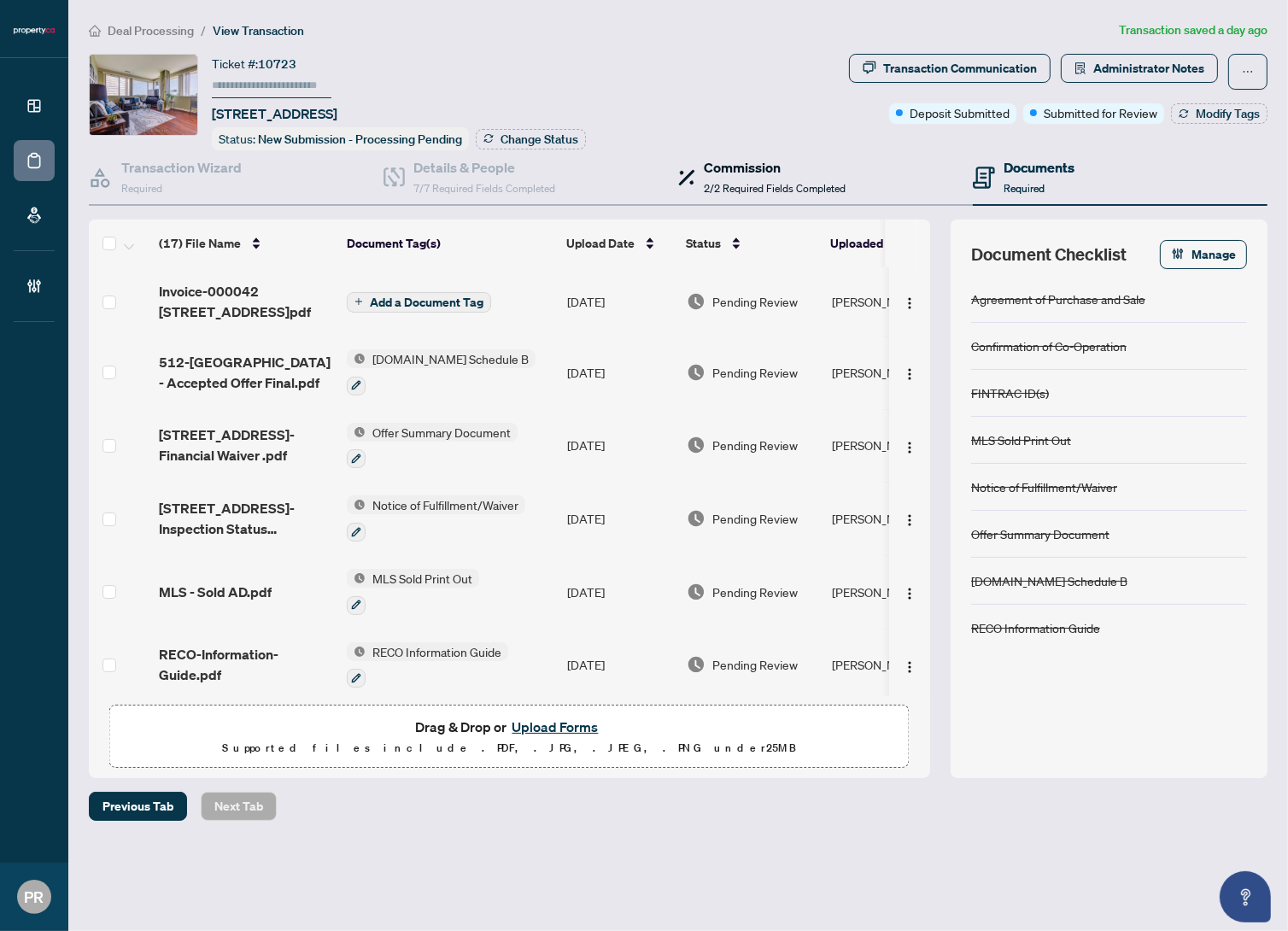
click at [720, 169] on h4 "Commission" at bounding box center [775, 167] width 142 height 21
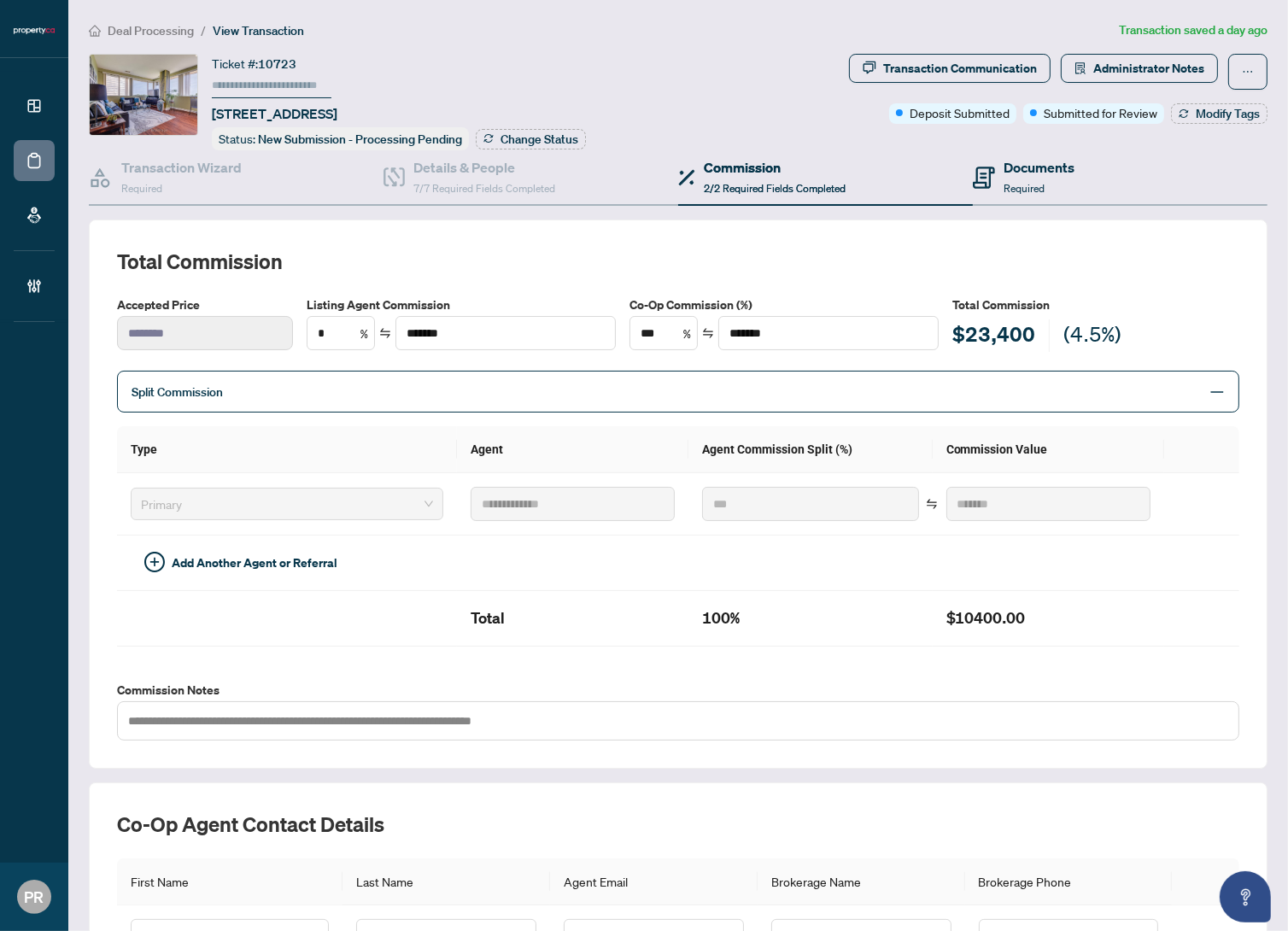
click at [1071, 169] on div "Documents Required" at bounding box center [1121, 178] width 295 height 55
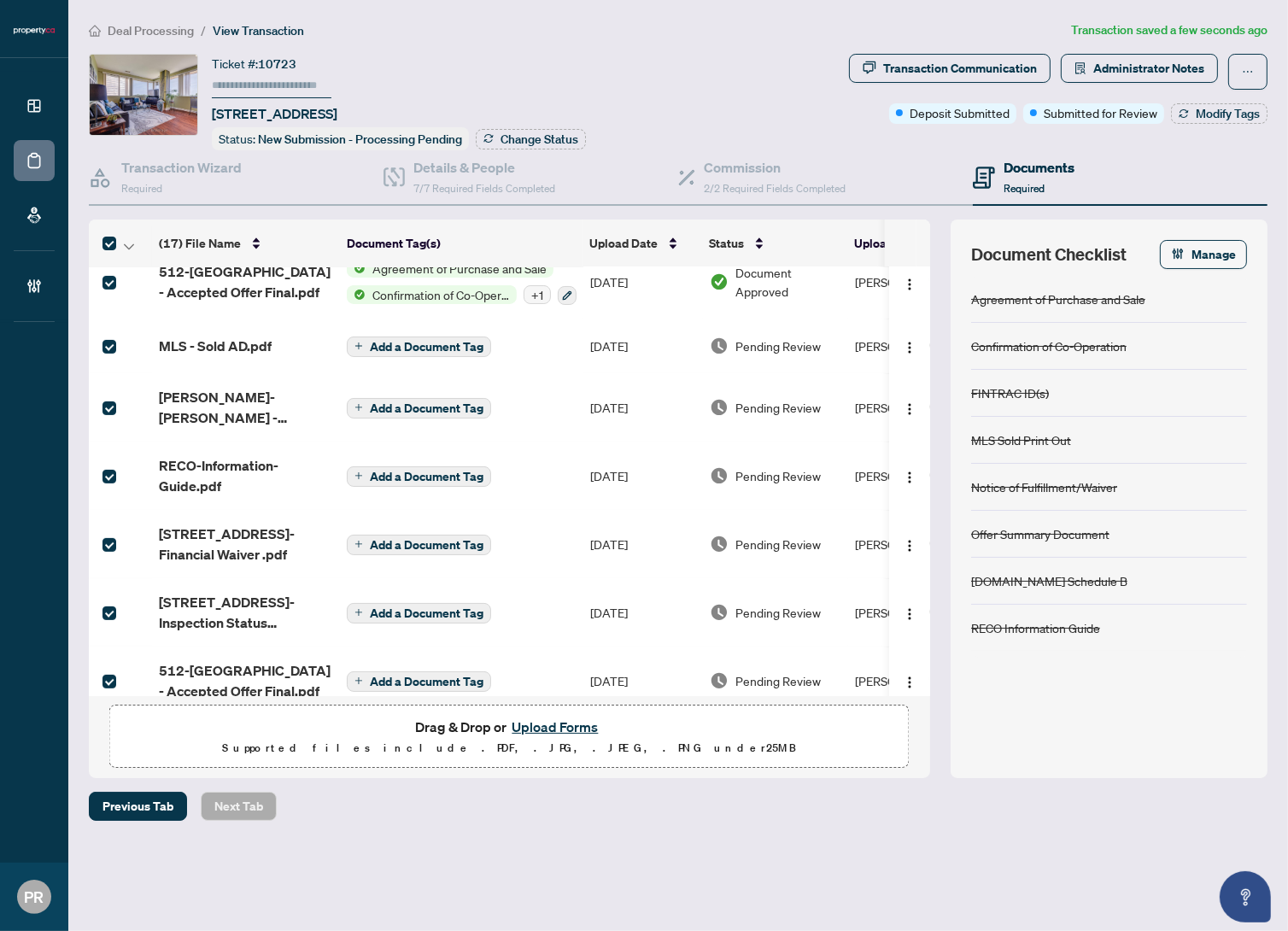
scroll to position [524, 0]
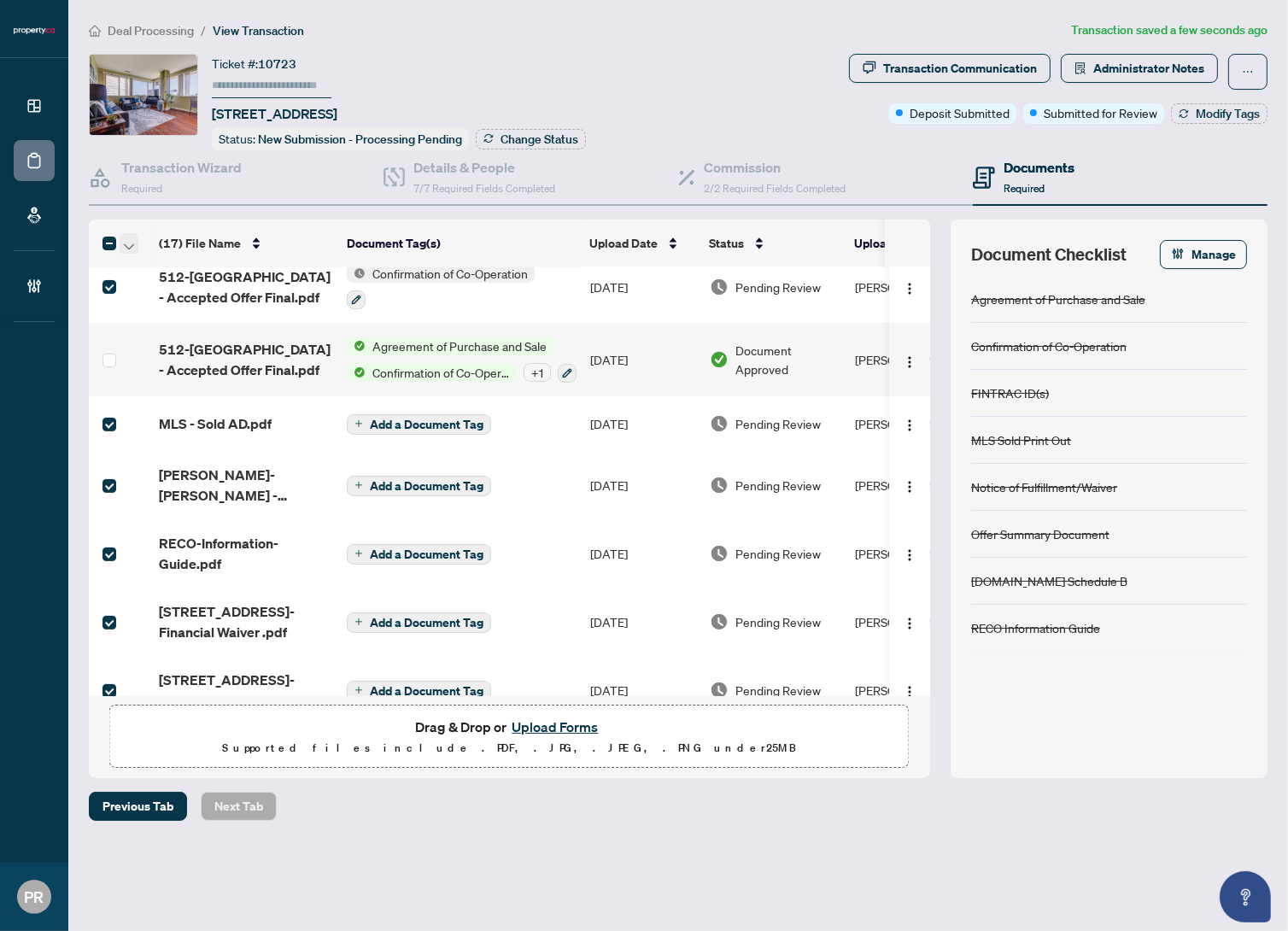
click at [125, 244] on icon "button" at bounding box center [129, 247] width 10 height 7
click at [157, 265] on span "Open Selected in New Tab(s)" at bounding box center [209, 271] width 152 height 19
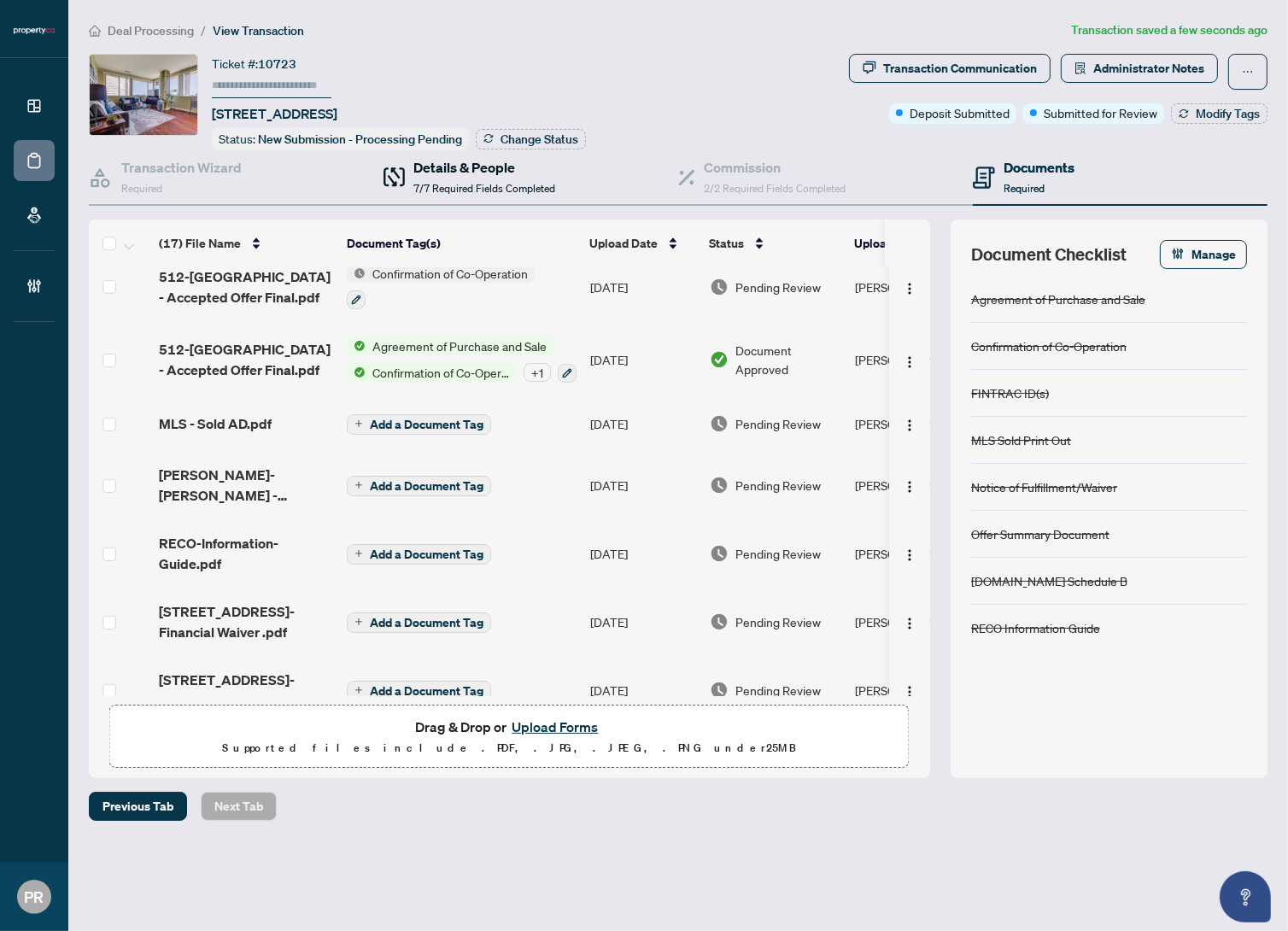
click at [512, 184] on span "7/7 Required Fields Completed" at bounding box center [485, 188] width 142 height 13
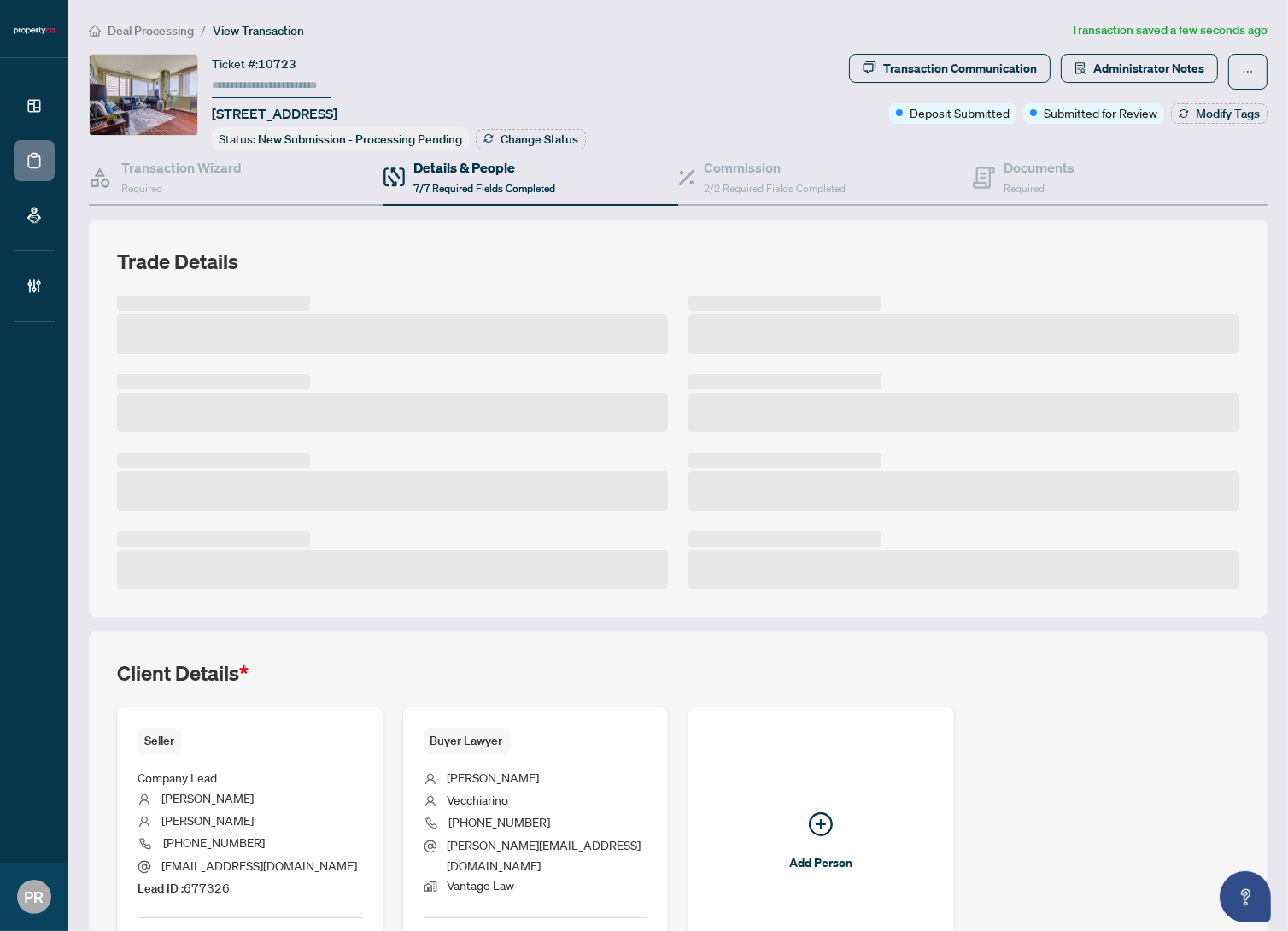
scroll to position [137, 0]
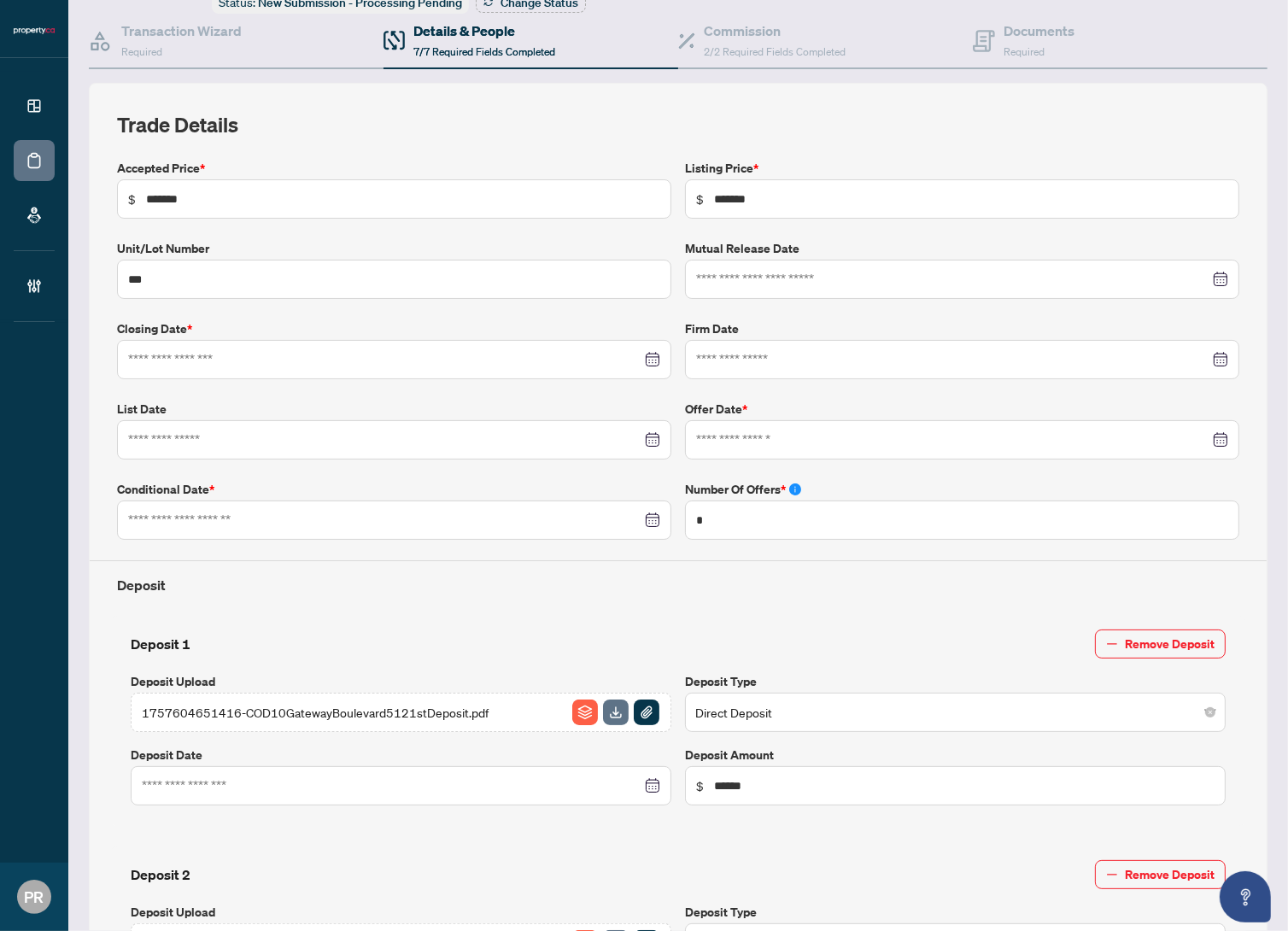
type input "*******"
type input "***"
type input "*"
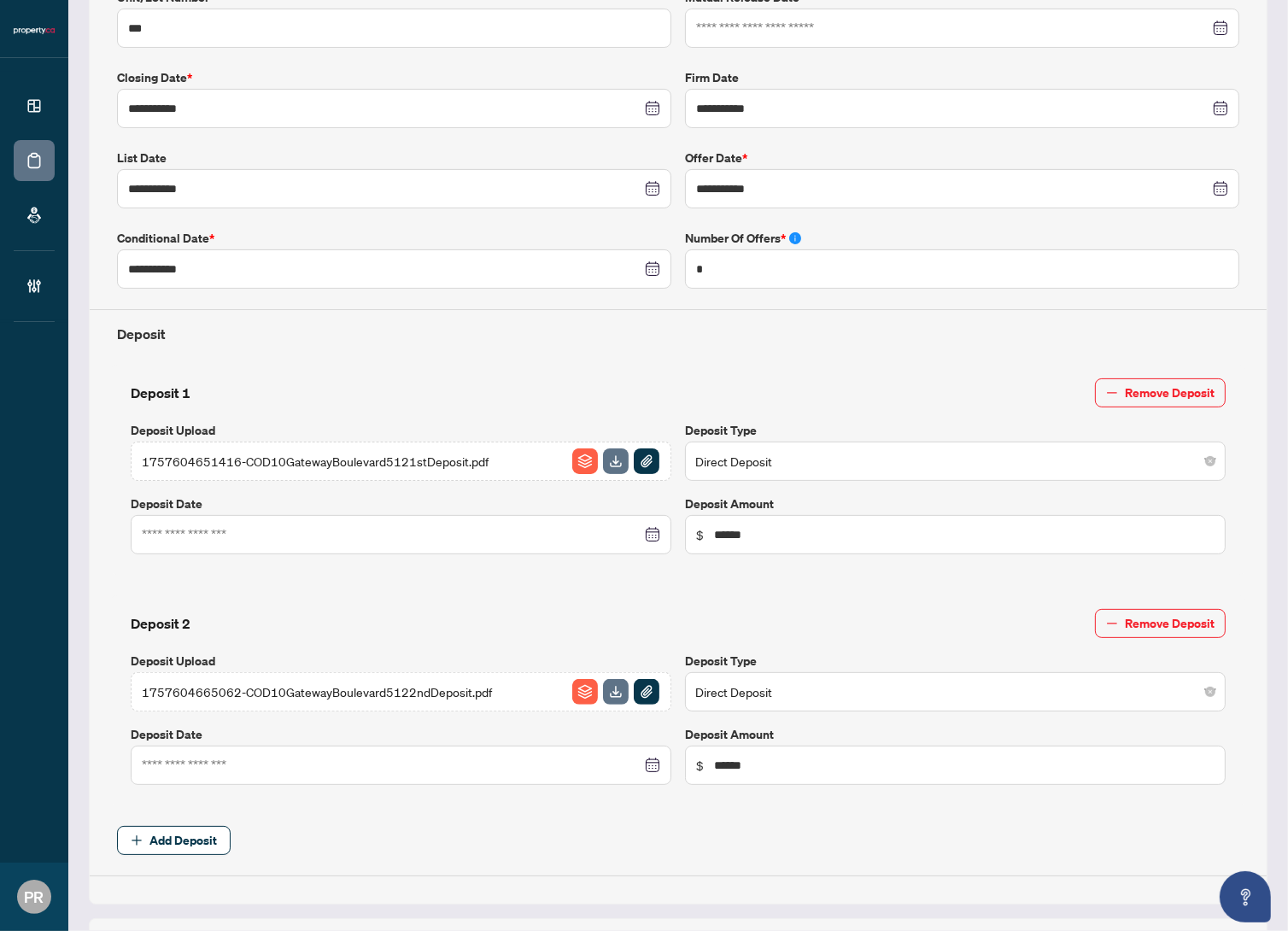
type input "**********"
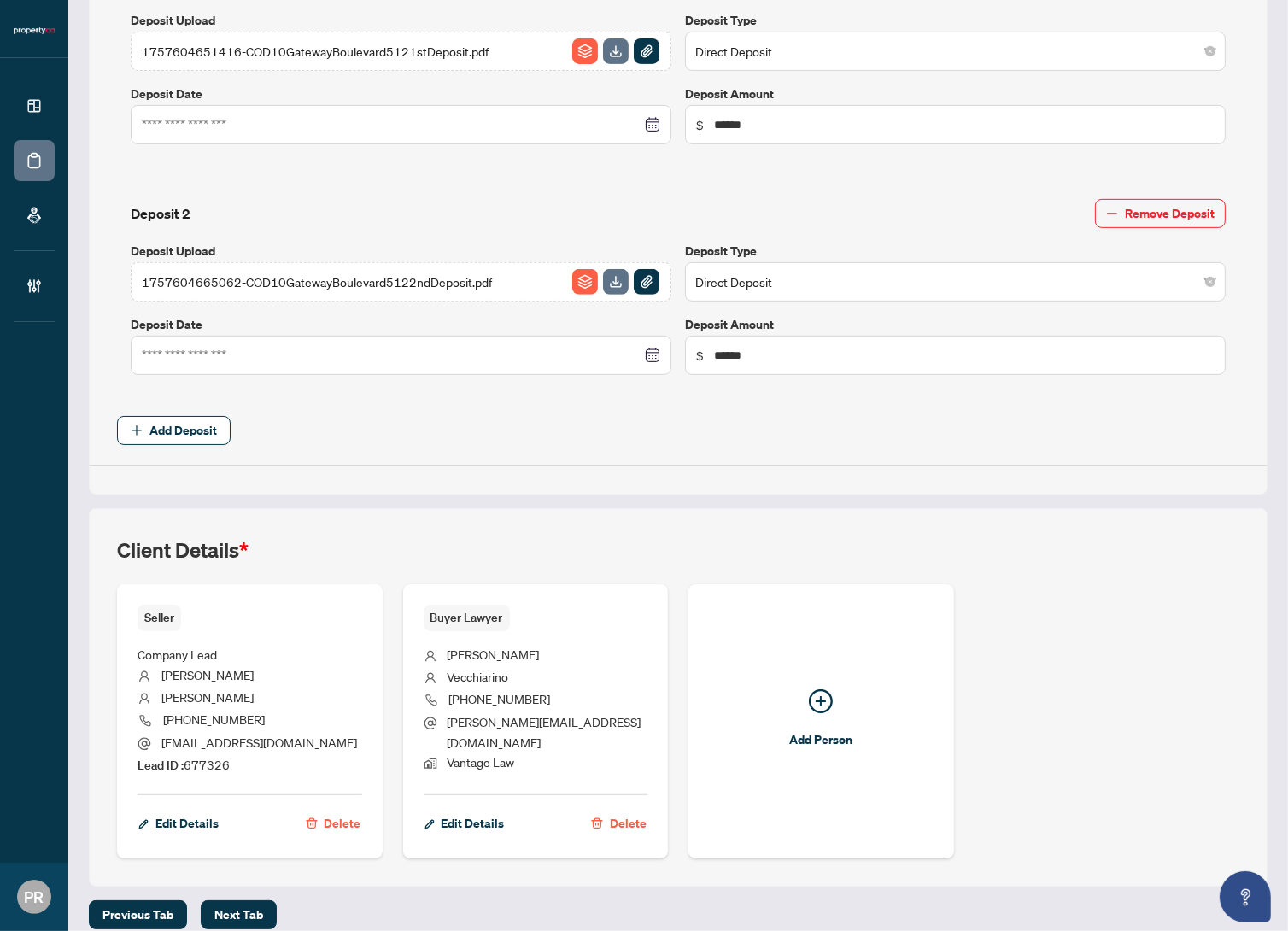
scroll to position [810, 0]
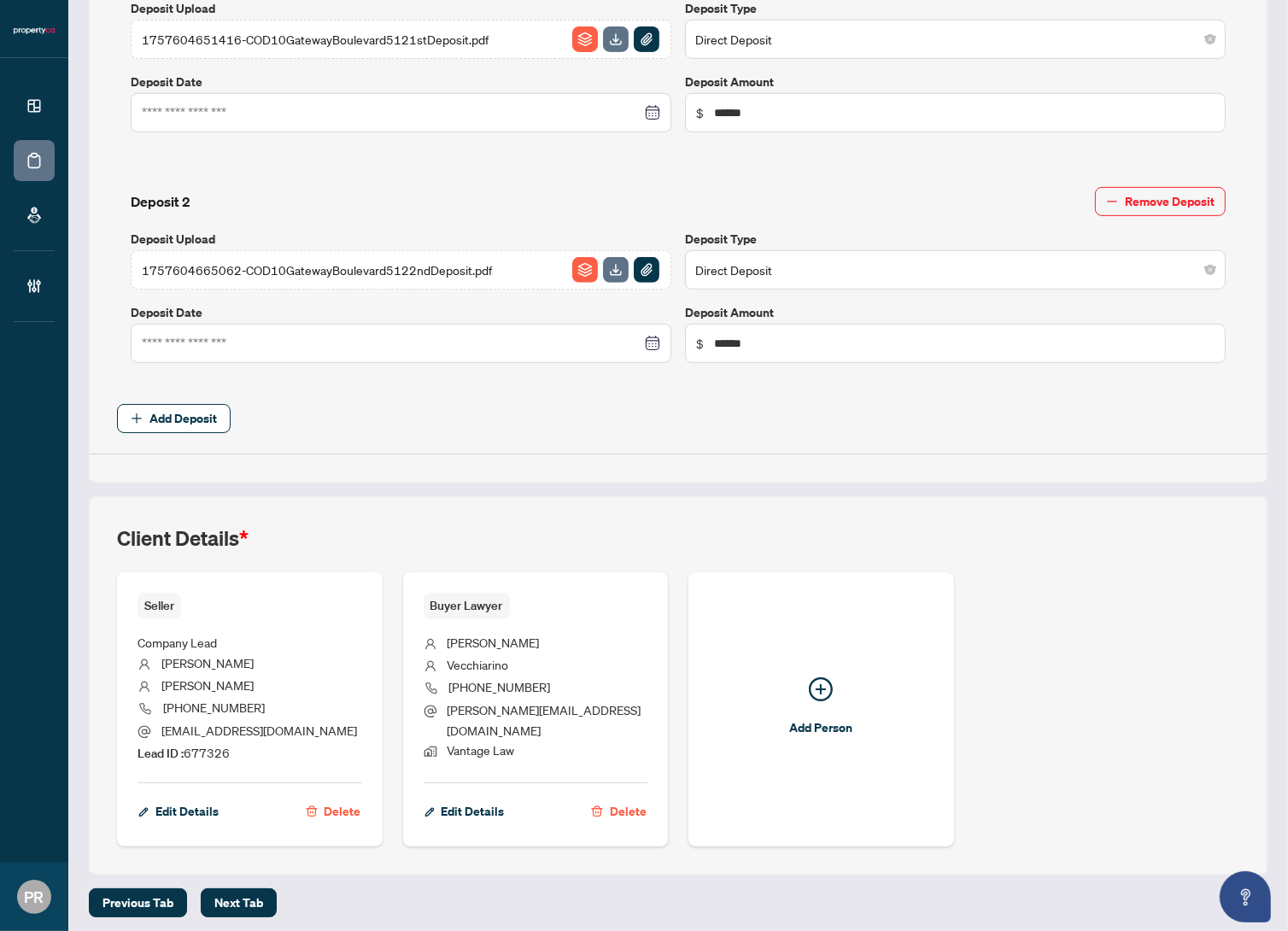
drag, startPoint x: 496, startPoint y: 653, endPoint x: 436, endPoint y: 638, distance: 61.8
click at [436, 638] on ul "Marianna Vecchiarino (905) 851-9777 marianna@vantage-law.ca Vantage Law" at bounding box center [536, 695] width 224 height 151
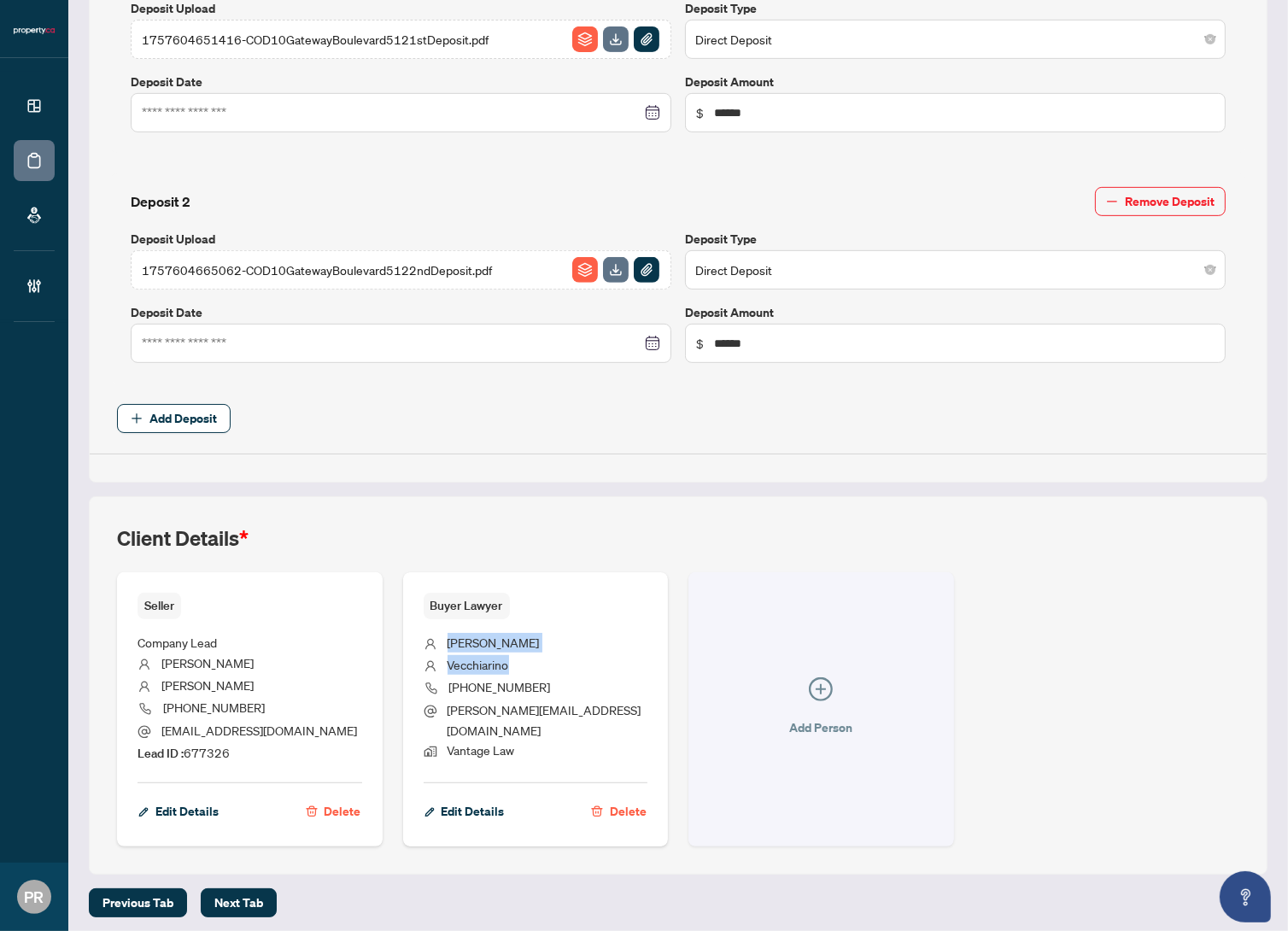
drag, startPoint x: 485, startPoint y: 663, endPoint x: 887, endPoint y: 595, distance: 407.7
click at [484, 664] on span "Vecchiarino" at bounding box center [478, 665] width 62 height 16
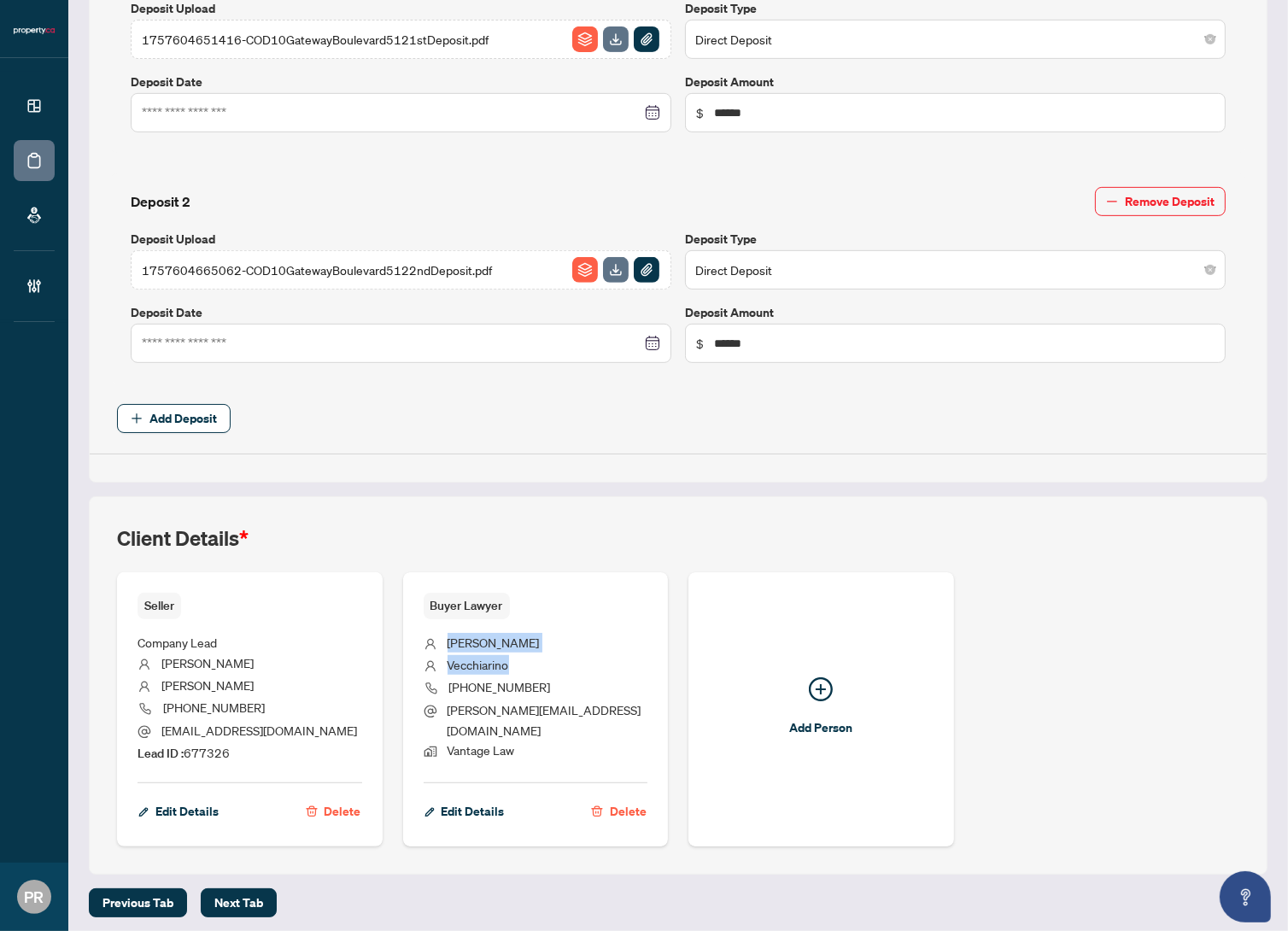
click at [484, 658] on span "Vecchiarino" at bounding box center [478, 665] width 62 height 16
copy ul "Marianna Vecchiarino"
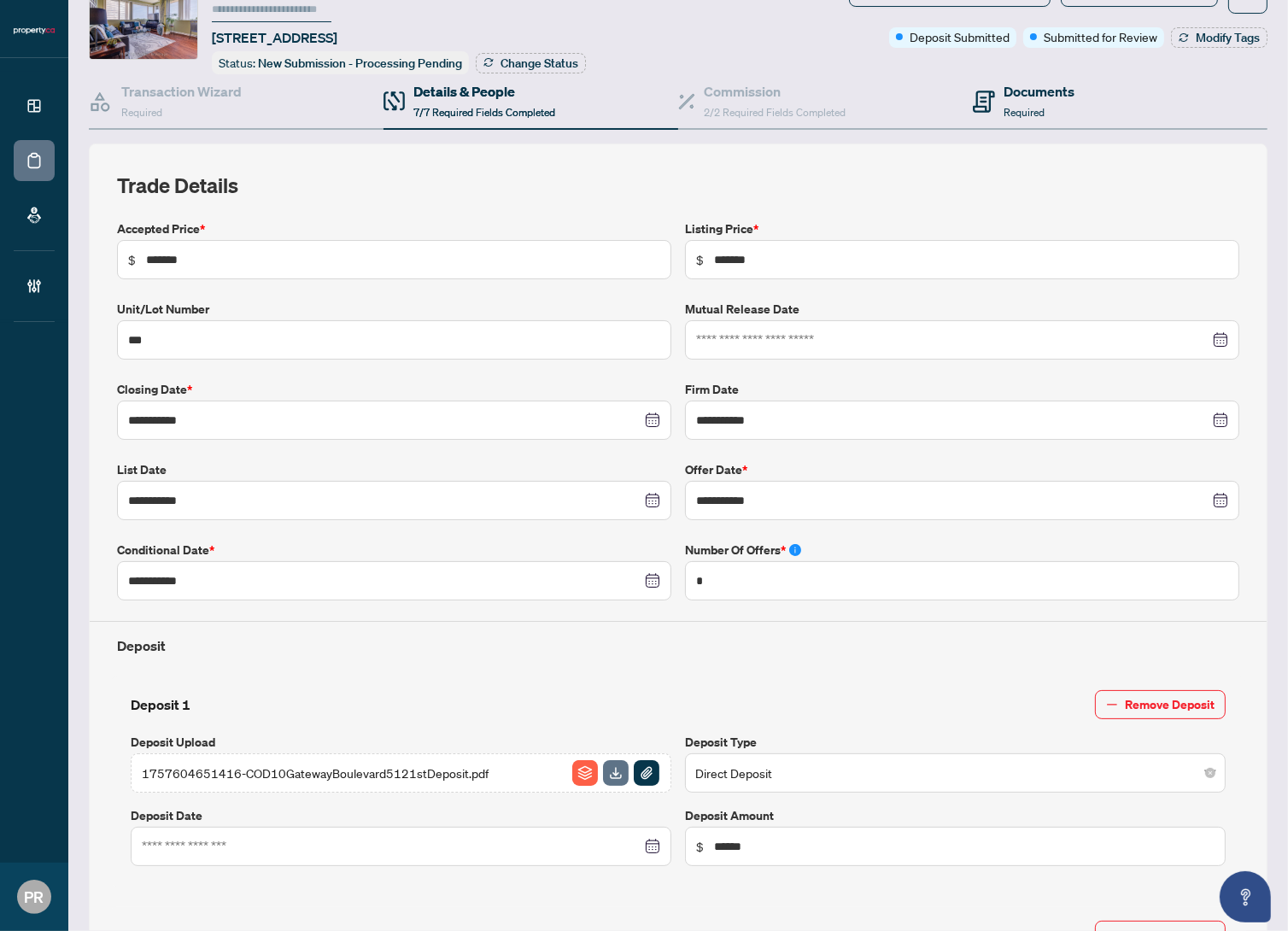
scroll to position [0, 0]
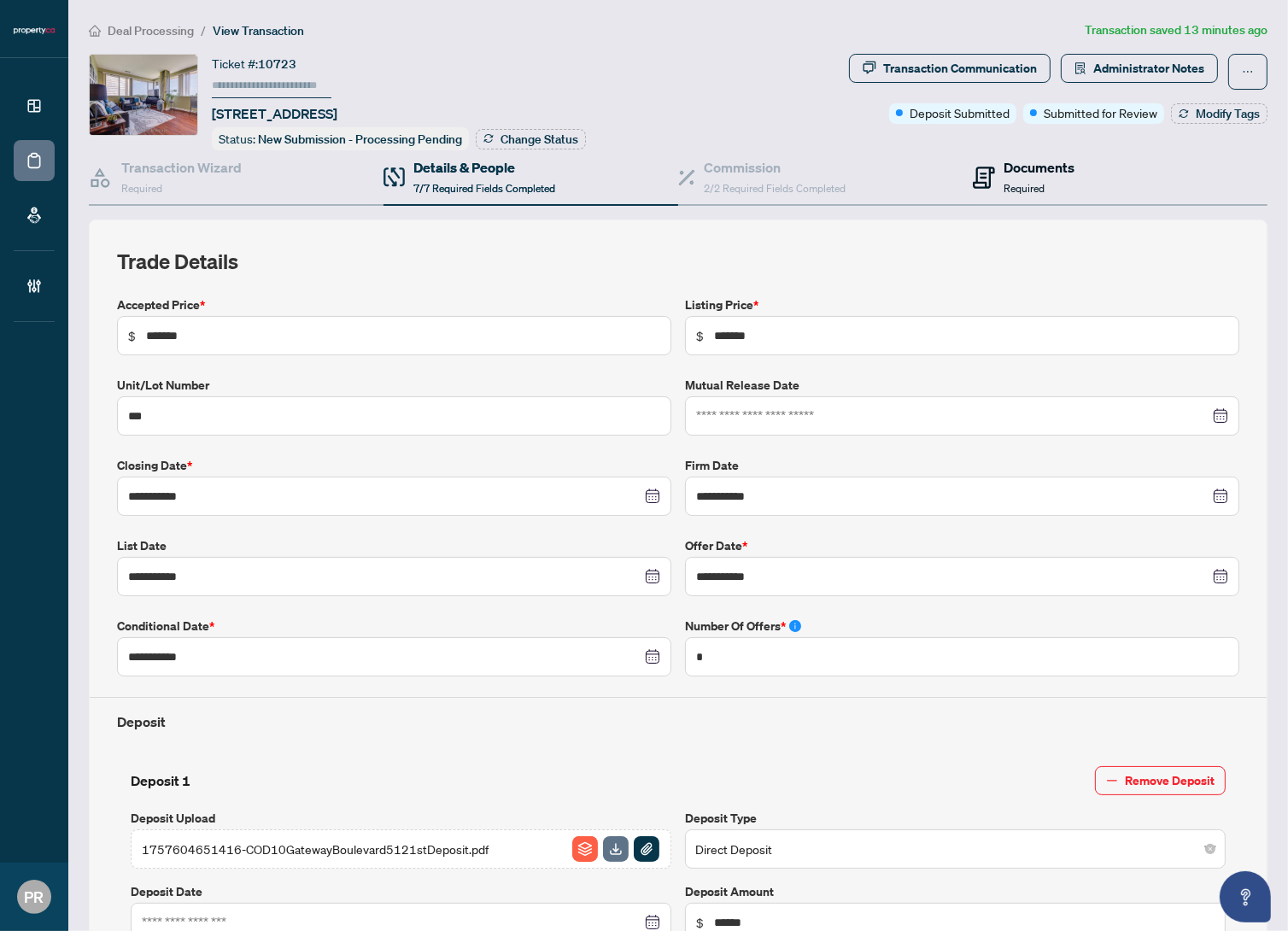
drag, startPoint x: 1031, startPoint y: 187, endPoint x: 992, endPoint y: 199, distance: 40.8
click at [1030, 186] on span "Required" at bounding box center [1024, 188] width 41 height 13
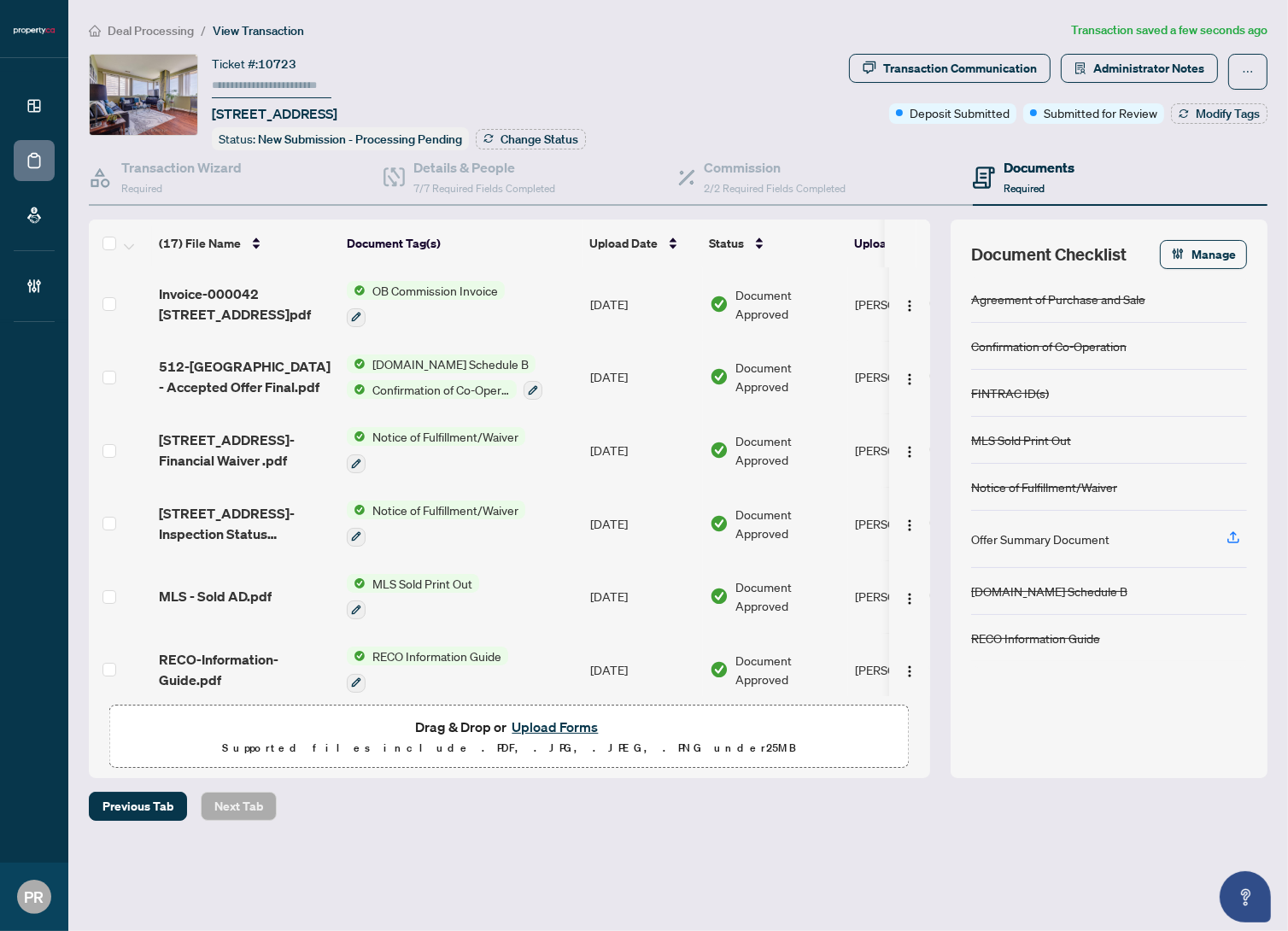
click at [283, 85] on input "text" at bounding box center [271, 86] width 120 height 25
click at [296, 89] on input "text" at bounding box center [271, 86] width 120 height 25
click at [267, 86] on input "***" at bounding box center [271, 86] width 120 height 25
type input "******"
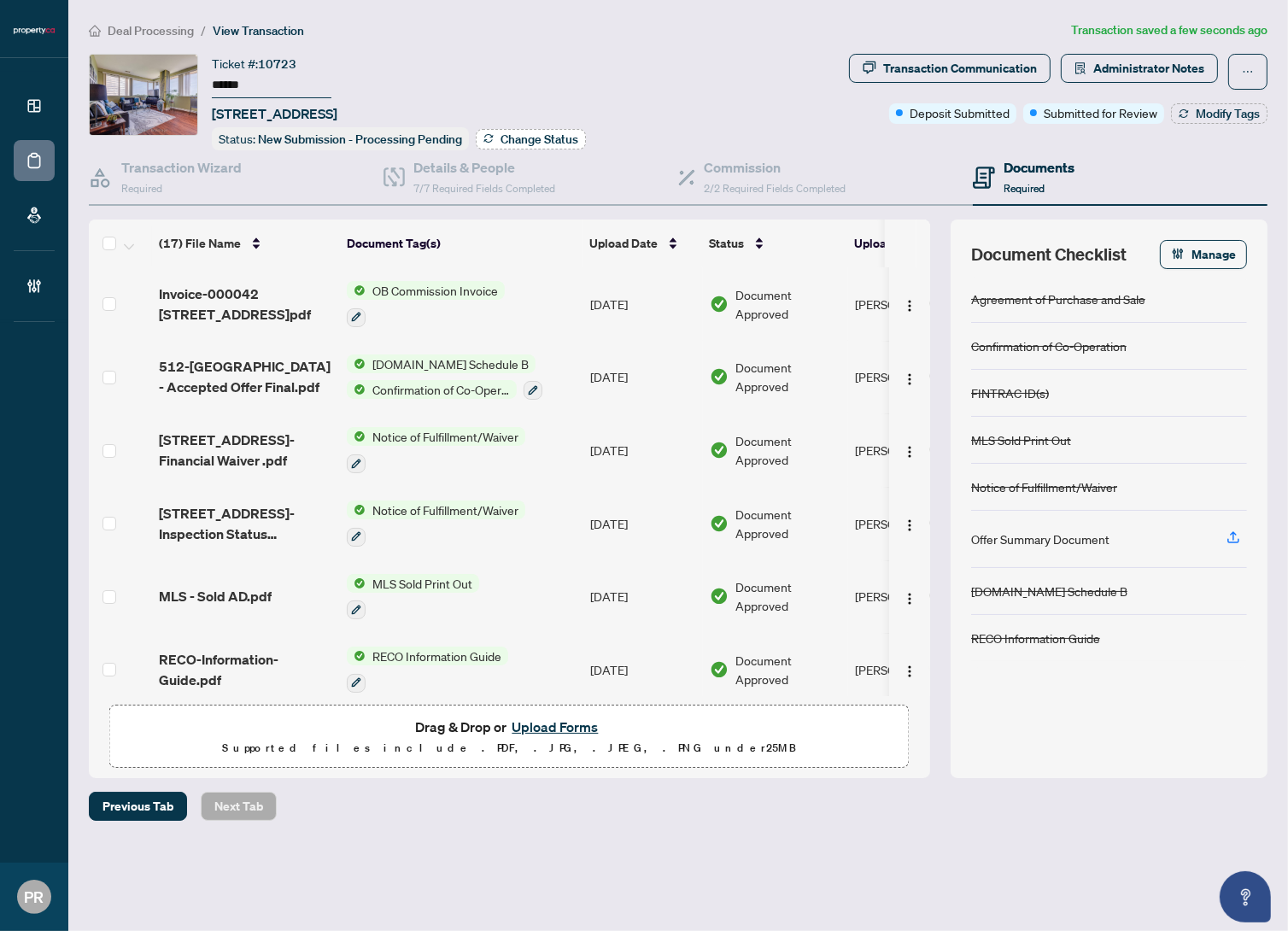
click at [530, 137] on span "Change Status" at bounding box center [540, 140] width 78 height 12
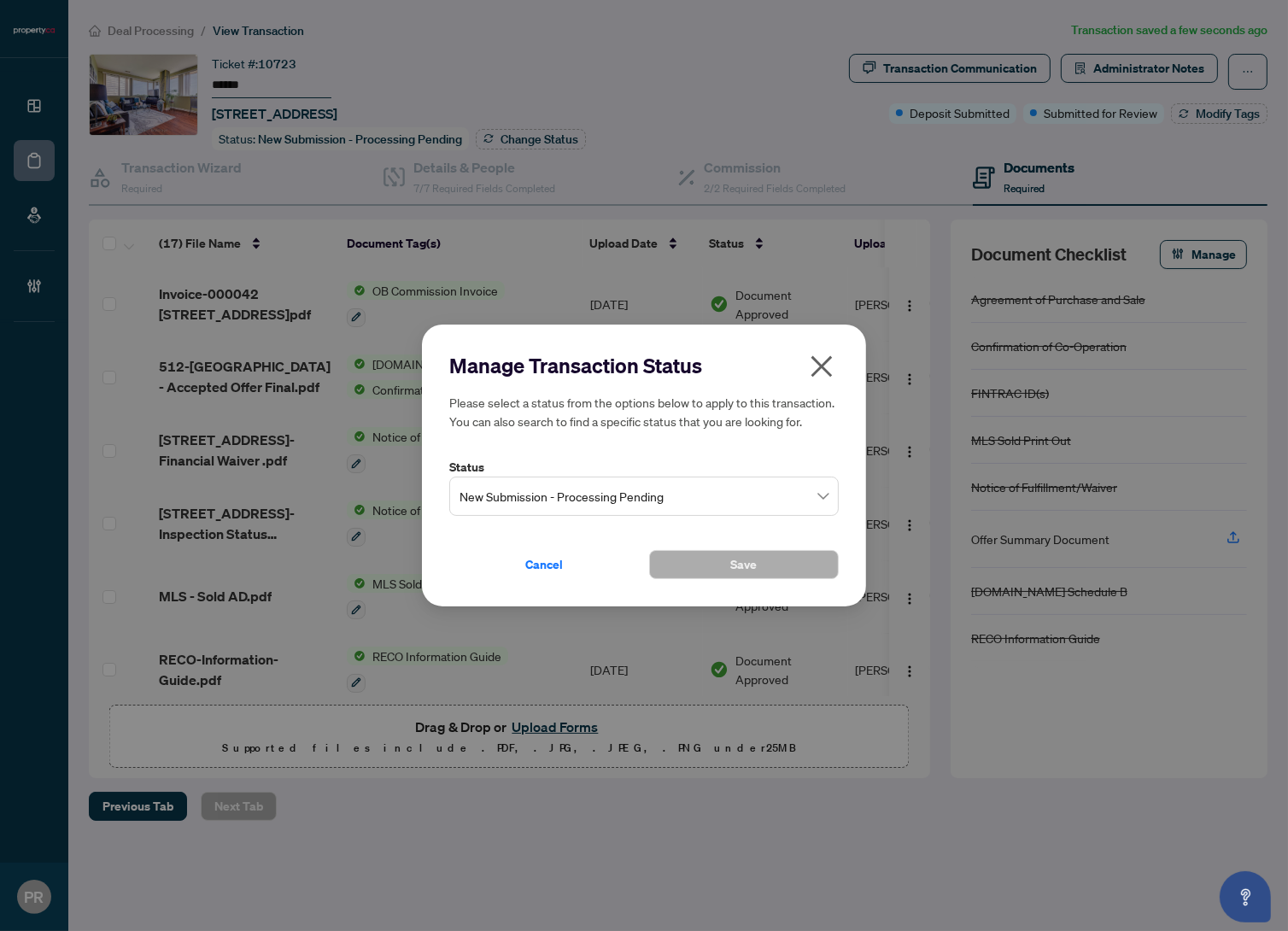
click at [628, 481] on span "New Submission - Processing Pending" at bounding box center [644, 496] width 369 height 32
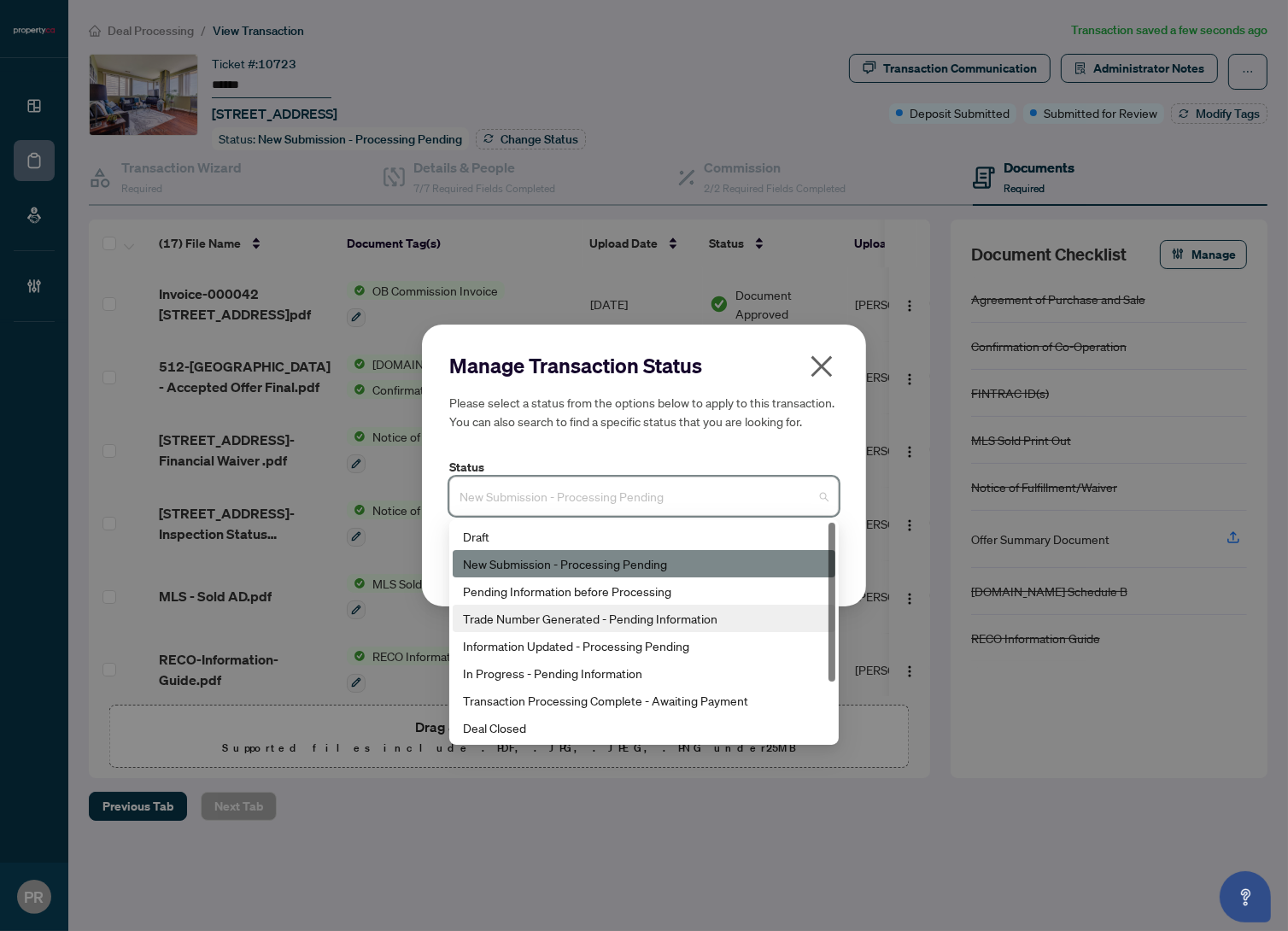
click at [682, 614] on div "Trade Number Generated - Pending Information" at bounding box center [644, 619] width 362 height 19
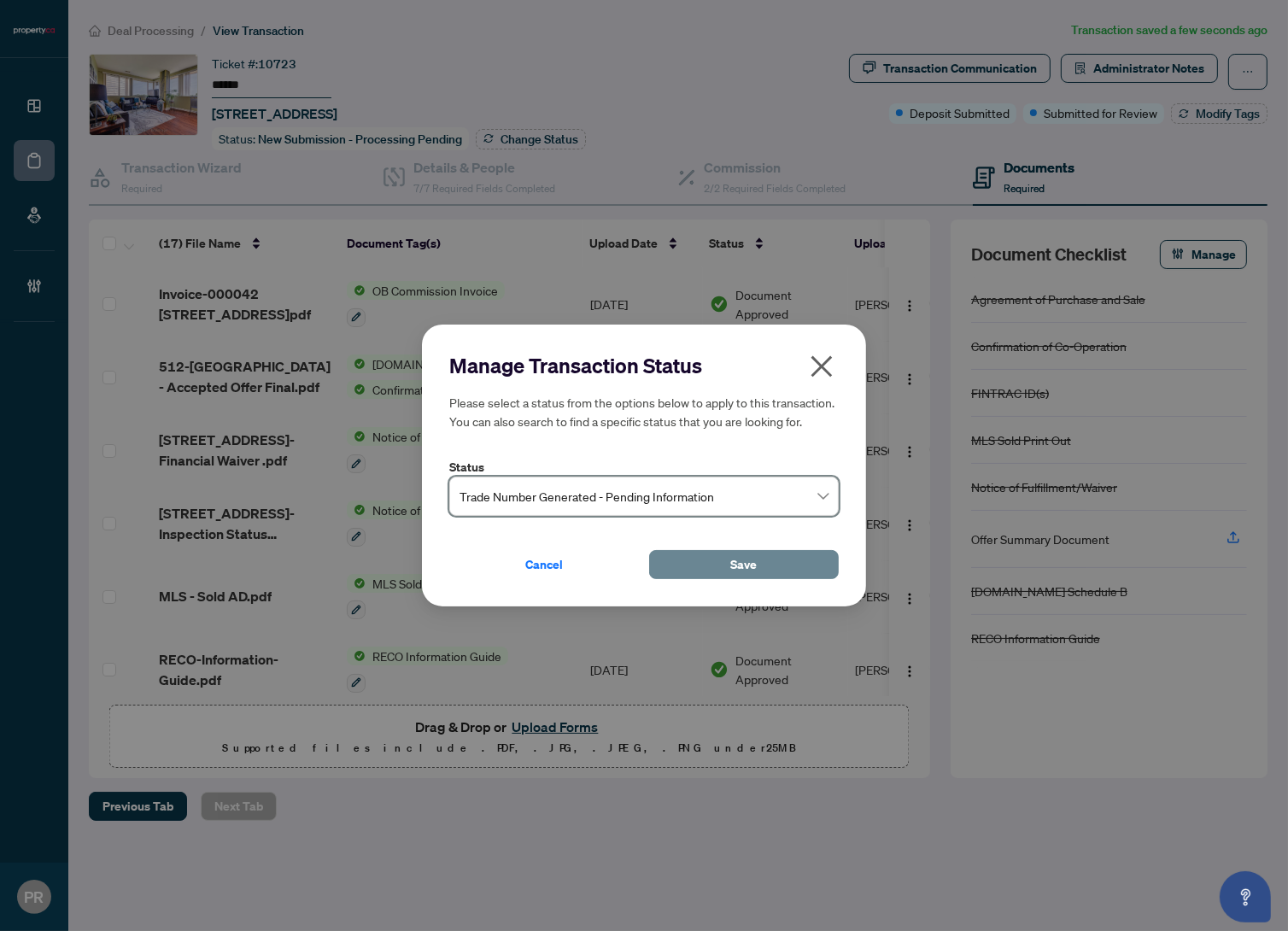
click at [727, 561] on button "Save" at bounding box center [744, 565] width 190 height 29
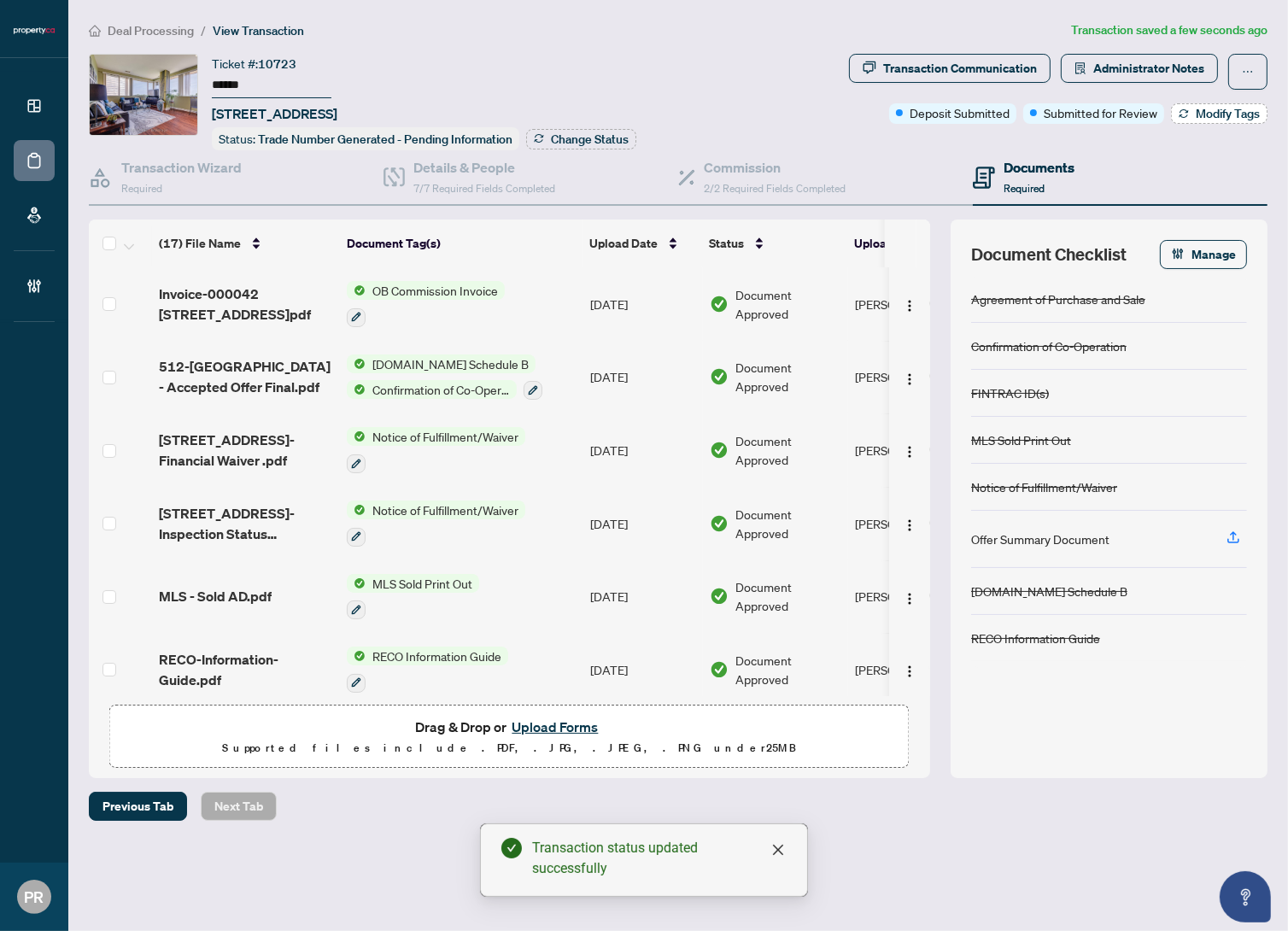
click at [1197, 118] on span "Modify Tags" at bounding box center [1228, 114] width 64 height 12
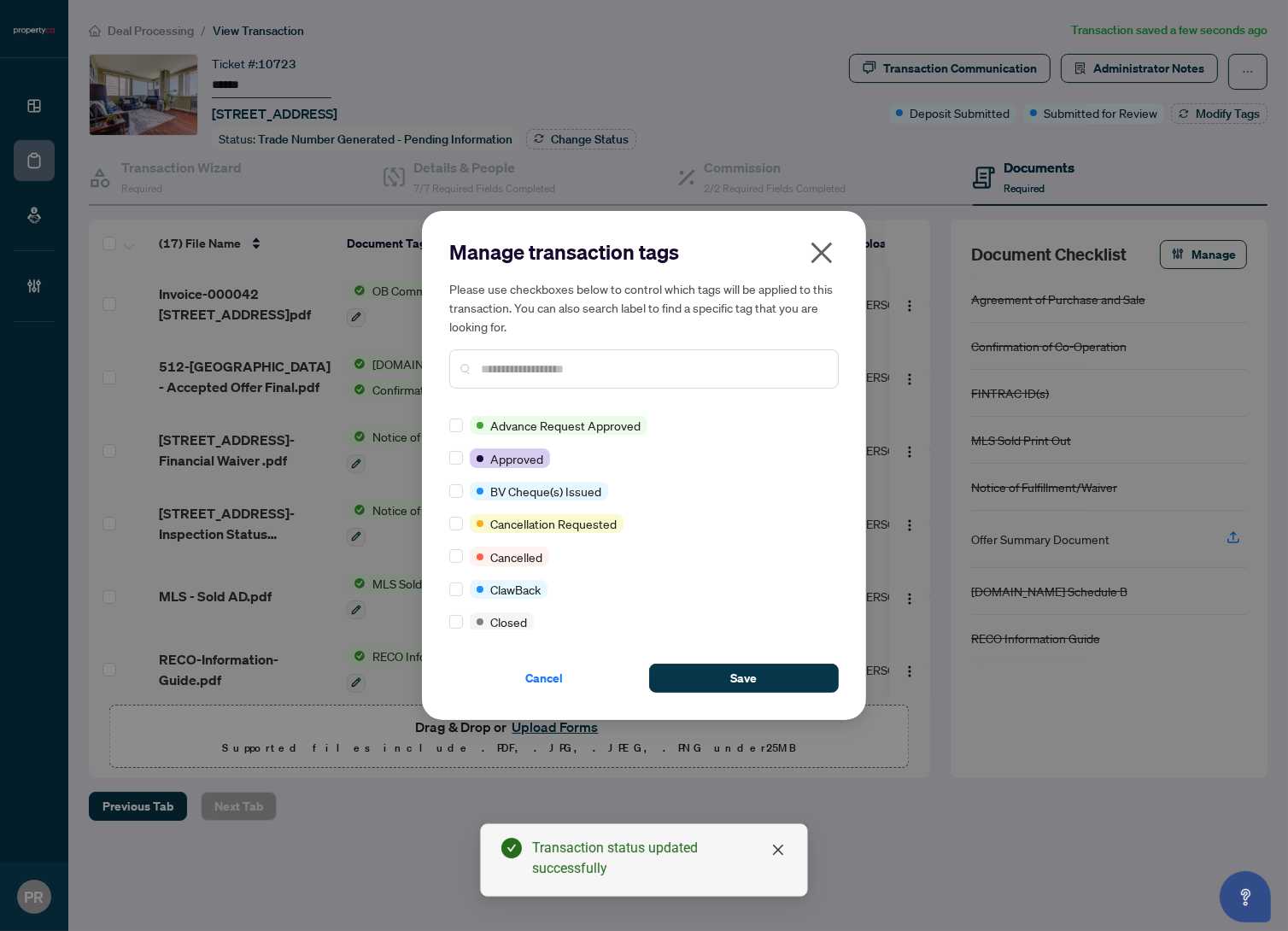
click at [537, 377] on input "text" at bounding box center [653, 369] width 343 height 19
click at [549, 356] on div at bounding box center [643, 368] width 389 height 39
click at [562, 361] on input "text" at bounding box center [653, 369] width 343 height 19
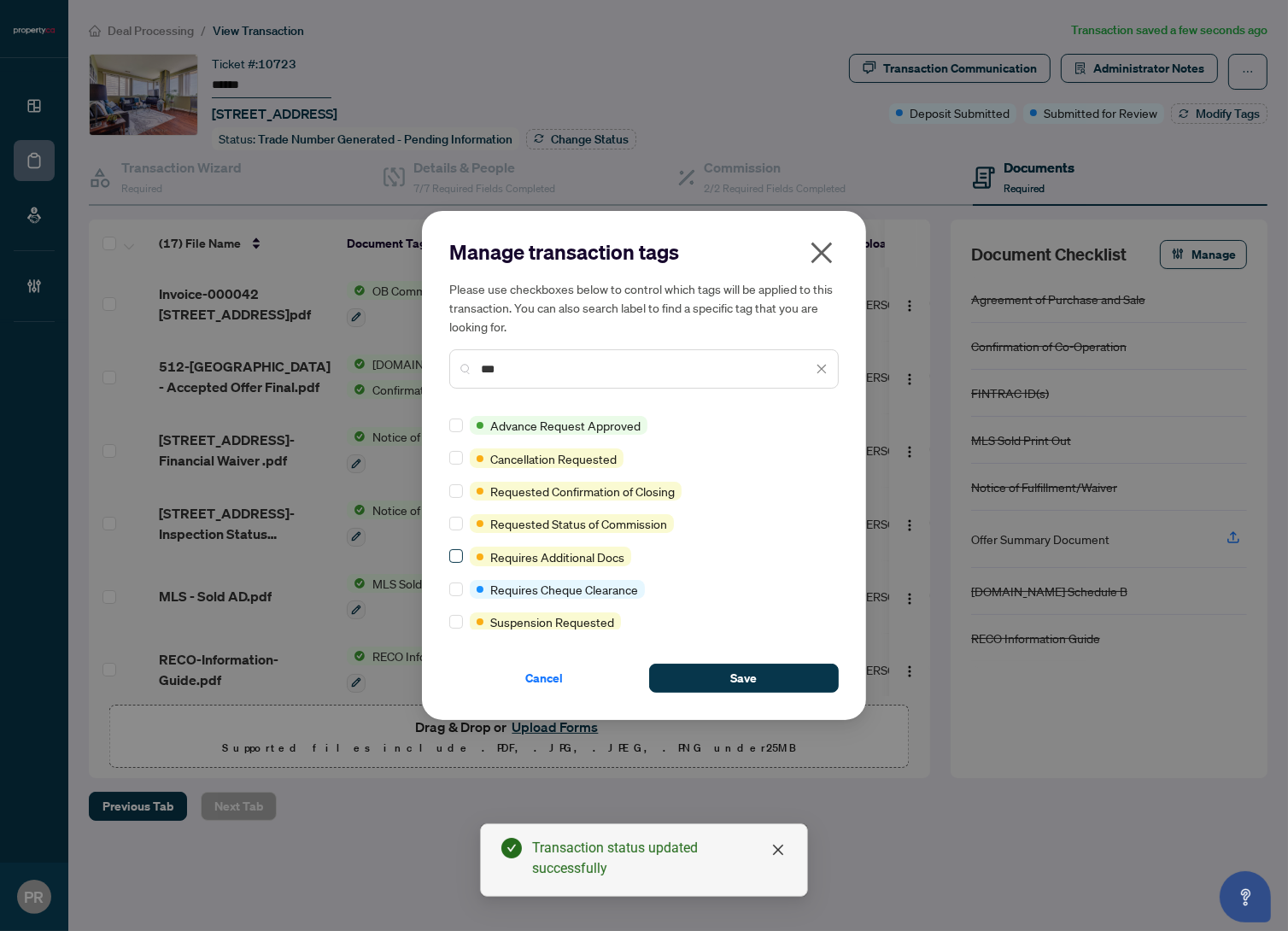
type input "***"
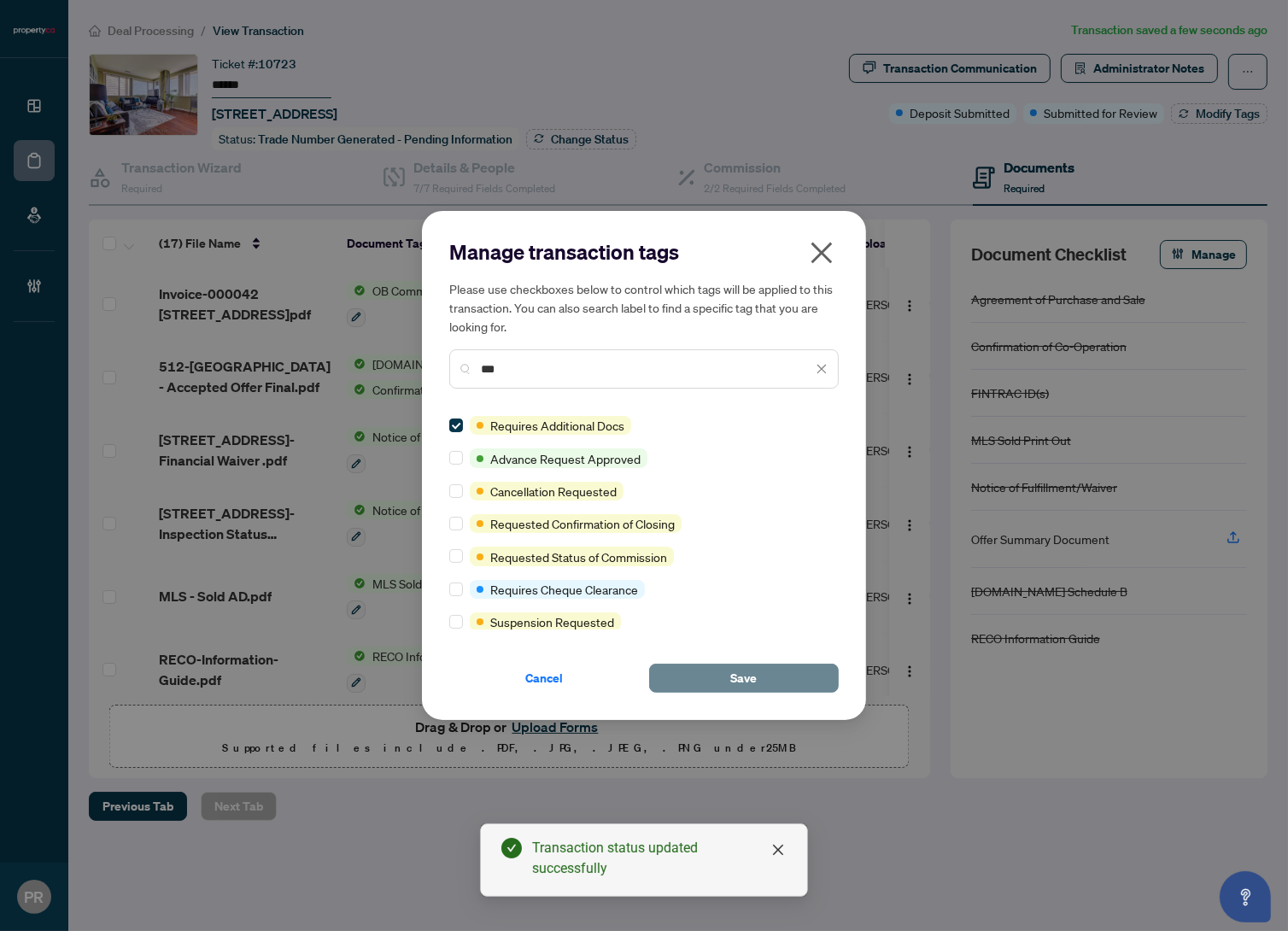
click at [694, 676] on button "Save" at bounding box center [744, 679] width 190 height 29
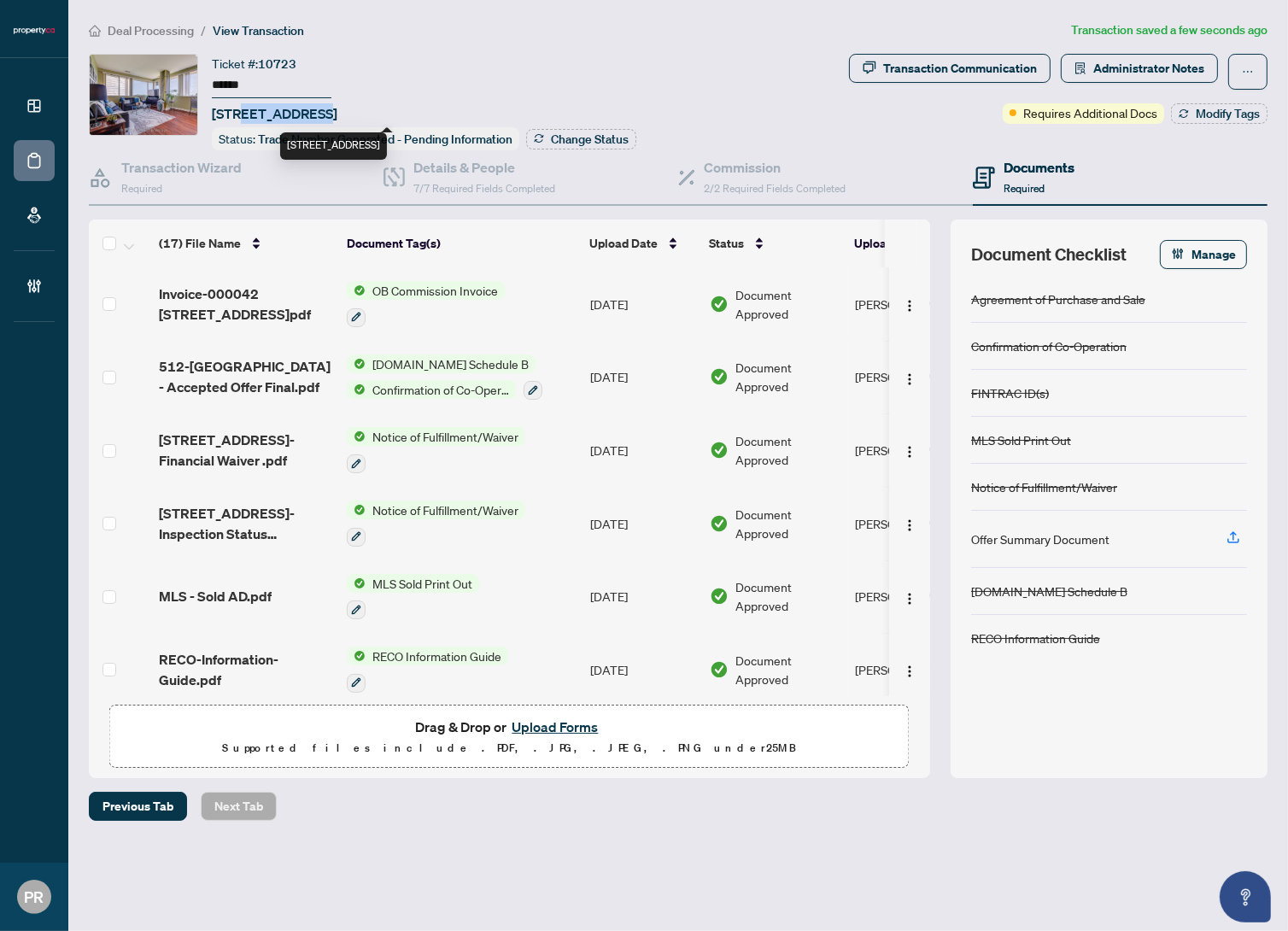
drag, startPoint x: 312, startPoint y: 114, endPoint x: 244, endPoint y: 111, distance: 68.1
click at [244, 111] on span "512-10 Gateway Blvd, Toronto, Ontario M3C 3A1, Canada" at bounding box center [274, 114] width 126 height 21
copy span "10 Gateway"
drag, startPoint x: 342, startPoint y: 111, endPoint x: 206, endPoint y: 120, distance: 136.3
click at [206, 120] on div "Ticket #: 10723 ****** 512-10 Gateway Blvd, Toronto, Ontario M3C 3A1, Canada St…" at bounding box center [465, 101] width 753 height 96
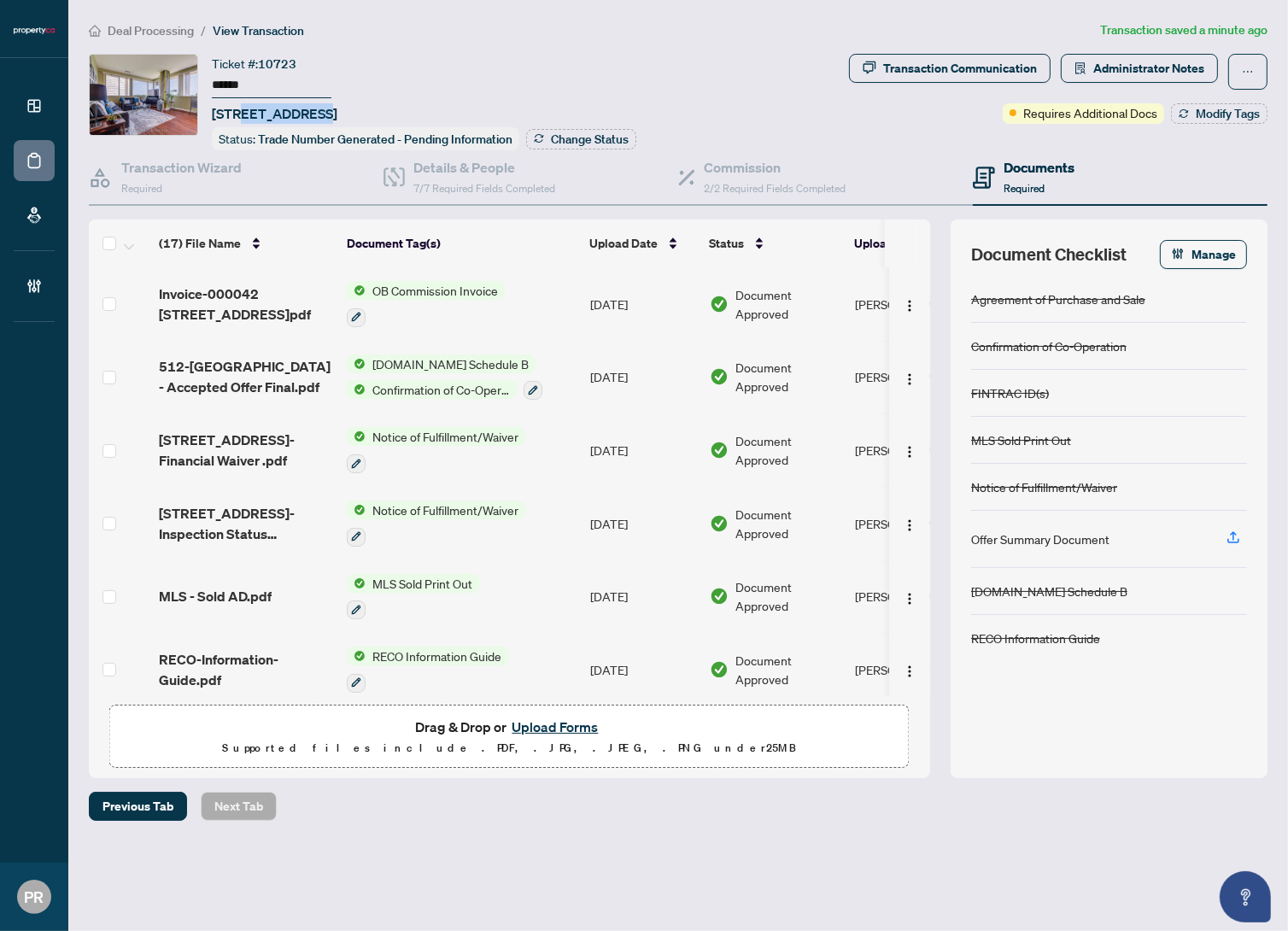
copy span "512-10 Gateway Blvd"
click at [451, 162] on h4 "Details & People" at bounding box center [485, 167] width 142 height 21
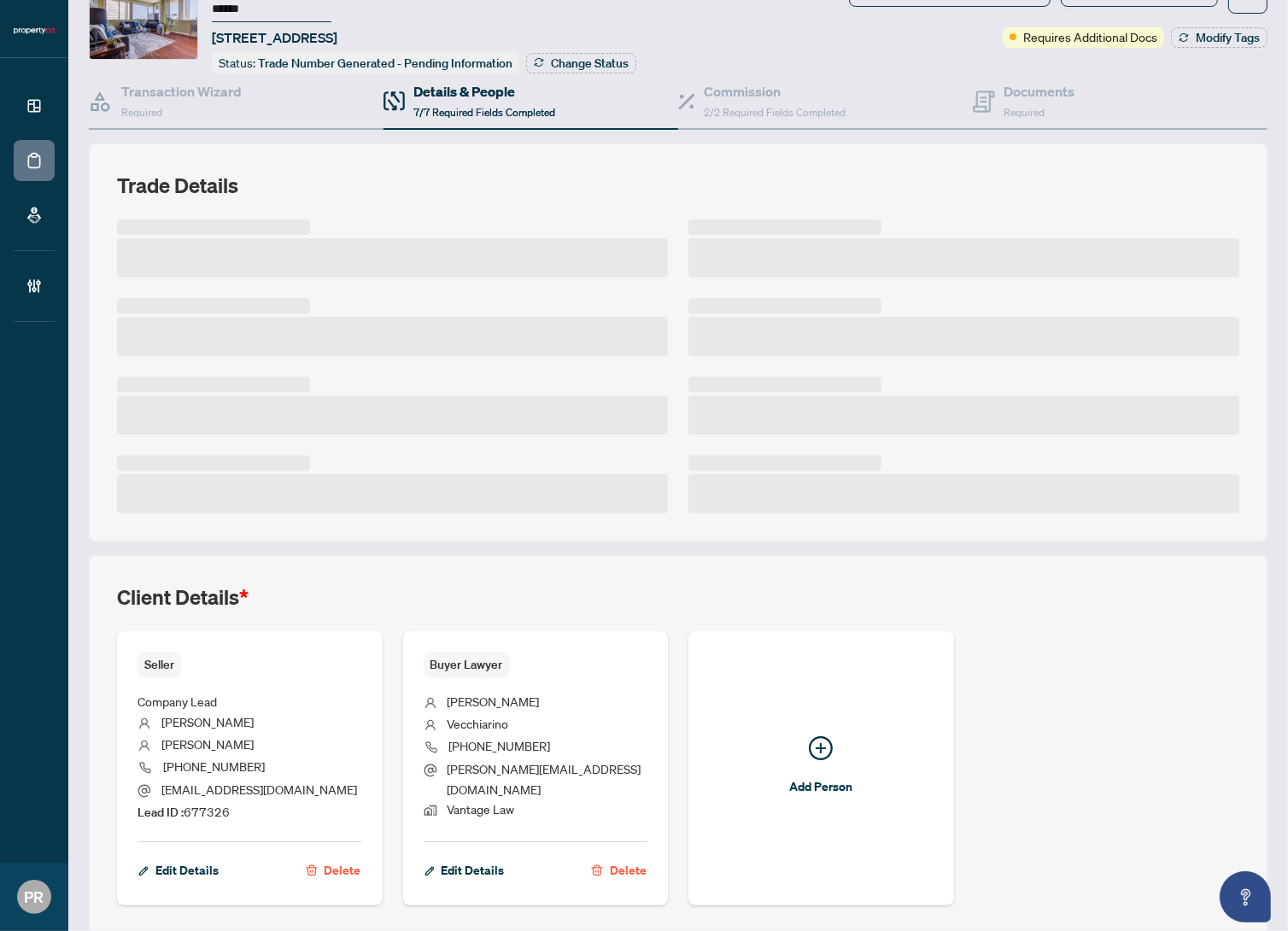
scroll to position [121, 0]
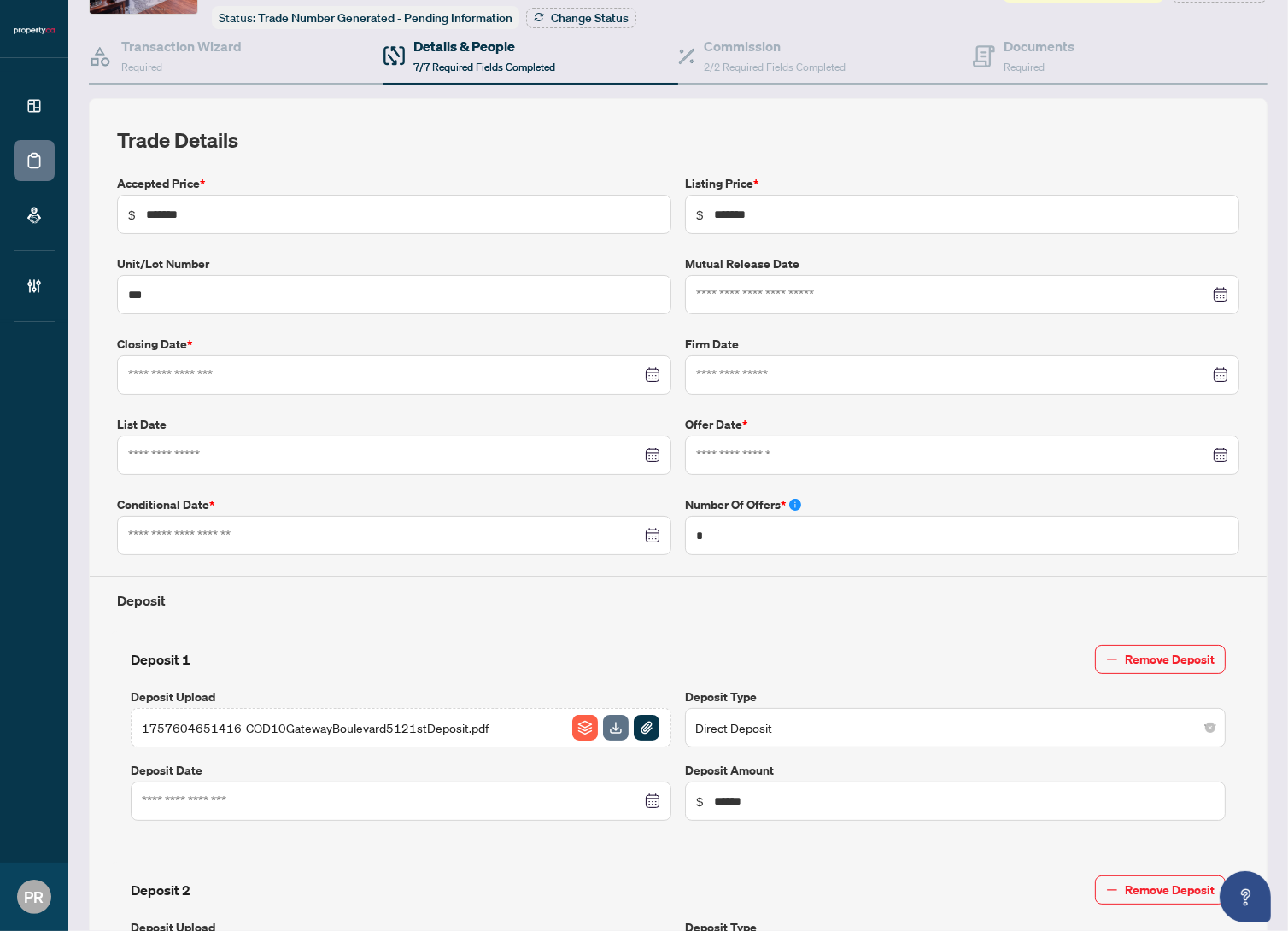
type input "**********"
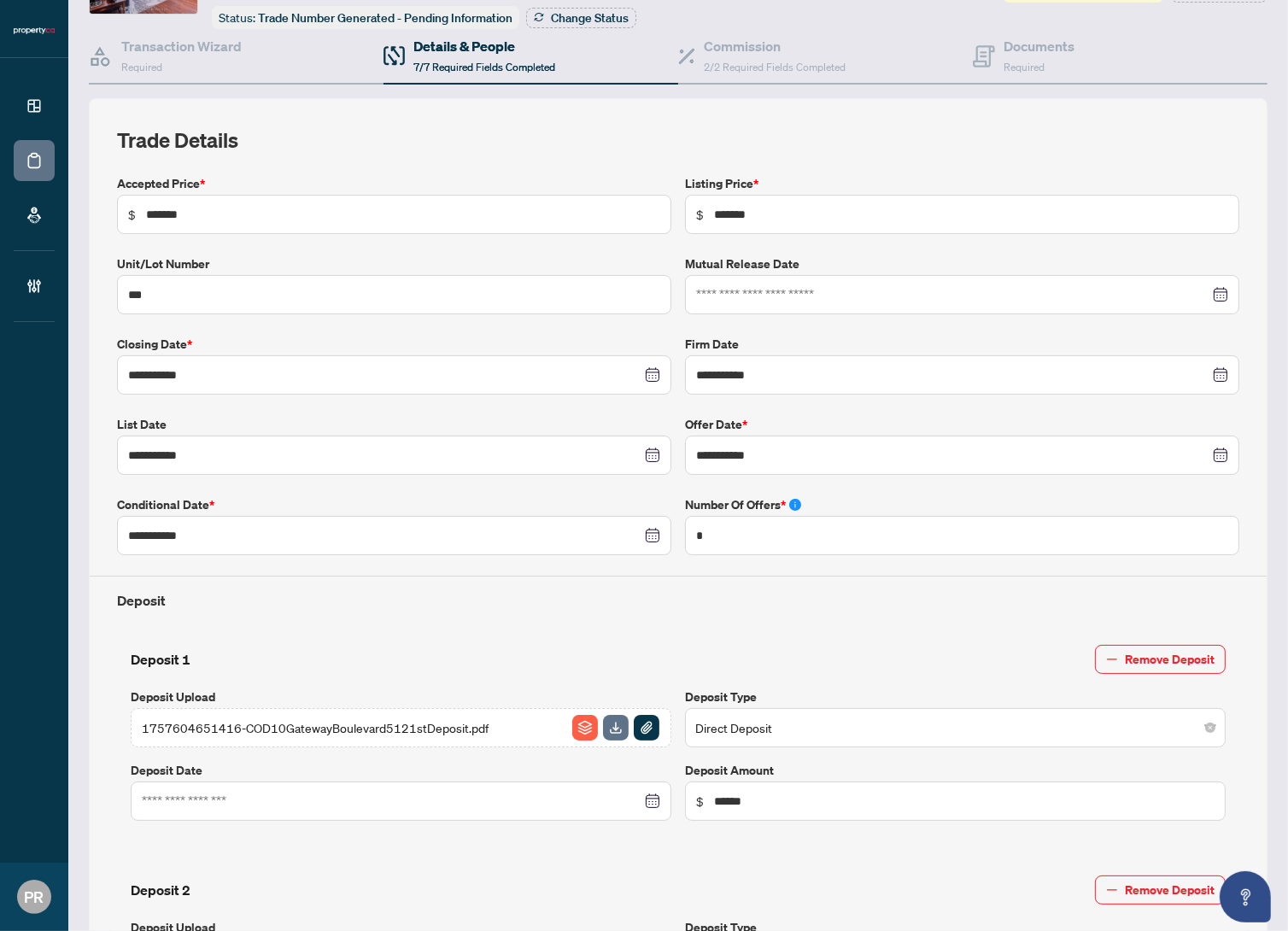
scroll to position [0, 0]
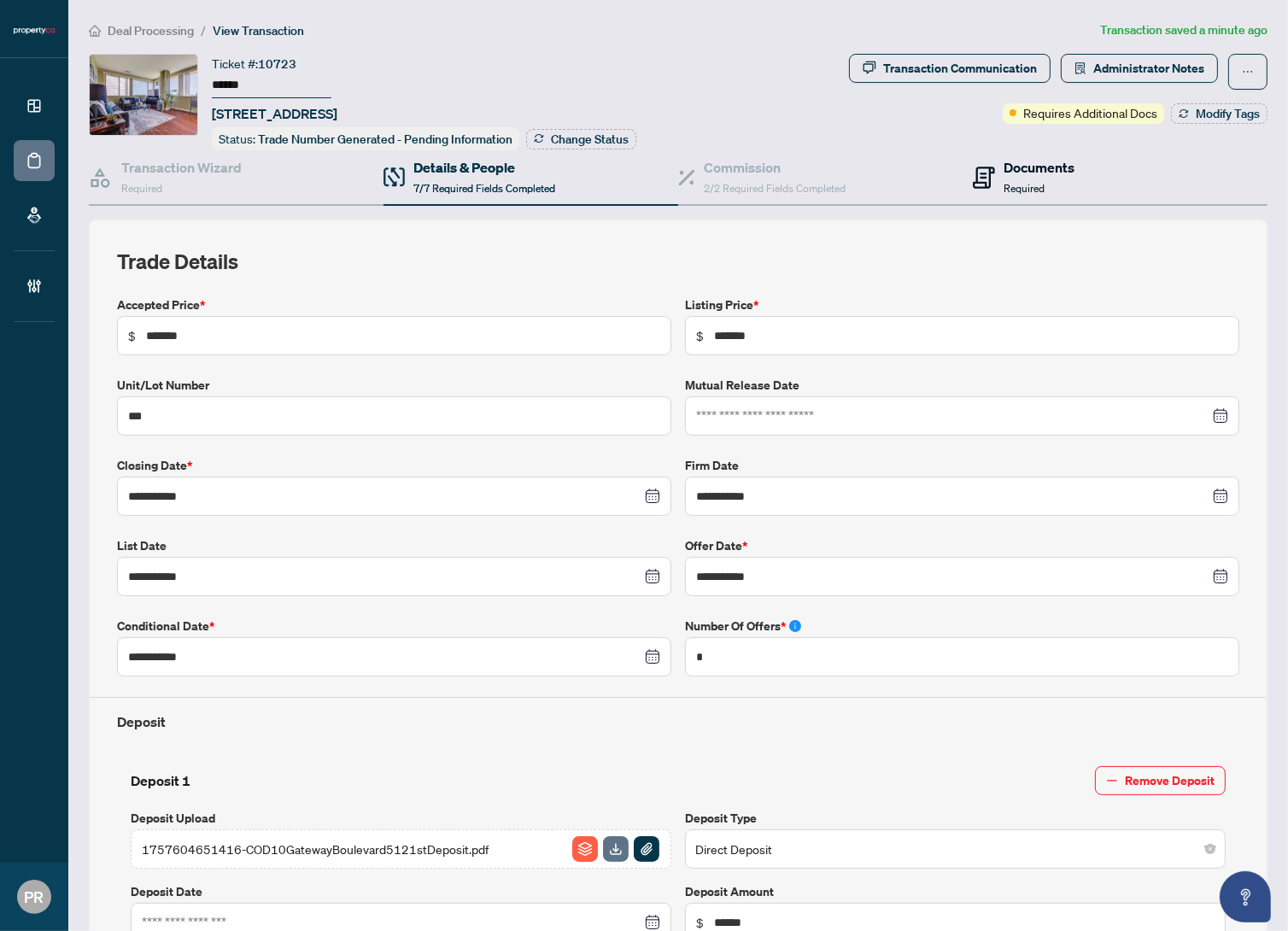
click at [1051, 157] on h4 "Documents" at bounding box center [1039, 167] width 71 height 21
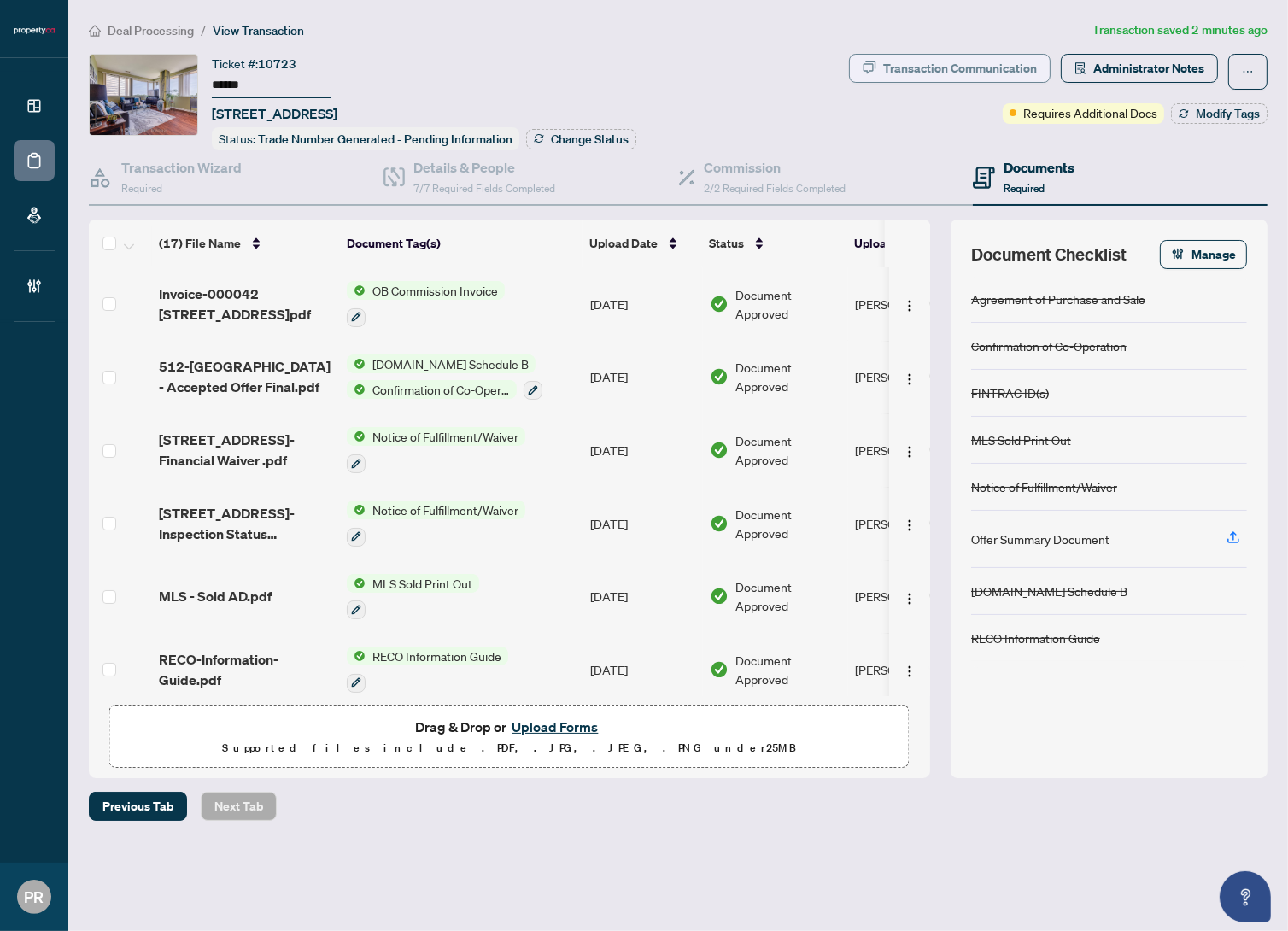
click at [965, 68] on div "Transaction Communication" at bounding box center [959, 68] width 153 height 28
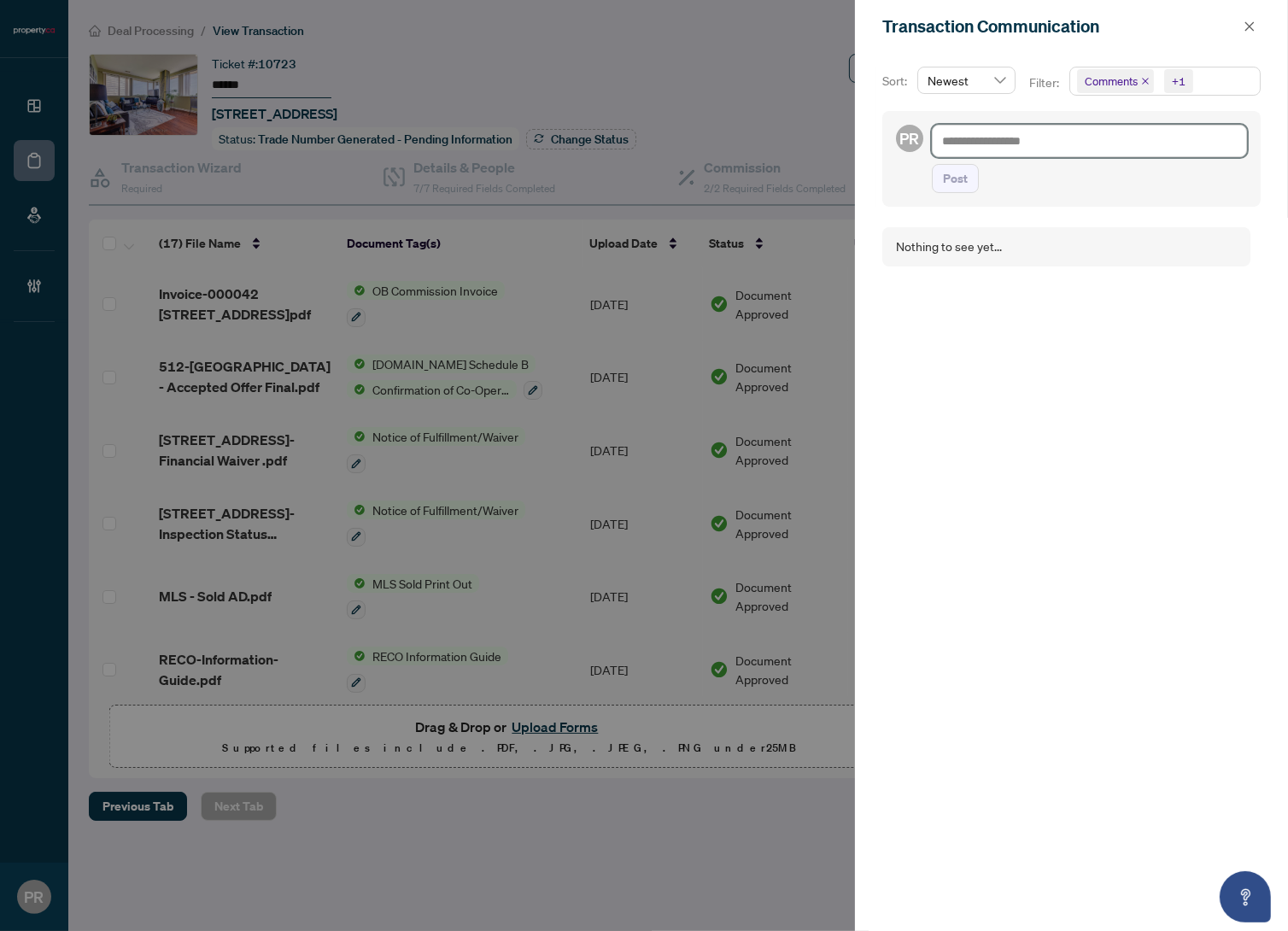
click at [992, 138] on textarea at bounding box center [1090, 140] width 315 height 32
paste textarea "**********"
type textarea "**********"
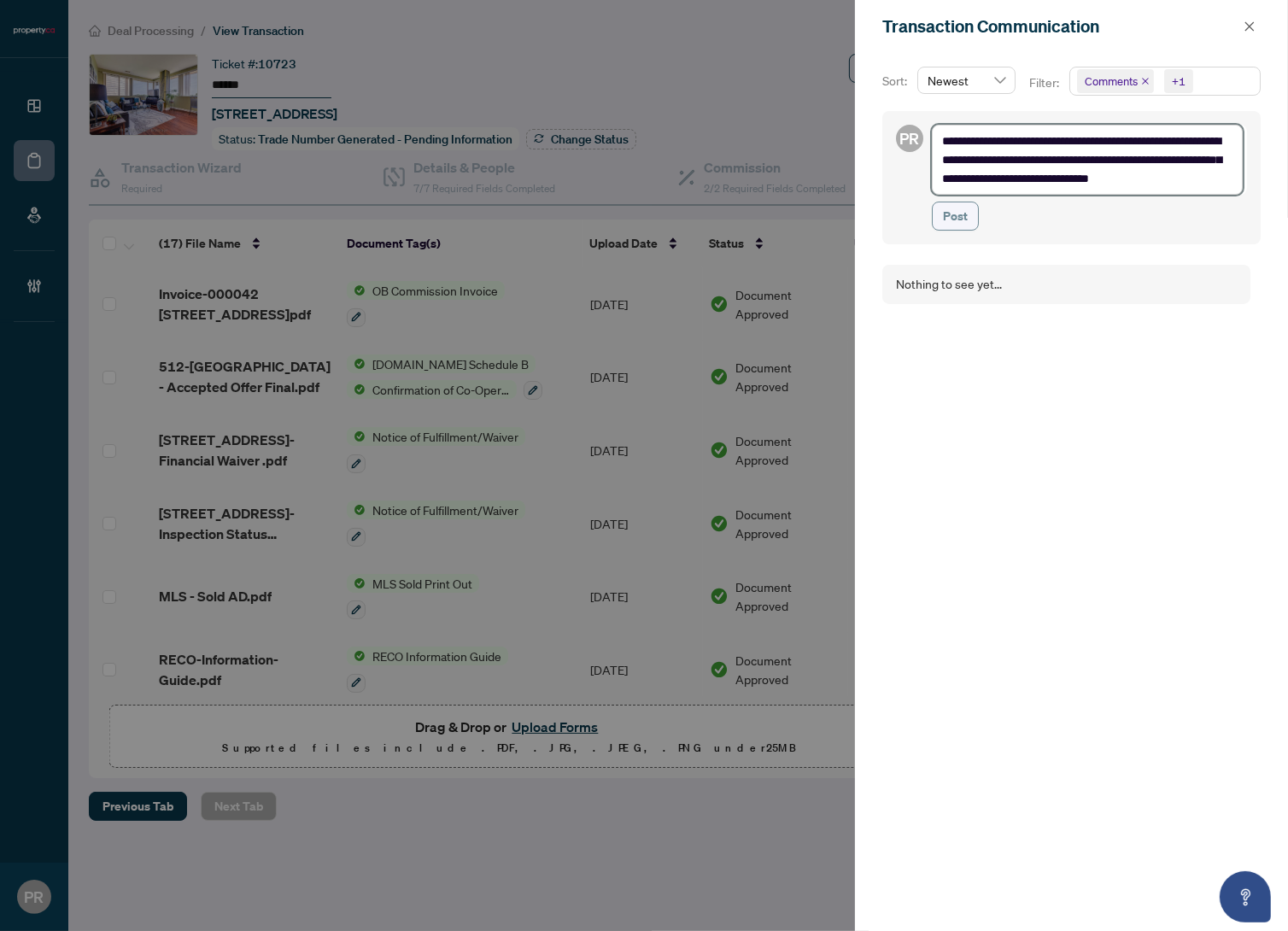
type textarea "**********"
click at [965, 211] on span "Post" at bounding box center [955, 217] width 25 height 28
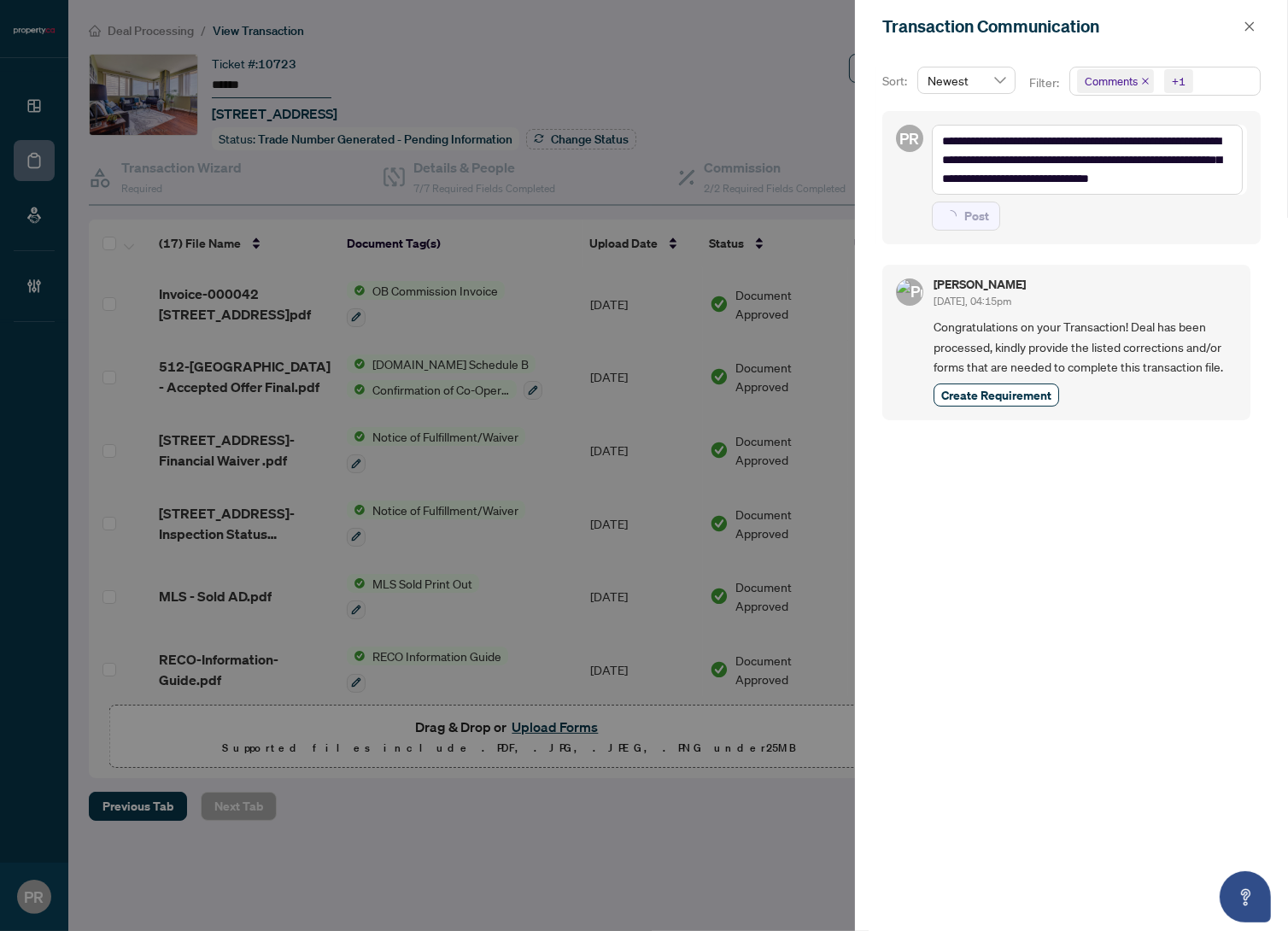
type textarea "**********"
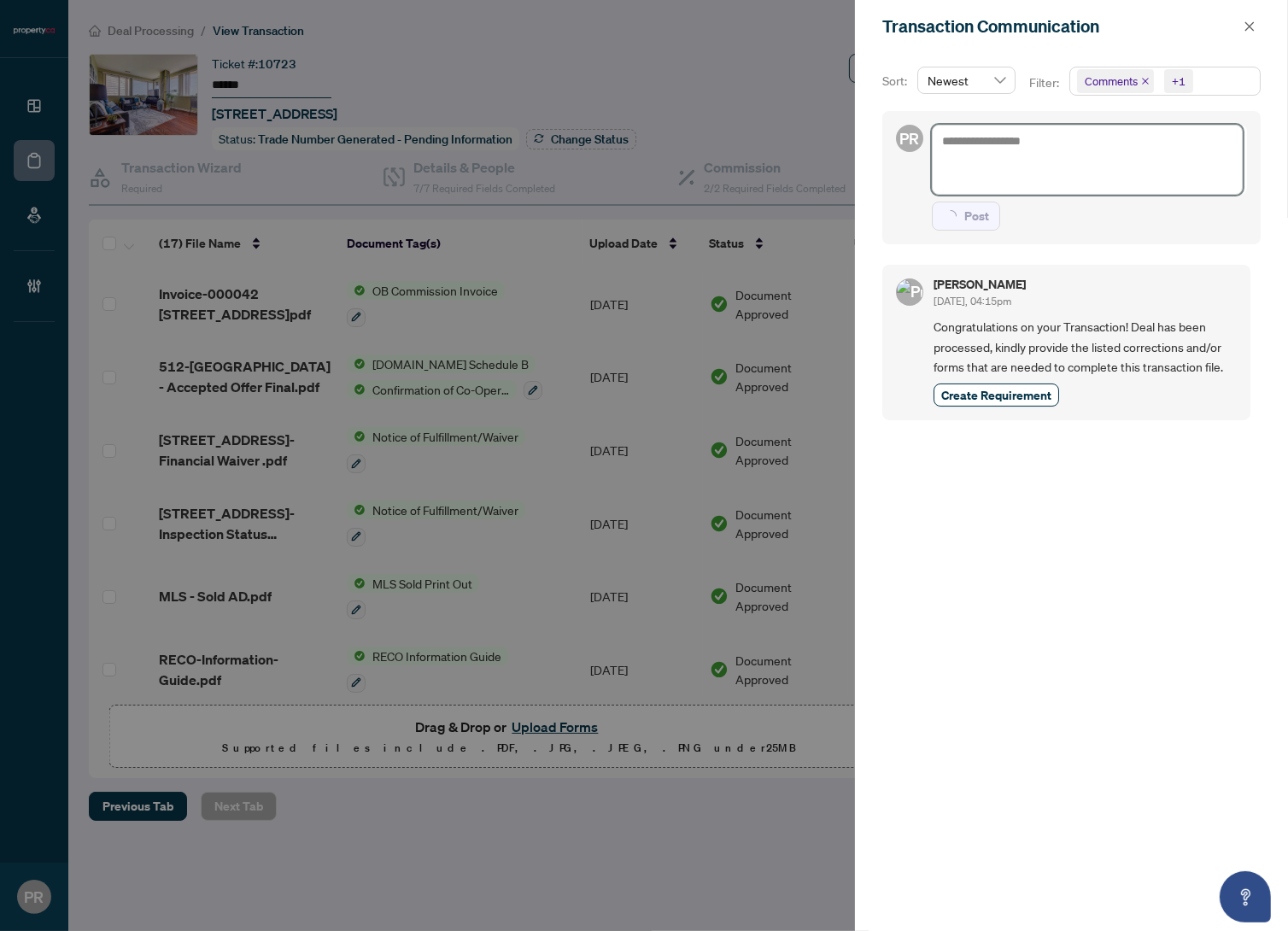
click at [1017, 137] on textarea at bounding box center [1087, 160] width 311 height 70
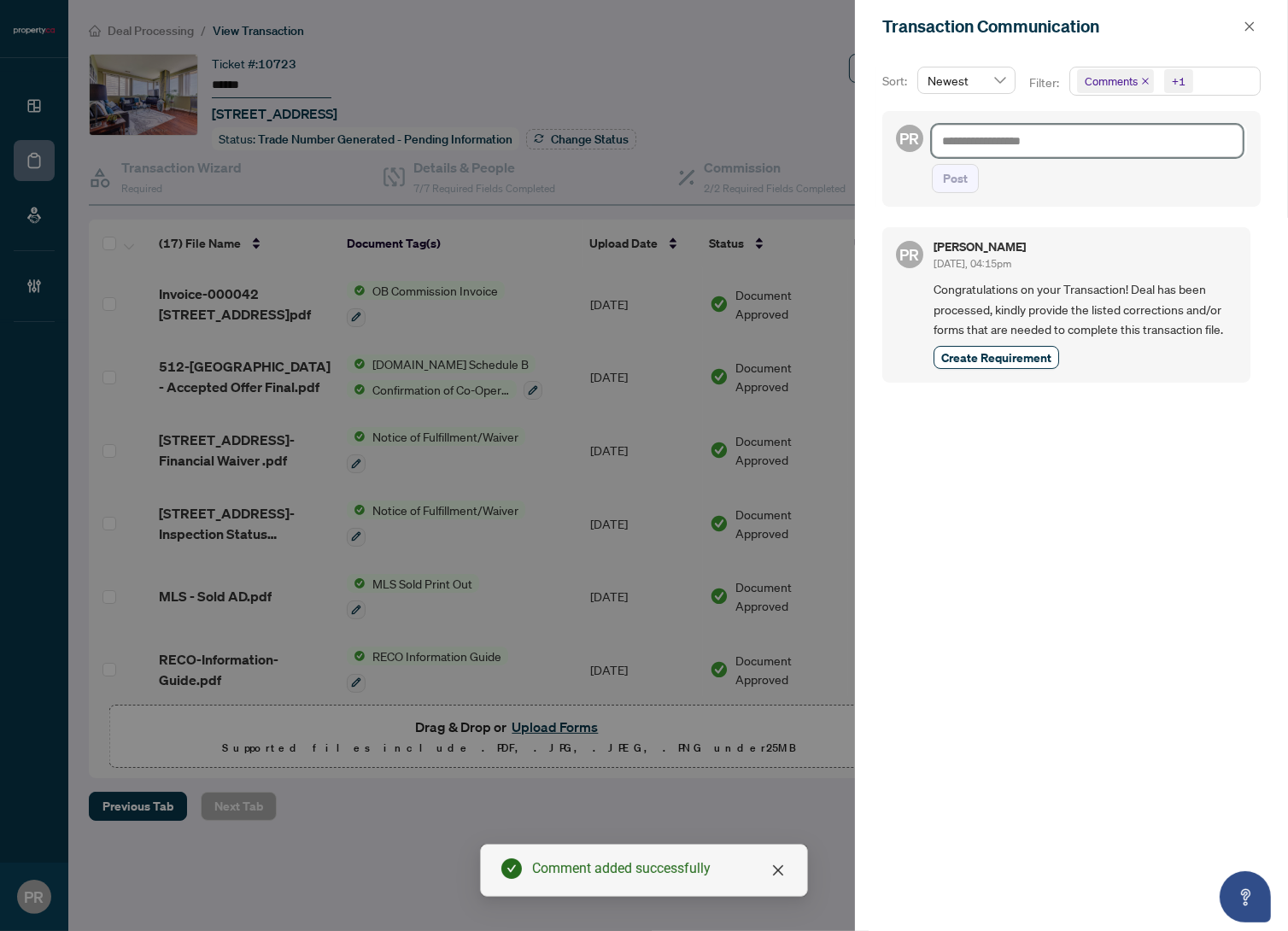
type textarea "*"
type textarea "**"
type textarea "***"
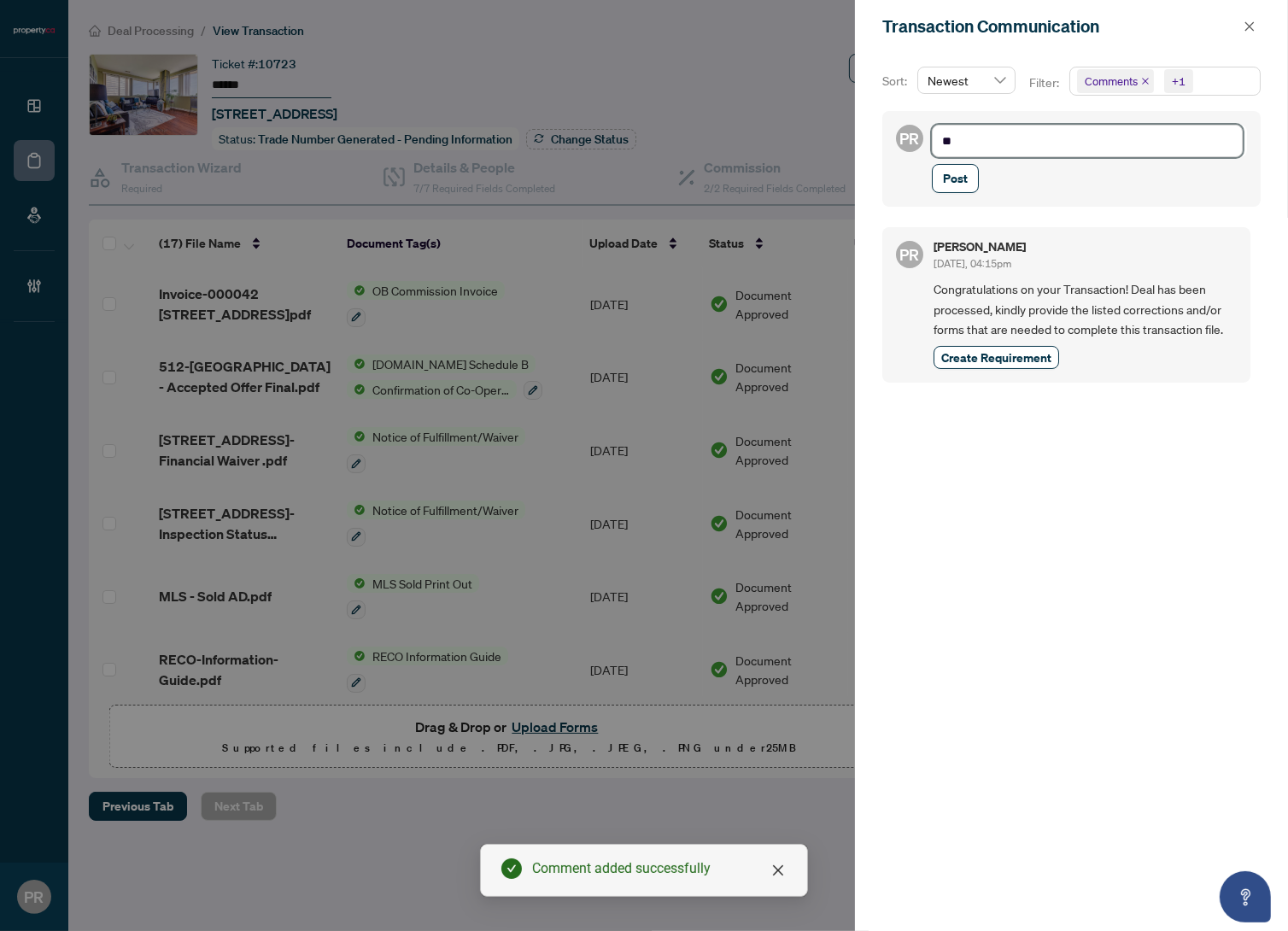
type textarea "***"
type textarea "****"
type textarea "*****"
type textarea "******"
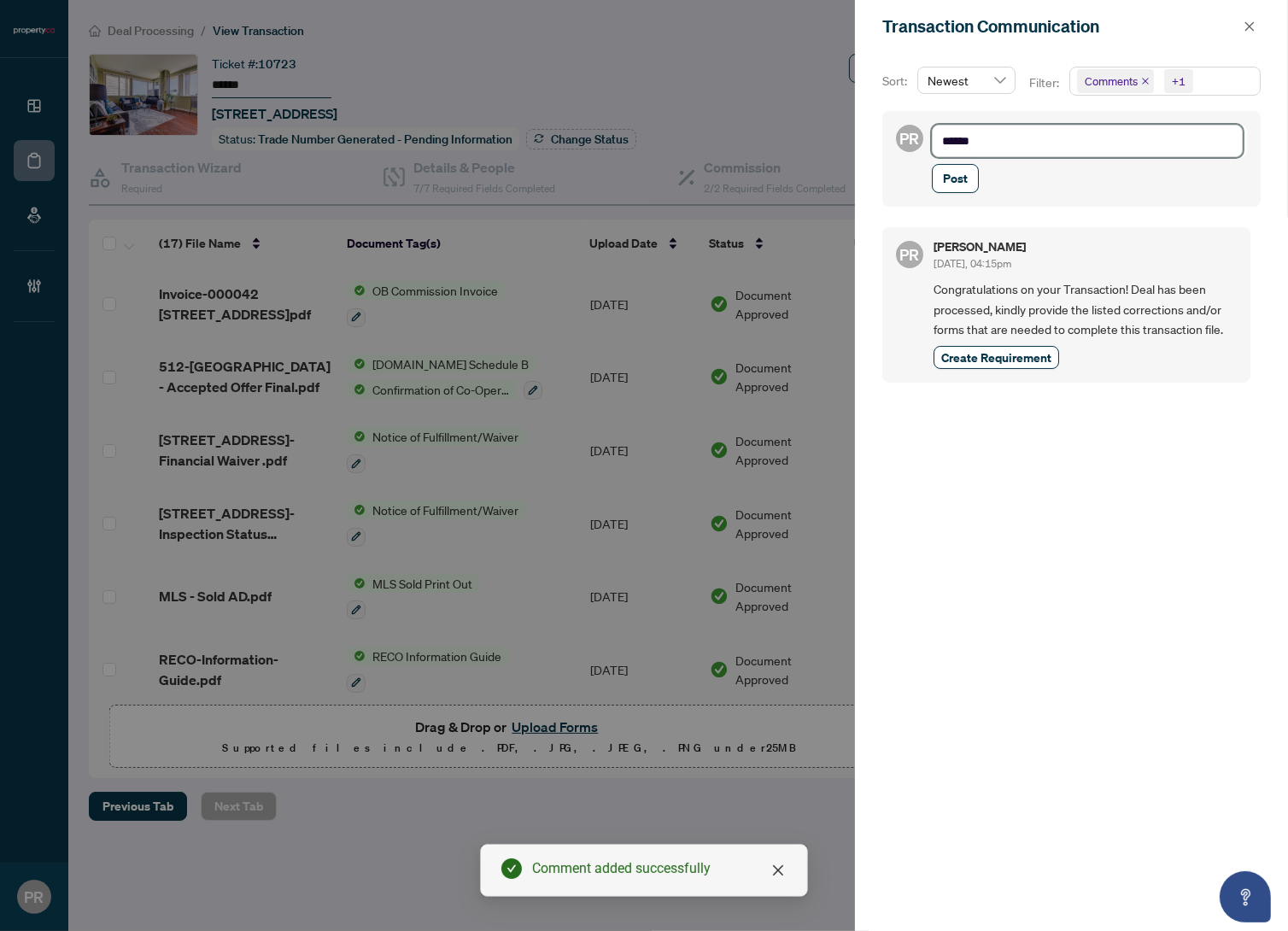
type textarea "*****"
type textarea "****"
type textarea "***"
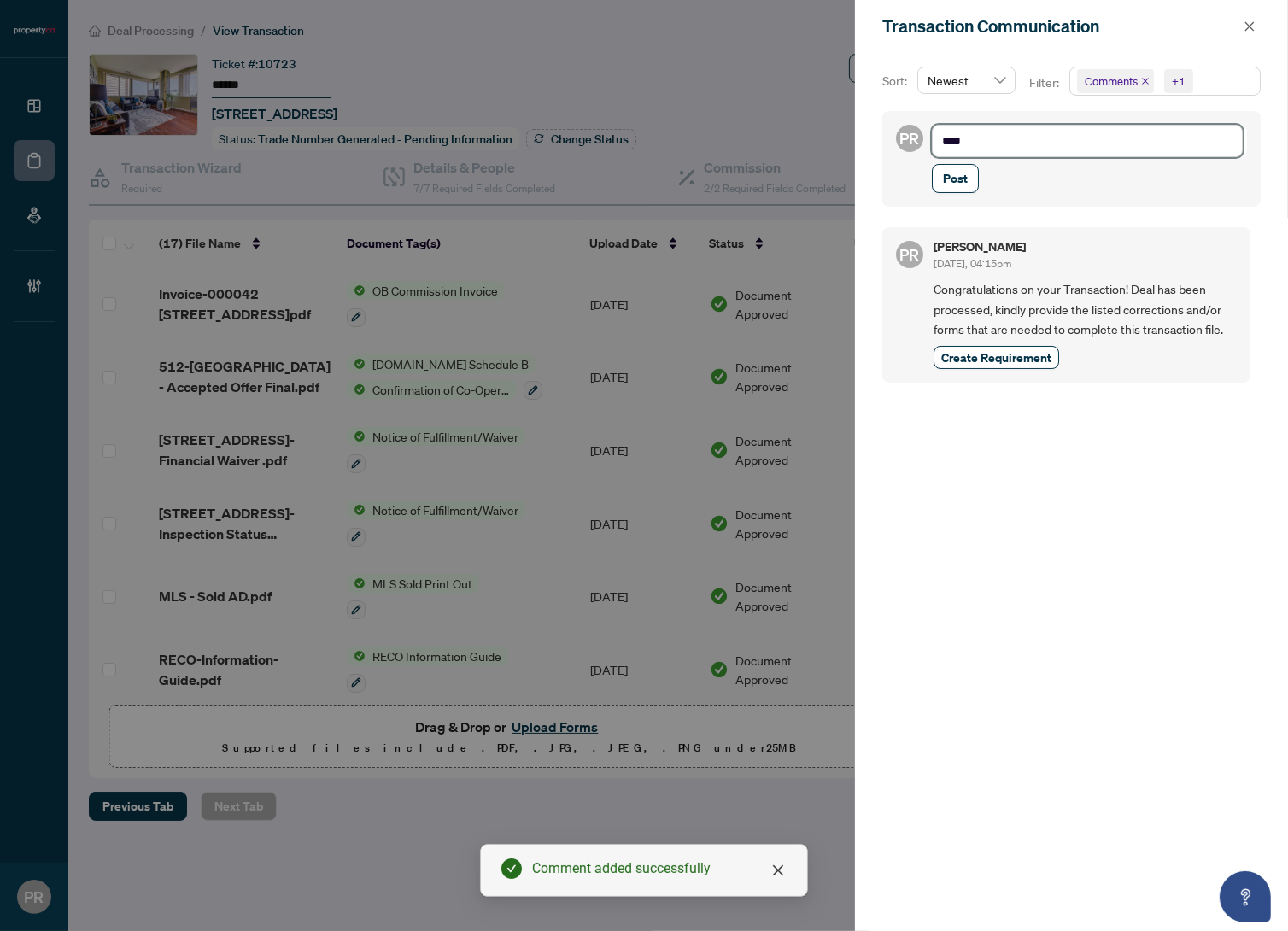
type textarea "***"
type textarea "**"
type textarea "*"
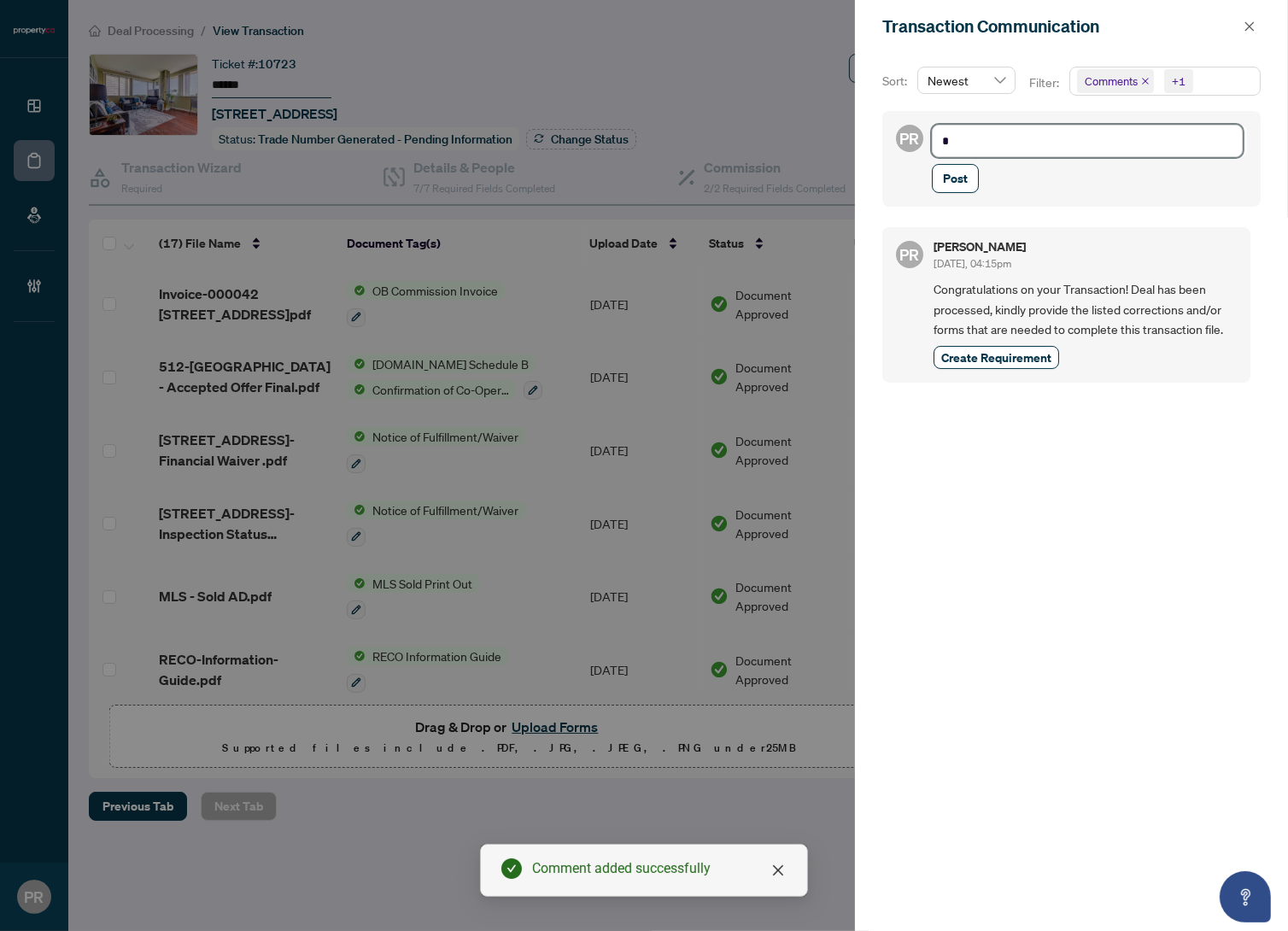
type textarea "**"
type textarea "*"
type textarea "**********"
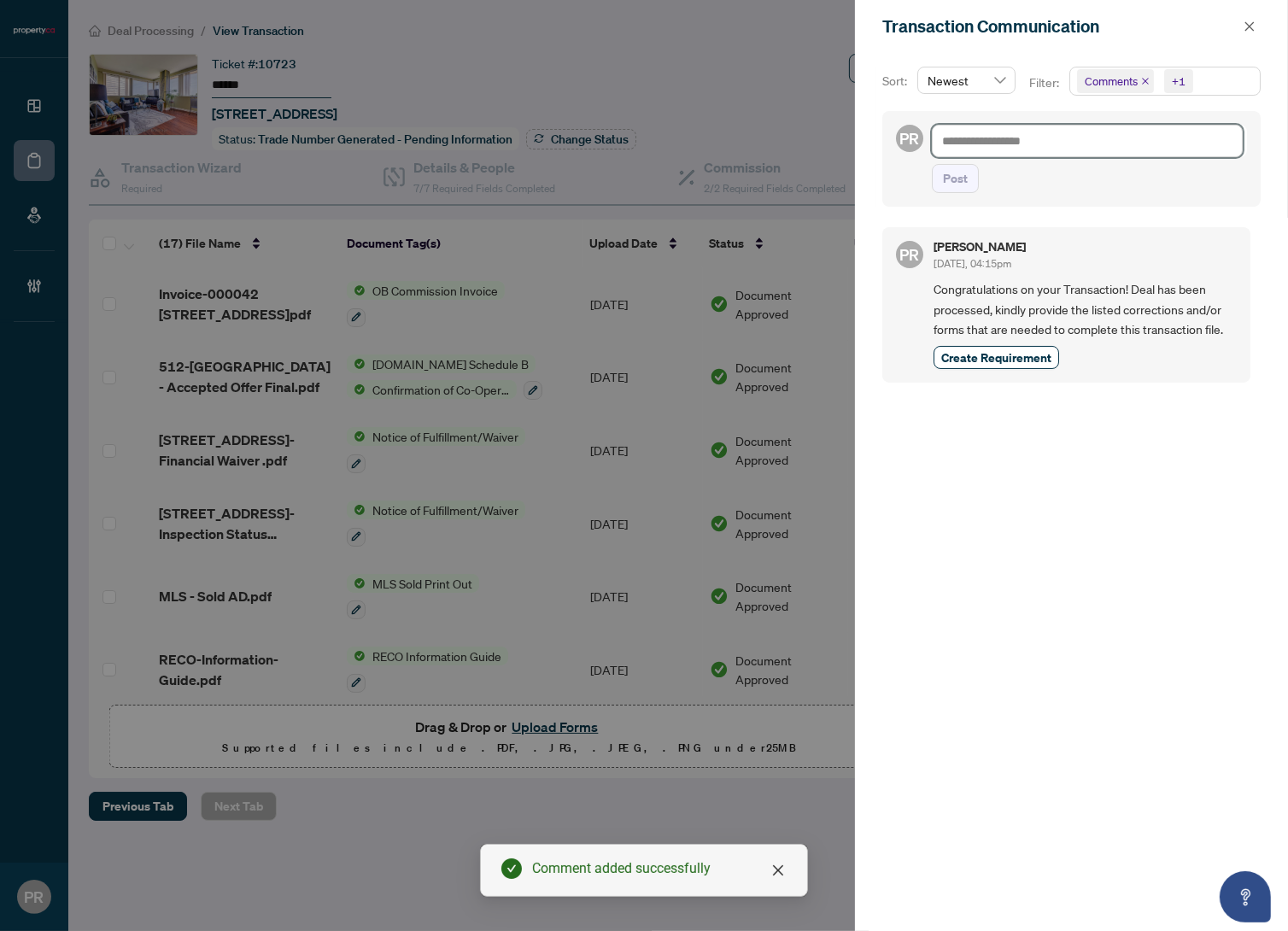
type textarea "*"
type textarea "**"
type textarea "***"
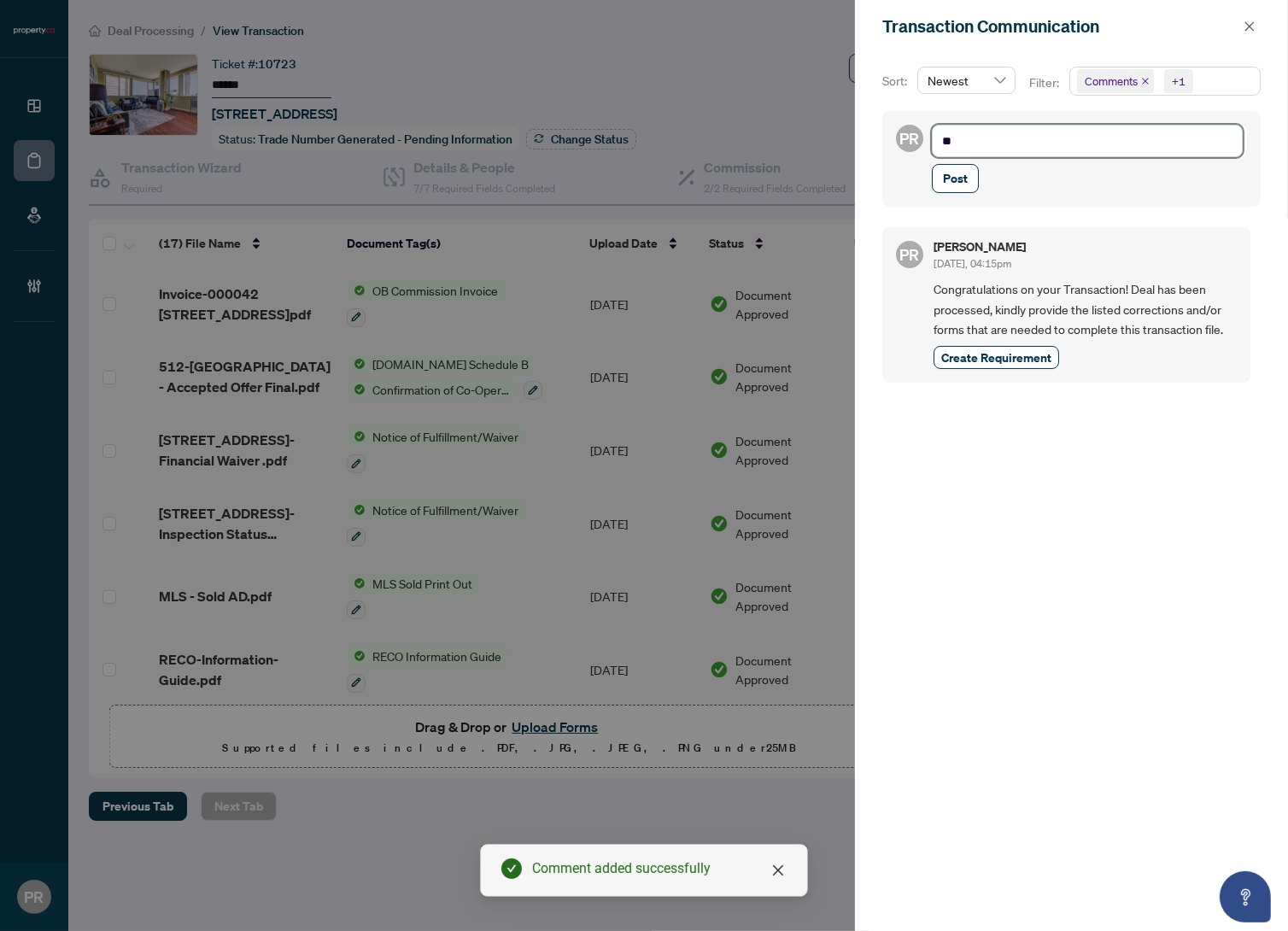
type textarea "***"
type textarea "****"
type textarea "*****"
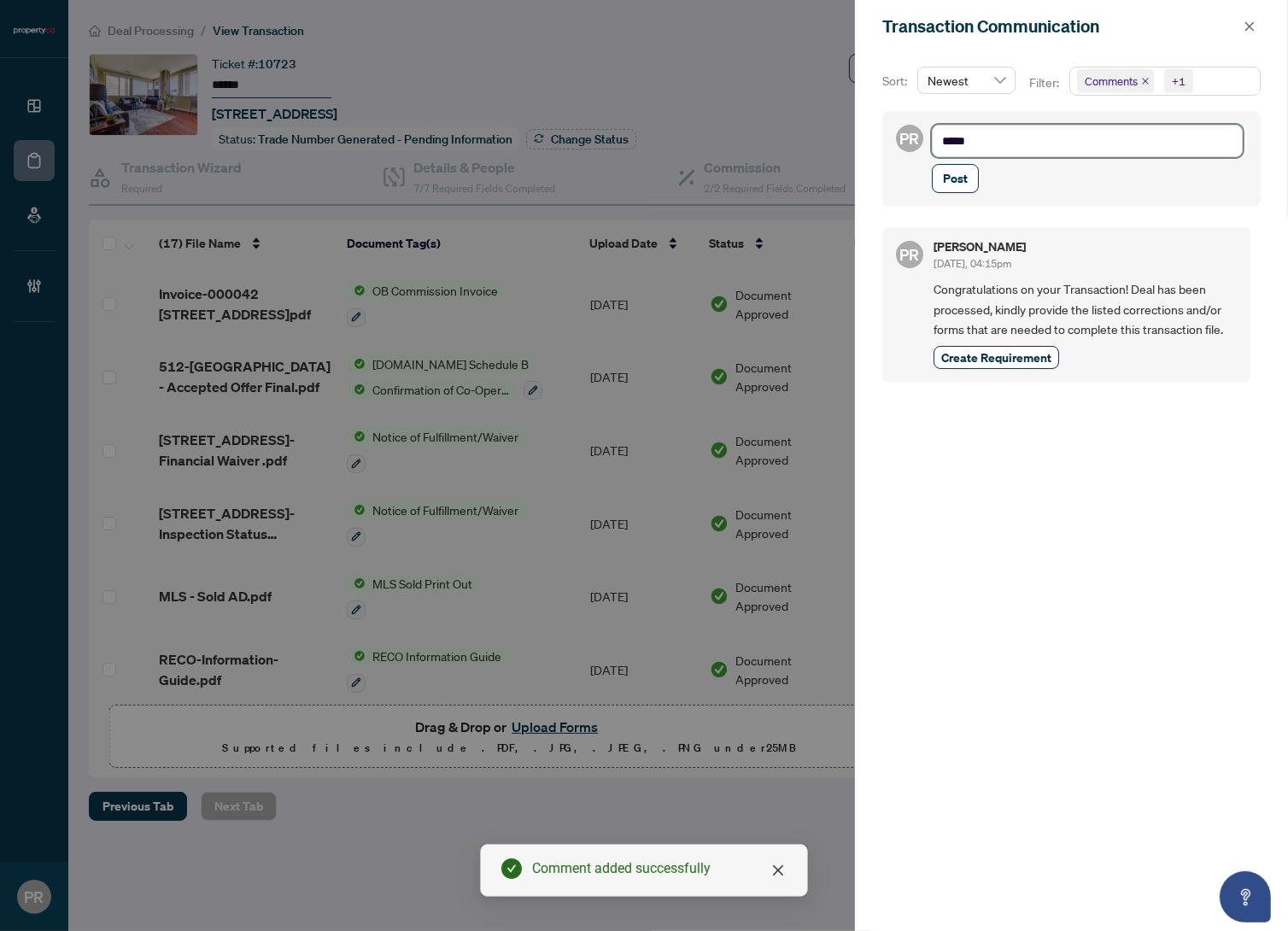
type textarea "******"
type textarea "*******"
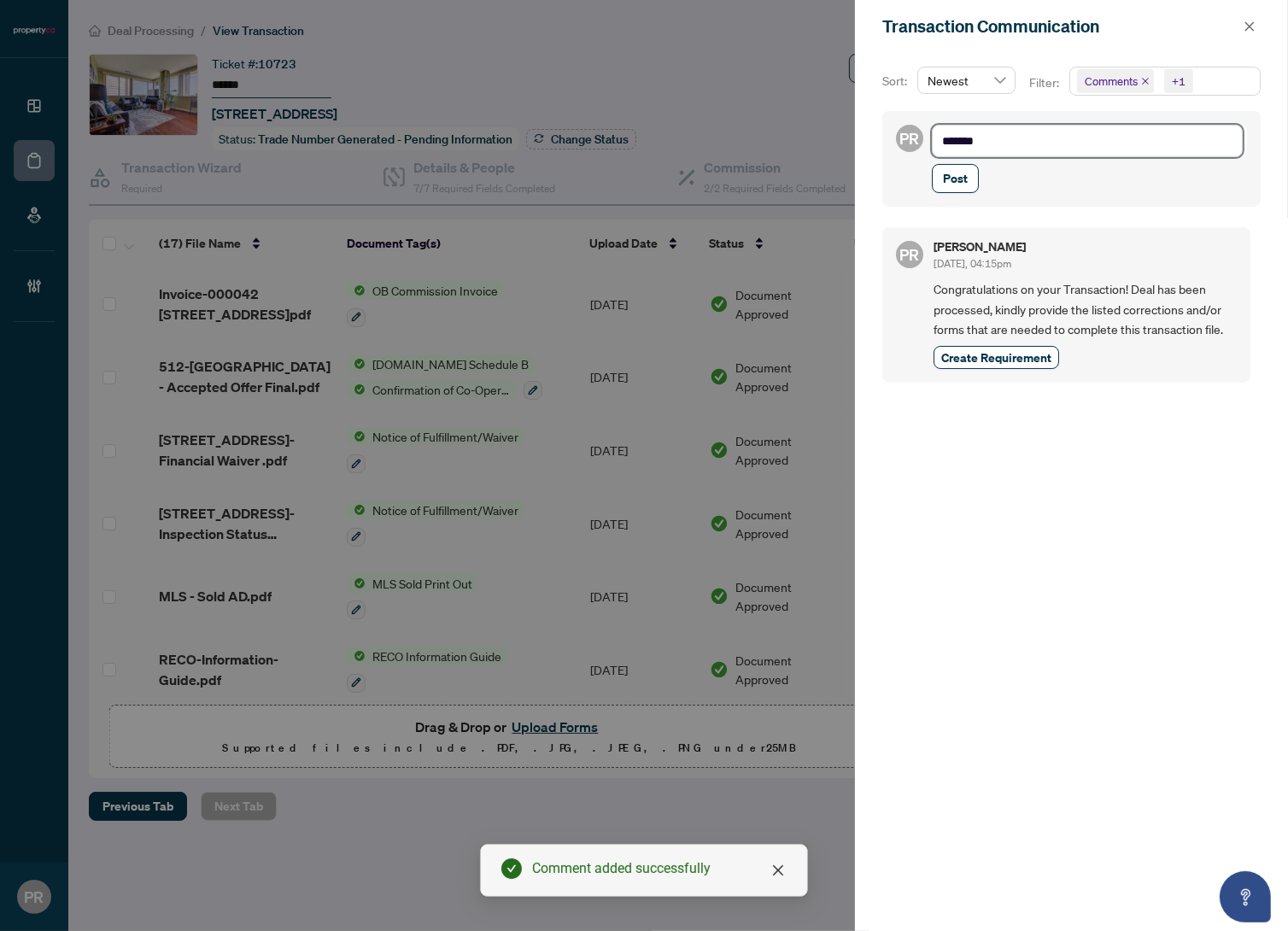
type textarea "*******"
type textarea "*********"
type textarea "**********"
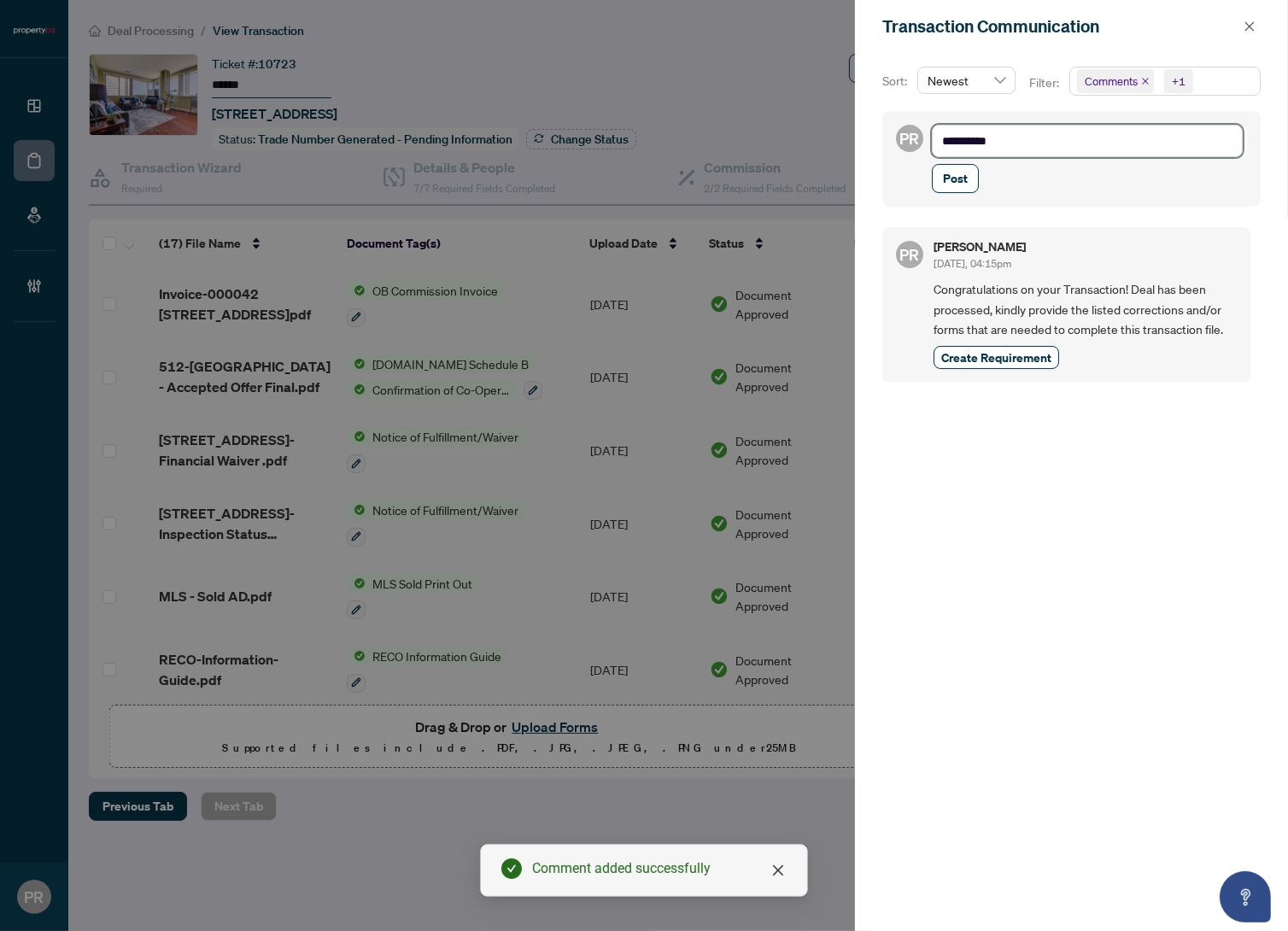
type textarea "**********"
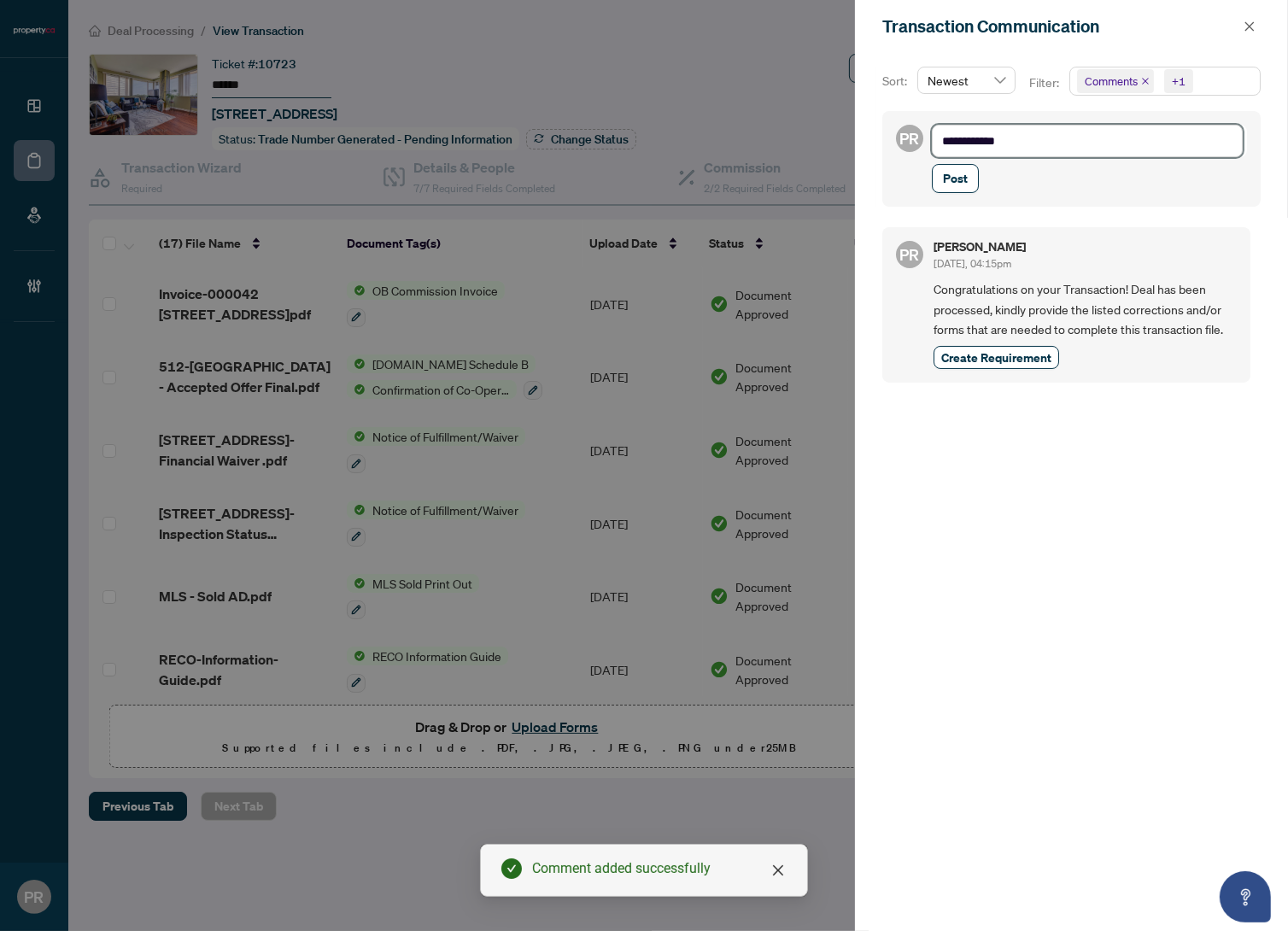
type textarea "**********"
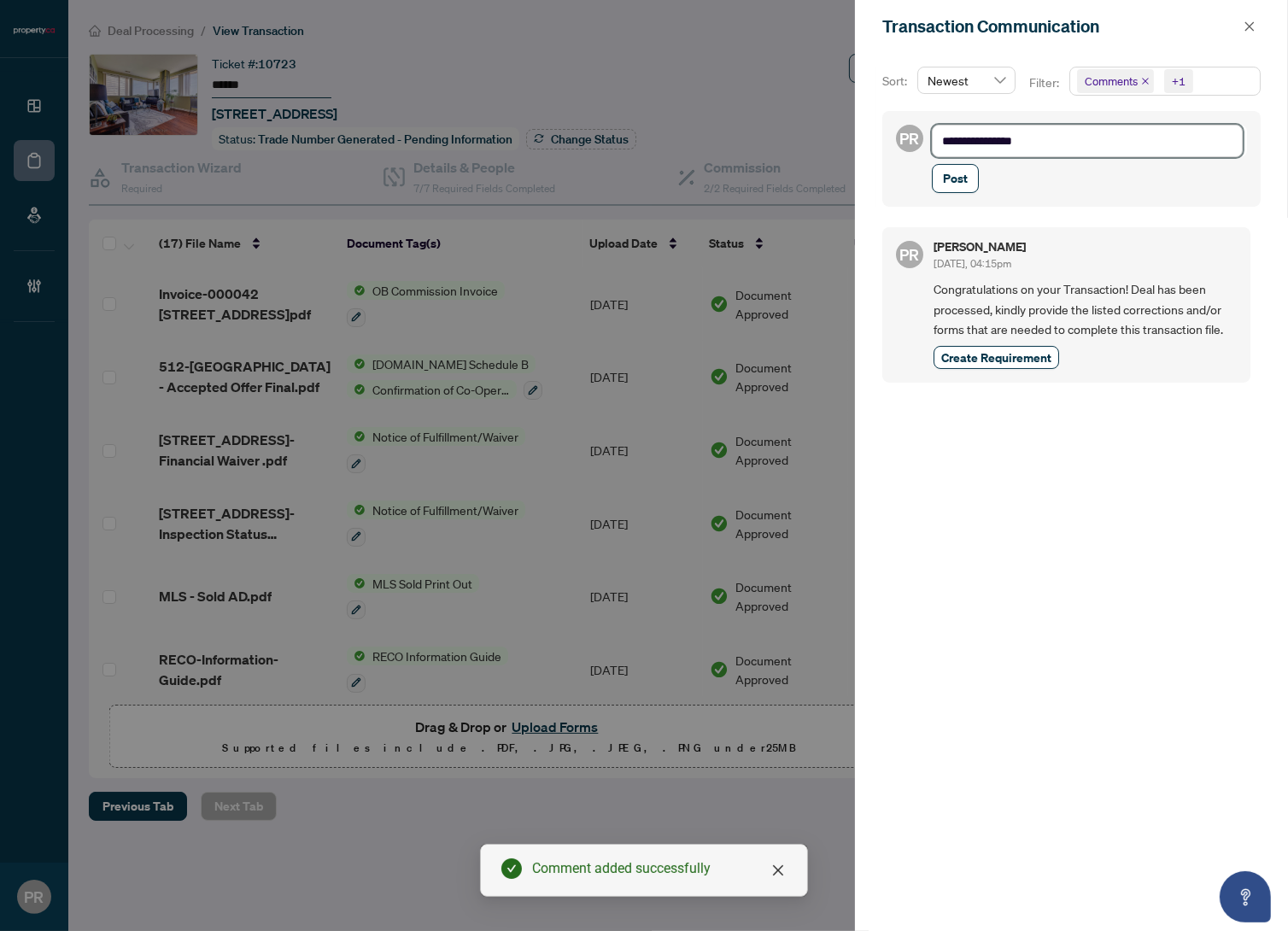
type textarea "**********"
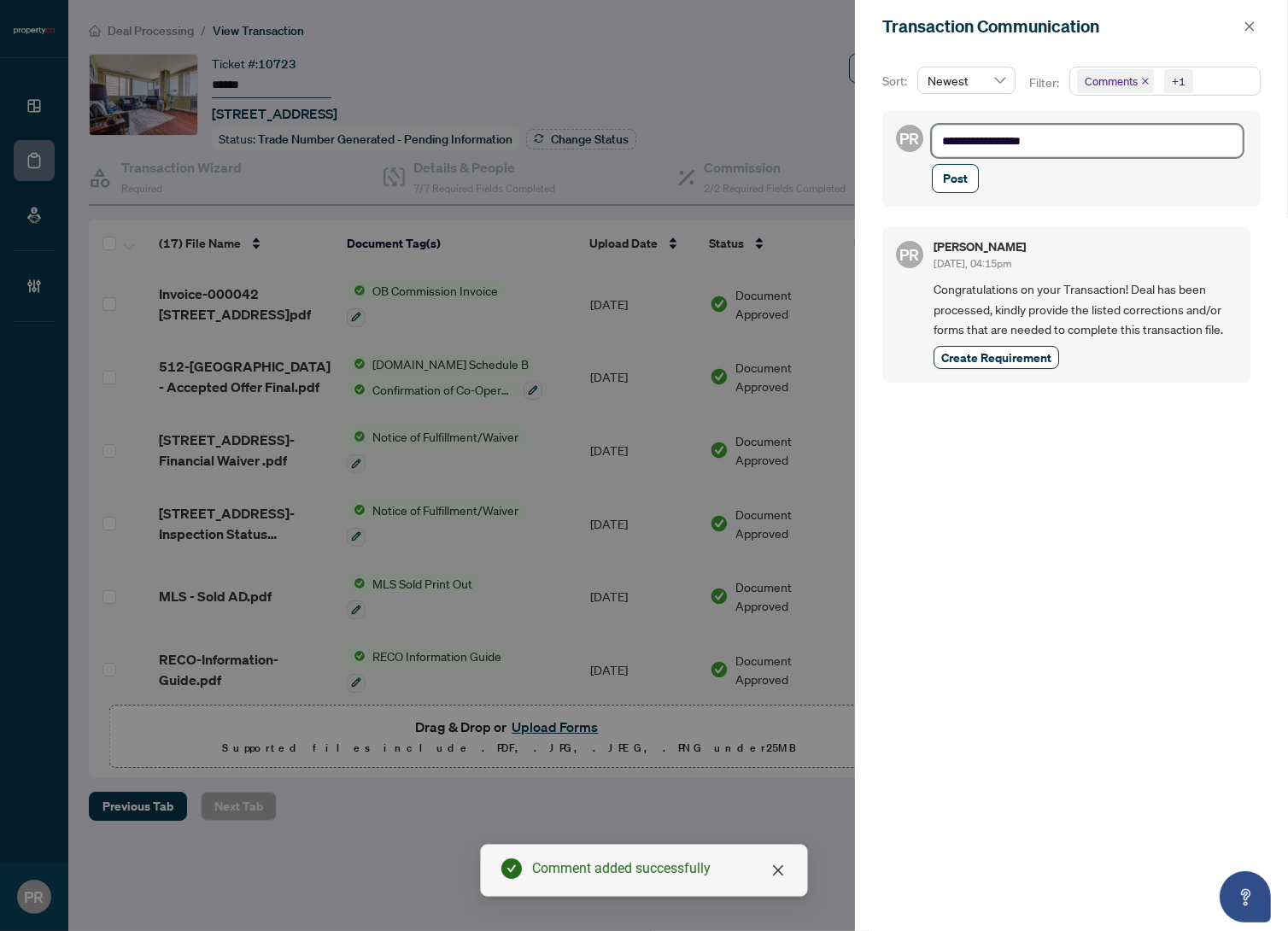
type textarea "**********"
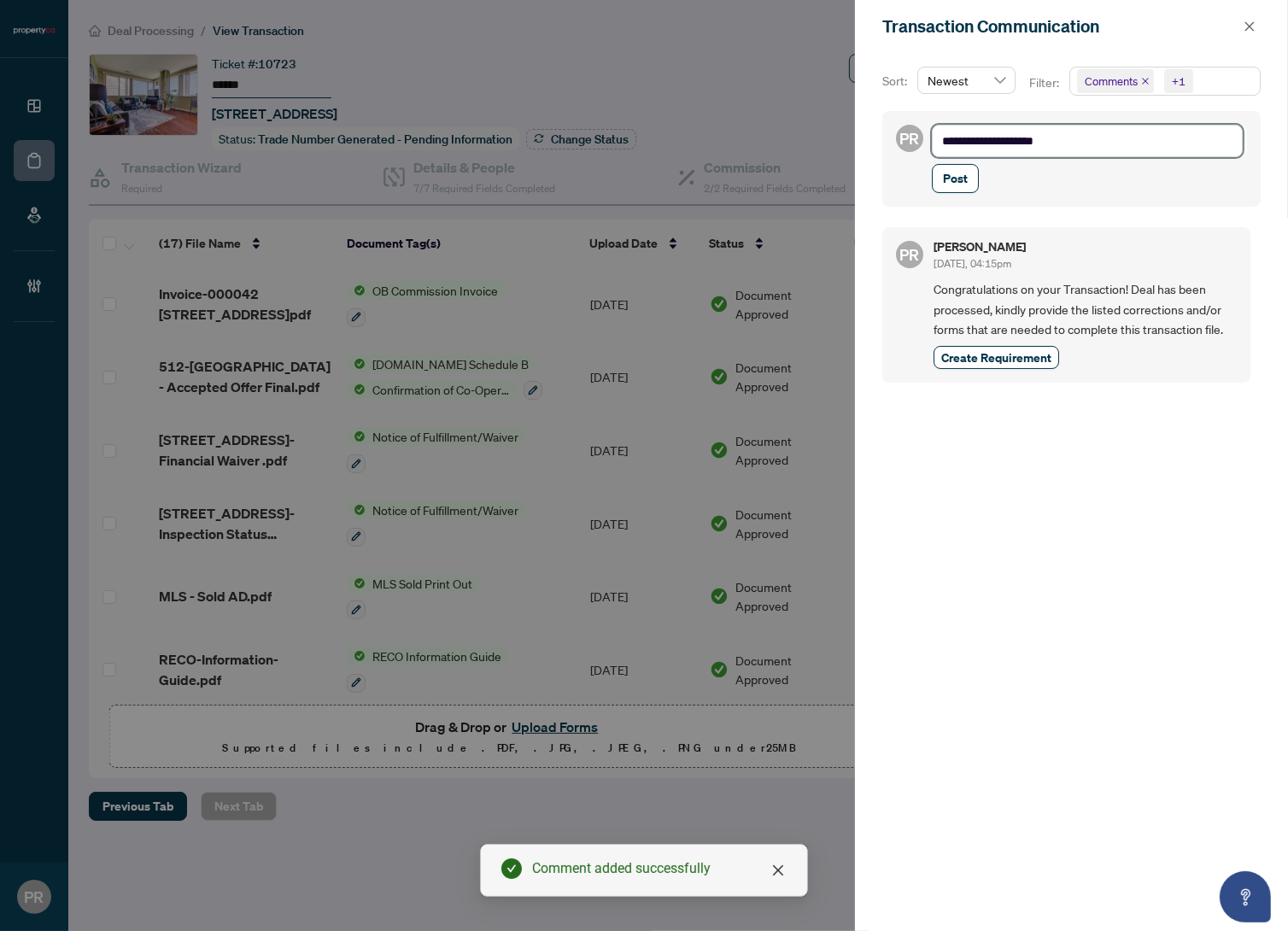
type textarea "**********"
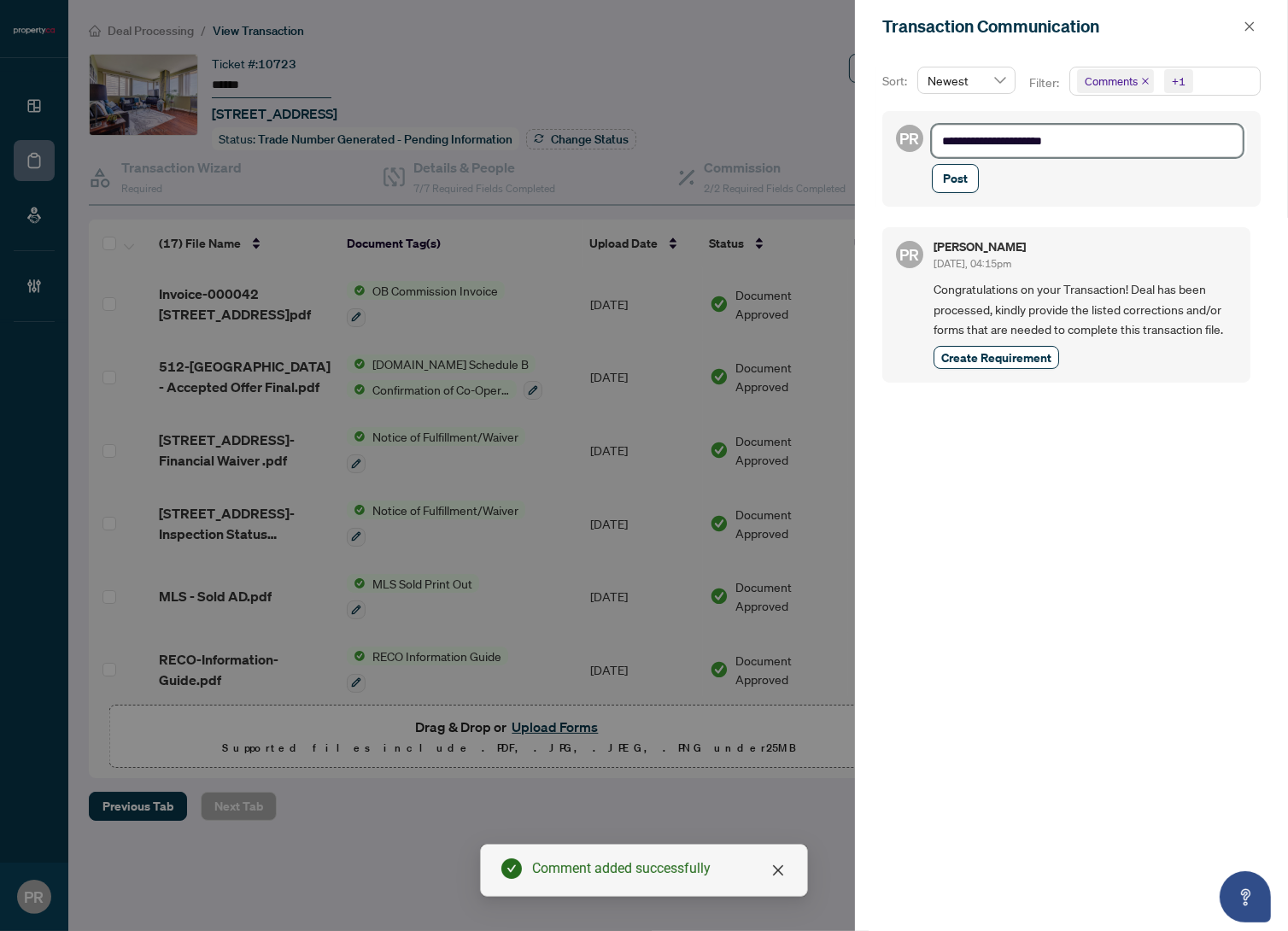
type textarea "**********"
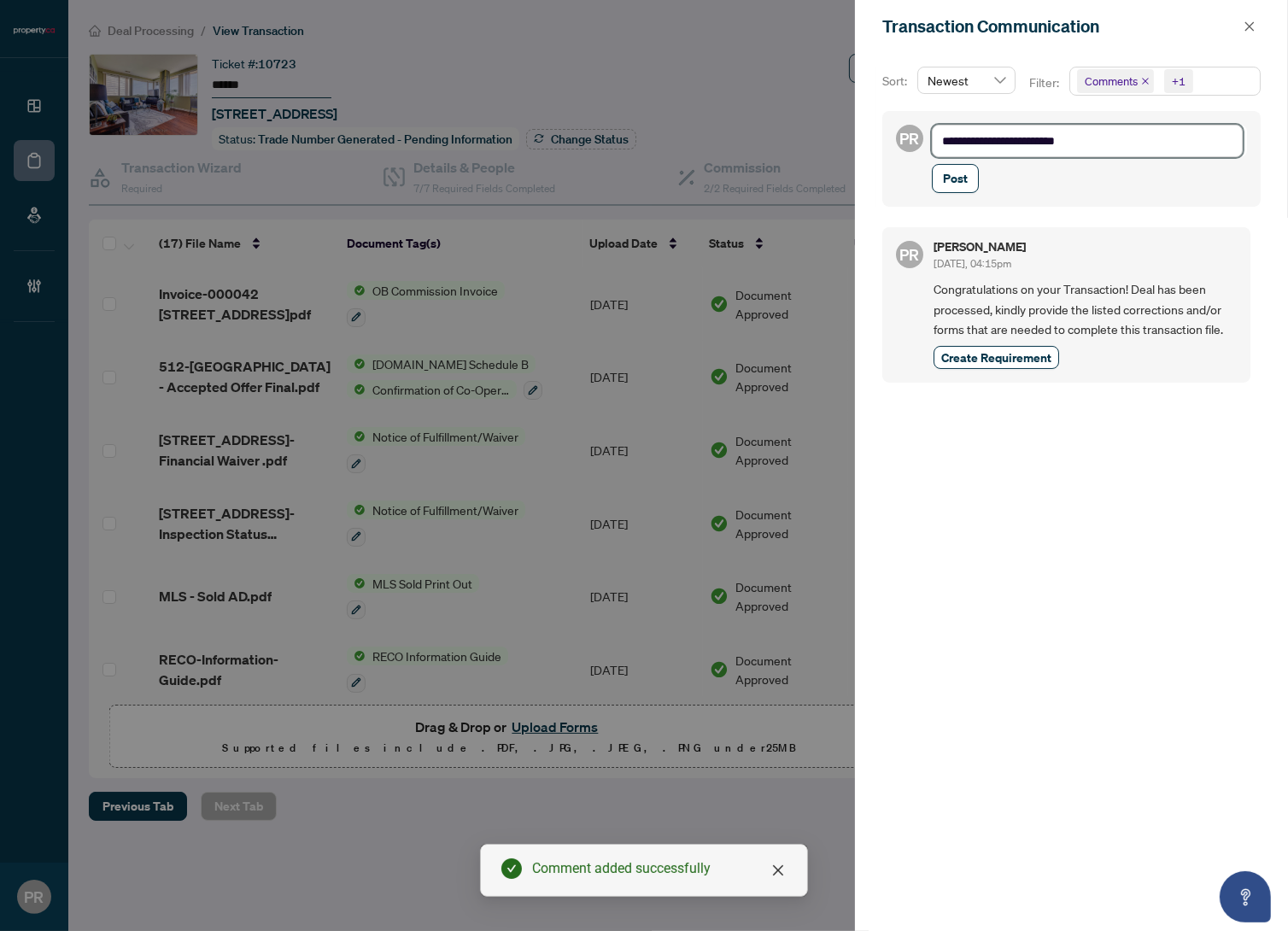
type textarea "**********"
click at [962, 175] on span "Post" at bounding box center [955, 179] width 25 height 28
type textarea "**********"
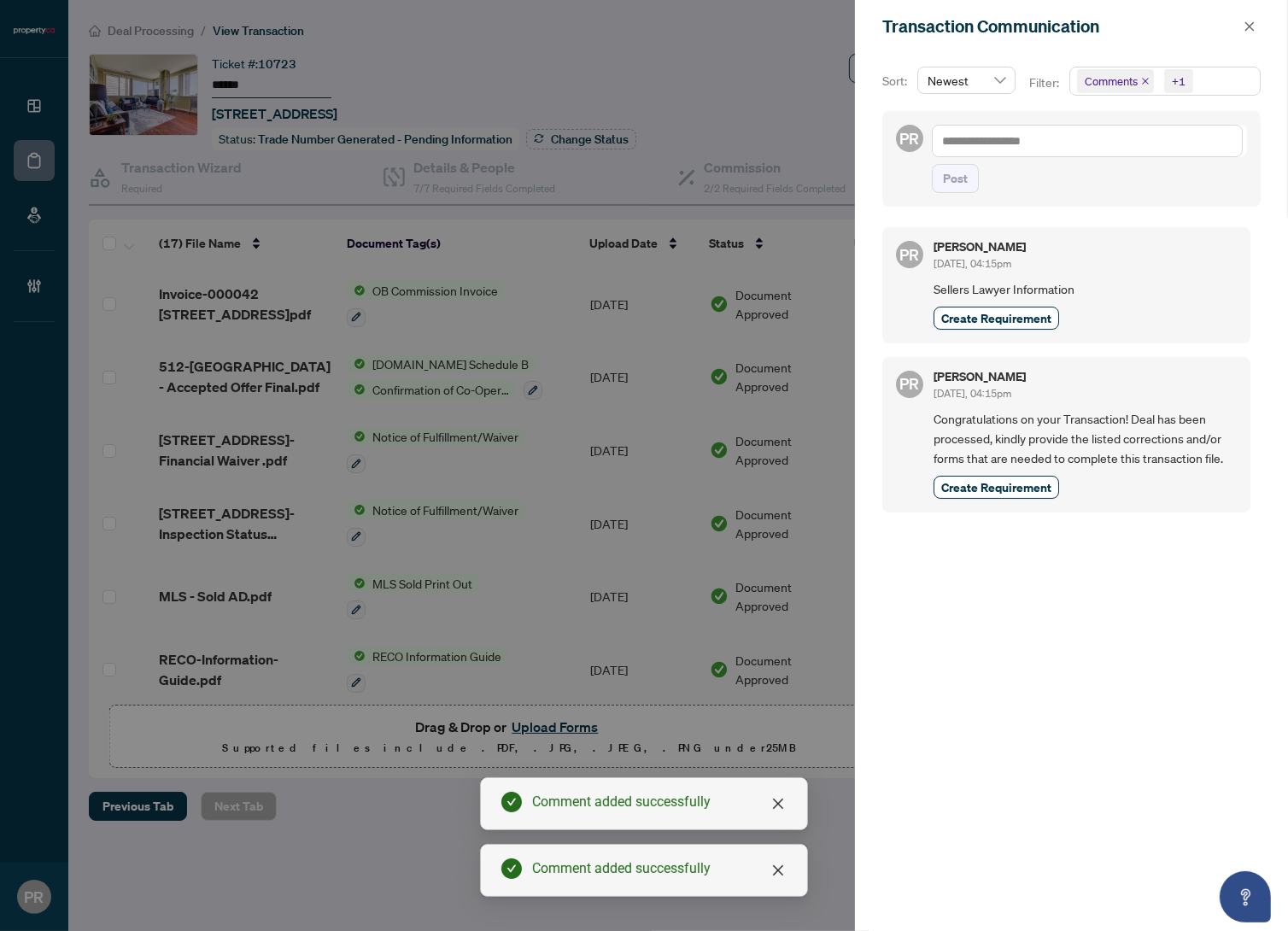
drag, startPoint x: 983, startPoint y: 312, endPoint x: 1155, endPoint y: 248, distance: 183.5
click at [982, 312] on span "Create Requirement" at bounding box center [996, 318] width 110 height 18
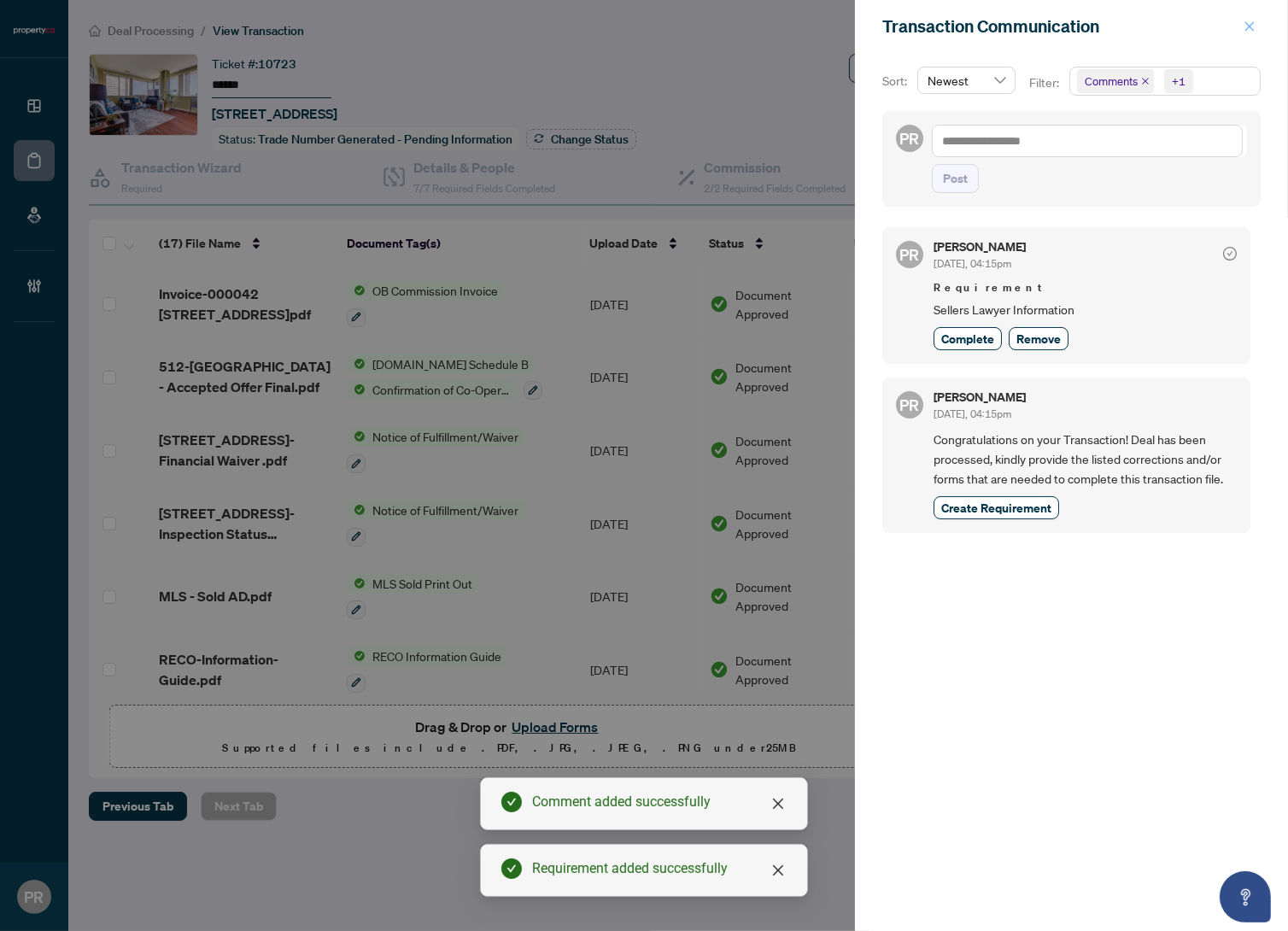
click at [1252, 32] on span "button" at bounding box center [1250, 27] width 12 height 28
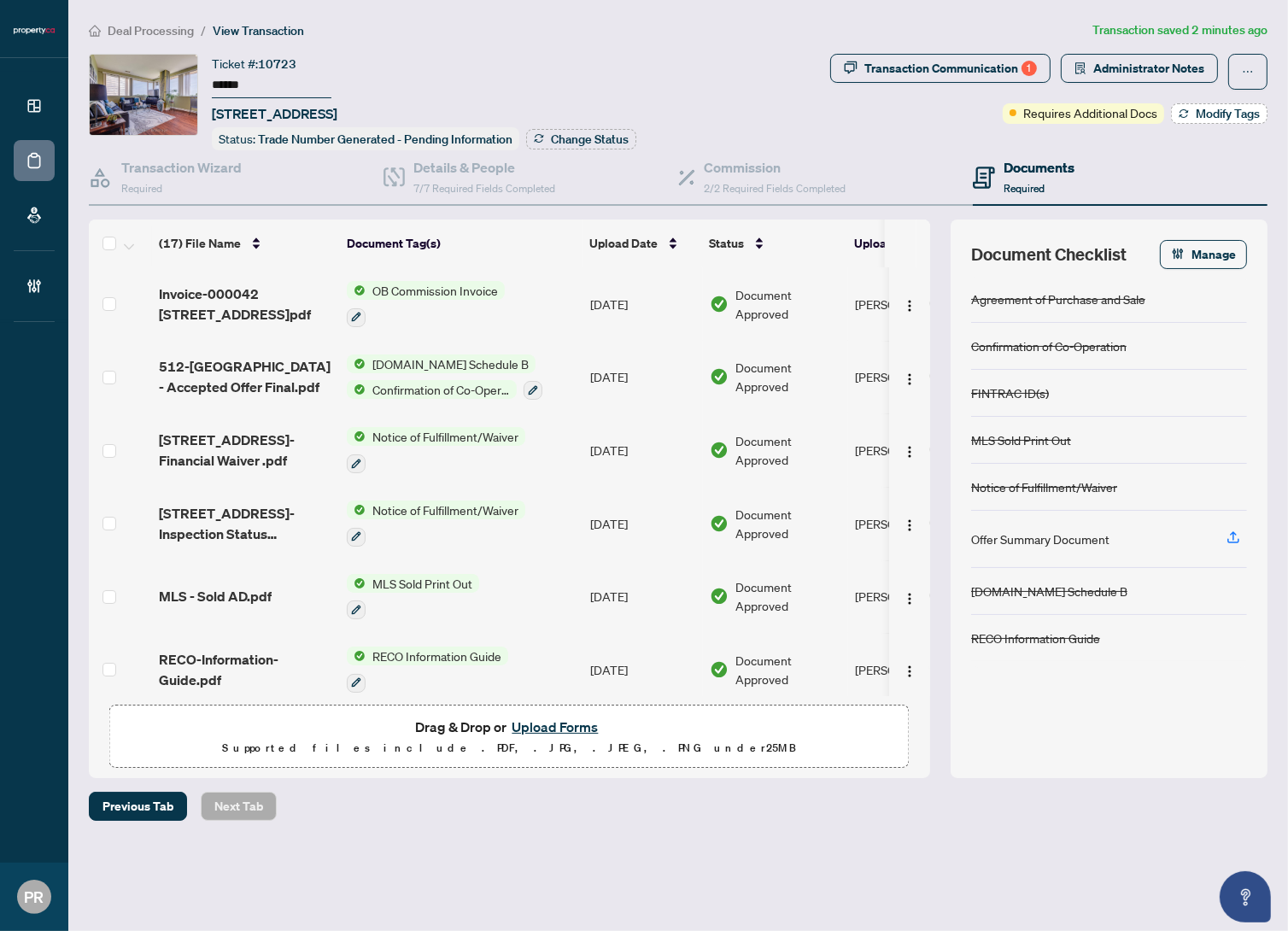
click at [1223, 113] on span "Modify Tags" at bounding box center [1228, 114] width 64 height 12
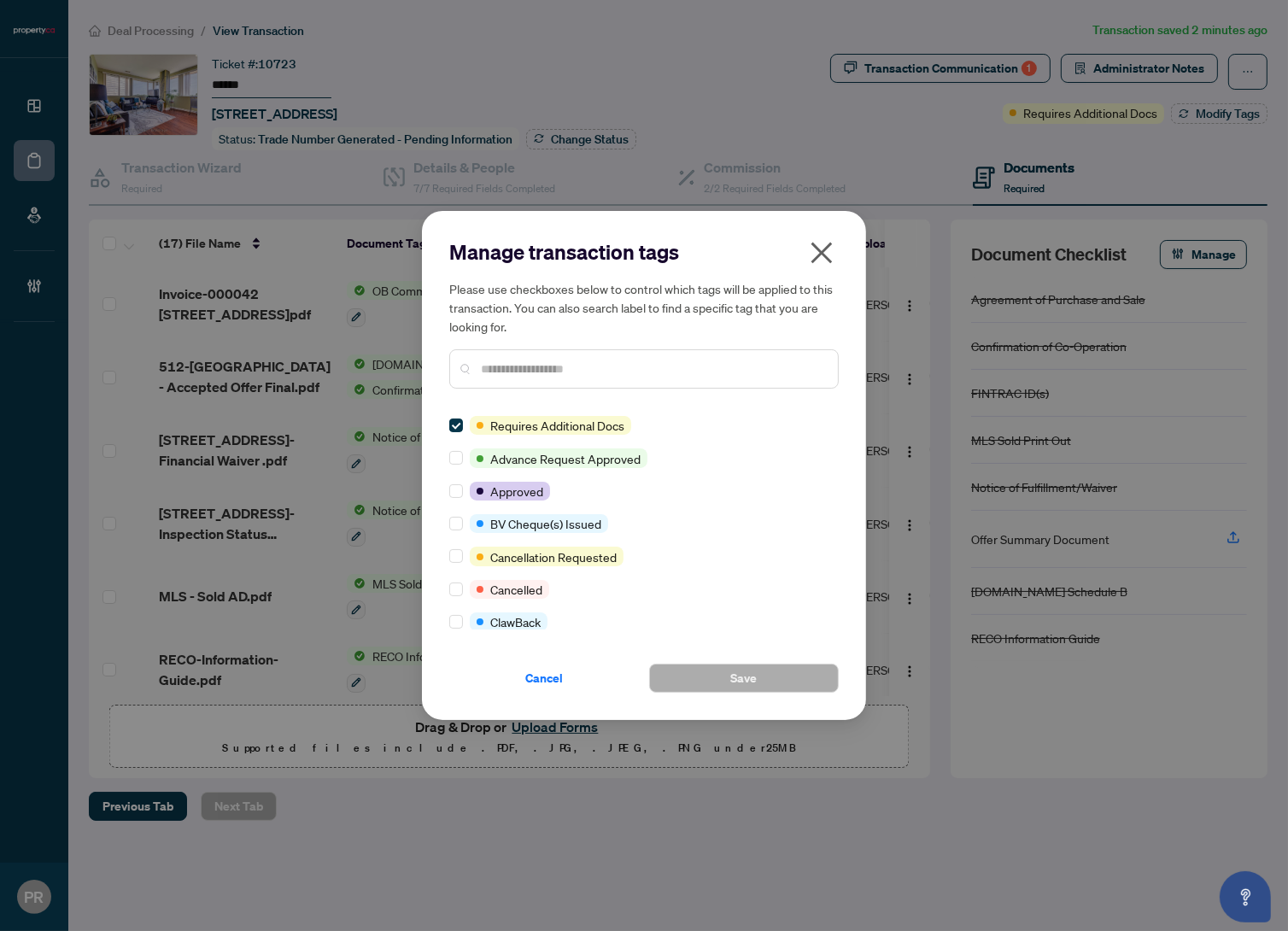
drag, startPoint x: 560, startPoint y: 350, endPoint x: 538, endPoint y: 363, distance: 25.6
click at [557, 354] on div at bounding box center [643, 368] width 389 height 39
click at [538, 364] on input "text" at bounding box center [653, 369] width 343 height 19
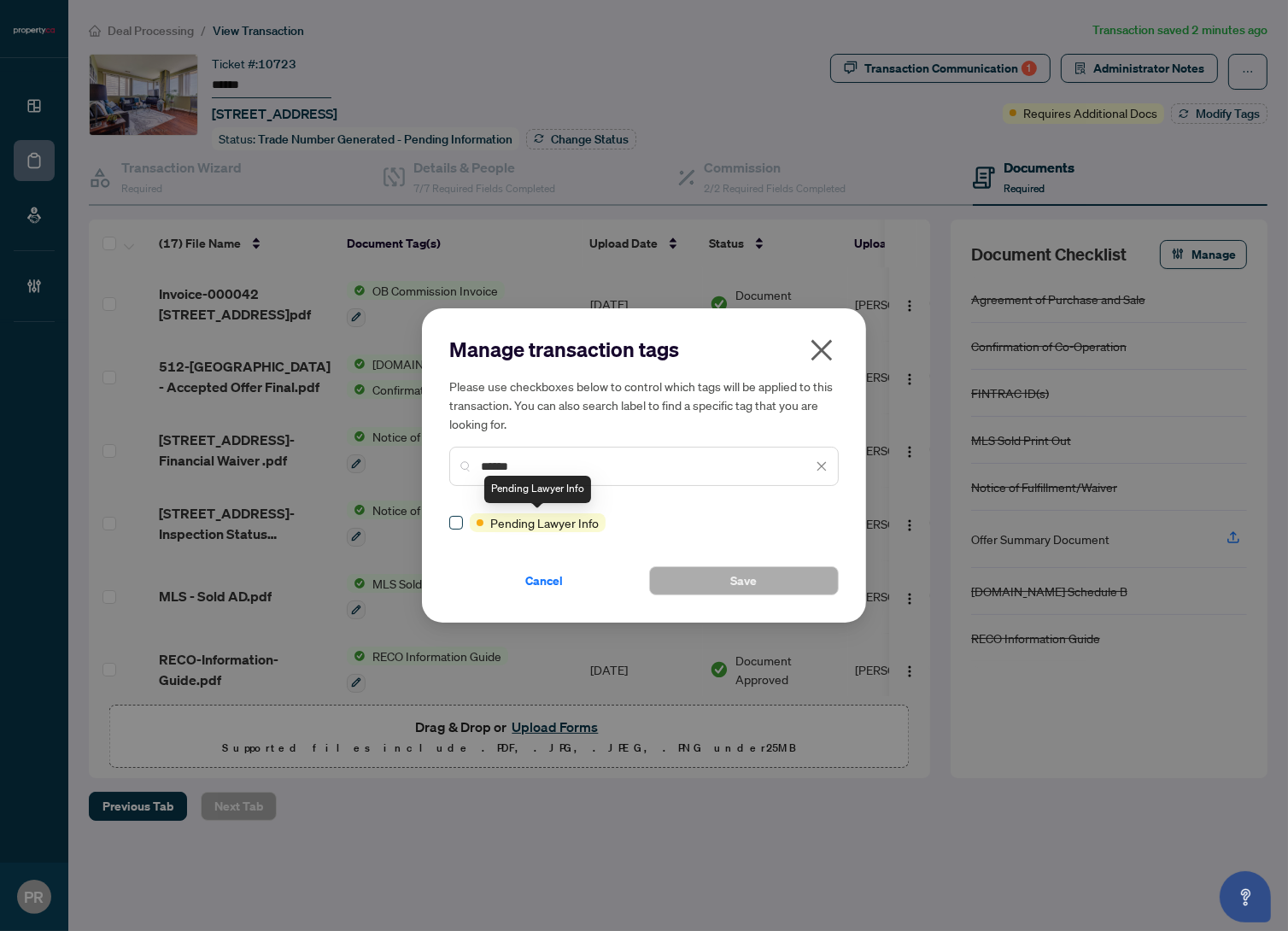
type input "******"
click at [750, 588] on span "Save" at bounding box center [745, 581] width 27 height 28
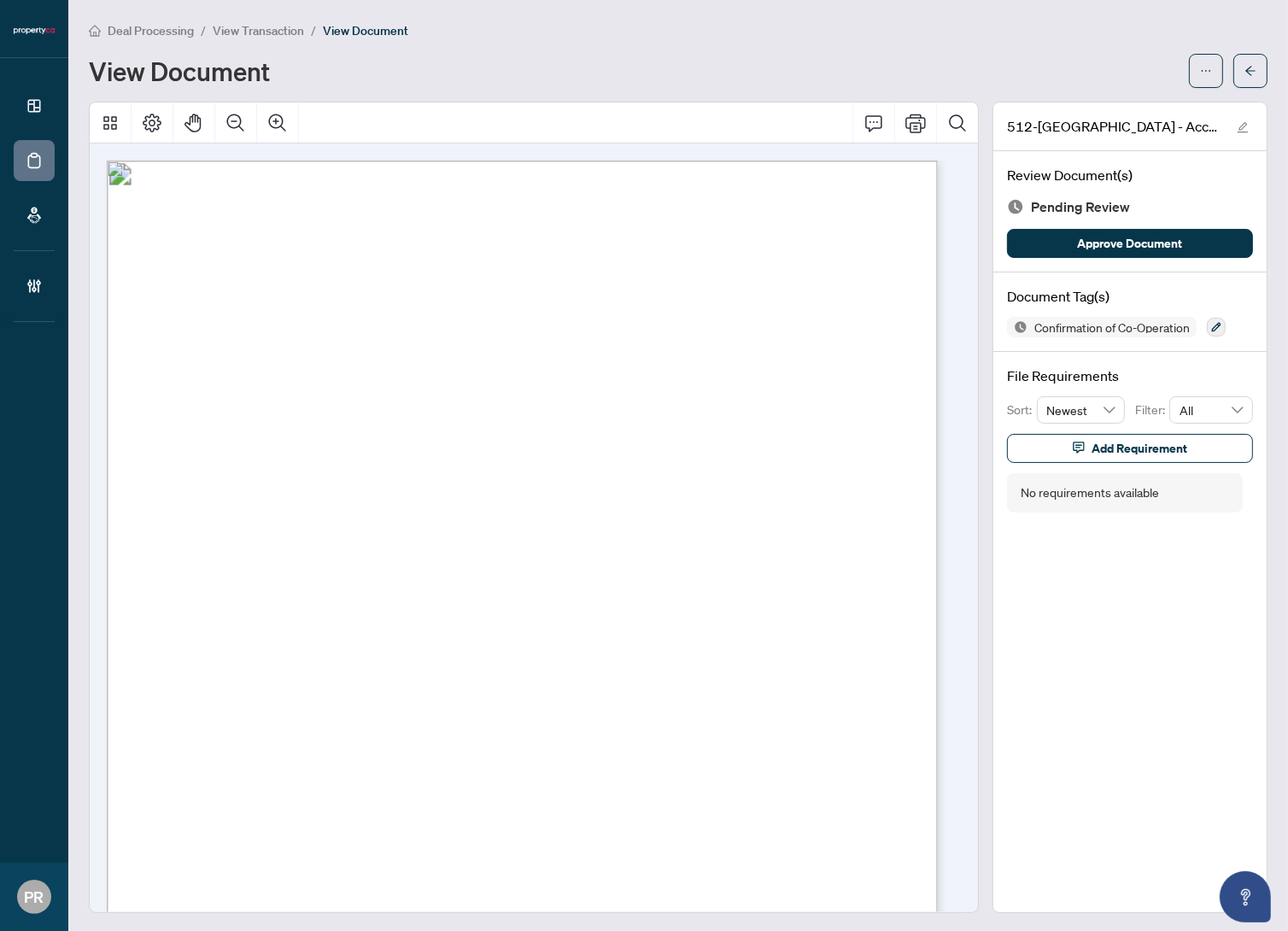
click at [1195, 326] on div "Confirmation of Co-Operation" at bounding box center [1130, 328] width 246 height 21
click at [1212, 325] on icon "button" at bounding box center [1217, 328] width 10 height 10
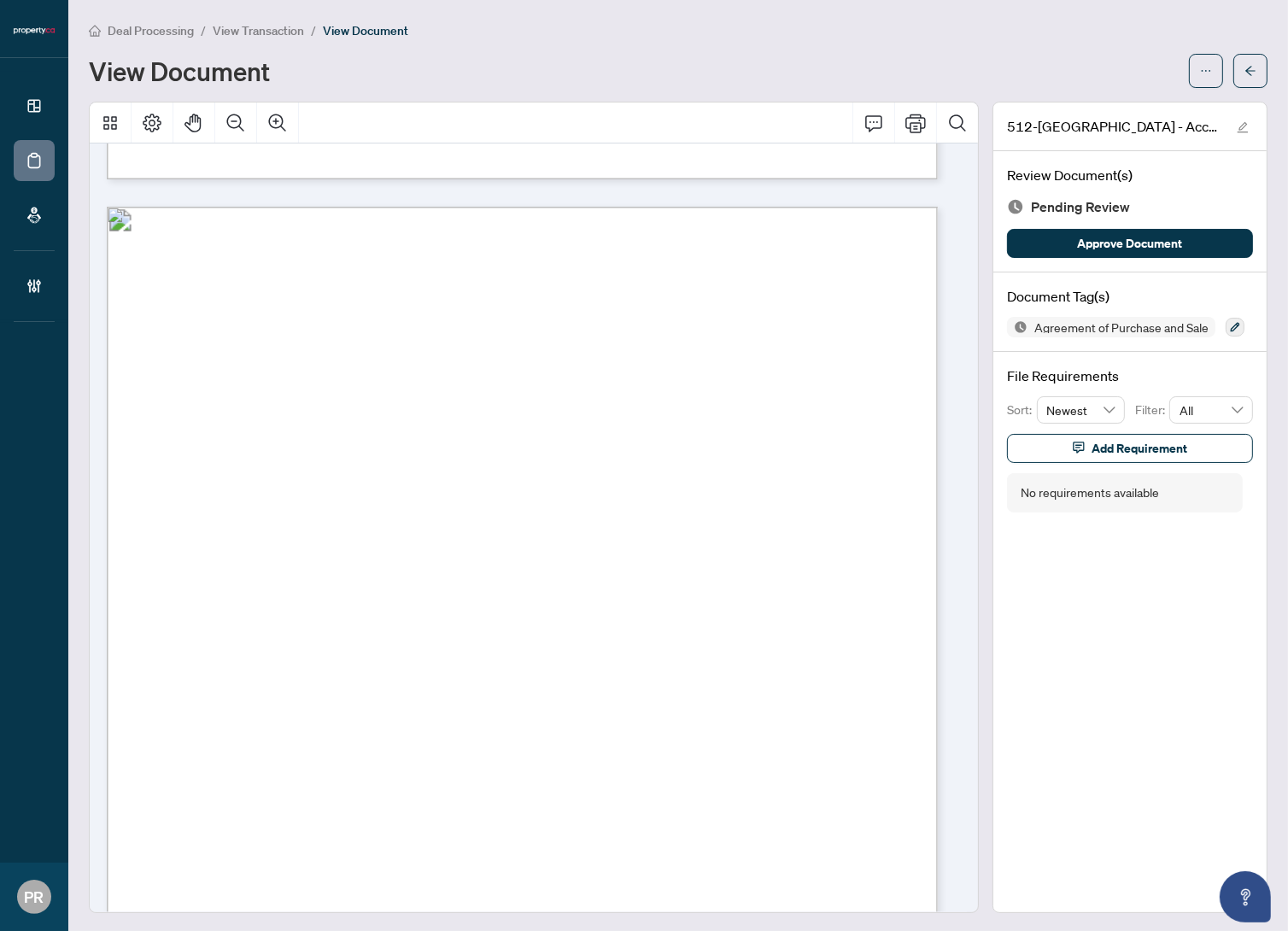
scroll to position [3262, 0]
drag, startPoint x: 234, startPoint y: 381, endPoint x: 369, endPoint y: 384, distance: 135.0
click at [369, 384] on span "[MEDICAL_DATA] [PERSON_NAME]" at bounding box center [357, 386] width 244 height 17
click at [399, 385] on span "[MEDICAL_DATA] [PERSON_NAME]" at bounding box center [357, 386] width 244 height 17
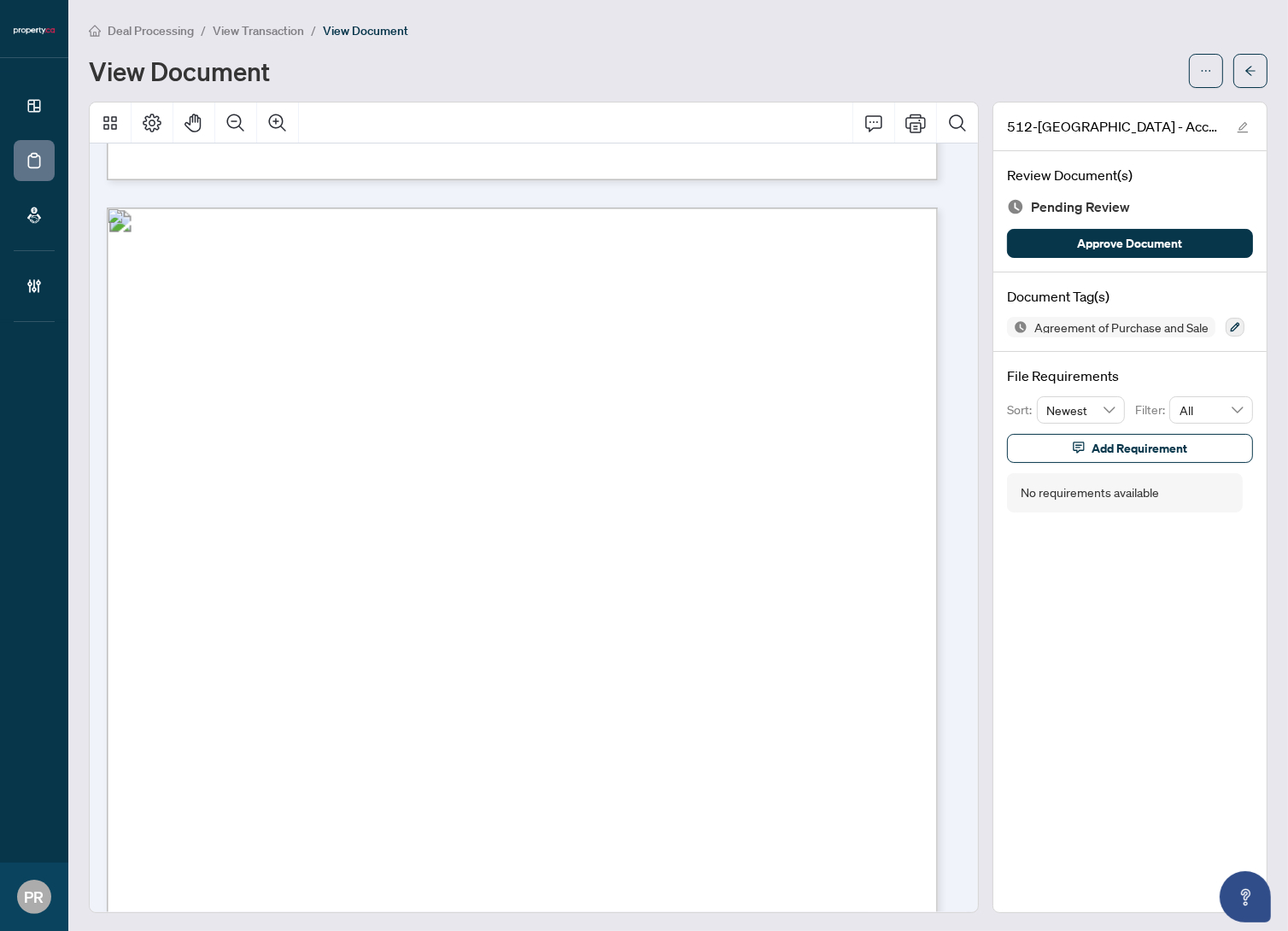
drag, startPoint x: 673, startPoint y: 387, endPoint x: 535, endPoint y: 387, distance: 138.0
click at [535, 208] on p "Form 101 Revised 2024 Page 1 of 7 © 2025, Ontario Real Estate Association (“[PE…" at bounding box center [767, 208] width 1322 height 0
click at [713, 381] on span "[PERSON_NAME] [PERSON_NAME]" at bounding box center [658, 386] width 244 height 17
drag, startPoint x: 304, startPoint y: 422, endPoint x: 350, endPoint y: 417, distance: 46.3
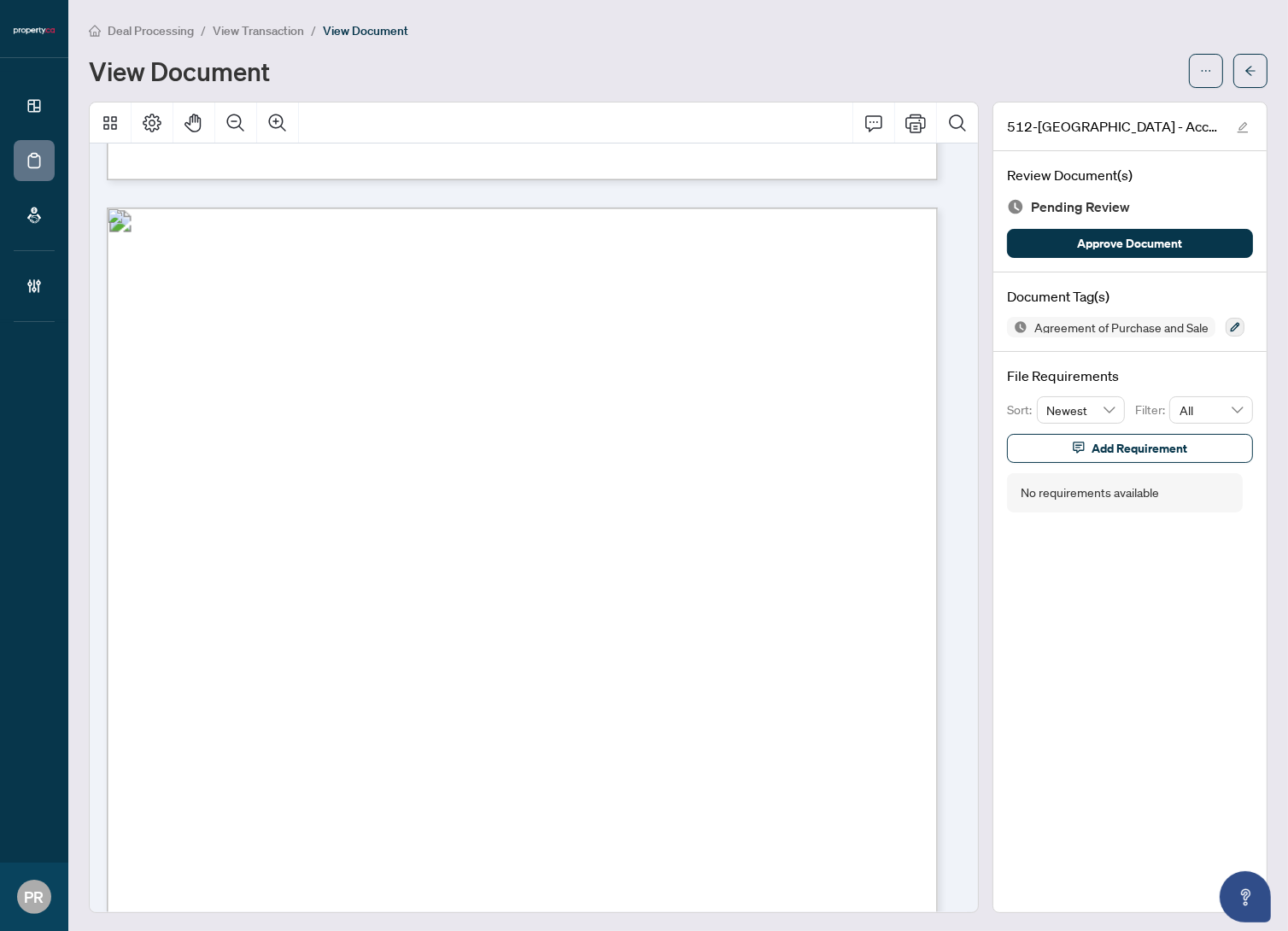
click at [350, 417] on span "[PERSON_NAME]-[PERSON_NAME]" at bounding box center [423, 421] width 237 height 16
click at [375, 418] on span "[PERSON_NAME]-[PERSON_NAME]" at bounding box center [423, 421] width 237 height 16
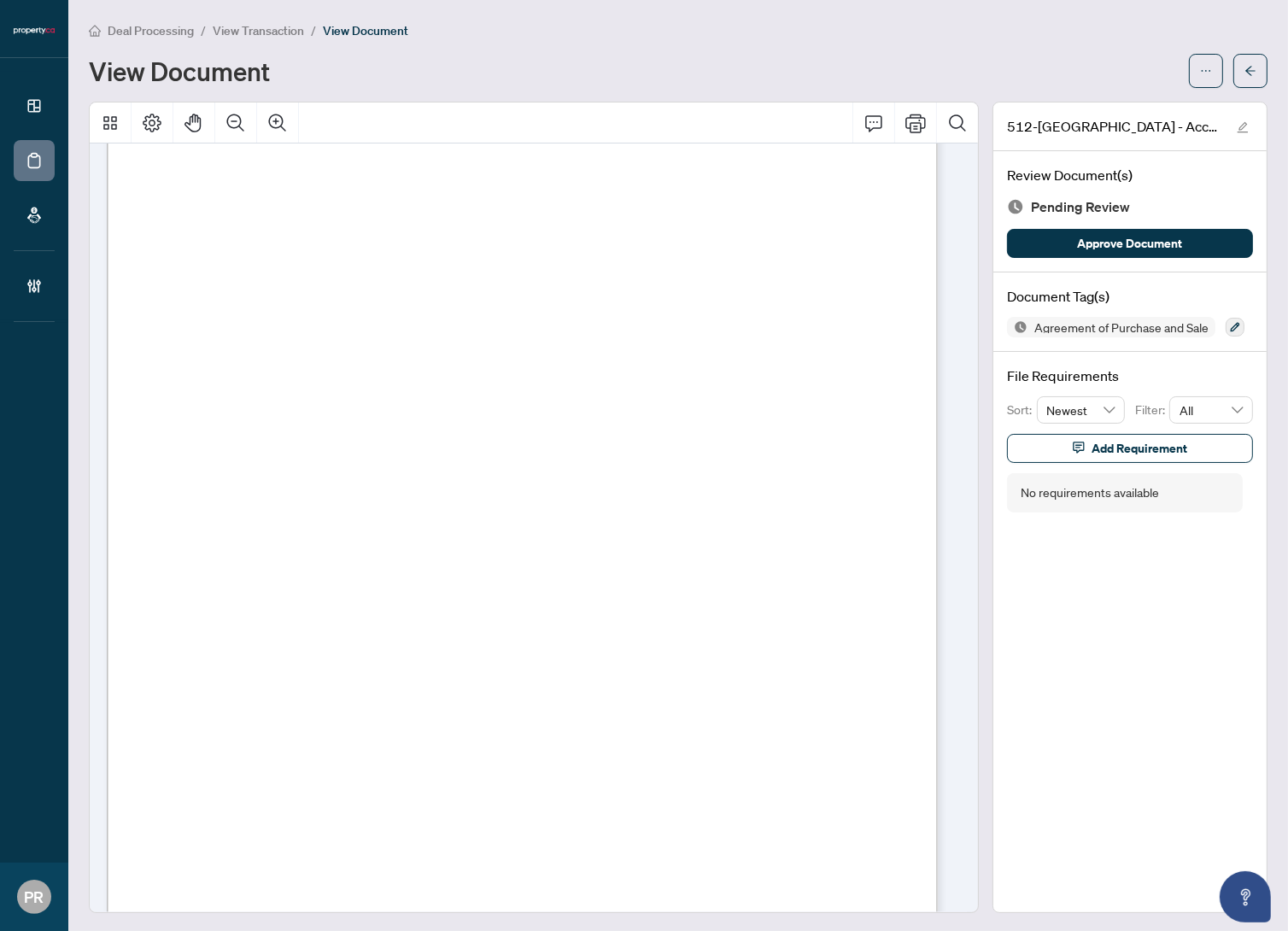
scroll to position [0, 0]
click at [1226, 315] on div "Document Tag(s) Agreement of Purchase and Sale" at bounding box center [1129, 312] width 273 height 80
click at [1230, 324] on icon "button" at bounding box center [1235, 328] width 10 height 10
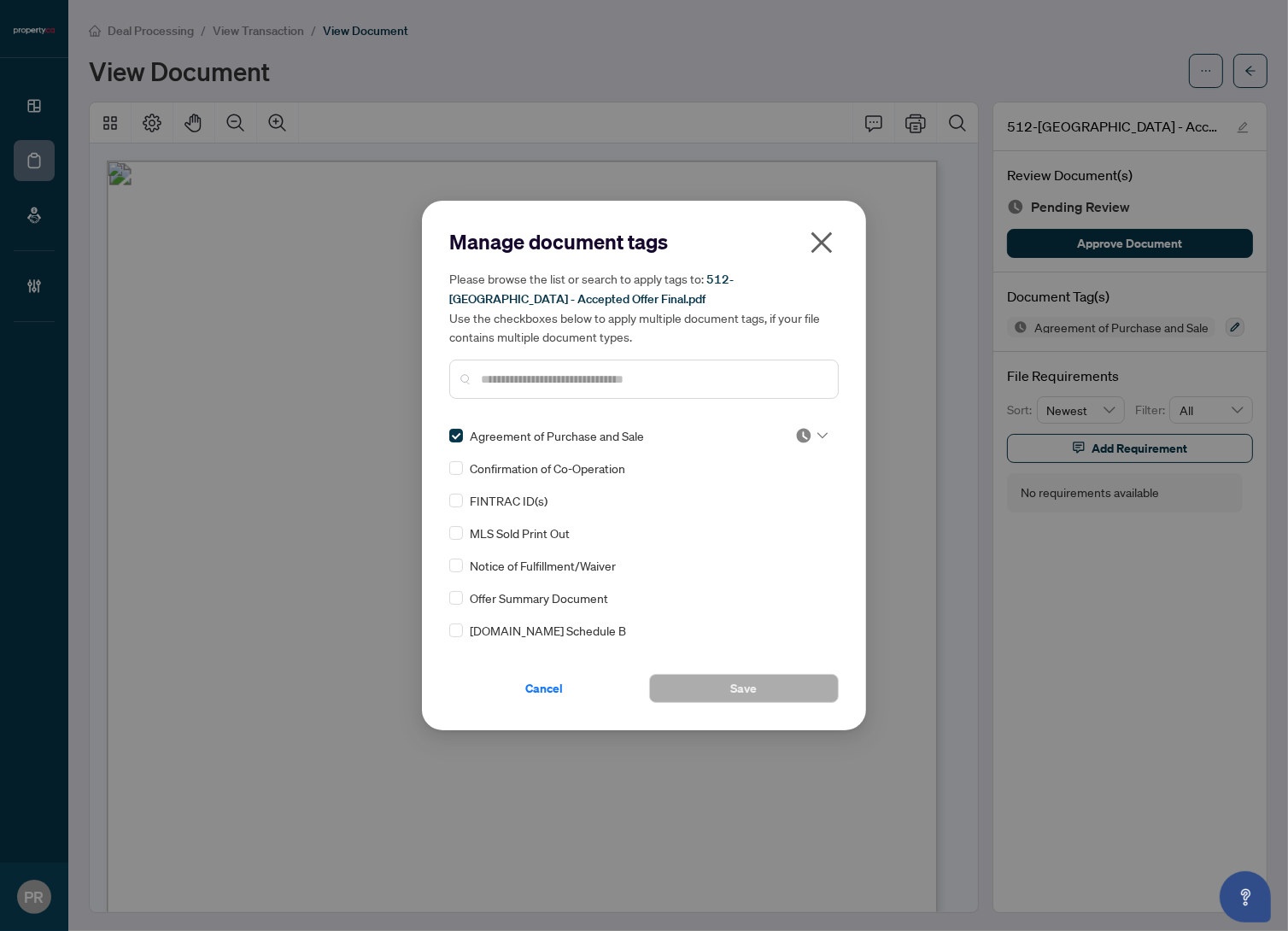
click at [461, 474] on label at bounding box center [456, 468] width 14 height 19
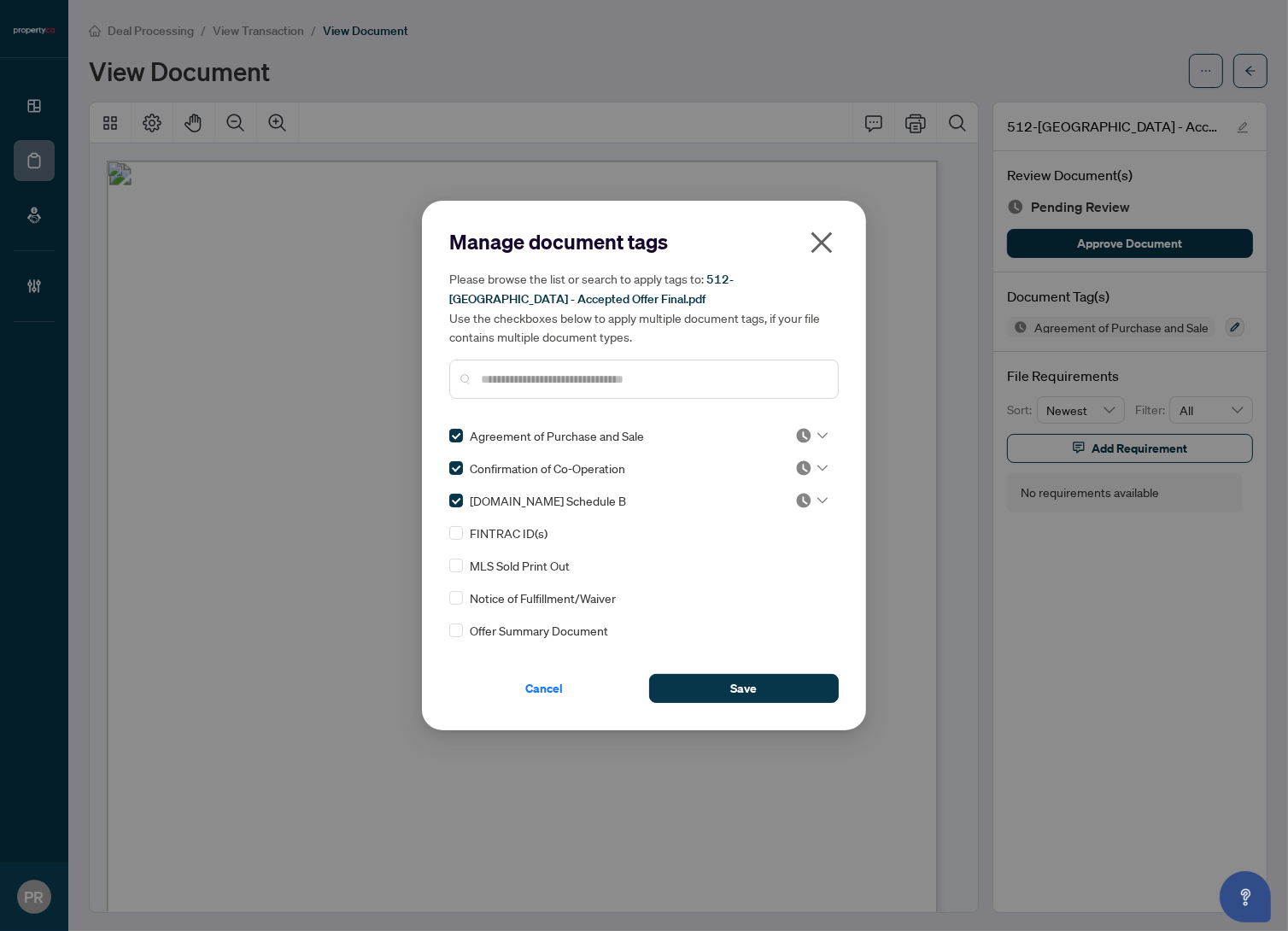
click at [810, 433] on div at bounding box center [811, 436] width 32 height 17
click at [757, 521] on div "Approved" at bounding box center [755, 518] width 109 height 19
click at [804, 467] on img at bounding box center [804, 468] width 17 height 17
click at [758, 546] on div "Approved" at bounding box center [755, 551] width 109 height 19
click at [810, 501] on div at bounding box center [811, 501] width 32 height 17
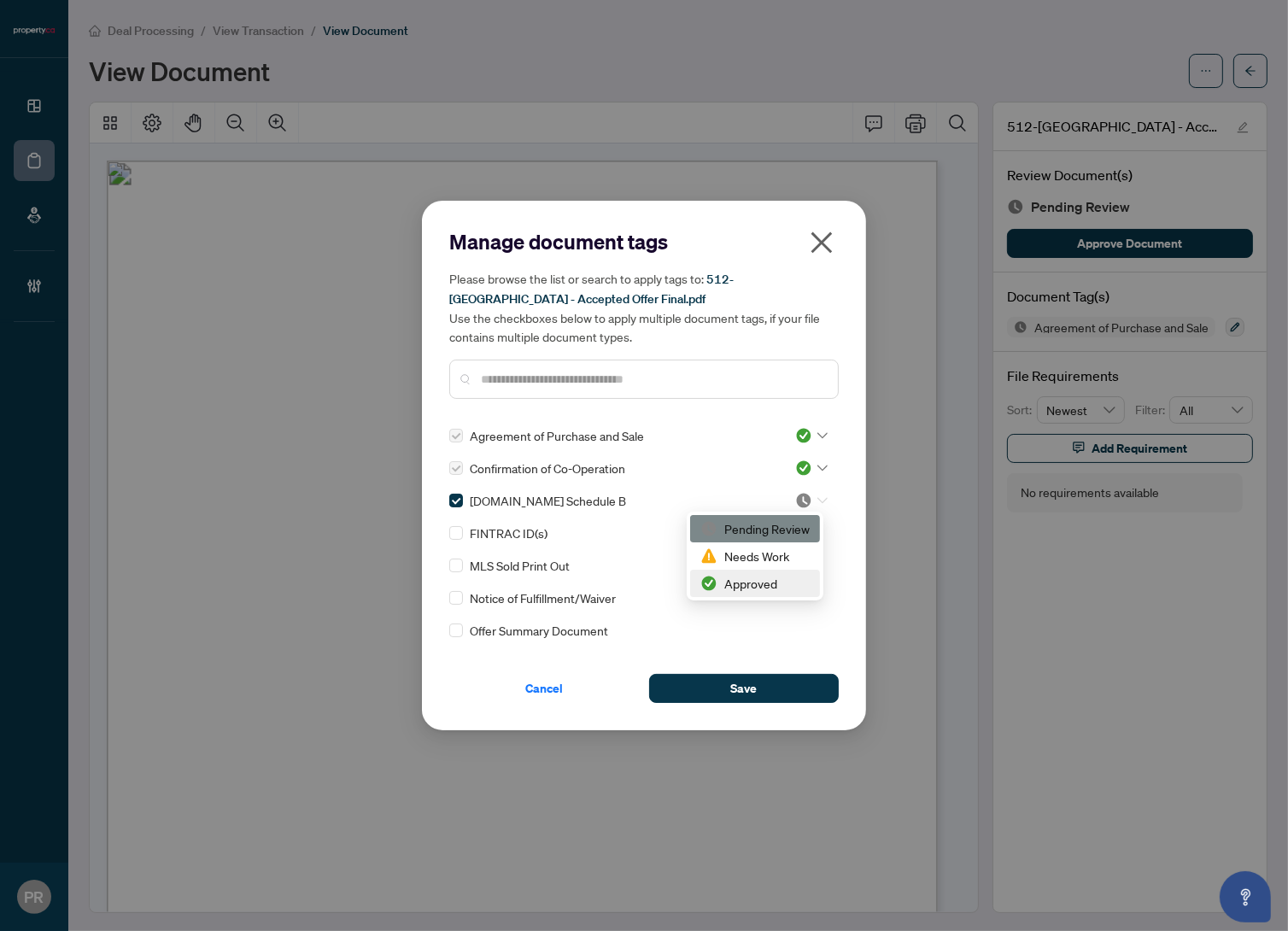
click at [749, 581] on div "Approved" at bounding box center [755, 583] width 109 height 19
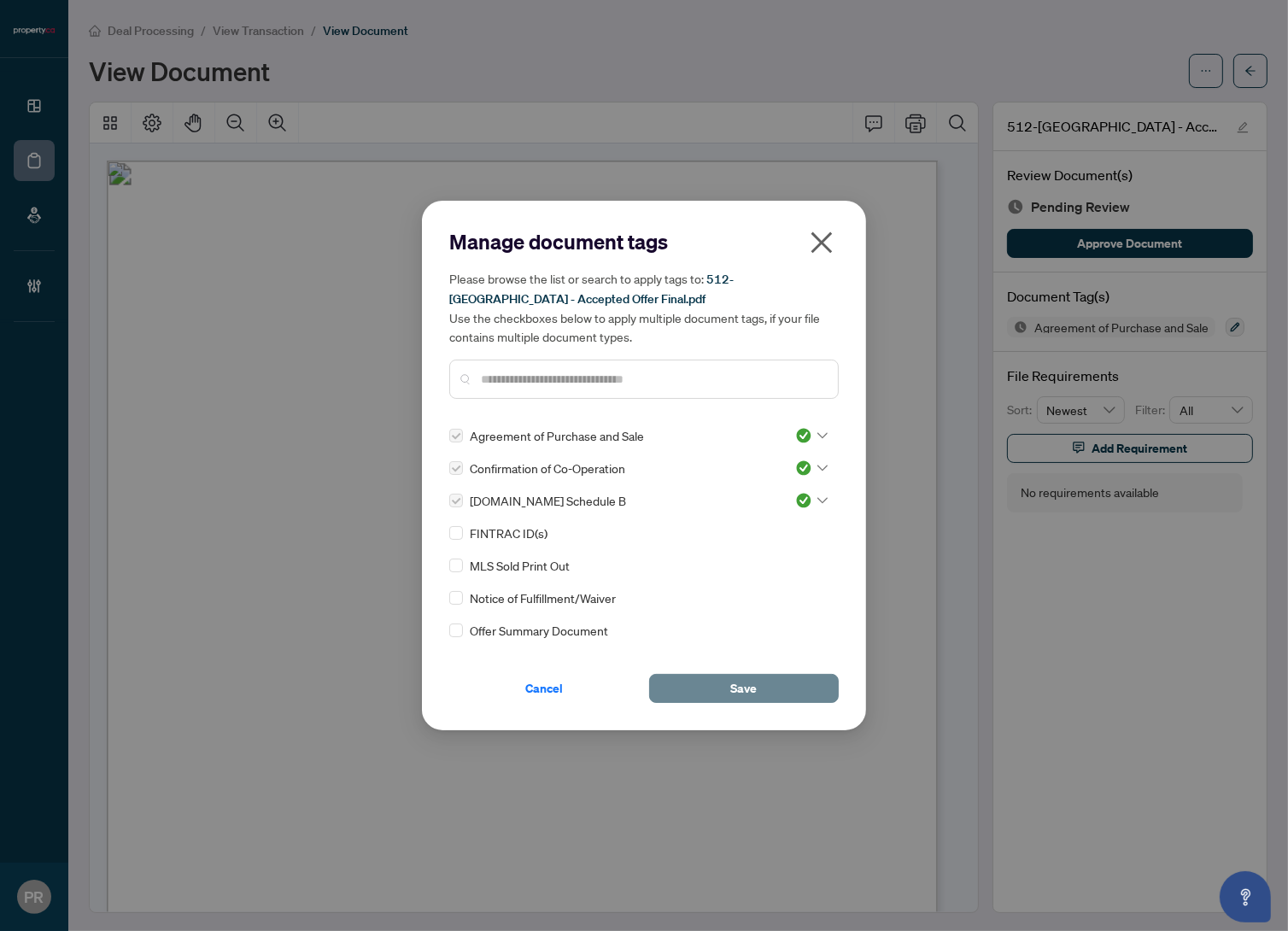
click at [725, 682] on button "Save" at bounding box center [744, 689] width 190 height 29
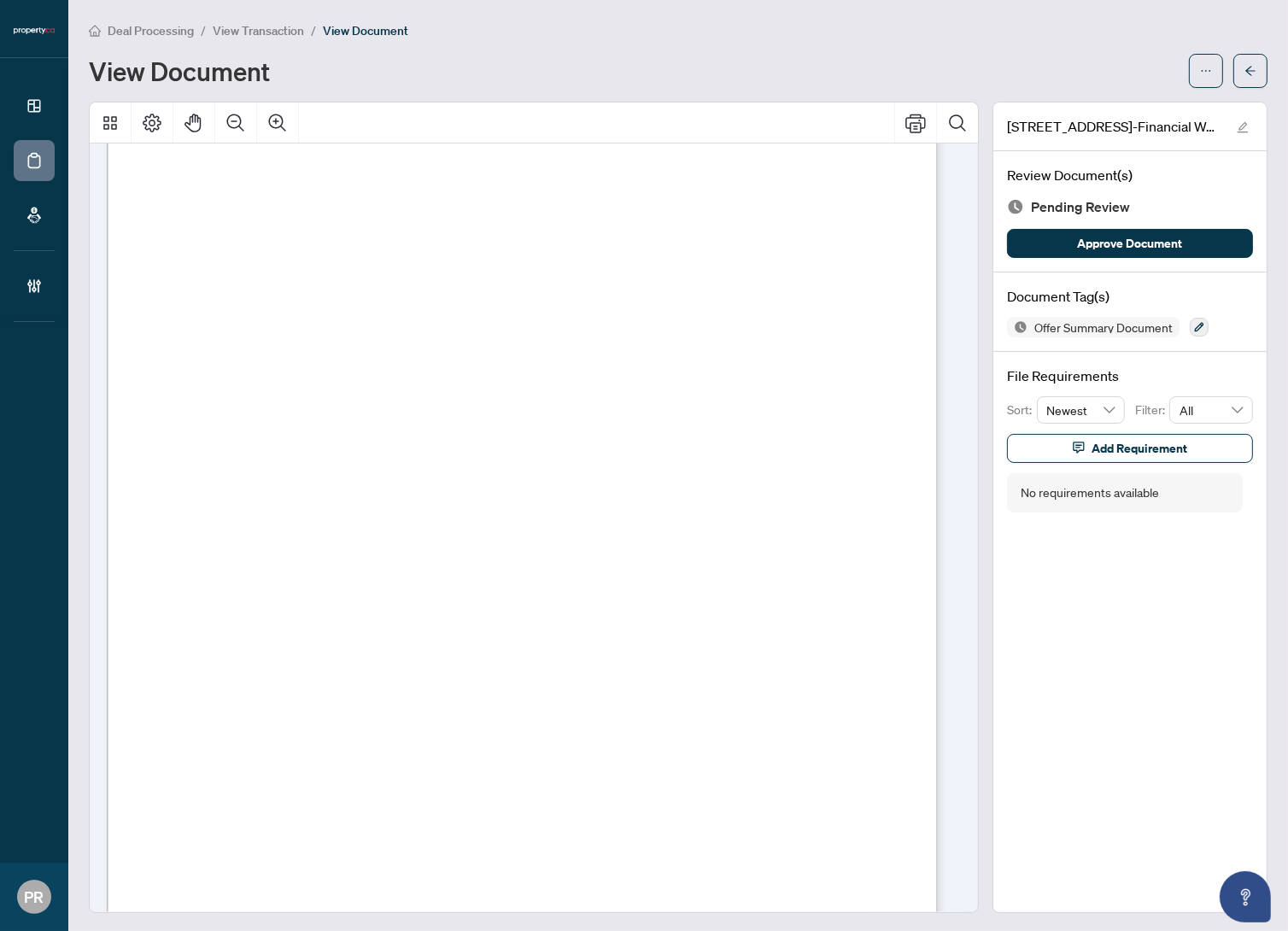
scroll to position [341, 0]
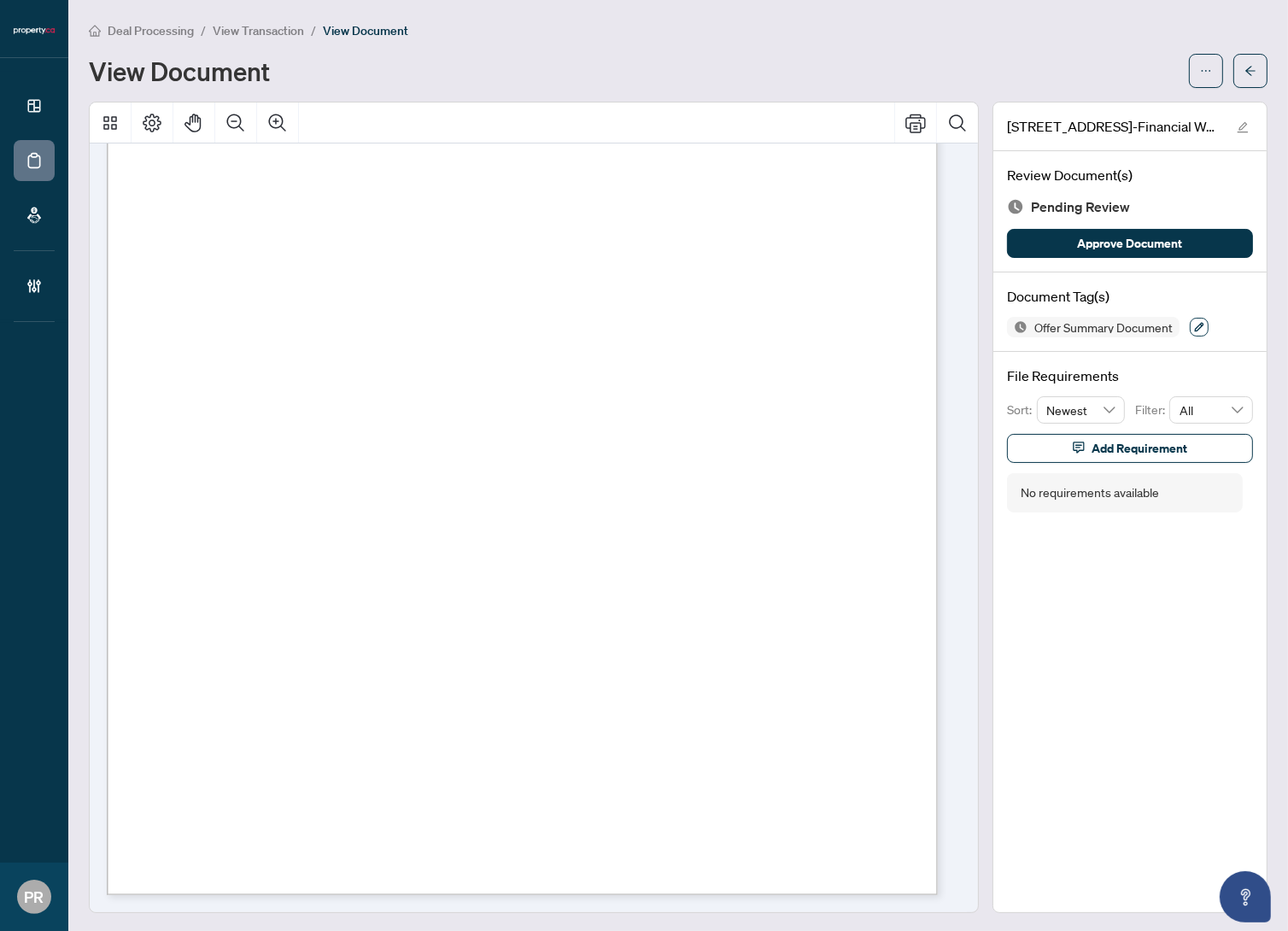
click at [1190, 329] on button "button" at bounding box center [1200, 328] width 19 height 19
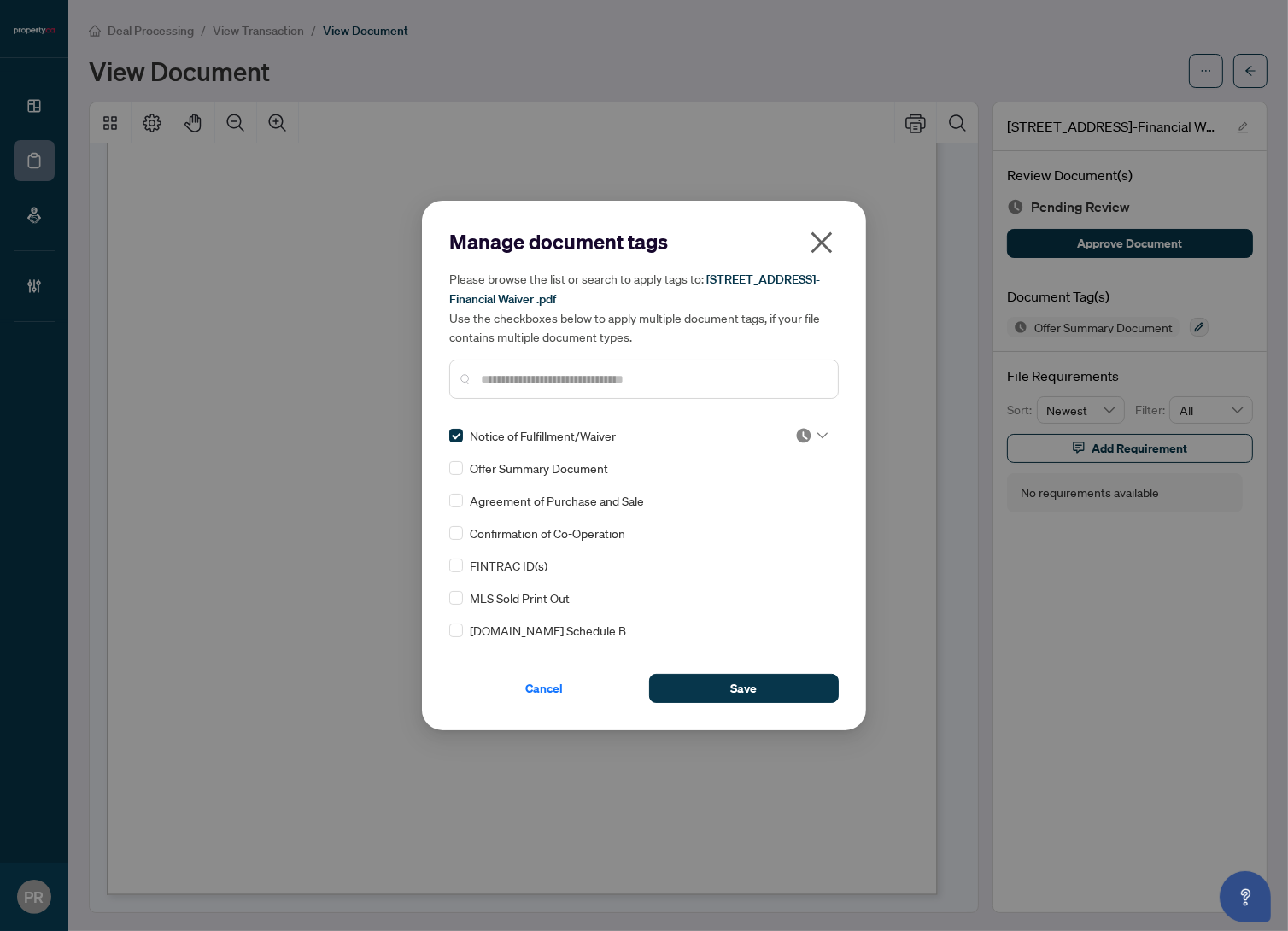
click at [805, 433] on img at bounding box center [804, 436] width 17 height 17
drag, startPoint x: 744, startPoint y: 512, endPoint x: 787, endPoint y: 612, distance: 108.9
click at [744, 513] on div "Approved" at bounding box center [755, 518] width 109 height 19
click at [744, 685] on span "Save" at bounding box center [745, 689] width 27 height 28
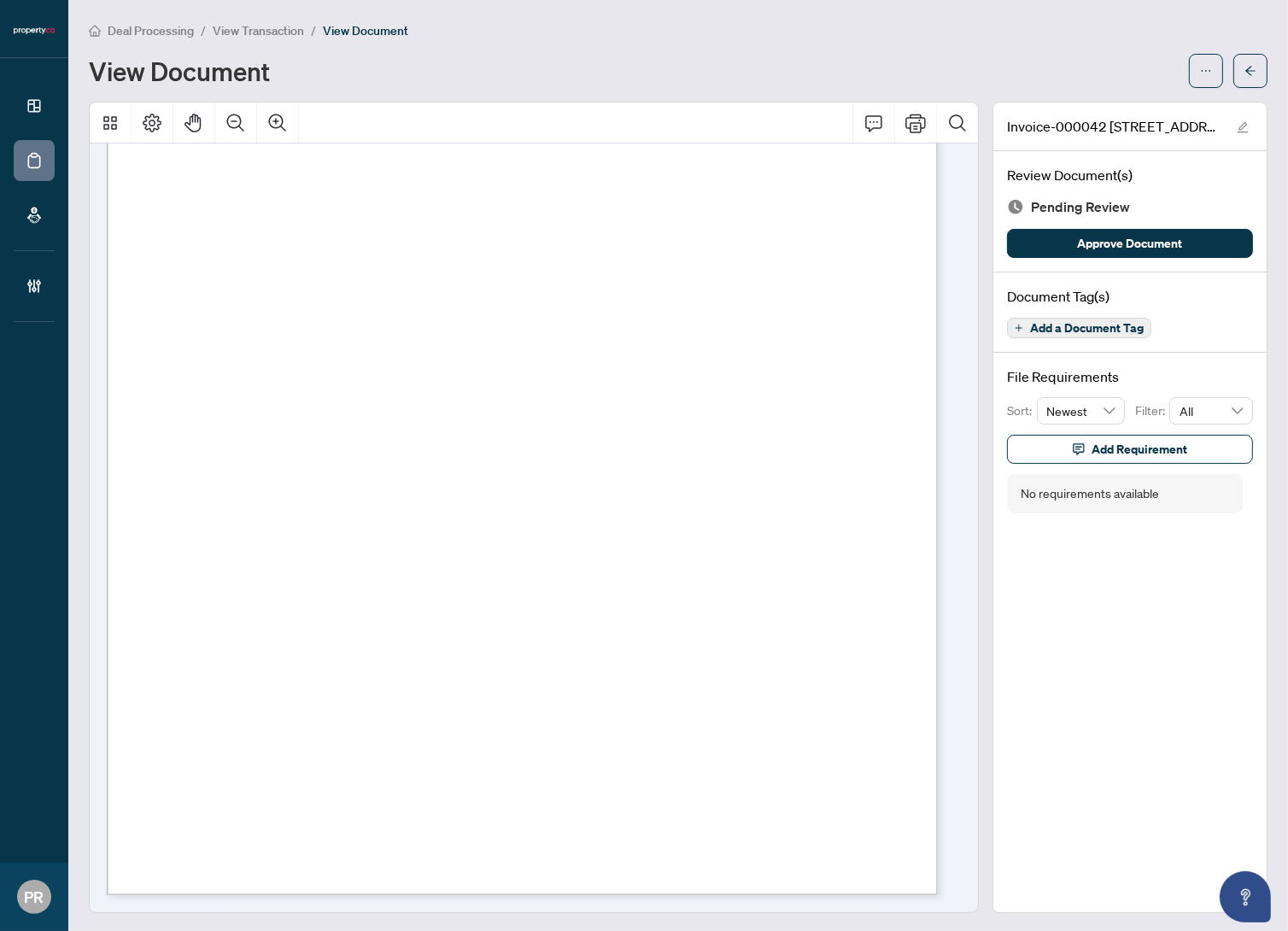
scroll to position [29, 0]
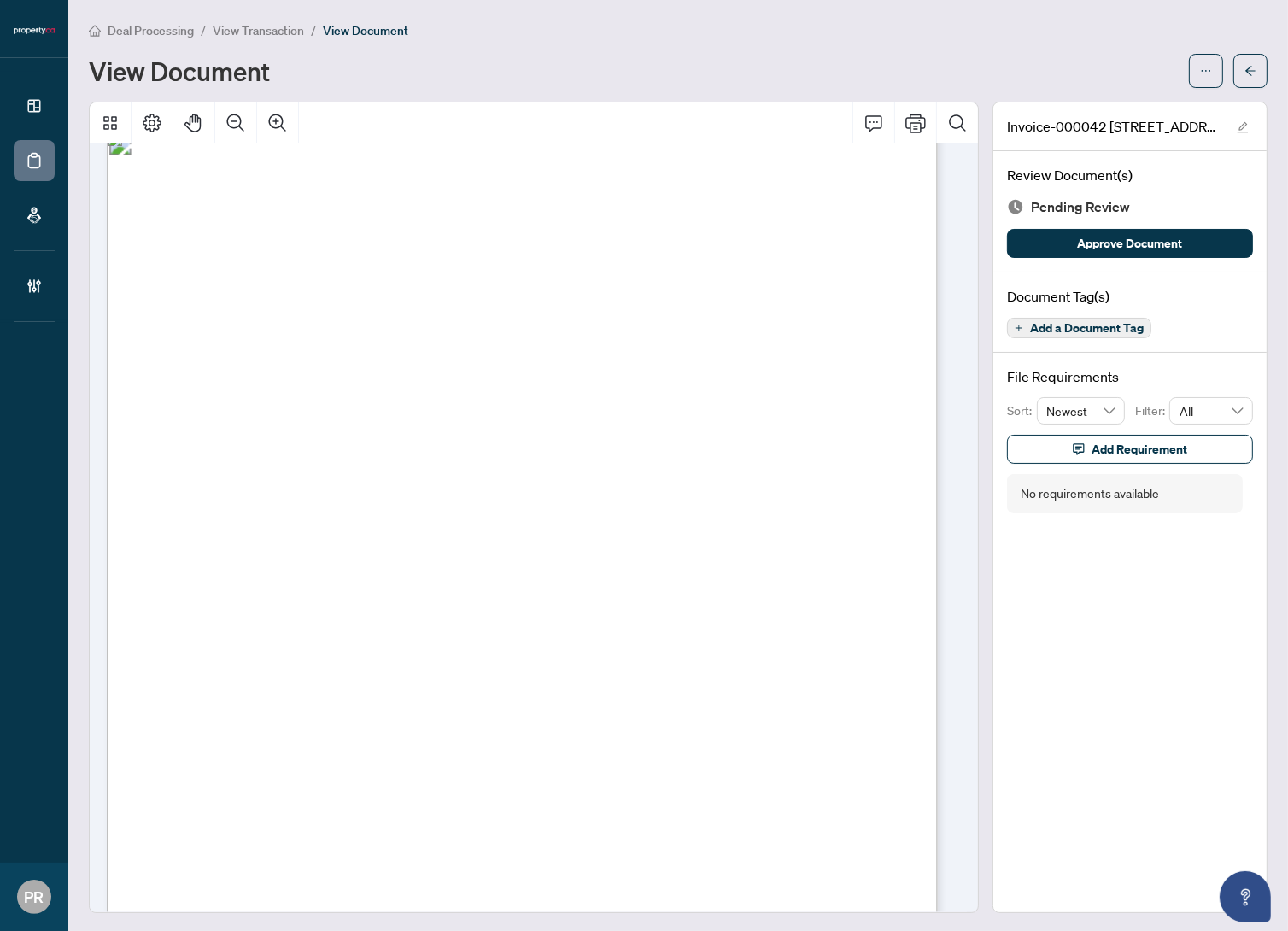
click at [1083, 328] on span "Add a Document Tag" at bounding box center [1087, 329] width 114 height 12
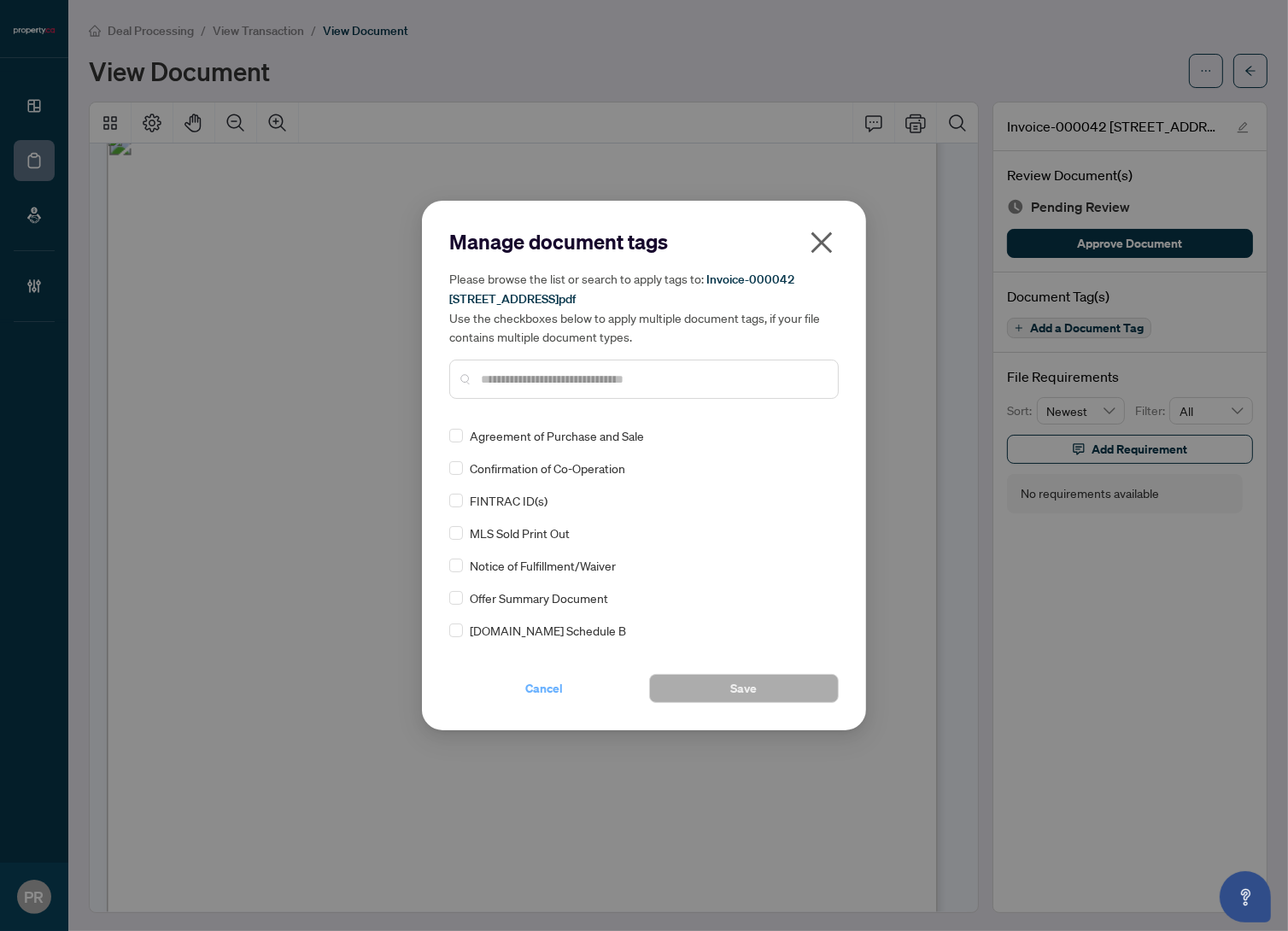
click at [538, 695] on span "Cancel" at bounding box center [543, 689] width 37 height 28
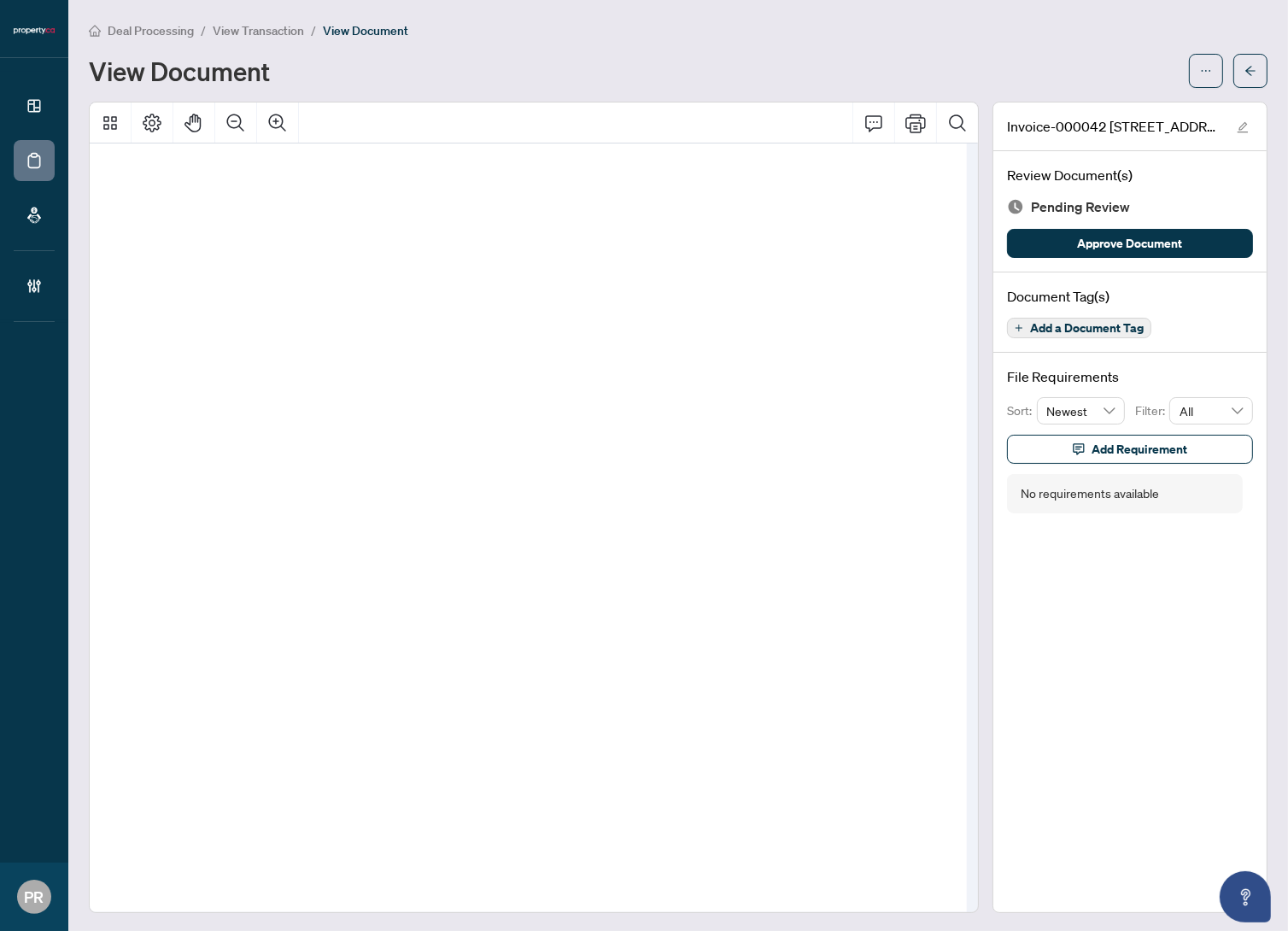
scroll to position [373, 109]
click at [1111, 331] on span "Add a Document Tag" at bounding box center [1087, 329] width 114 height 12
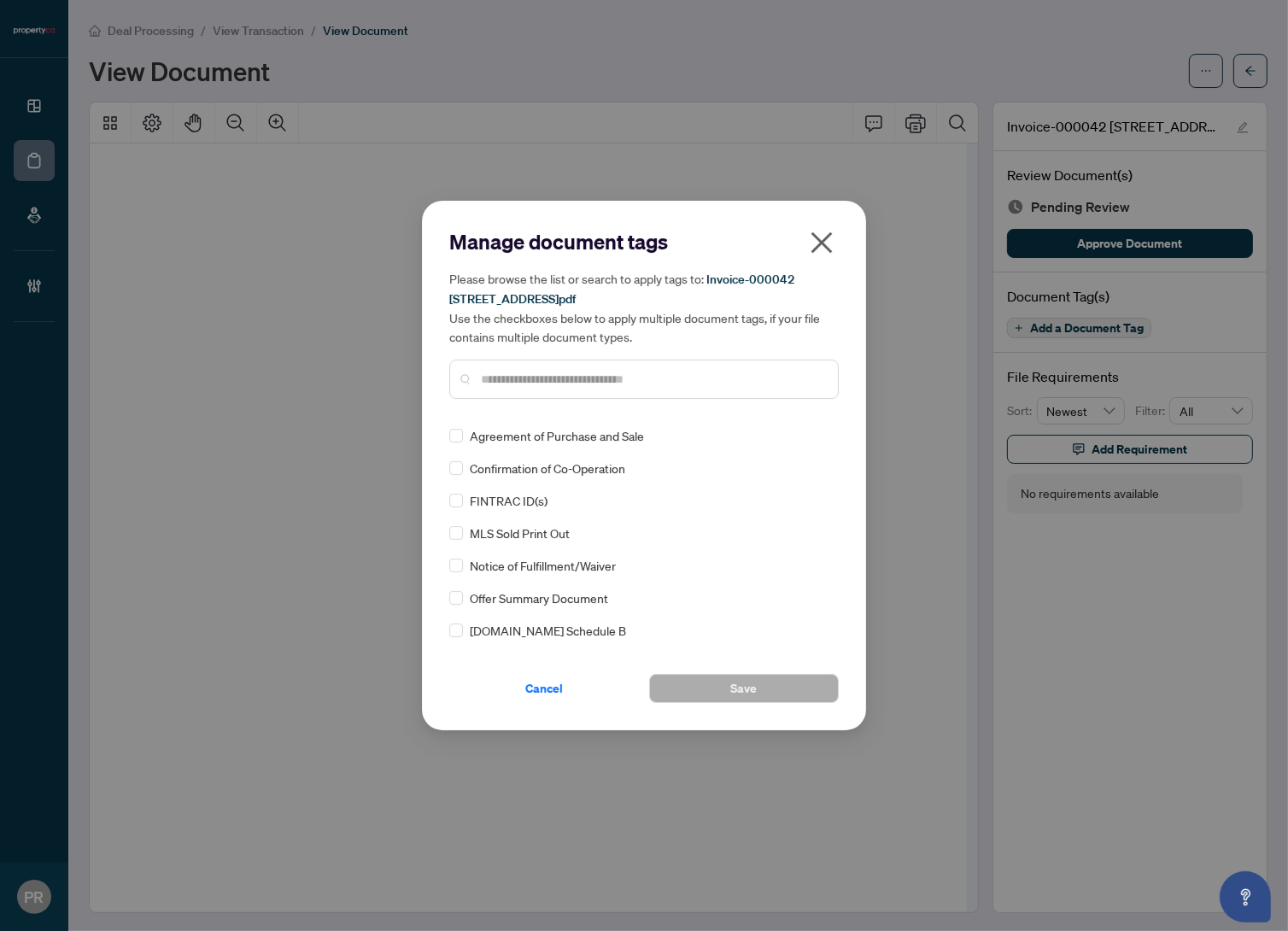
click at [527, 366] on div at bounding box center [643, 379] width 389 height 39
click at [524, 370] on input "text" at bounding box center [653, 380] width 343 height 19
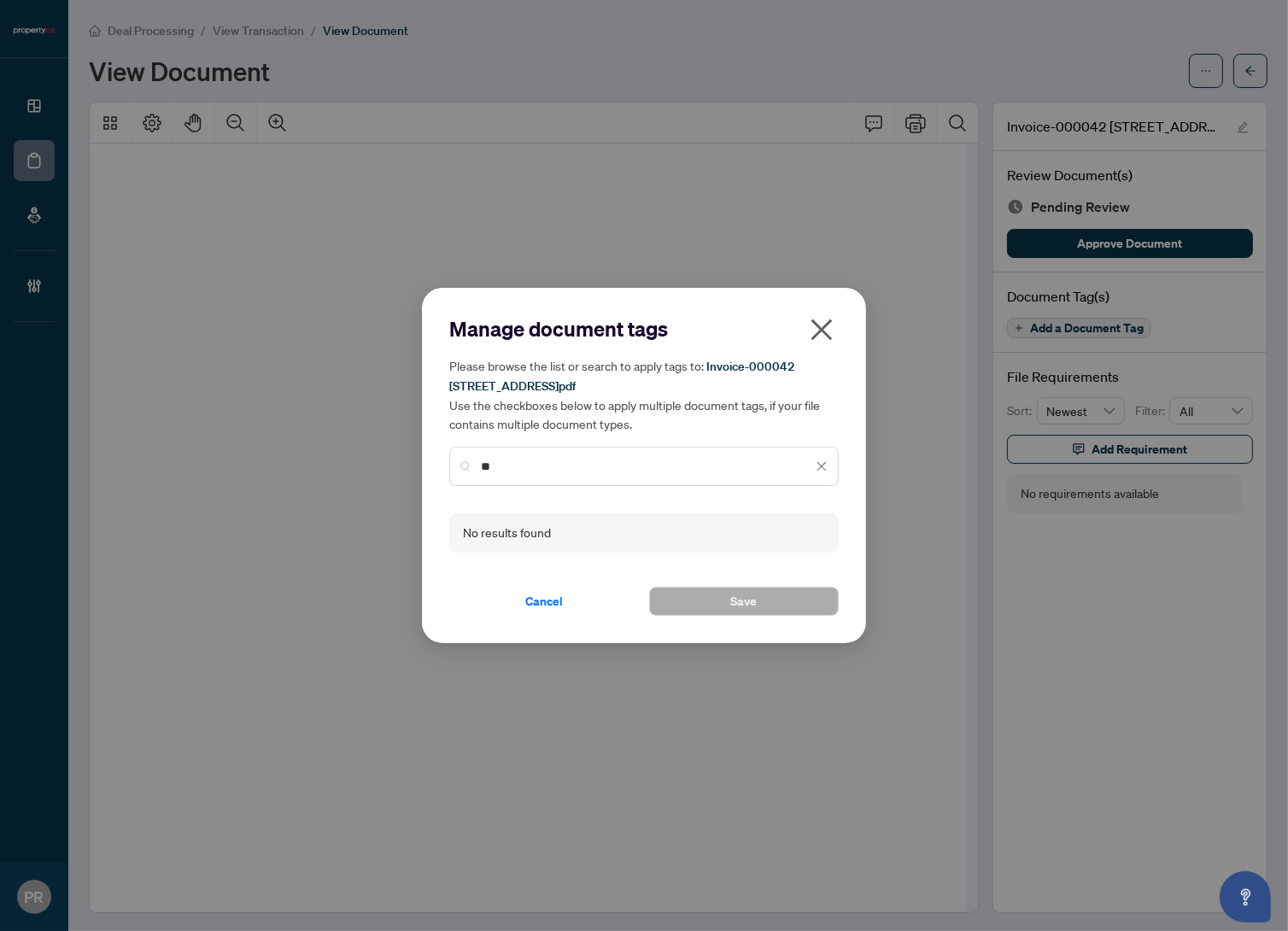
type input "*"
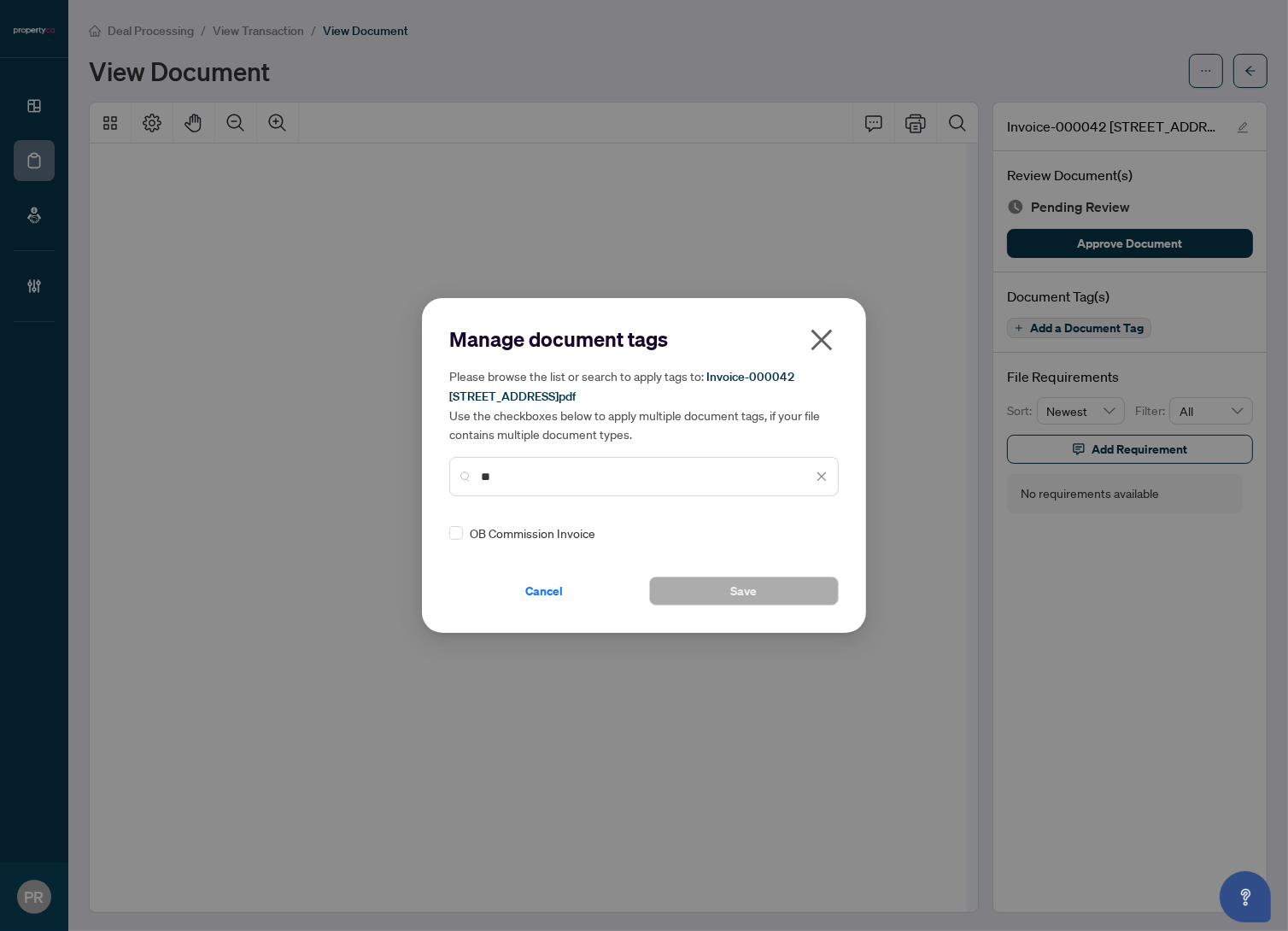
type input "**"
click at [796, 530] on img at bounding box center [804, 533] width 17 height 17
click at [750, 624] on div "Approved" at bounding box center [755, 616] width 109 height 19
click at [770, 593] on button "Save" at bounding box center [744, 591] width 190 height 29
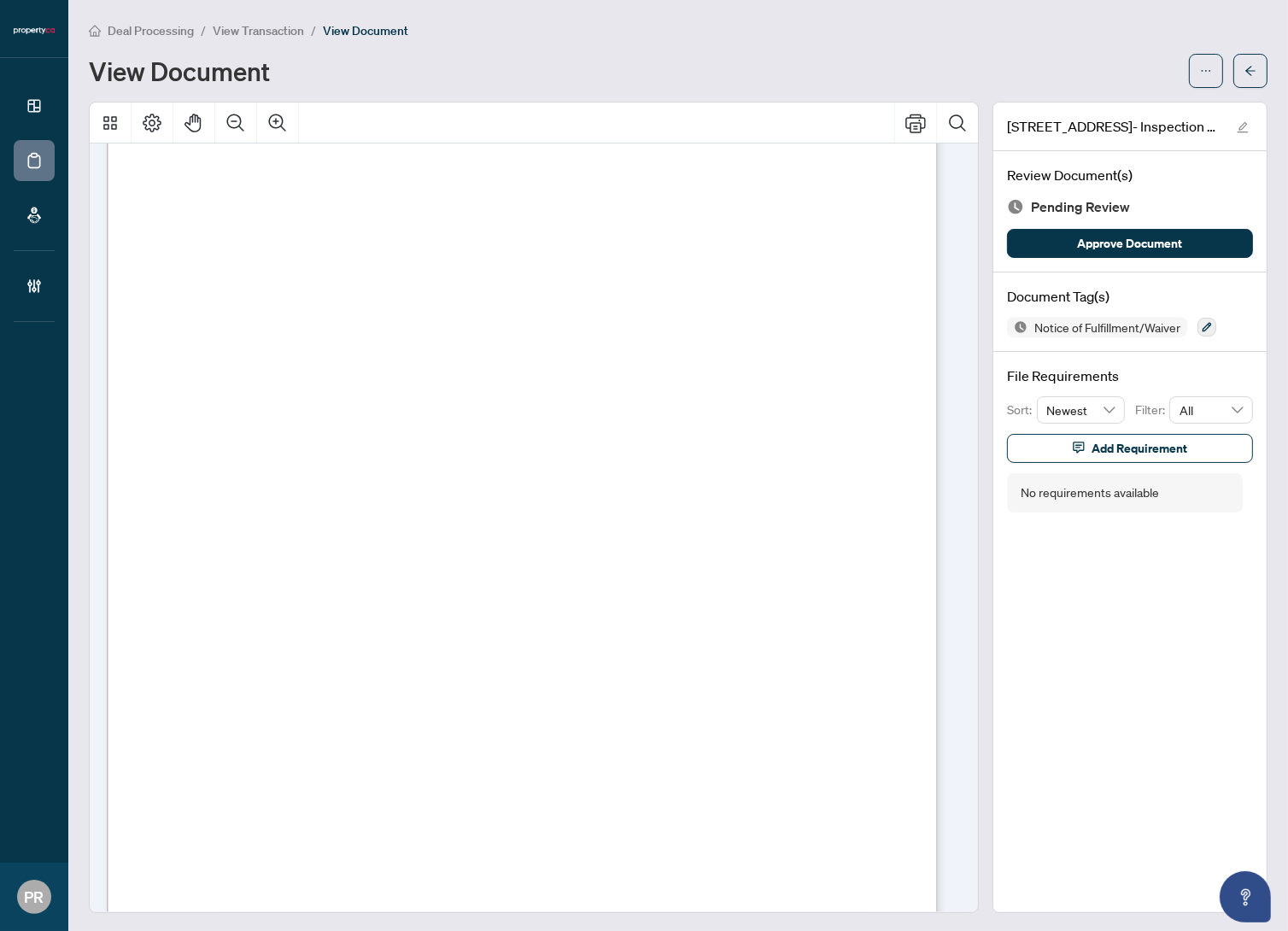
scroll to position [341, 0]
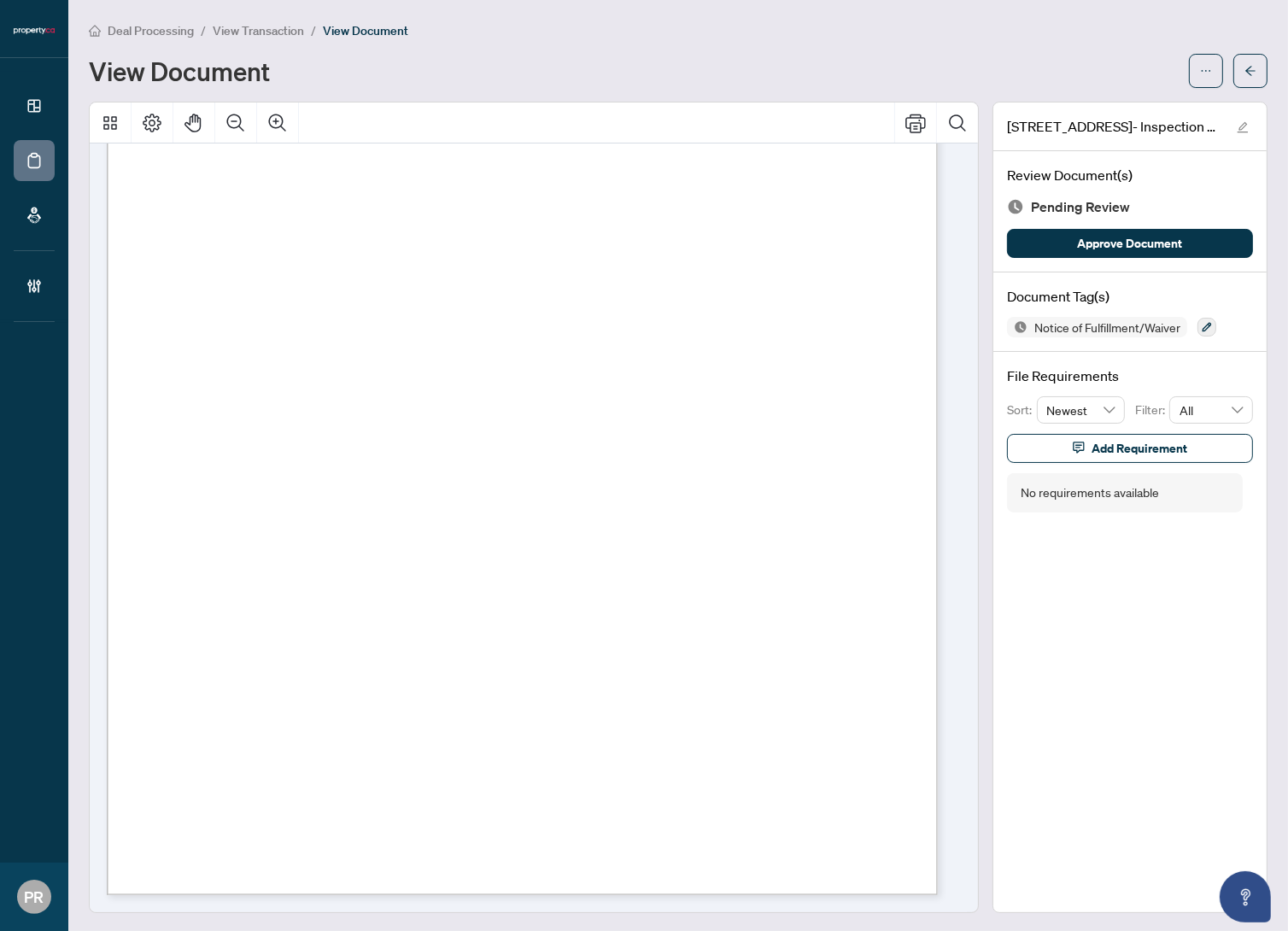
click at [1209, 325] on div "Notice of Fulfillment/Waiver" at bounding box center [1130, 328] width 246 height 21
click at [1203, 324] on icon "button" at bounding box center [1207, 328] width 10 height 10
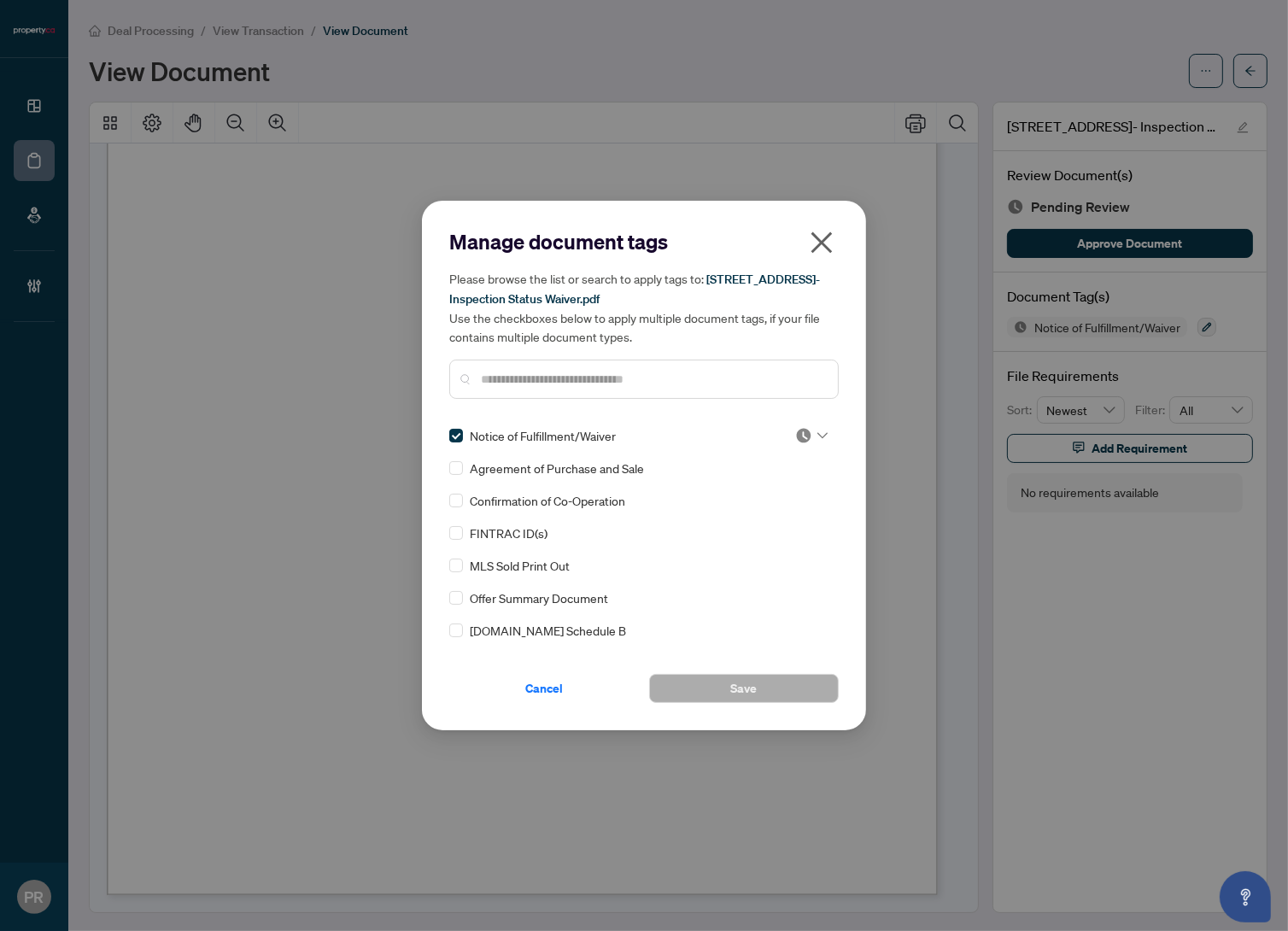
click at [797, 433] on img at bounding box center [804, 436] width 17 height 17
click at [758, 524] on div "Approved" at bounding box center [755, 518] width 109 height 19
click at [751, 680] on span "Save" at bounding box center [745, 689] width 27 height 28
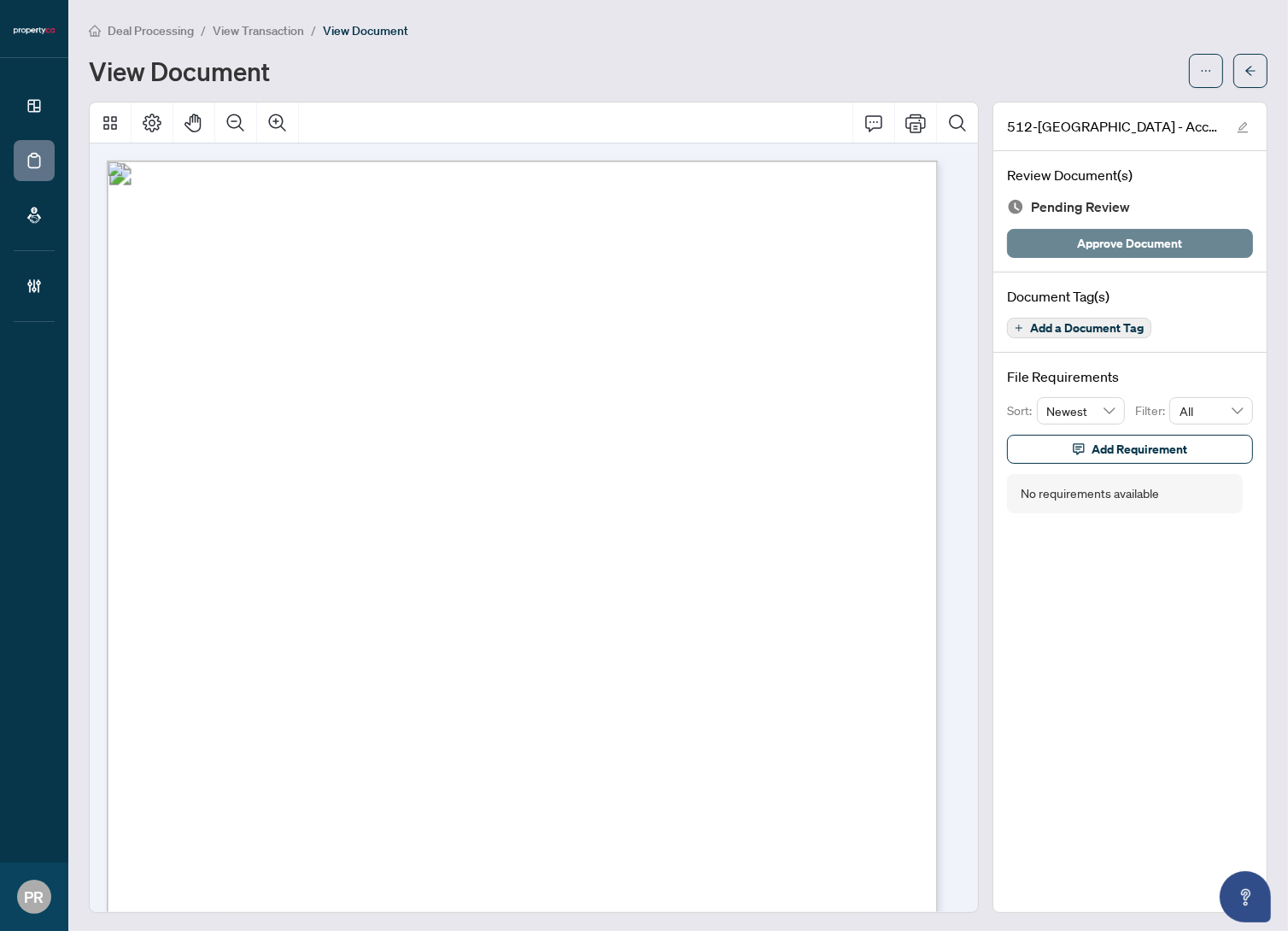
click at [1112, 248] on span "Approve Document" at bounding box center [1130, 244] width 105 height 28
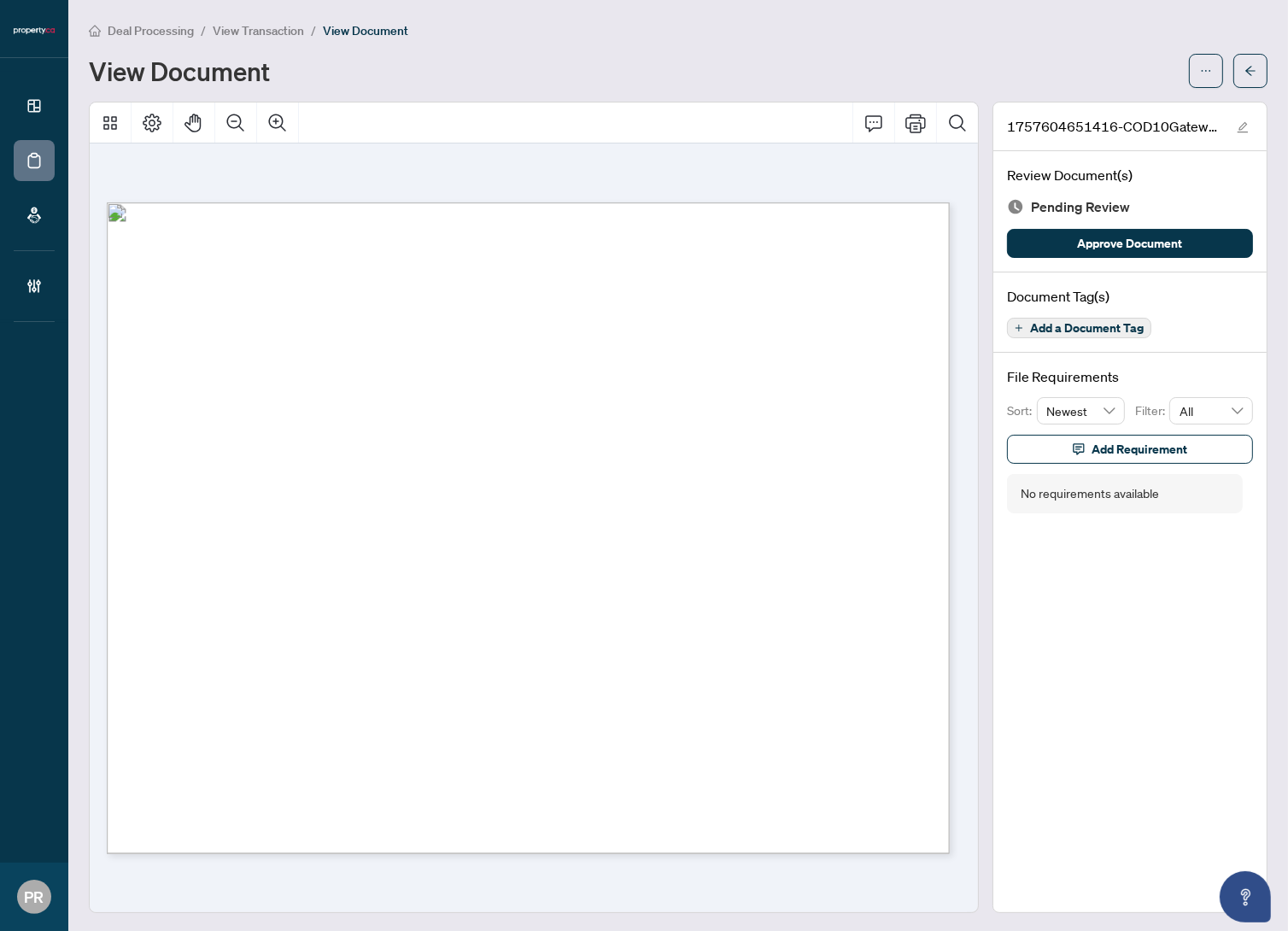
click at [1031, 323] on span "Add a Document Tag" at bounding box center [1087, 329] width 114 height 12
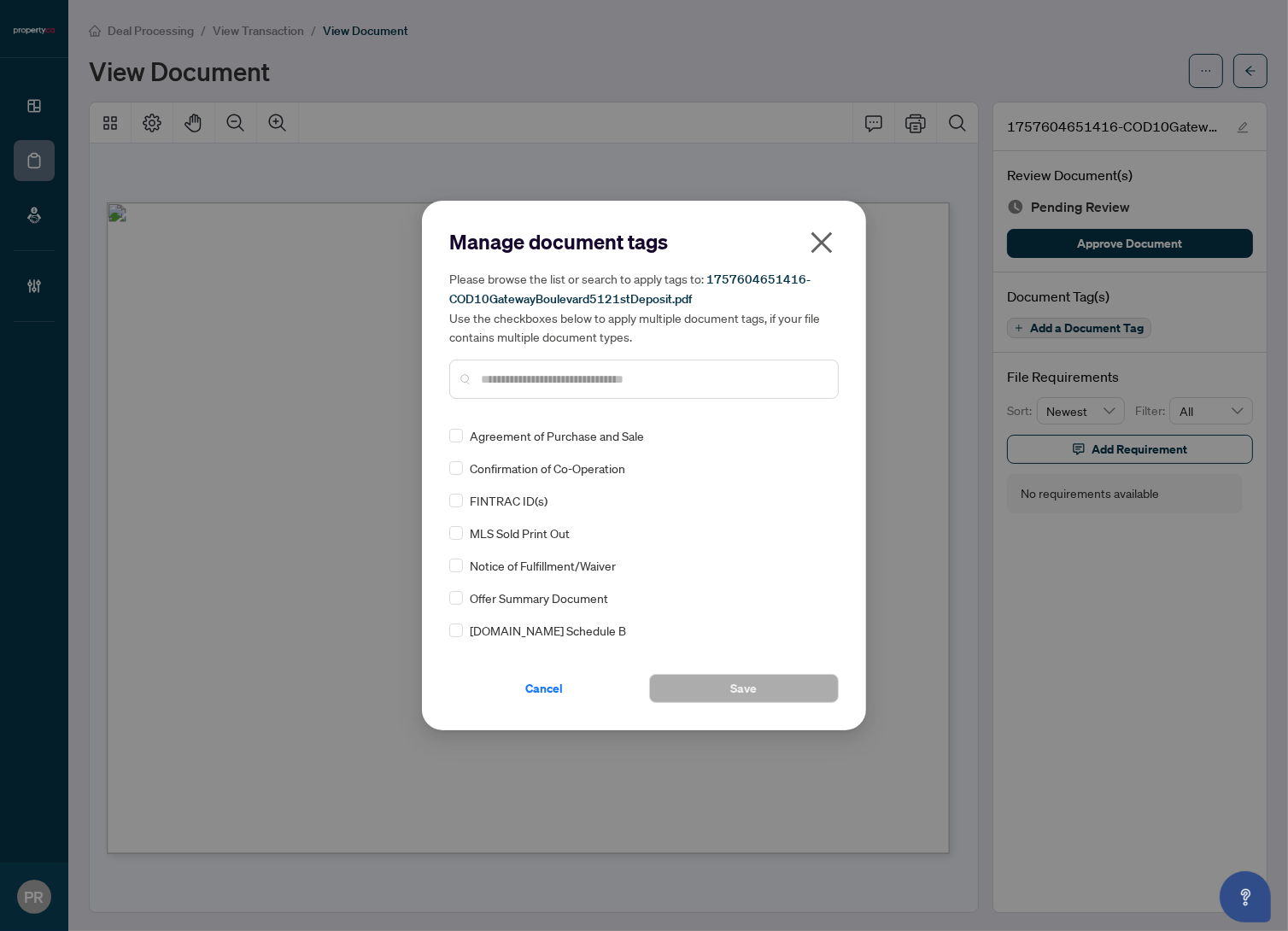
click at [515, 375] on input "text" at bounding box center [653, 380] width 343 height 19
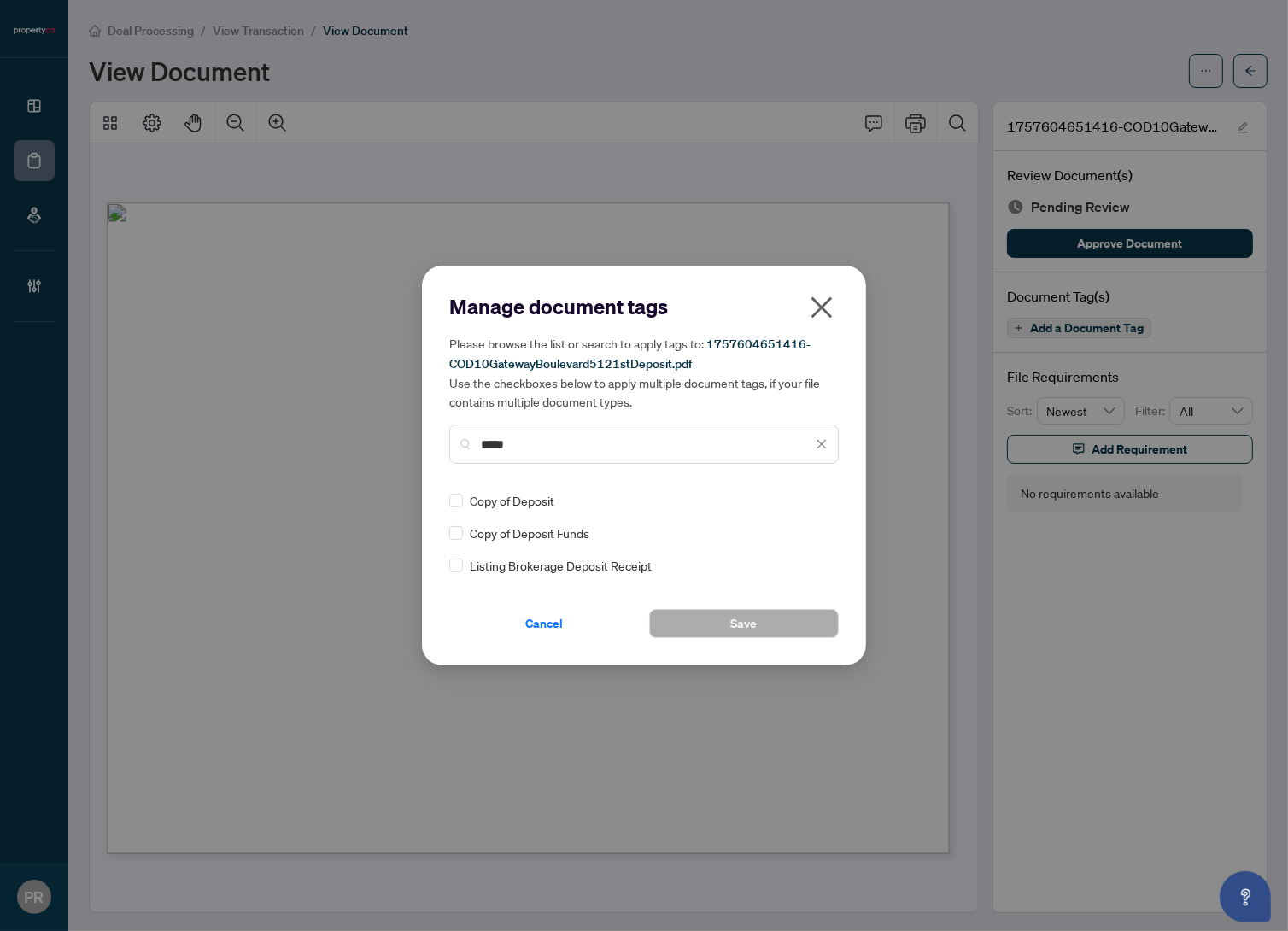
type input "*****"
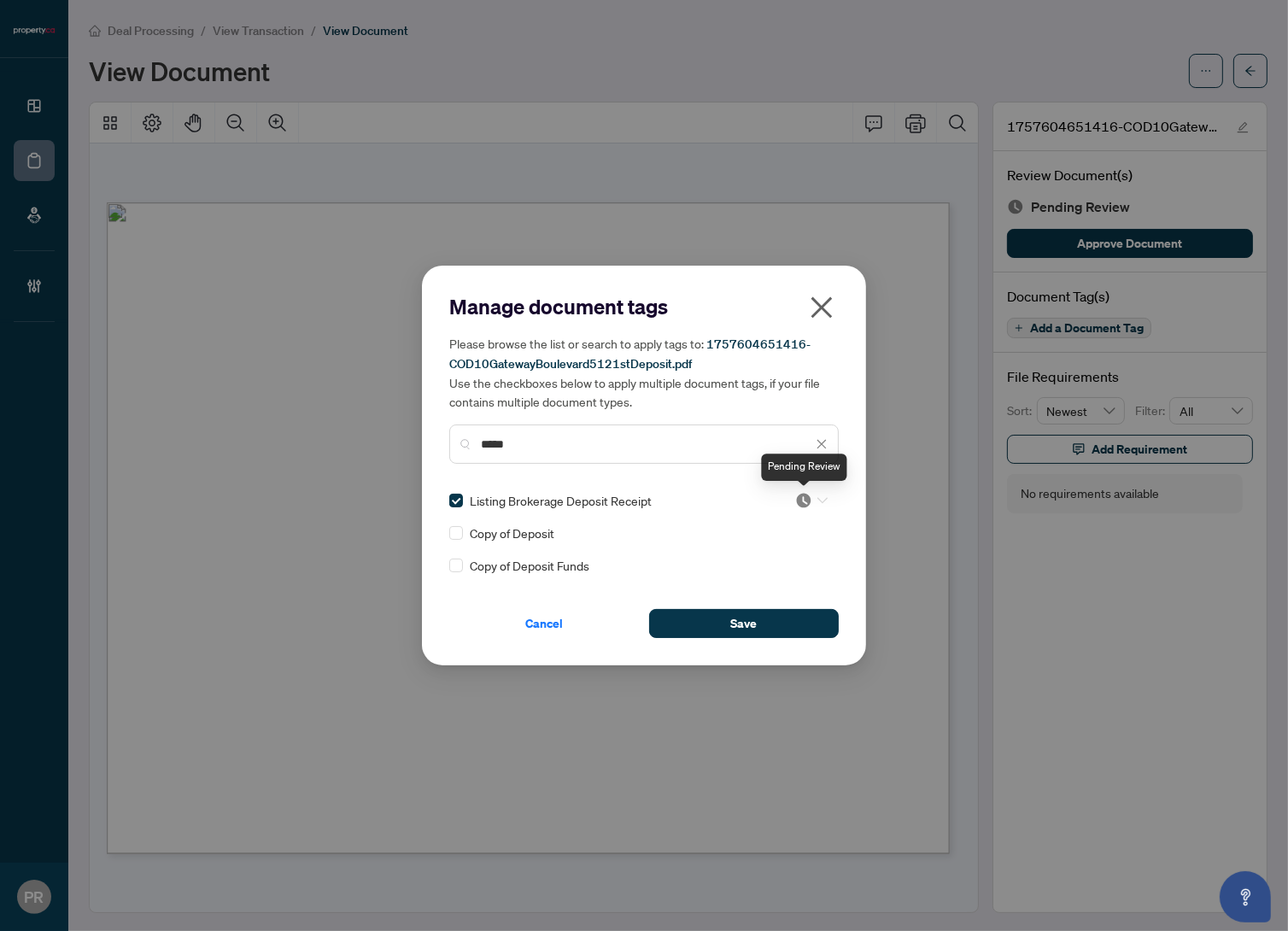
click at [797, 500] on img at bounding box center [804, 501] width 17 height 17
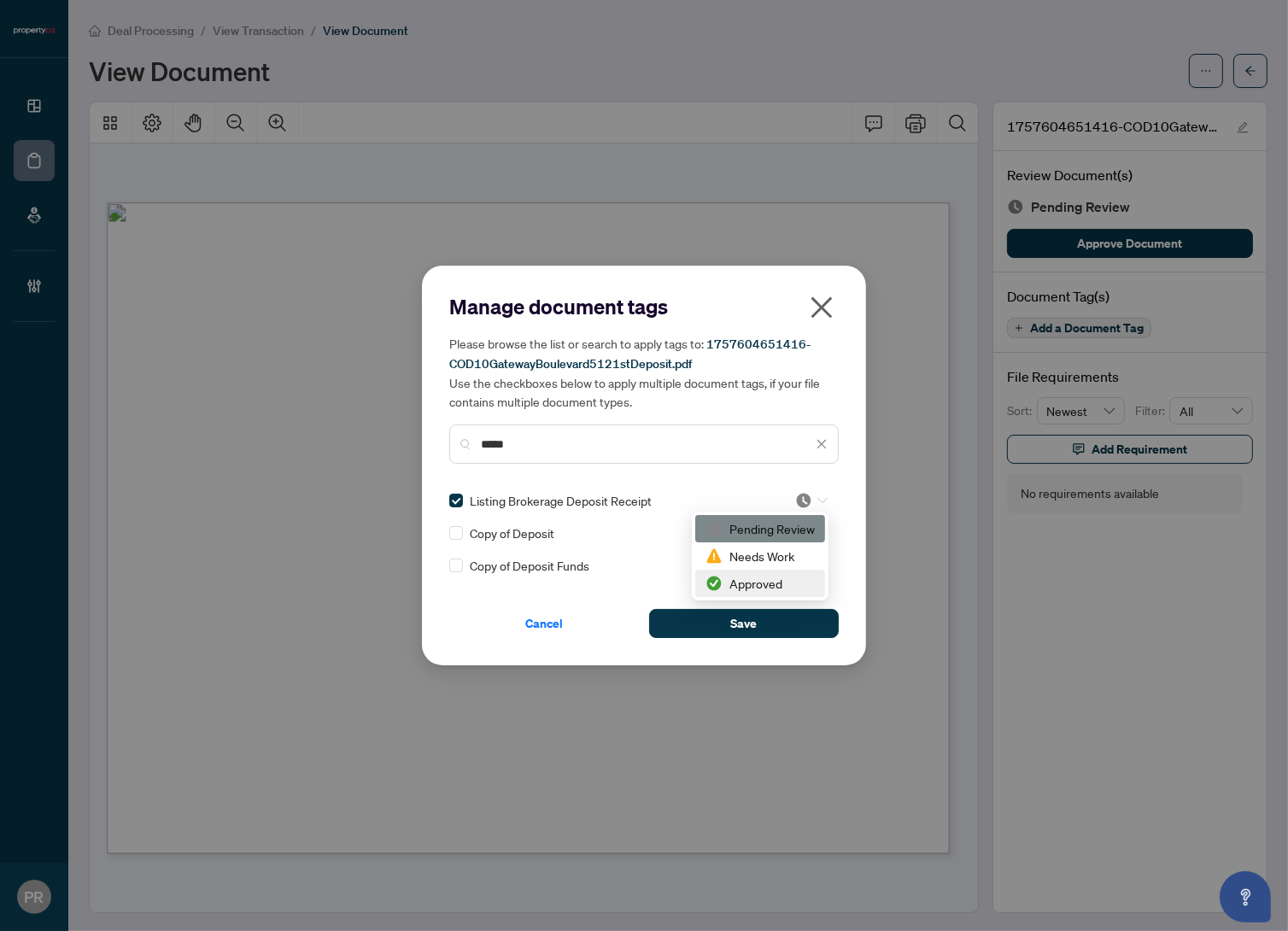
click at [750, 583] on div "Approved" at bounding box center [760, 583] width 109 height 19
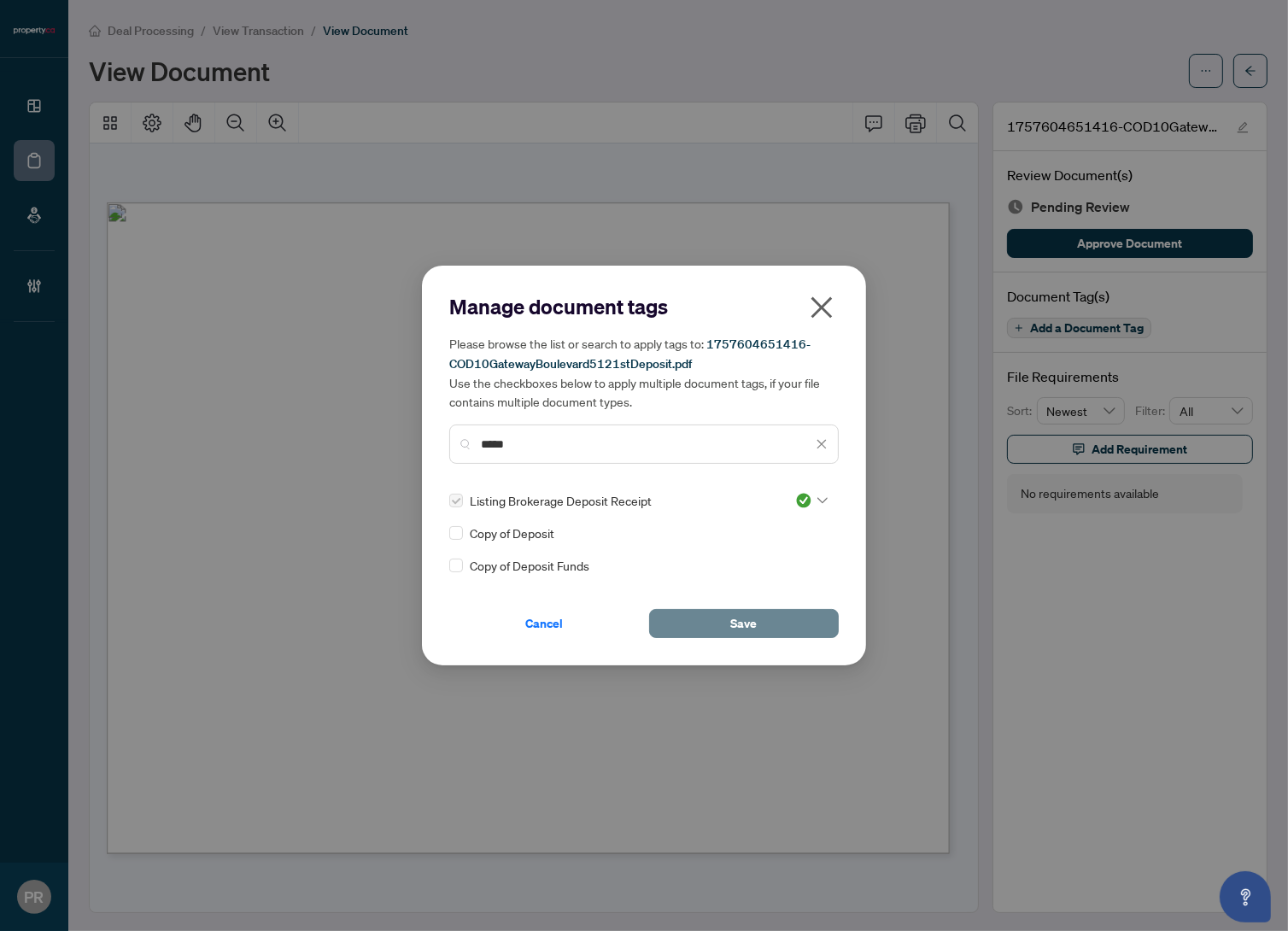
click at [717, 628] on button "Save" at bounding box center [744, 624] width 190 height 29
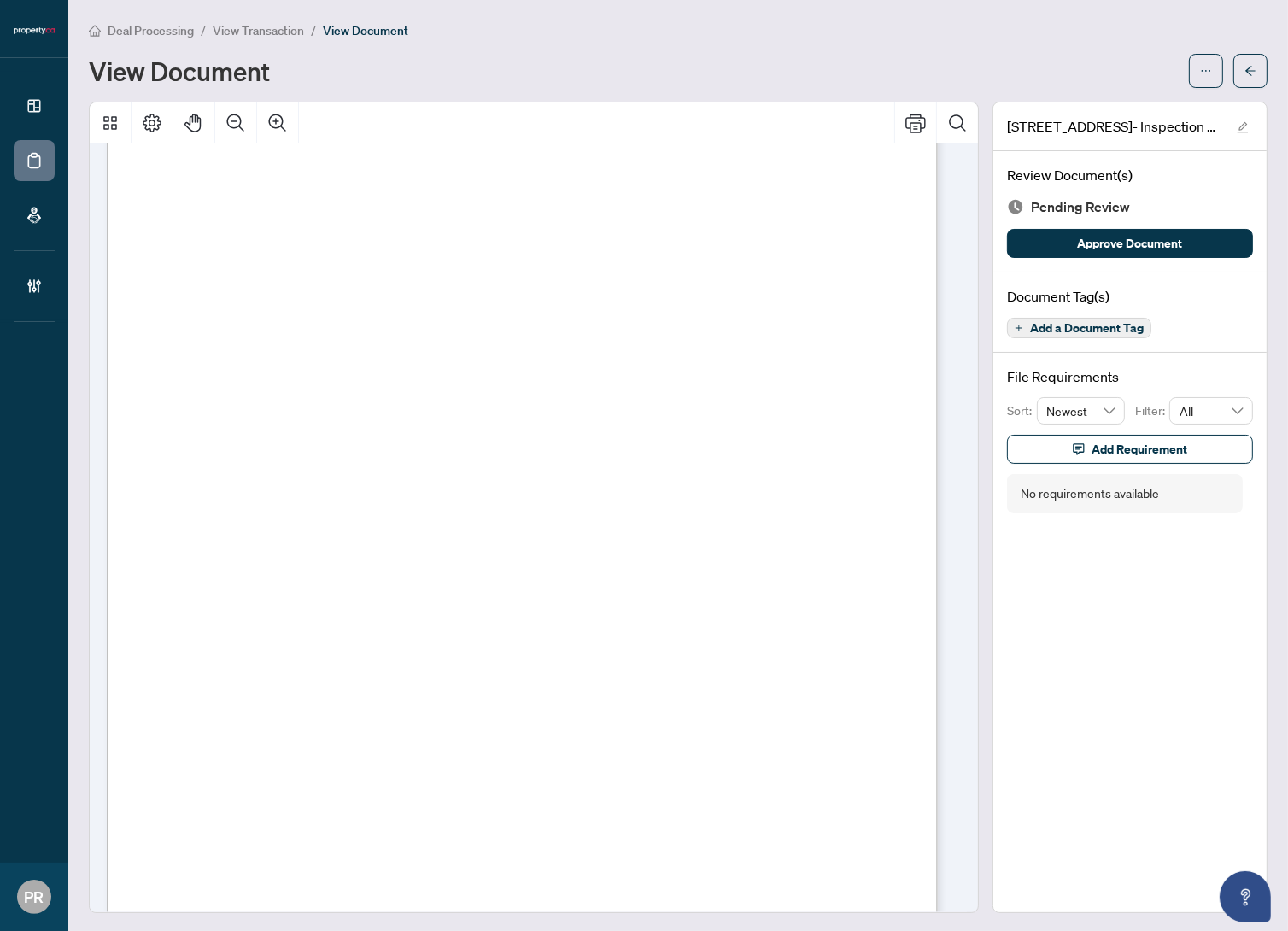
scroll to position [310, 0]
click at [1036, 333] on button "Add a Document Tag" at bounding box center [1079, 329] width 145 height 21
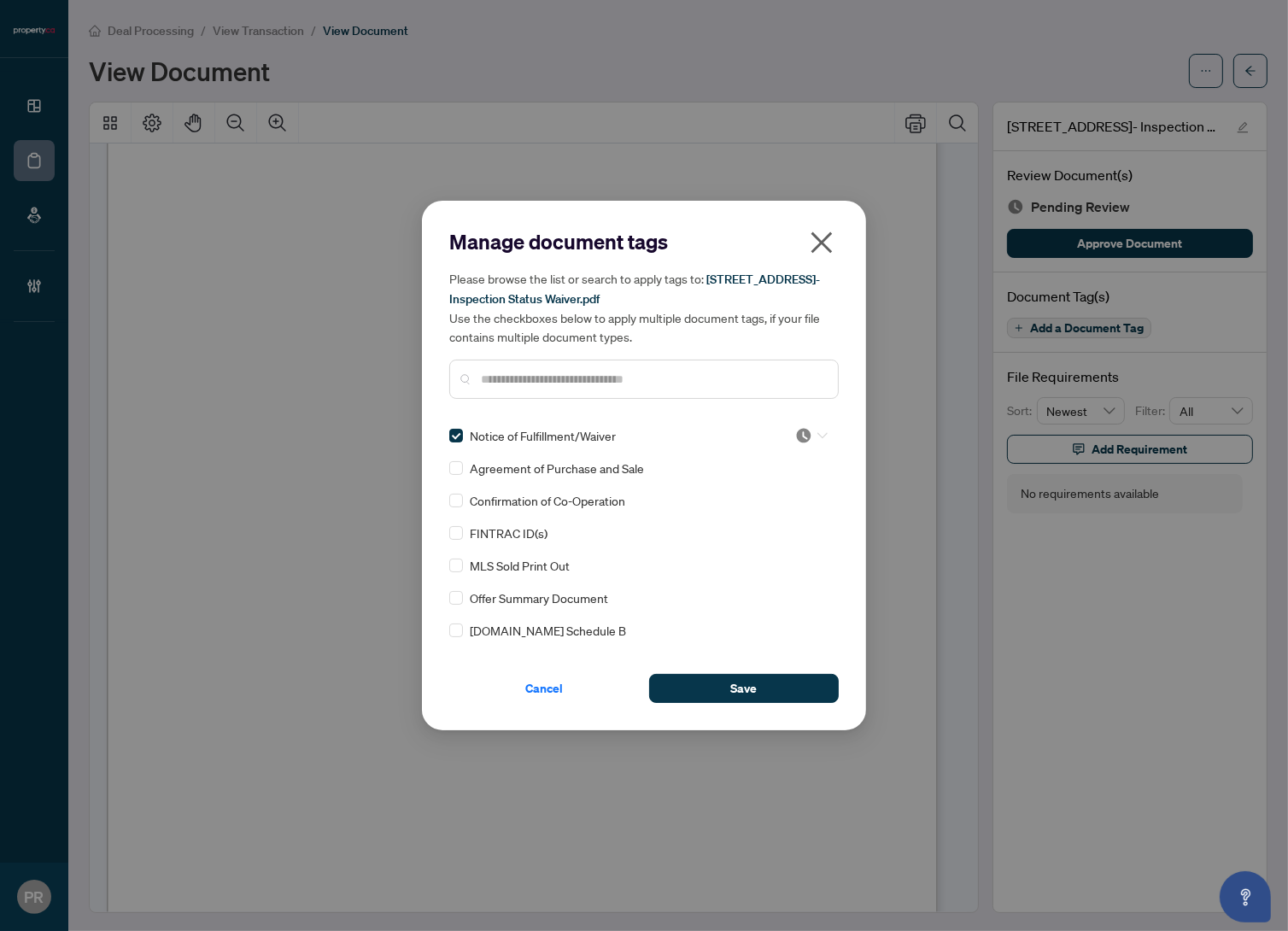
click at [803, 435] on img at bounding box center [804, 436] width 17 height 17
drag, startPoint x: 754, startPoint y: 518, endPoint x: 764, endPoint y: 563, distance: 46.1
click at [754, 518] on div "Approved" at bounding box center [755, 518] width 109 height 19
click at [782, 683] on button "Save" at bounding box center [744, 689] width 190 height 29
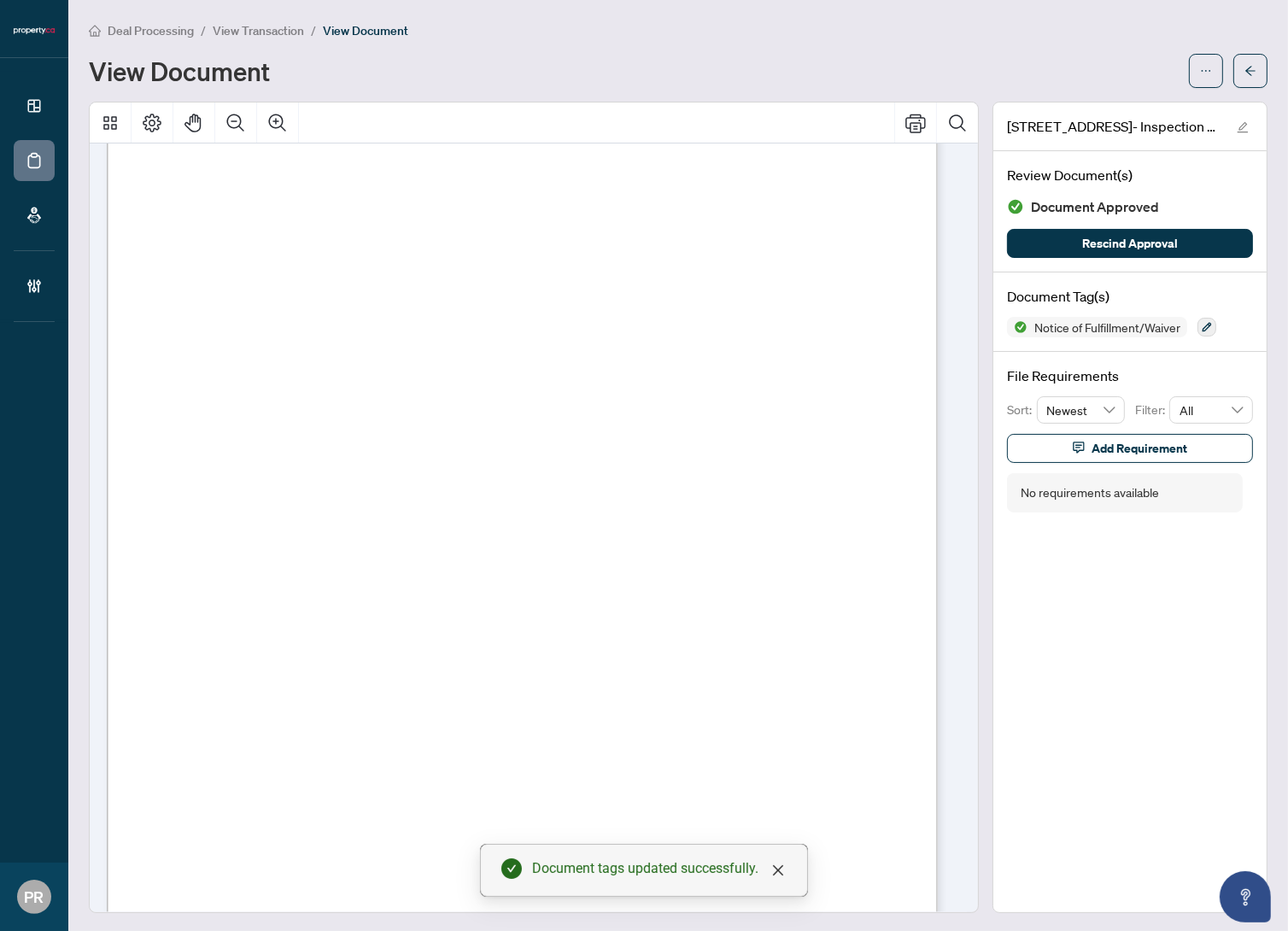
scroll to position [0, 0]
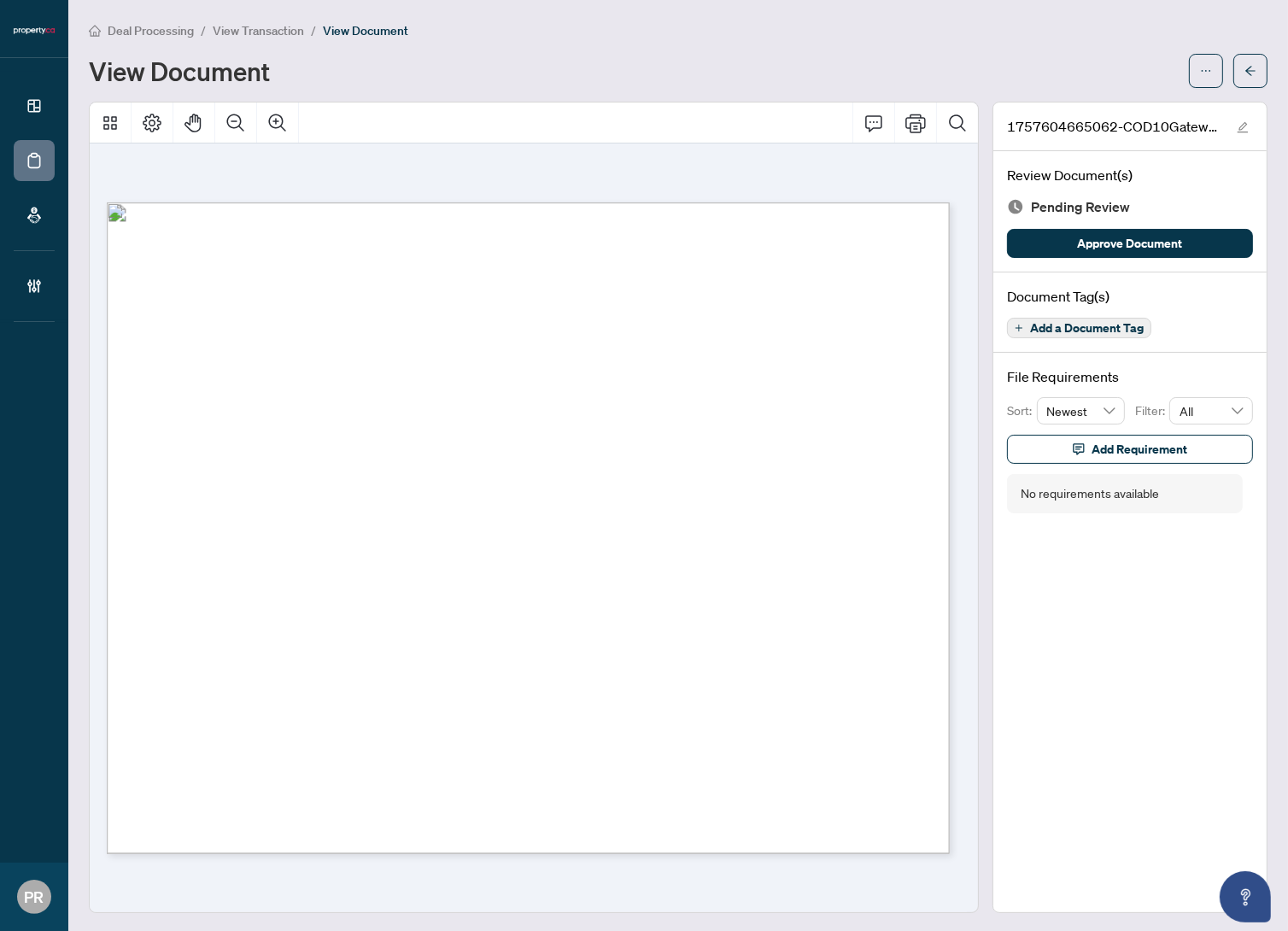
click at [1075, 323] on span "Add a Document Tag" at bounding box center [1087, 329] width 114 height 12
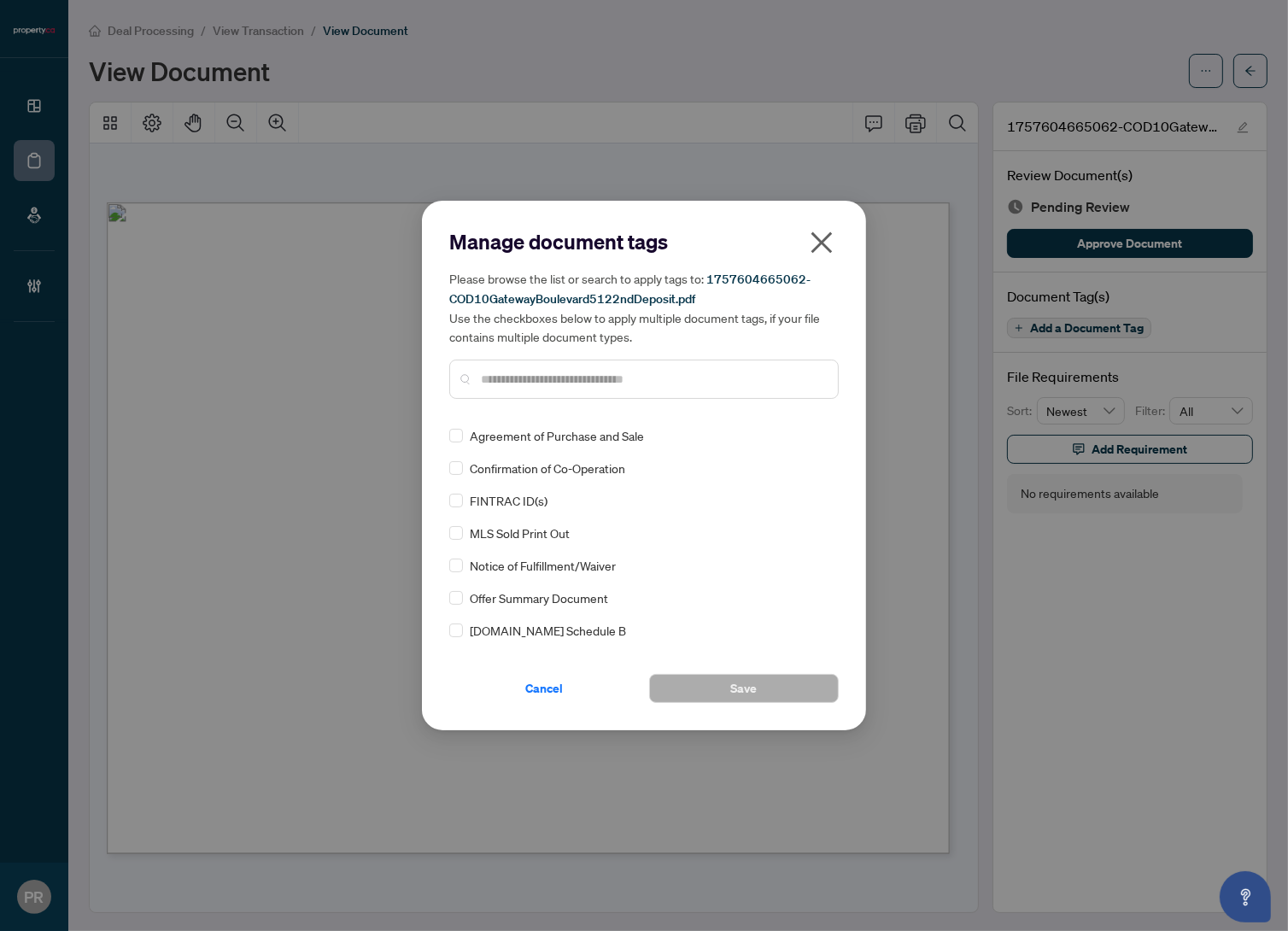
click at [561, 389] on div at bounding box center [643, 379] width 389 height 39
click at [558, 384] on input "text" at bounding box center [653, 380] width 343 height 19
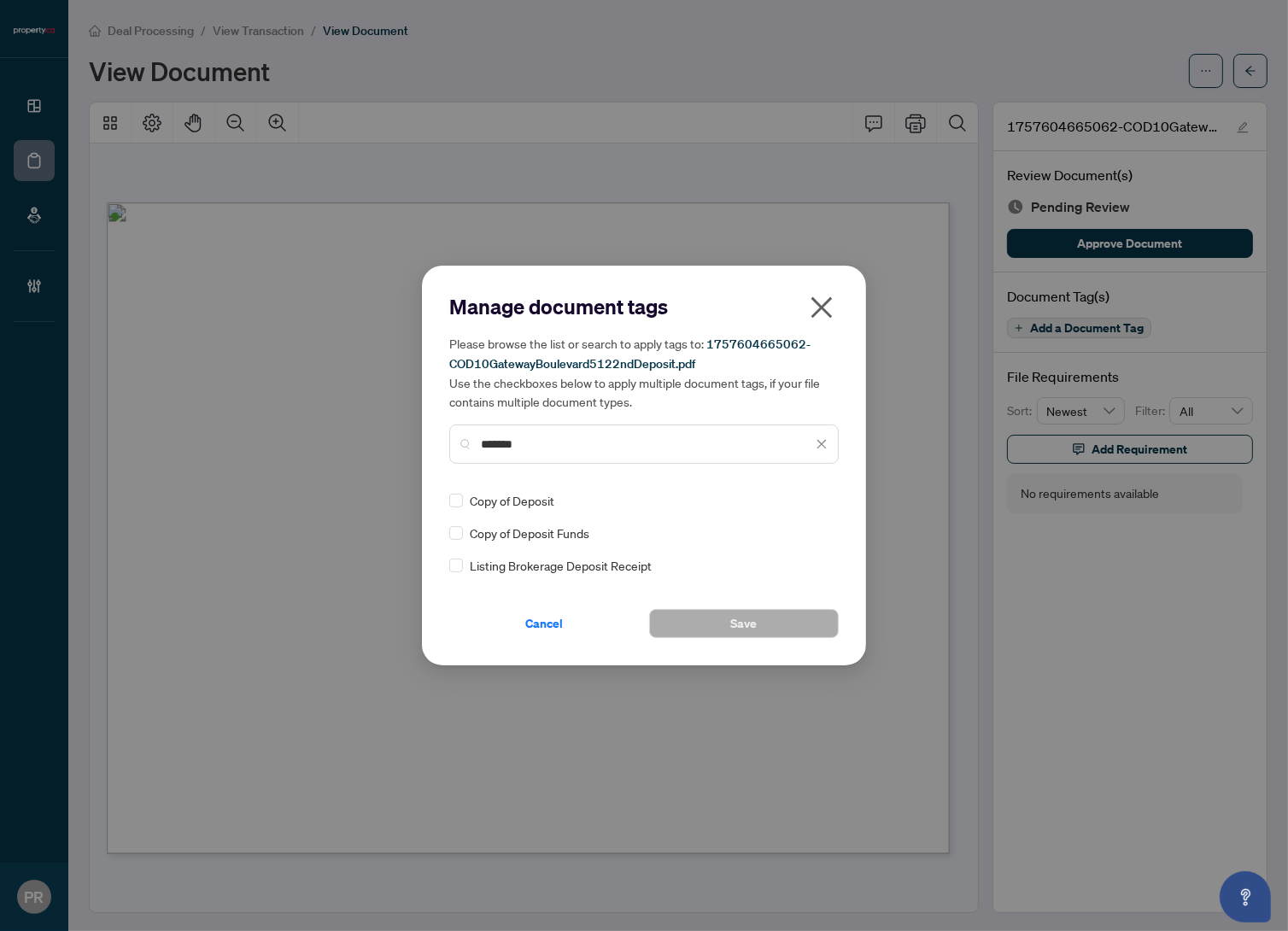
type input "*******"
click at [455, 576] on div "Manage document tags Please browse the list or search to apply tags to: 1757604…" at bounding box center [643, 466] width 389 height 345
click at [456, 572] on label at bounding box center [456, 566] width 14 height 19
click at [799, 504] on img at bounding box center [804, 501] width 17 height 17
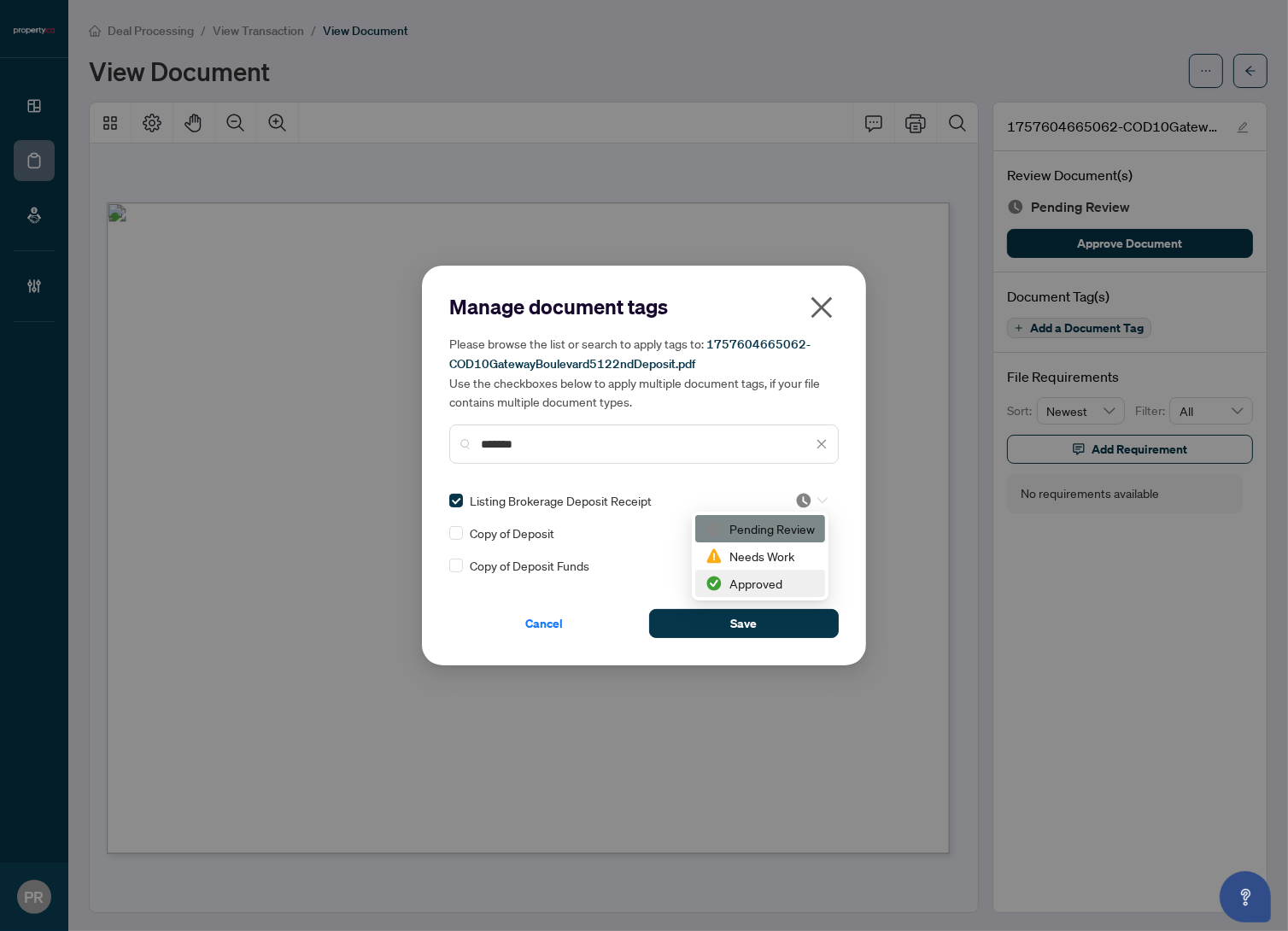
click at [755, 582] on div "Approved" at bounding box center [760, 583] width 109 height 19
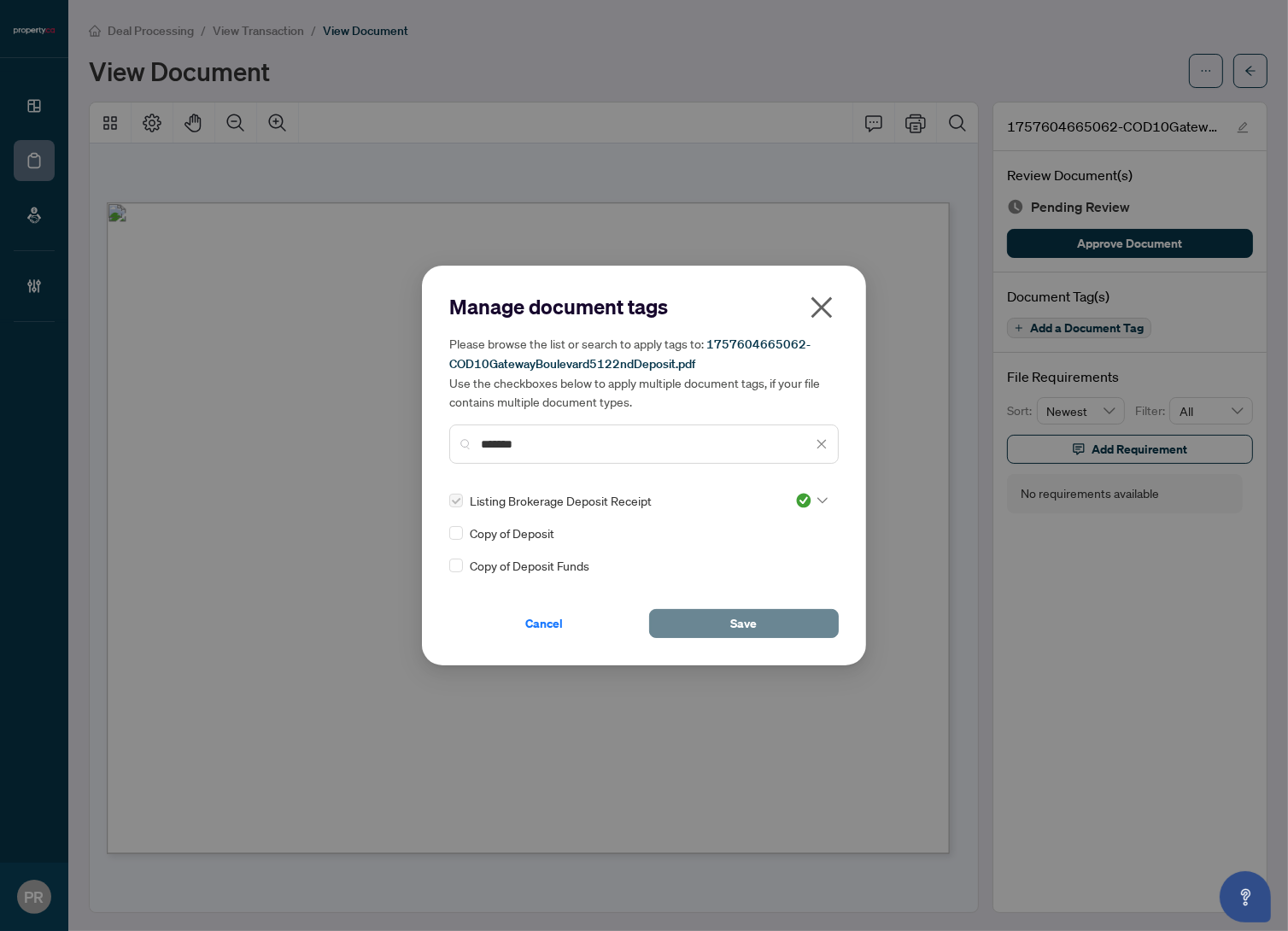
click at [755, 617] on span "Save" at bounding box center [745, 624] width 27 height 28
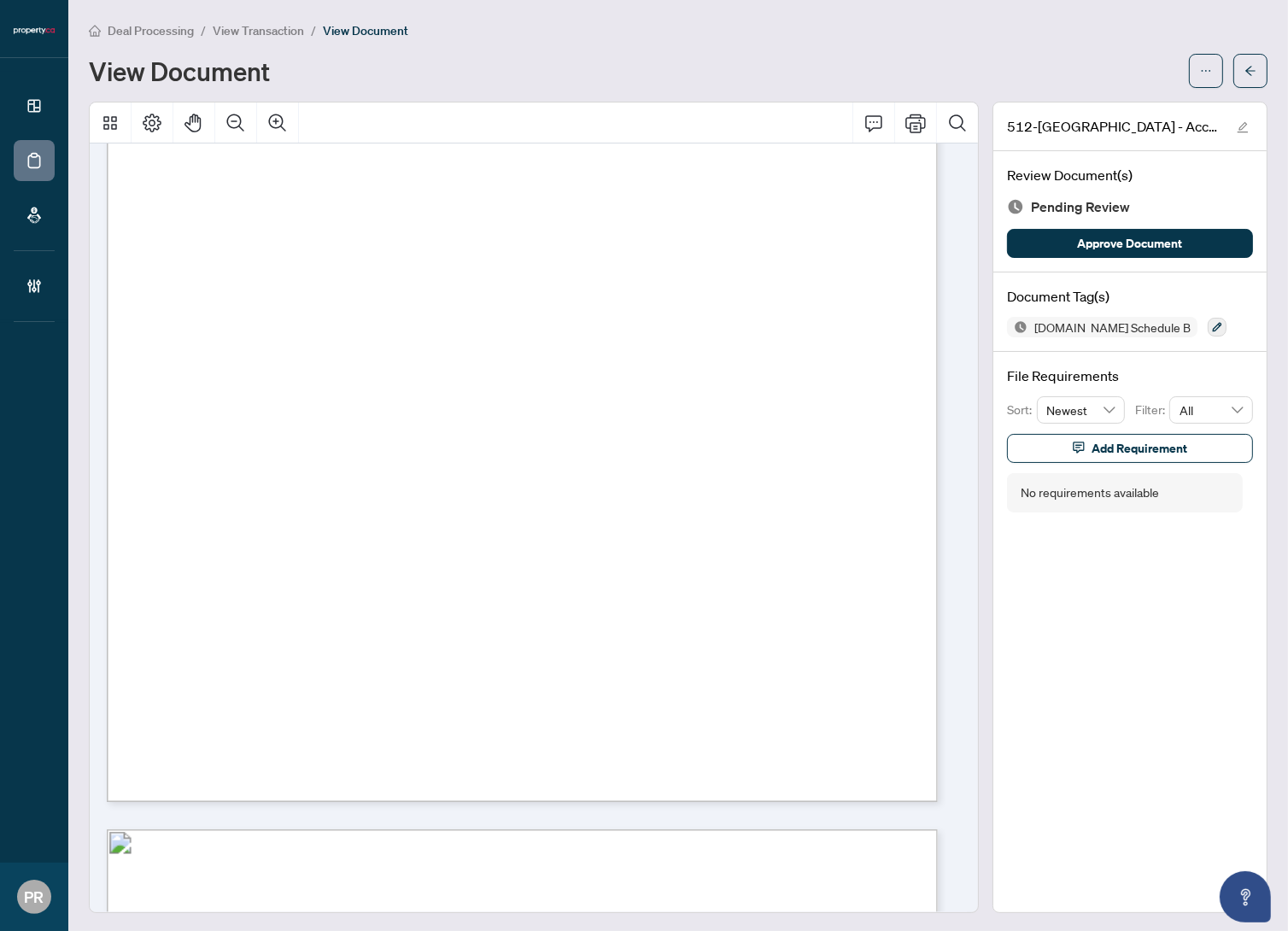
scroll to position [3650, 0]
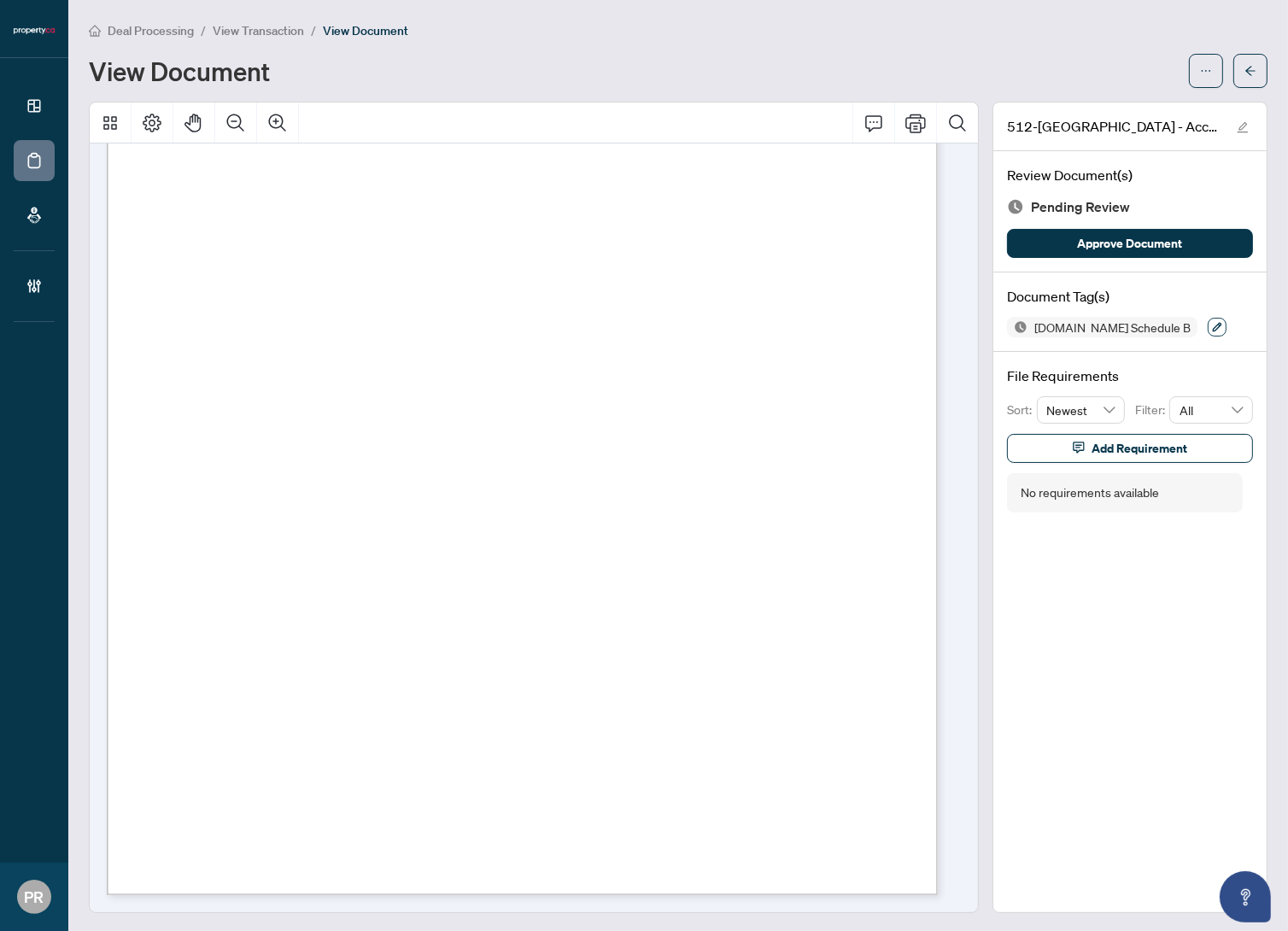
click at [1213, 322] on icon "button" at bounding box center [1218, 328] width 10 height 10
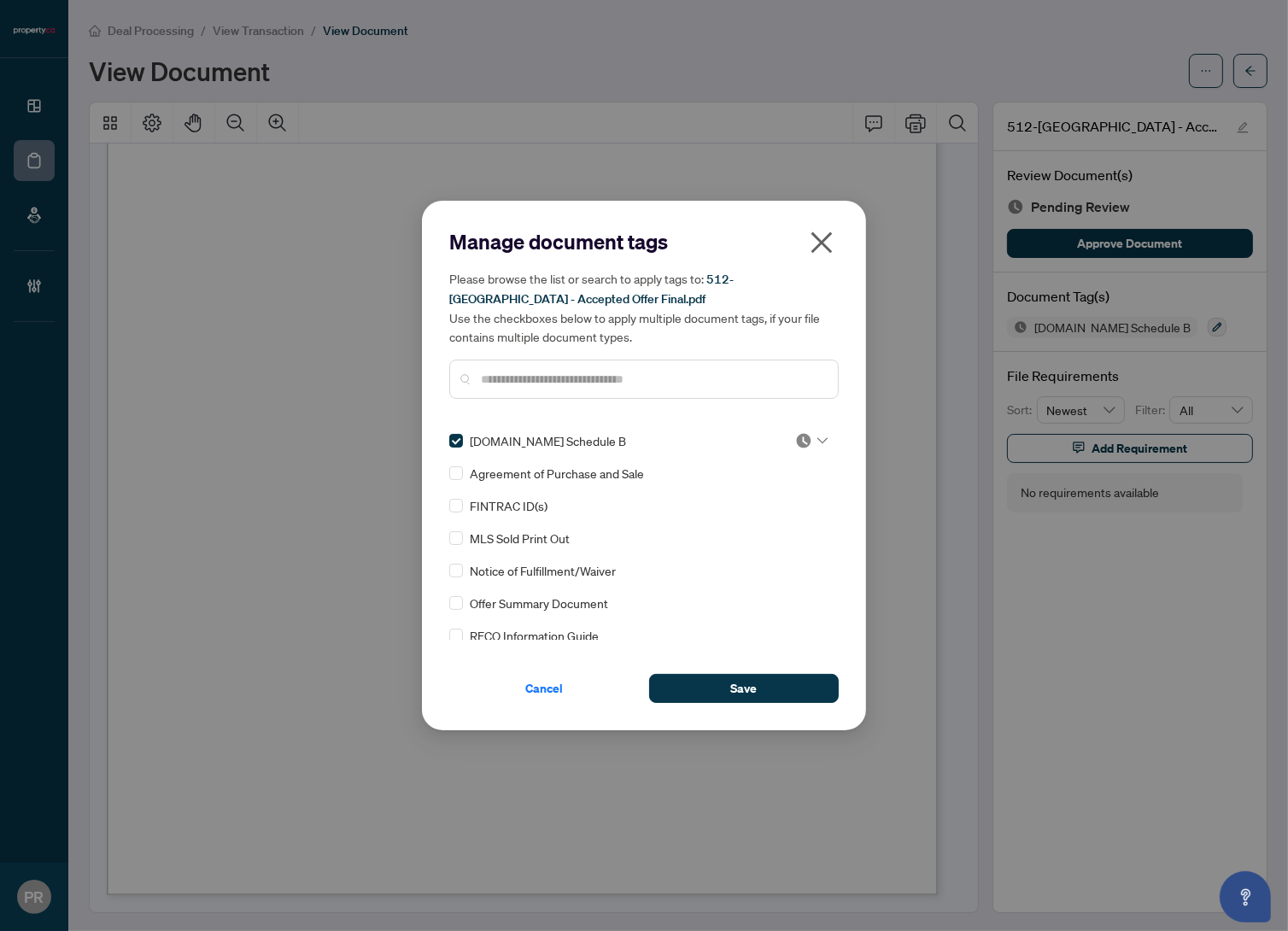
scroll to position [0, 0]
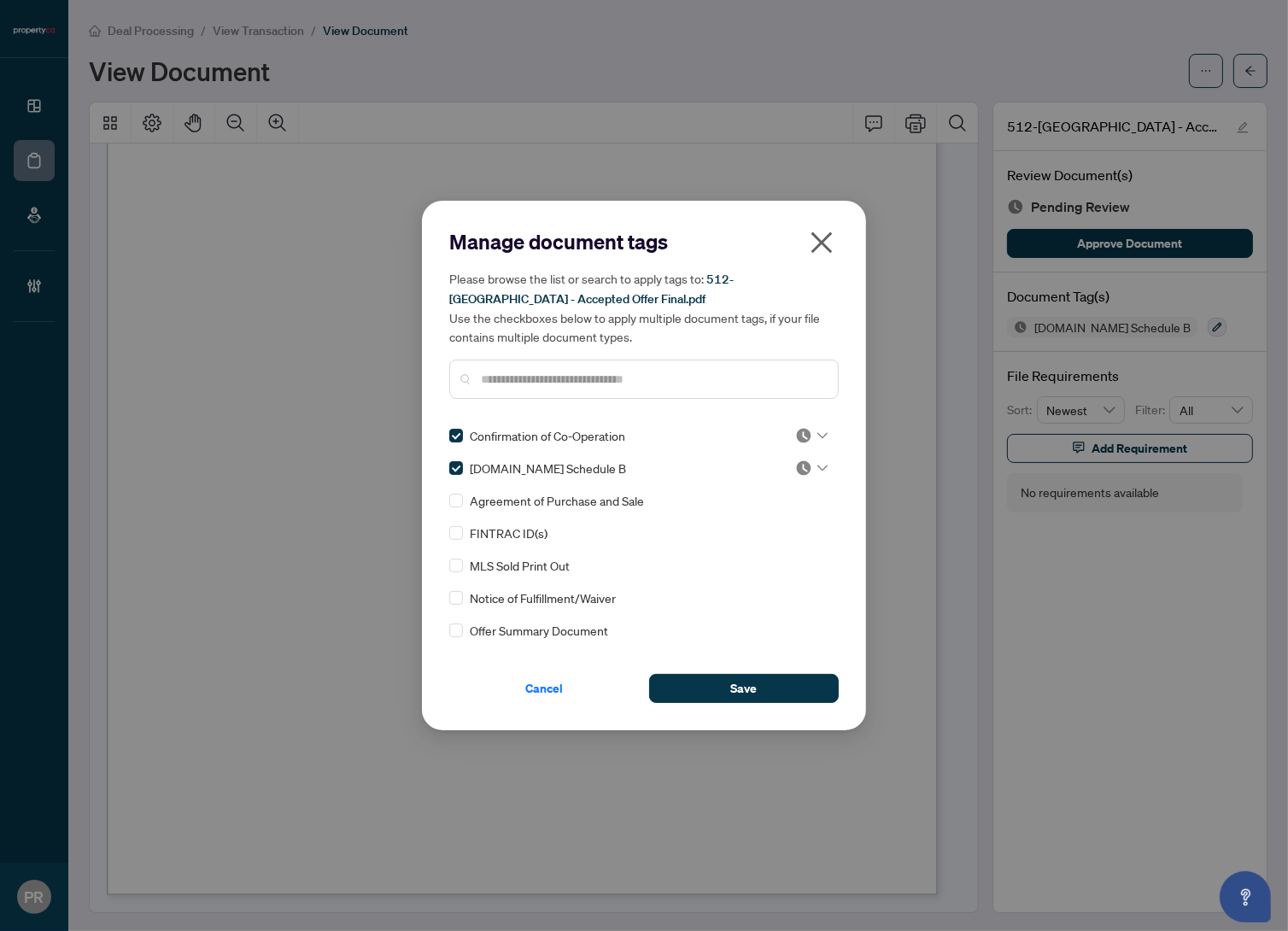
click at [790, 438] on div at bounding box center [807, 436] width 43 height 17
click at [764, 518] on div "Approved" at bounding box center [755, 518] width 109 height 19
click at [796, 477] on input "search" at bounding box center [804, 468] width 17 height 26
click at [750, 539] on div "Approved" at bounding box center [755, 551] width 130 height 28
click at [770, 689] on button "Save" at bounding box center [744, 689] width 190 height 29
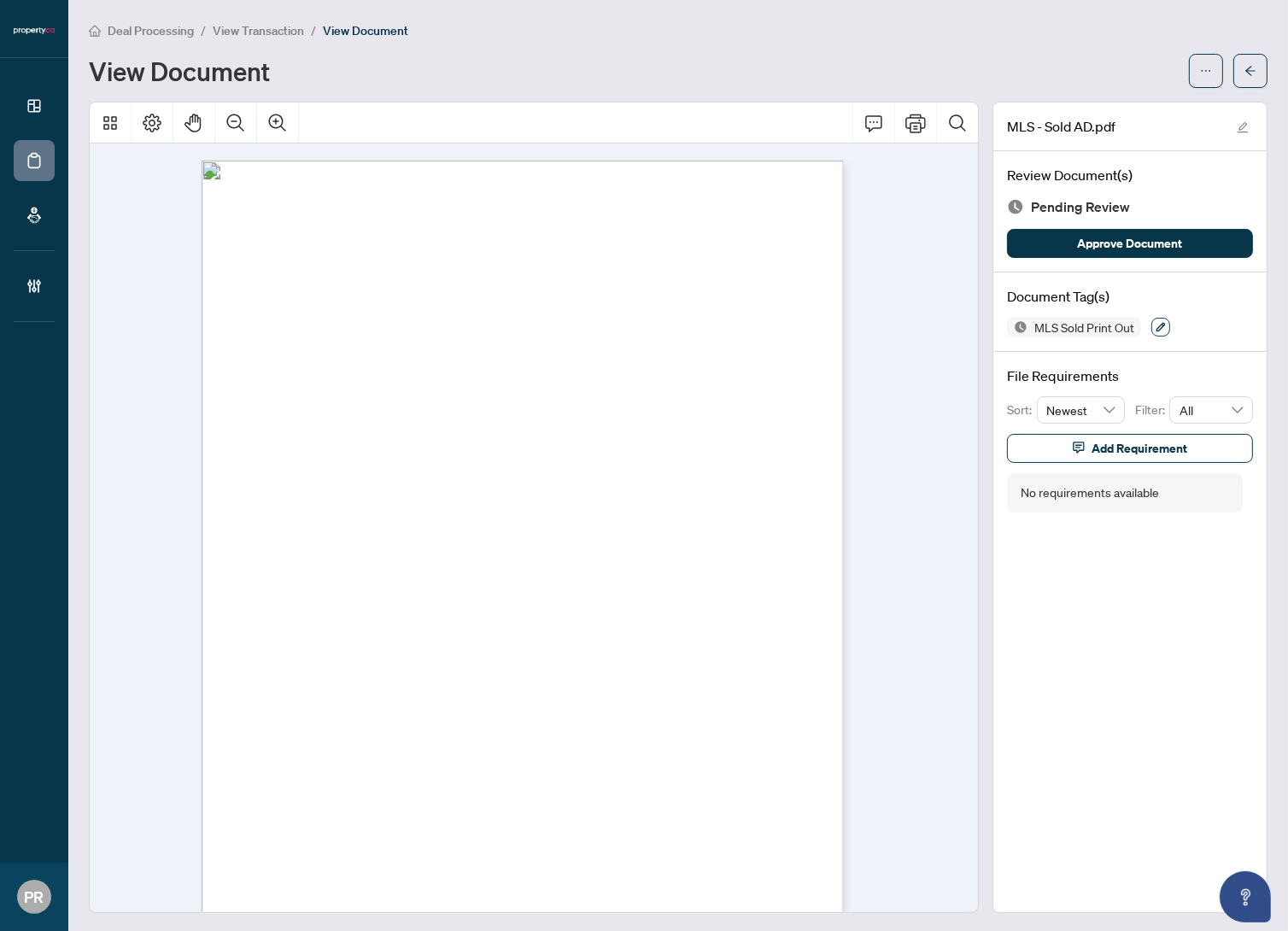
click at [1156, 324] on icon "button" at bounding box center [1161, 328] width 10 height 10
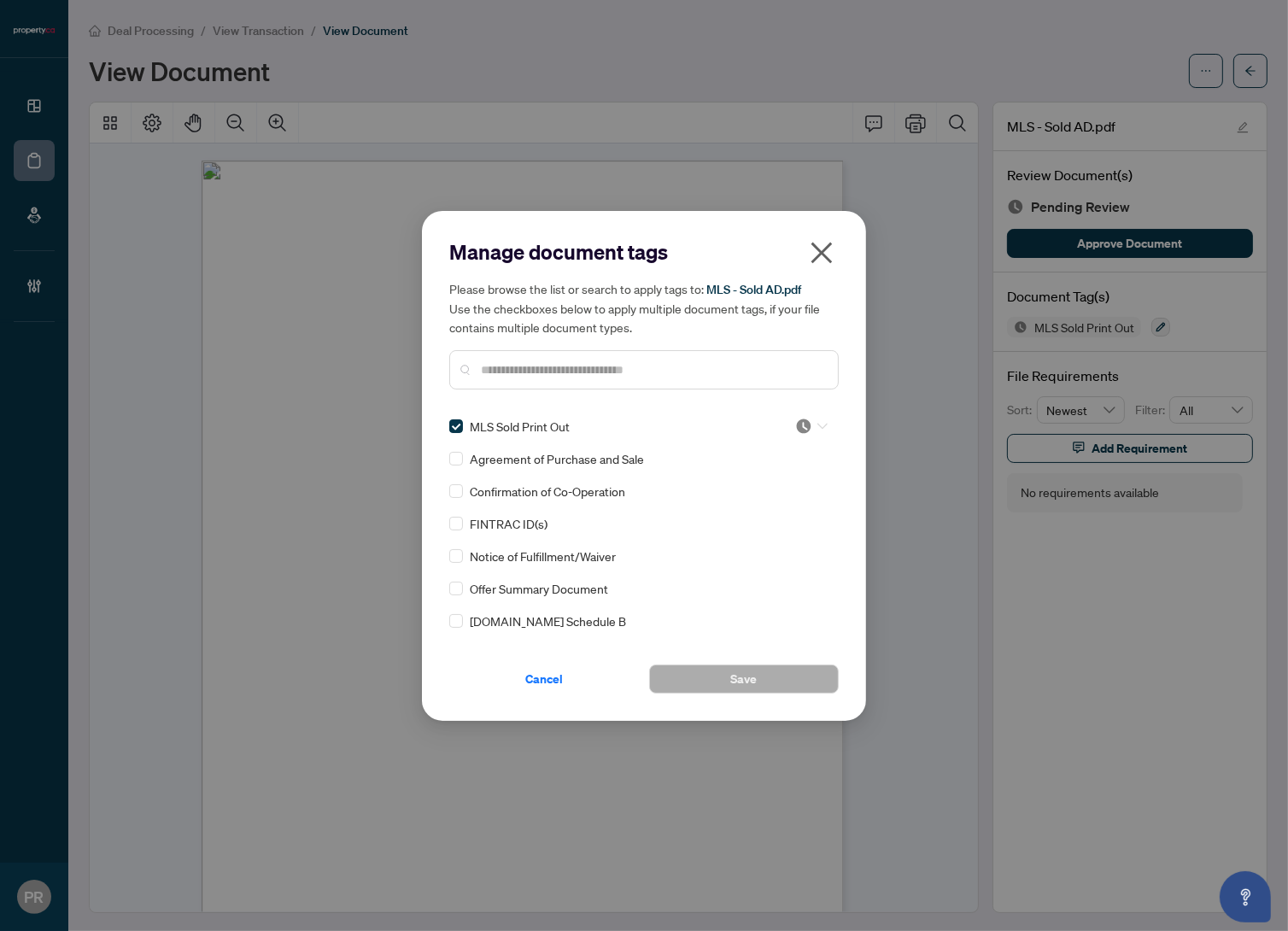
click at [796, 432] on img at bounding box center [804, 426] width 17 height 17
click at [744, 501] on div "Approved" at bounding box center [755, 510] width 109 height 19
click at [713, 681] on button "Save" at bounding box center [744, 680] width 190 height 29
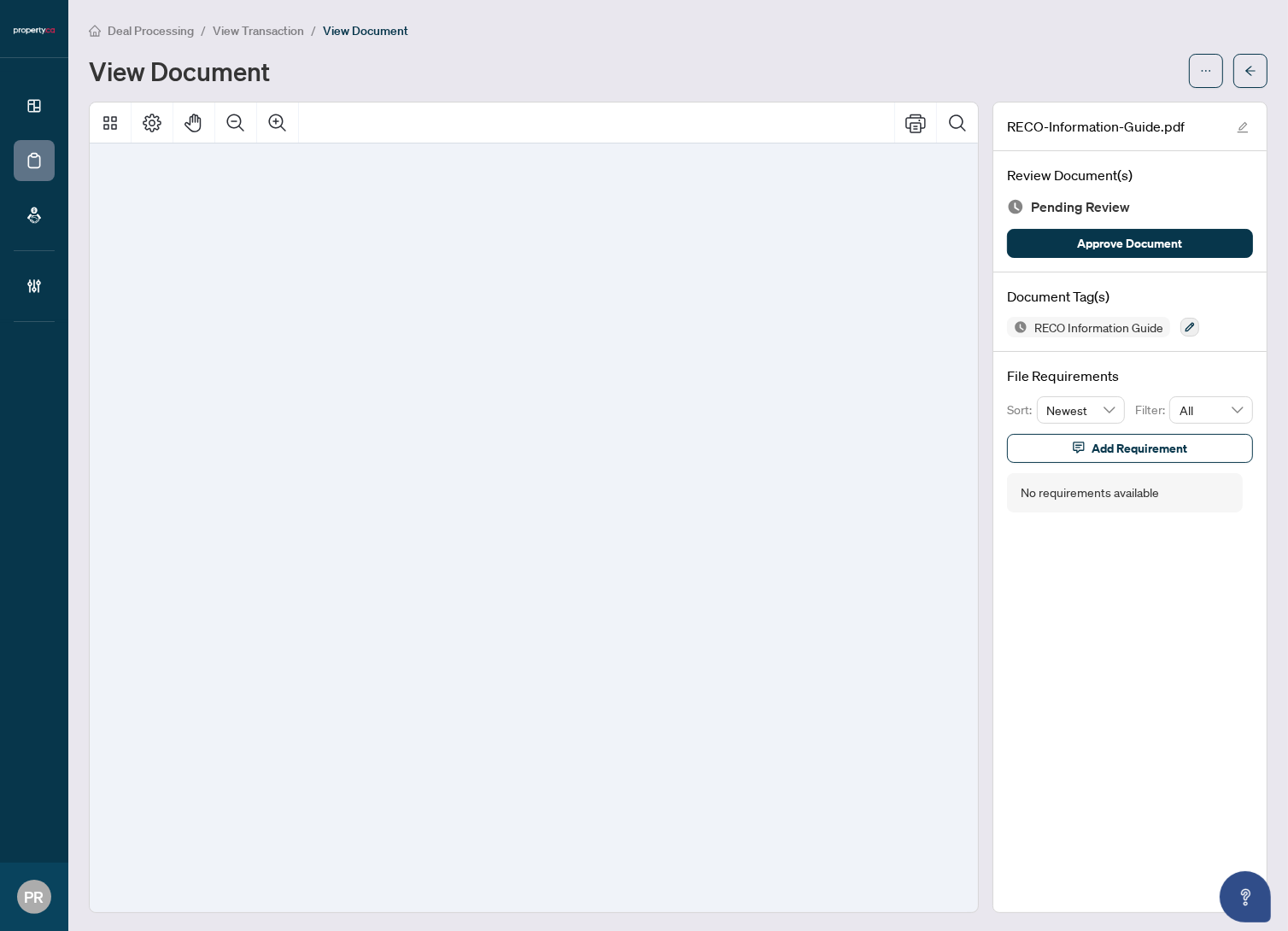
scroll to position [13291, 0]
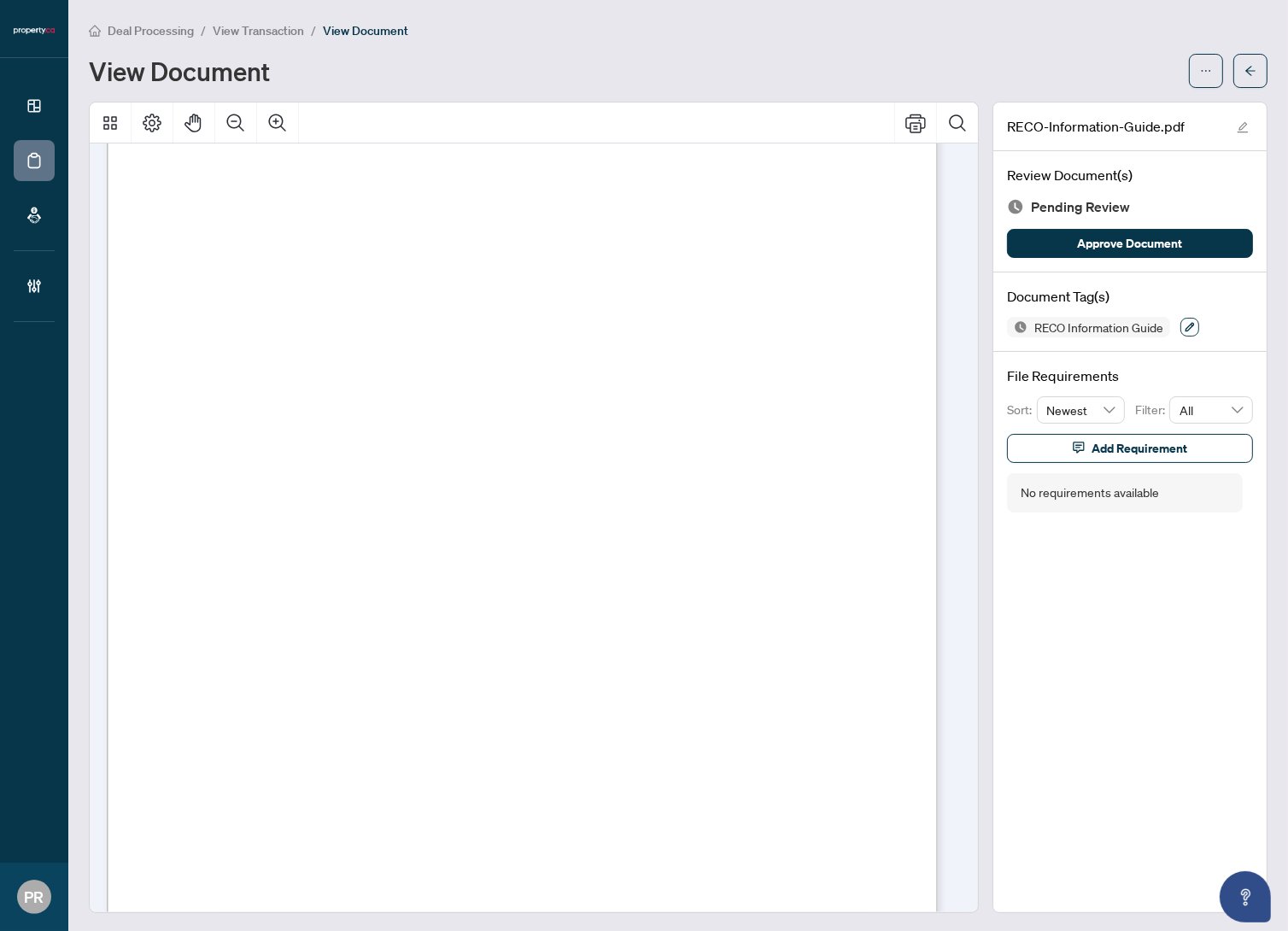
click at [1181, 328] on button "button" at bounding box center [1190, 328] width 19 height 19
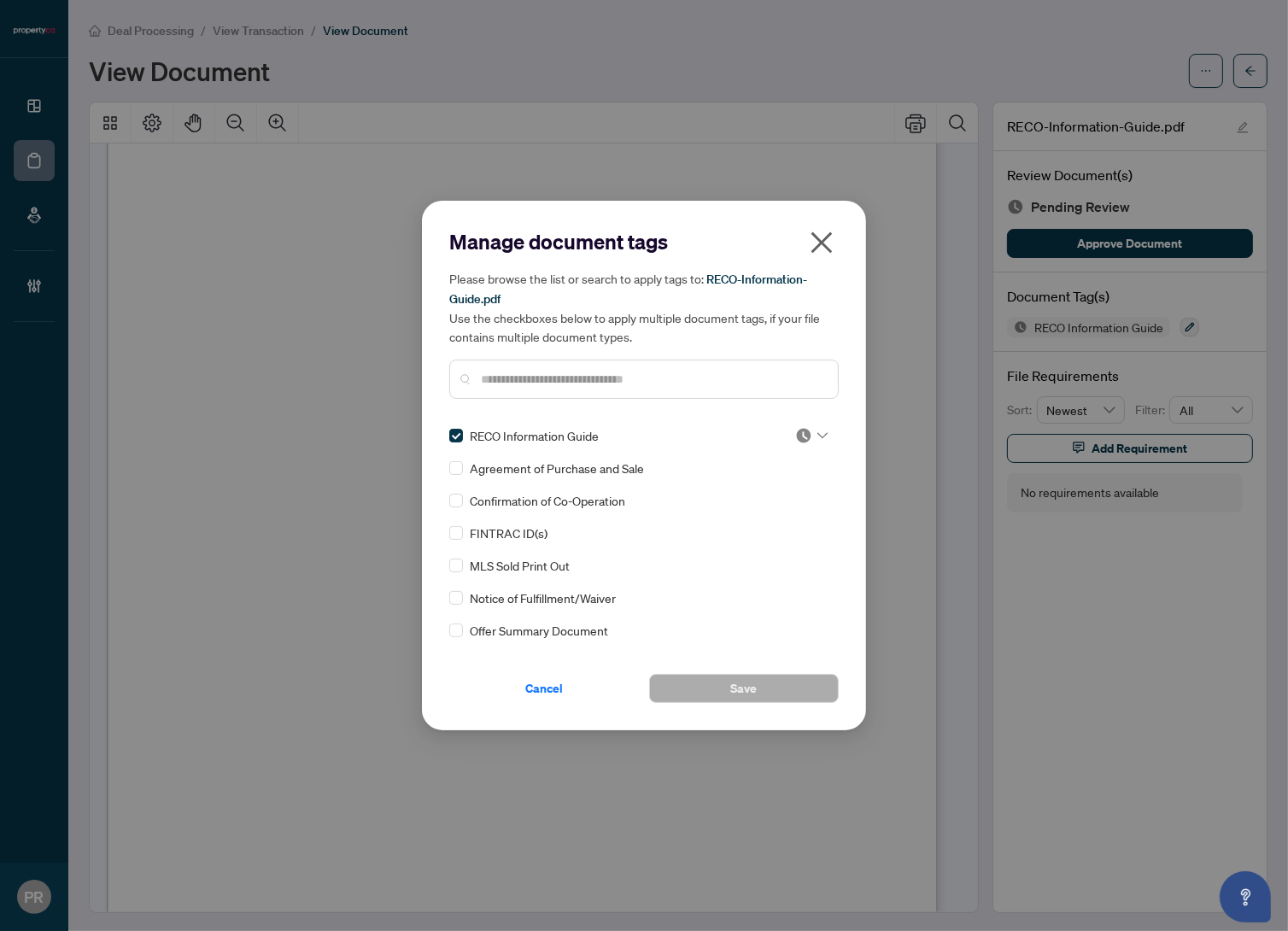
click at [799, 439] on img at bounding box center [804, 436] width 17 height 17
click at [797, 512] on div "Approved" at bounding box center [755, 518] width 109 height 19
click at [760, 685] on button "Save" at bounding box center [744, 689] width 190 height 29
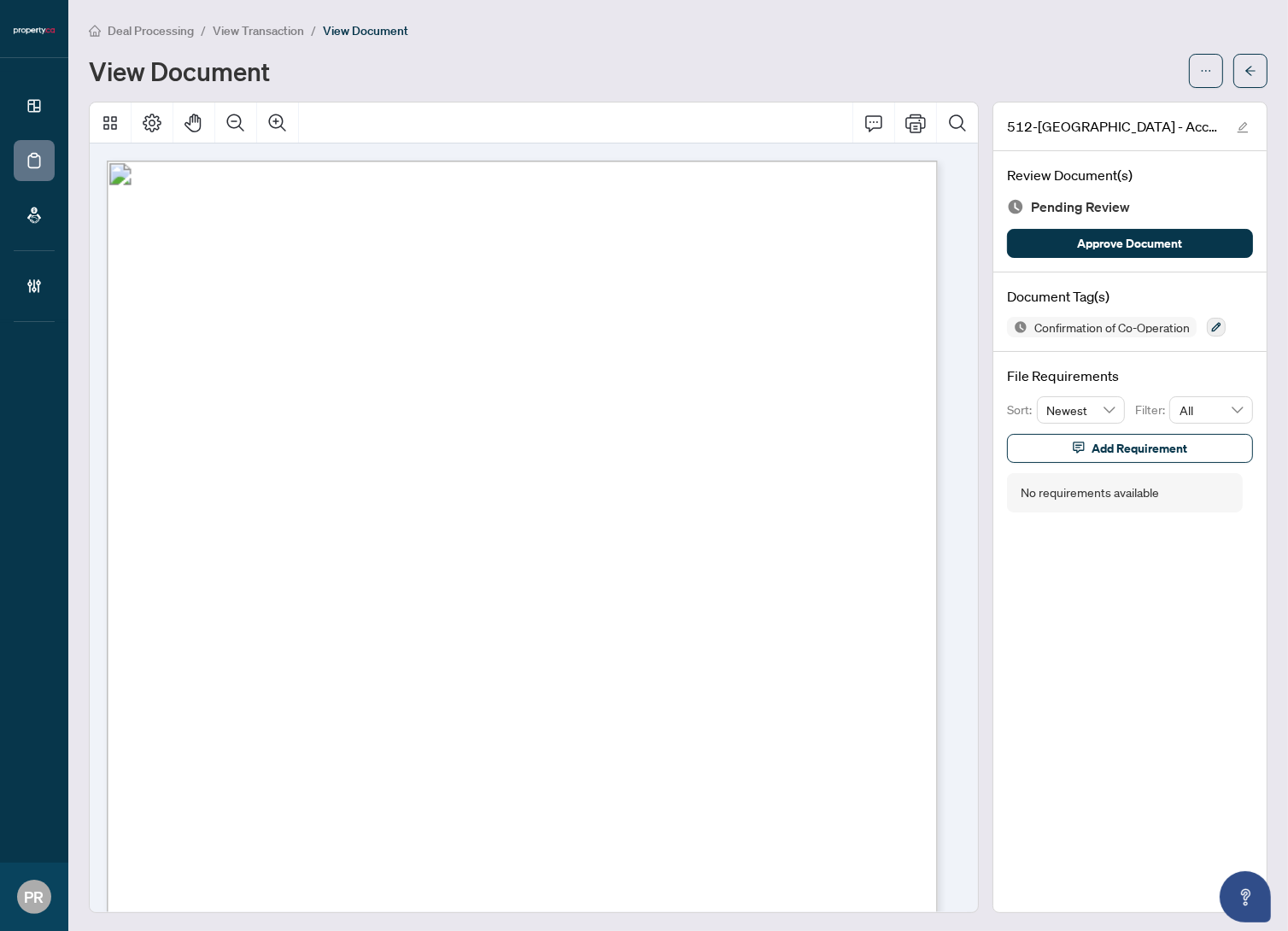
scroll to position [621, 0]
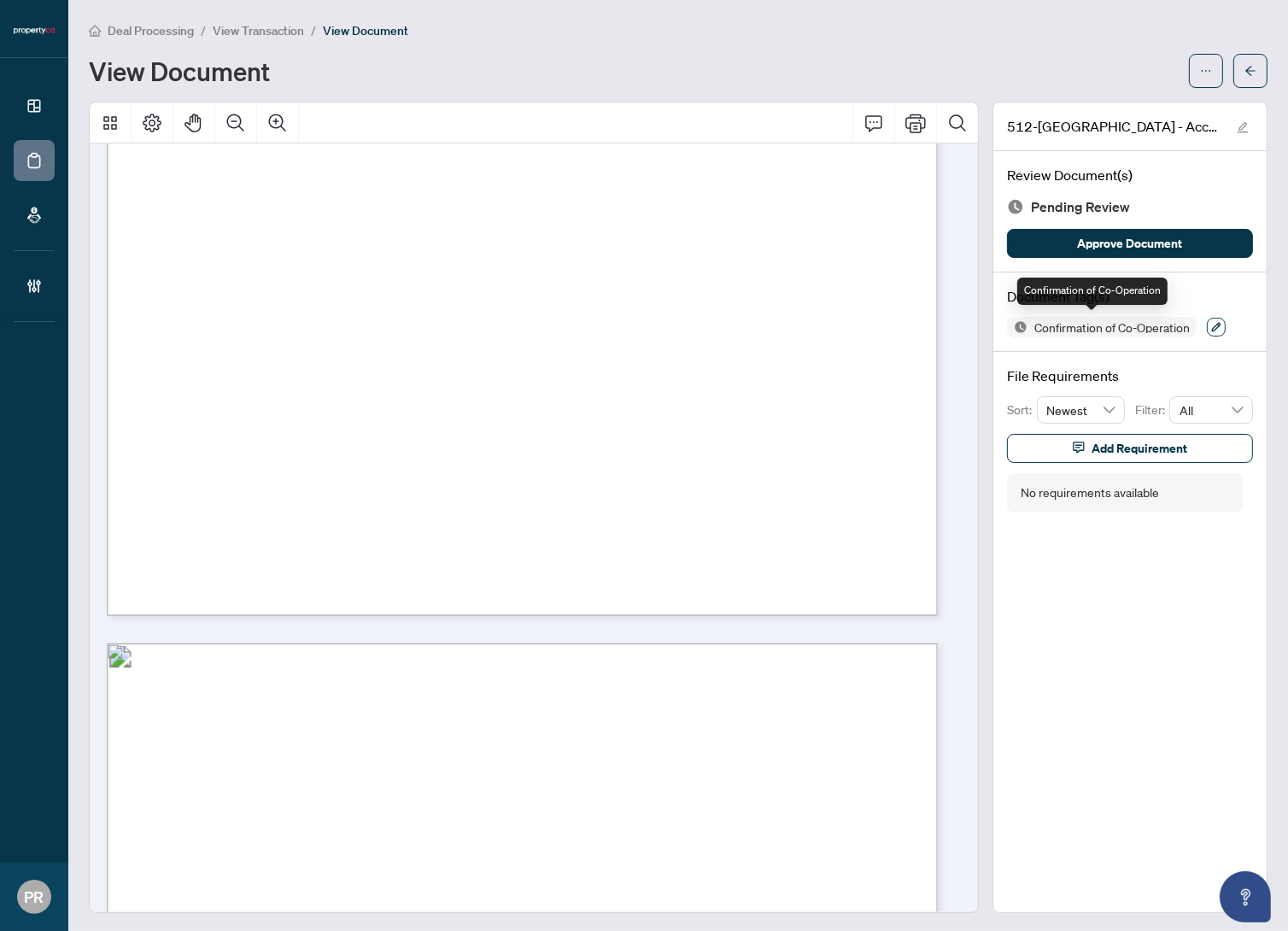
click at [1212, 327] on icon "button" at bounding box center [1217, 328] width 10 height 10
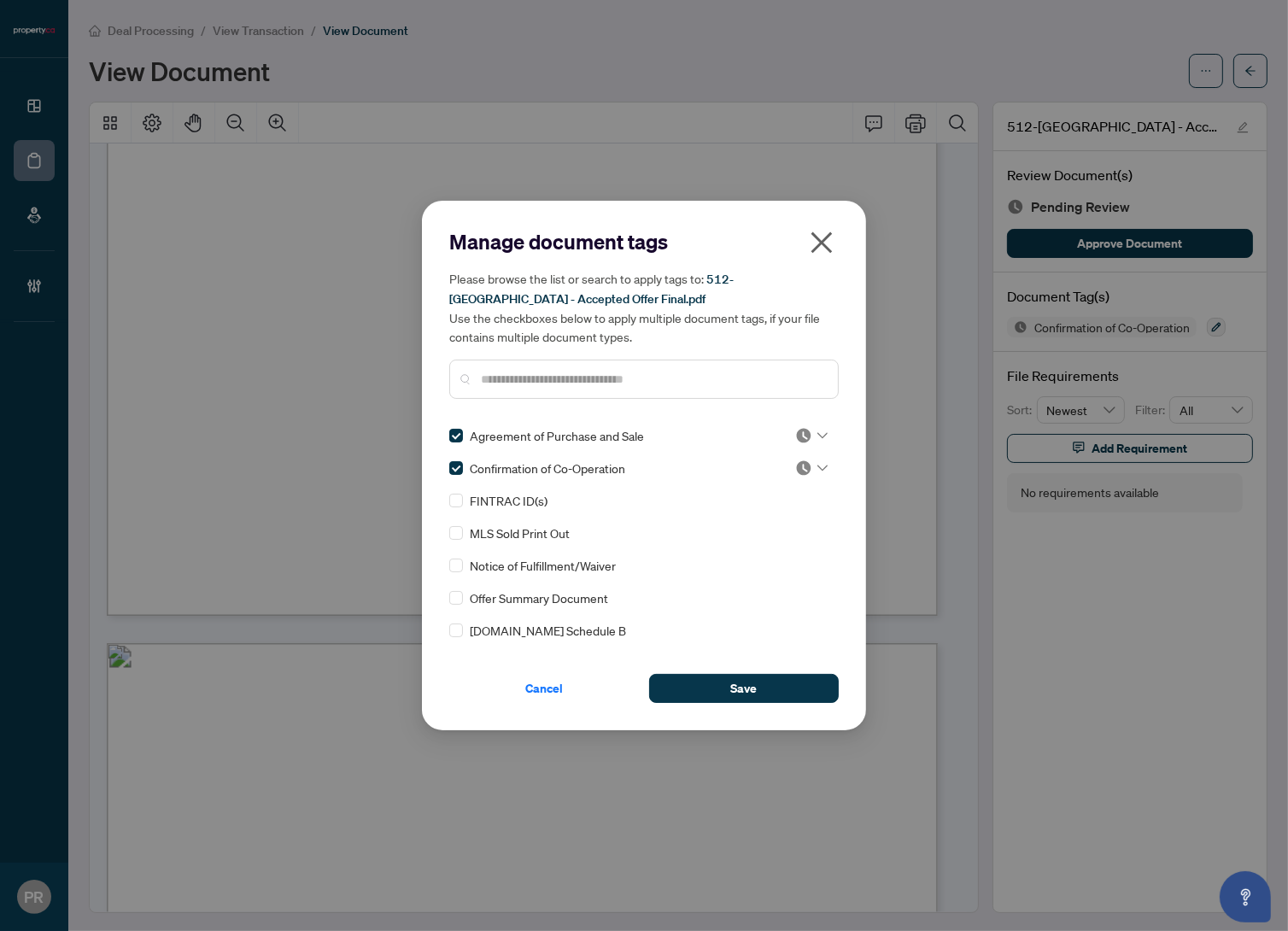
click at [815, 441] on div at bounding box center [811, 436] width 32 height 17
click at [747, 518] on div "Approved" at bounding box center [755, 518] width 109 height 19
click at [796, 469] on img at bounding box center [804, 468] width 17 height 17
click at [766, 538] on div "Approved" at bounding box center [755, 551] width 130 height 28
click at [794, 669] on div "Cancel Save" at bounding box center [643, 678] width 389 height 49
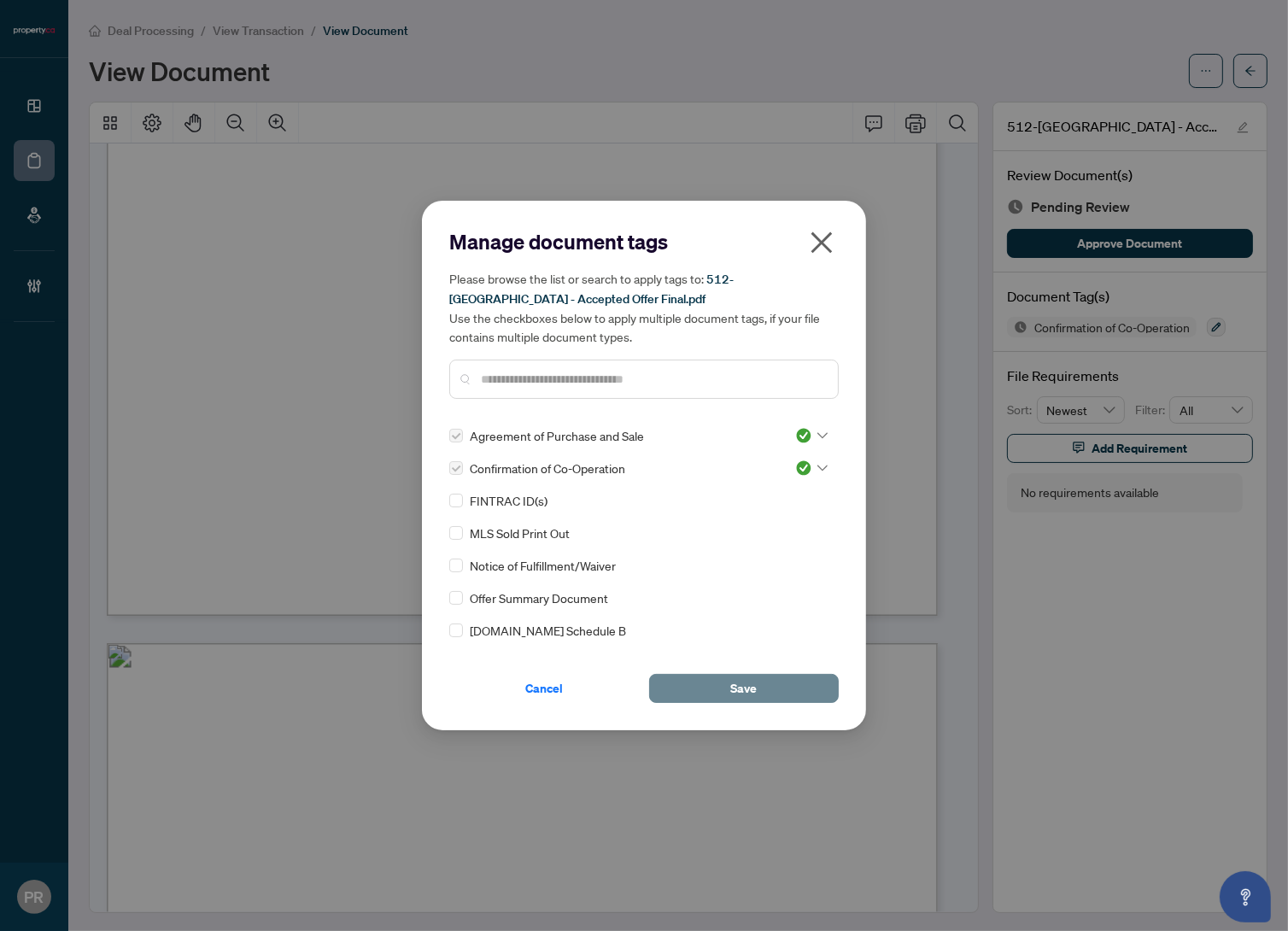
click at [786, 678] on button "Save" at bounding box center [744, 689] width 190 height 29
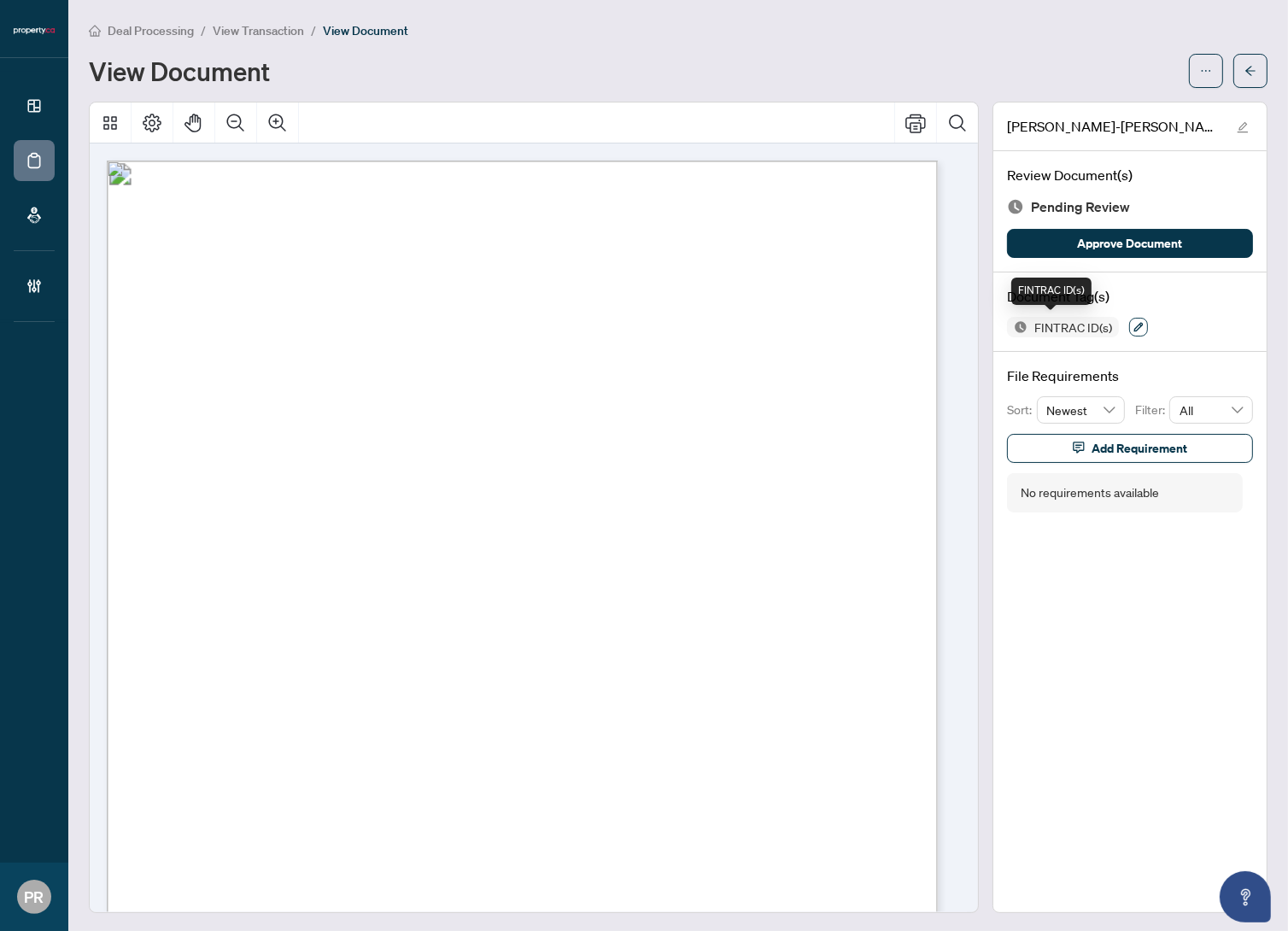
click at [1129, 332] on button "button" at bounding box center [1139, 328] width 19 height 19
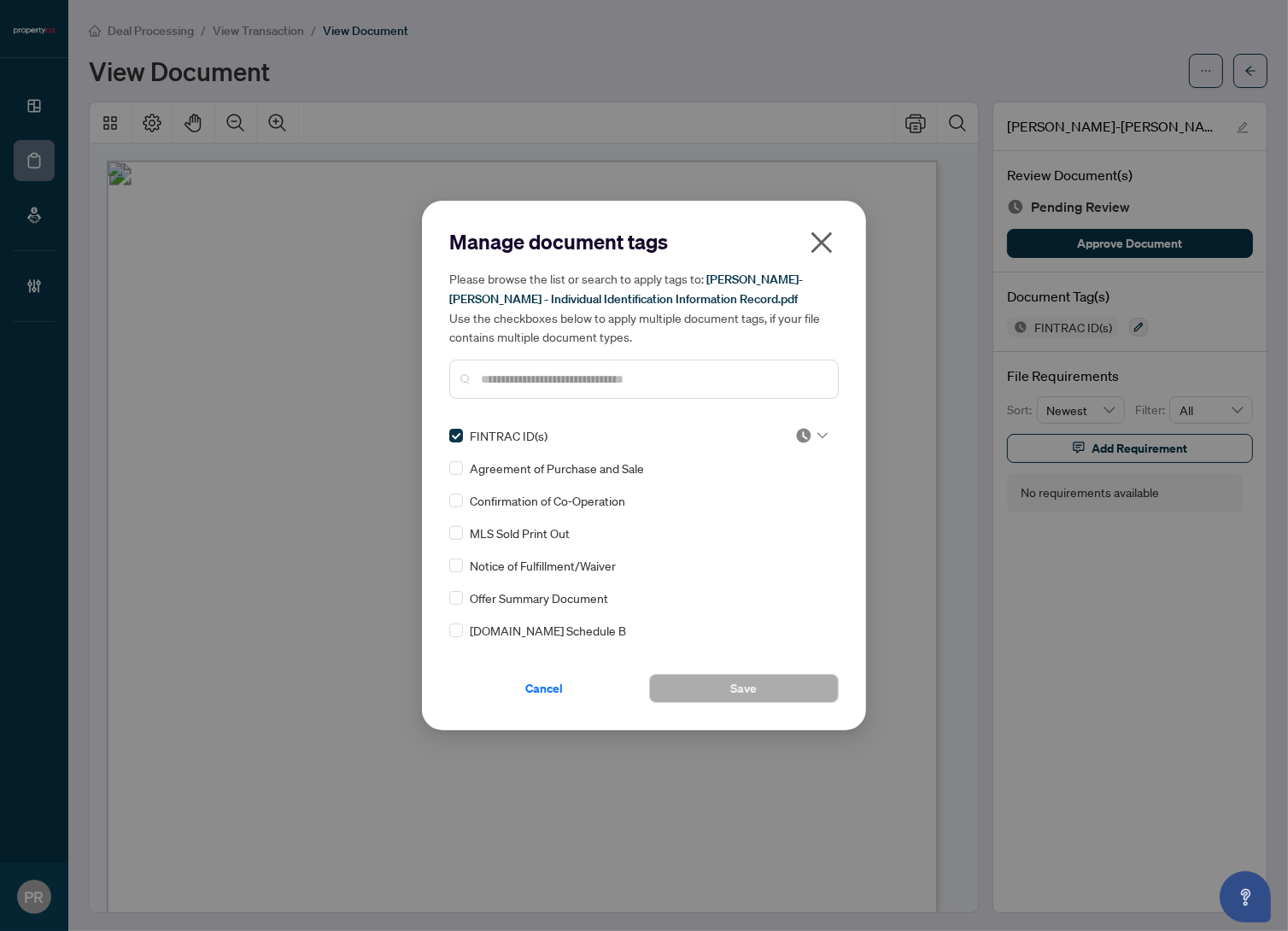
click at [802, 428] on img at bounding box center [804, 436] width 17 height 17
click at [773, 518] on div "Approved" at bounding box center [755, 518] width 109 height 19
click at [745, 687] on span "Save" at bounding box center [745, 689] width 27 height 28
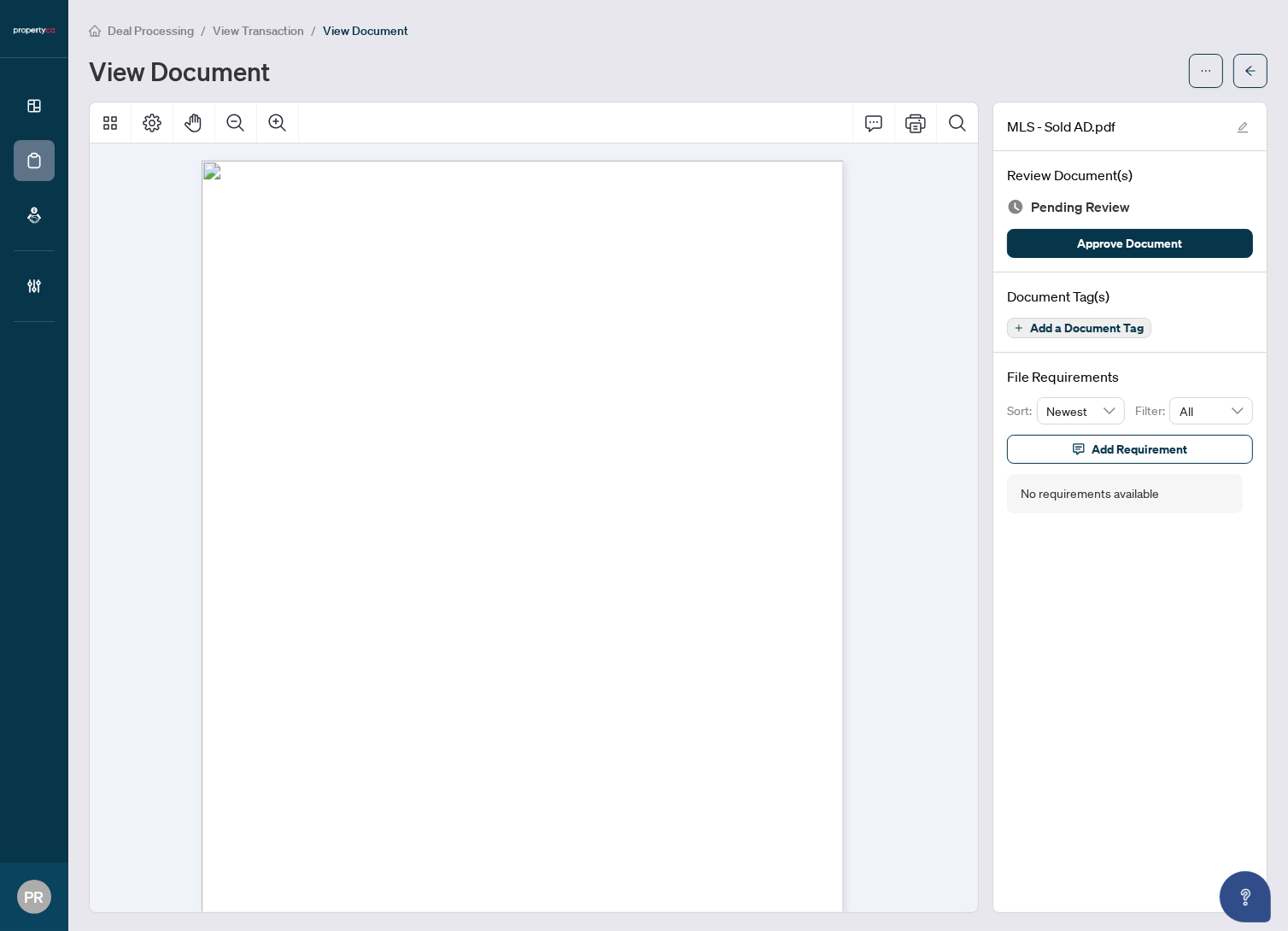
click at [1063, 334] on button "Add a Document Tag" at bounding box center [1079, 329] width 145 height 21
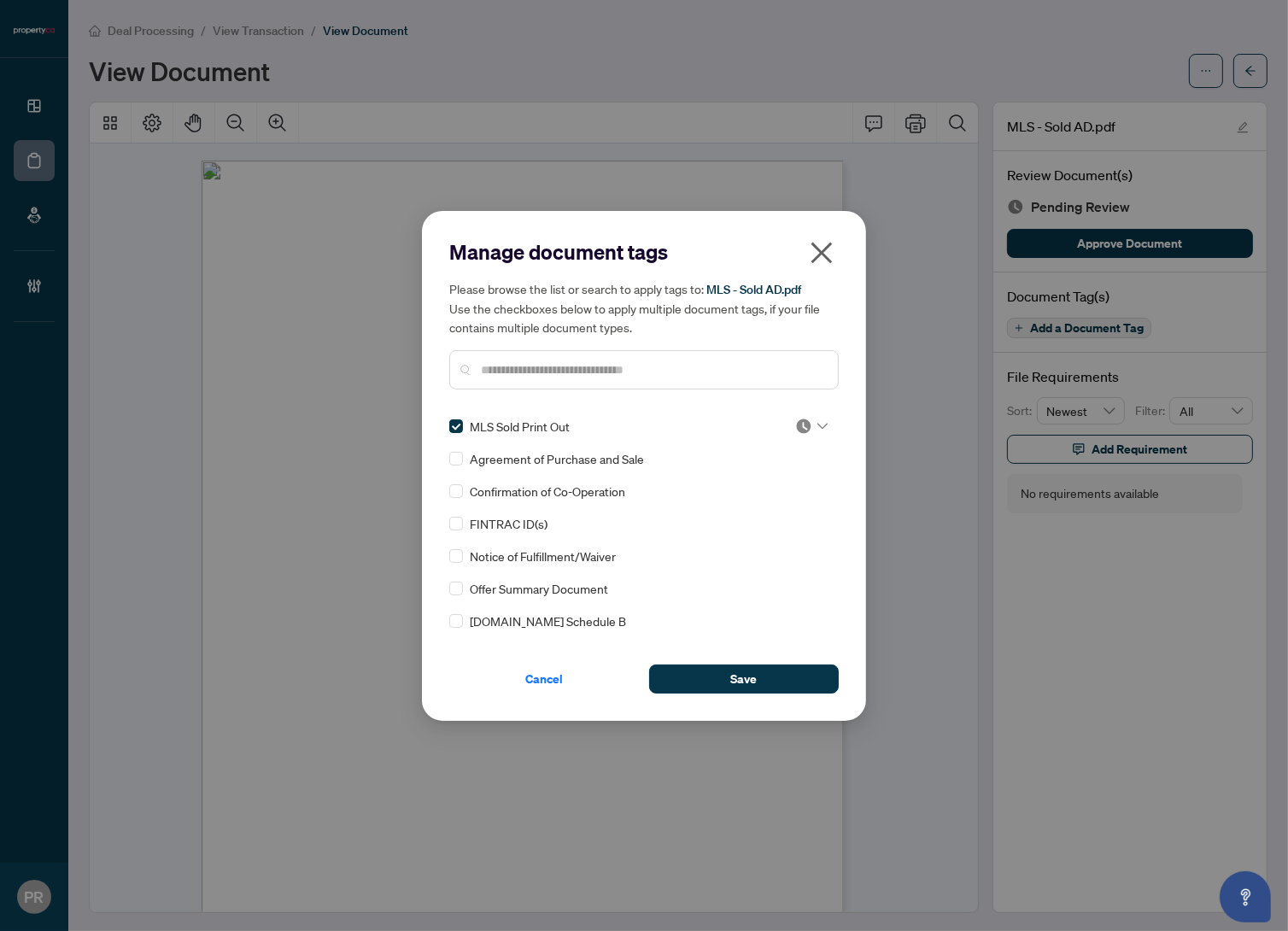
click at [796, 426] on img at bounding box center [804, 426] width 17 height 17
click at [790, 505] on div "Approved" at bounding box center [755, 510] width 109 height 19
click at [758, 668] on button "Save" at bounding box center [744, 680] width 190 height 29
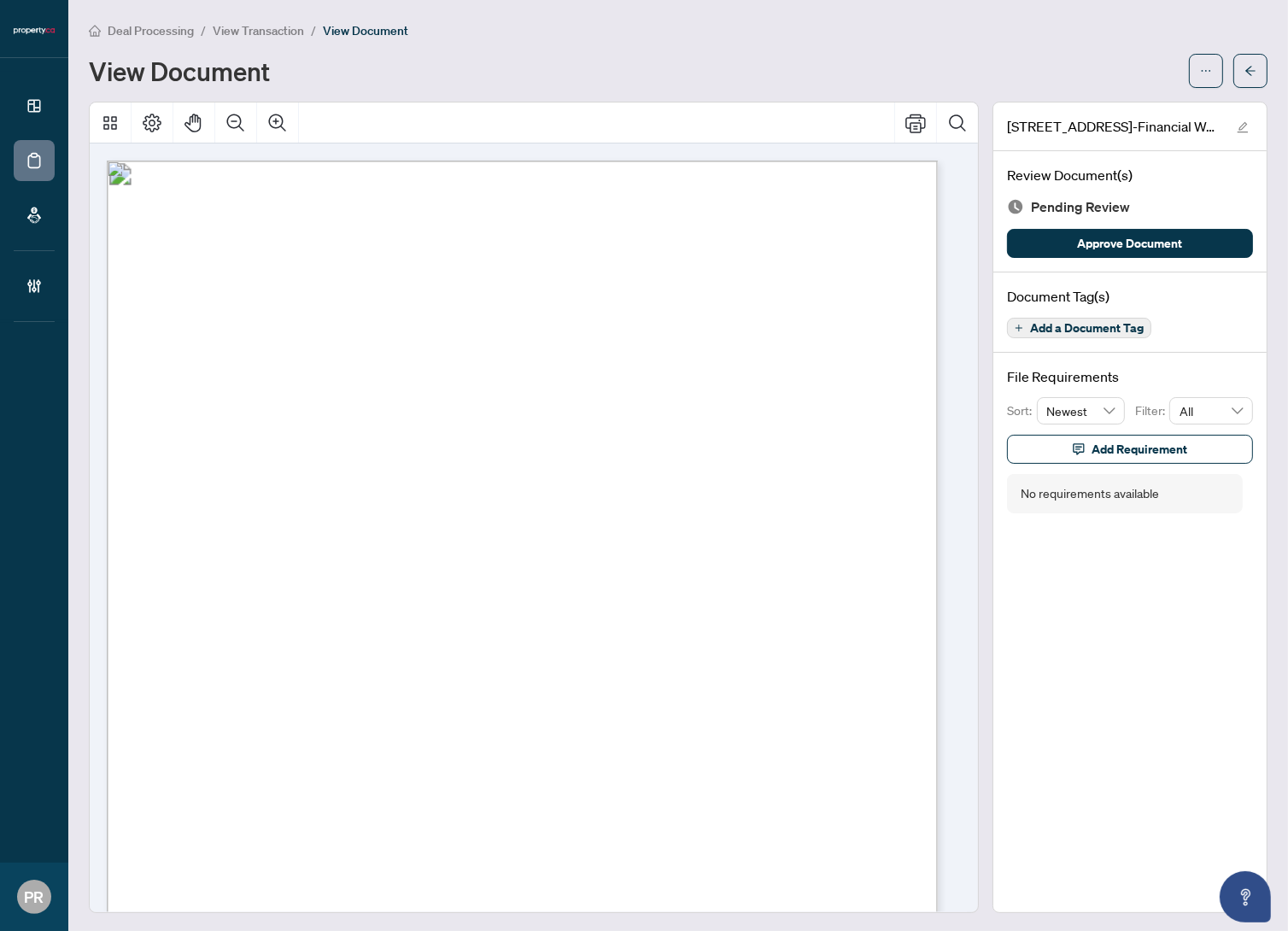
click at [1067, 328] on span "Add a Document Tag" at bounding box center [1087, 329] width 114 height 12
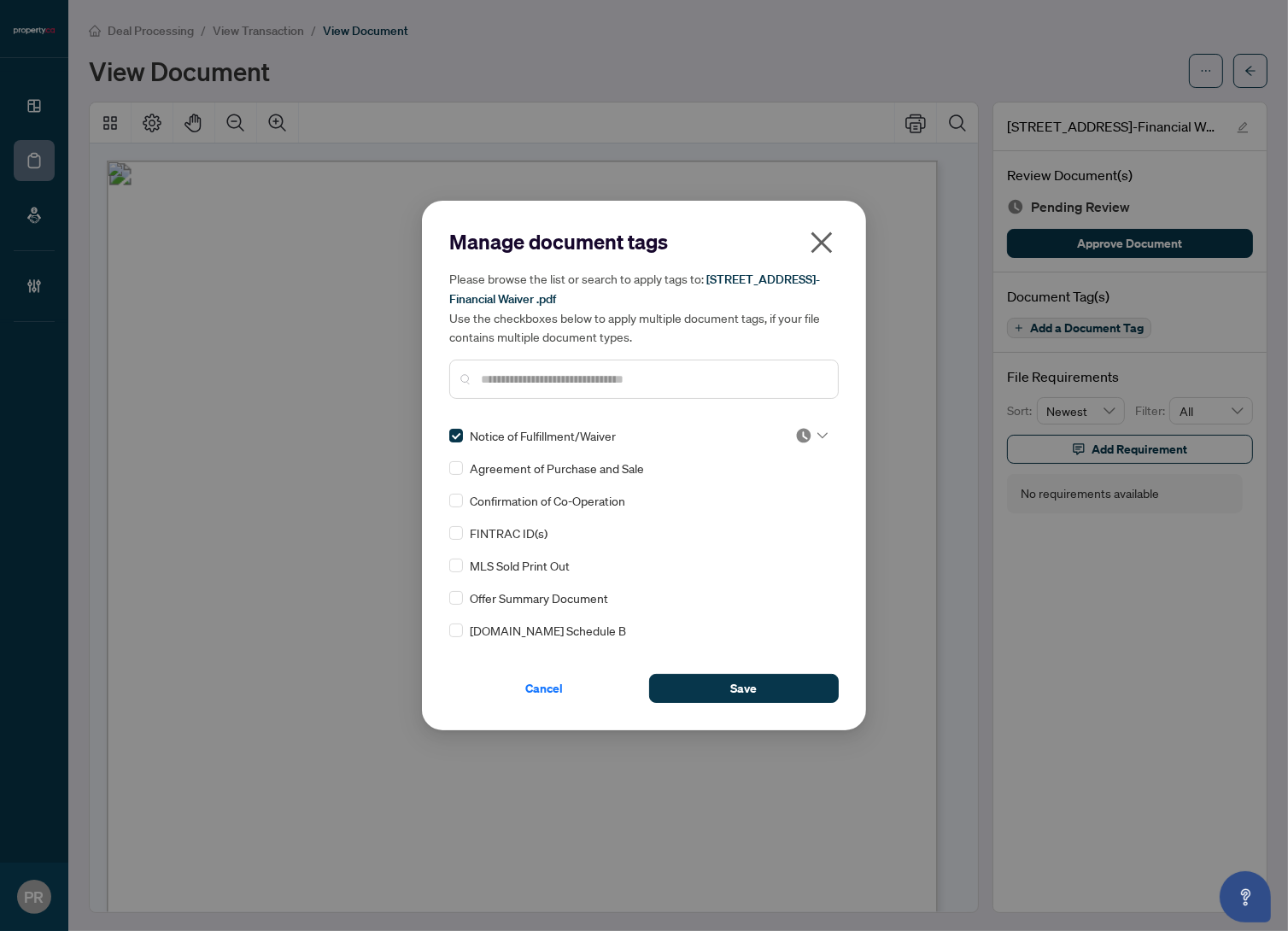
click at [797, 440] on img at bounding box center [804, 436] width 17 height 17
click at [764, 516] on div "Approved" at bounding box center [755, 518] width 109 height 19
click at [715, 683] on button "Save" at bounding box center [744, 689] width 190 height 29
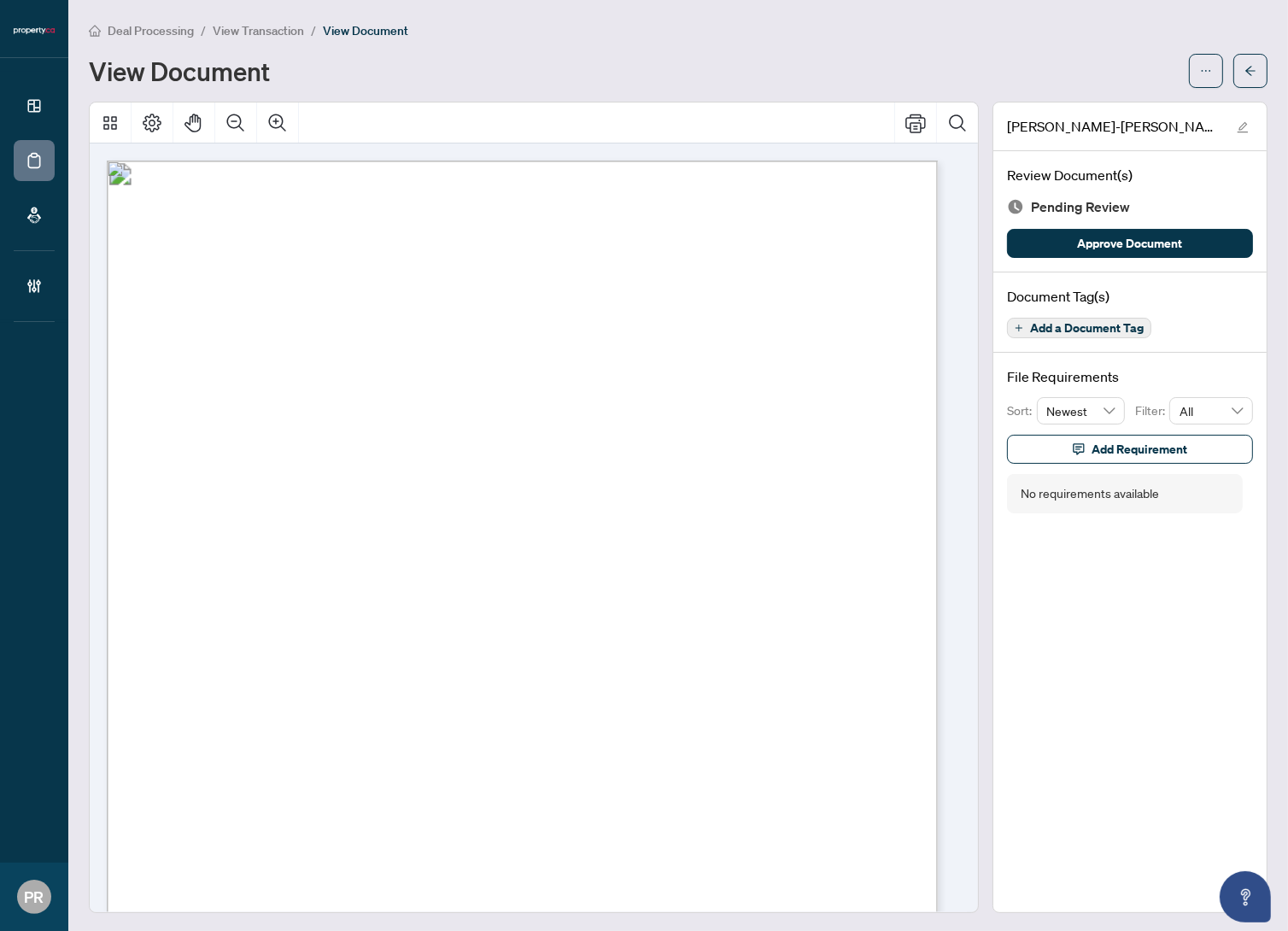
click at [1076, 335] on button "Add a Document Tag" at bounding box center [1079, 329] width 145 height 21
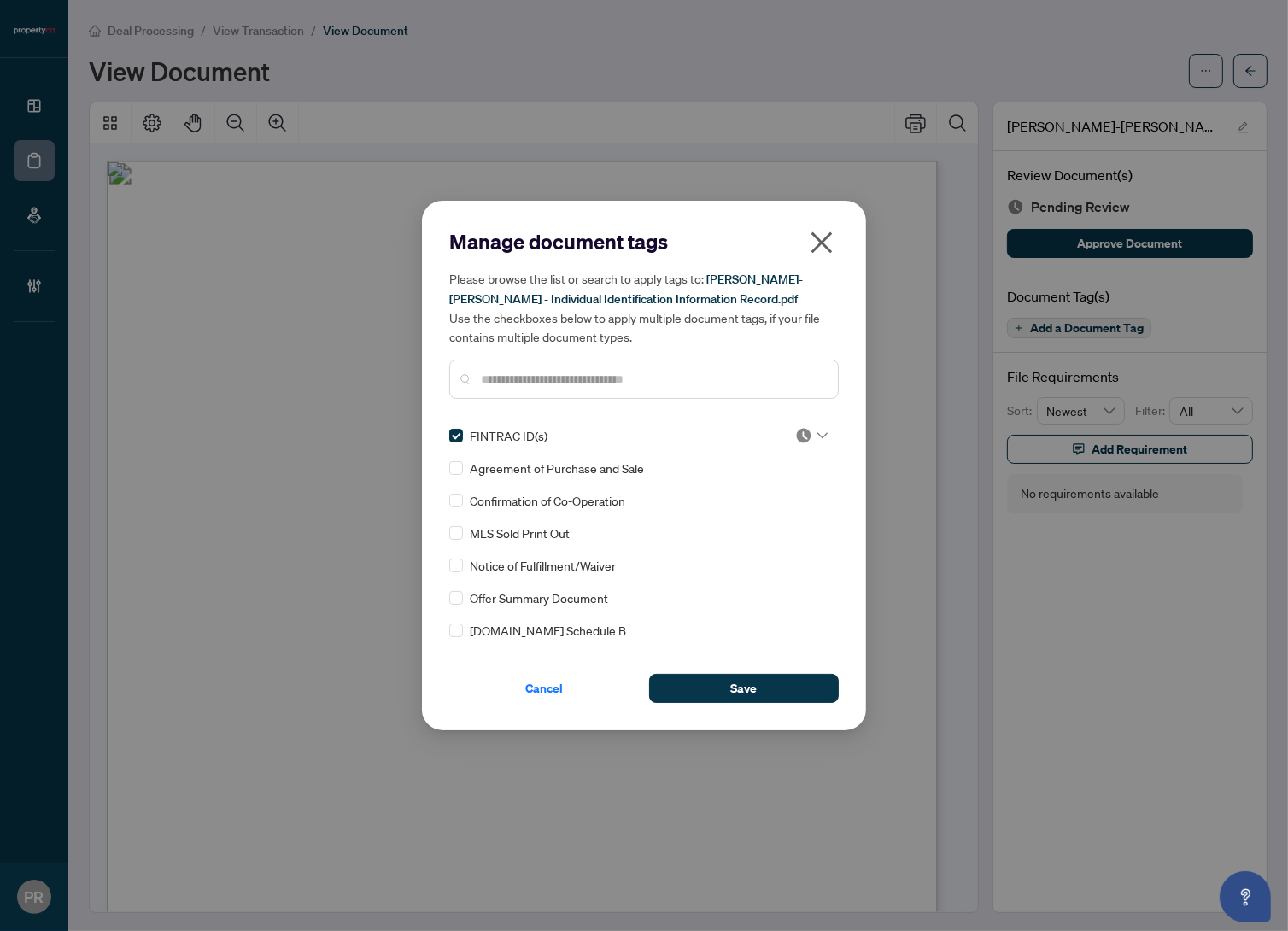
click at [796, 437] on img at bounding box center [804, 436] width 17 height 17
click at [739, 511] on div "Approved" at bounding box center [755, 518] width 109 height 19
click at [725, 688] on button "Save" at bounding box center [744, 689] width 190 height 29
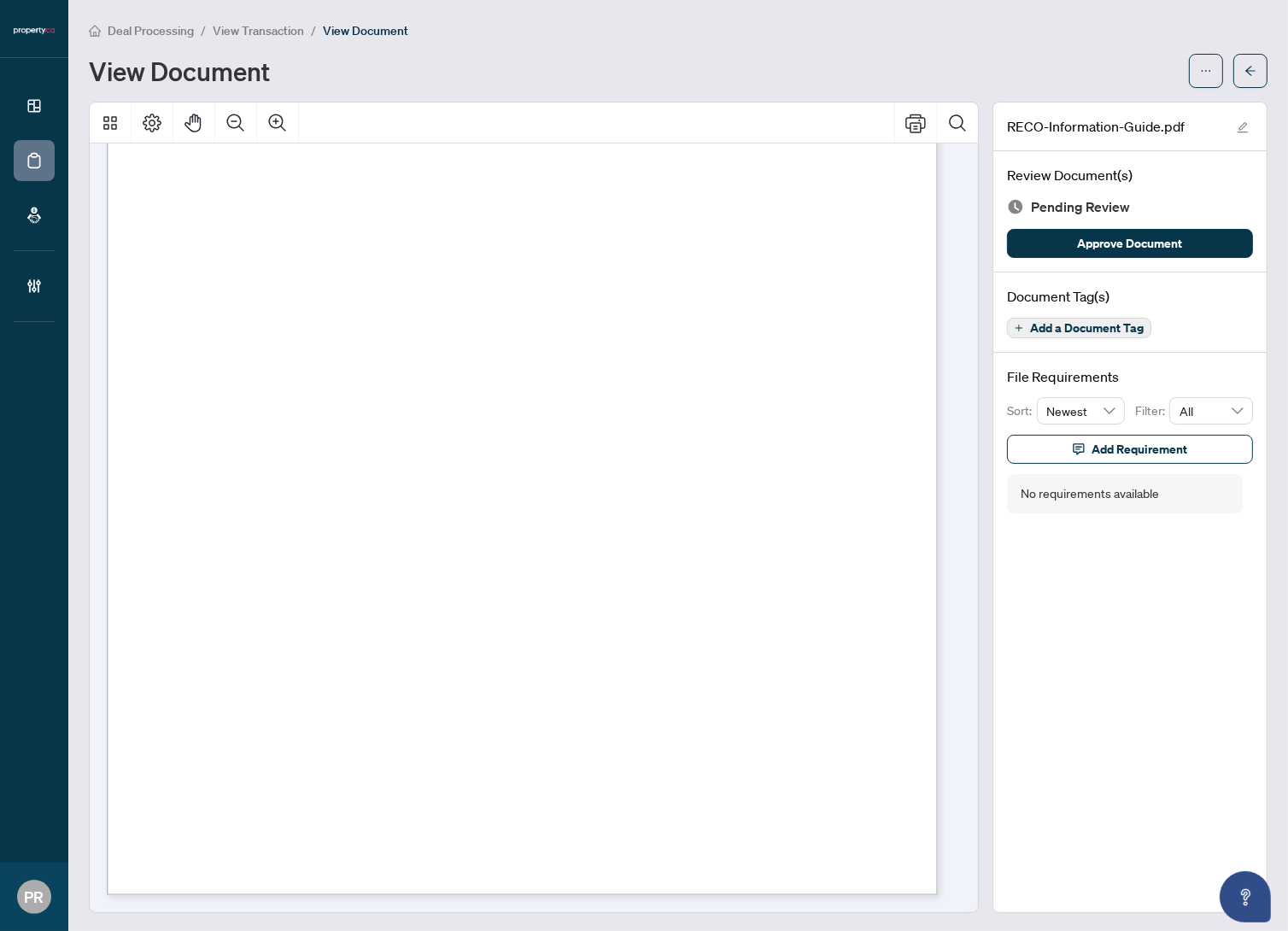
scroll to position [13343, 0]
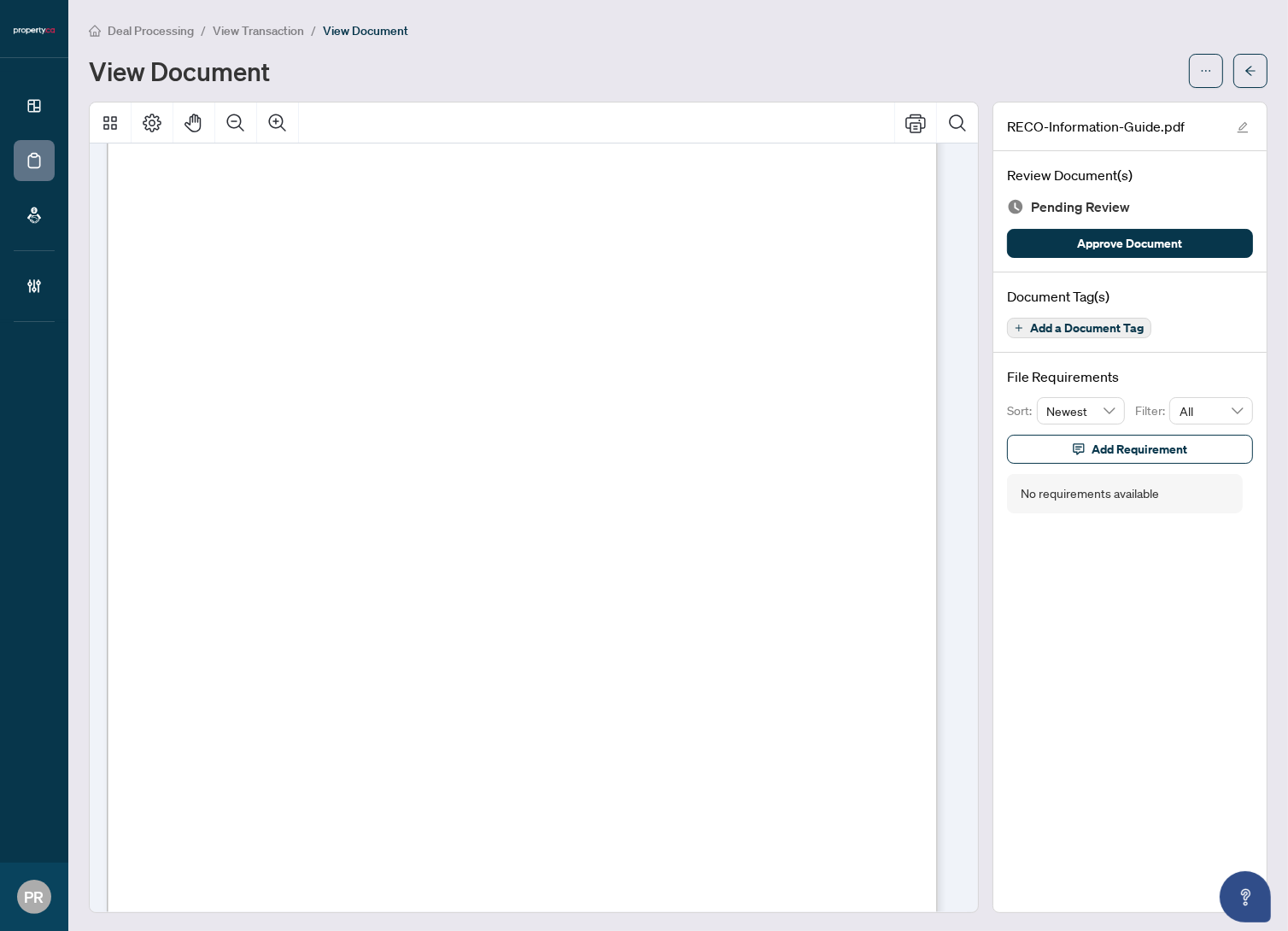
click at [1013, 322] on button "Add a Document Tag" at bounding box center [1079, 329] width 145 height 21
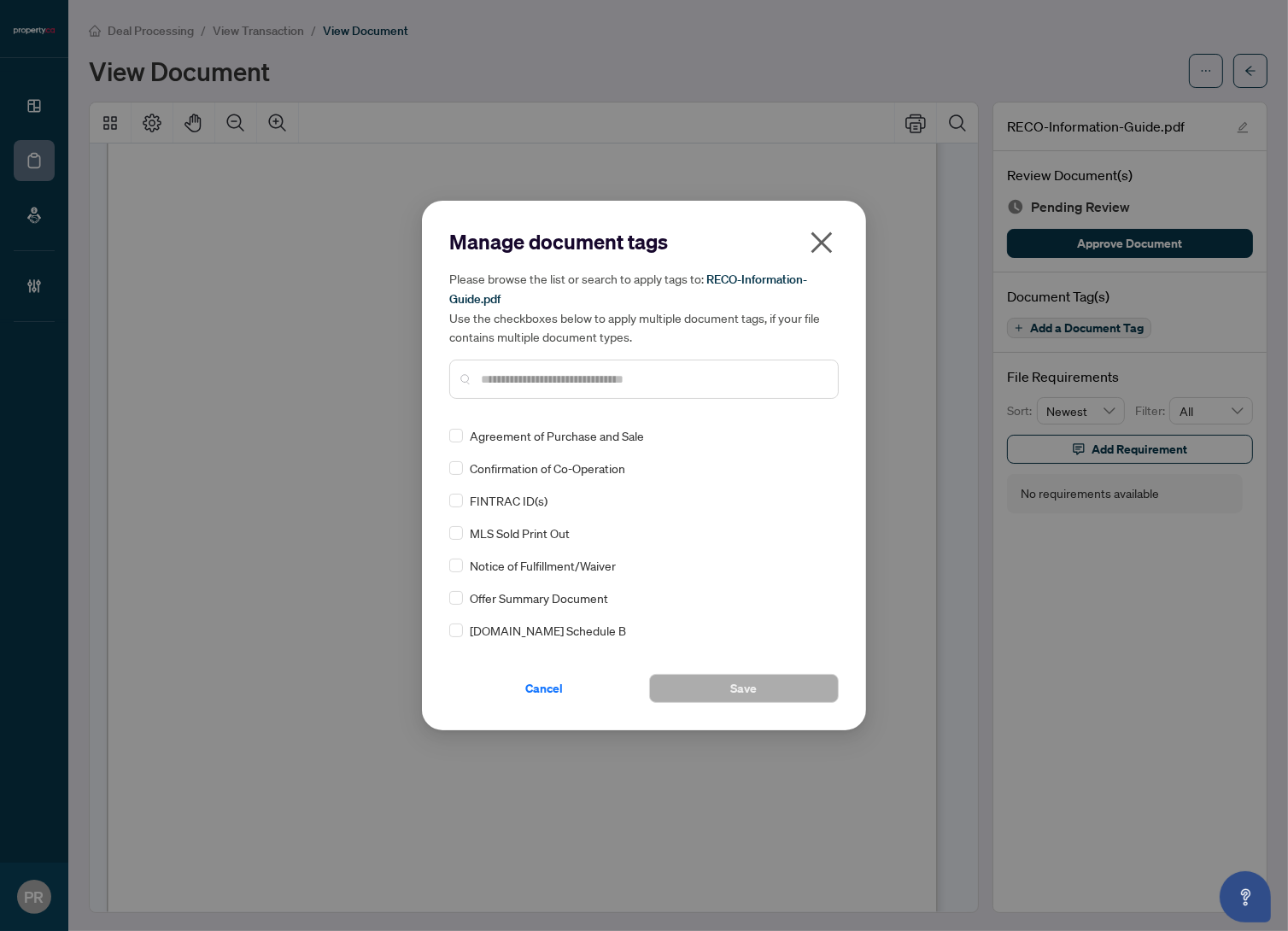
click at [579, 368] on div at bounding box center [643, 379] width 389 height 39
click at [581, 373] on input "text" at bounding box center [653, 380] width 343 height 19
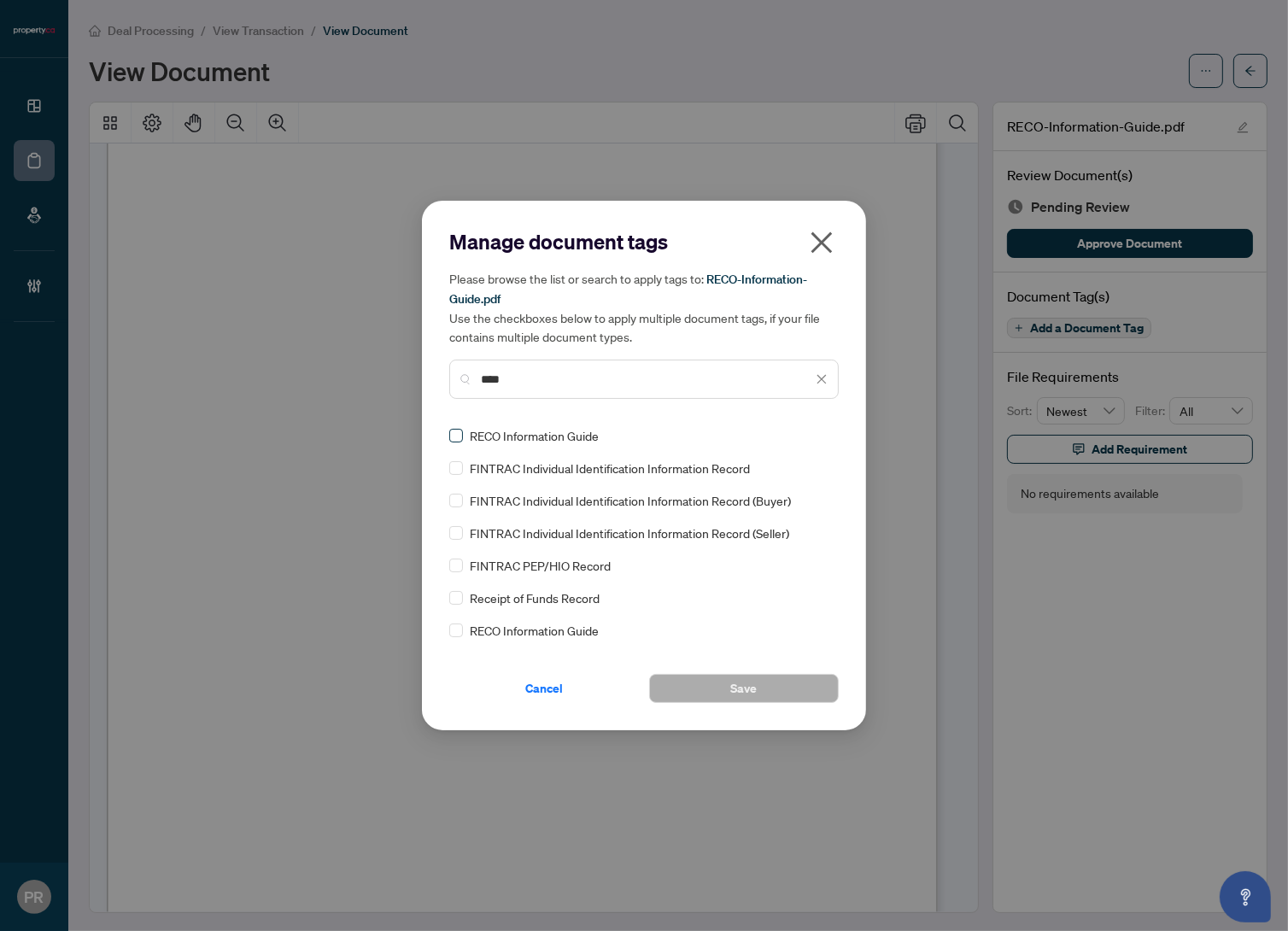
type input "****"
click at [799, 439] on img at bounding box center [804, 436] width 17 height 17
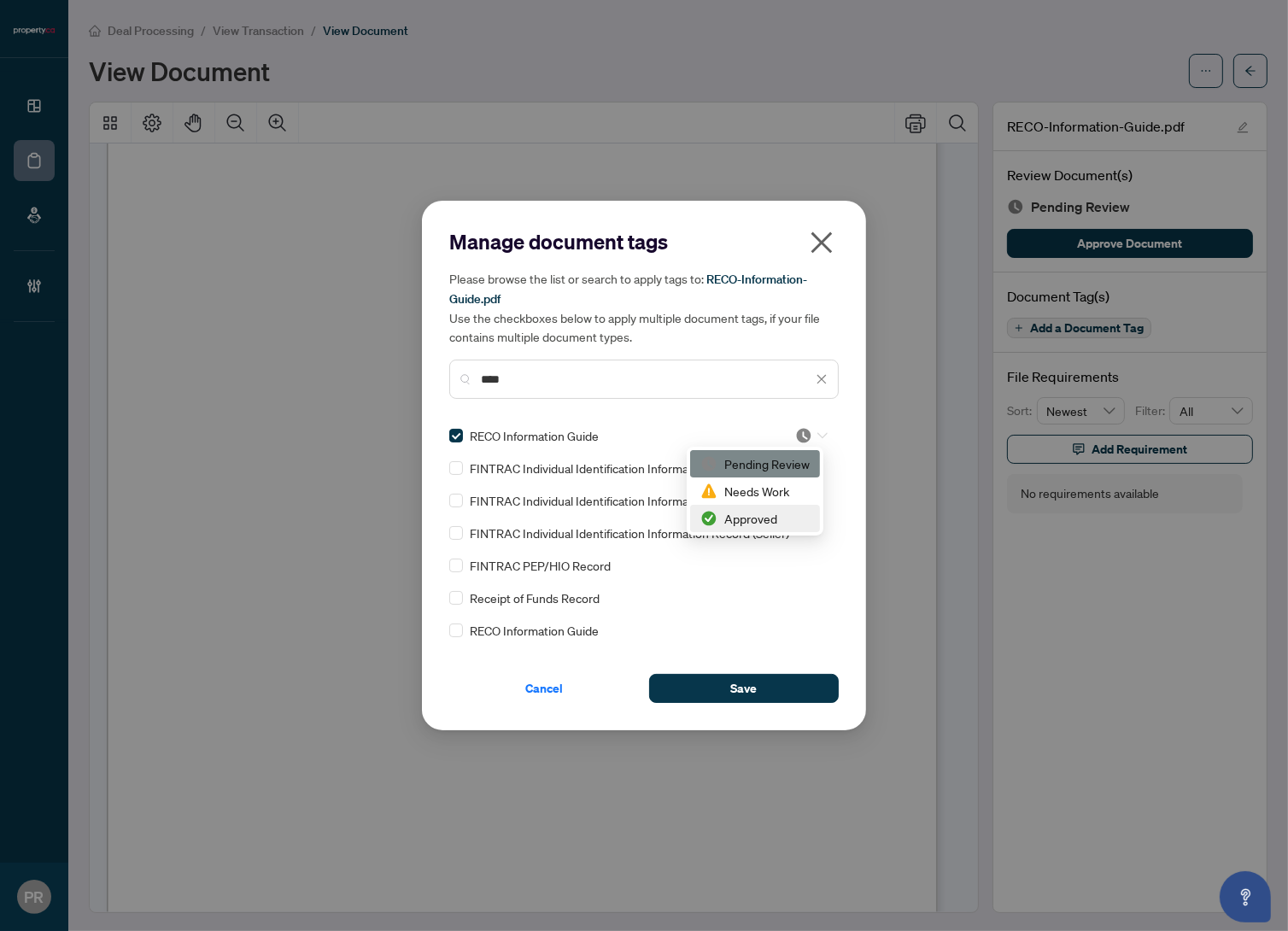
click at [760, 522] on div "Approved" at bounding box center [755, 518] width 109 height 19
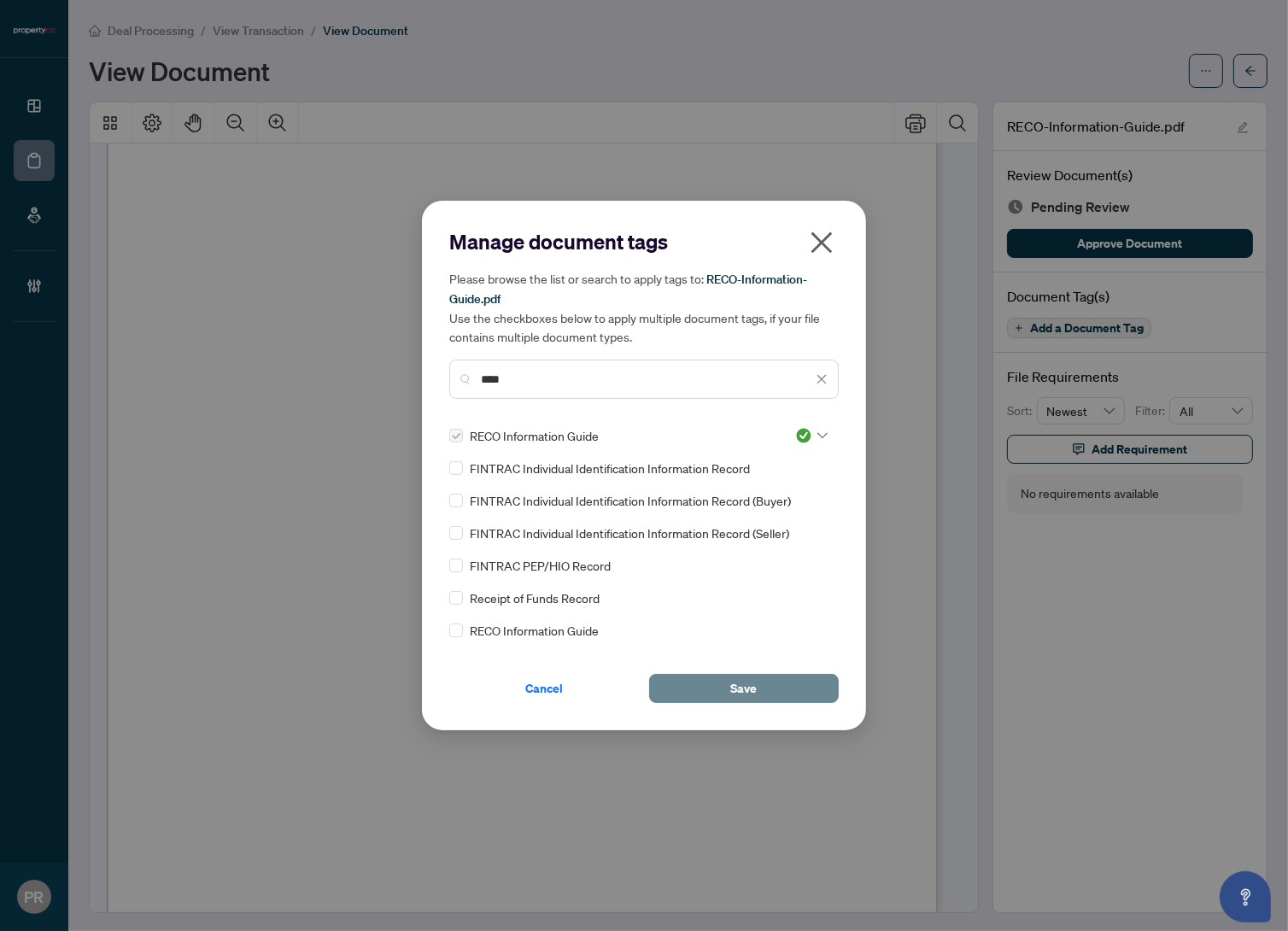
click at [690, 686] on button "Save" at bounding box center [744, 689] width 190 height 29
